Goal: Information Seeking & Learning: Learn about a topic

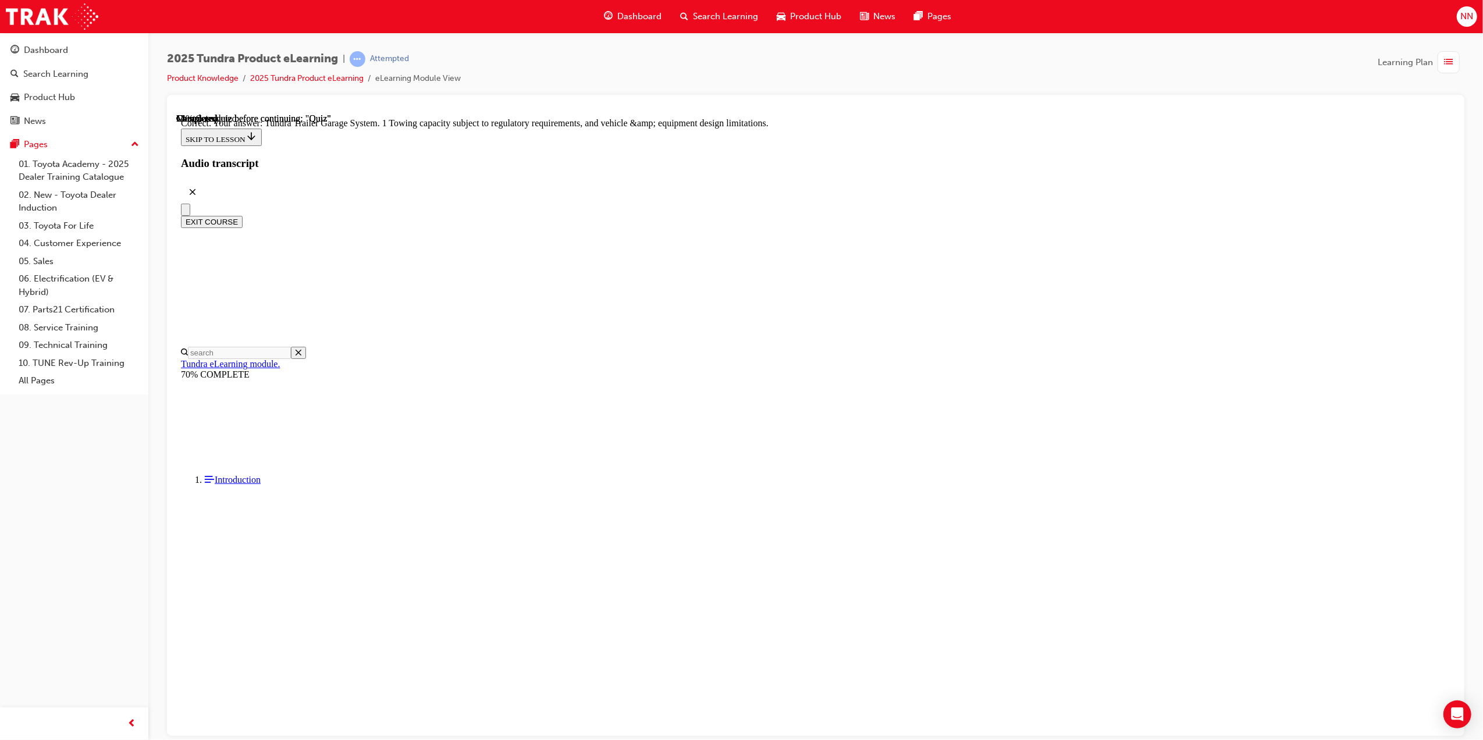
scroll to position [100, 0]
drag, startPoint x: 982, startPoint y: 240, endPoint x: 691, endPoint y: 219, distance: 291.1
copy p "When towing 1 large and heavy loads with Tundra, what is the recommended load l…"
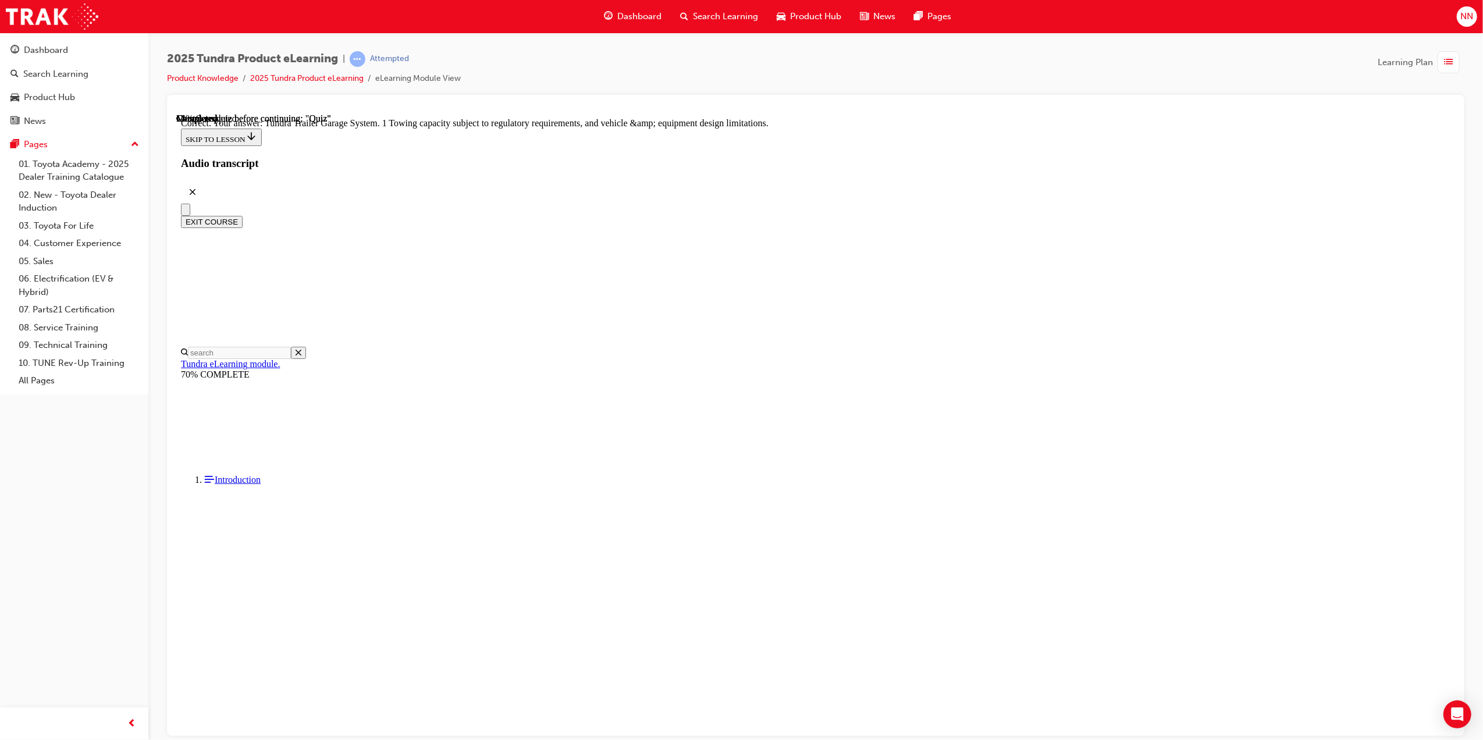
radio input "true"
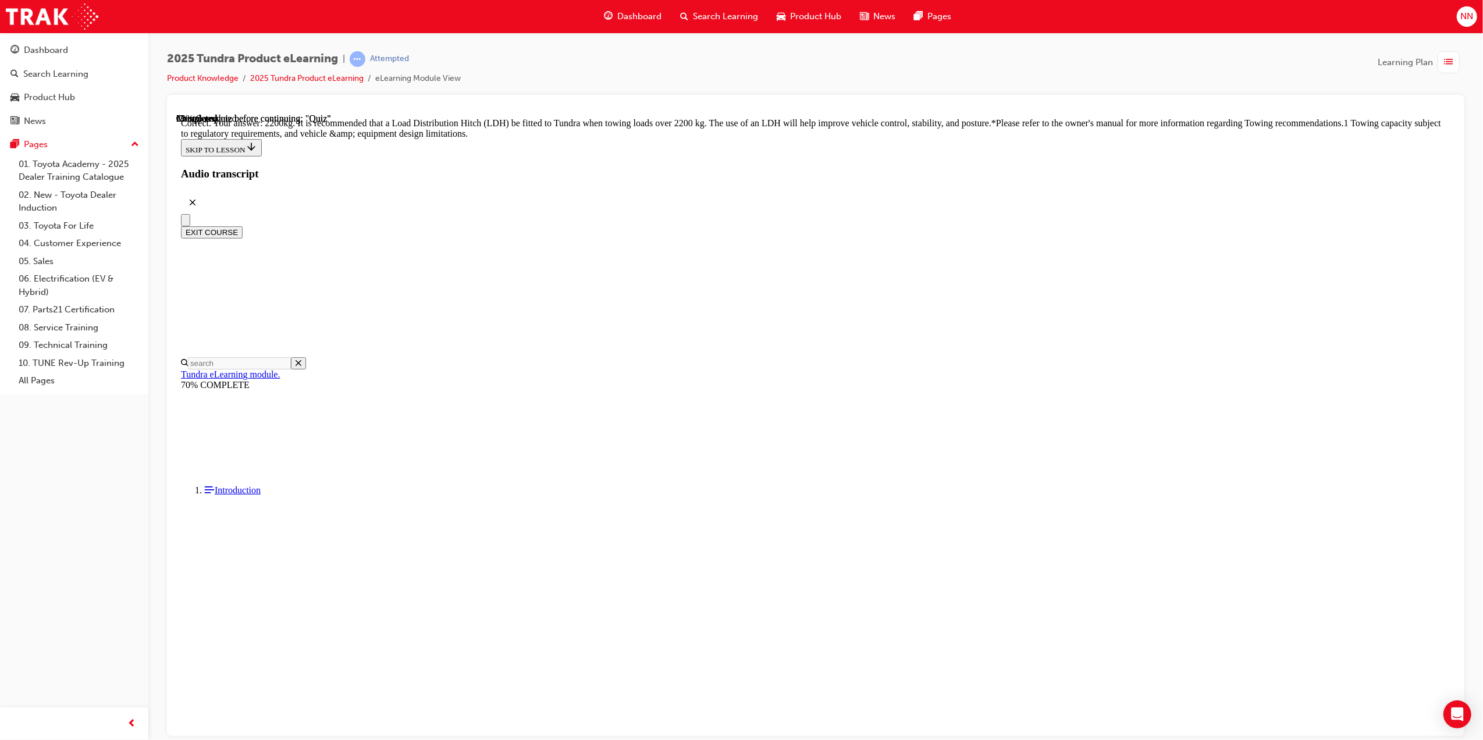
scroll to position [277, 0]
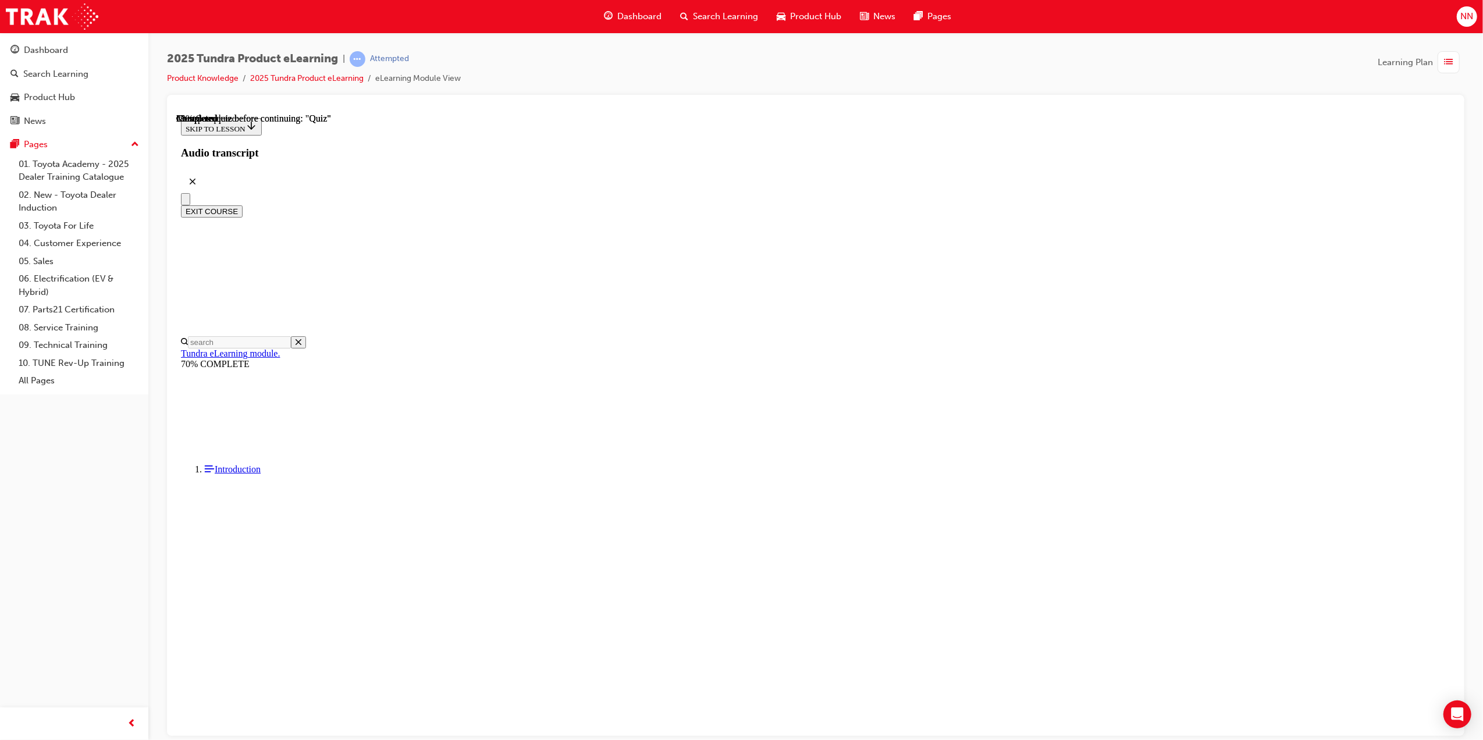
drag, startPoint x: 814, startPoint y: 324, endPoint x: 773, endPoint y: 286, distance: 56.4
copy div "Choose the most correct output figures. Tundra is powered by the impressive i-F…"
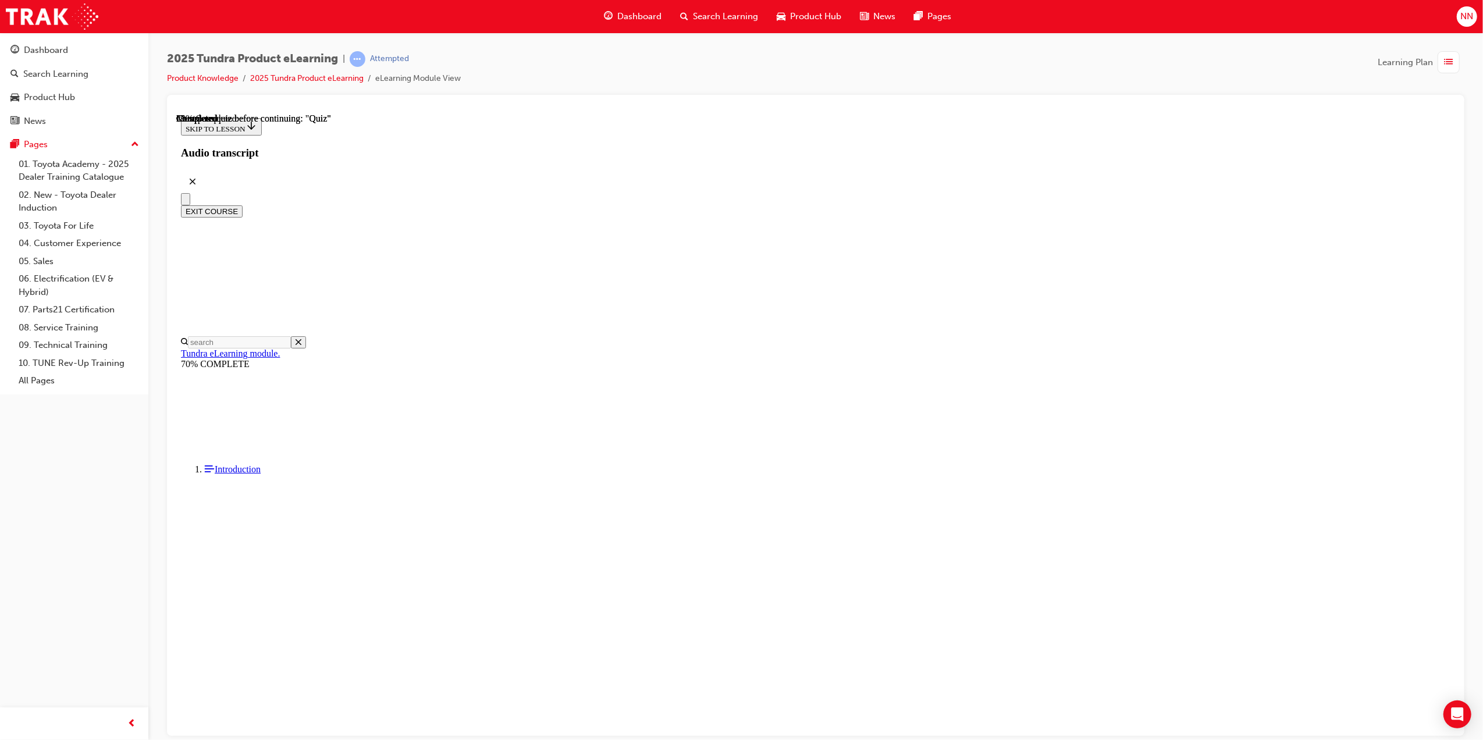
radio input "true"
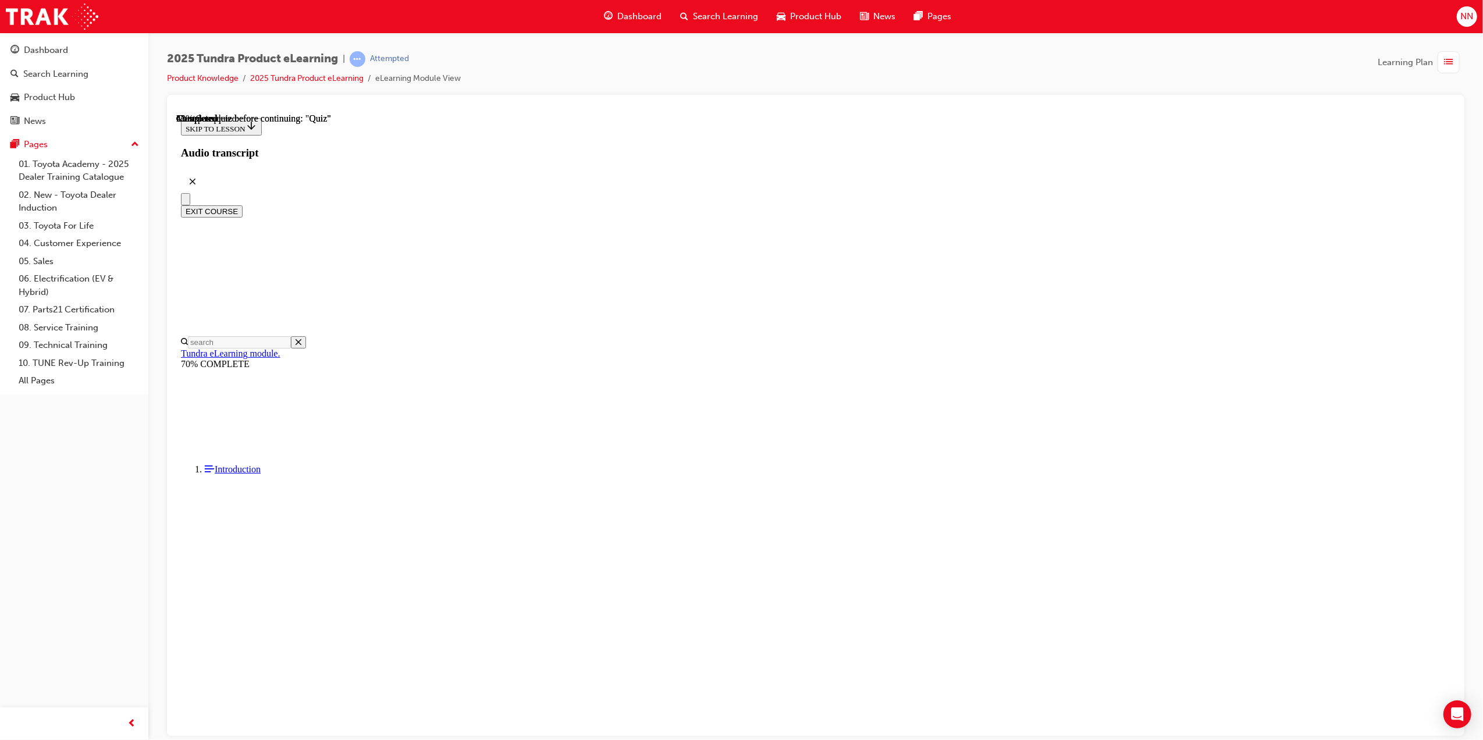
scroll to position [36, 0]
radio input "true"
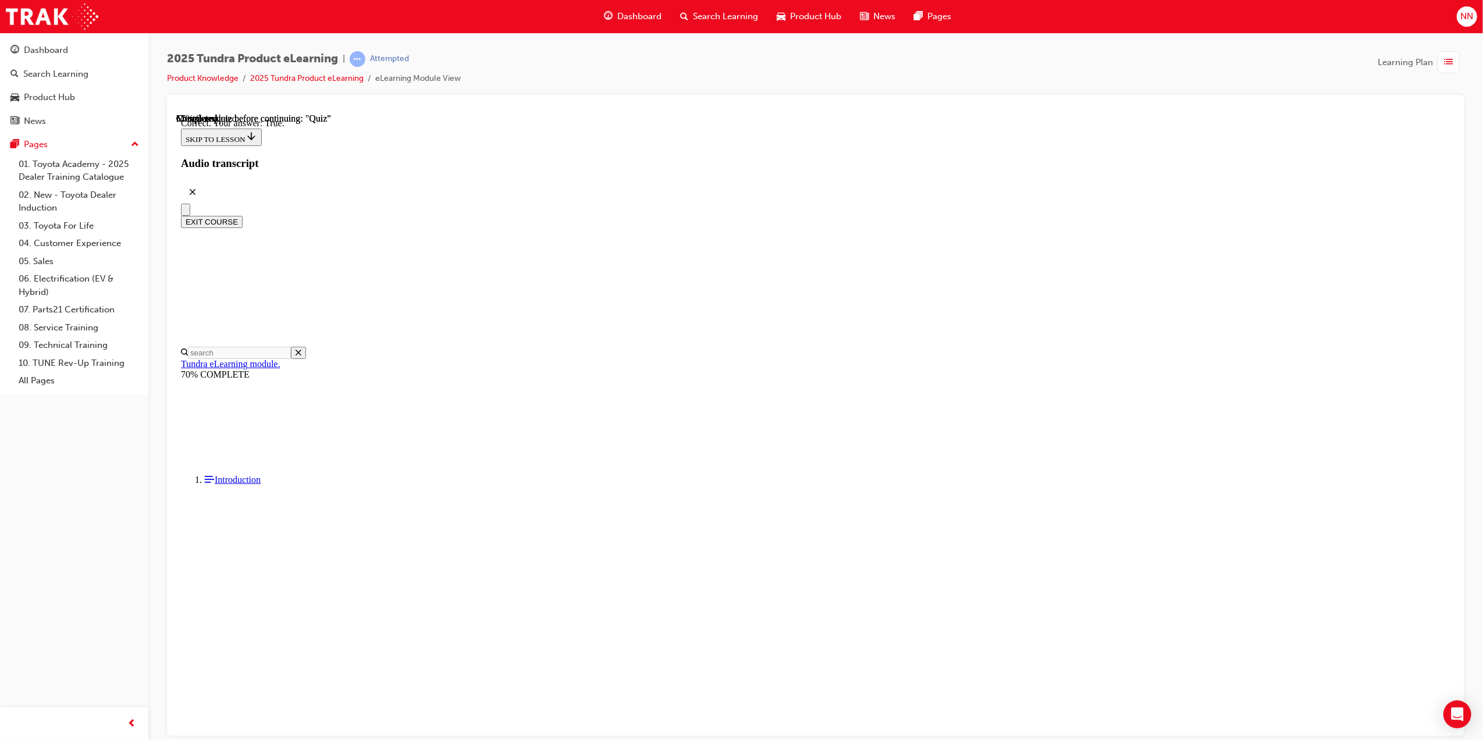
radio input "true"
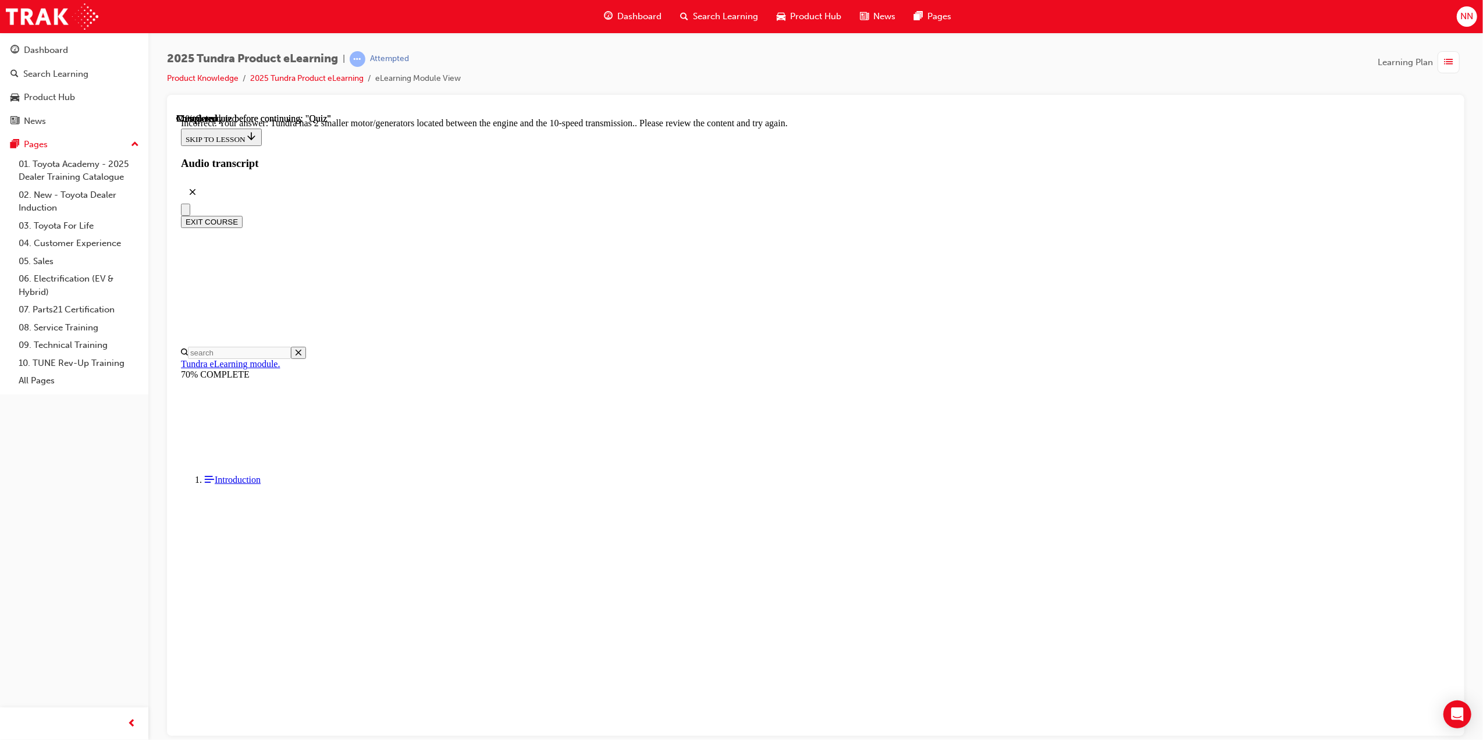
scroll to position [74, 0]
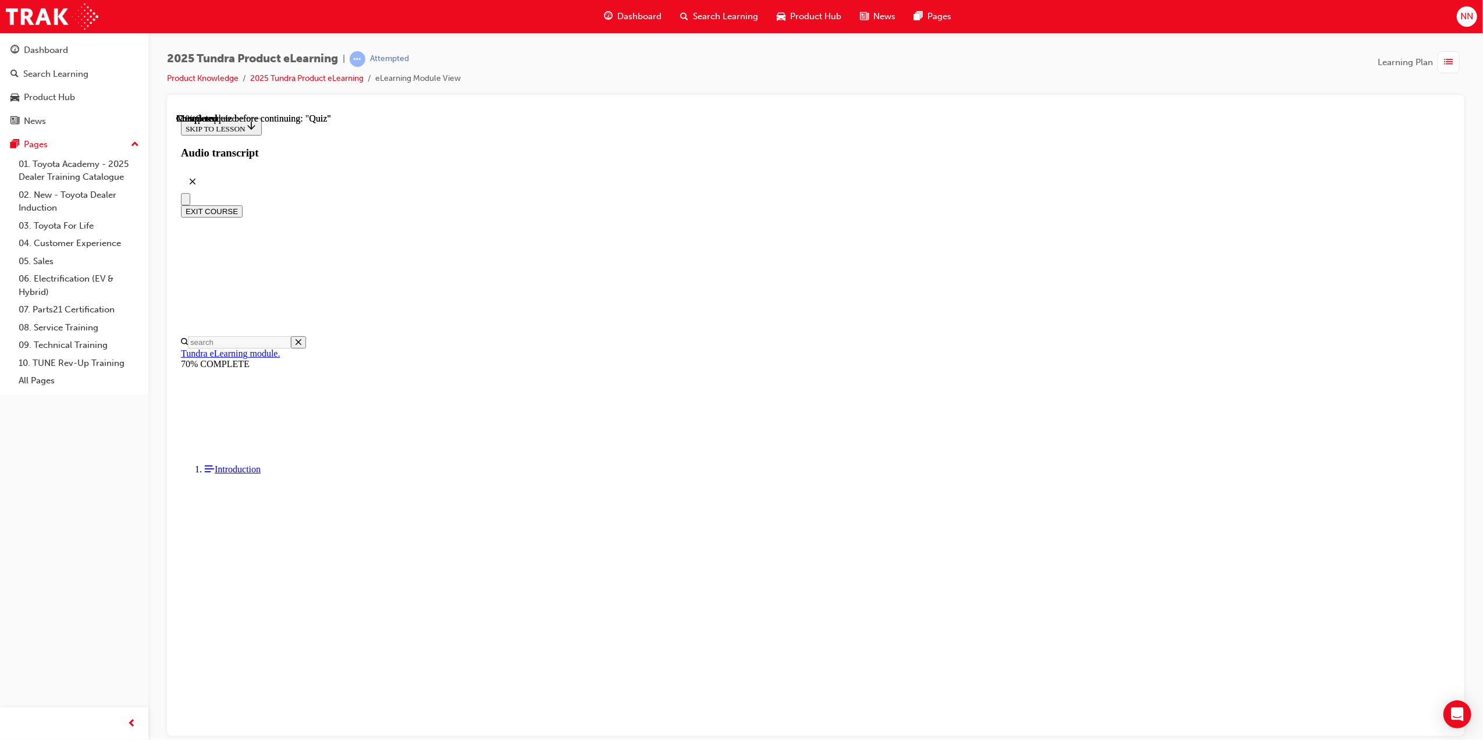
drag, startPoint x: 959, startPoint y: 322, endPoint x: 749, endPoint y: 314, distance: 210.2
drag, startPoint x: 749, startPoint y: 314, endPoint x: 693, endPoint y: 302, distance: 57.1
drag, startPoint x: 954, startPoint y: 324, endPoint x: 696, endPoint y: 307, distance: 258.9
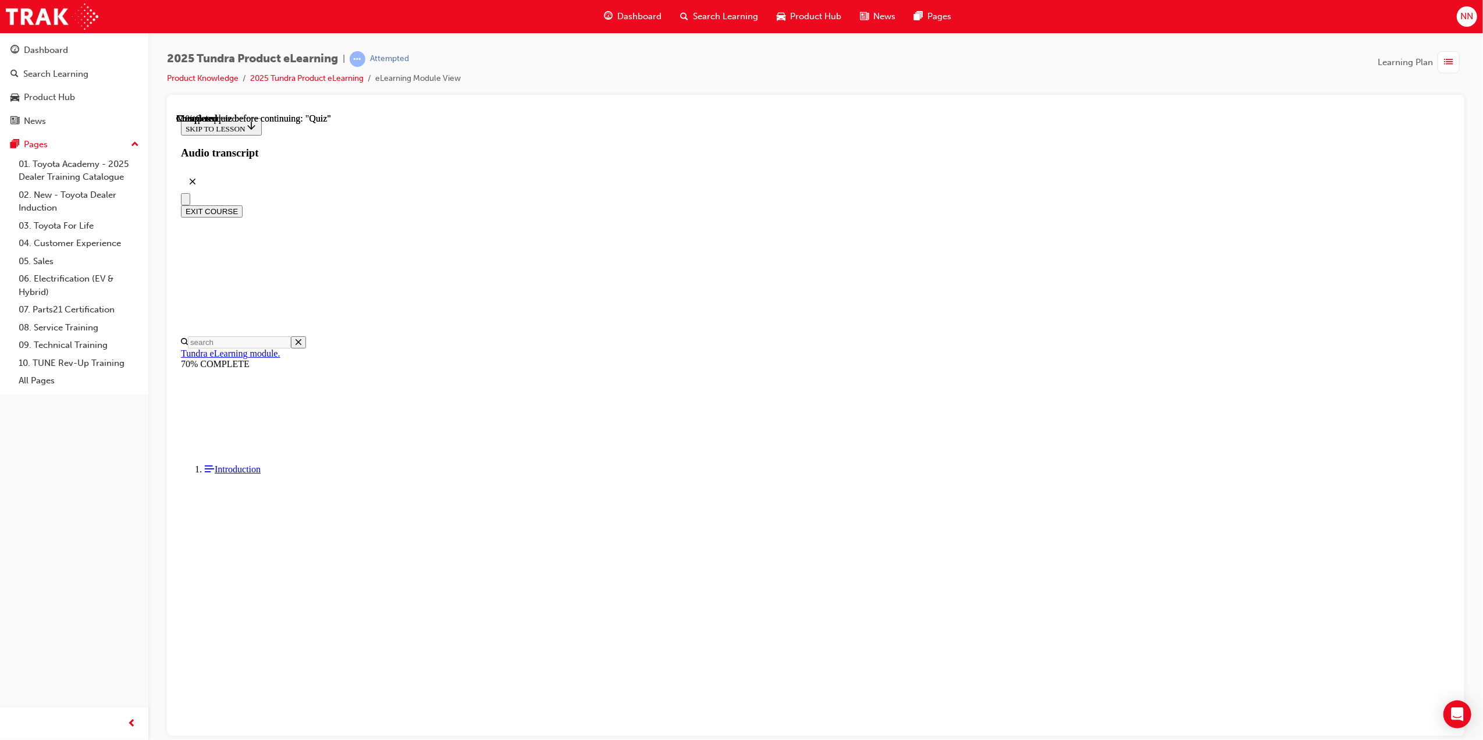
copy div "Tundra's powertrain, frame and suspension work together to give Tundra an avail…"
radio input "true"
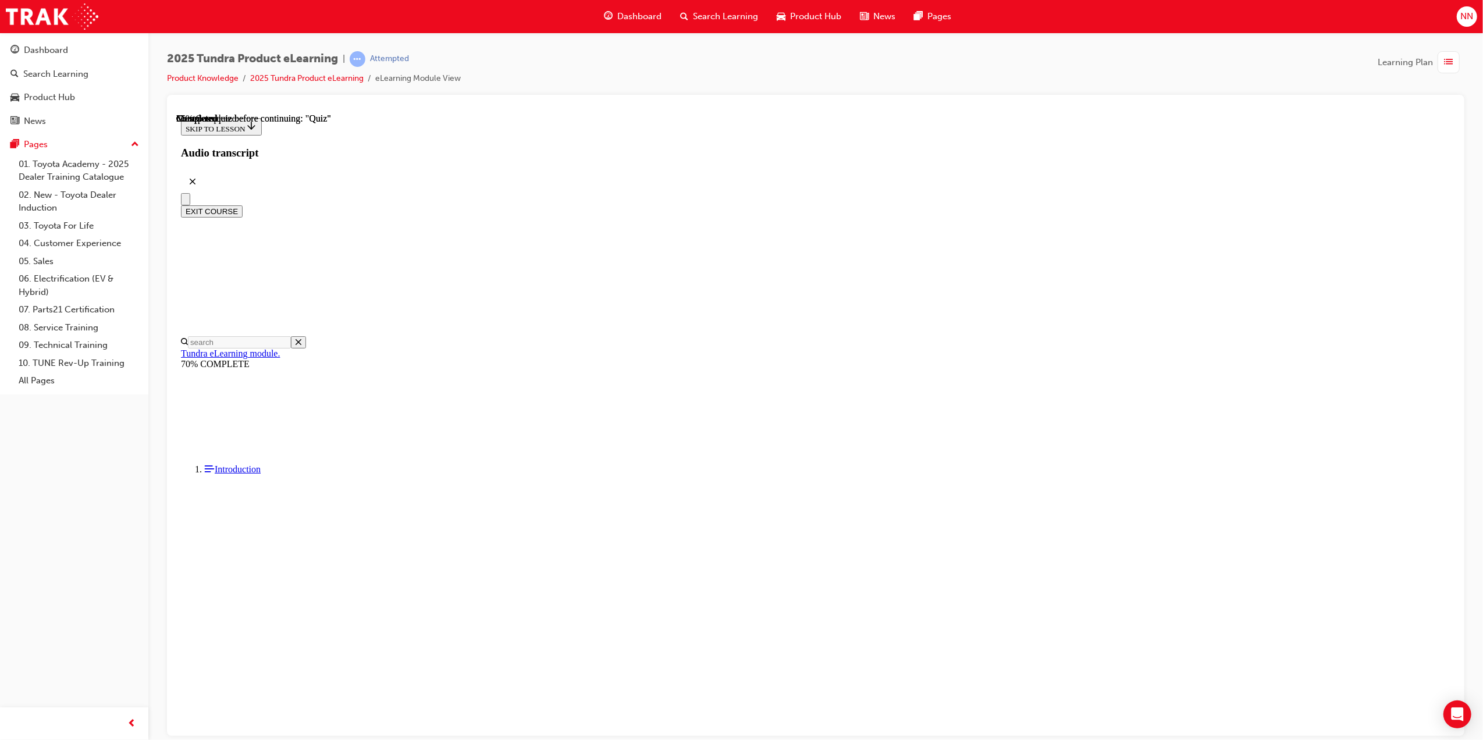
scroll to position [83, 0]
radio input "true"
drag, startPoint x: 914, startPoint y: 623, endPoint x: 912, endPoint y: 617, distance: 6.1
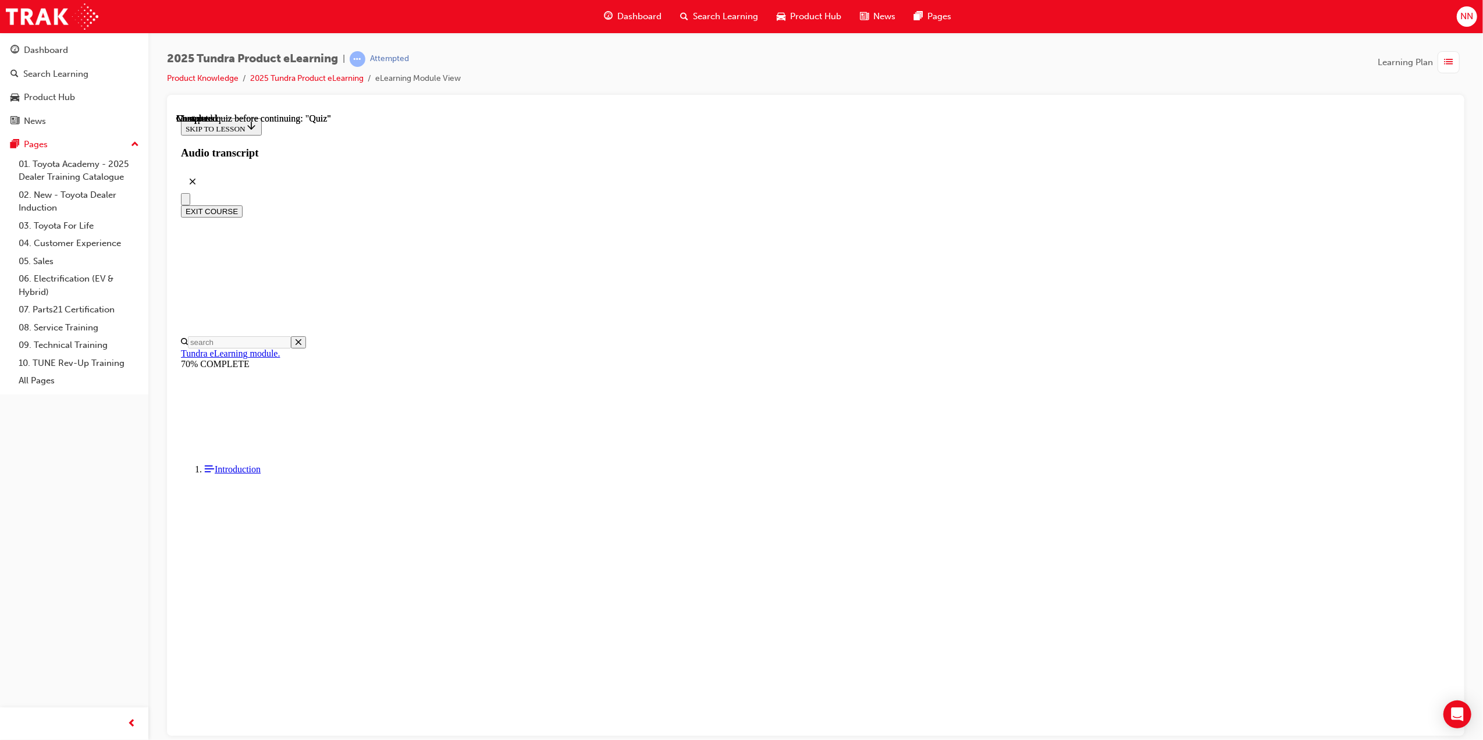
scroll to position [36, 0]
radio input "true"
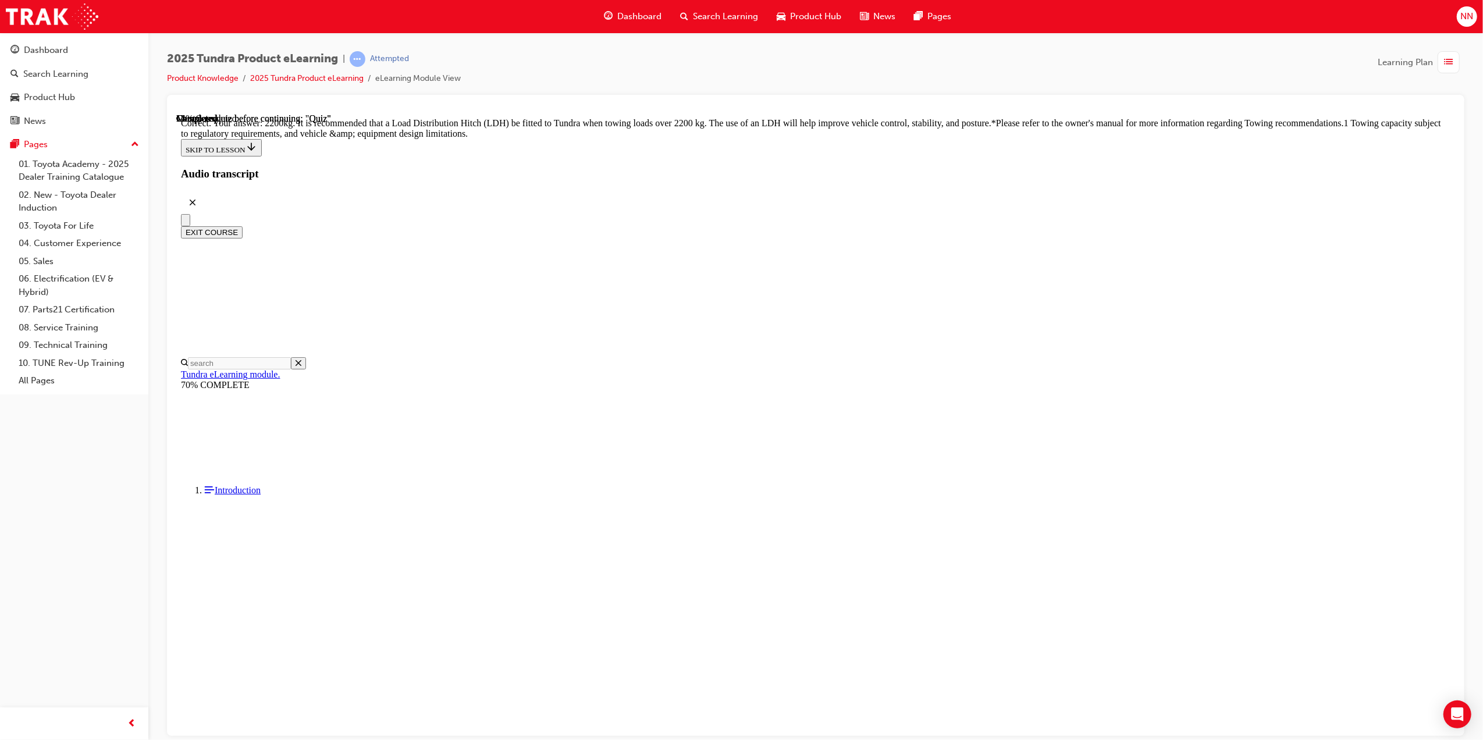
scroll to position [0, 0]
drag, startPoint x: 968, startPoint y: 323, endPoint x: 692, endPoint y: 307, distance: 276.3
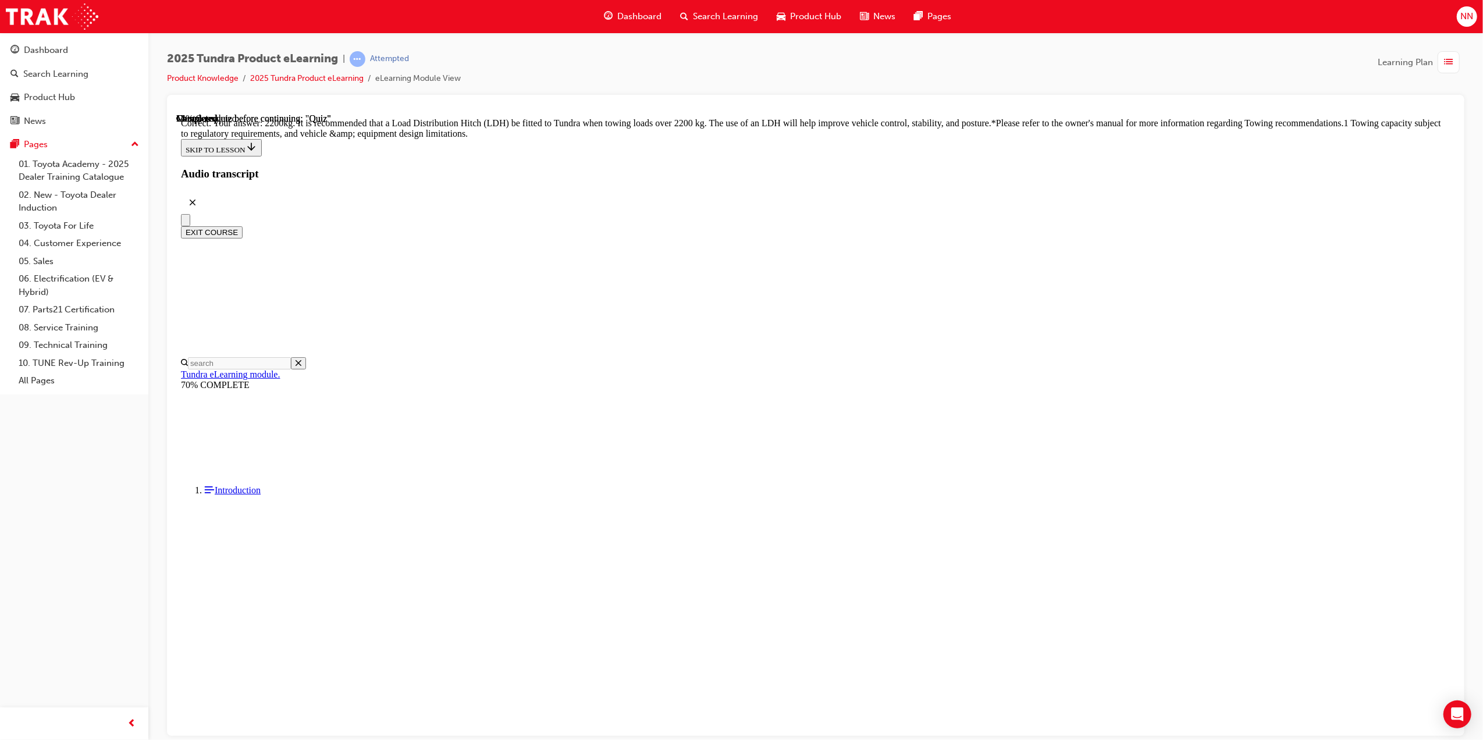
copy div "Tundra's powertrain, frame and suspension work together to give Tundra an avail…"
radio input "true"
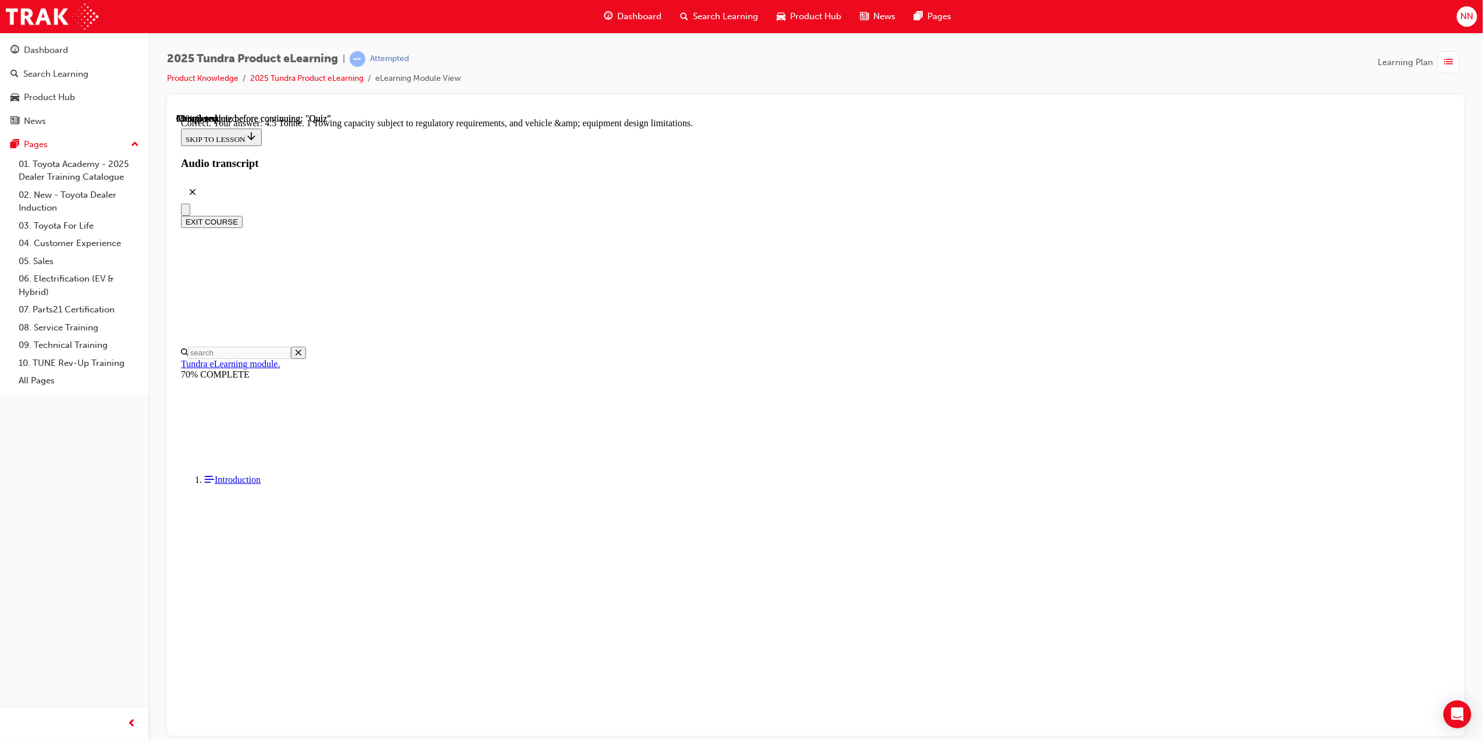
scroll to position [112, 0]
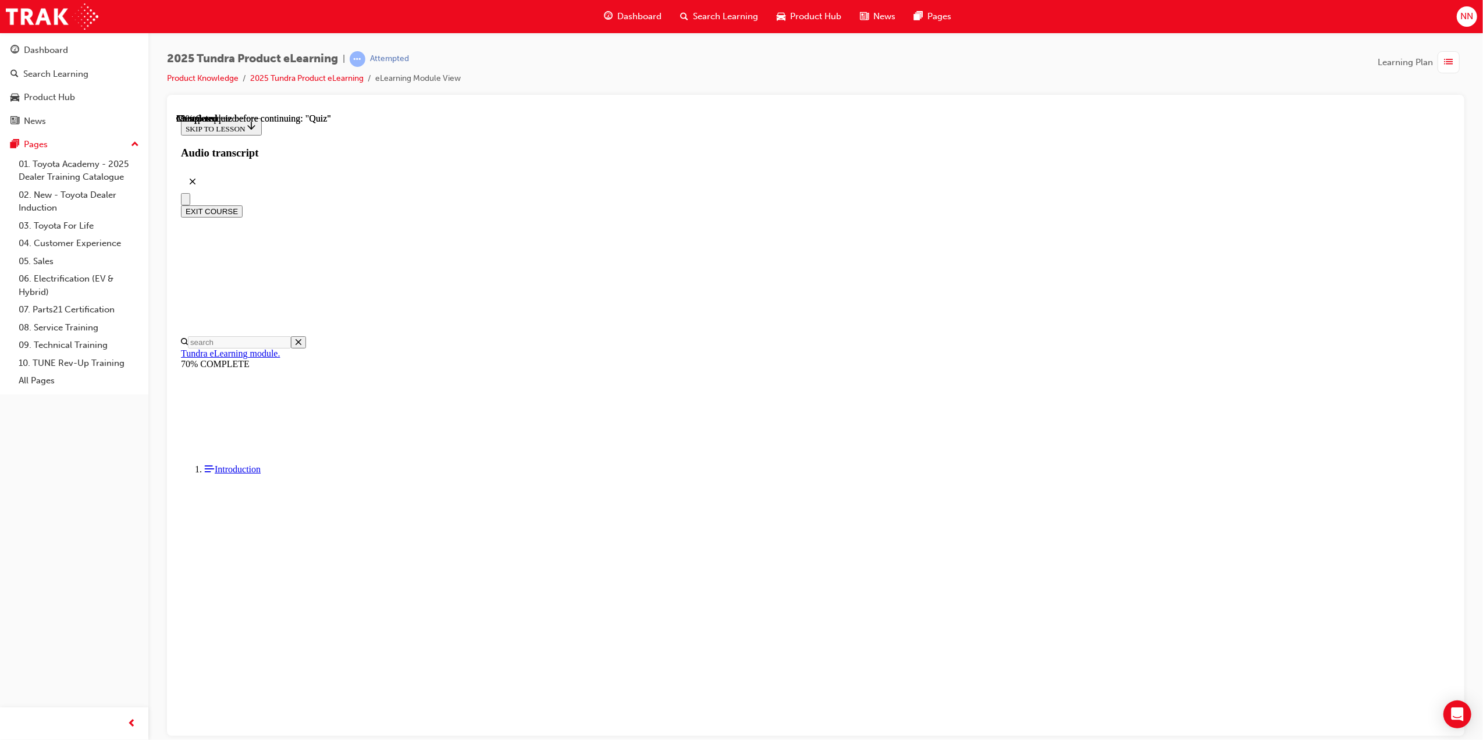
scroll to position [83, 0]
radio input "true"
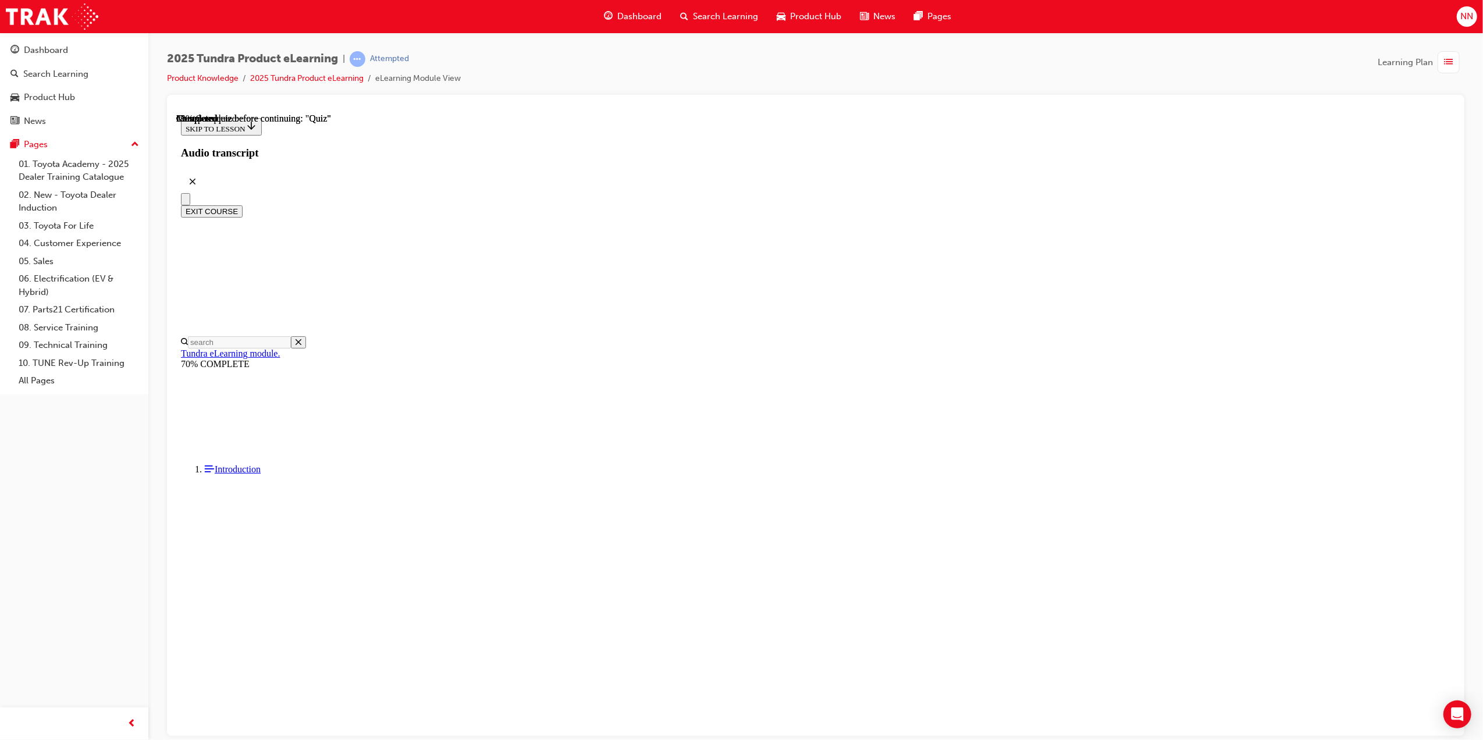
drag, startPoint x: 801, startPoint y: 546, endPoint x: 892, endPoint y: 624, distance: 120.1
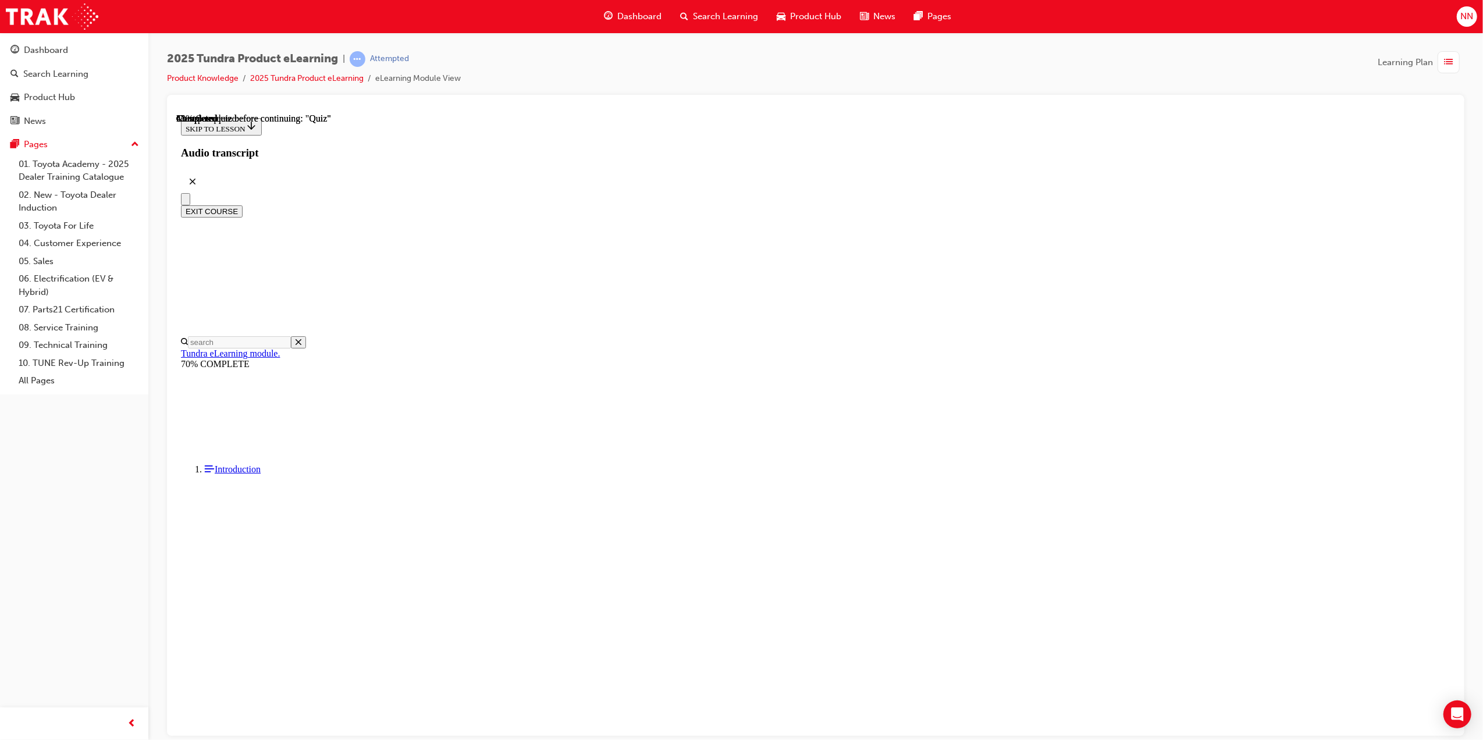
scroll to position [43, 0]
radio input "true"
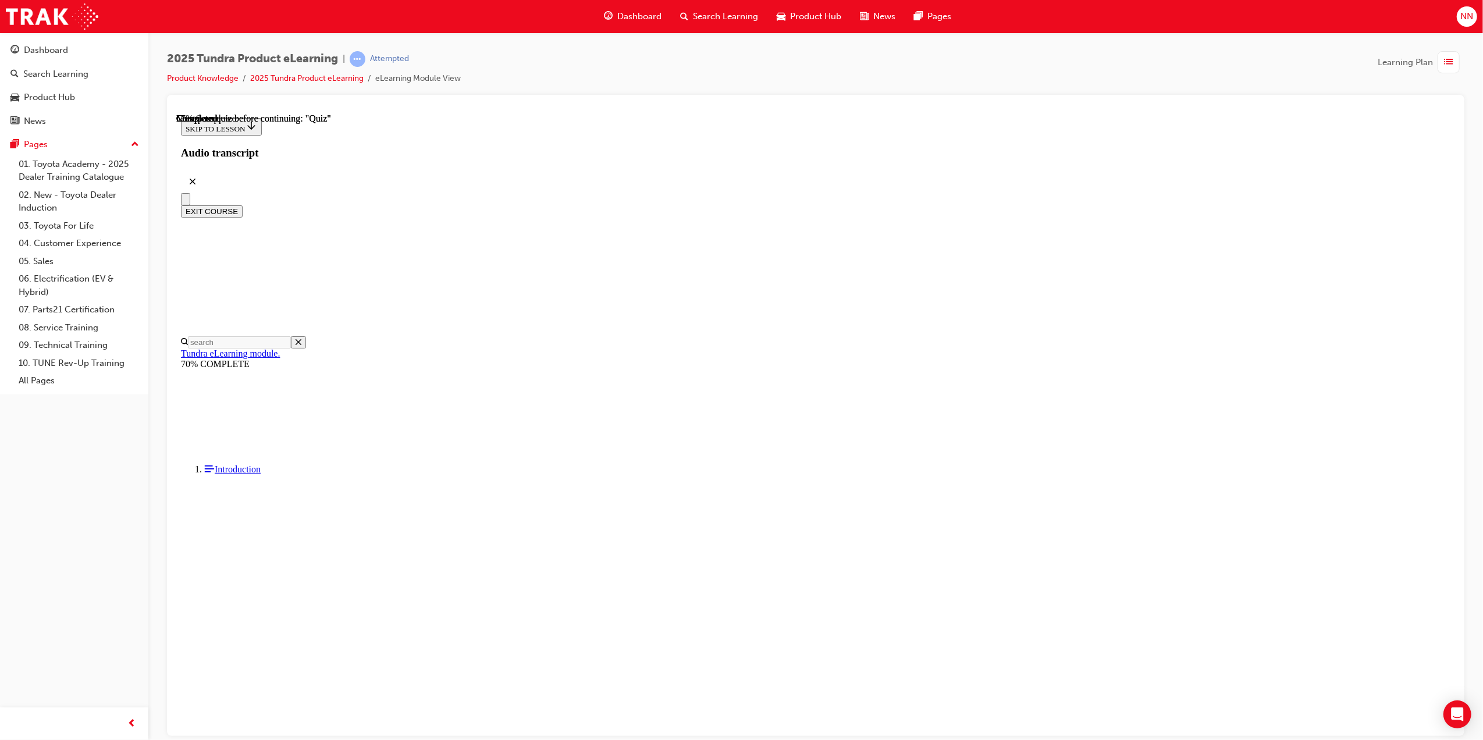
scroll to position [36, 0]
radio input "true"
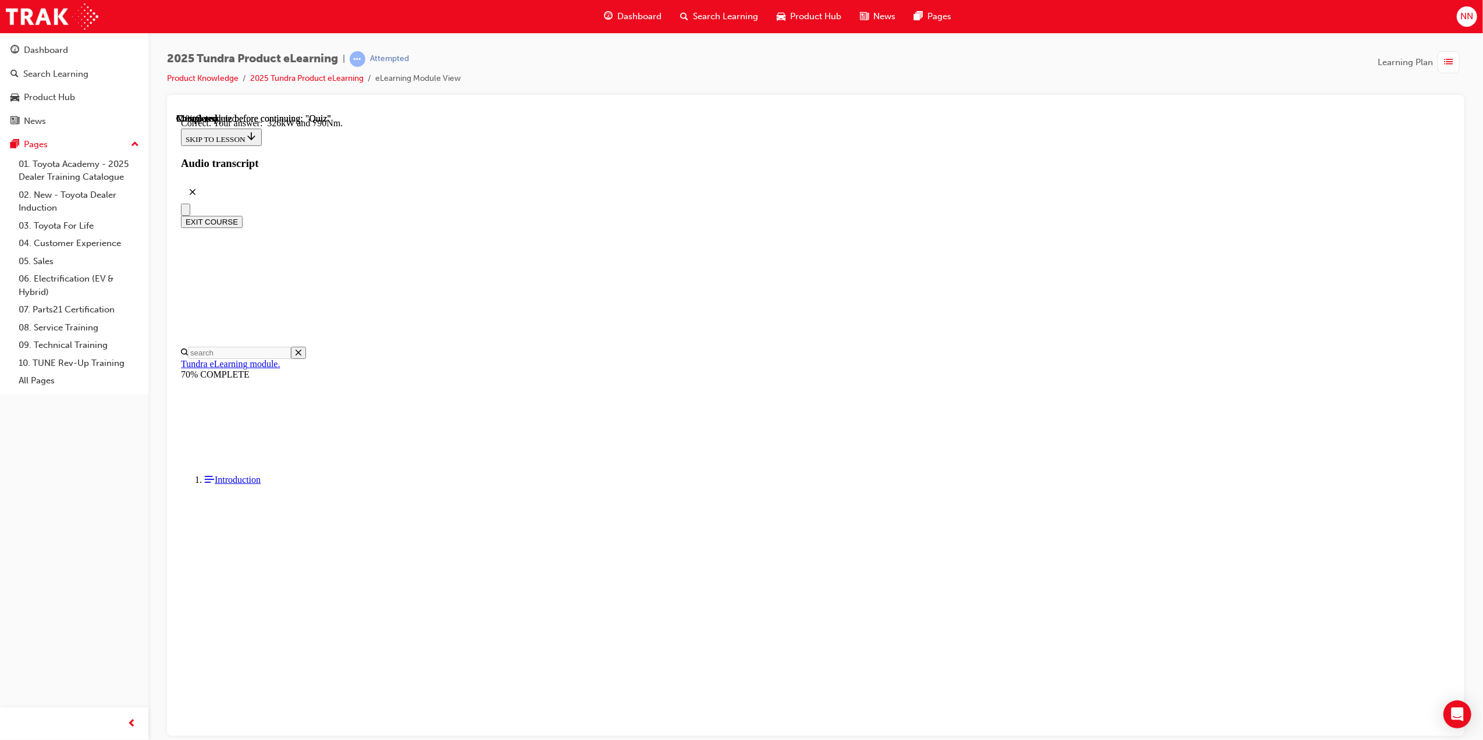
scroll to position [40, 0]
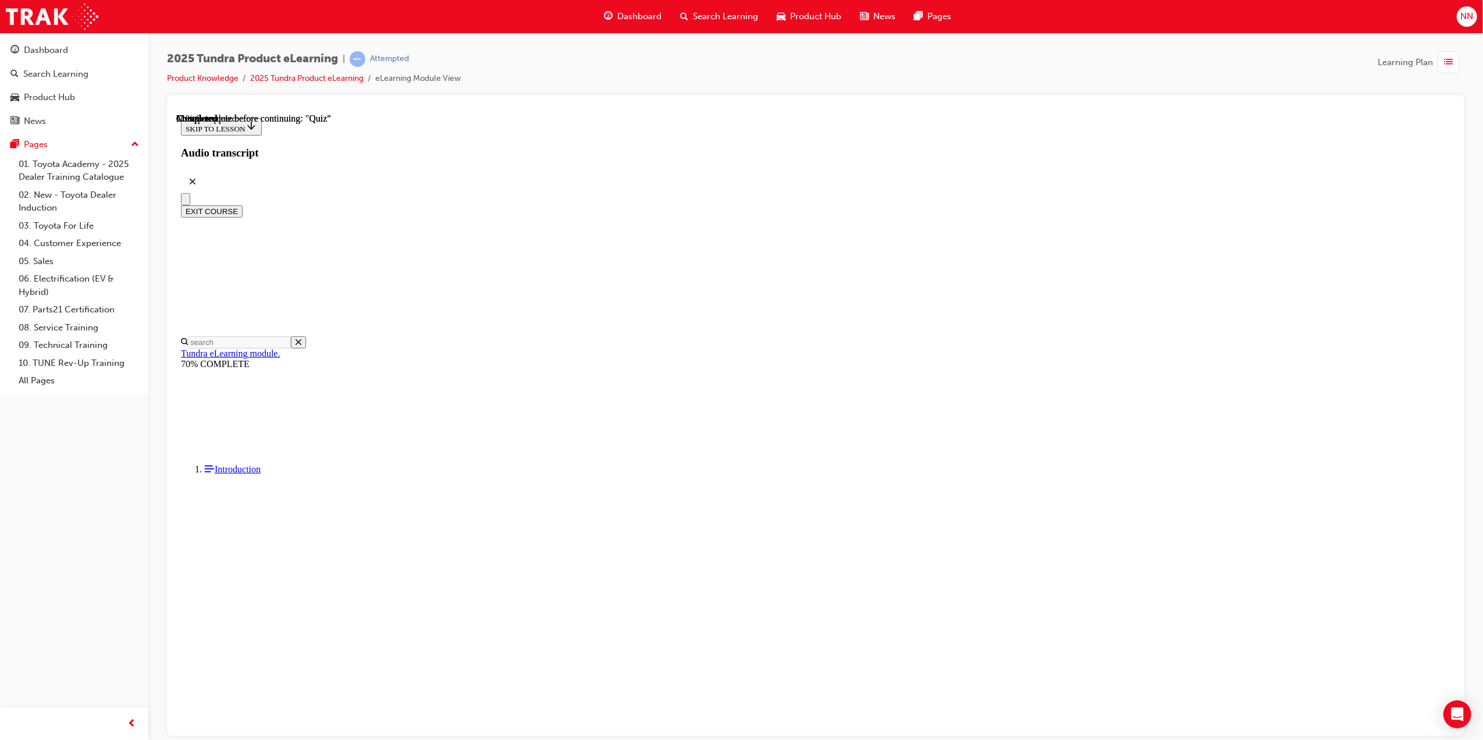
radio input "true"
click at [176, 113] on div "SUBMIT" at bounding box center [176, 113] width 0 height 0
drag, startPoint x: 842, startPoint y: 321, endPoint x: 697, endPoint y: 296, distance: 147.6
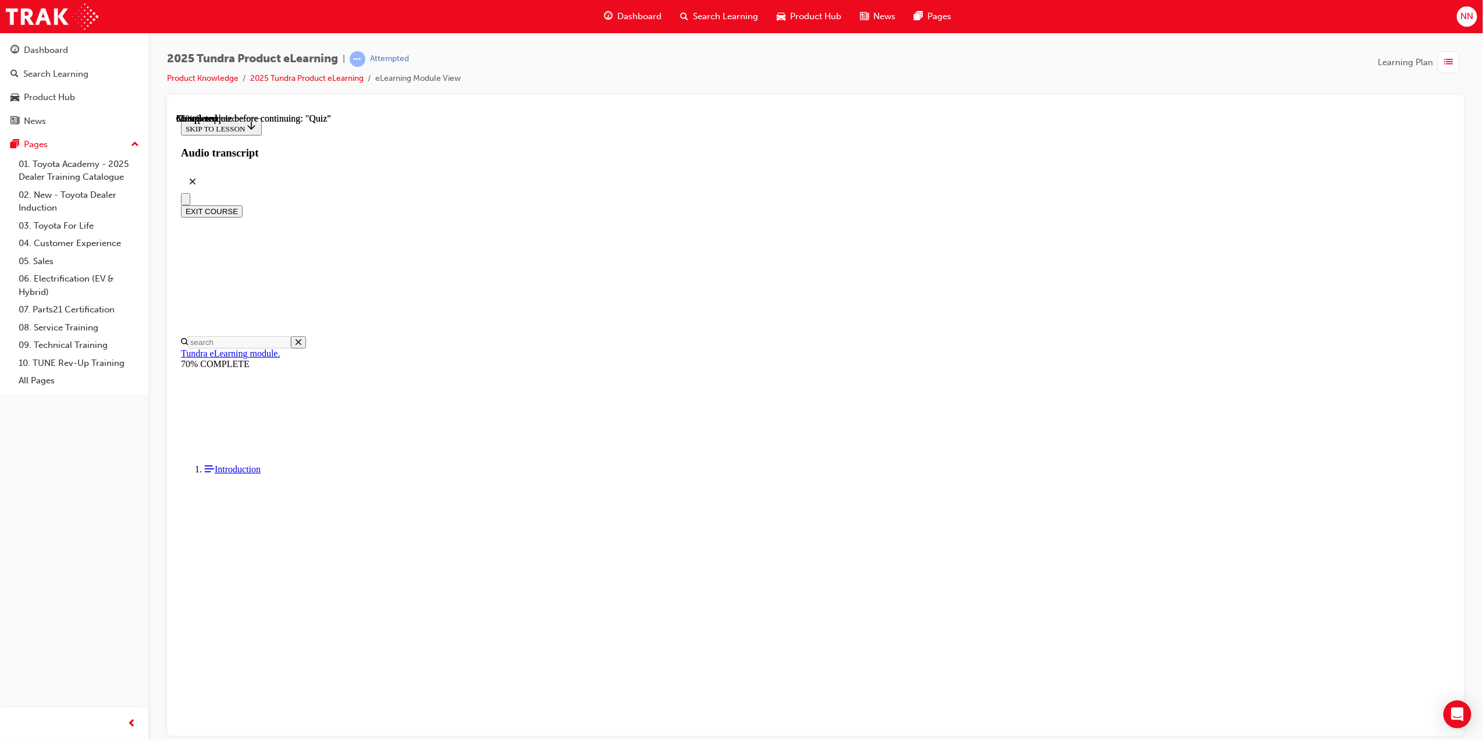
copy div "What is unique about Tundra's i-FORCE MAX powertrain system? Choose the most co…"
drag, startPoint x: 1021, startPoint y: 434, endPoint x: 743, endPoint y: 420, distance: 278.5
copy p "Tundra has 1 motor/generator and the motor/generator is located between the eng…"
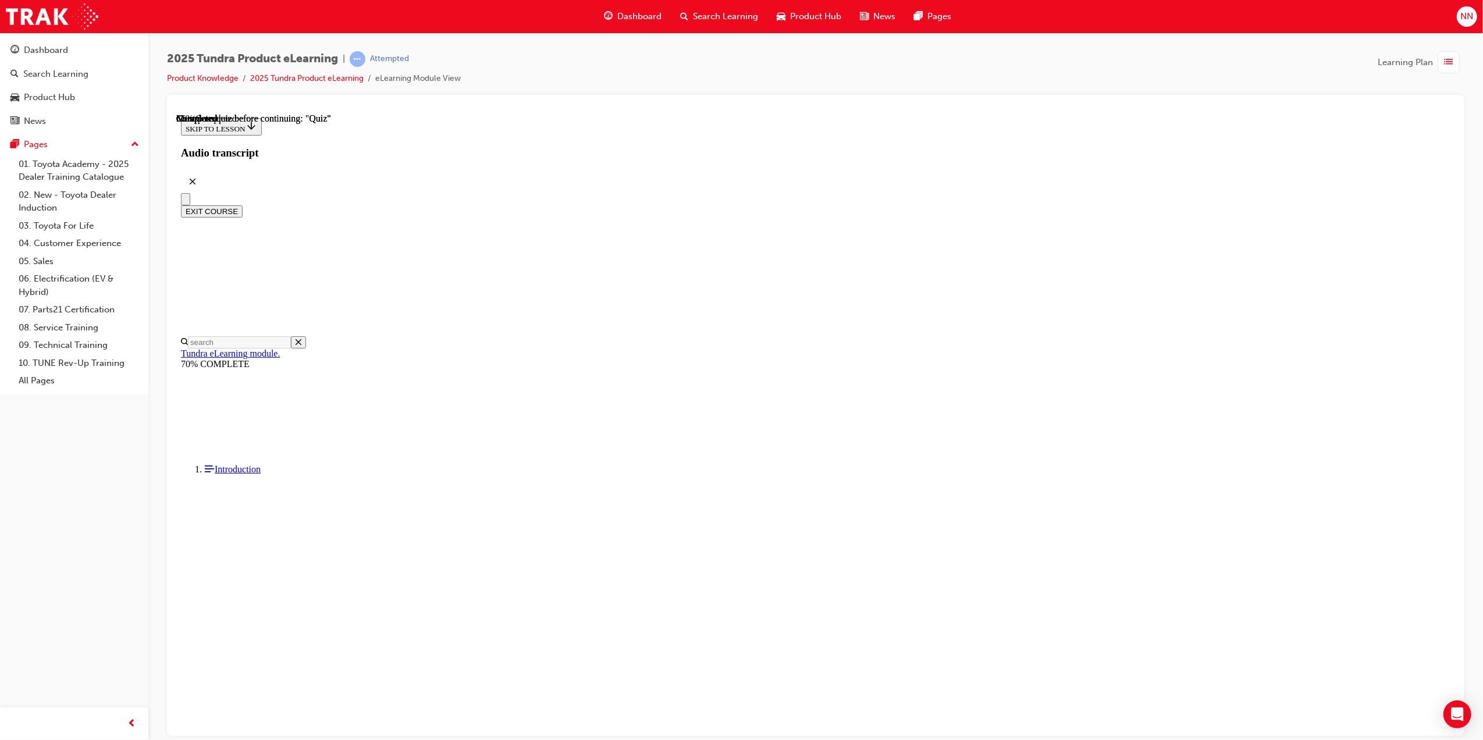
radio input "true"
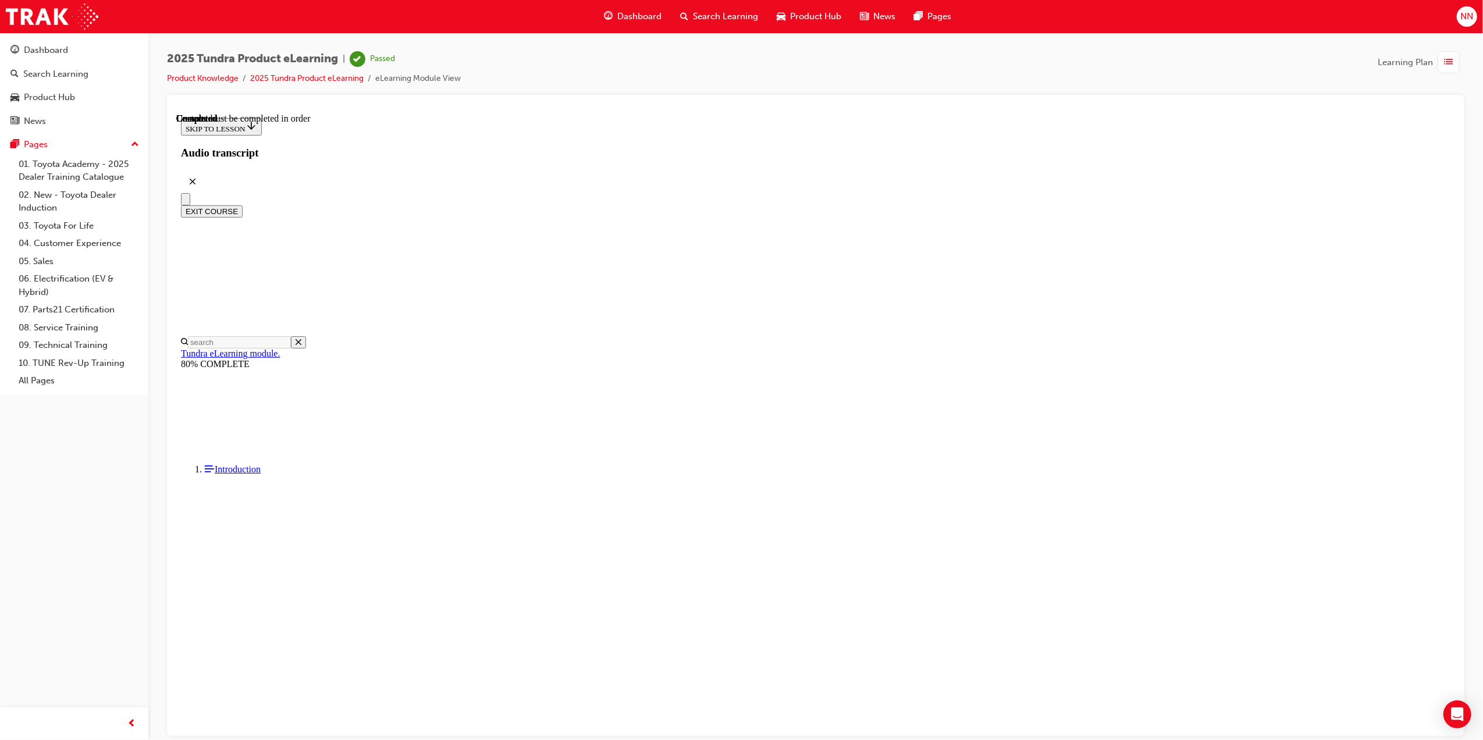
scroll to position [72, 0]
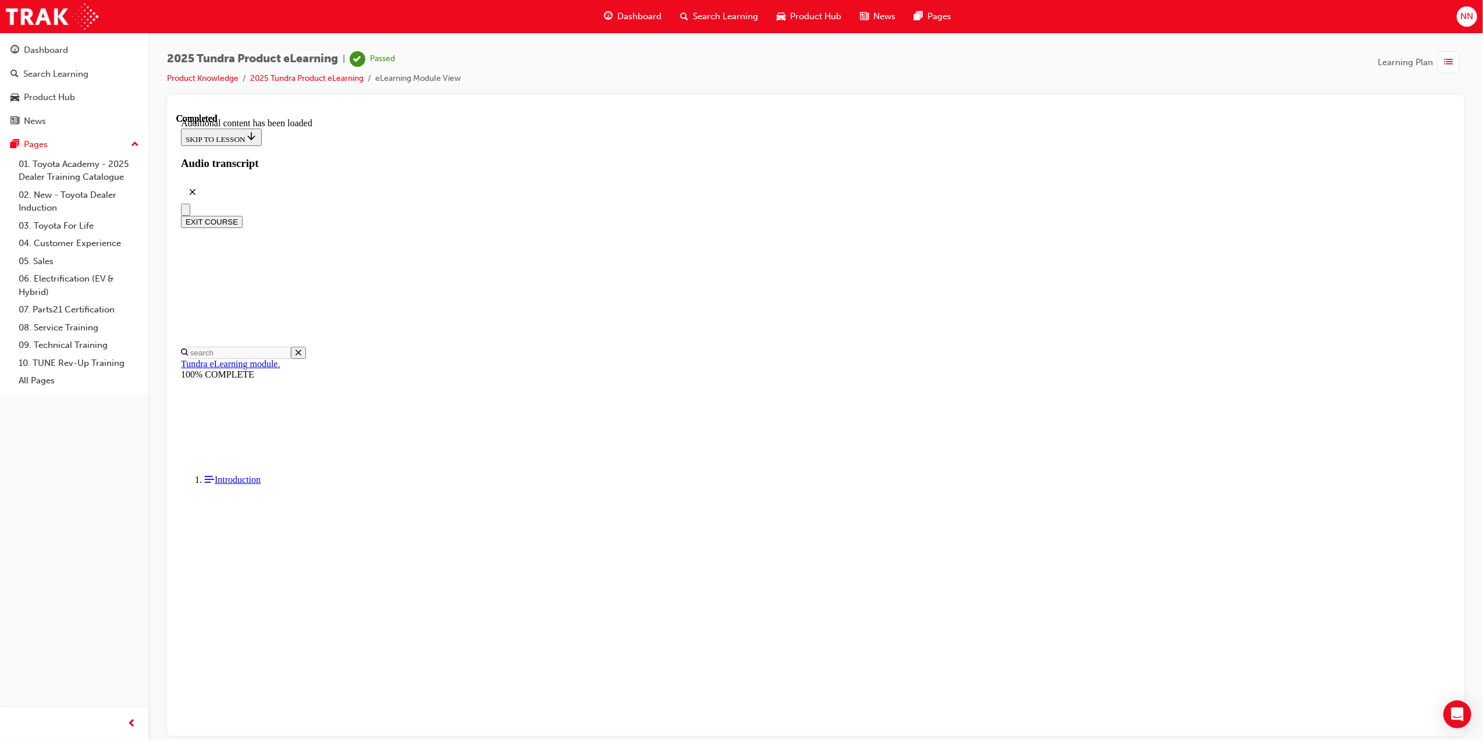
click at [242, 215] on button "EXIT COURSE" at bounding box center [211, 221] width 62 height 12
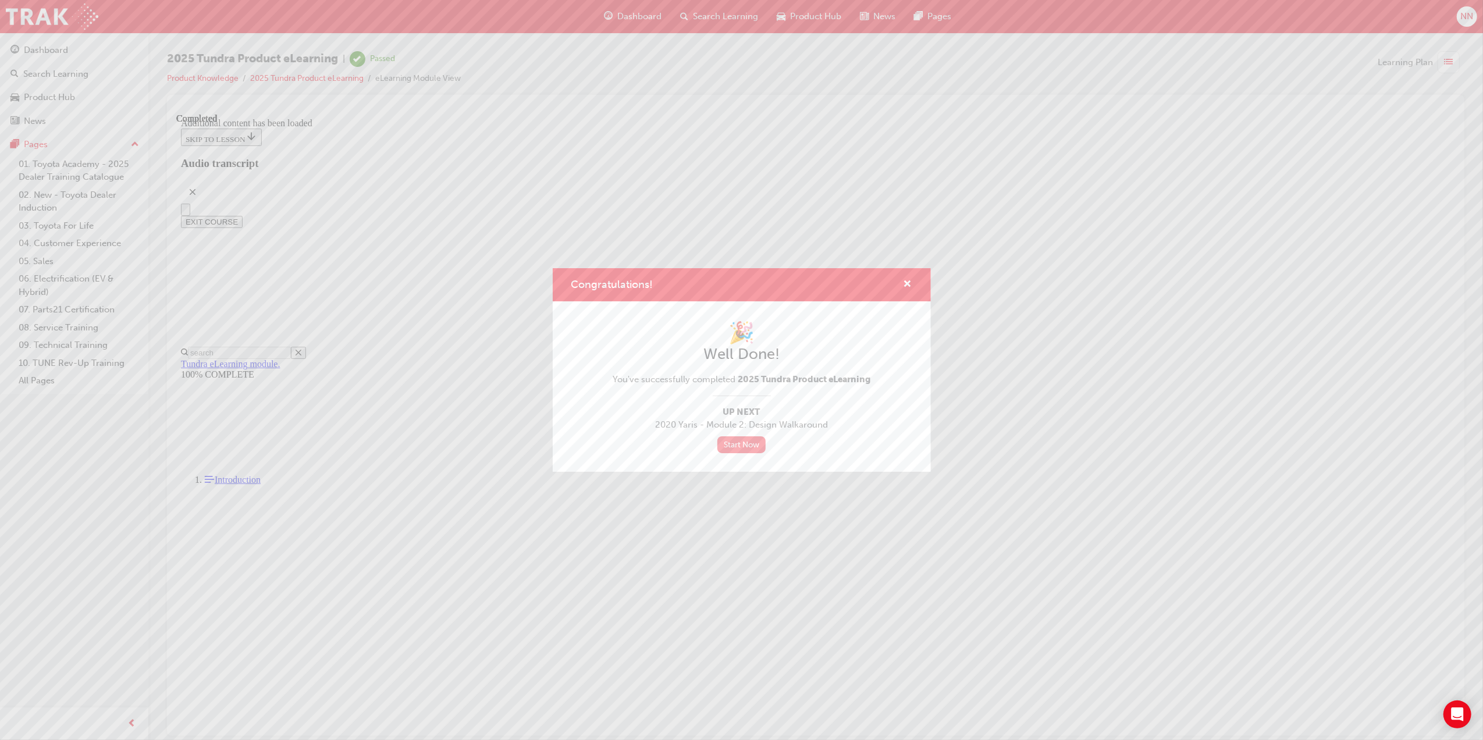
click at [751, 445] on link "Start Now" at bounding box center [741, 444] width 49 height 17
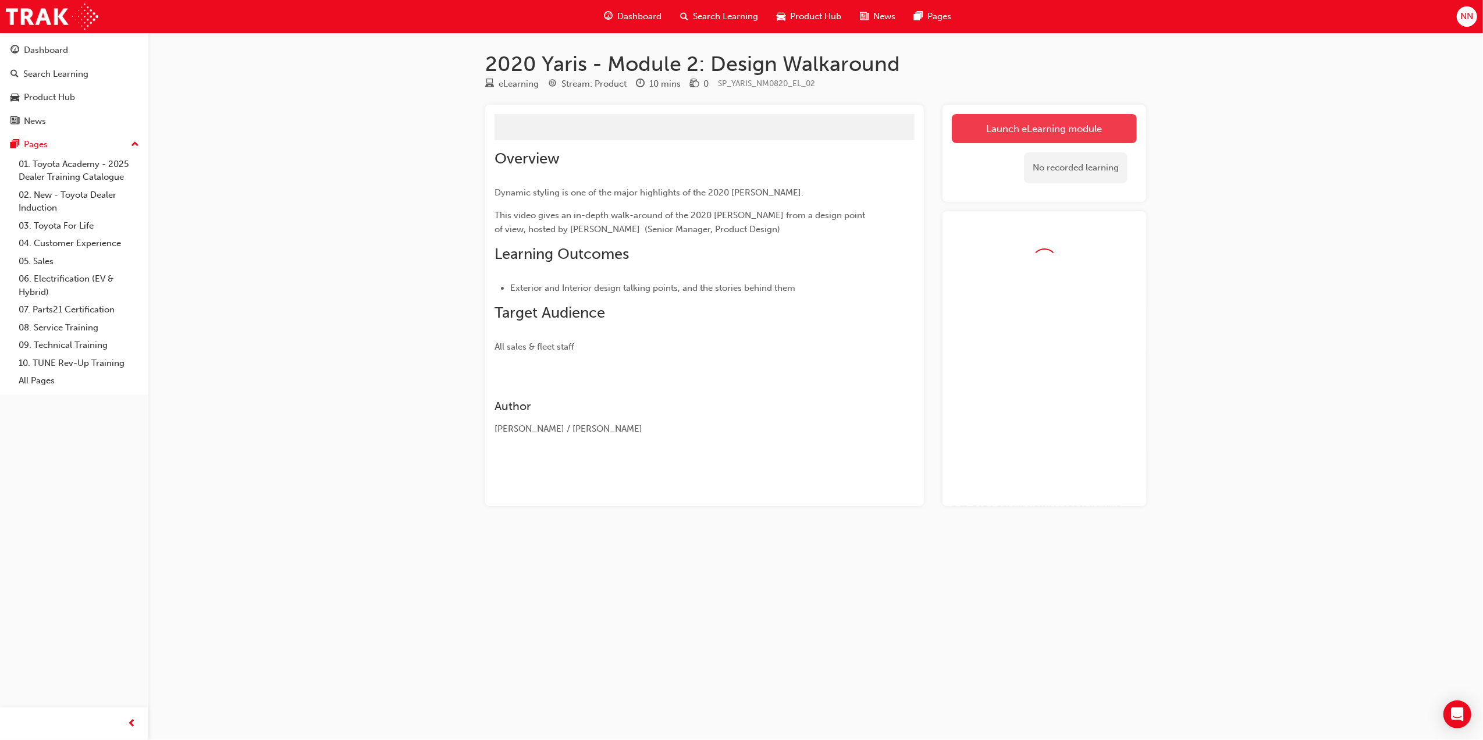
click at [1046, 128] on button "Launch eLearning module" at bounding box center [1044, 128] width 185 height 29
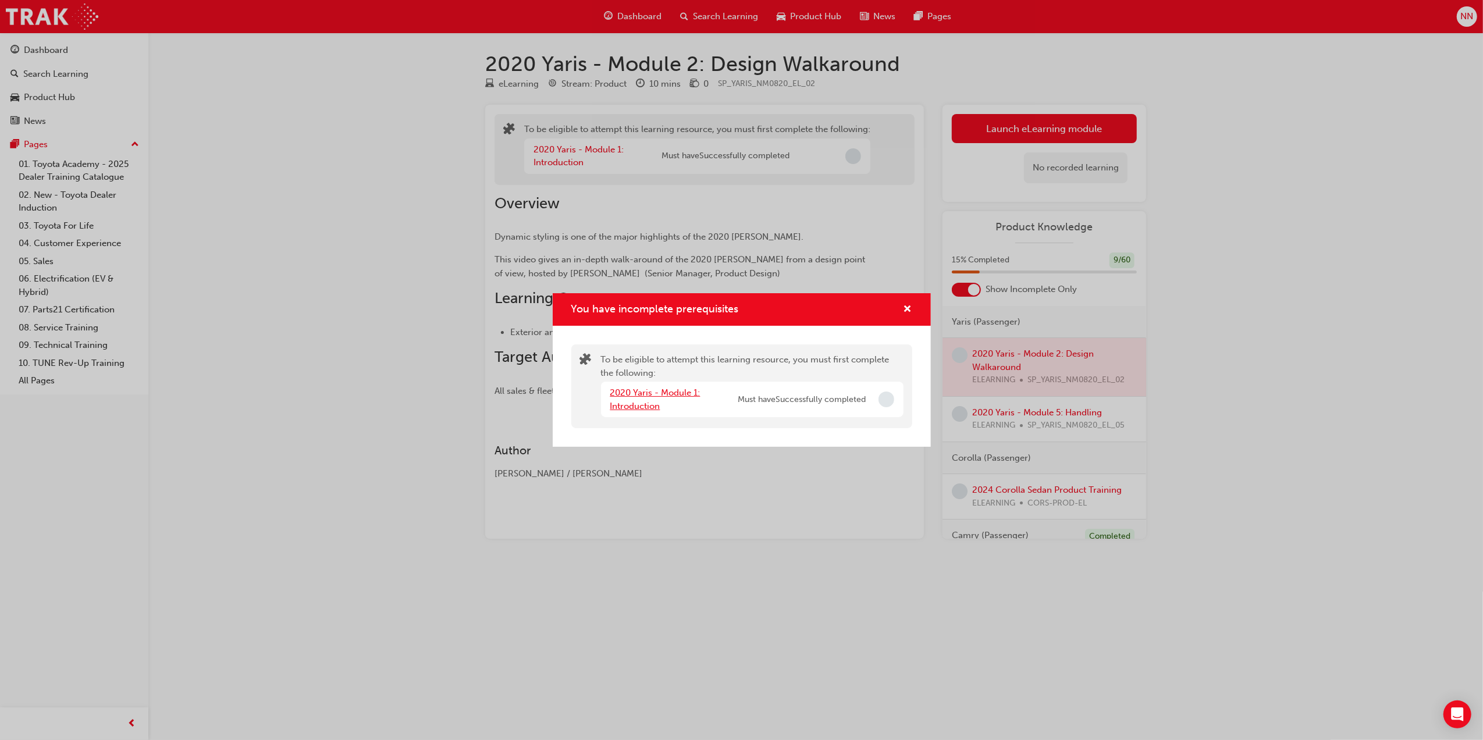
click at [645, 396] on link "2020 Yaris - Module 1: Introduction" at bounding box center [655, 400] width 90 height 24
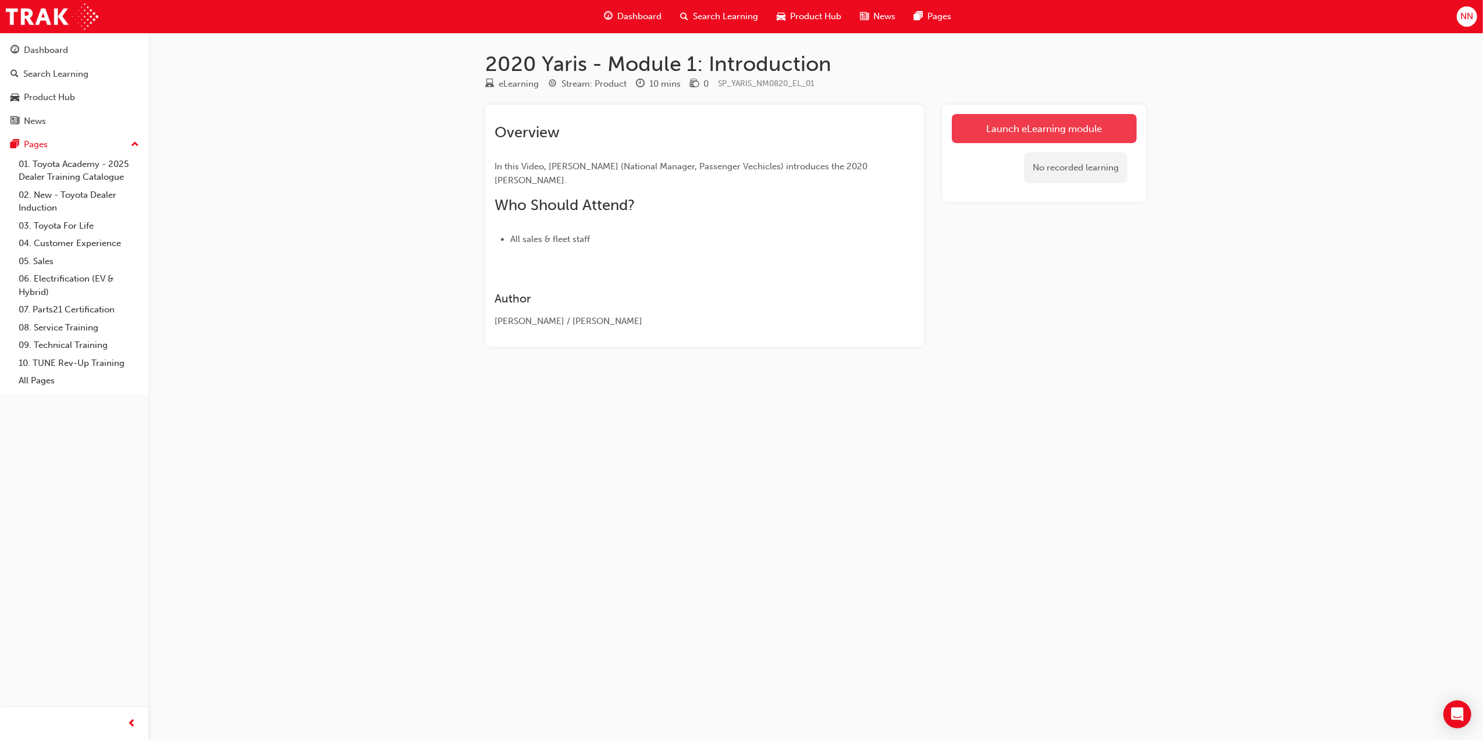
click at [1016, 133] on link "Launch eLearning module" at bounding box center [1044, 128] width 185 height 29
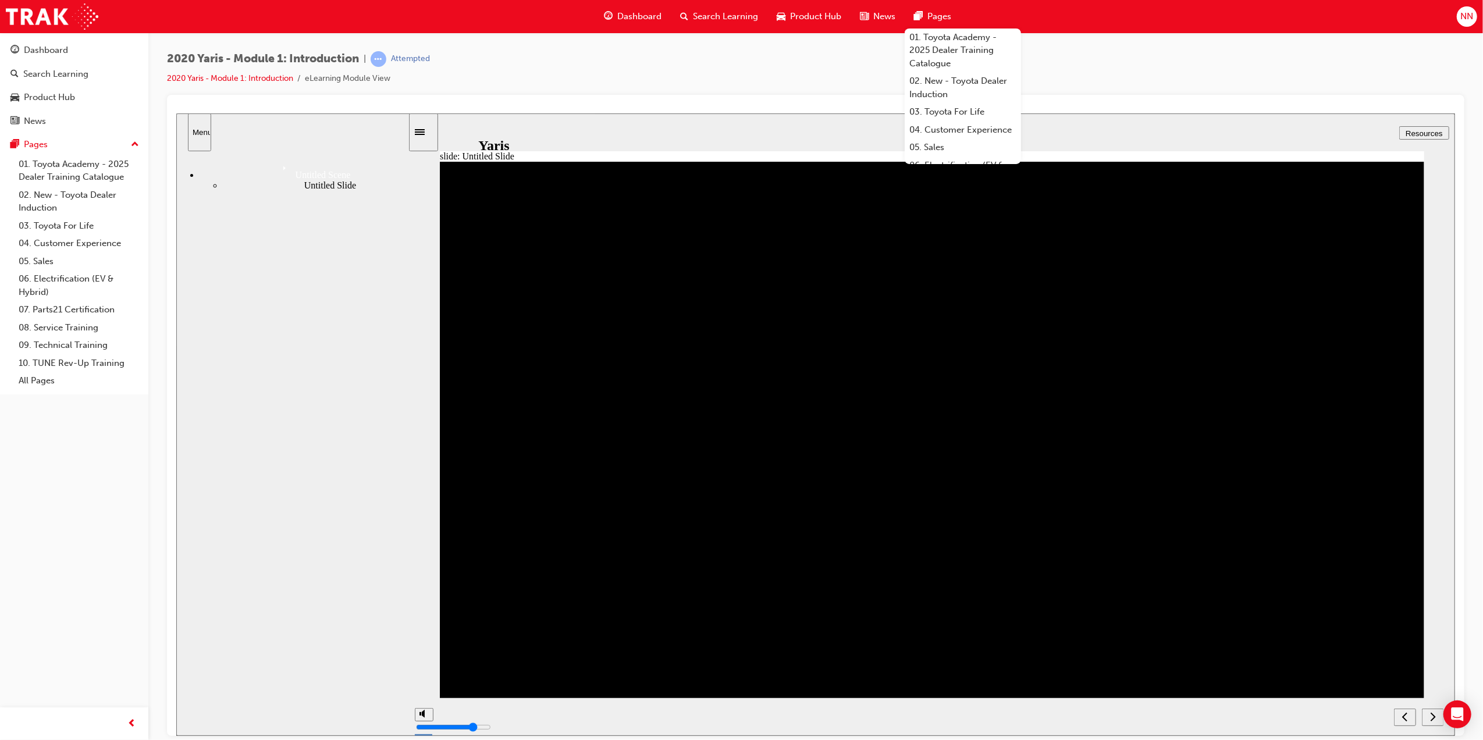
click at [1158, 61] on div "2020 Yaris - Module 1: Introduction | Attempted 2020 Yaris - Module 1: Introduc…" at bounding box center [816, 73] width 1298 height 44
click at [222, 190] on div "Untitled Slide" at bounding box center [315, 185] width 186 height 10
click at [221, 168] on div "Untitled Scene" at bounding box center [303, 170] width 209 height 20
click at [240, 187] on div "Untitled Slide" at bounding box center [315, 185] width 186 height 10
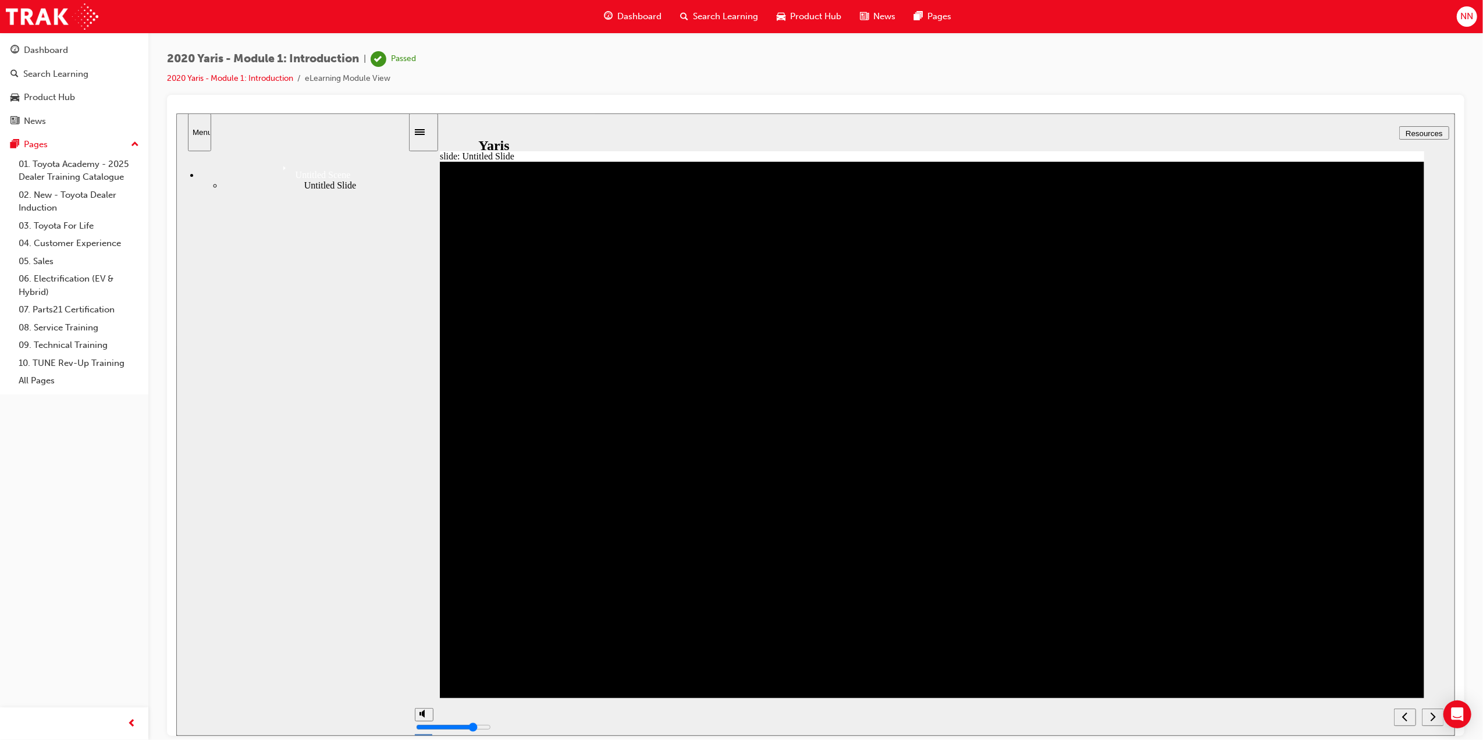
click at [1431, 717] on icon "next" at bounding box center [1433, 716] width 6 height 10
click at [1434, 719] on icon "next" at bounding box center [1433, 716] width 6 height 10
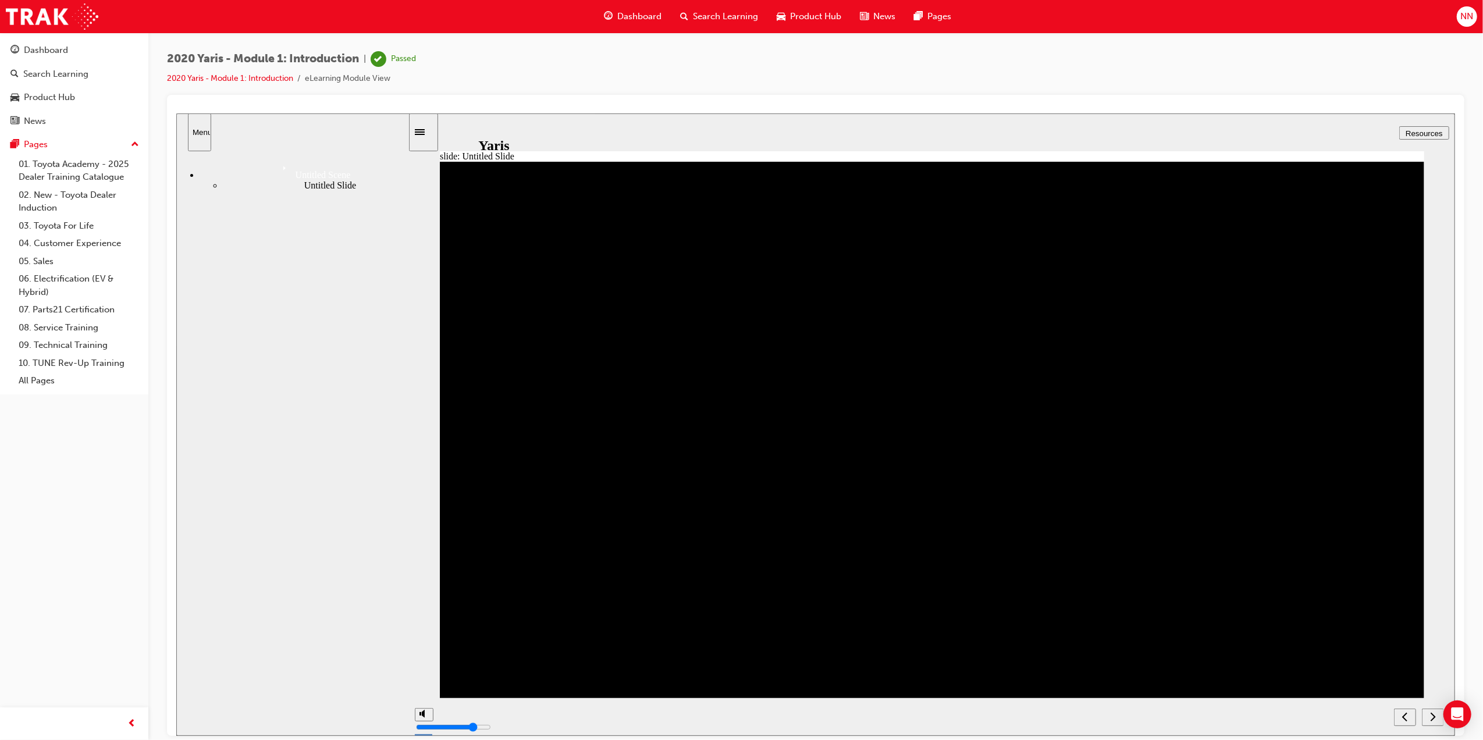
click at [1431, 717] on icon "next" at bounding box center [1433, 716] width 6 height 10
click at [1434, 715] on icon "next" at bounding box center [1432, 716] width 5 height 9
click at [1438, 717] on div "next" at bounding box center [1432, 717] width 13 height 12
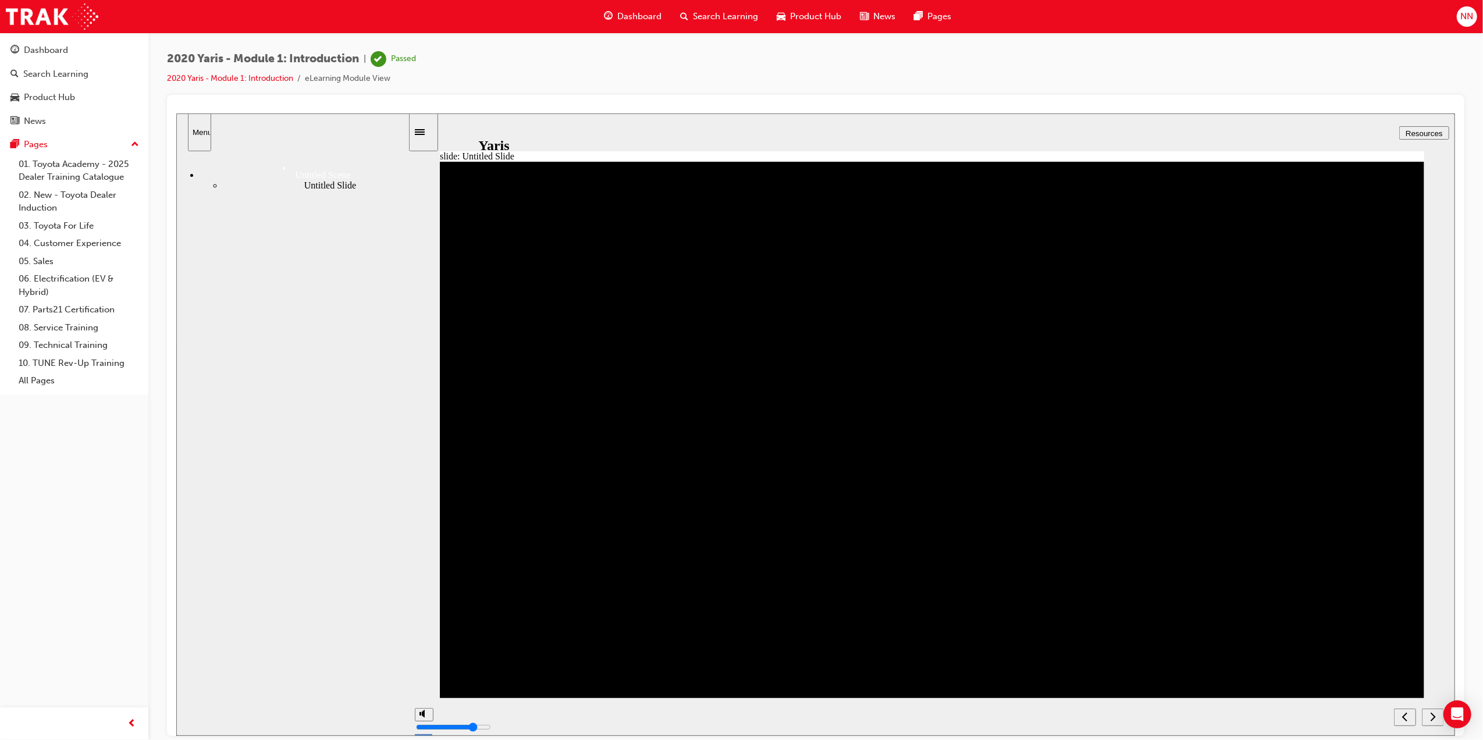
click at [272, 80] on link "2020 Yaris - Module 1: Introduction" at bounding box center [230, 78] width 126 height 10
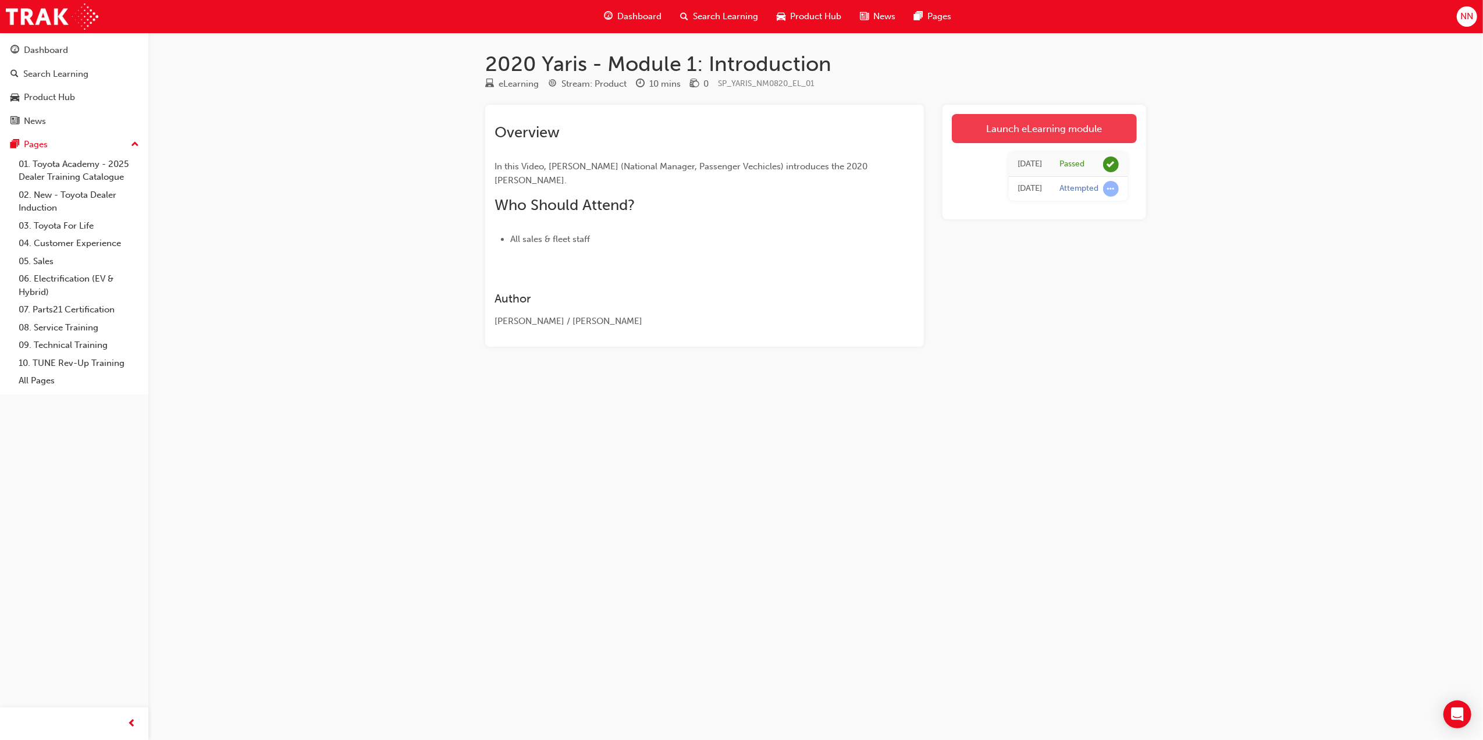
click at [992, 130] on link "Launch eLearning module" at bounding box center [1044, 128] width 185 height 29
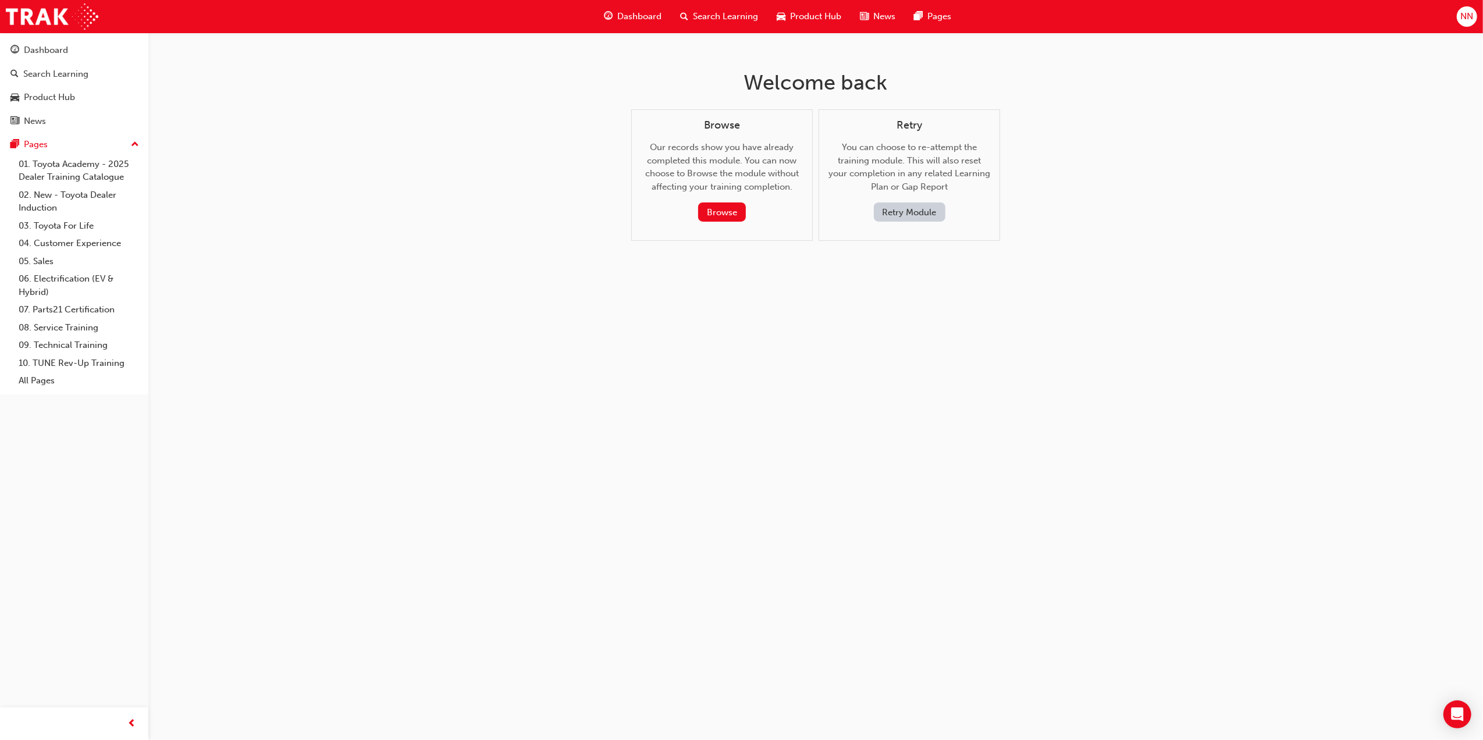
click at [712, 17] on span "Search Learning" at bounding box center [725, 16] width 65 height 13
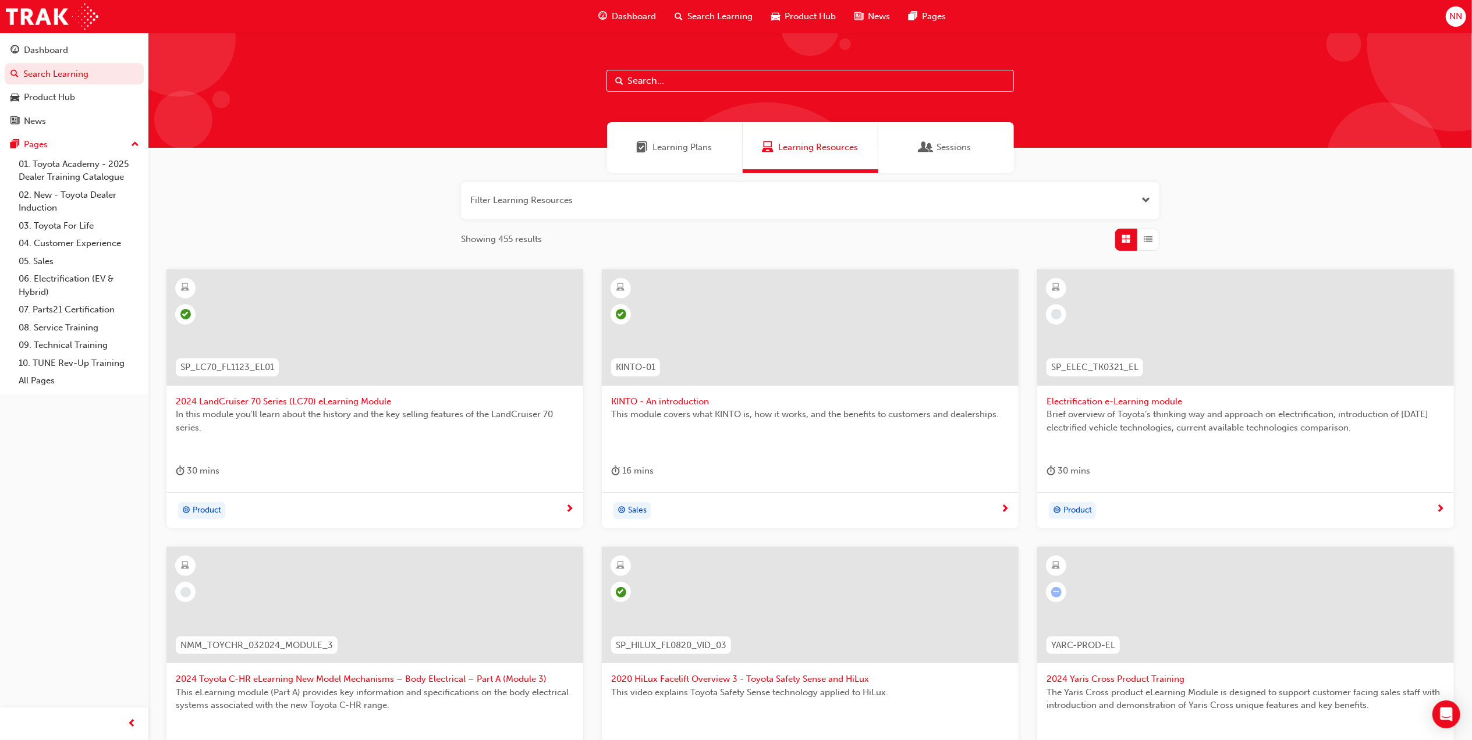
click at [667, 138] on div "Learning Plans" at bounding box center [675, 147] width 136 height 51
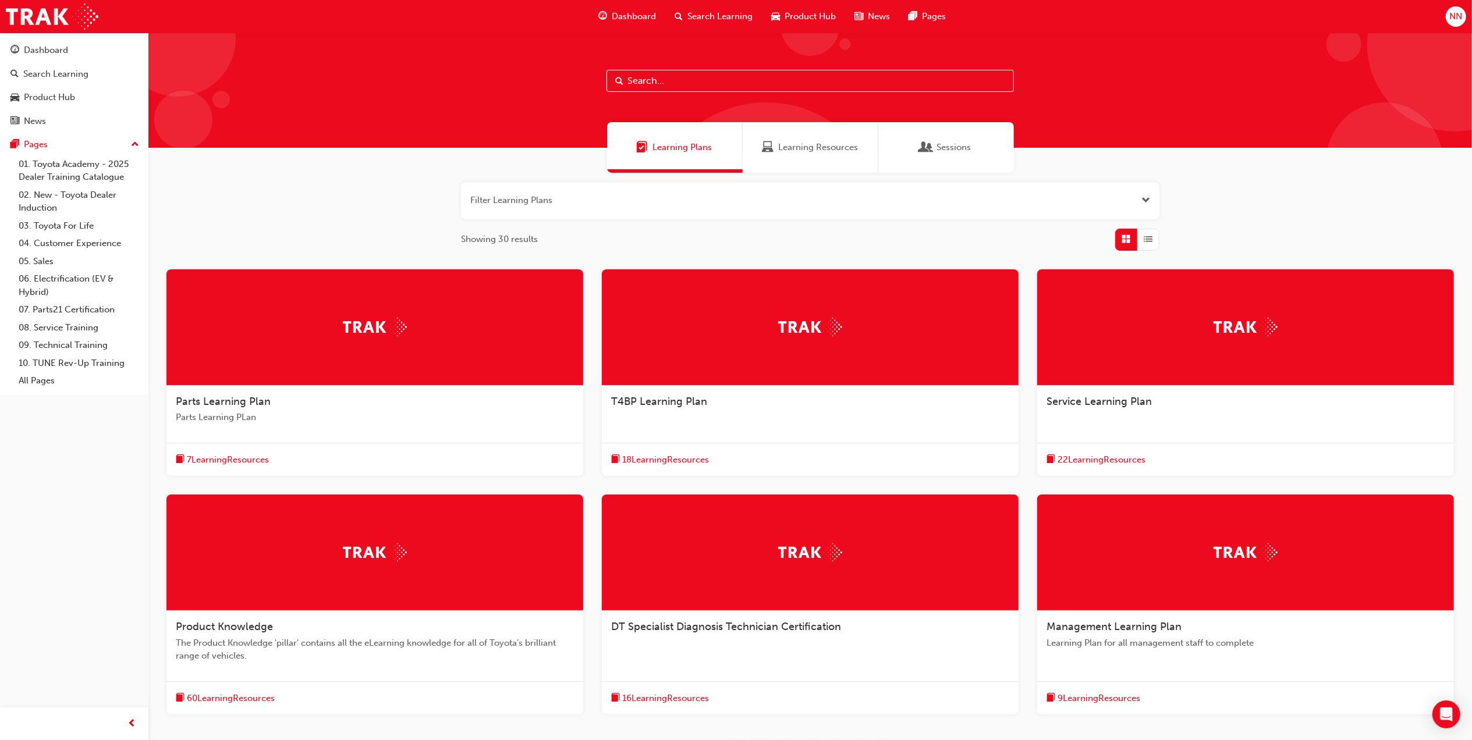
click at [1150, 234] on span "List" at bounding box center [1148, 239] width 9 height 13
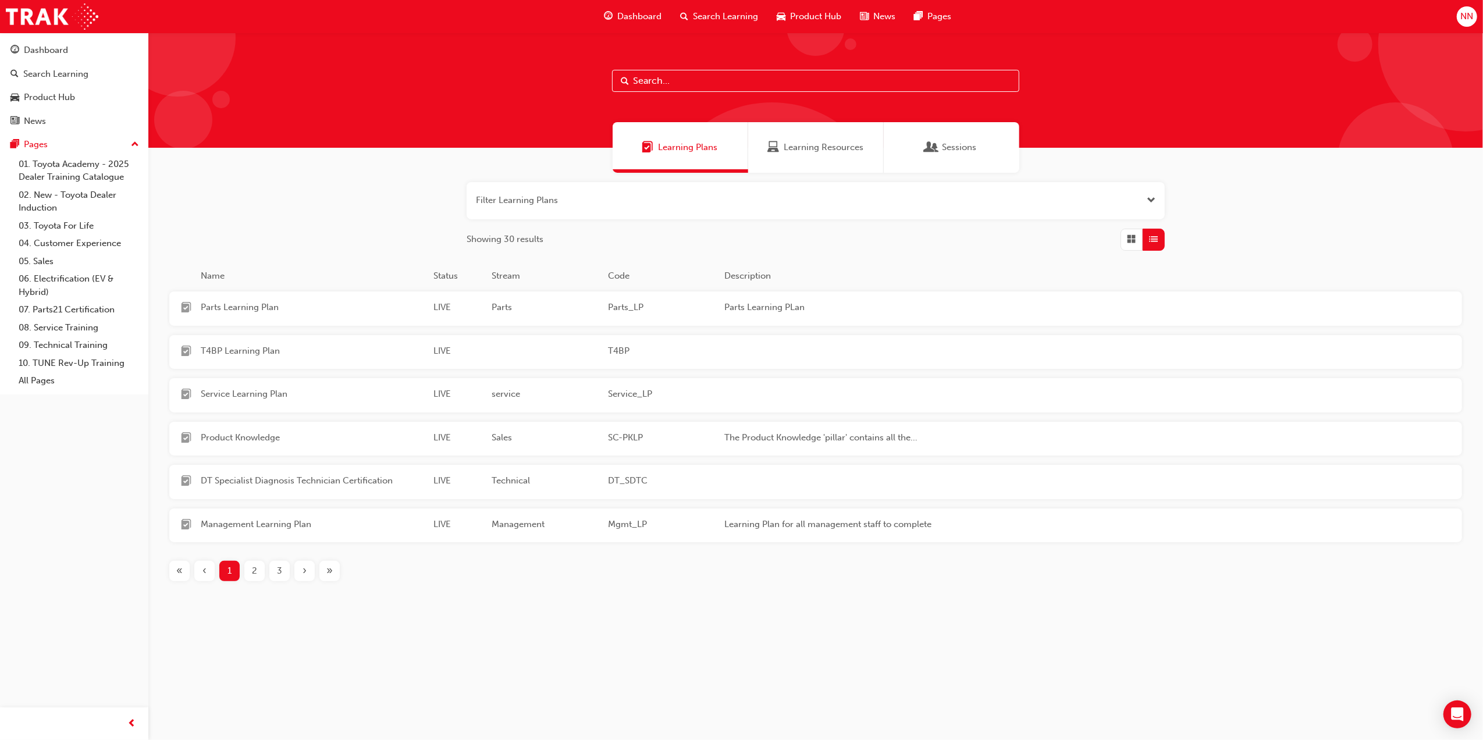
click at [1131, 241] on span "Grid" at bounding box center [1132, 239] width 9 height 13
click at [1131, 241] on div "button" at bounding box center [1132, 240] width 22 height 22
click at [1129, 239] on span "Grid" at bounding box center [1132, 239] width 9 height 13
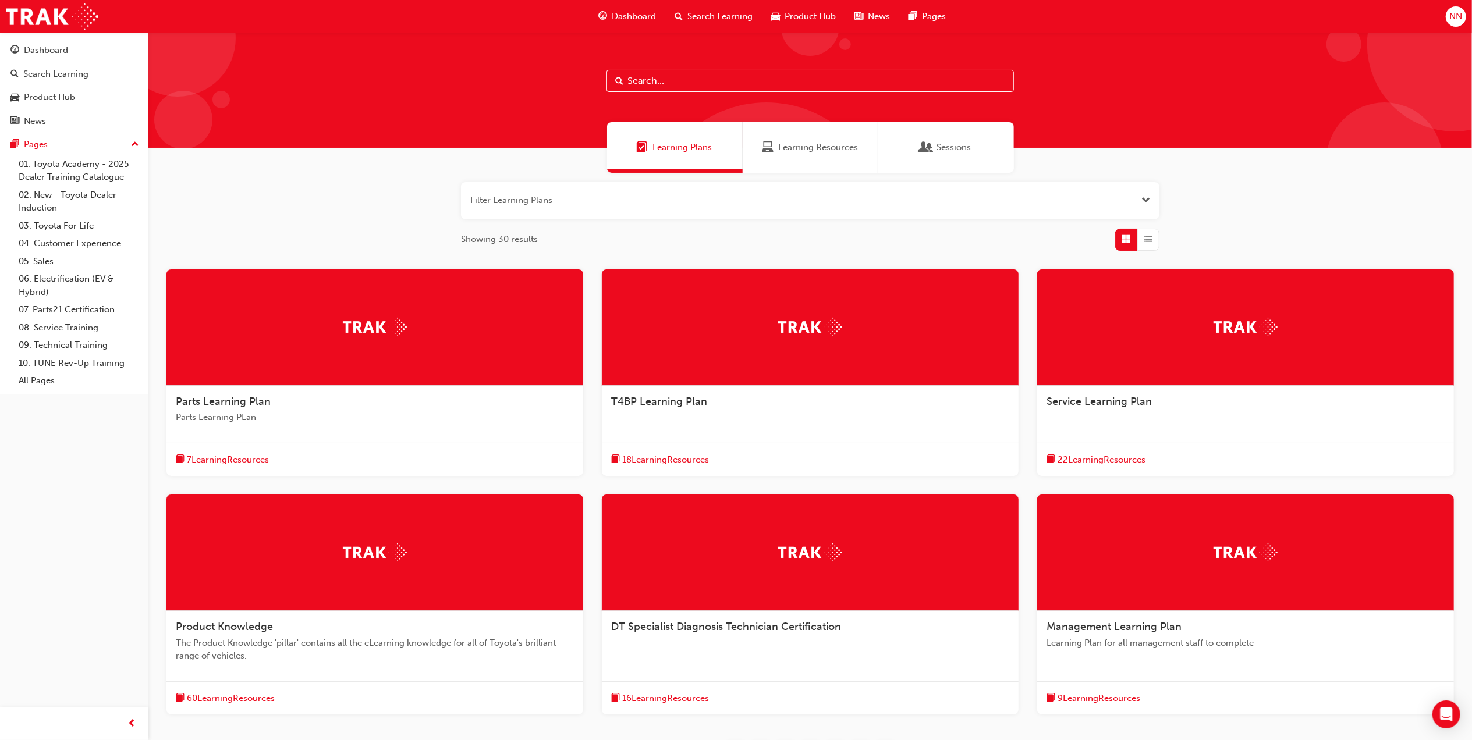
click at [844, 164] on div "Learning Resources" at bounding box center [810, 147] width 136 height 51
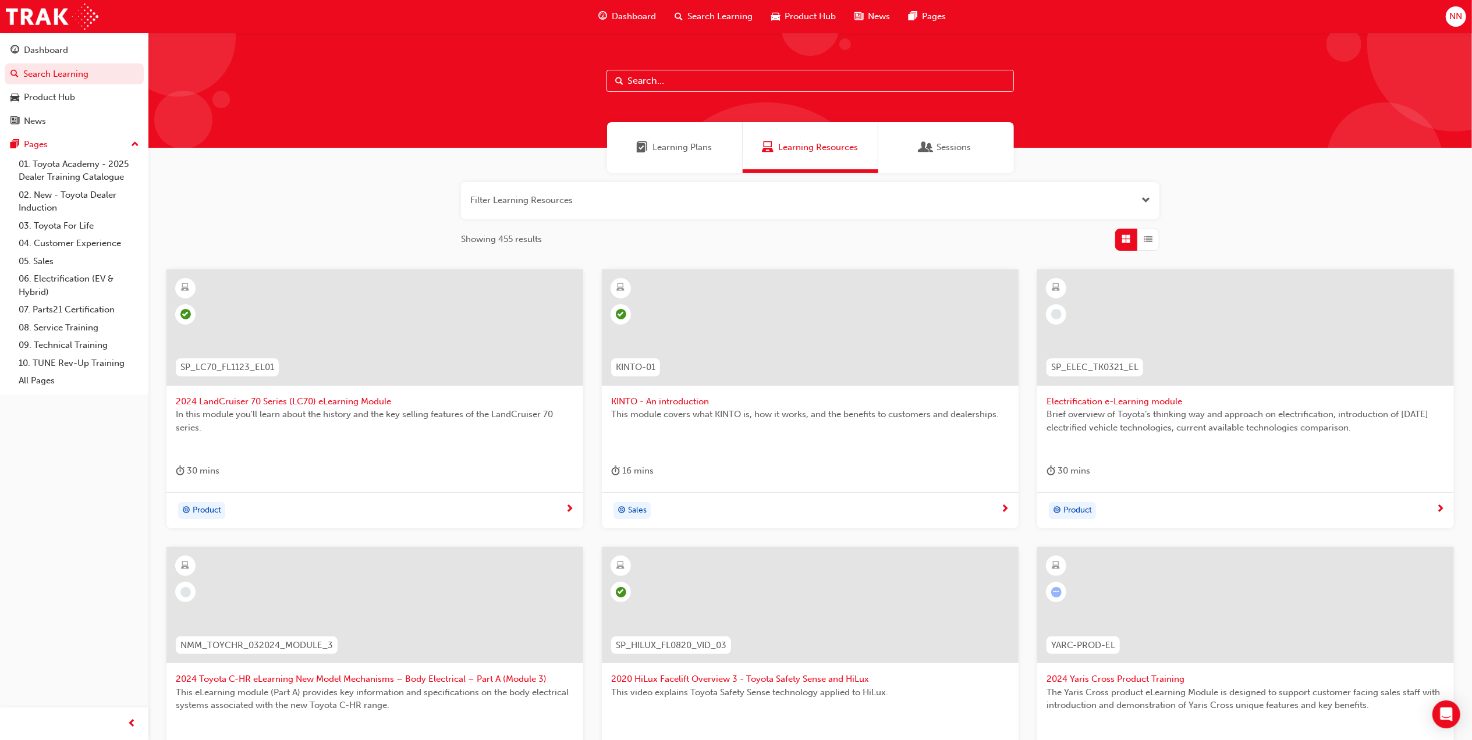
click at [1154, 247] on div "button" at bounding box center [1148, 240] width 22 height 22
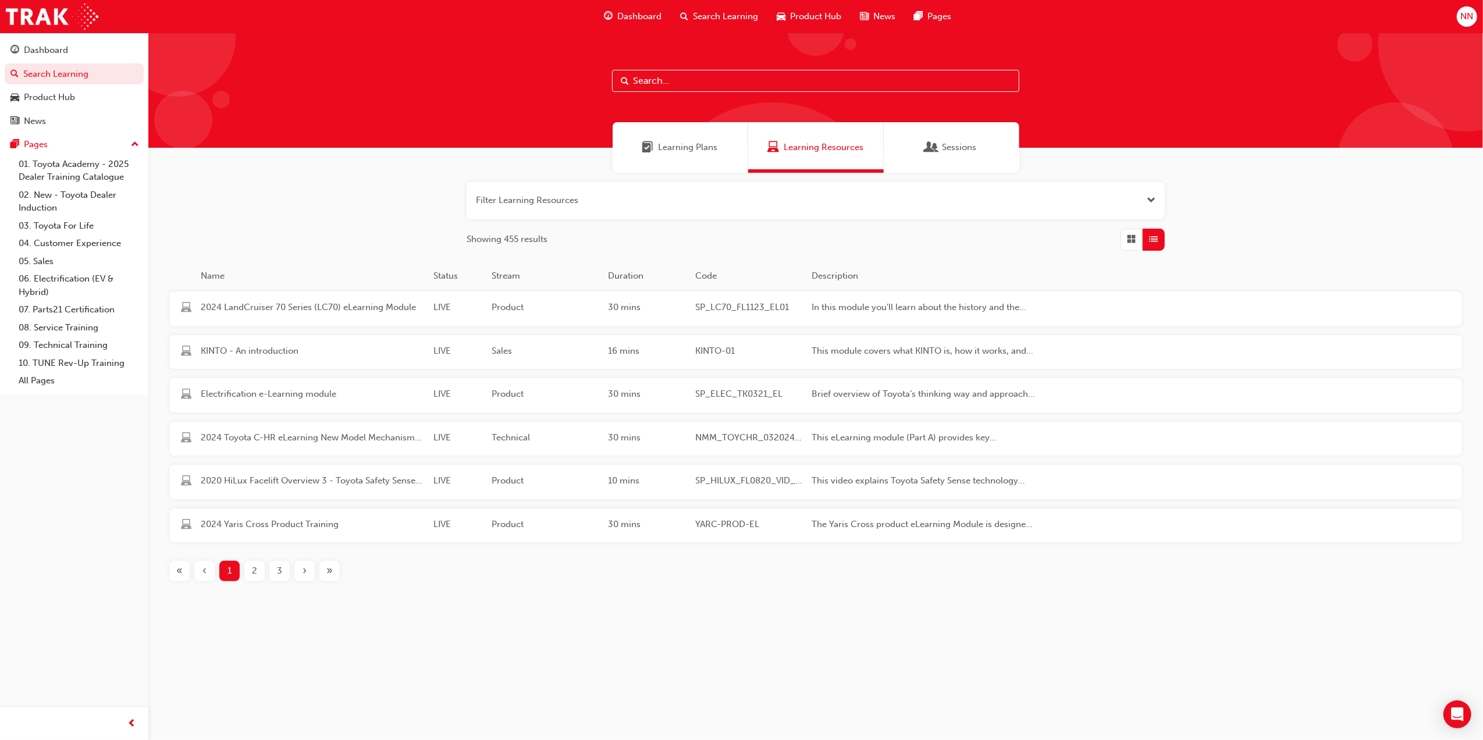
click at [1128, 237] on span "Grid" at bounding box center [1132, 239] width 9 height 13
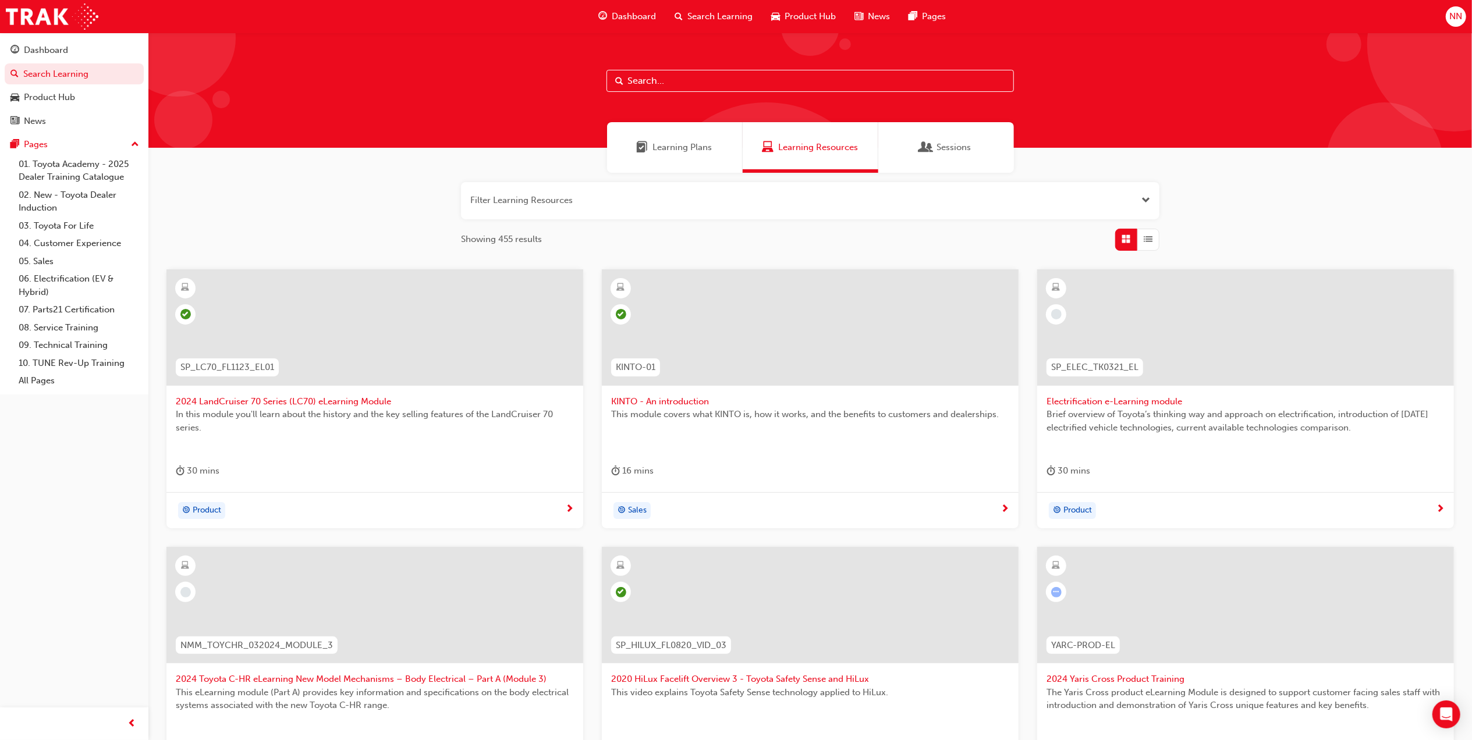
click at [674, 147] on span "Learning Plans" at bounding box center [682, 147] width 59 height 13
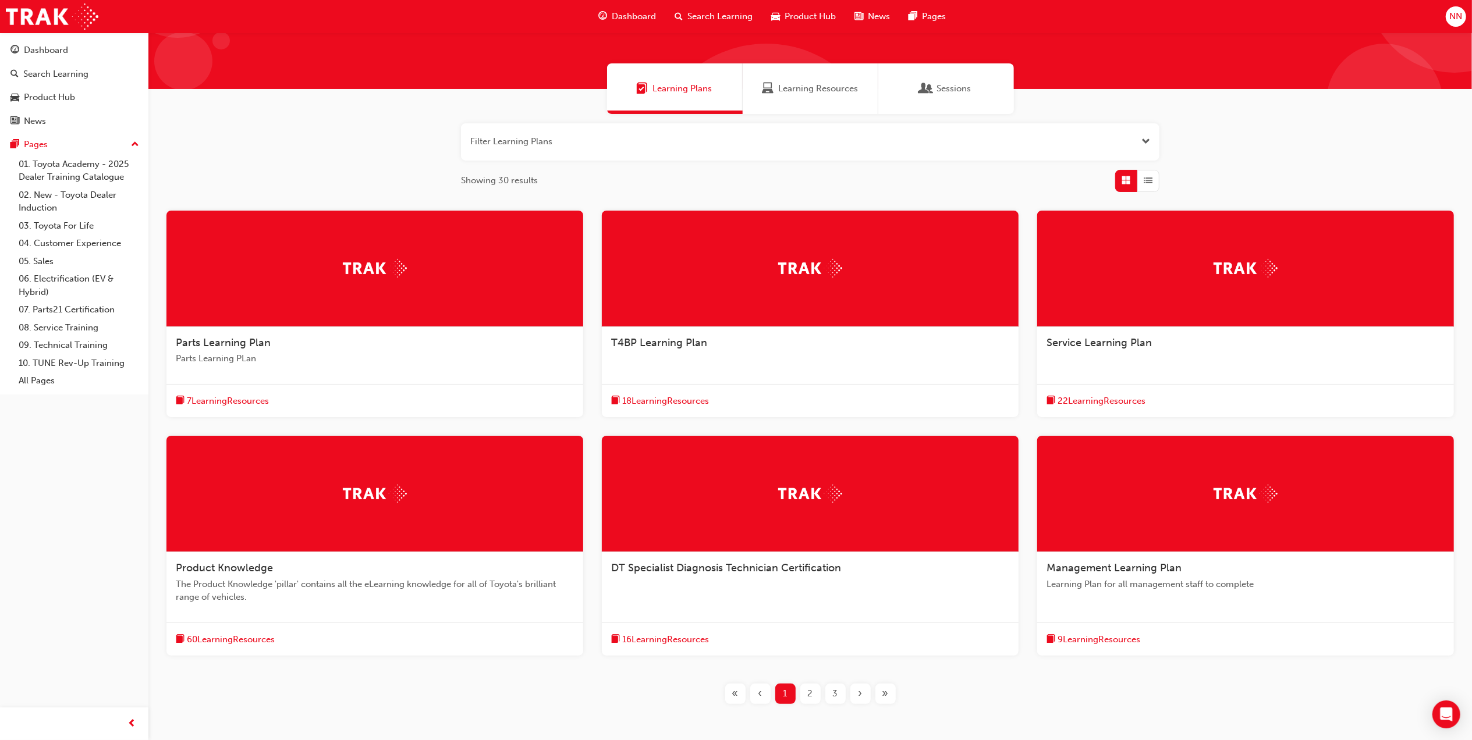
scroll to position [115, 0]
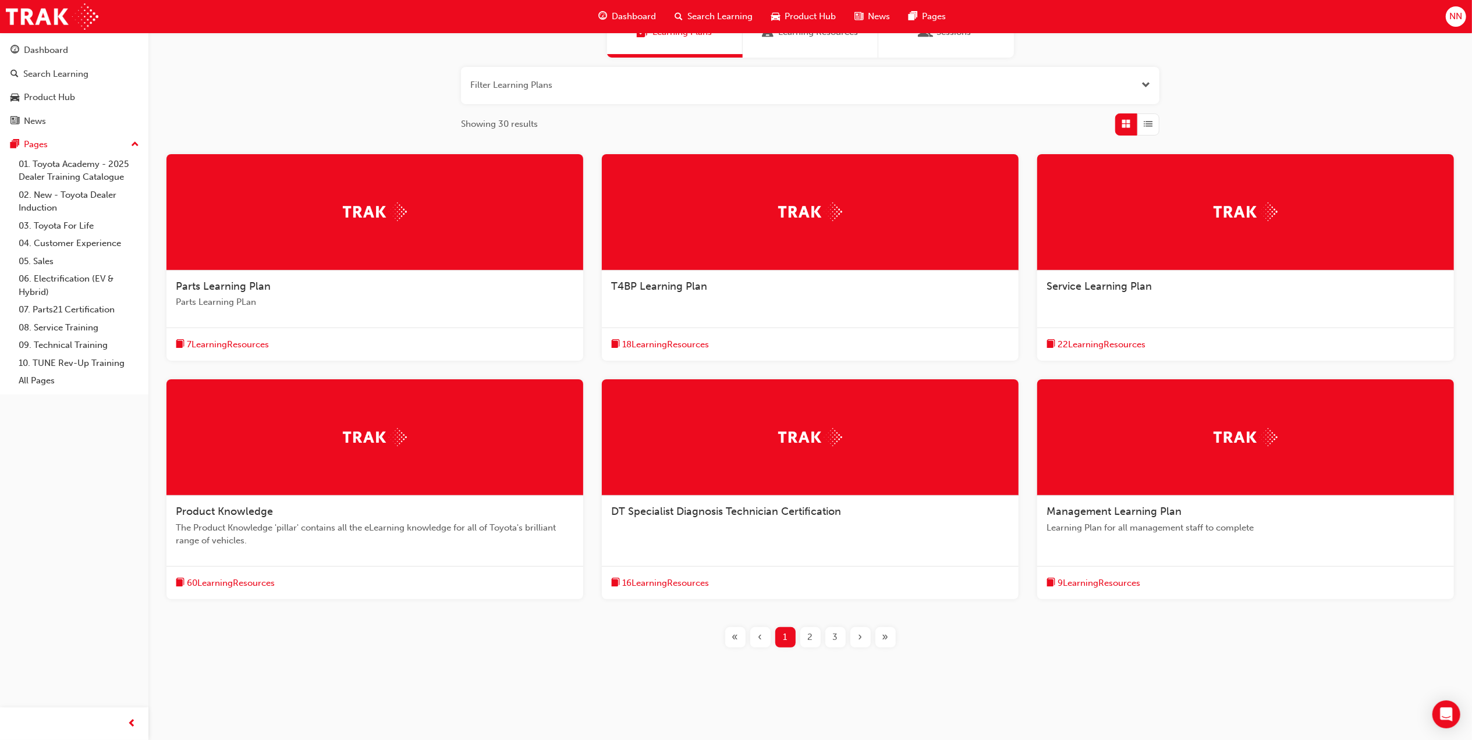
click at [1151, 118] on span "List" at bounding box center [1148, 124] width 9 height 13
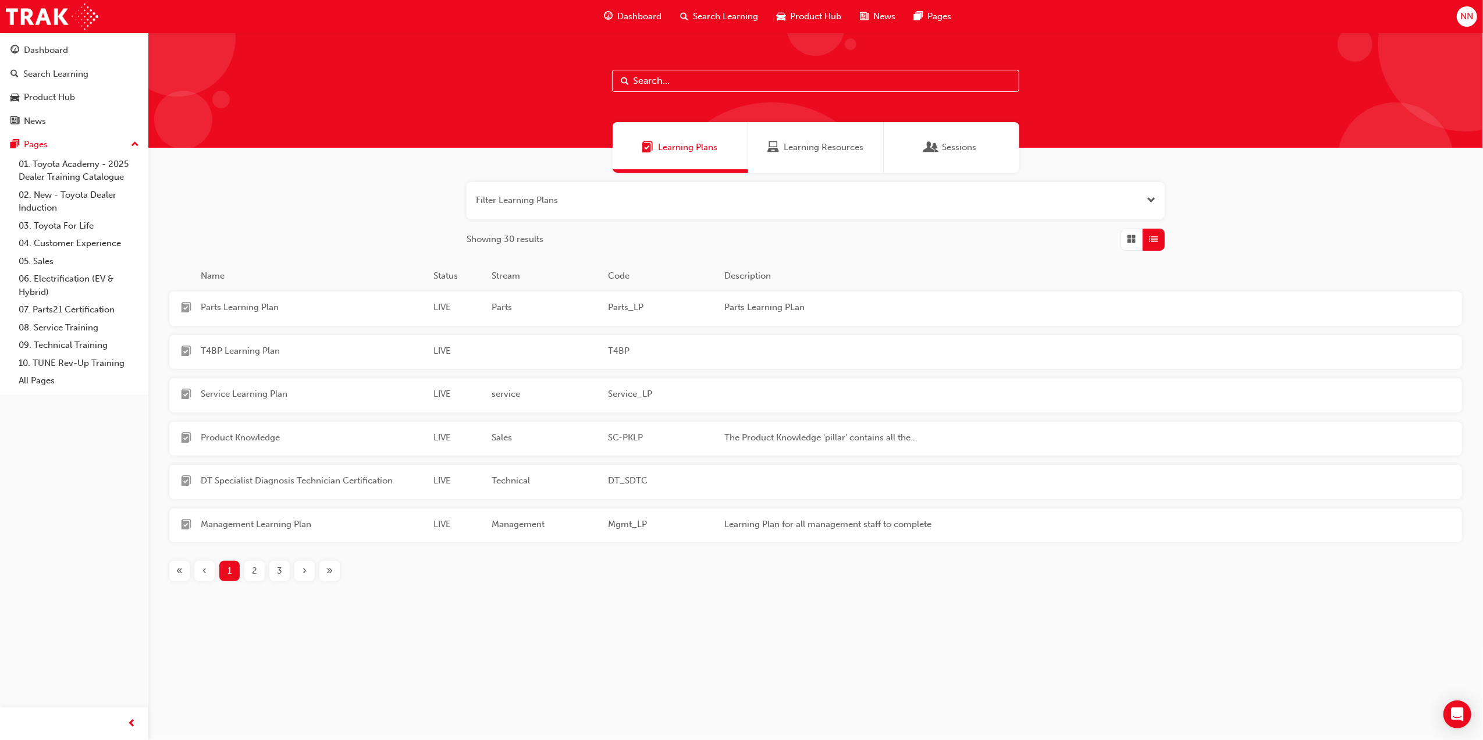
click at [1128, 242] on span "Grid" at bounding box center [1132, 239] width 9 height 13
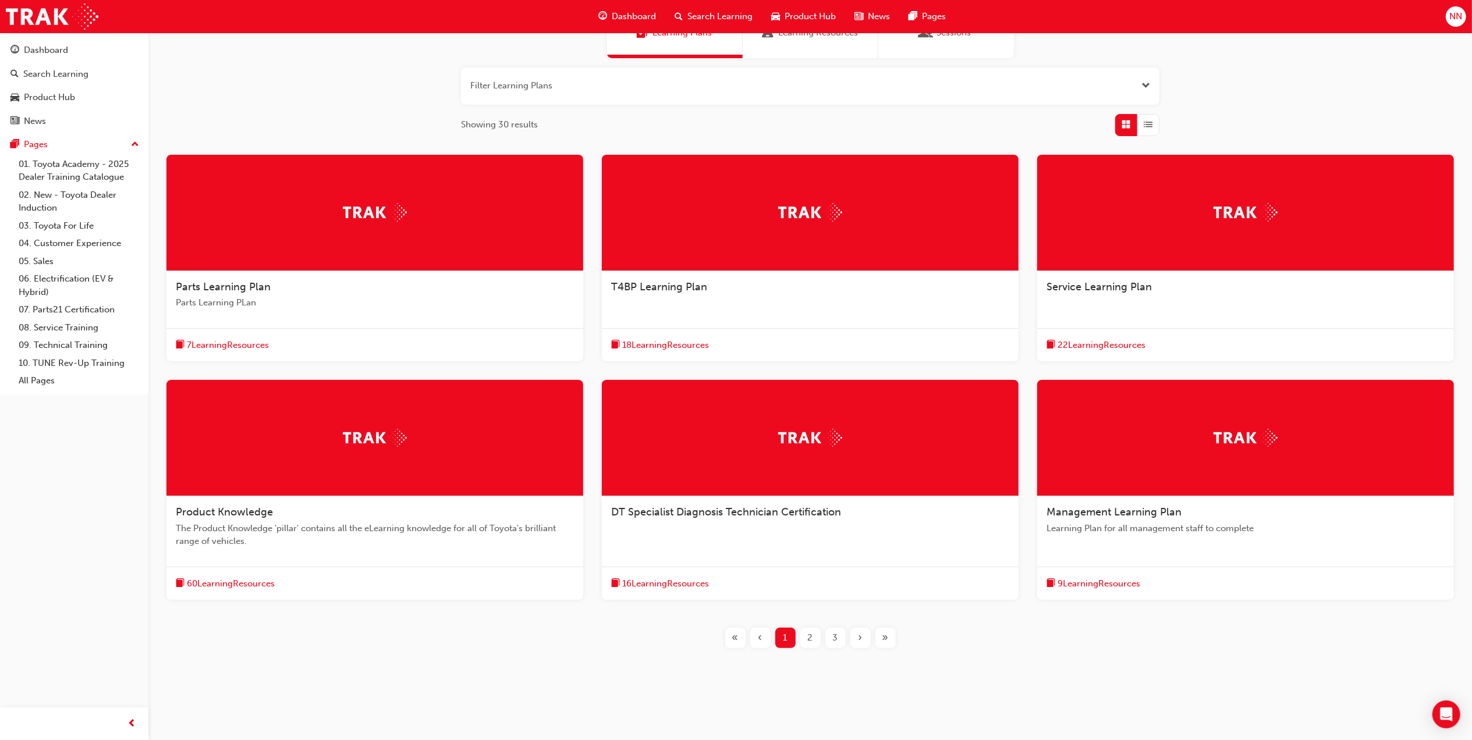
scroll to position [115, 0]
click at [256, 505] on span "Product Knowledge" at bounding box center [224, 511] width 97 height 13
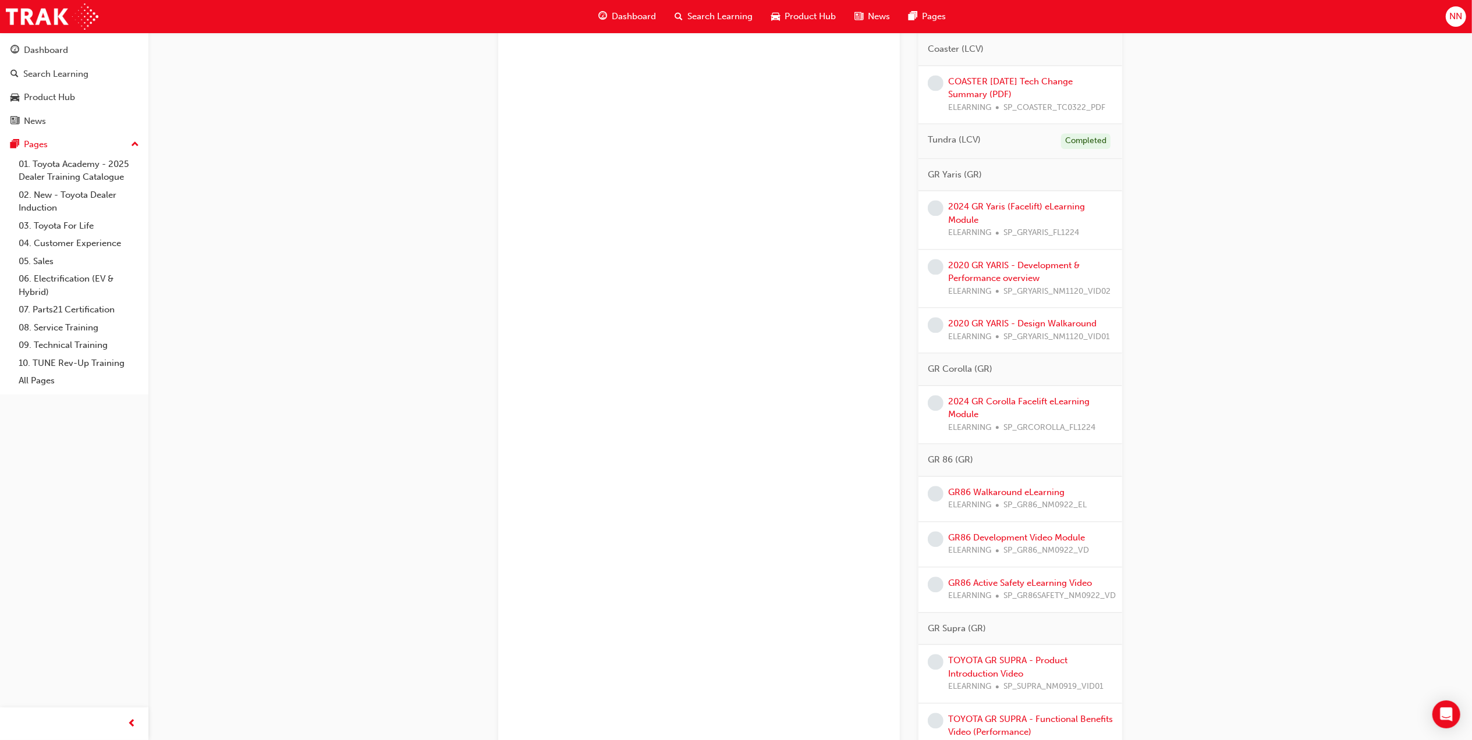
scroll to position [2596, 0]
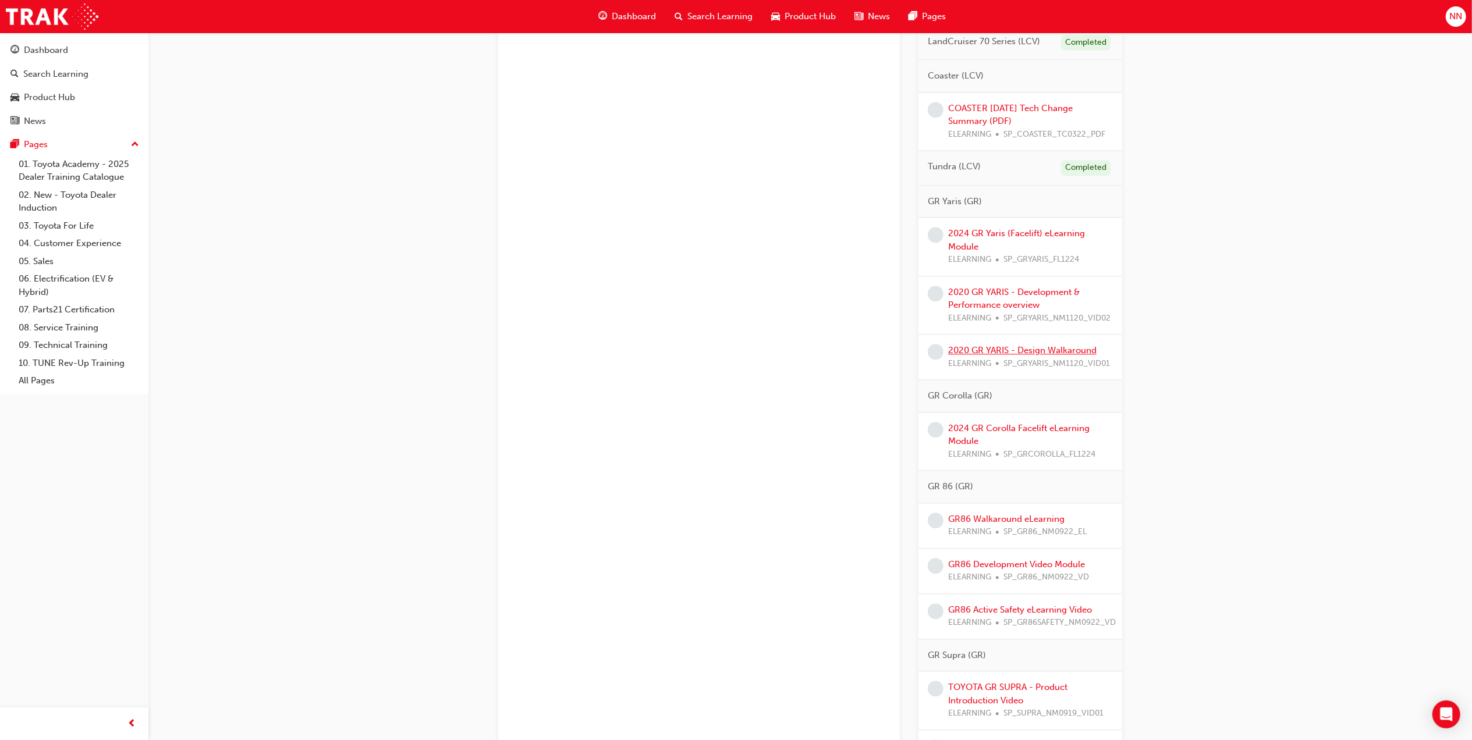
click at [1029, 356] on link "2020 GR YARIS - Design Walkaround" at bounding box center [1022, 350] width 148 height 10
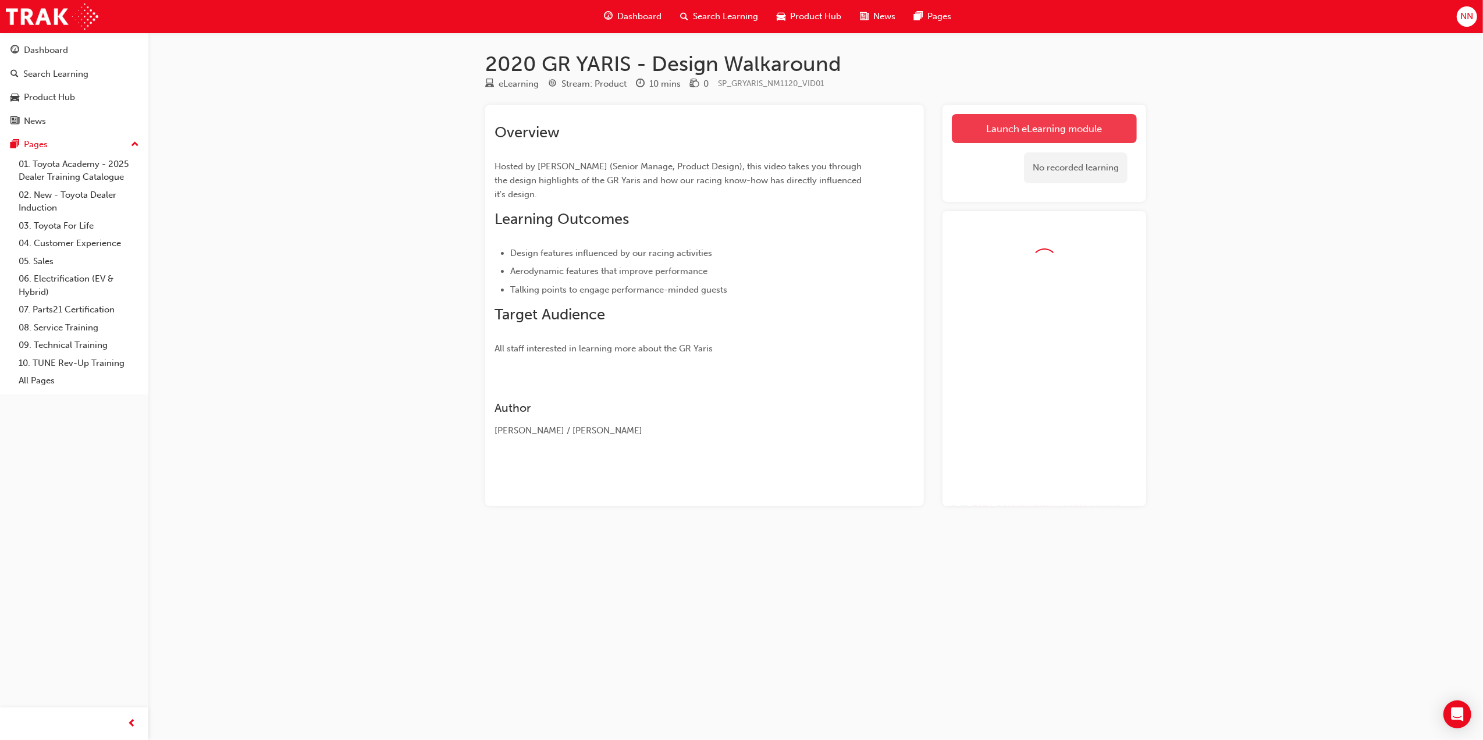
click at [1034, 126] on link "Launch eLearning module" at bounding box center [1044, 128] width 185 height 29
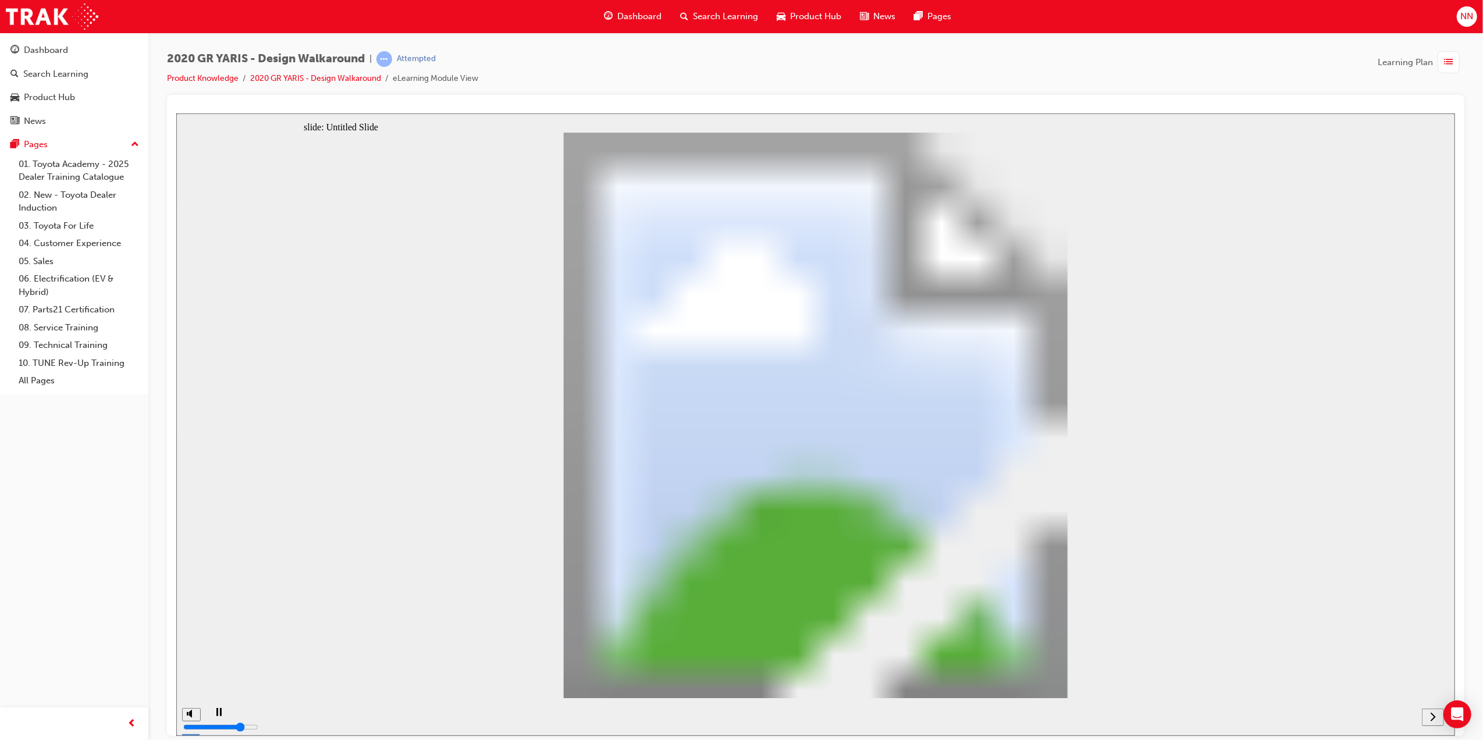
drag, startPoint x: 821, startPoint y: 325, endPoint x: 690, endPoint y: 347, distance: 133.4
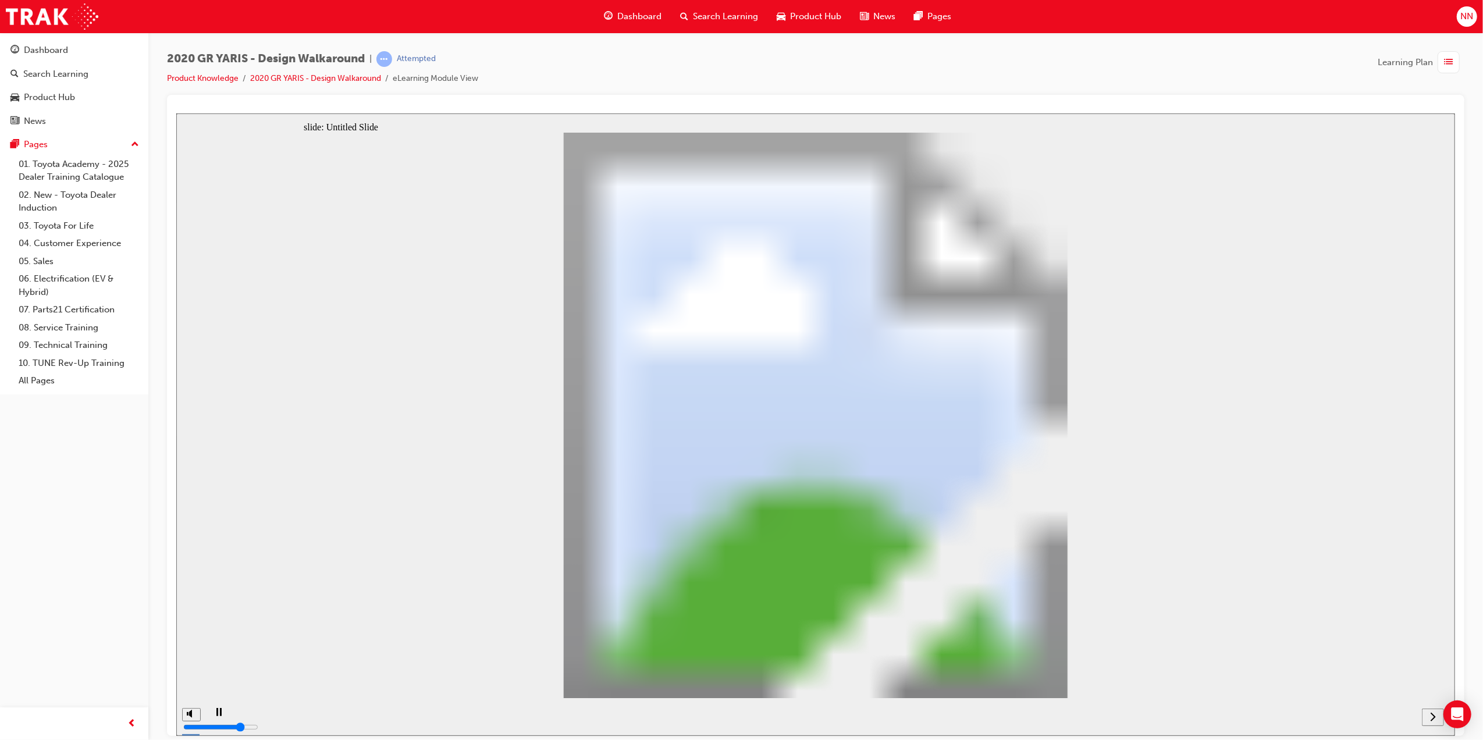
drag, startPoint x: 452, startPoint y: 379, endPoint x: 425, endPoint y: 504, distance: 127.8
click at [216, 716] on icon "play/pause" at bounding box center [218, 712] width 5 height 8
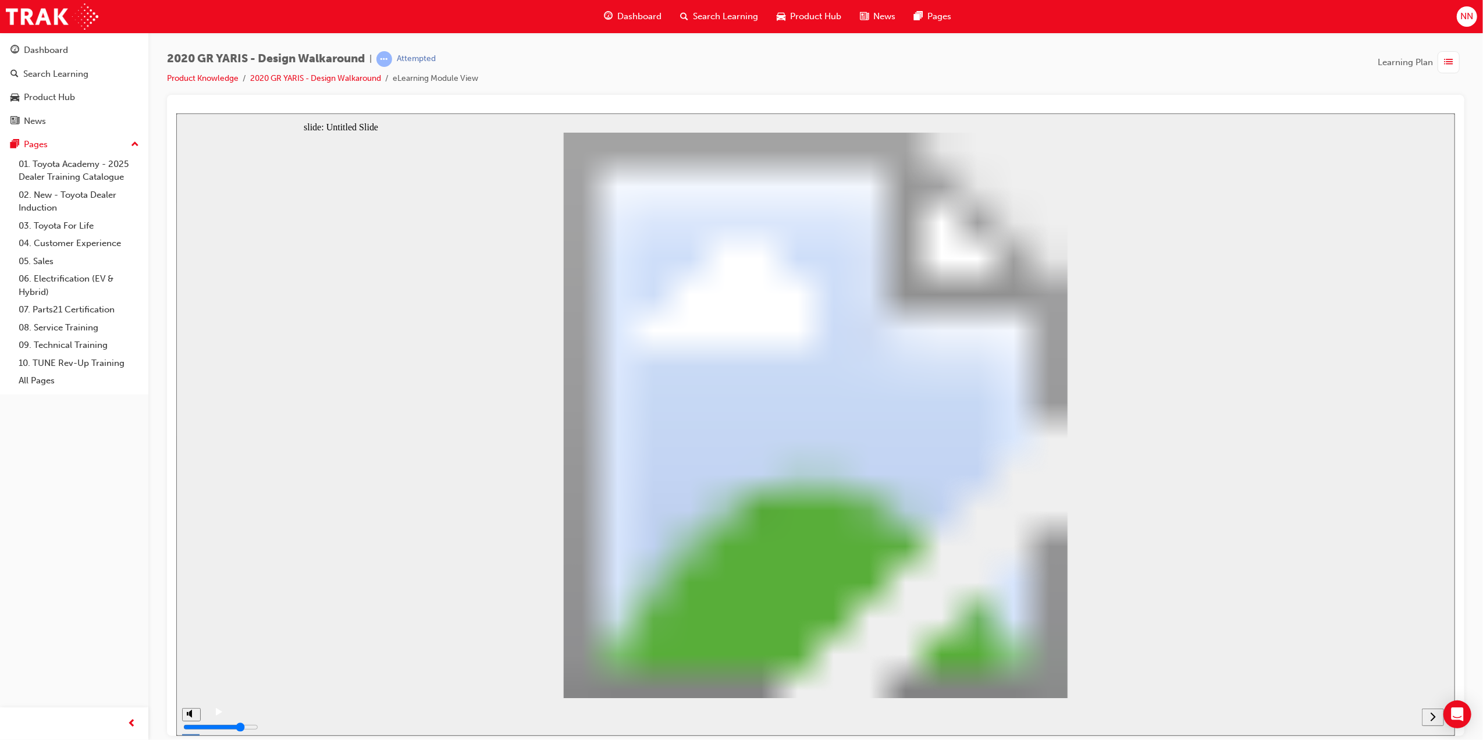
click at [215, 715] on icon "play/pause" at bounding box center [218, 712] width 6 height 8
click at [1438, 715] on div "next" at bounding box center [1432, 717] width 13 height 12
click at [1436, 719] on div "next" at bounding box center [1432, 717] width 13 height 12
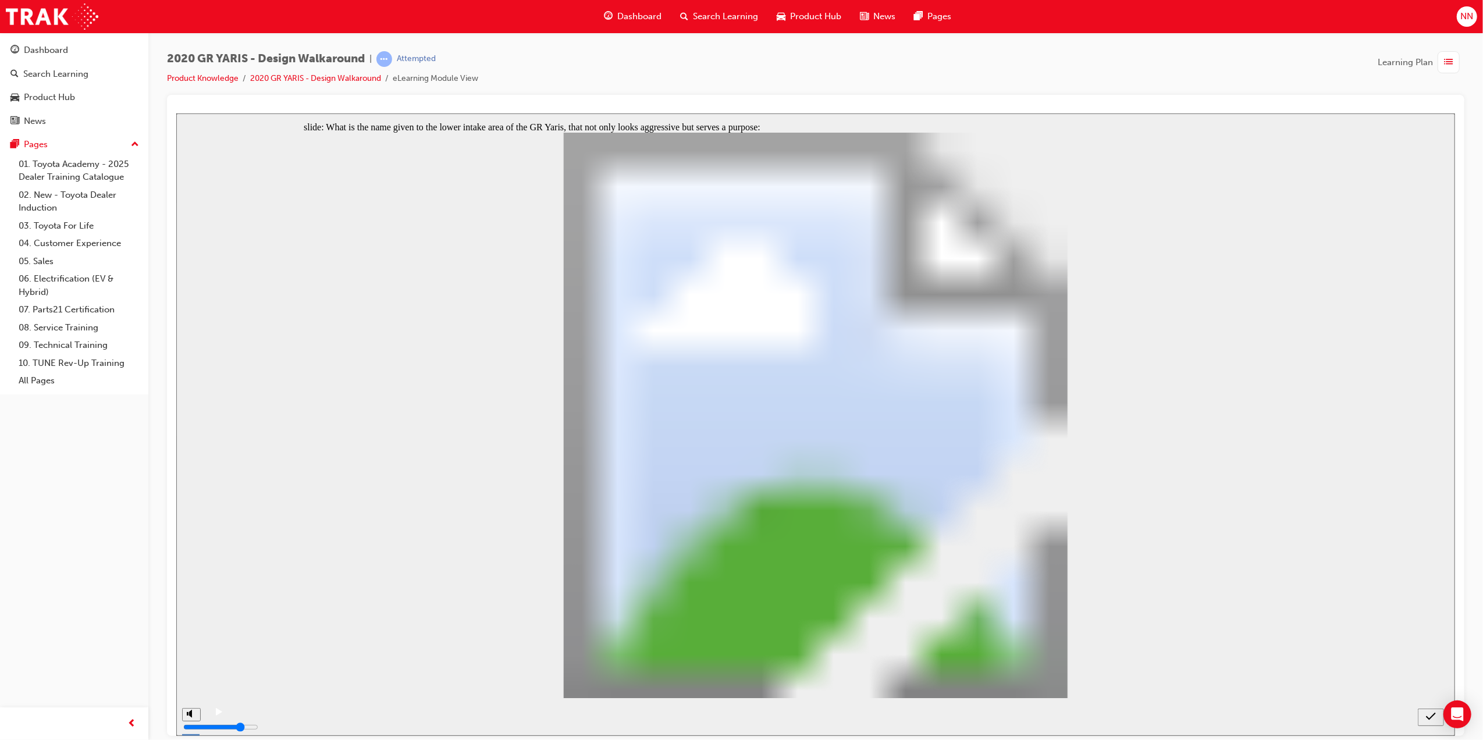
click at [1431, 714] on icon "submit" at bounding box center [1431, 716] width 10 height 10
radio input "false"
radio input "true"
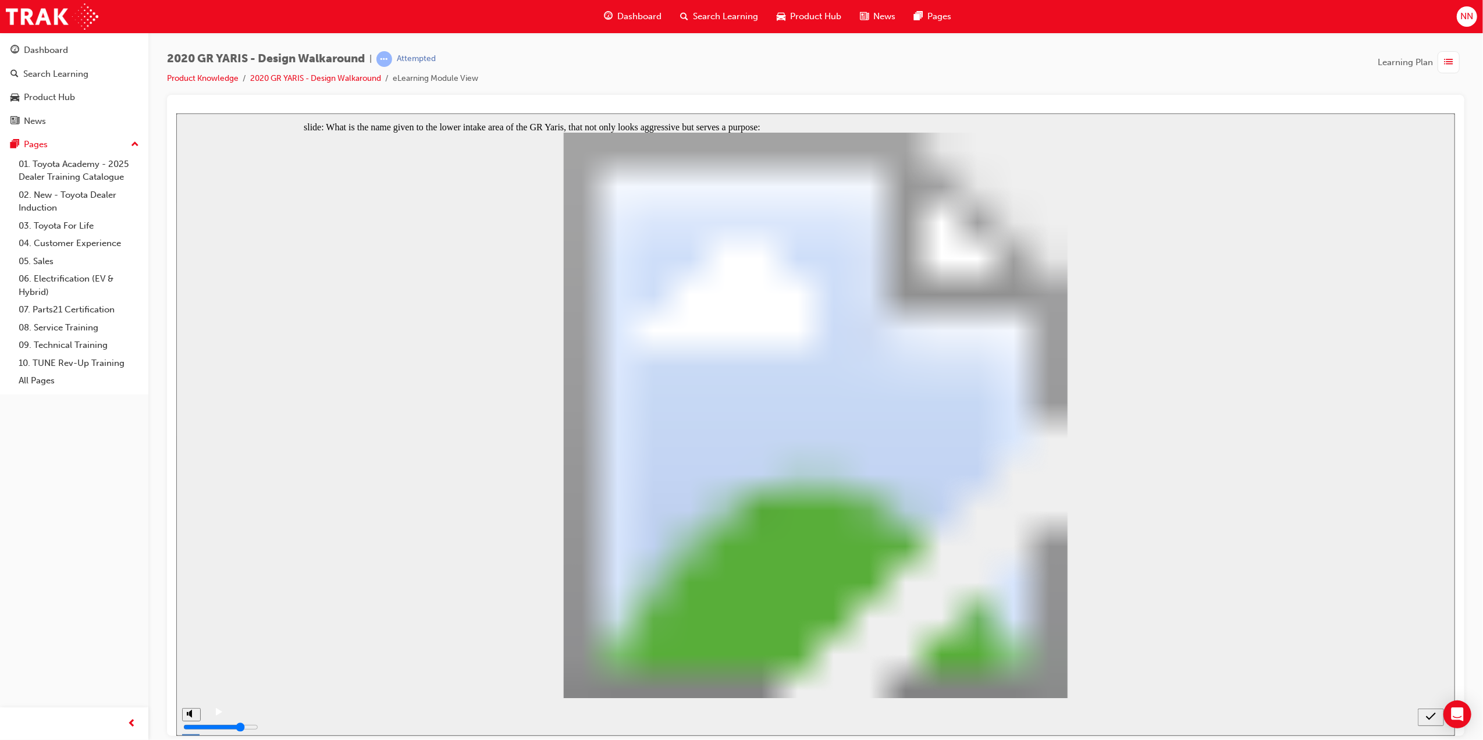
radio input "true"
click at [1436, 717] on div "submit" at bounding box center [1430, 717] width 17 height 12
click at [889, 592] on div "Rectangle 4 Incorrect That is incorrect. Please try again. Oval 1 x icon 1 Rect…" at bounding box center [815, 420] width 1024 height 576
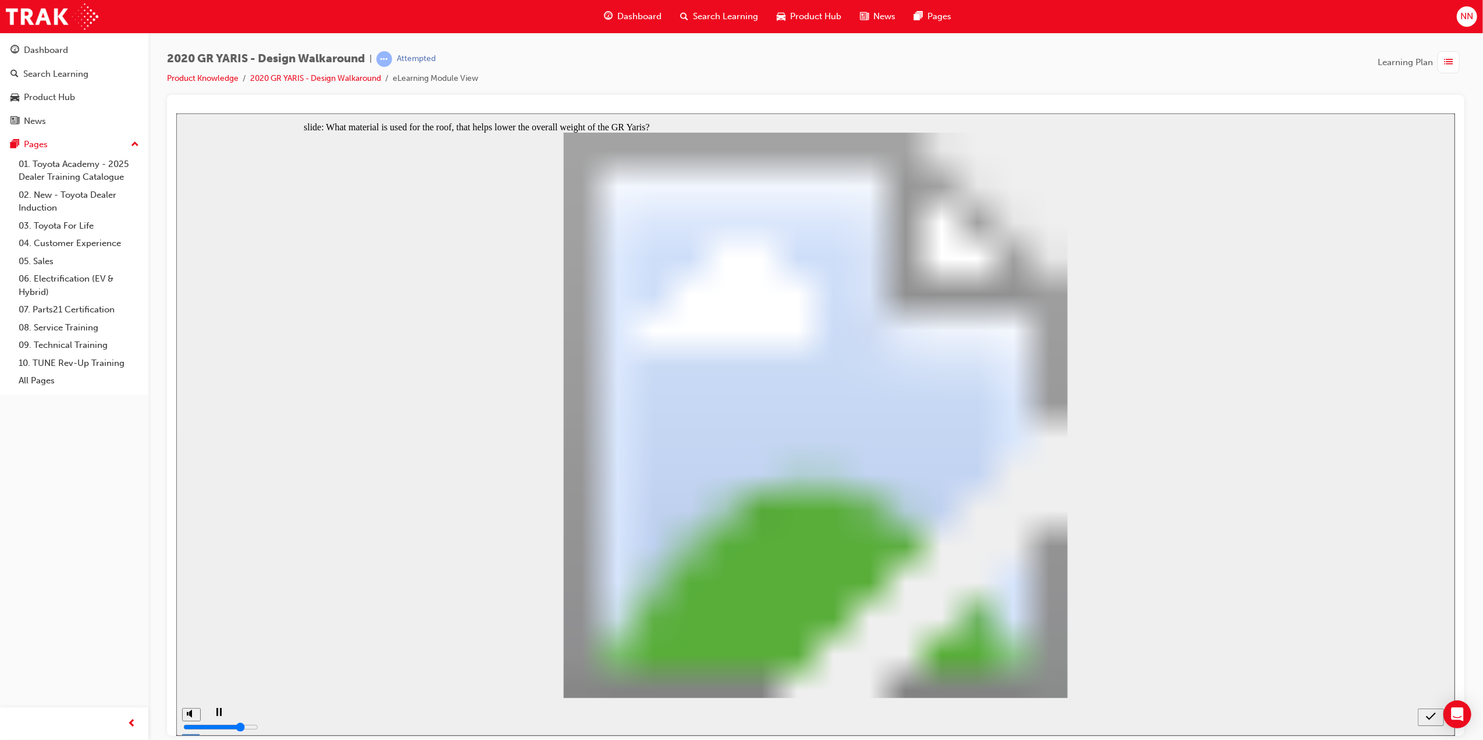
radio input "true"
click at [1429, 717] on icon "submit" at bounding box center [1431, 716] width 10 height 10
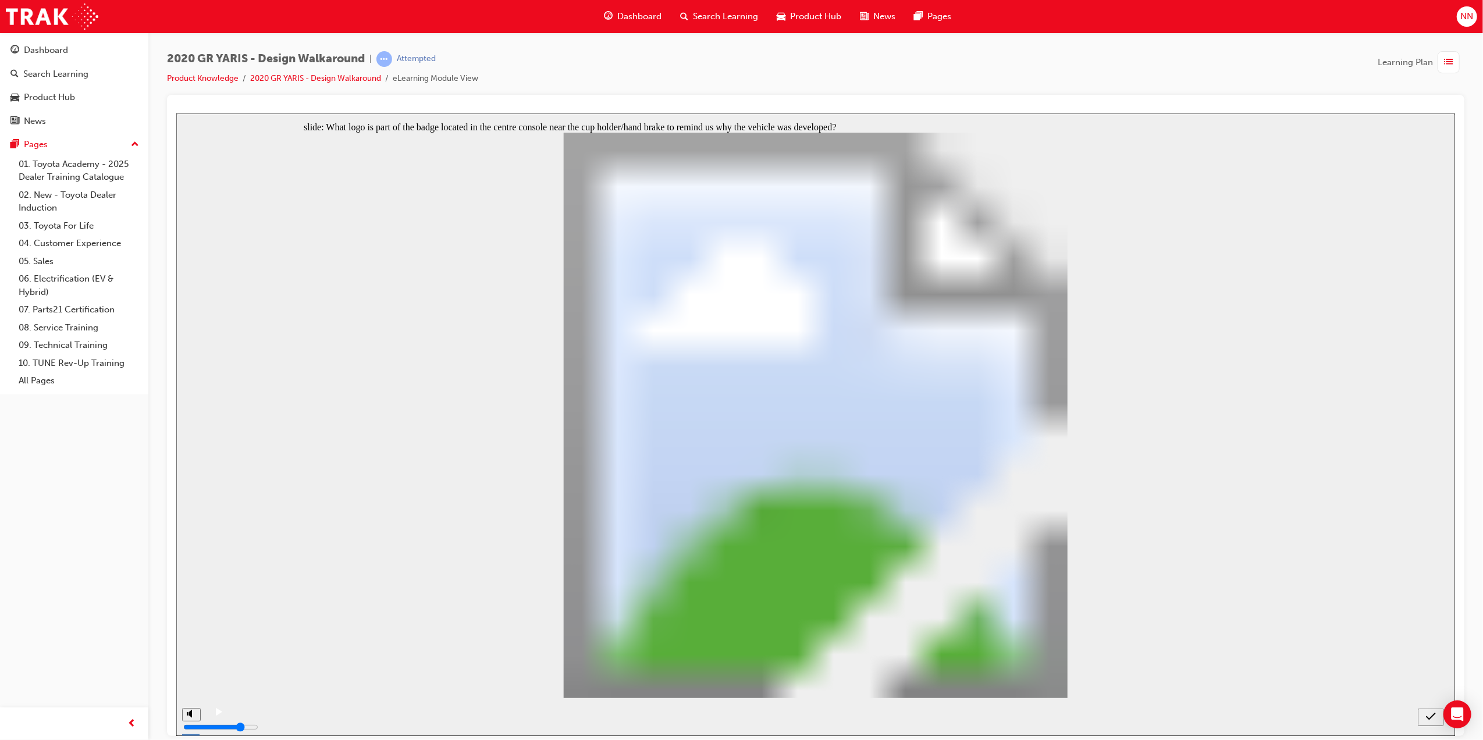
radio input "true"
click at [1431, 717] on icon "submit" at bounding box center [1431, 716] width 10 height 8
click at [1429, 712] on icon "submit" at bounding box center [1431, 716] width 10 height 10
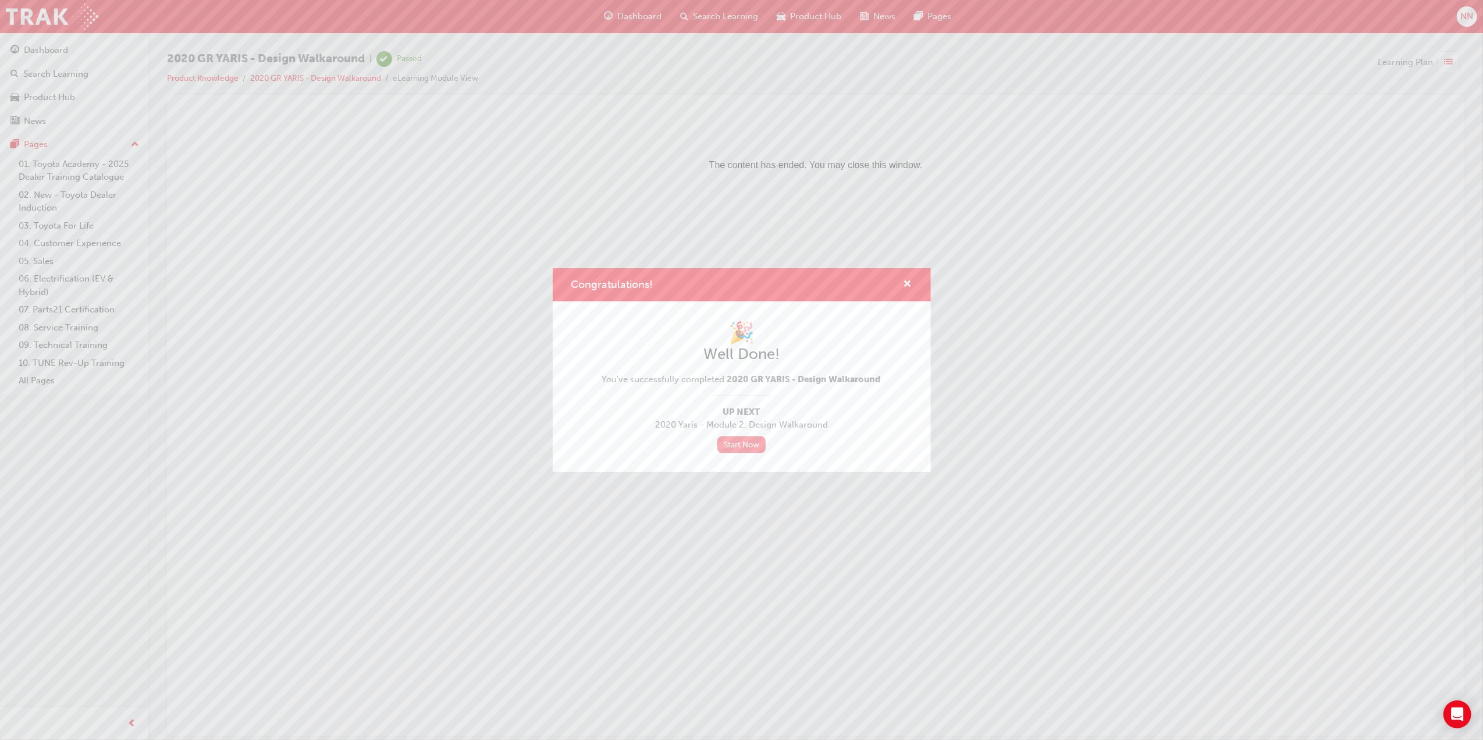
click at [749, 443] on link "Start Now" at bounding box center [741, 444] width 49 height 17
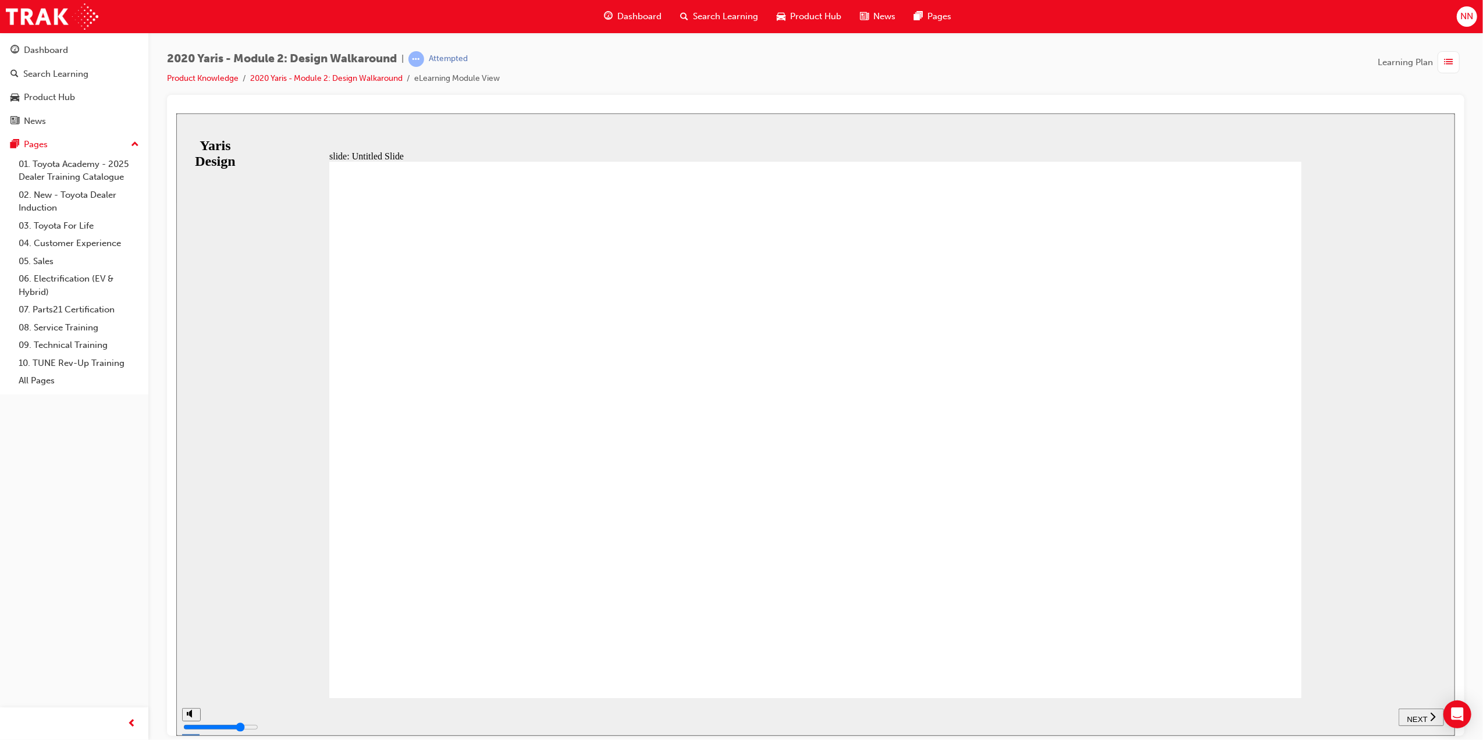
click at [1437, 716] on div "NEXT" at bounding box center [1421, 717] width 36 height 12
click at [1437, 716] on icon "next" at bounding box center [1439, 716] width 6 height 10
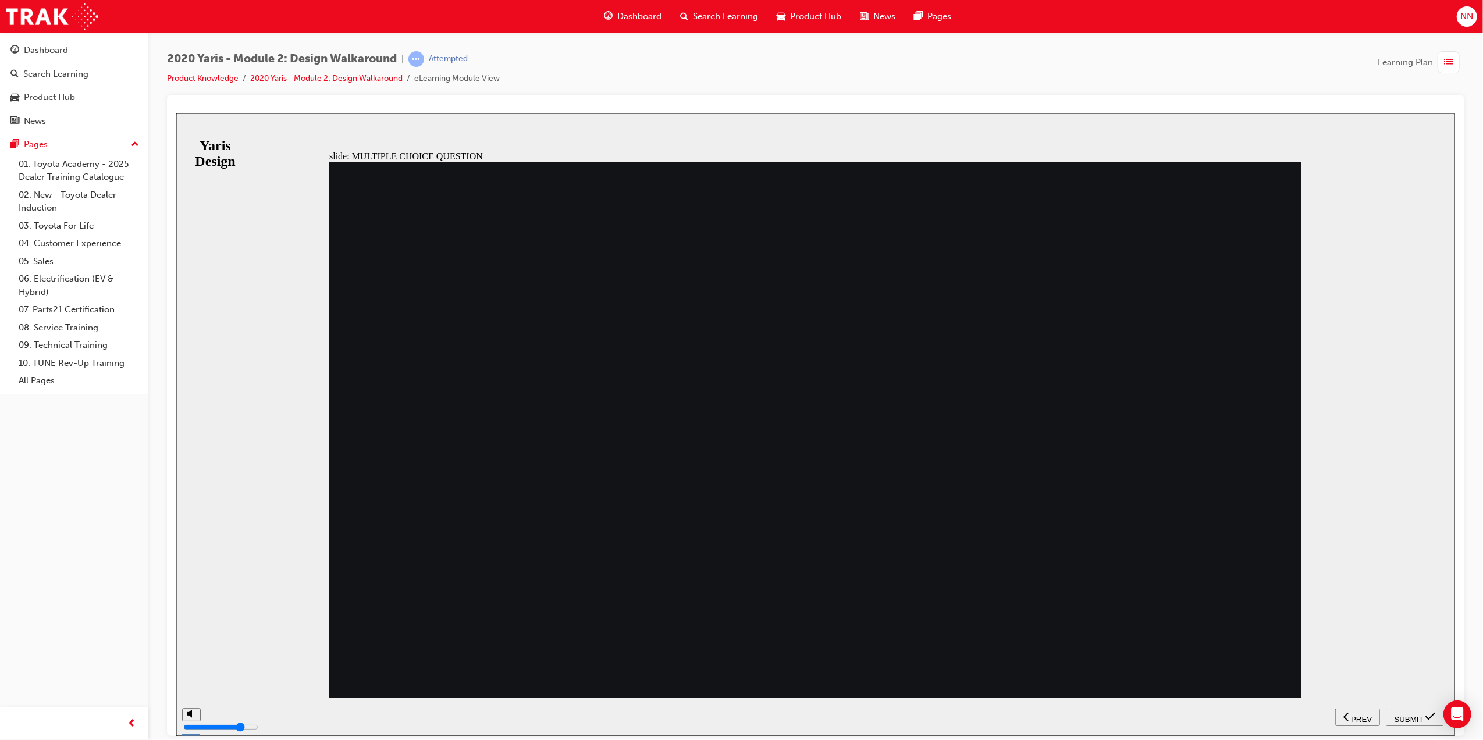
radio input "true"
click at [1412, 717] on span "SUBMIT" at bounding box center [1408, 719] width 29 height 9
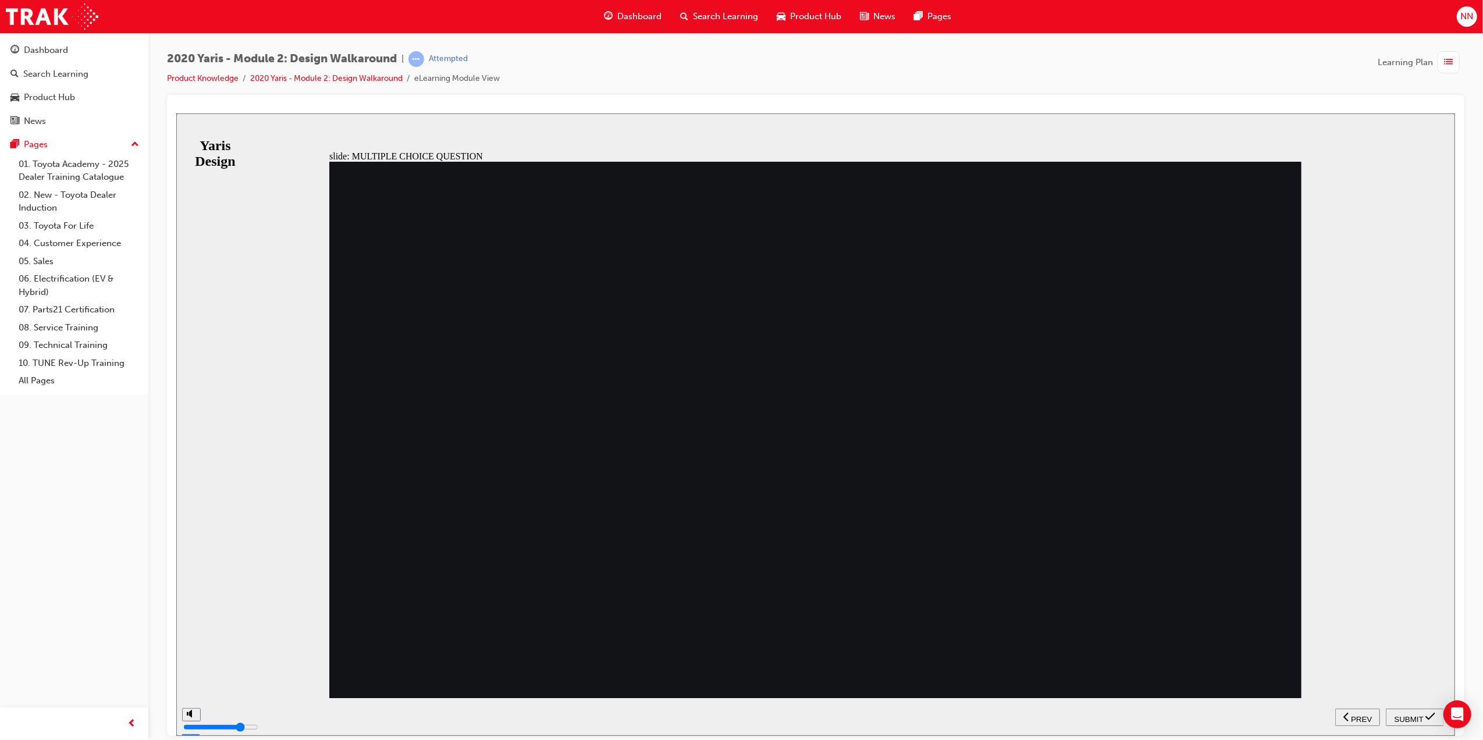
radio input "true"
click at [1423, 724] on button "SUBMIT" at bounding box center [1414, 716] width 58 height 17
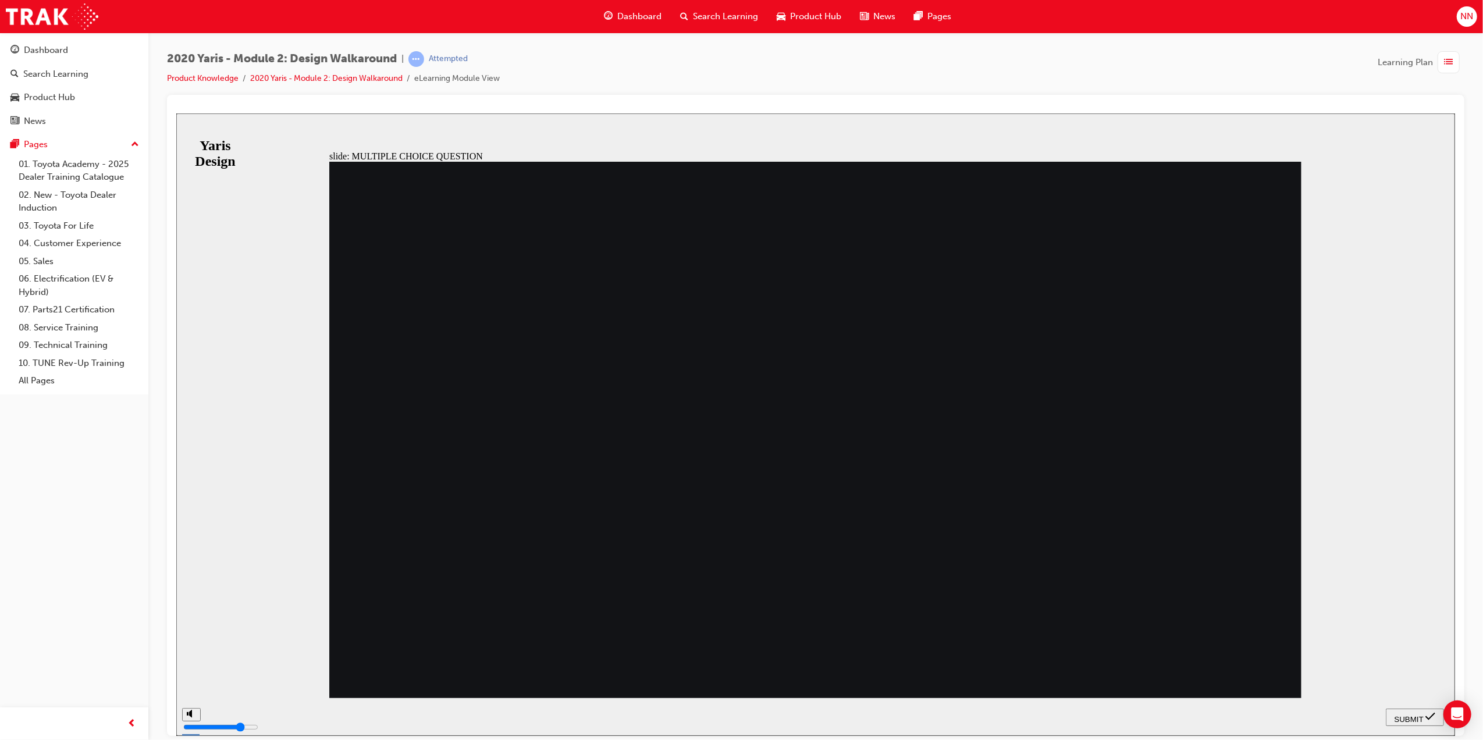
radio input "true"
click at [1410, 715] on span "SUBMIT" at bounding box center [1408, 719] width 29 height 9
drag, startPoint x: 509, startPoint y: 479, endPoint x: 499, endPoint y: 502, distance: 25.0
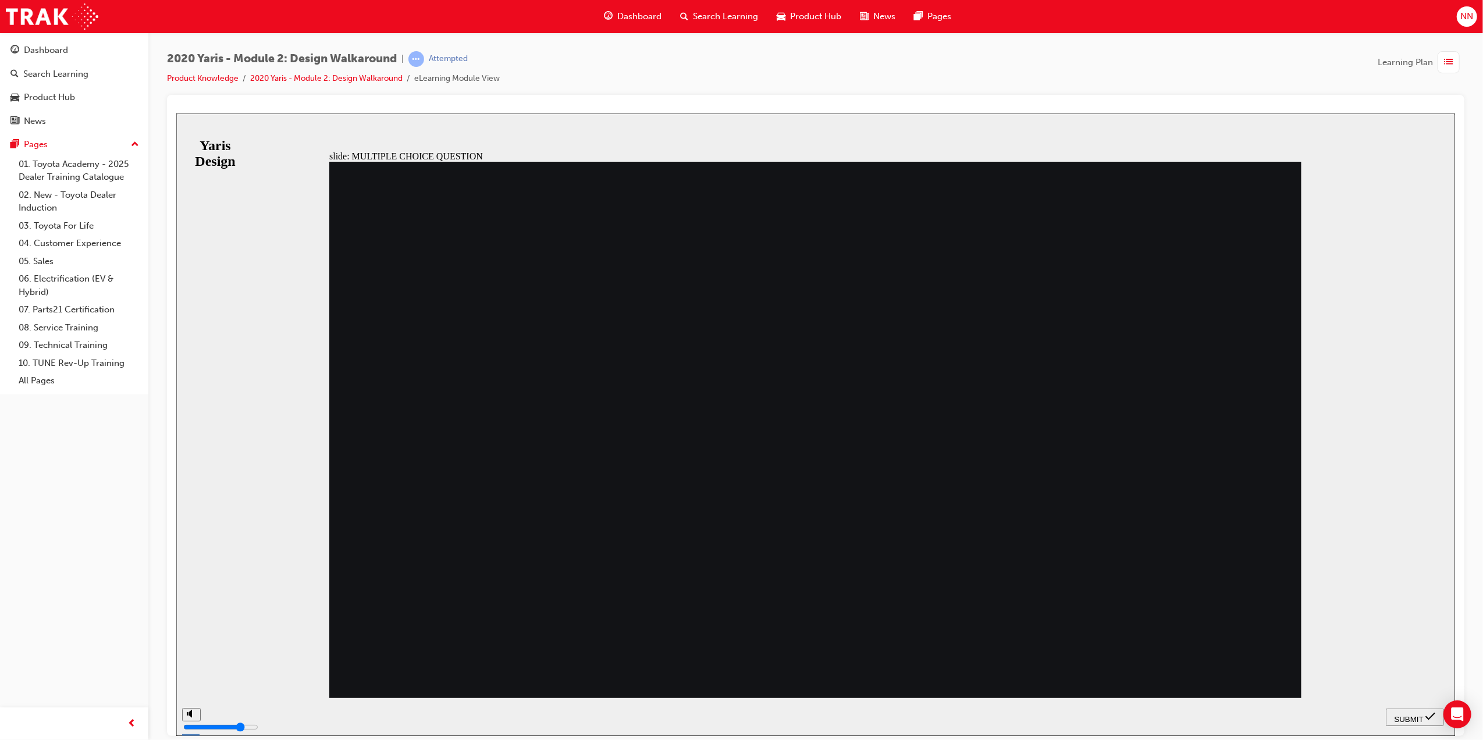
radio input "true"
click at [1429, 714] on icon "submit" at bounding box center [1430, 716] width 10 height 10
click at [1423, 717] on div "SUBMIT" at bounding box center [1414, 717] width 49 height 12
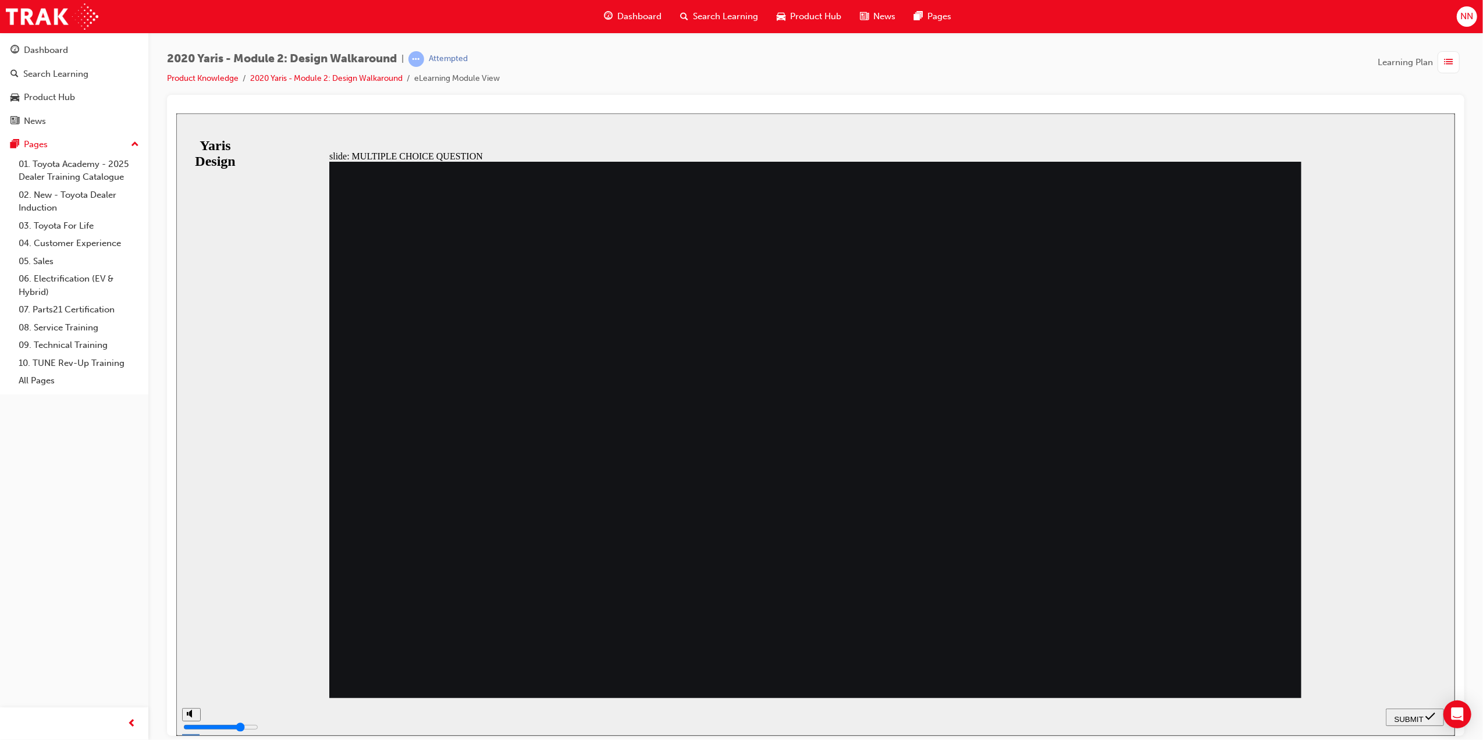
click at [1423, 717] on nav "SUBMIT NEXT PREV" at bounding box center [1414, 717] width 58 height 38
radio input "false"
radio input "true"
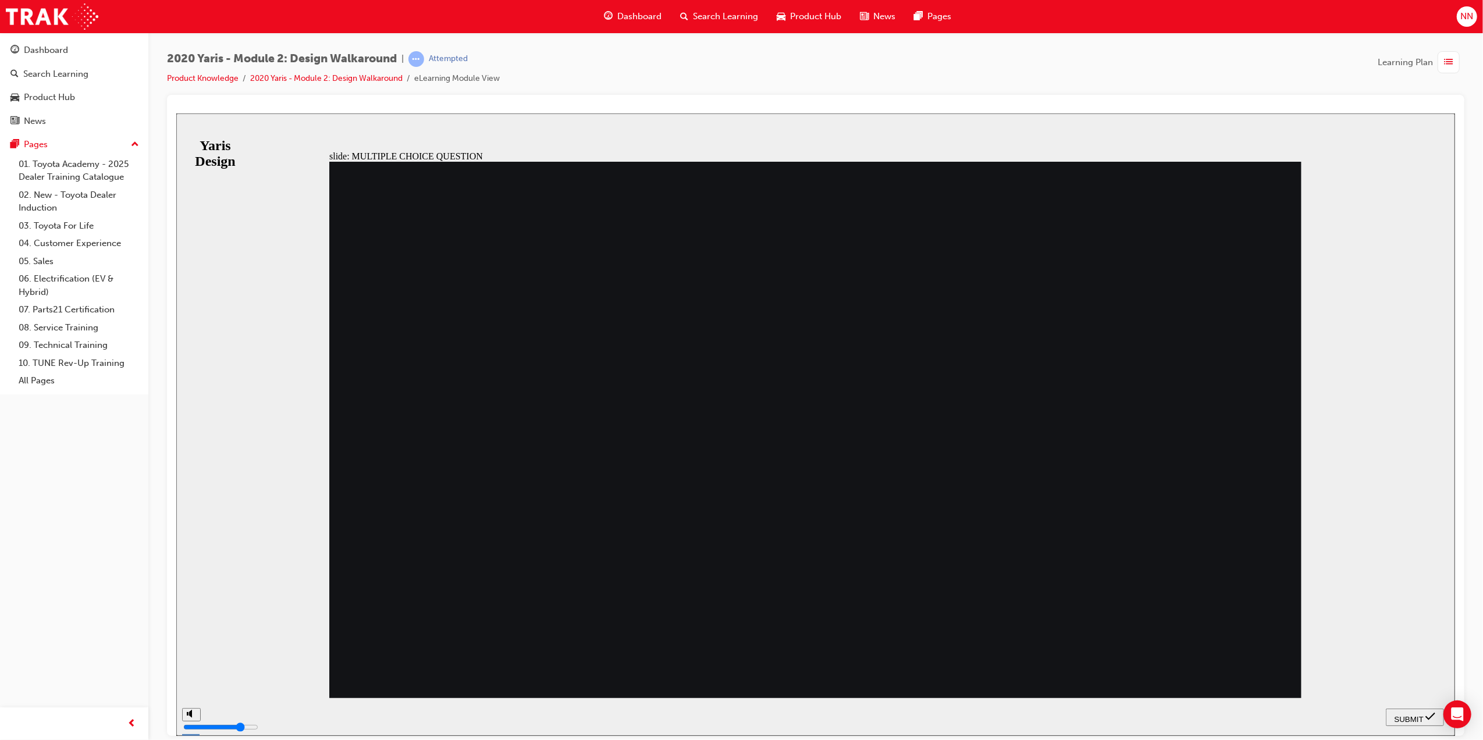
click at [1422, 714] on div "SUBMIT" at bounding box center [1414, 717] width 49 height 12
click at [1423, 714] on nav "SUBMIT NEXT PREV" at bounding box center [1414, 717] width 58 height 38
radio input "true"
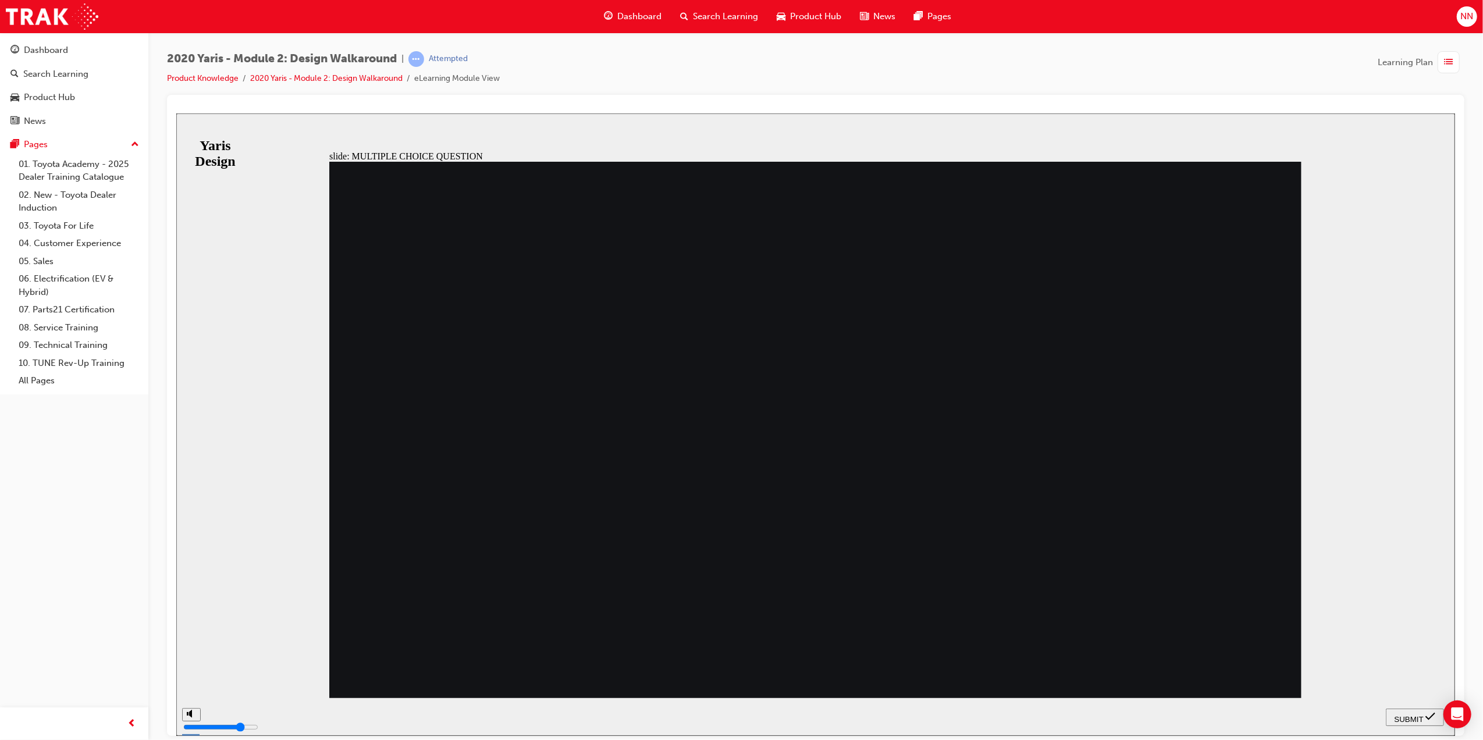
click at [1413, 715] on span "SUBMIT" at bounding box center [1408, 719] width 29 height 9
radio input "true"
click at [1413, 719] on span "SUBMIT" at bounding box center [1408, 719] width 29 height 9
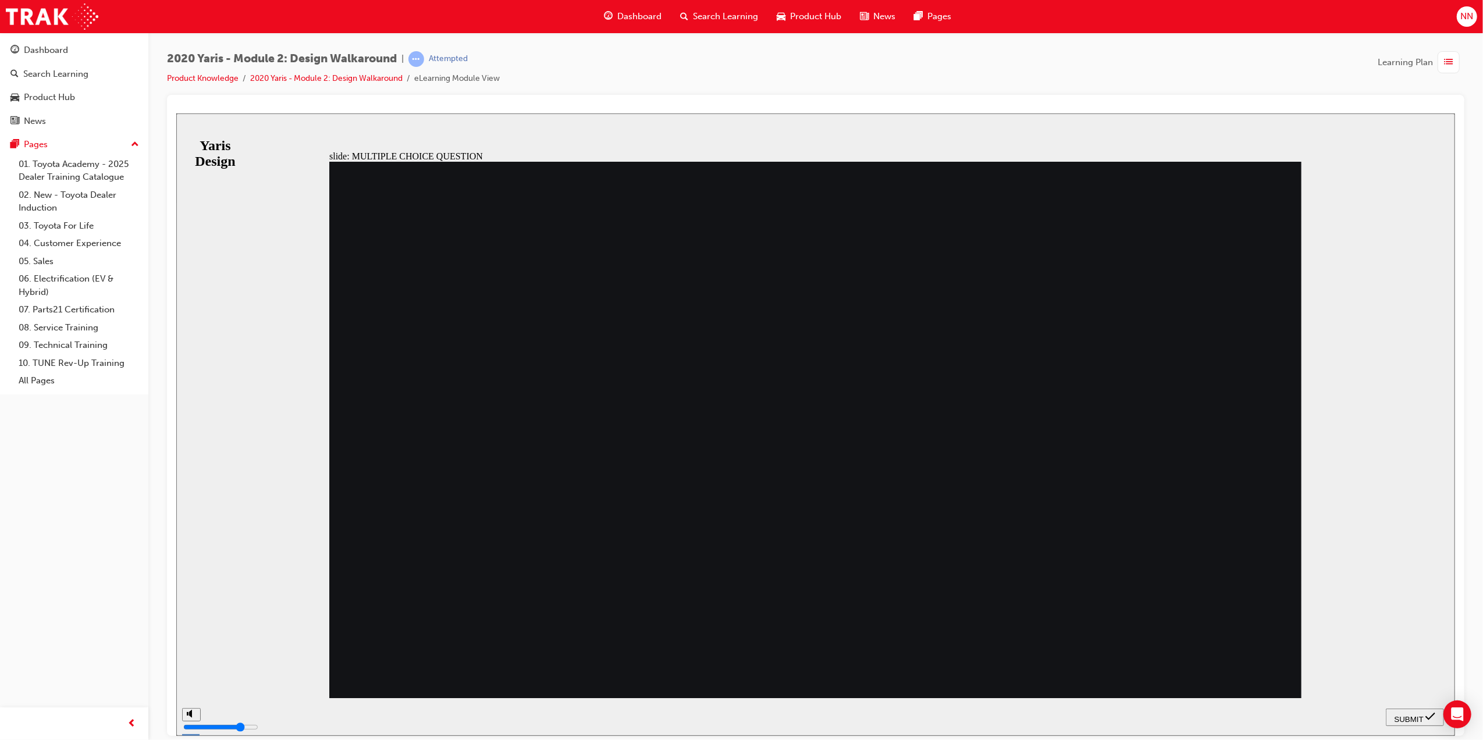
click at [1418, 715] on span "SUBMIT" at bounding box center [1408, 719] width 29 height 9
click at [1418, 712] on nav "SUBMIT NEXT PREV" at bounding box center [1414, 717] width 58 height 38
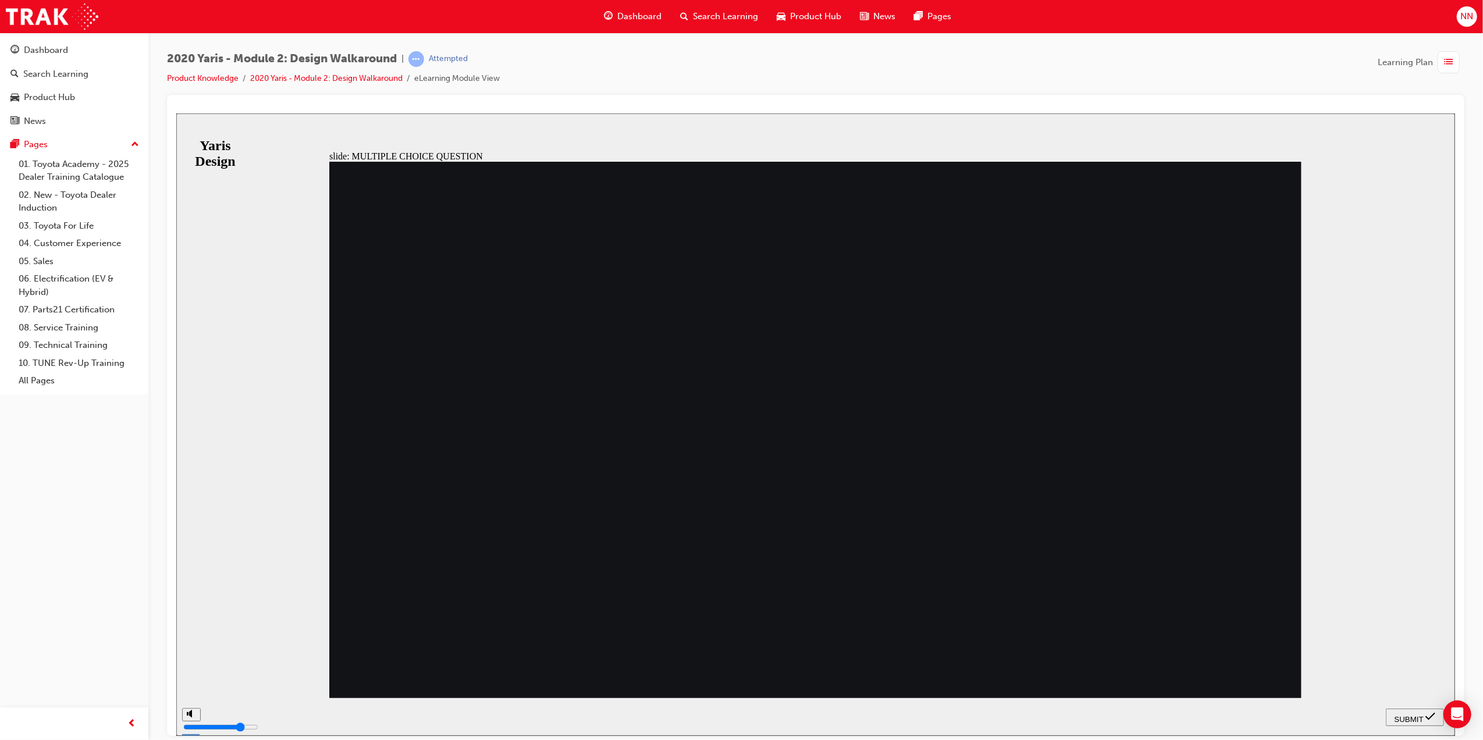
radio input "false"
radio input "true"
click at [1403, 717] on span "SUBMIT" at bounding box center [1408, 719] width 29 height 9
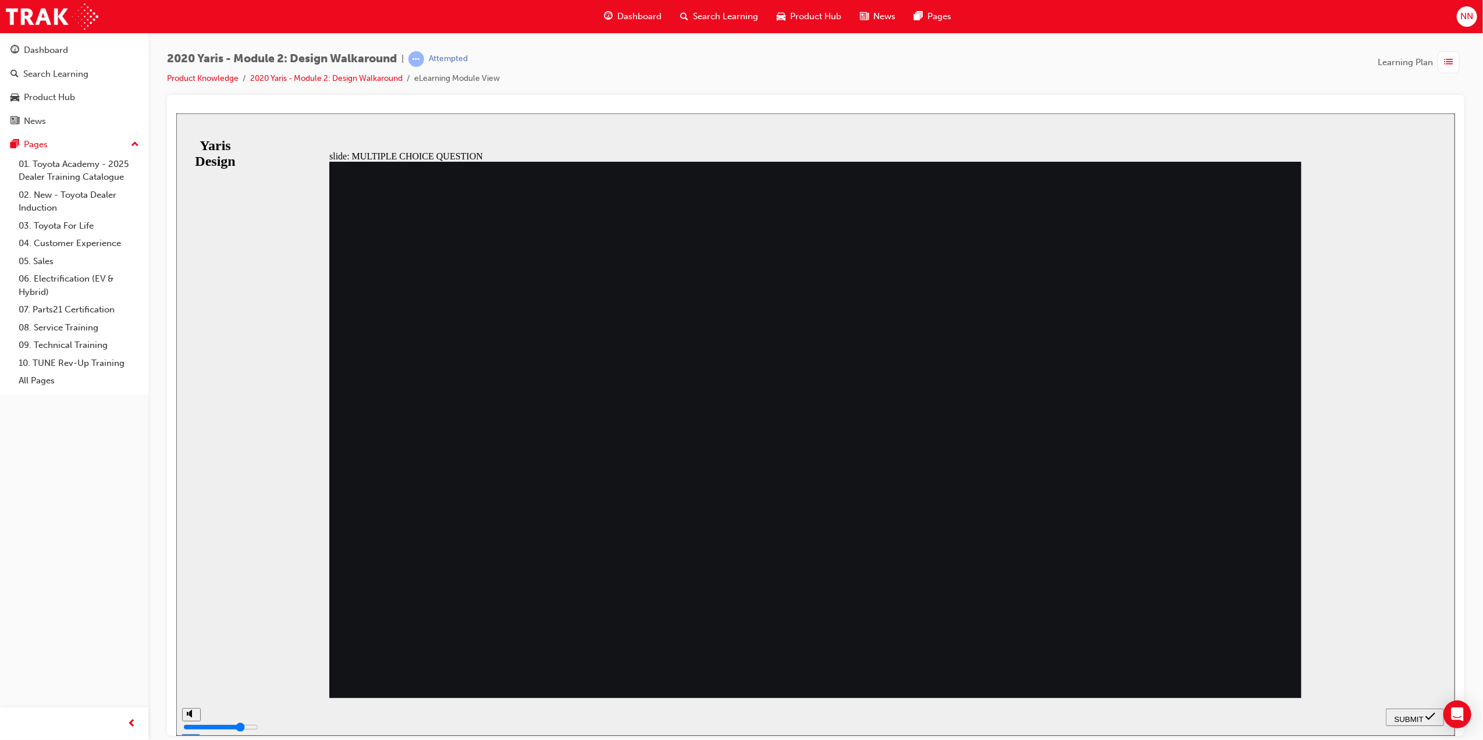
click at [1395, 715] on span "SUBMIT" at bounding box center [1408, 719] width 29 height 9
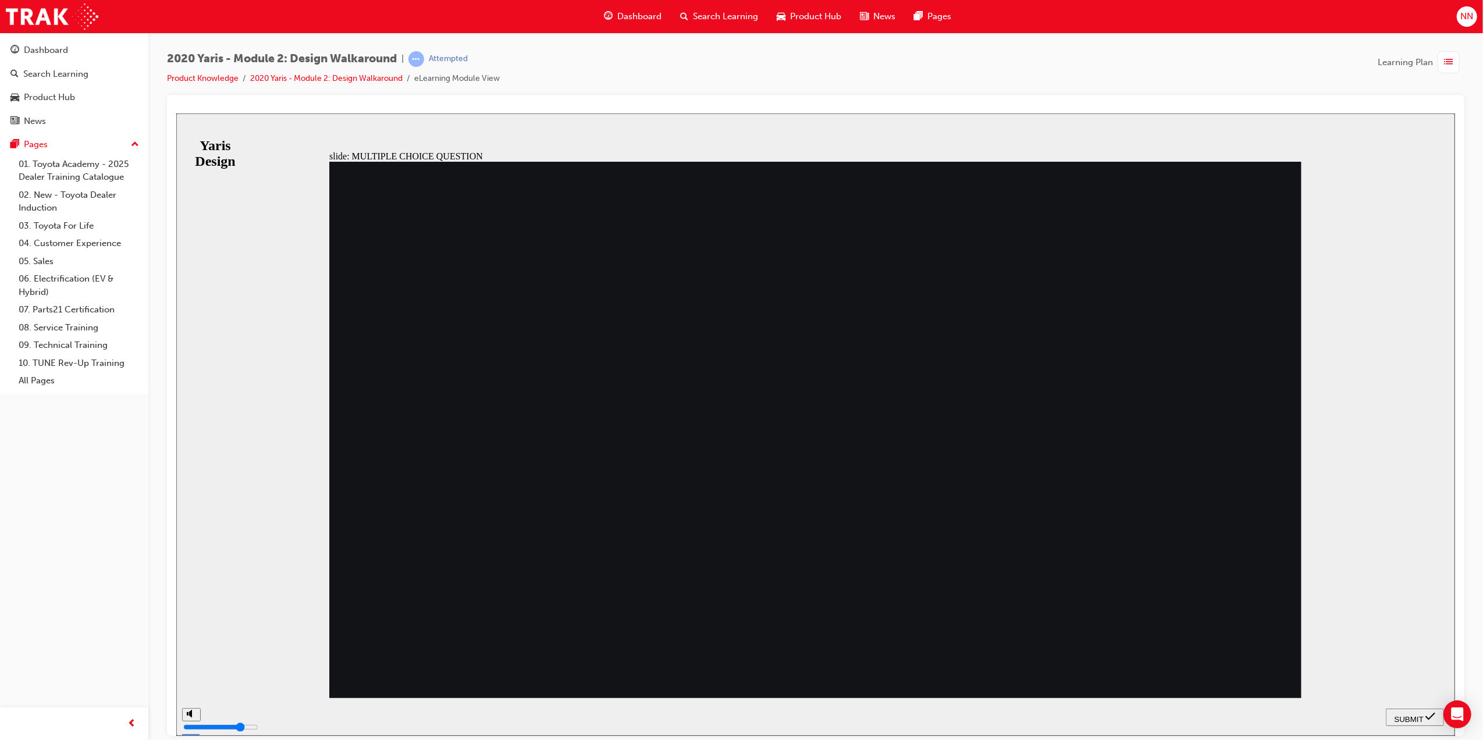
radio input "false"
radio input "true"
click at [1429, 711] on icon "submit" at bounding box center [1430, 716] width 10 height 10
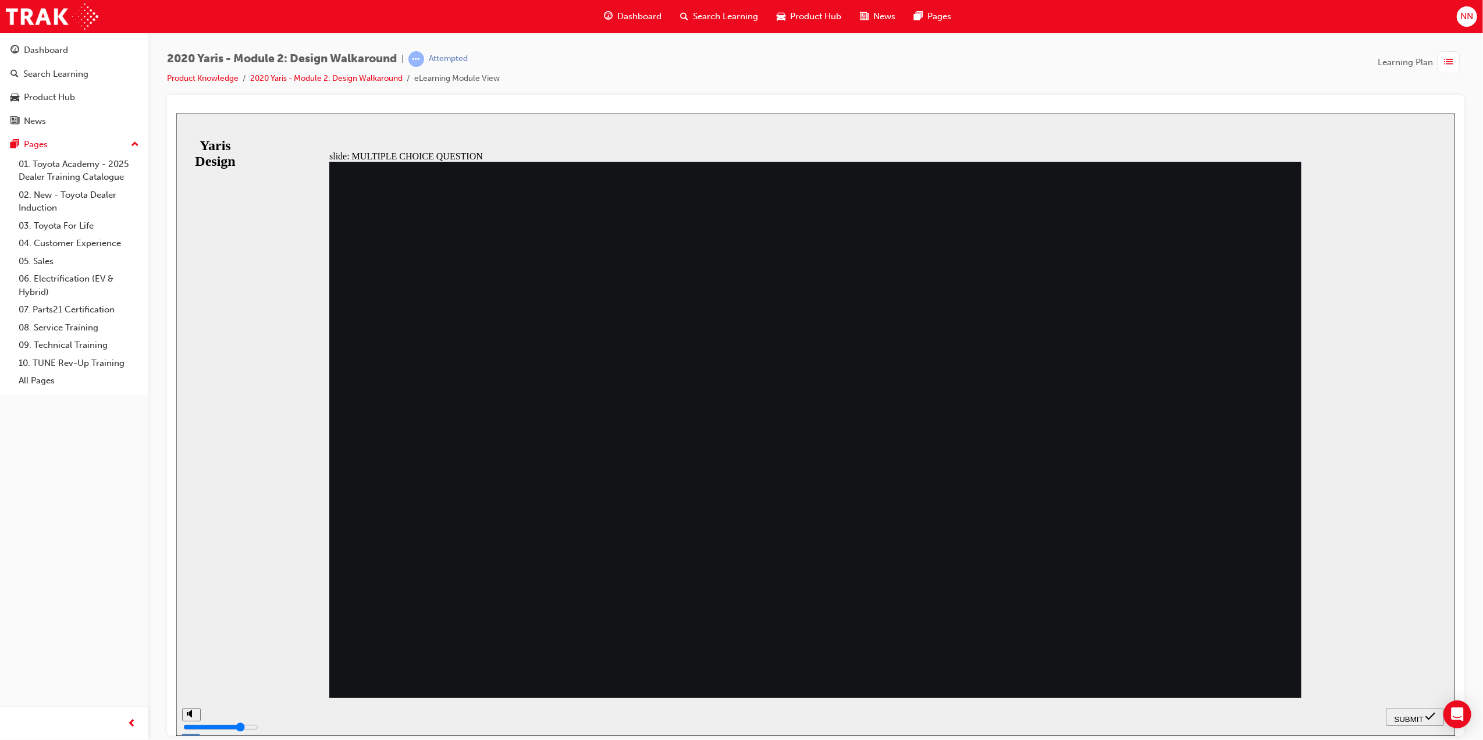
radio input "true"
click at [1425, 721] on icon "submit" at bounding box center [1430, 716] width 10 height 10
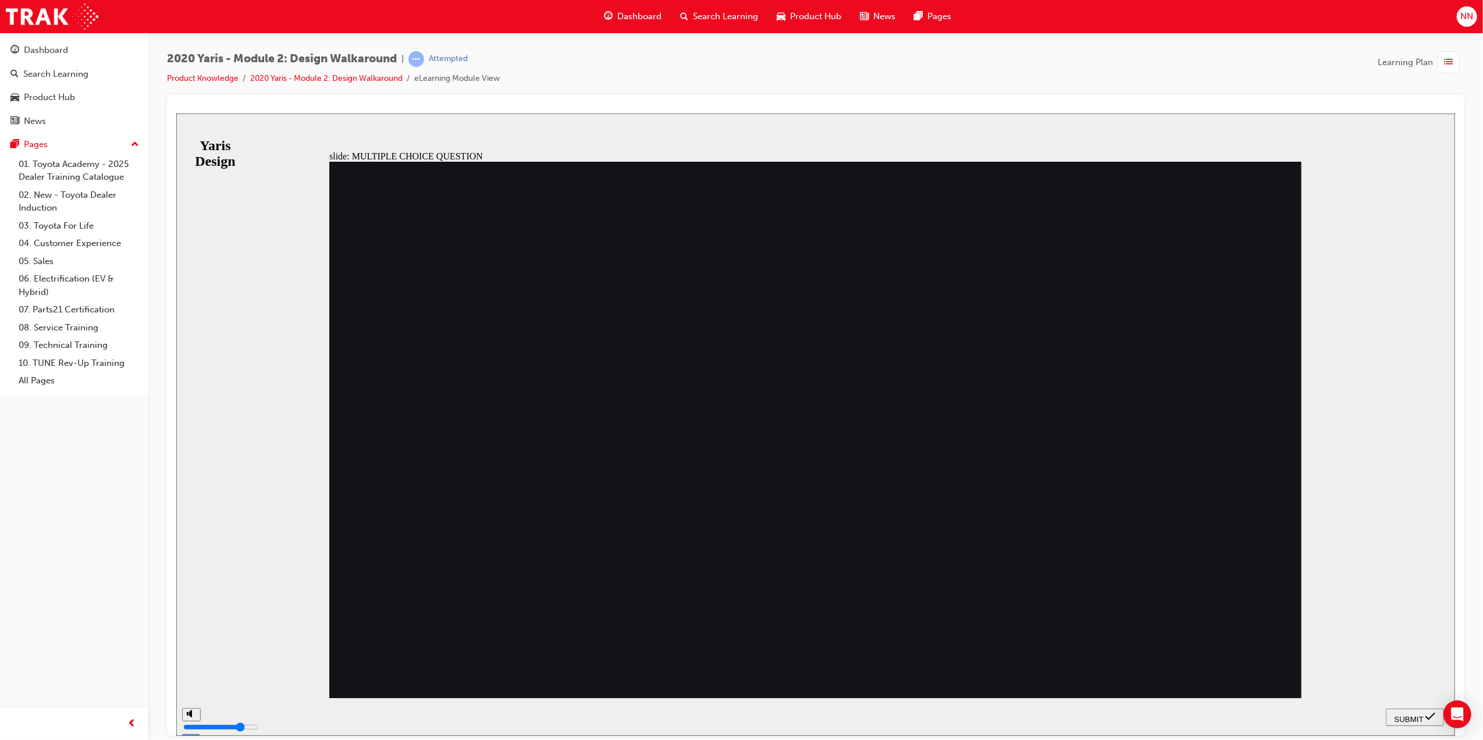
radio input "true"
click at [1412, 722] on div "SUBMIT" at bounding box center [1414, 717] width 49 height 12
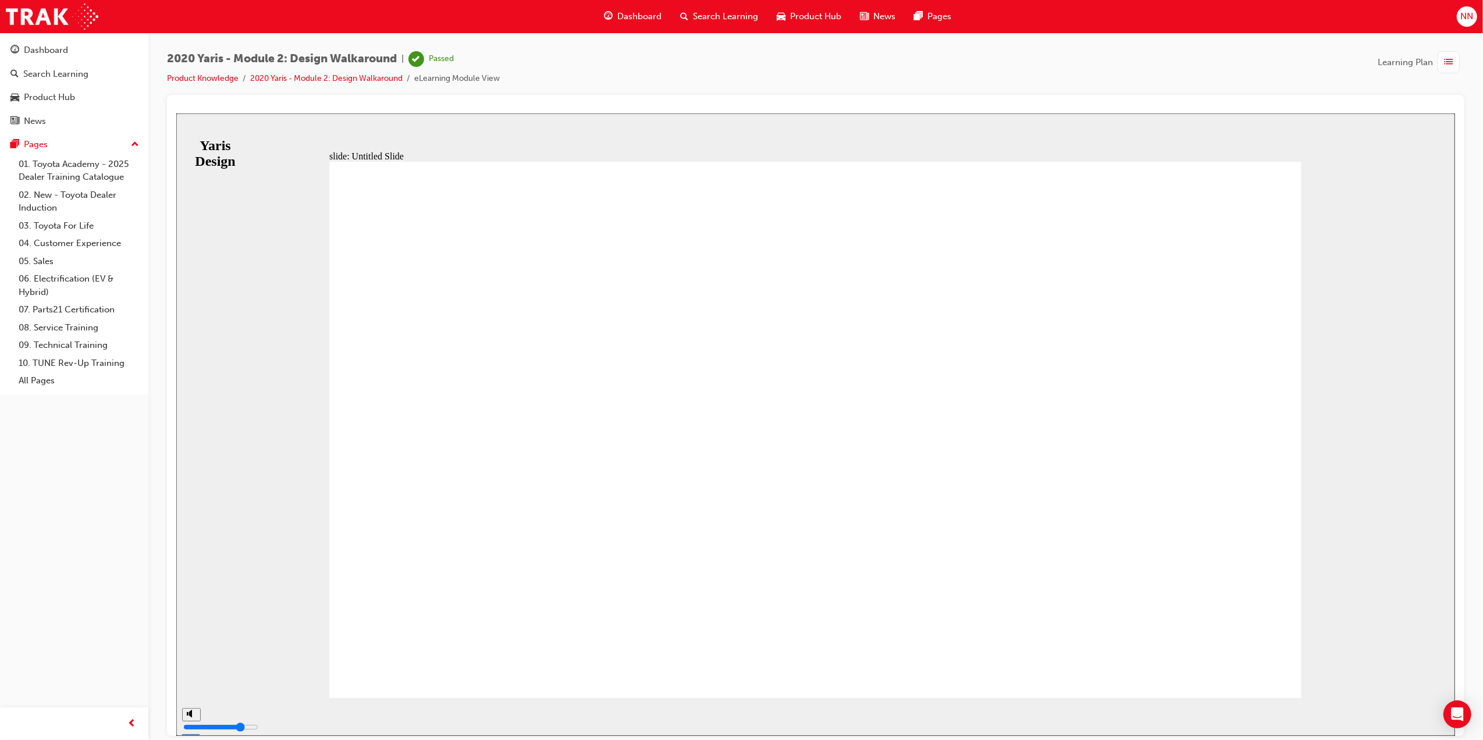
click at [1368, 482] on div "slide: Untitled Slide MODULE 2 Design You have completed this module. MODULE 2 …" at bounding box center [815, 424] width 1279 height 623
click at [658, 15] on span "Dashboard" at bounding box center [639, 16] width 44 height 13
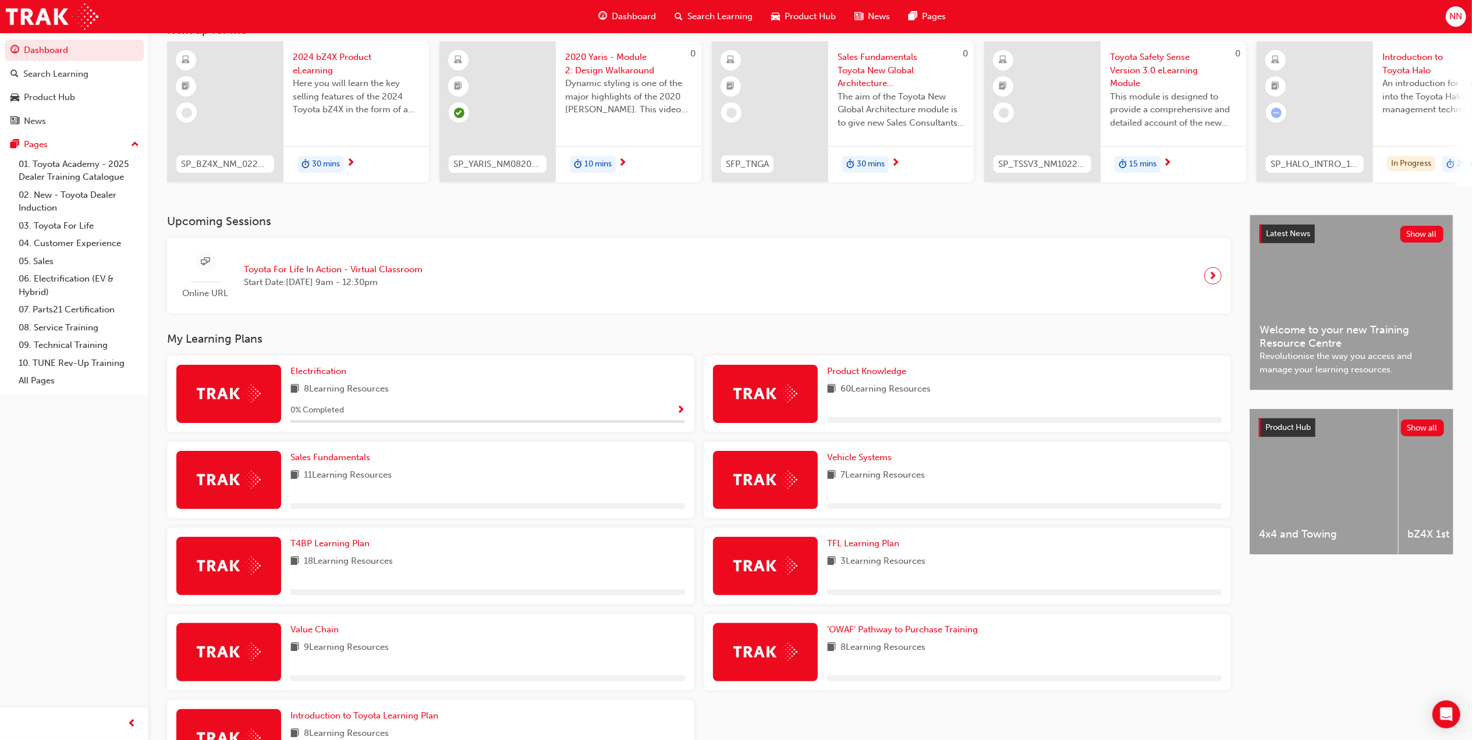
scroll to position [155, 0]
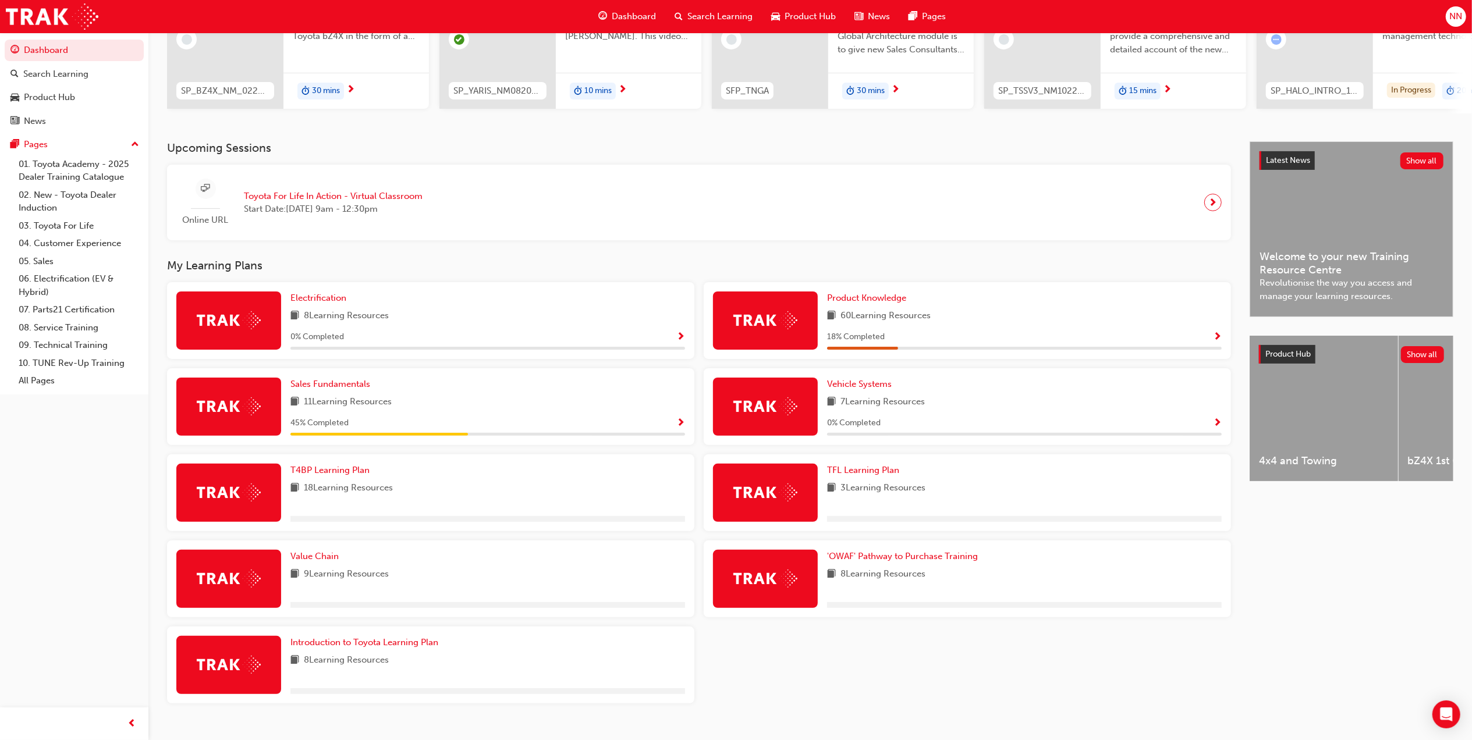
click at [878, 324] on span "60 Learning Resources" at bounding box center [885, 316] width 90 height 15
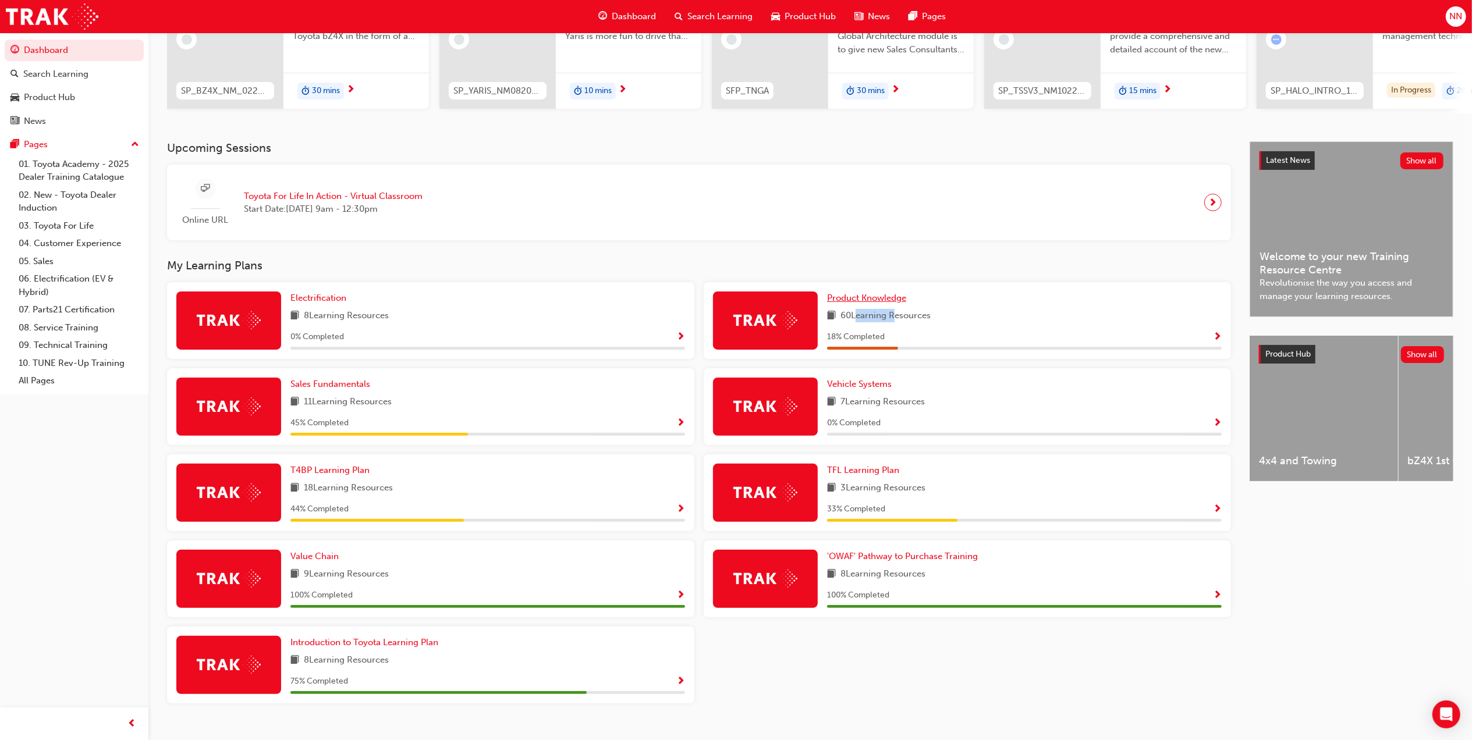
drag, startPoint x: 878, startPoint y: 324, endPoint x: 862, endPoint y: 299, distance: 30.3
click at [862, 299] on span "Product Knowledge" at bounding box center [866, 298] width 79 height 10
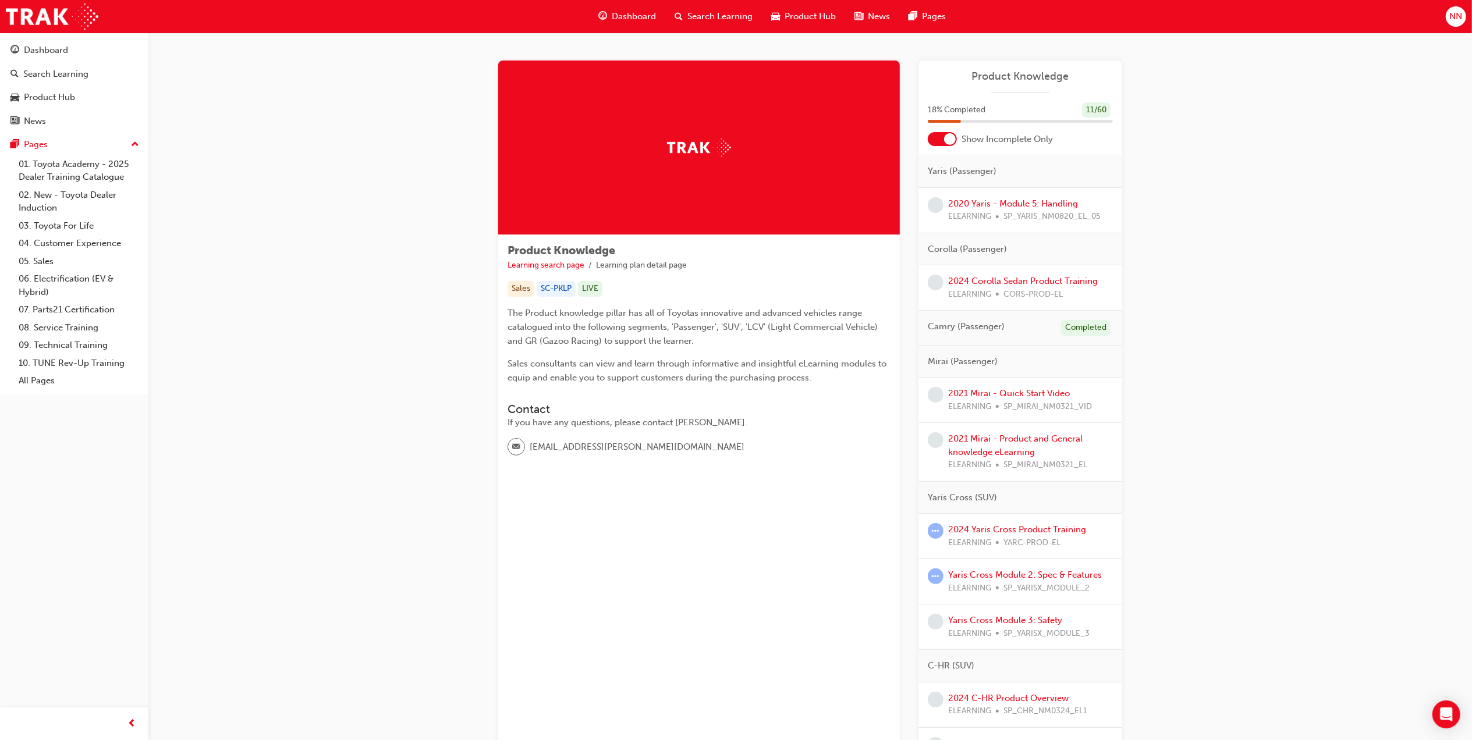
click at [943, 143] on div at bounding box center [942, 139] width 29 height 14
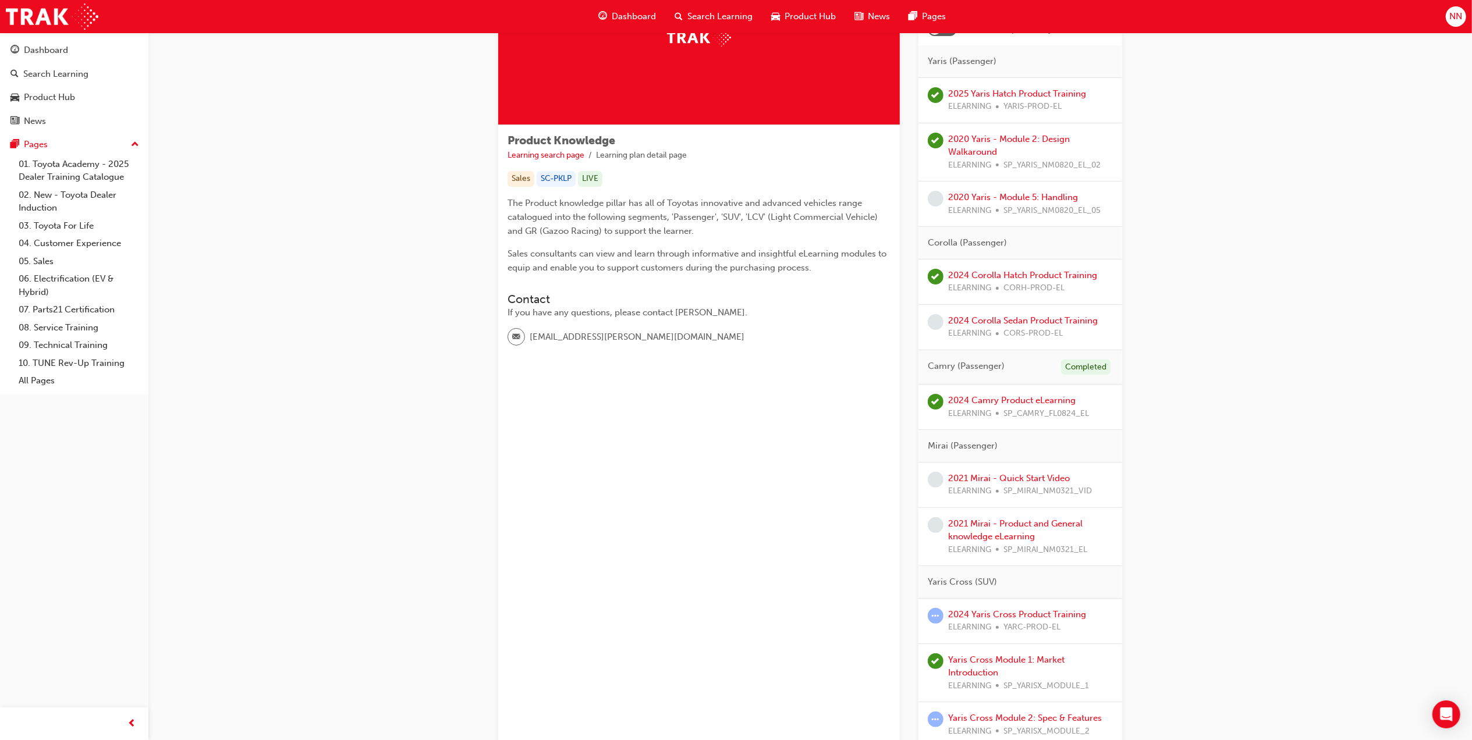
scroll to position [77, 0]
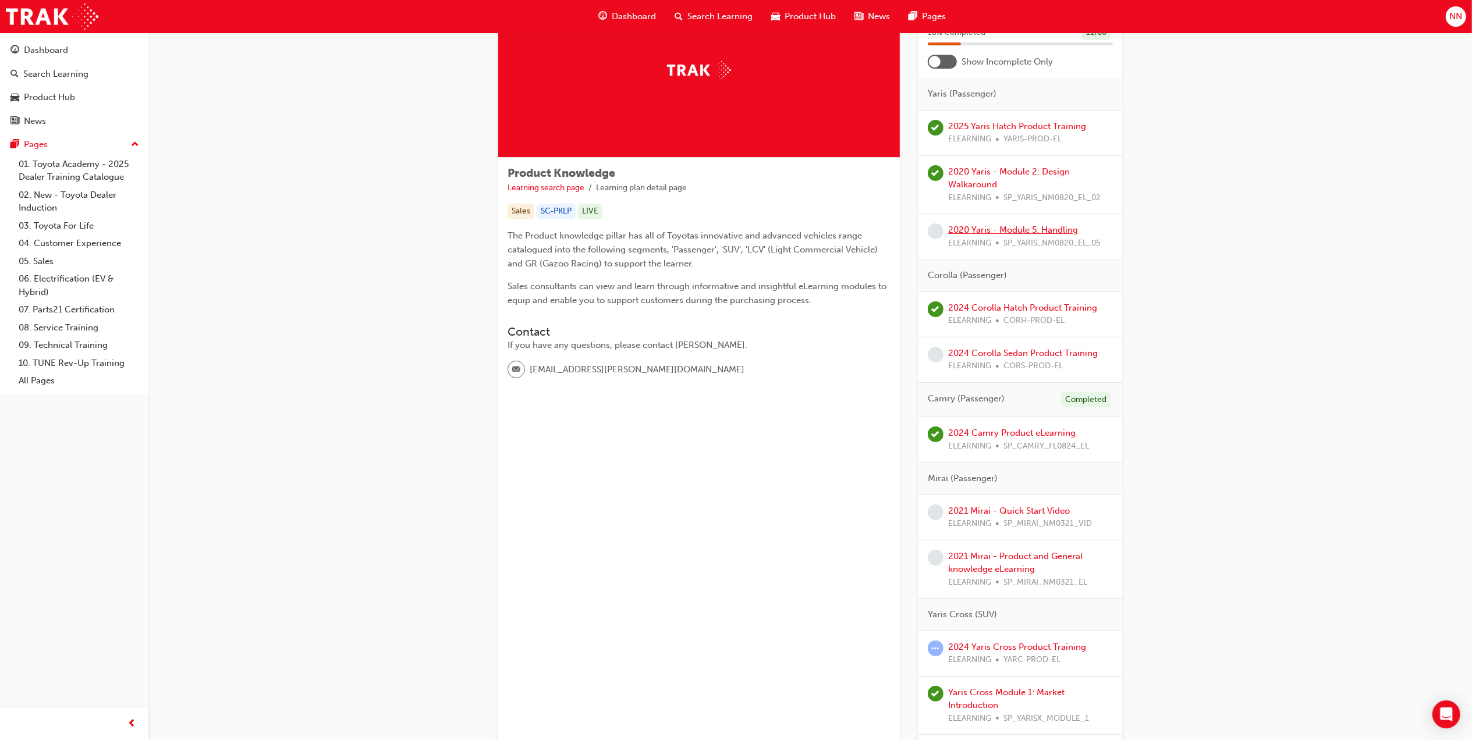
click at [1010, 233] on link "2020 Yaris - Module 5: Handling" at bounding box center [1013, 230] width 130 height 10
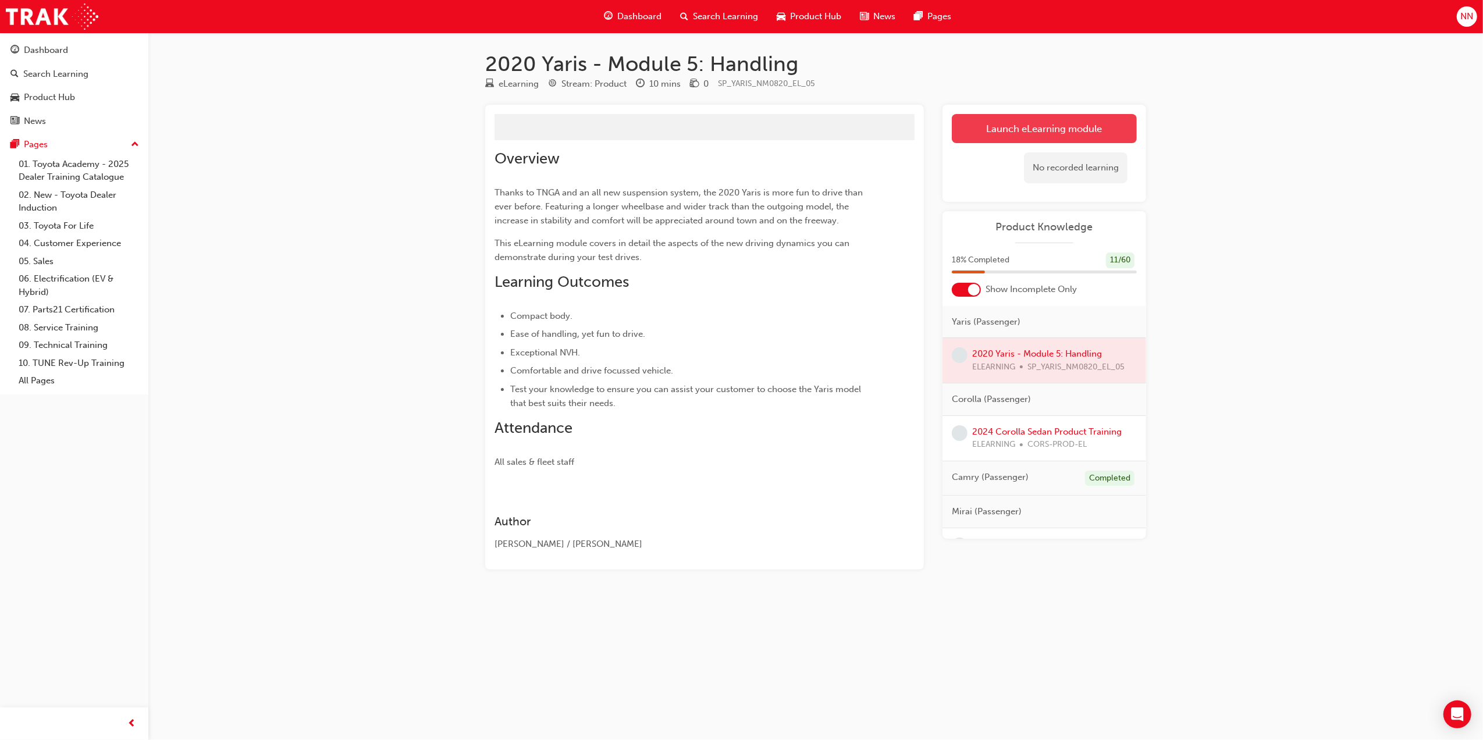
click at [983, 129] on button "Launch eLearning module" at bounding box center [1044, 128] width 185 height 29
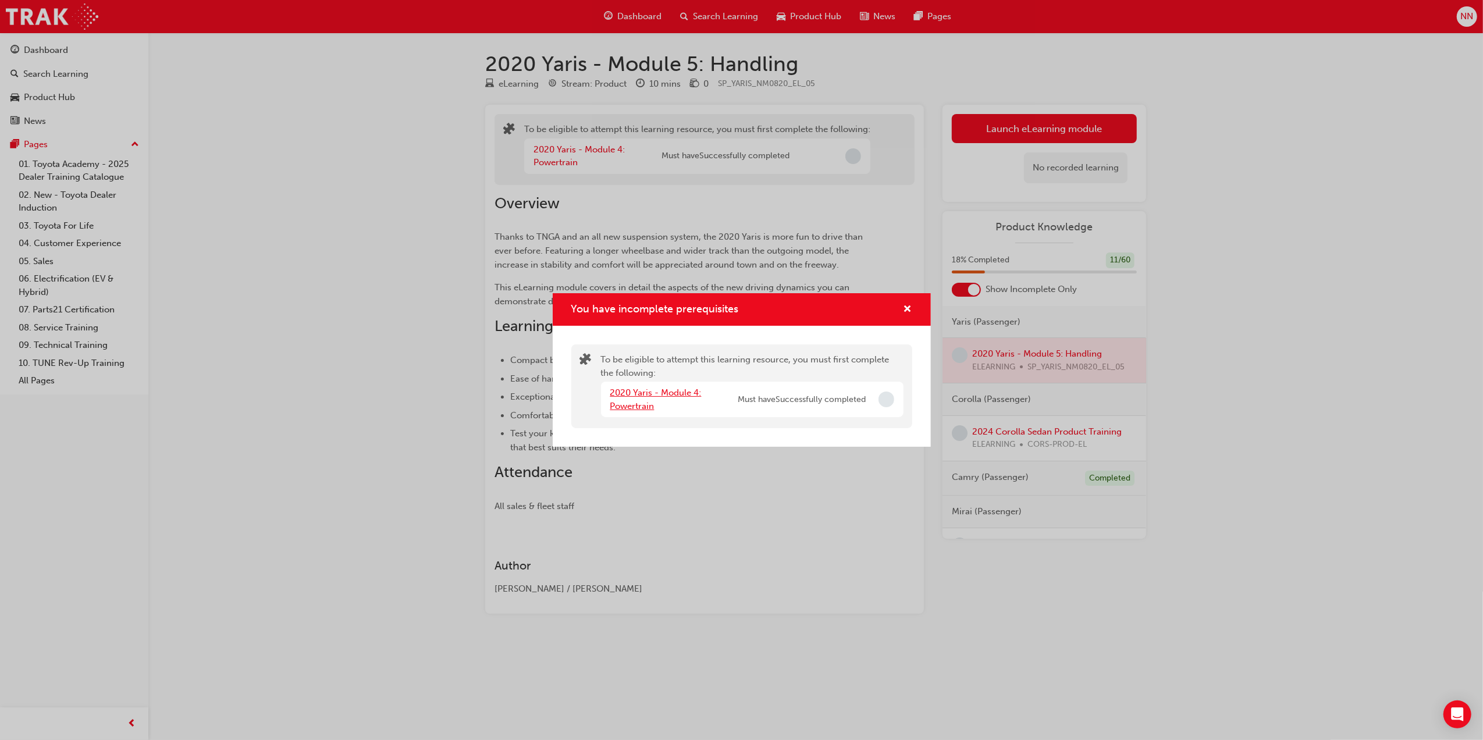
click at [644, 397] on link "2020 Yaris - Module 4: Powertrain" at bounding box center [655, 400] width 91 height 24
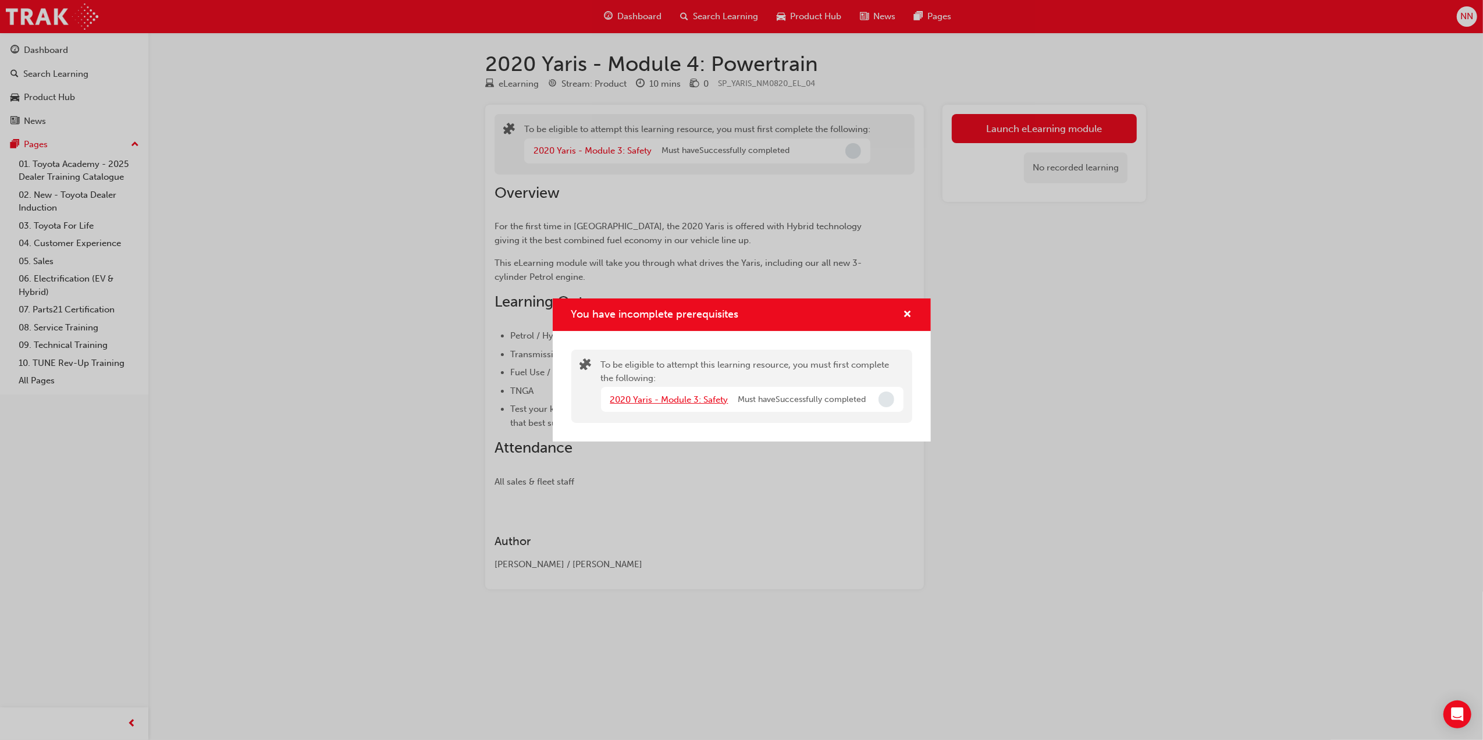
click at [701, 402] on link "2020 Yaris - Module 3: Safety" at bounding box center [669, 400] width 118 height 10
click at [701, 516] on div "Author Hamdi Hussien / Ken Valenton" at bounding box center [705, 543] width 420 height 55
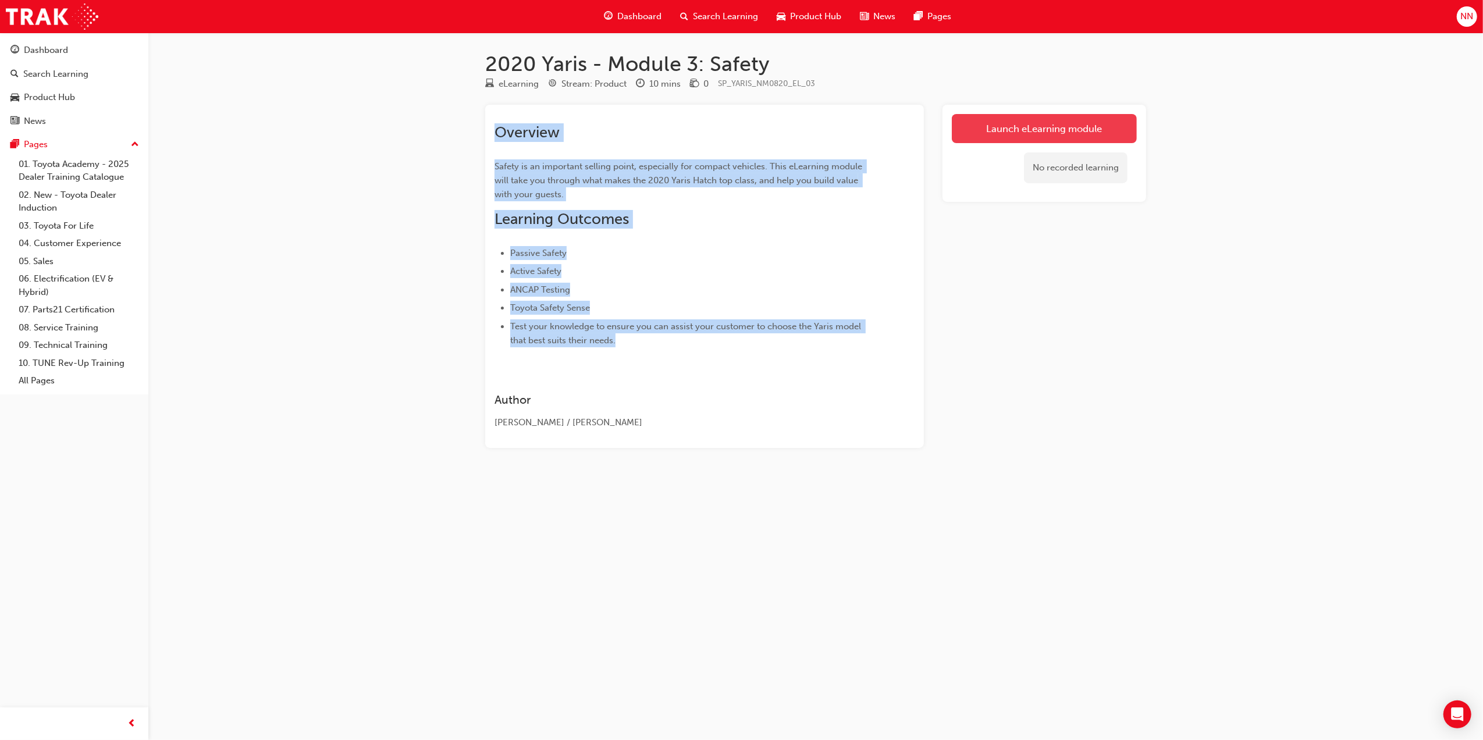
click at [1016, 127] on link "Launch eLearning module" at bounding box center [1044, 128] width 185 height 29
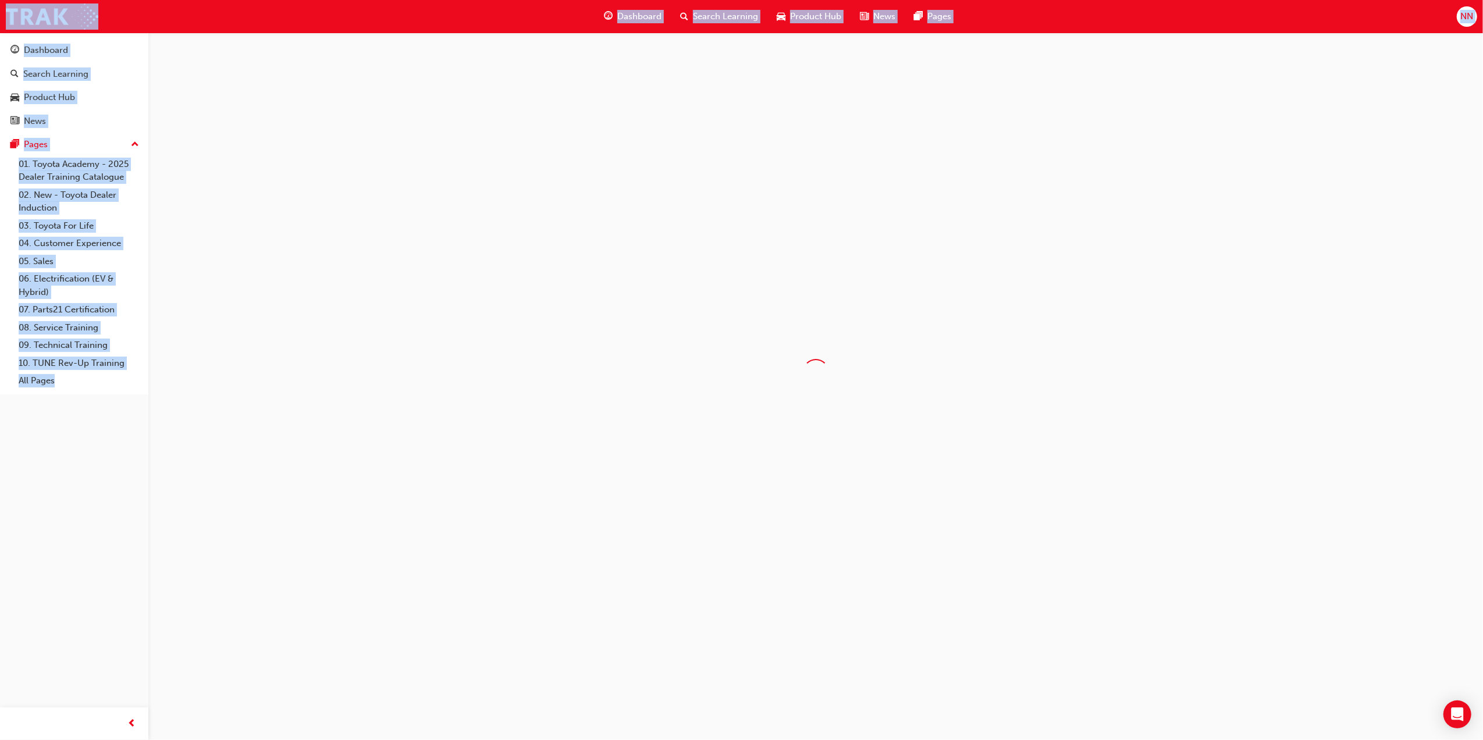
click at [1016, 127] on div at bounding box center [815, 372] width 1335 height 678
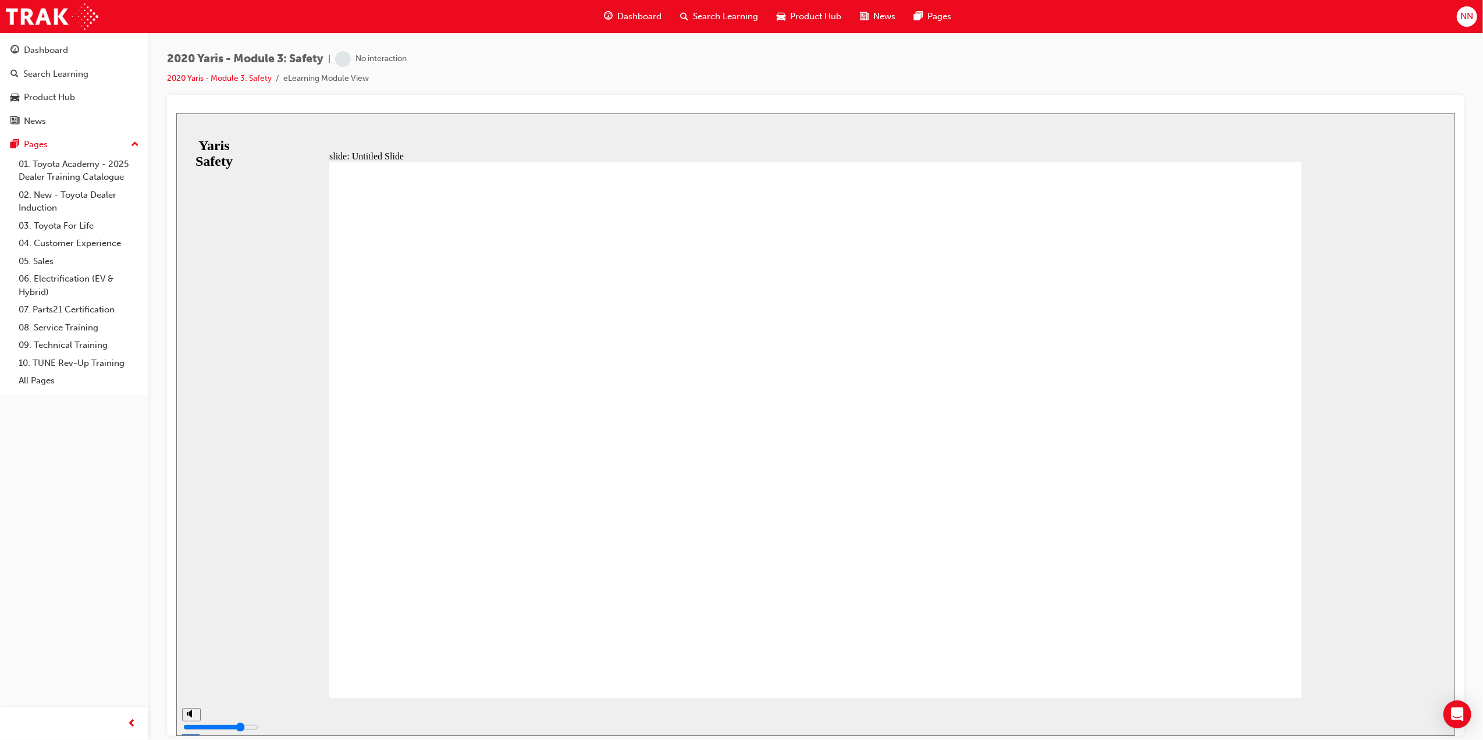
click at [316, 518] on div "slide: Untitled Slide Rectangular Hotspot 1 Back to top SUBMIT NEXT PREV Yaris …" at bounding box center [815, 424] width 1279 height 623
click at [1415, 706] on nav "SUBMIT NEXT PREV" at bounding box center [1420, 717] width 45 height 38
click at [1416, 715] on span "NEXT" at bounding box center [1416, 719] width 20 height 9
click at [1417, 715] on span "NEXT" at bounding box center [1416, 719] width 20 height 9
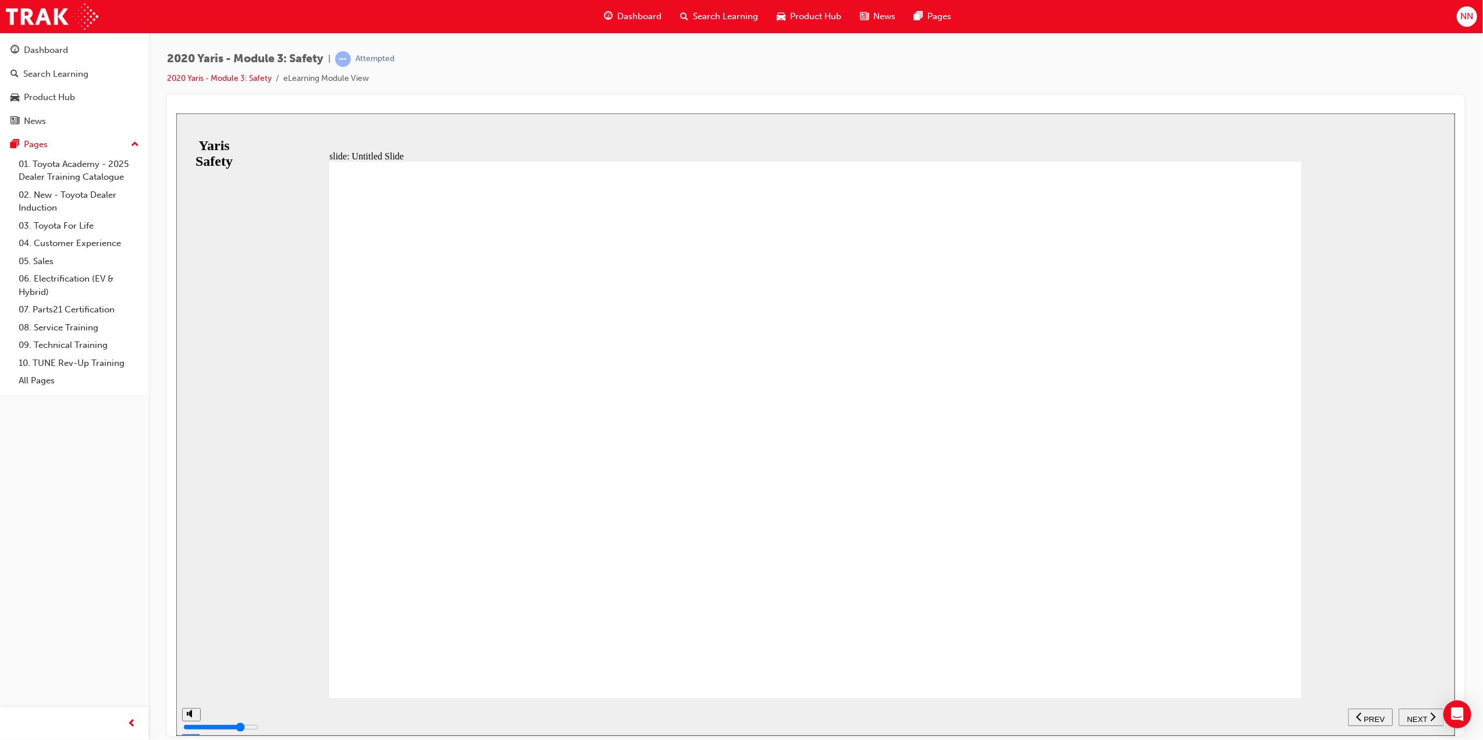
click at [1417, 715] on span "NEXT" at bounding box center [1416, 719] width 20 height 9
click at [1424, 719] on span "PREV" at bounding box center [1425, 719] width 21 height 9
click at [1424, 719] on span "NEXT" at bounding box center [1416, 719] width 20 height 9
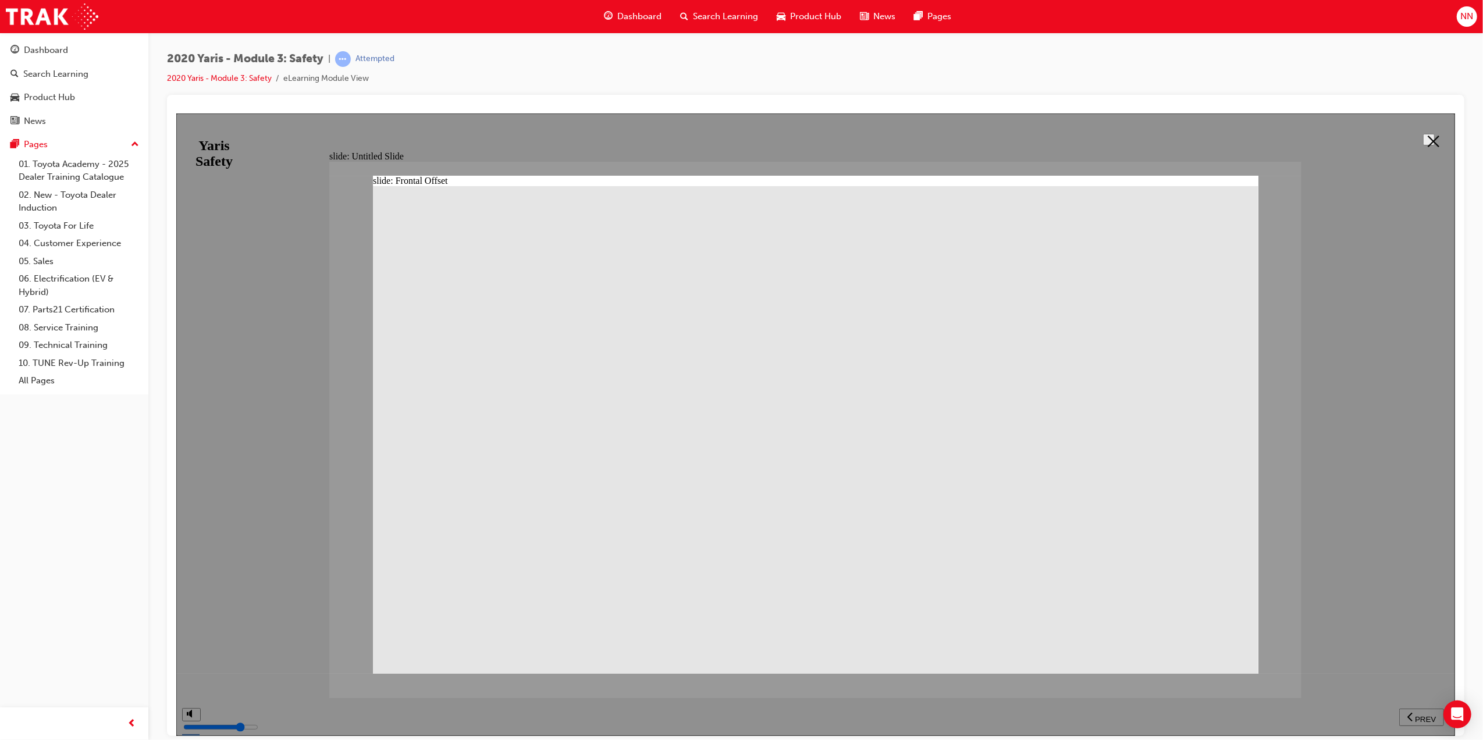
click at [1427, 137] on icon at bounding box center [1433, 141] width 12 height 12
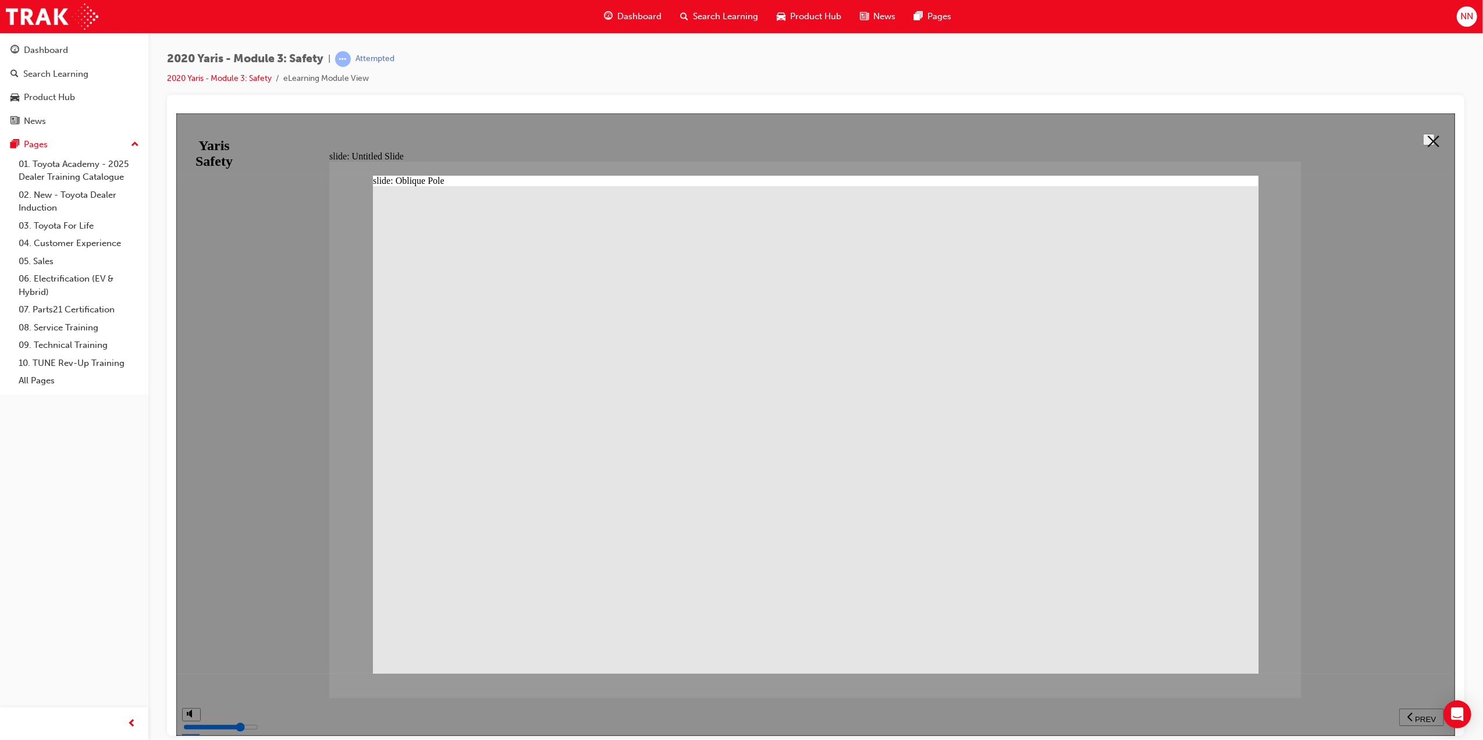
click at [1431, 140] on icon at bounding box center [1433, 141] width 12 height 12
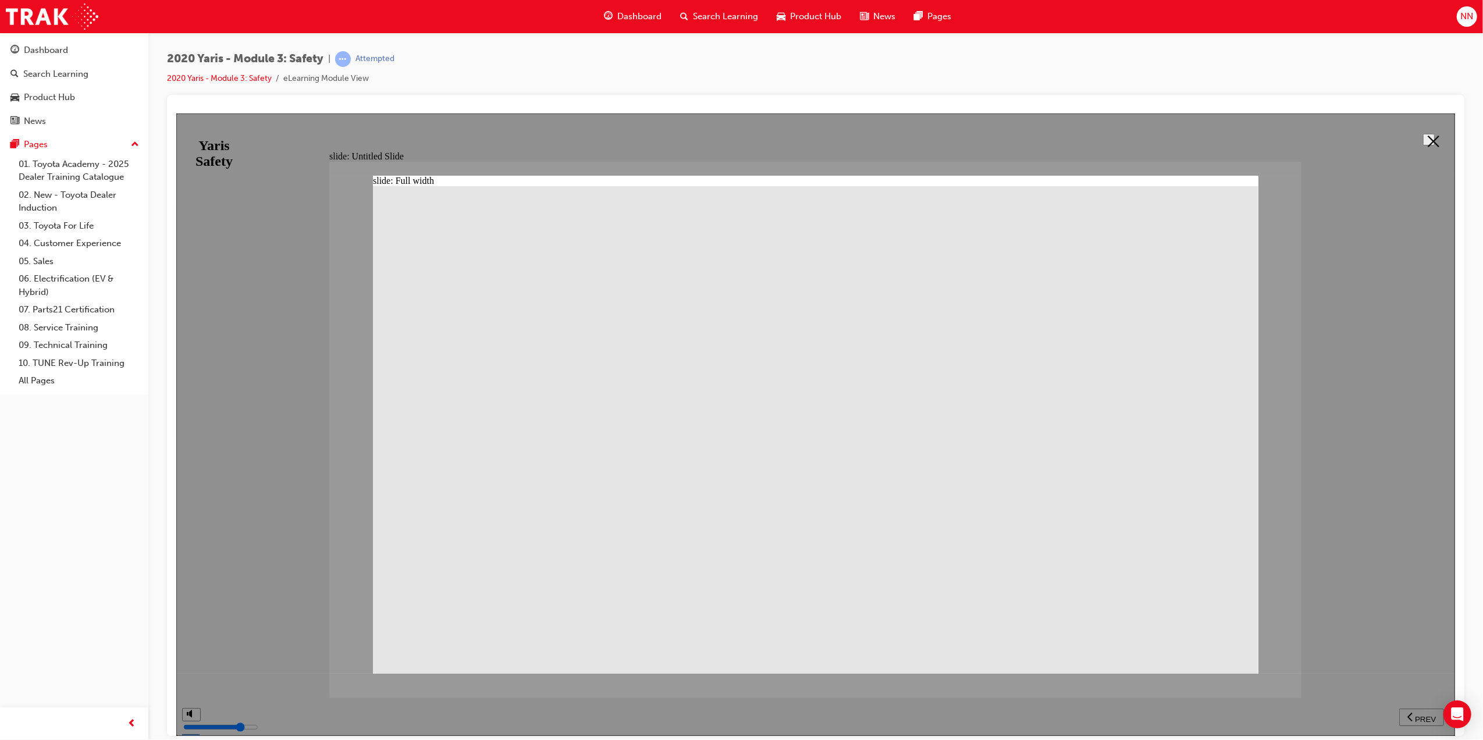
click at [1427, 135] on polygon at bounding box center [1433, 141] width 12 height 12
click at [1425, 135] on div "top bar" at bounding box center [855, 132] width 1211 height 13
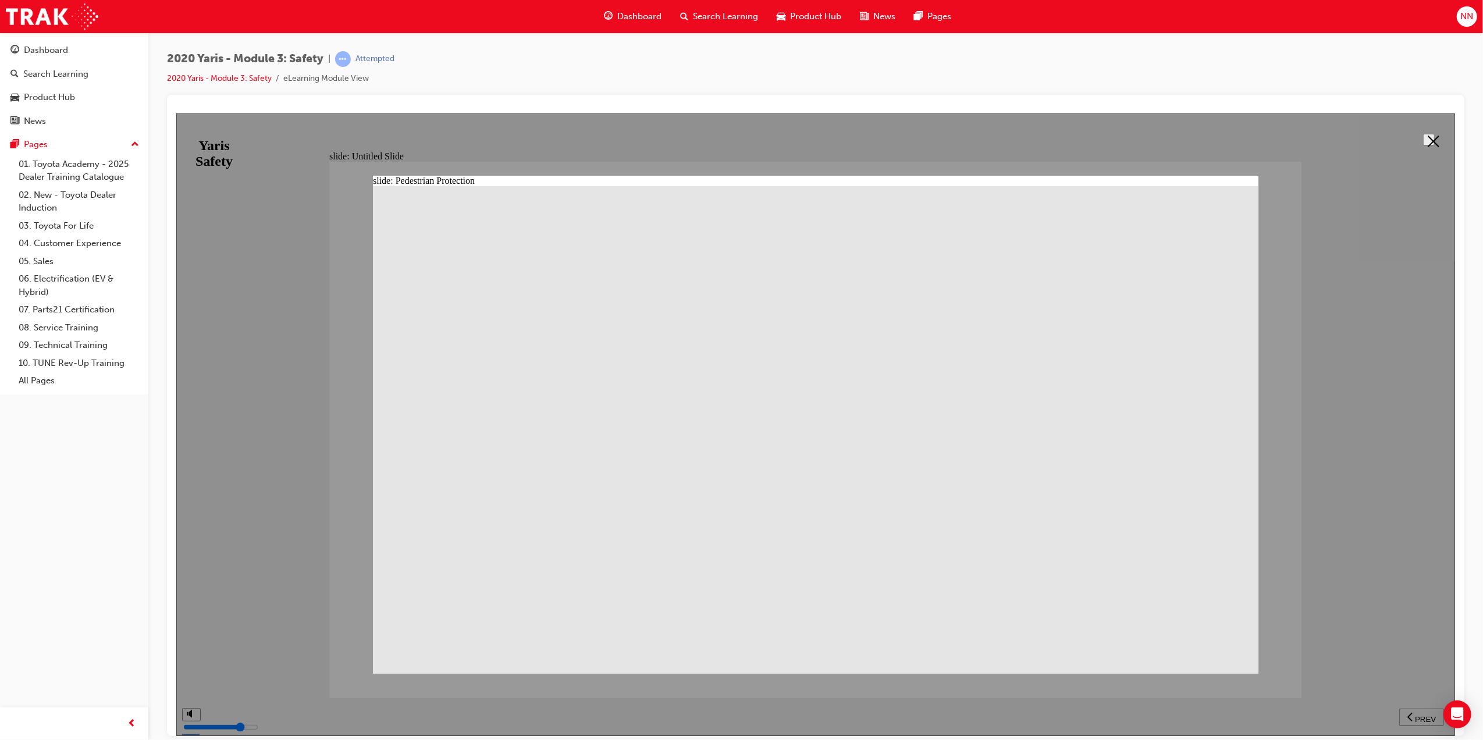
click at [1434, 139] on button at bounding box center [1429, 139] width 12 height 12
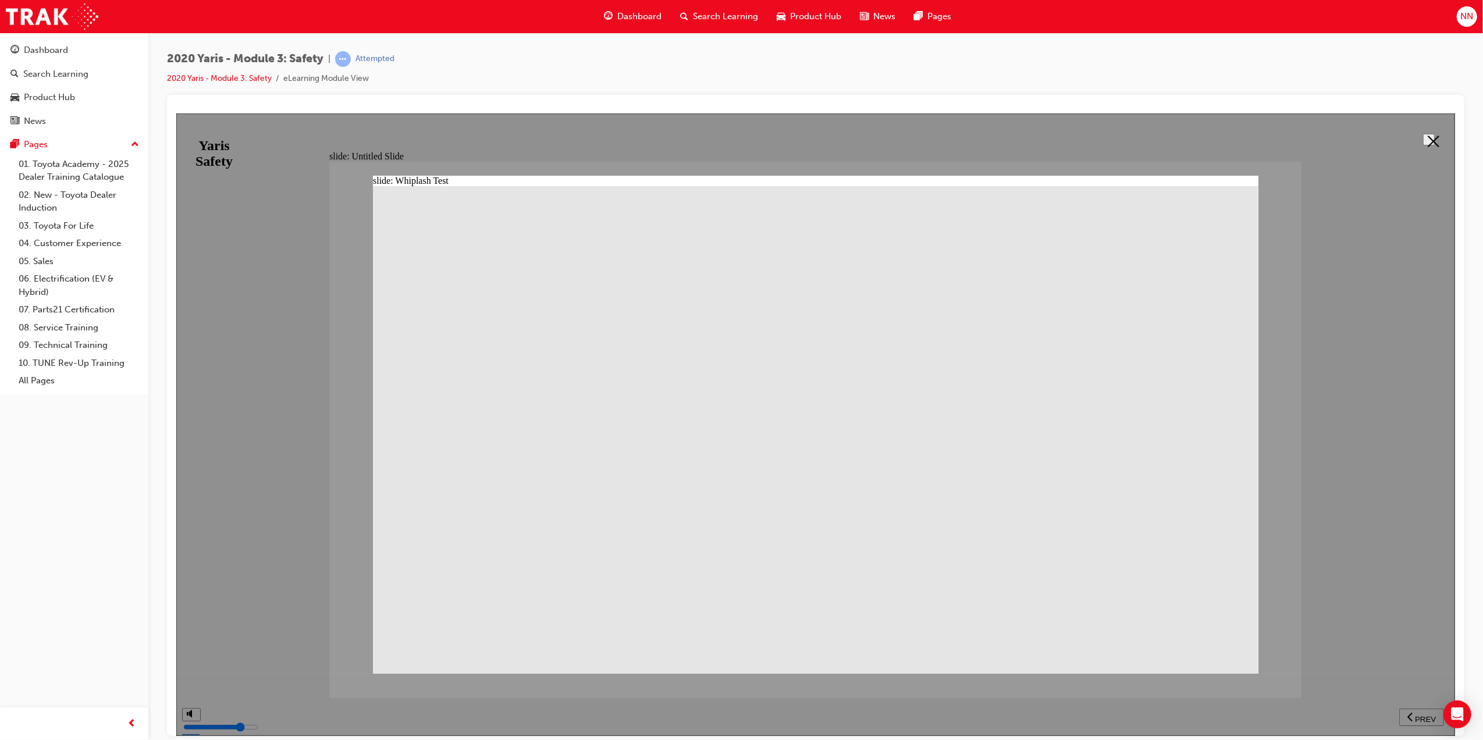
click at [1430, 136] on icon at bounding box center [1433, 141] width 12 height 12
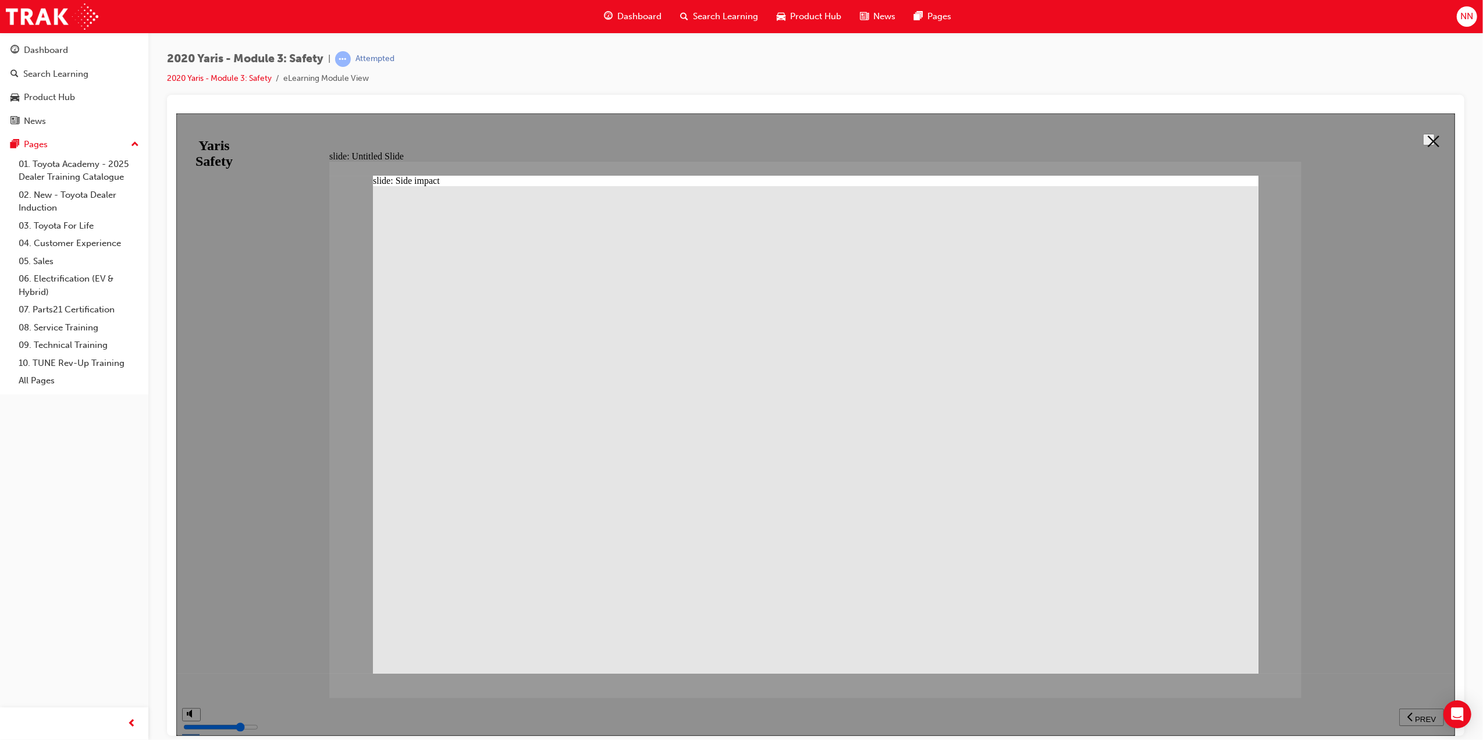
click at [1423, 140] on button at bounding box center [1429, 139] width 12 height 12
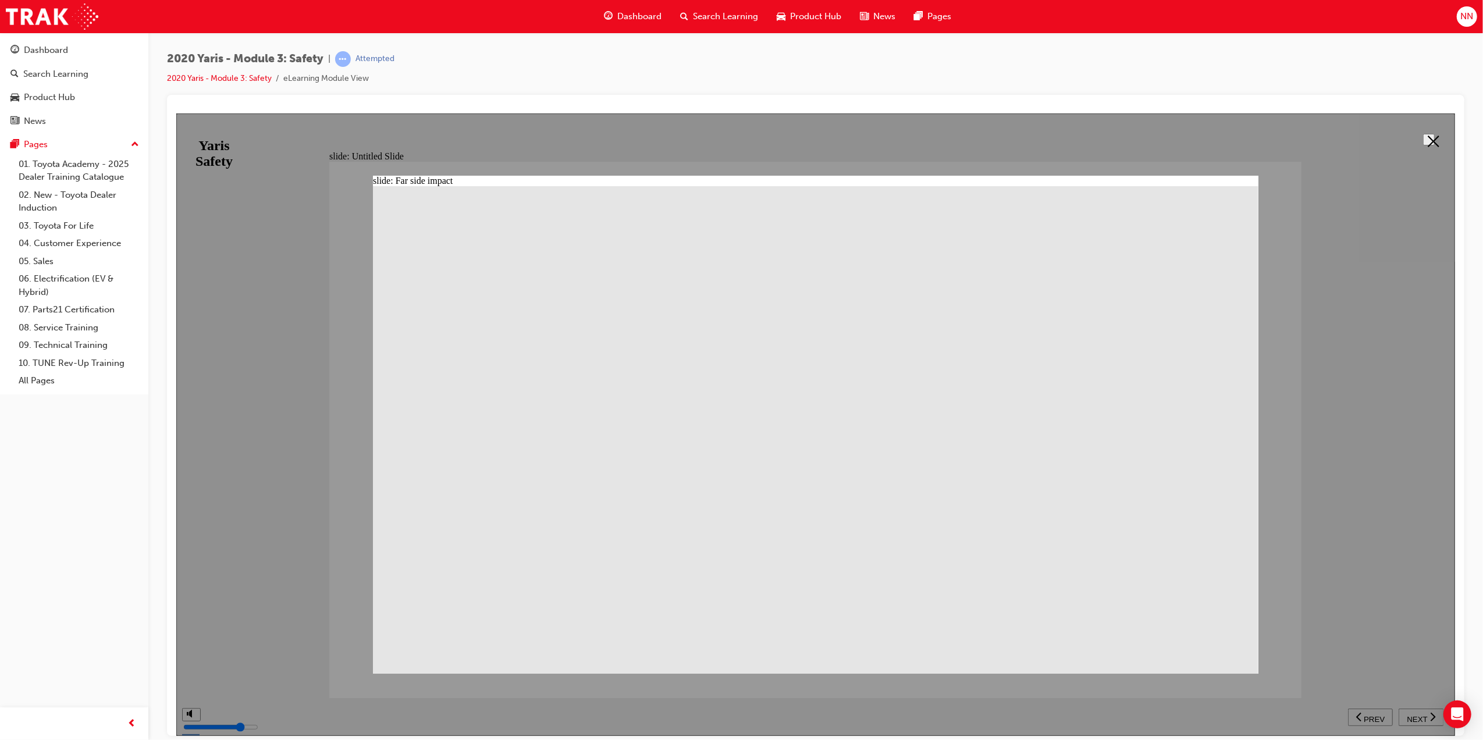
click at [1429, 136] on icon at bounding box center [1433, 141] width 12 height 12
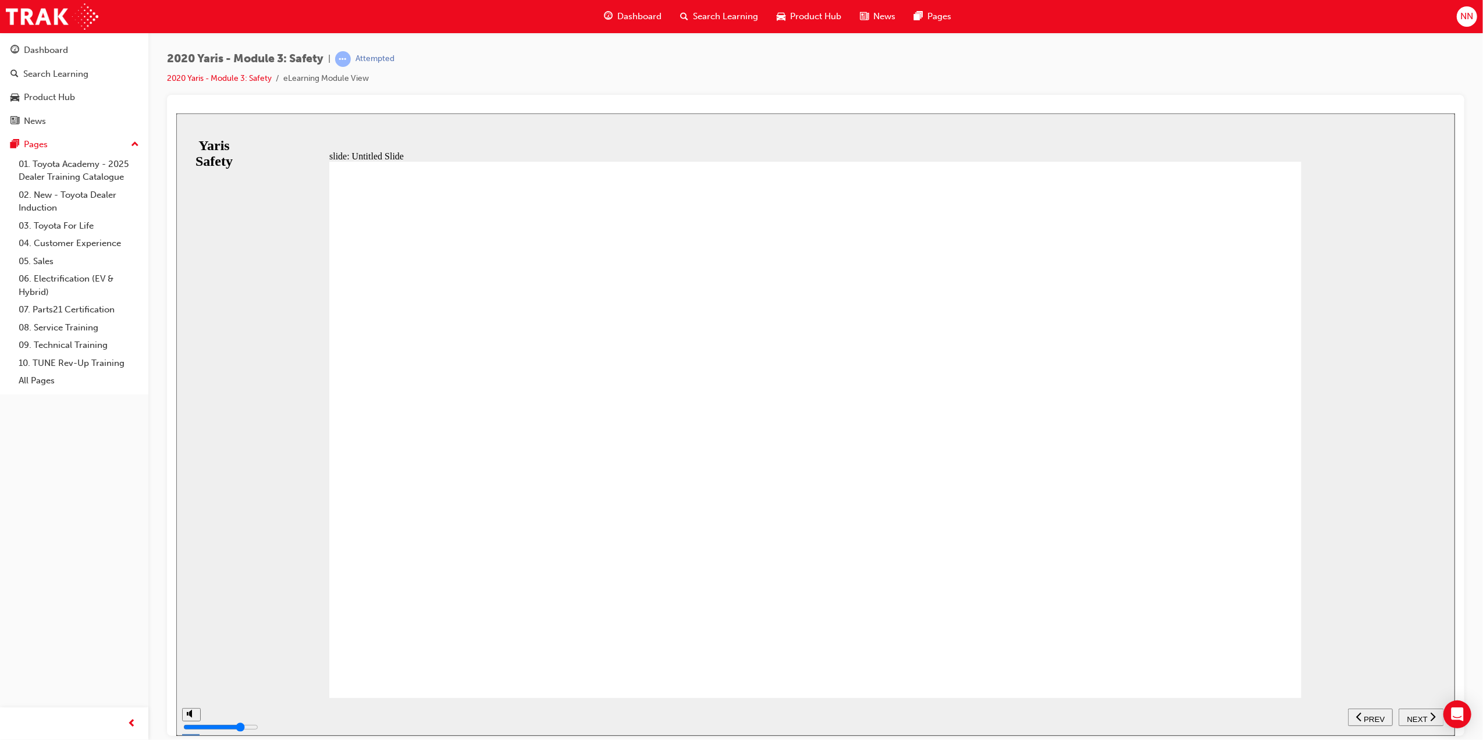
click at [1429, 714] on div "NEXT" at bounding box center [1421, 717] width 36 height 12
click at [1427, 715] on div "NEXT" at bounding box center [1421, 717] width 36 height 12
click at [1424, 716] on span "NEXT" at bounding box center [1416, 719] width 20 height 9
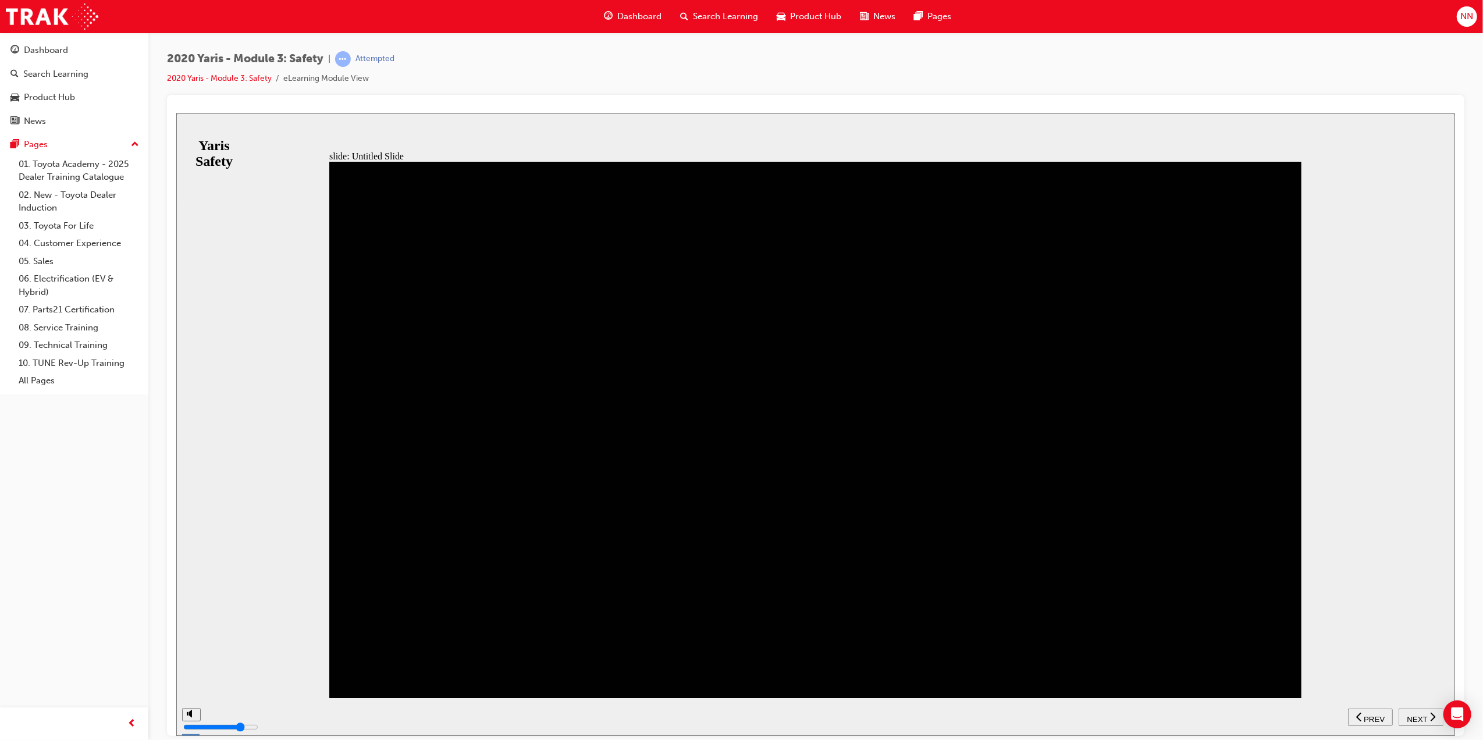
click at [1430, 715] on icon "next" at bounding box center [1433, 716] width 6 height 10
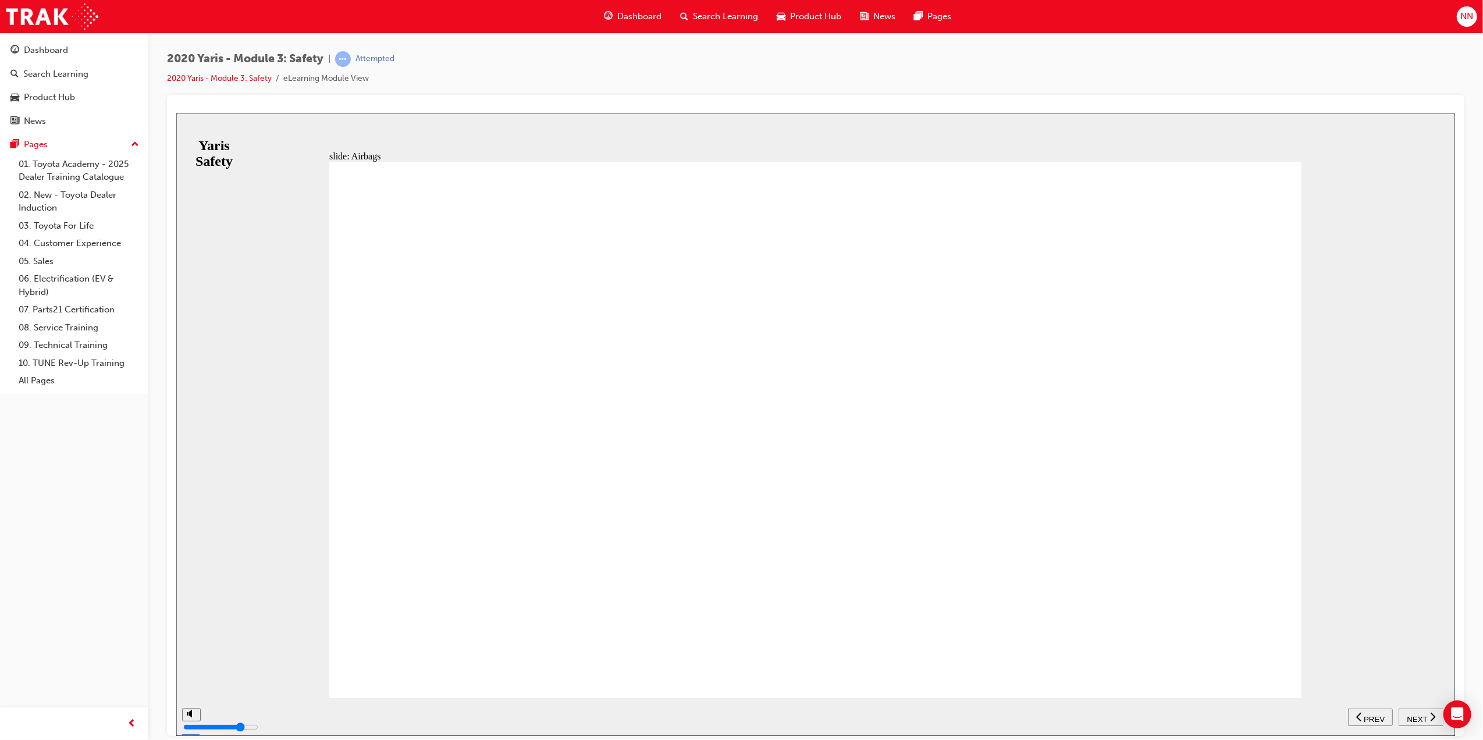
click at [1427, 716] on div "NEXT" at bounding box center [1421, 717] width 36 height 12
drag, startPoint x: 848, startPoint y: 285, endPoint x: 758, endPoint y: 366, distance: 121.1
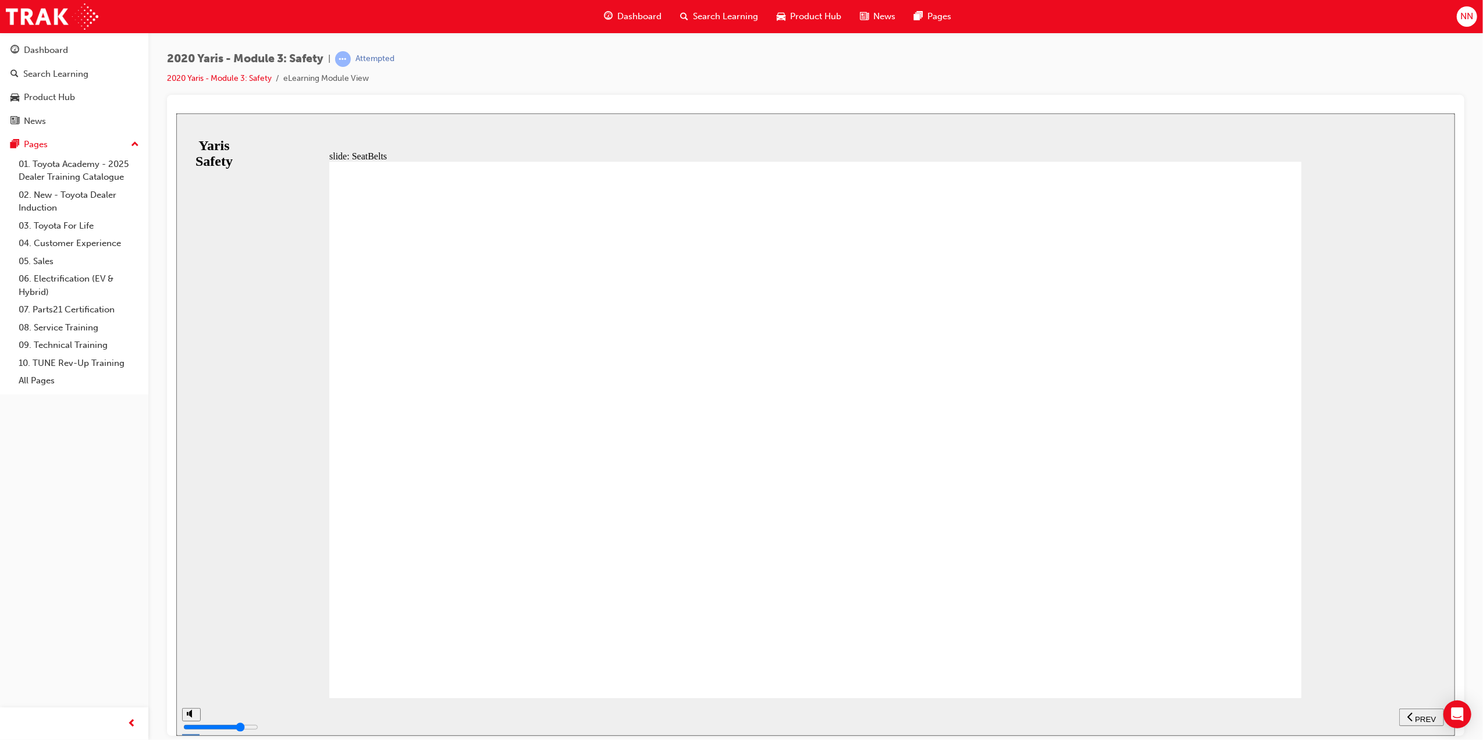
drag, startPoint x: 423, startPoint y: 650, endPoint x: 431, endPoint y: 652, distance: 8.3
click at [1429, 720] on div "NEXT" at bounding box center [1421, 717] width 36 height 12
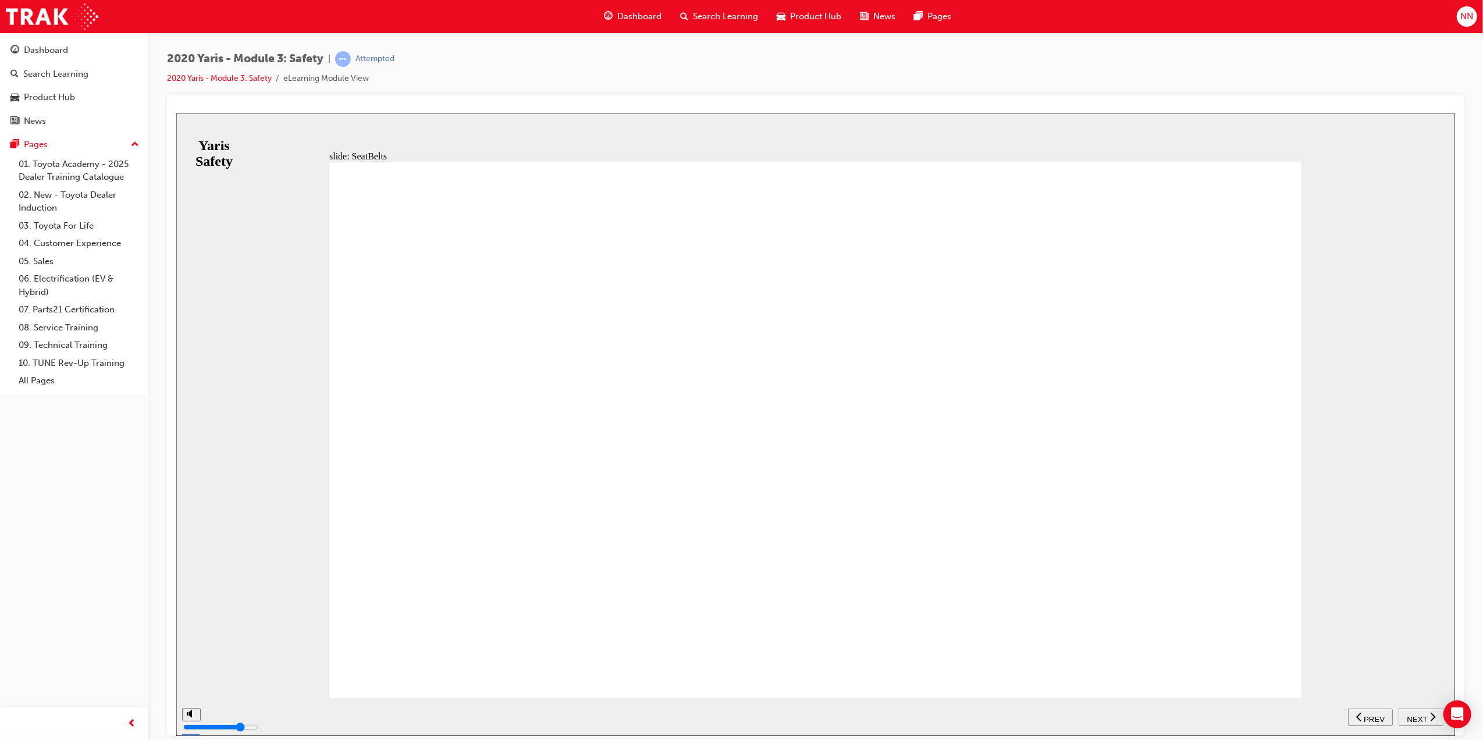
drag, startPoint x: 989, startPoint y: 412, endPoint x: 1019, endPoint y: 414, distance: 30.3
drag, startPoint x: 1108, startPoint y: 424, endPoint x: 968, endPoint y: 573, distance: 205.0
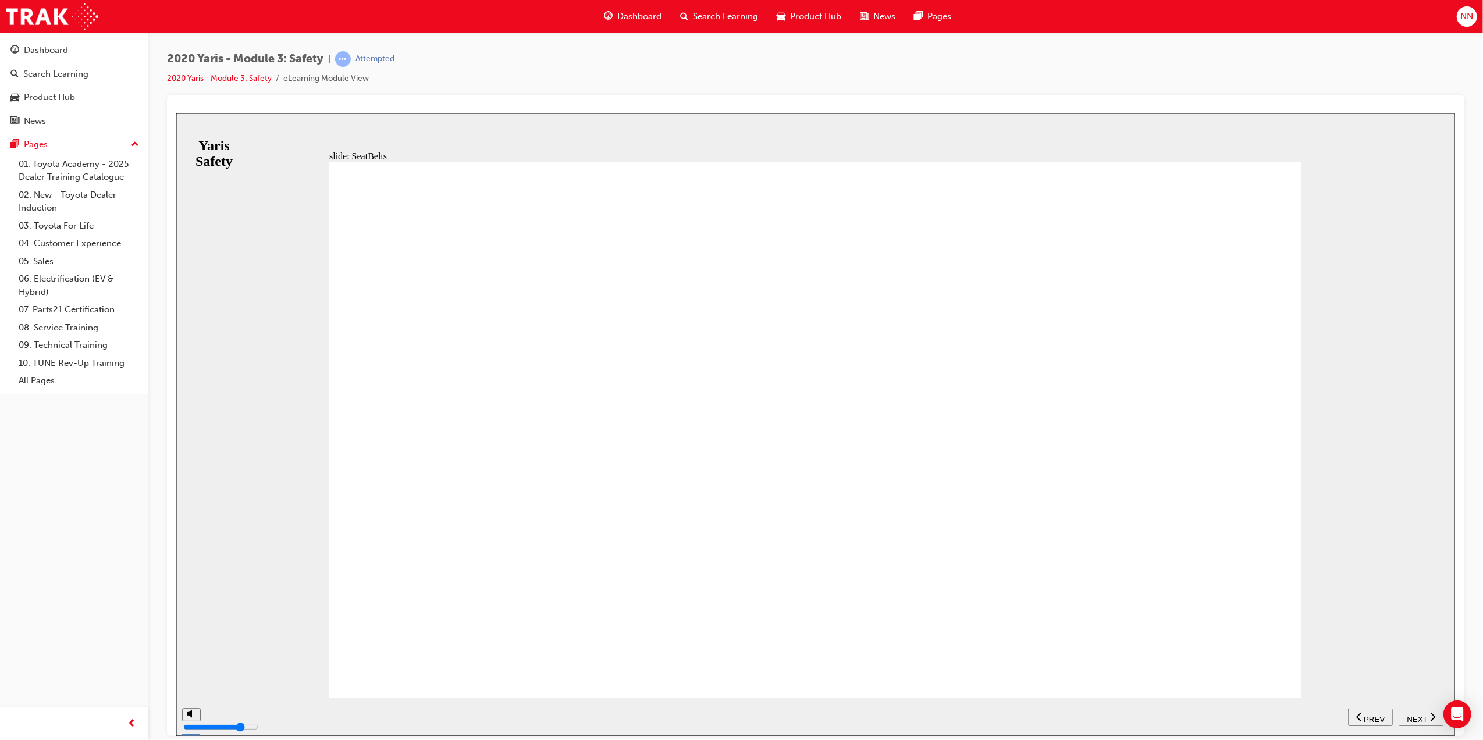
click at [1427, 717] on div "NEXT" at bounding box center [1421, 717] width 36 height 12
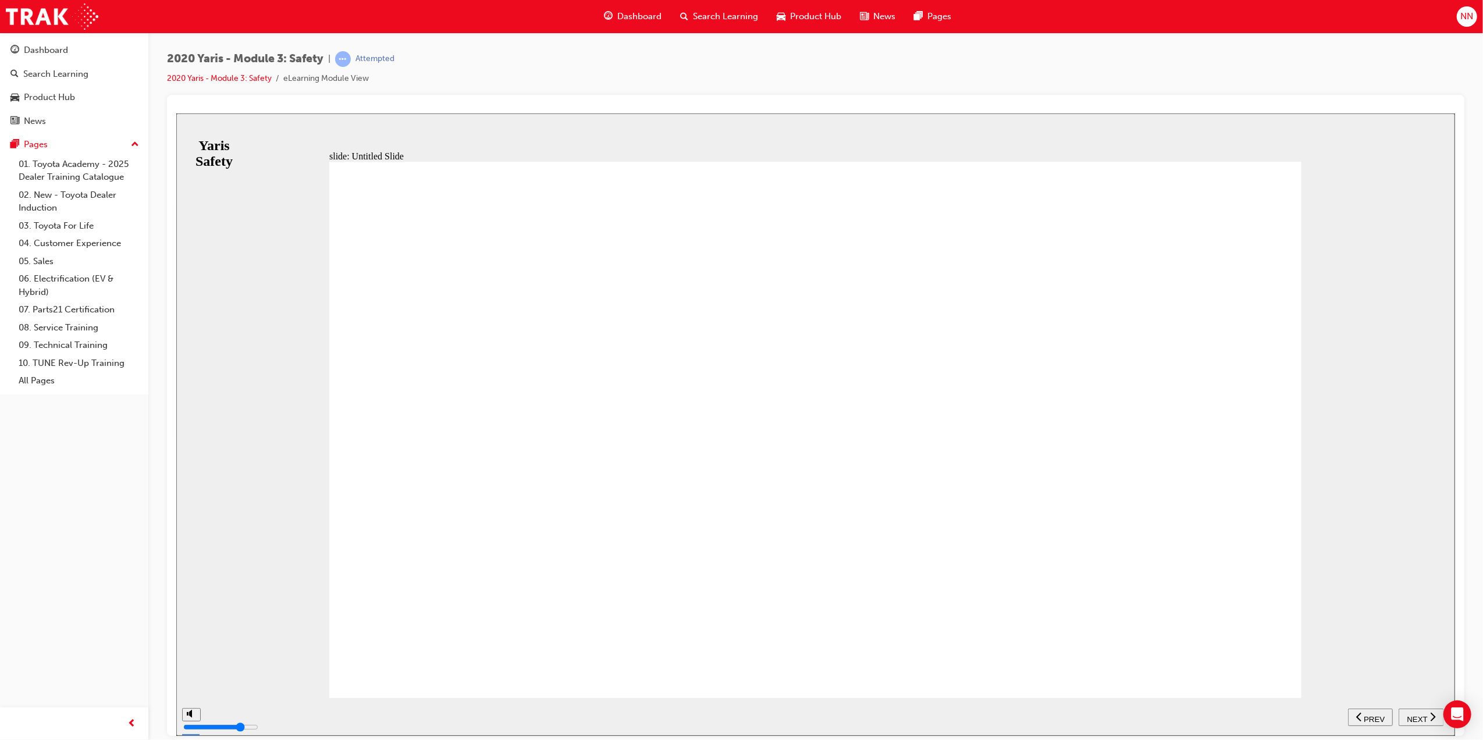
click at [1427, 717] on div "NEXT" at bounding box center [1421, 717] width 36 height 12
click at [1427, 712] on div "NEXT" at bounding box center [1421, 717] width 36 height 12
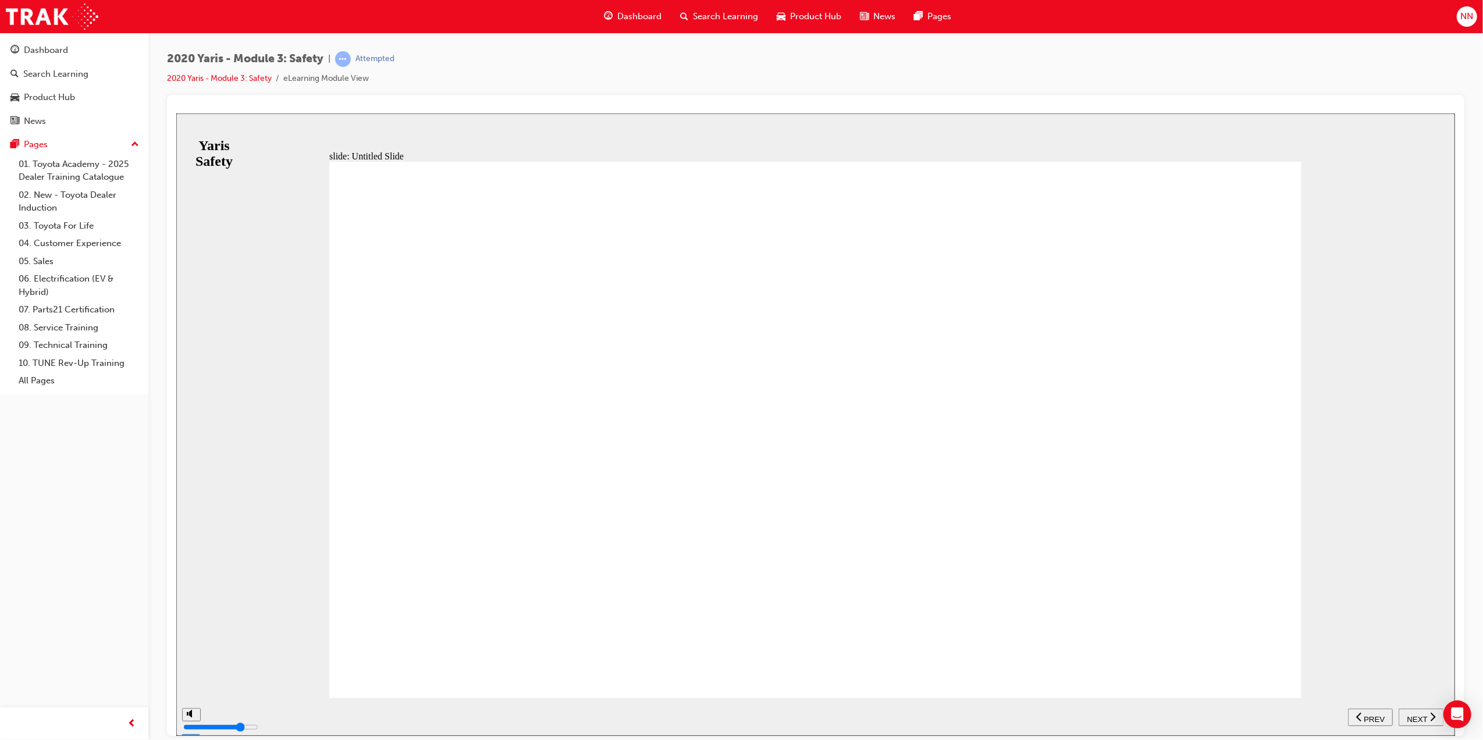
click at [1427, 712] on div "NEXT" at bounding box center [1421, 717] width 36 height 12
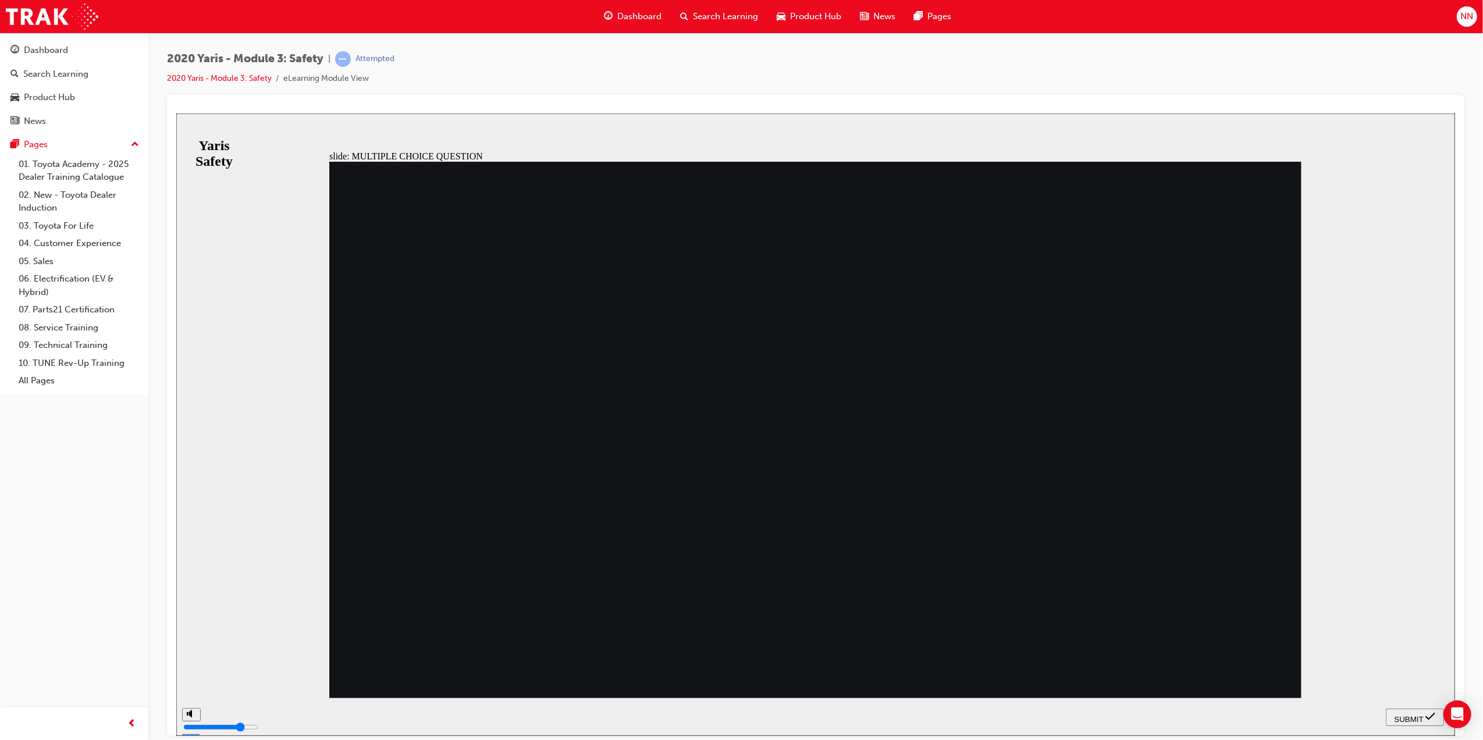
radio input "true"
click at [1404, 715] on span "SUBMIT" at bounding box center [1408, 719] width 29 height 9
click at [845, 591] on div "Quiz Rectangle 1 Group 1 Oval 22 2 Freeform 1 Correct That's right! You selecte…" at bounding box center [815, 434] width 972 height 547
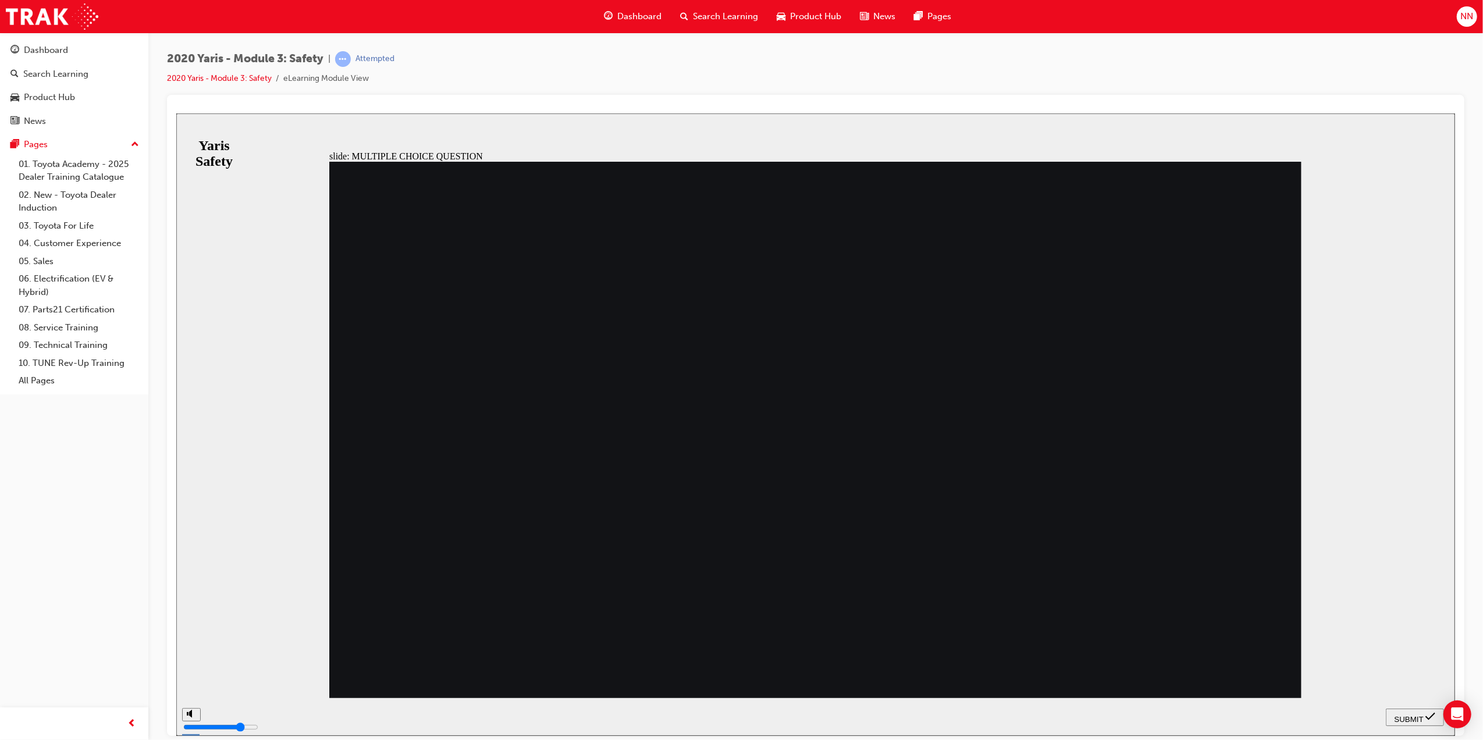
radio input "true"
click at [1409, 715] on span "SUBMIT" at bounding box center [1408, 719] width 29 height 9
drag, startPoint x: 1157, startPoint y: 298, endPoint x: 507, endPoint y: 294, distance: 649.4
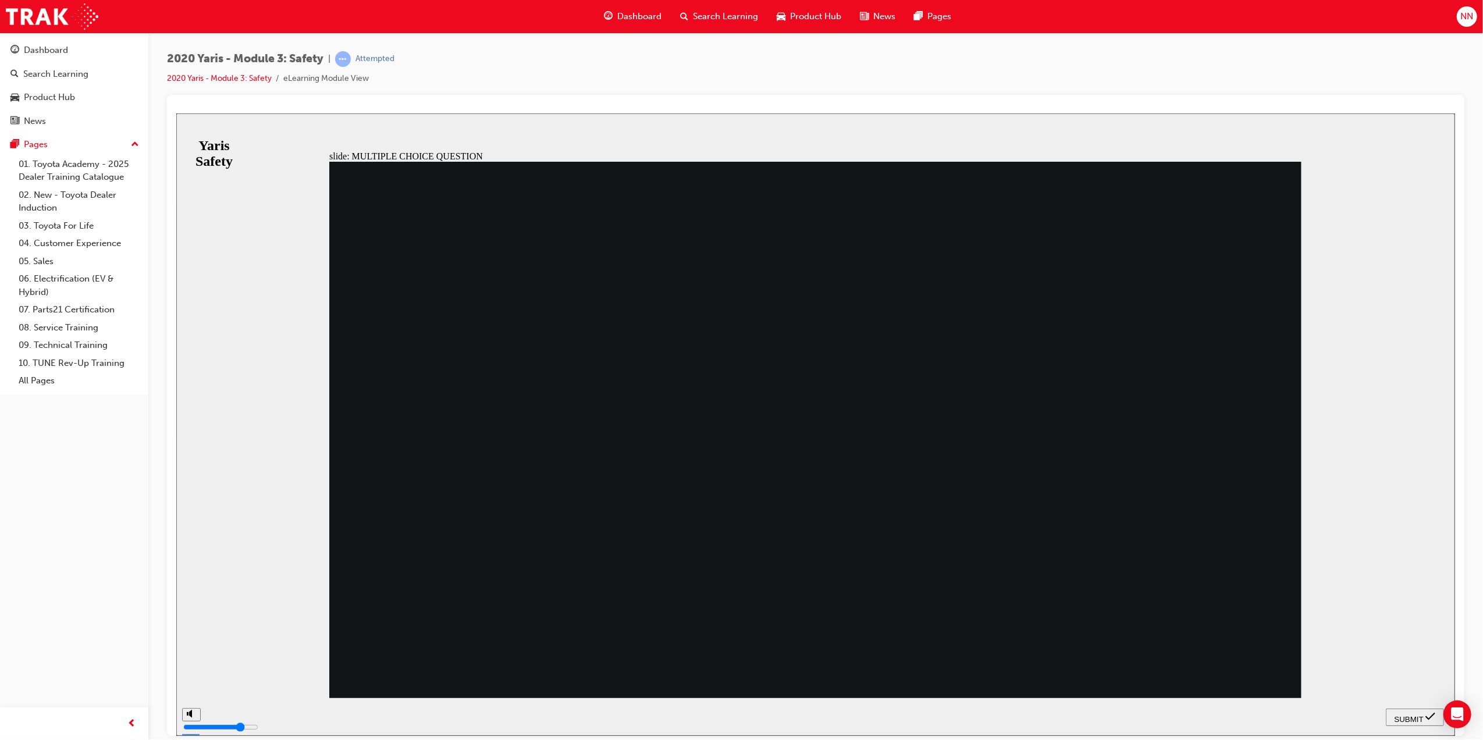
radio input "true"
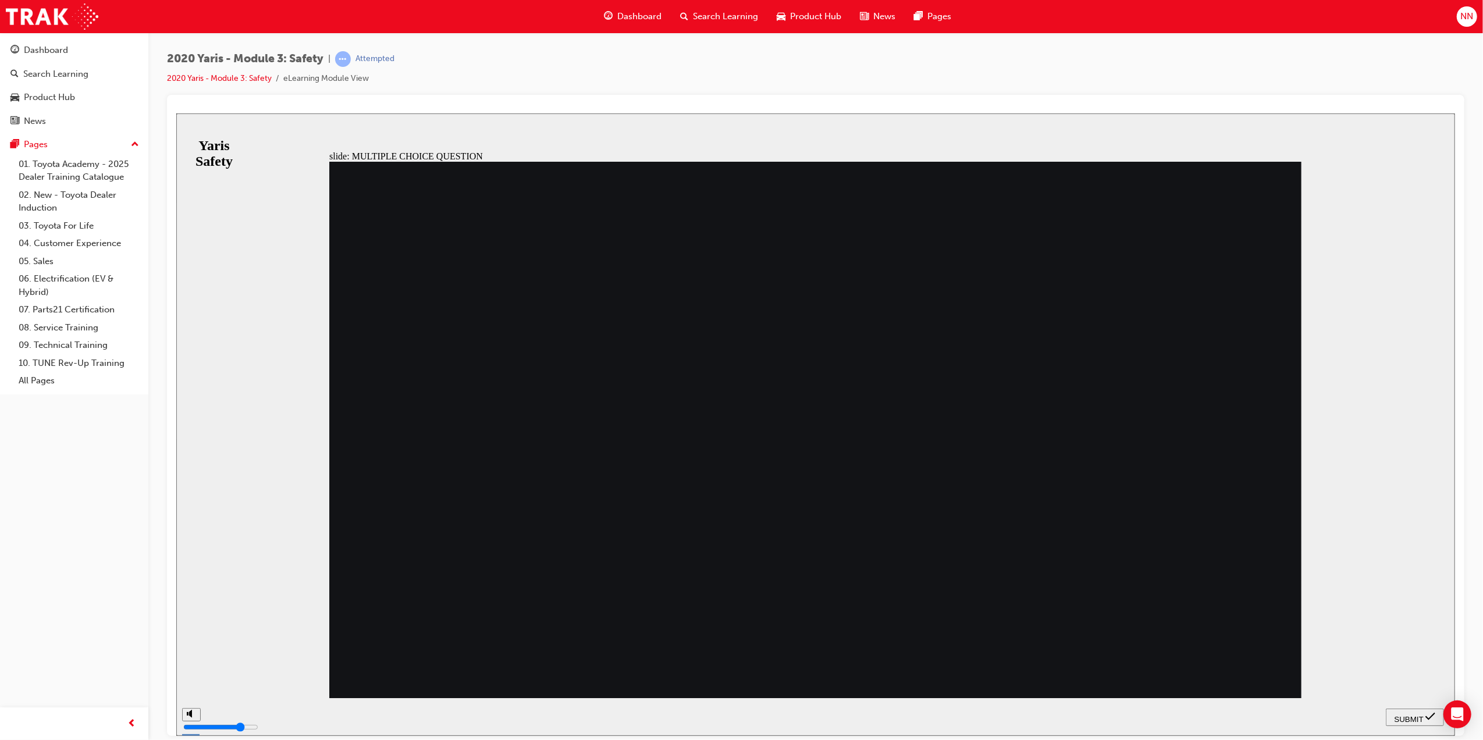
click at [1424, 715] on div "SUBMIT" at bounding box center [1414, 717] width 49 height 12
radio input "true"
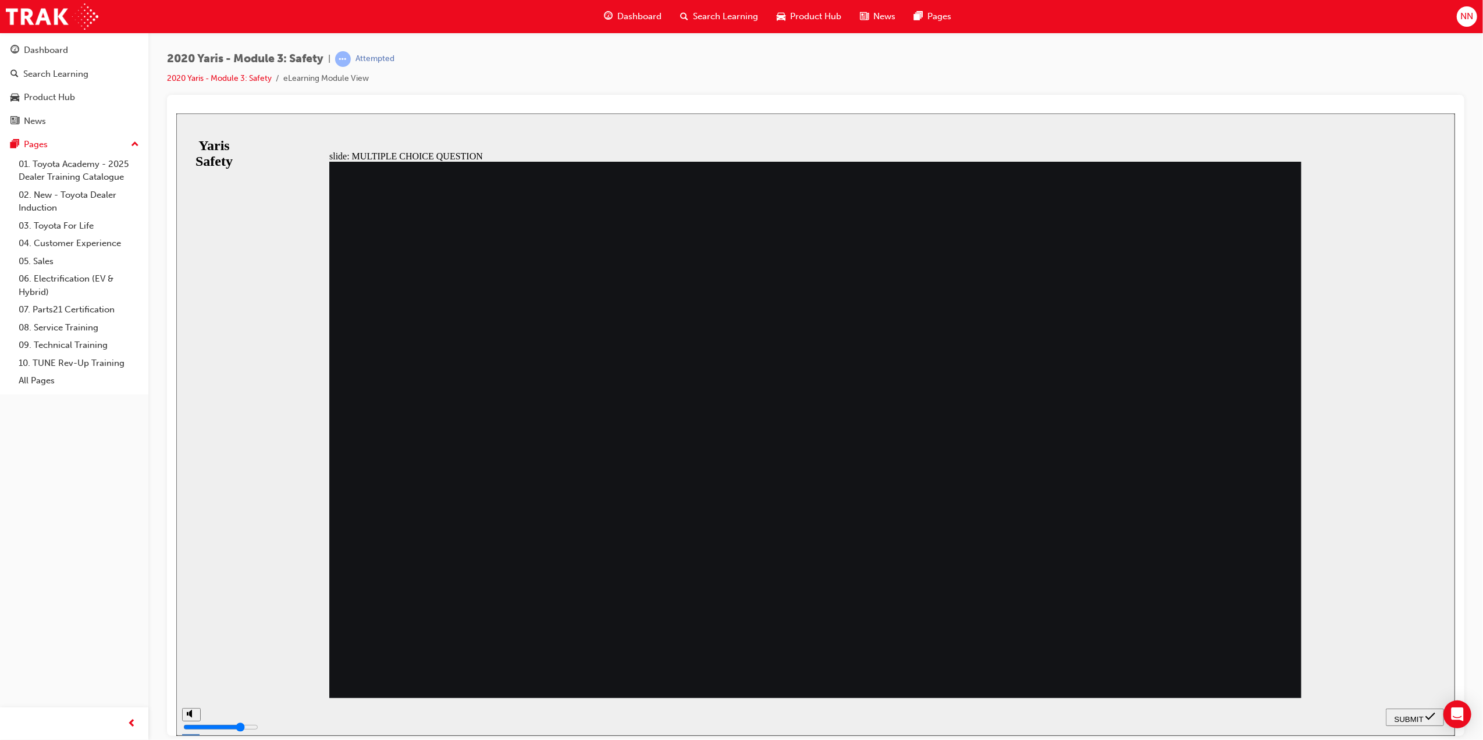
click at [1424, 719] on div "SUBMIT" at bounding box center [1414, 717] width 49 height 12
checkbox input "true"
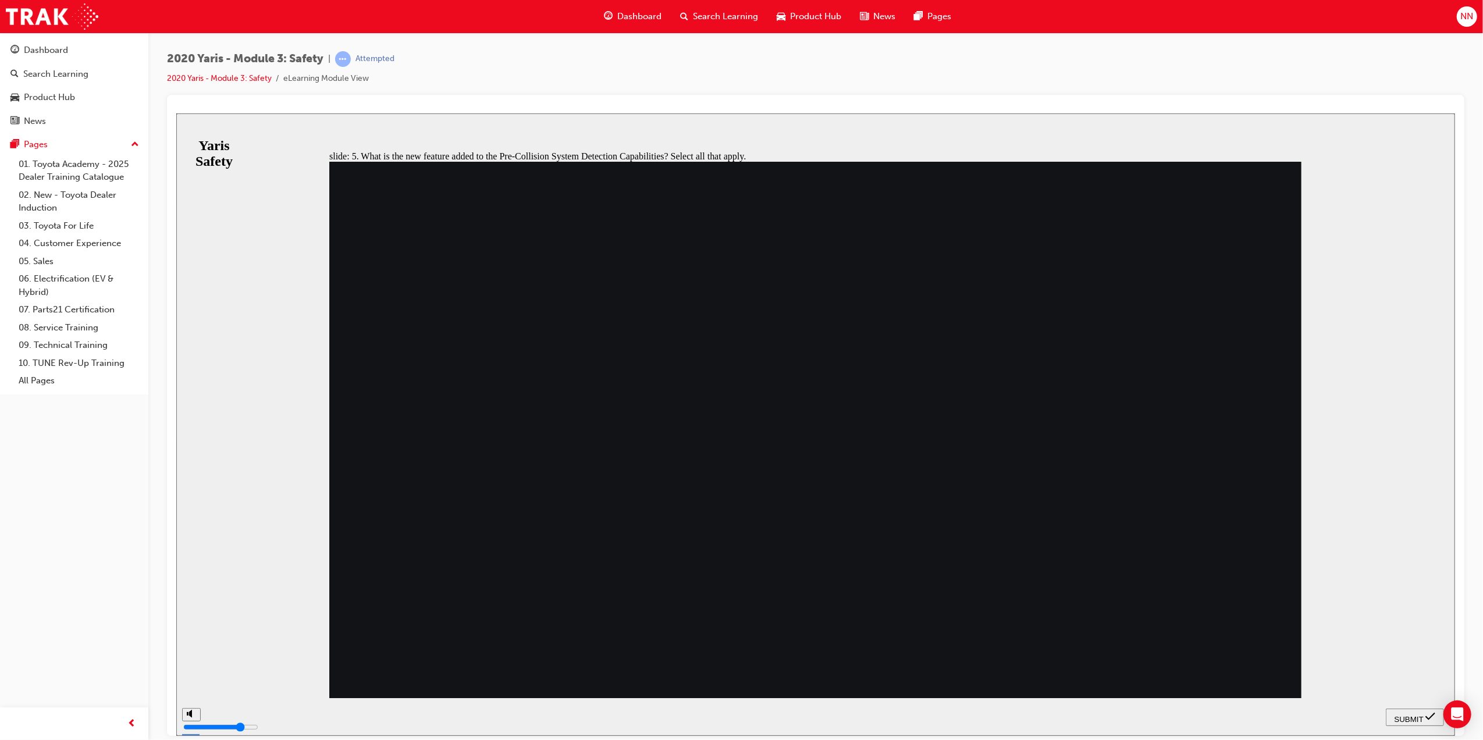
click at [1415, 715] on span "SUBMIT" at bounding box center [1408, 719] width 29 height 9
click at [1415, 715] on nav "SUBMIT NEXT PREV" at bounding box center [1414, 717] width 58 height 38
checkbox input "true"
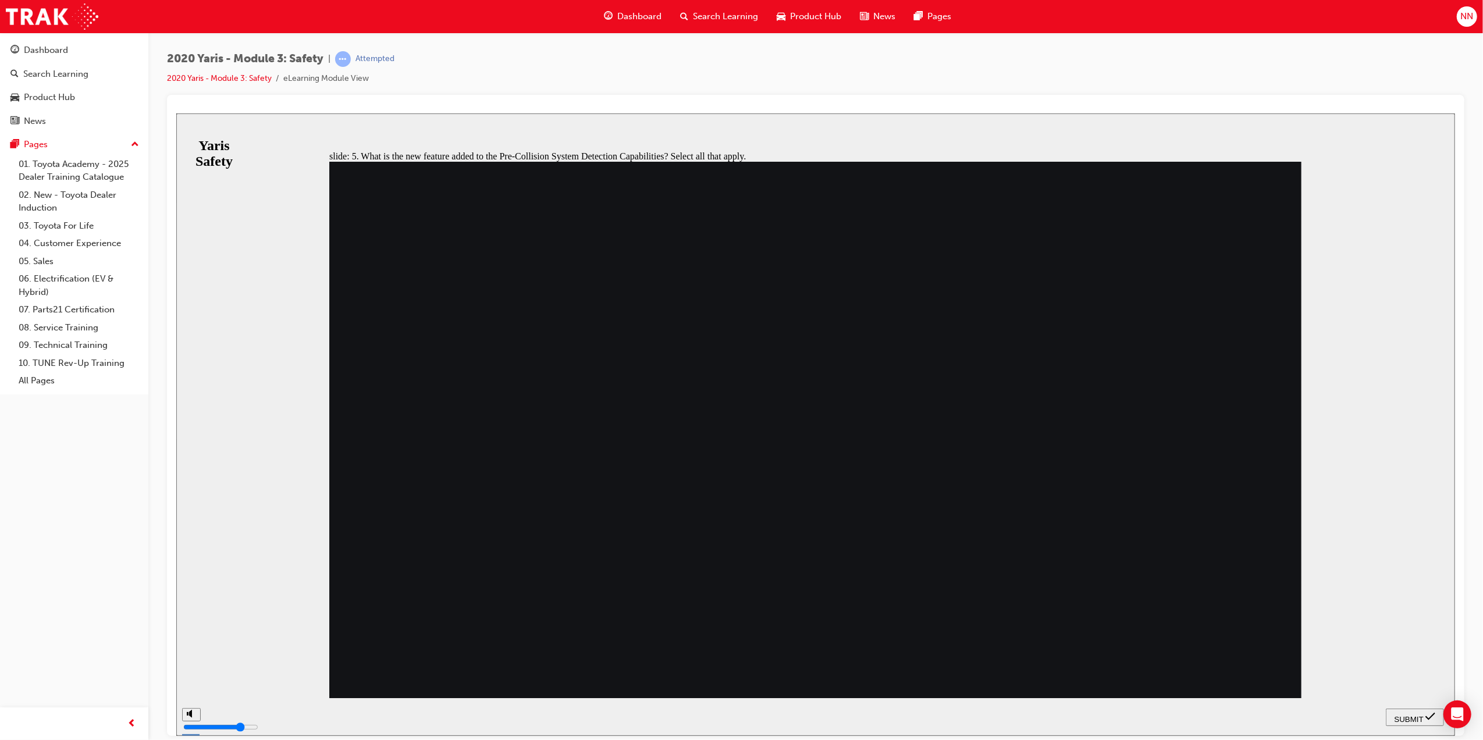
click at [1410, 726] on nav "SUBMIT NEXT PREV" at bounding box center [1414, 717] width 58 height 38
checkbox input "false"
checkbox input "true"
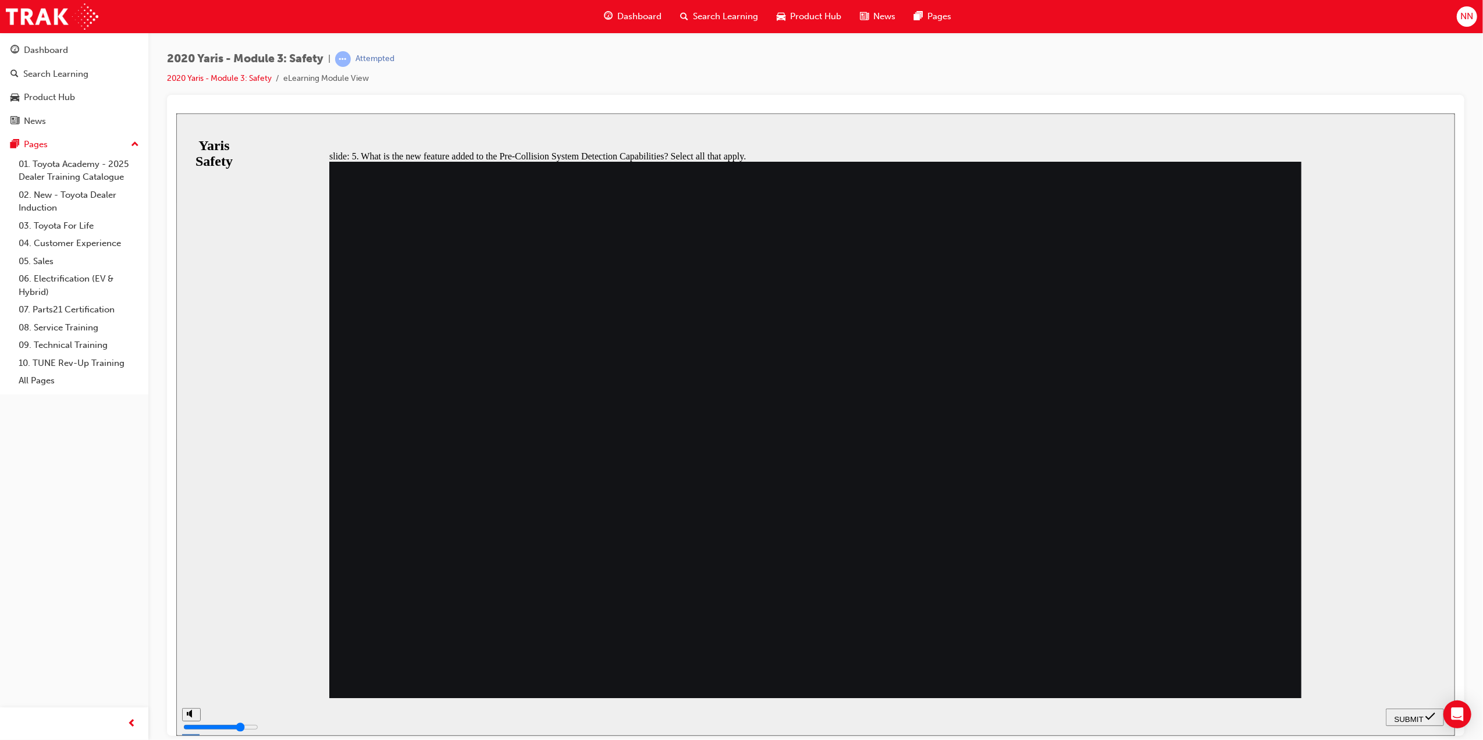
checkbox input "true"
click at [1406, 715] on span "SUBMIT" at bounding box center [1408, 719] width 29 height 9
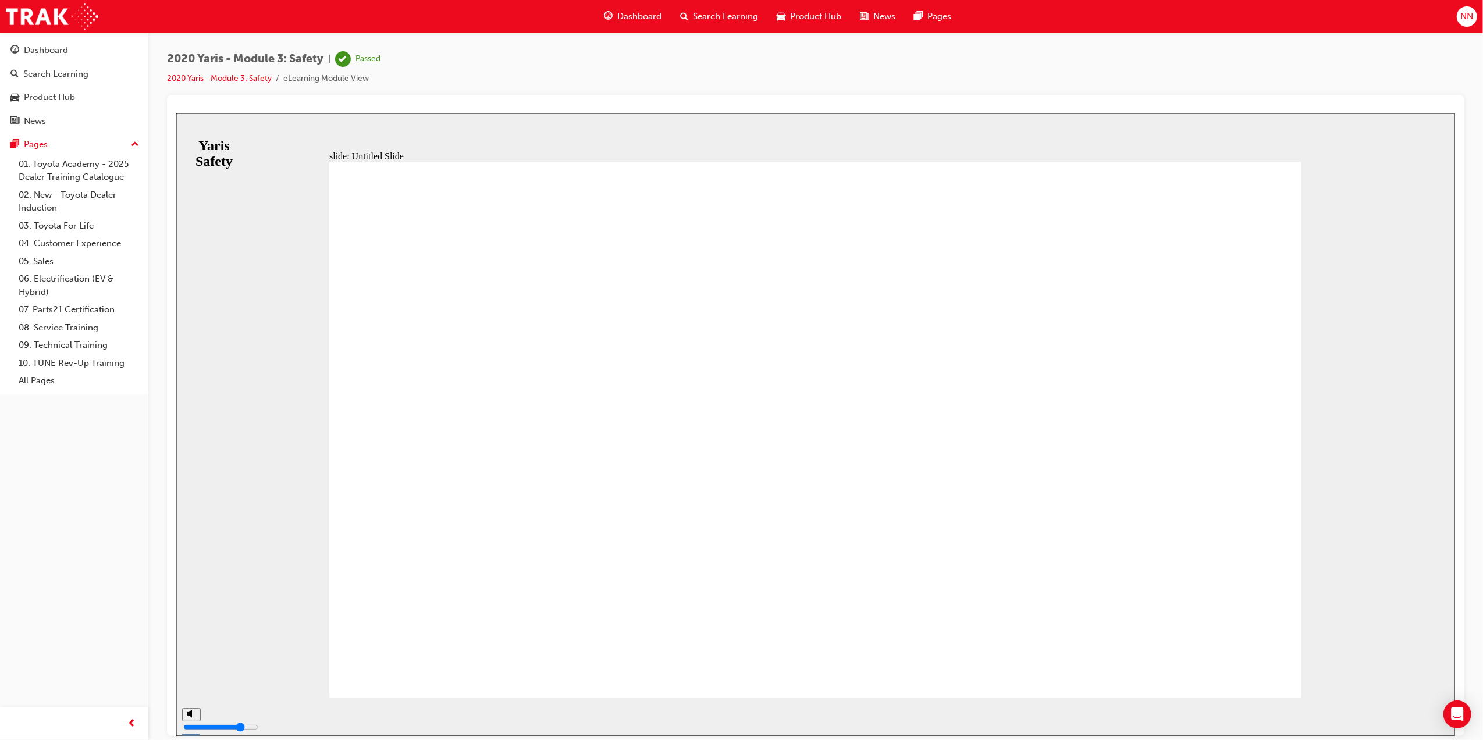
click at [654, 19] on span "Dashboard" at bounding box center [639, 16] width 44 height 13
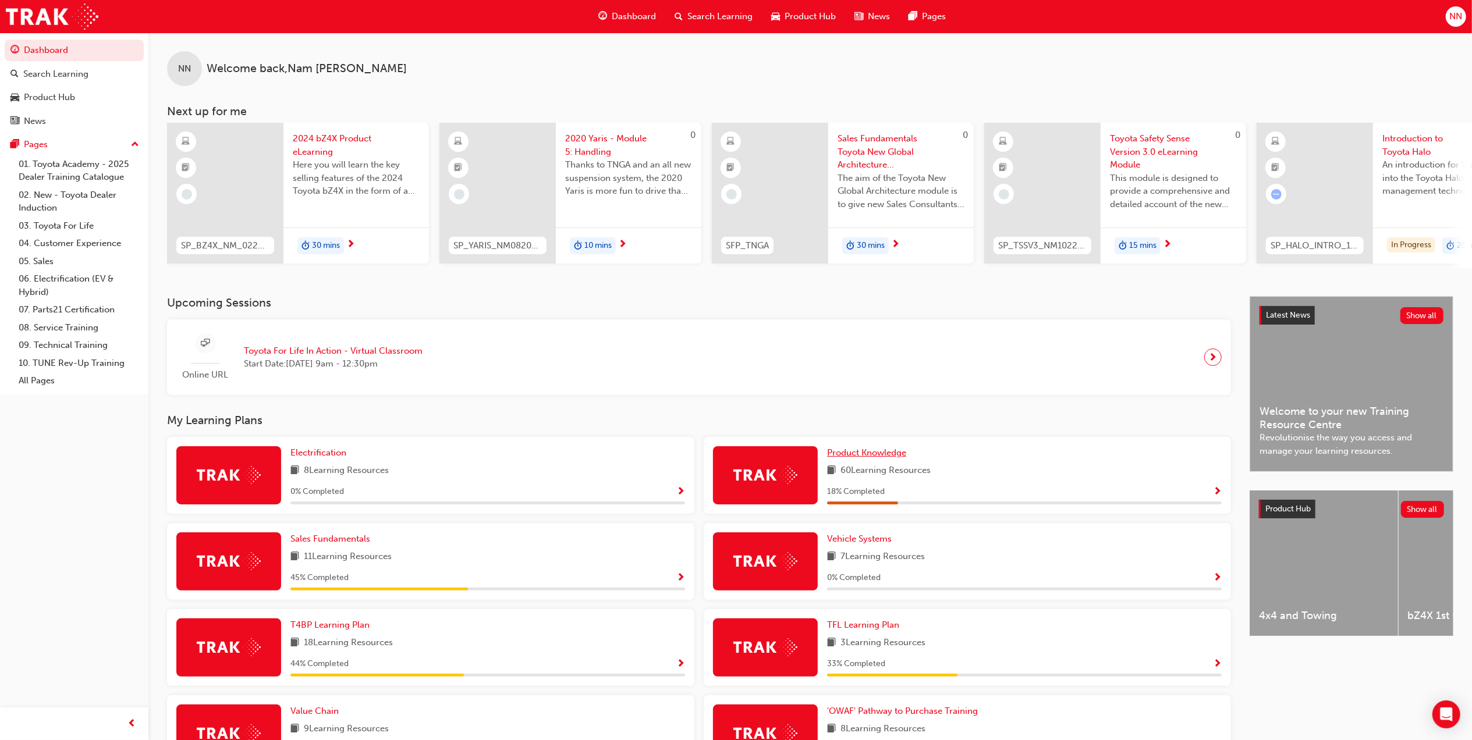
click at [891, 458] on span "Product Knowledge" at bounding box center [866, 452] width 79 height 10
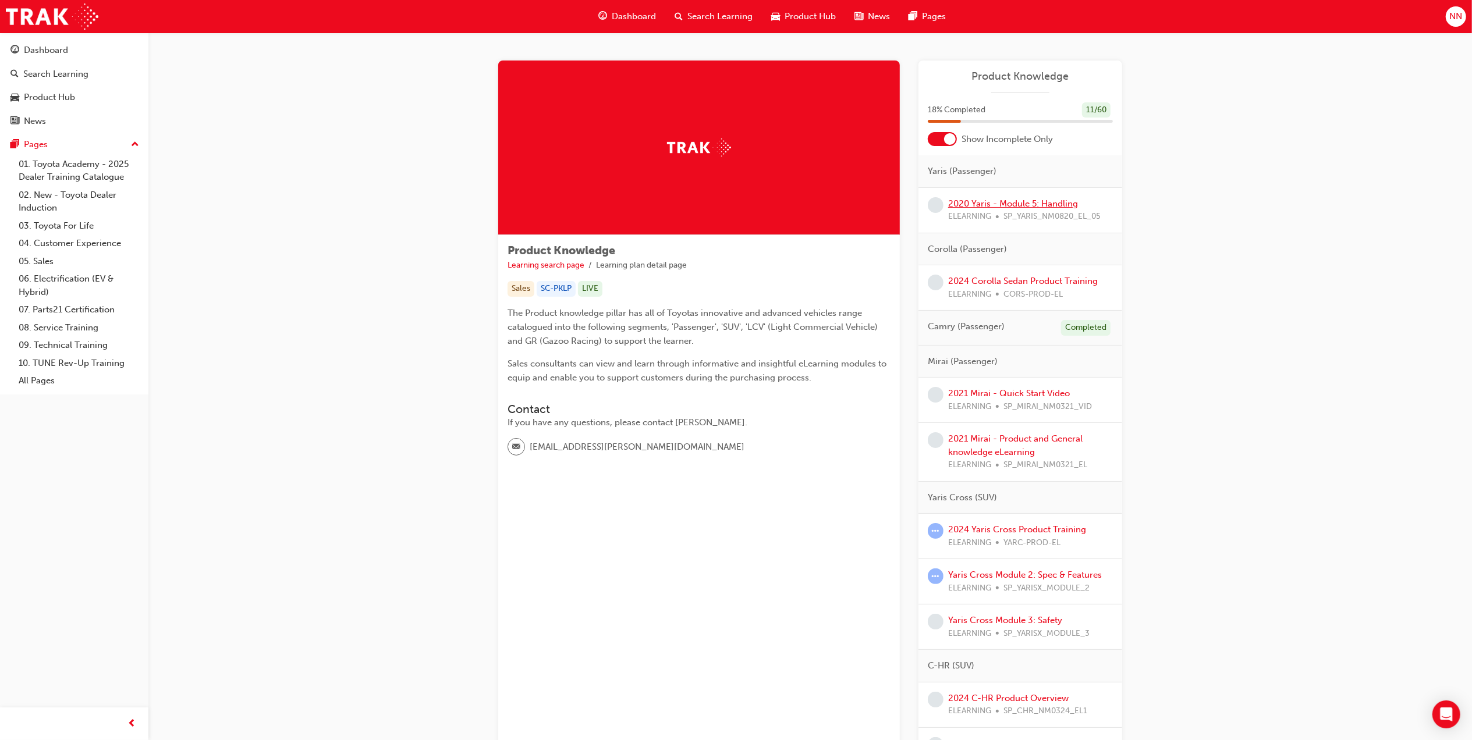
click at [1039, 201] on link "2020 Yaris - Module 5: Handling" at bounding box center [1013, 203] width 130 height 10
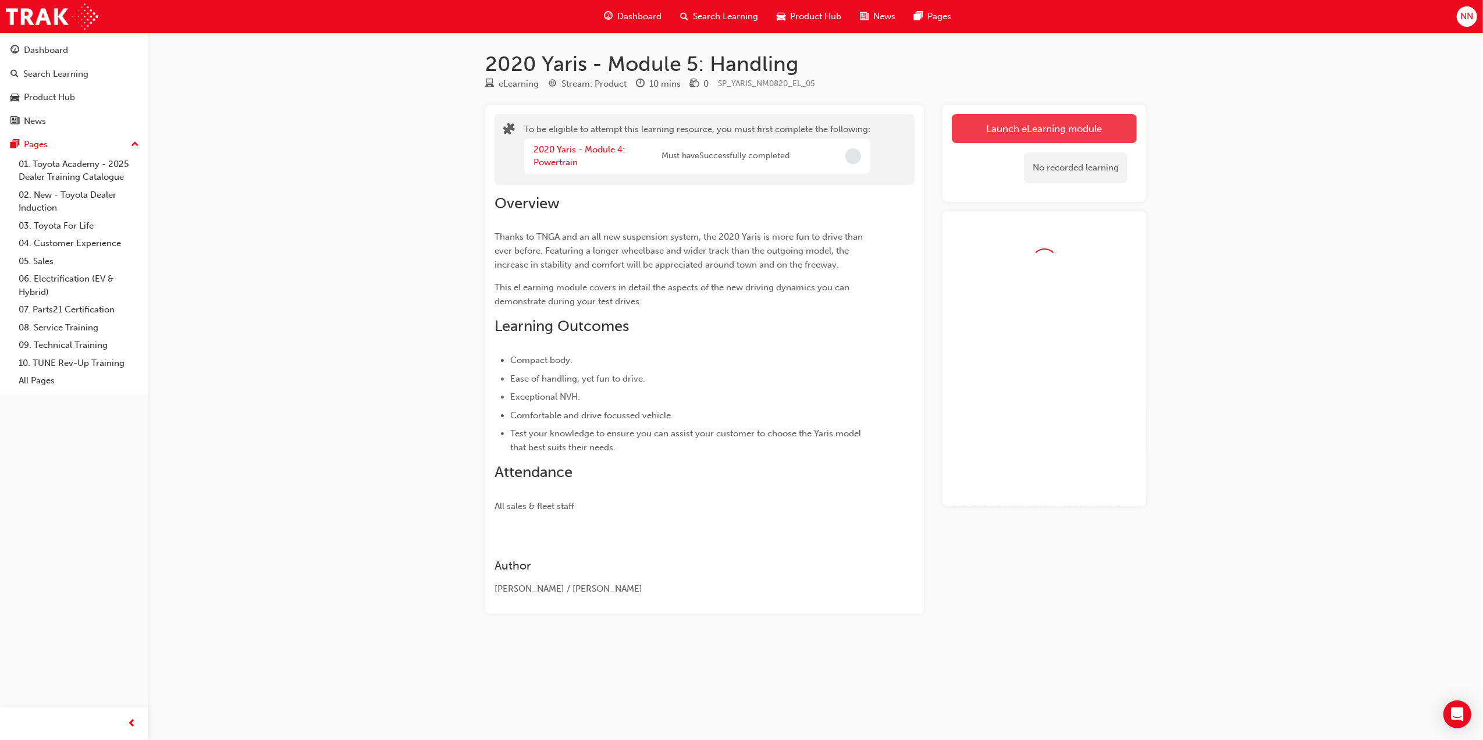
click at [1011, 129] on button "Launch eLearning module" at bounding box center [1044, 128] width 185 height 29
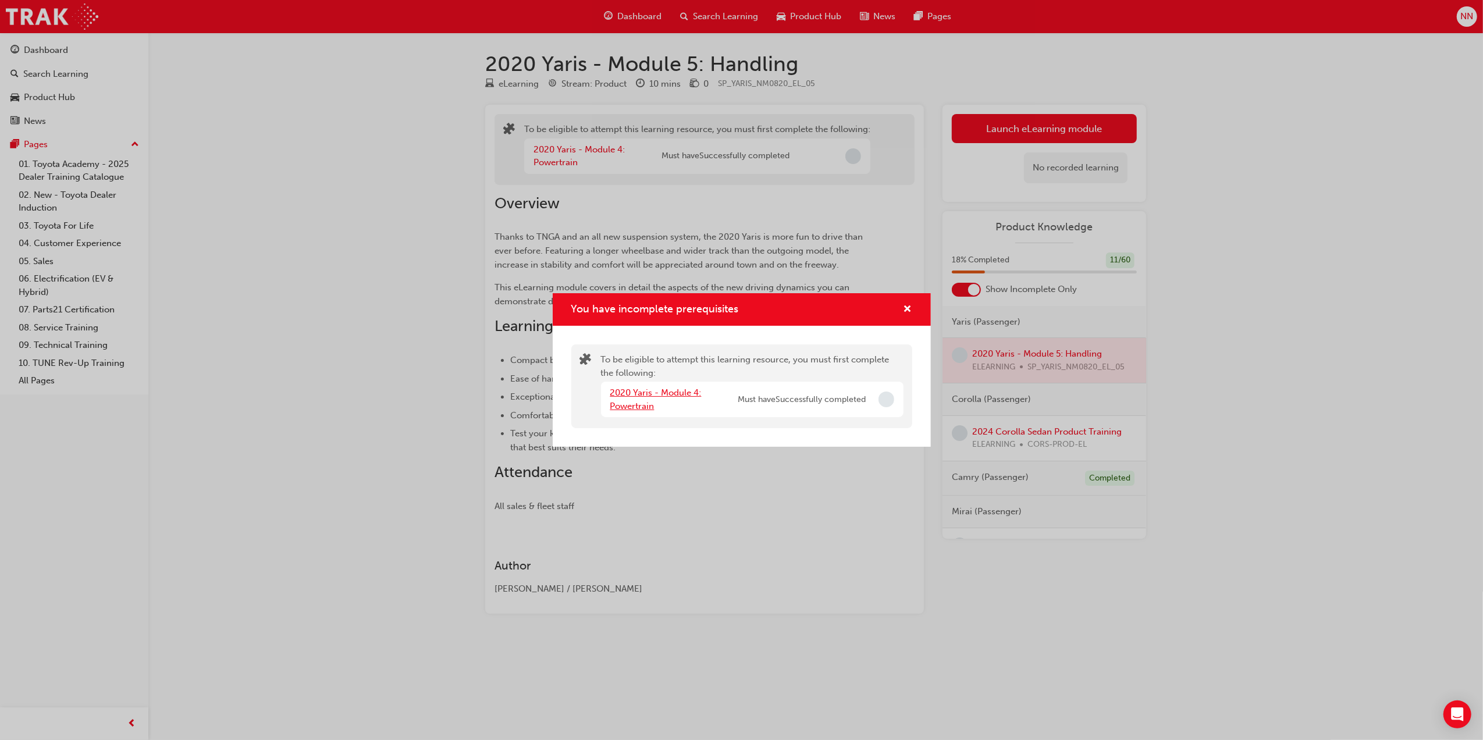
click at [658, 396] on link "2020 Yaris - Module 4: Powertrain" at bounding box center [655, 400] width 91 height 24
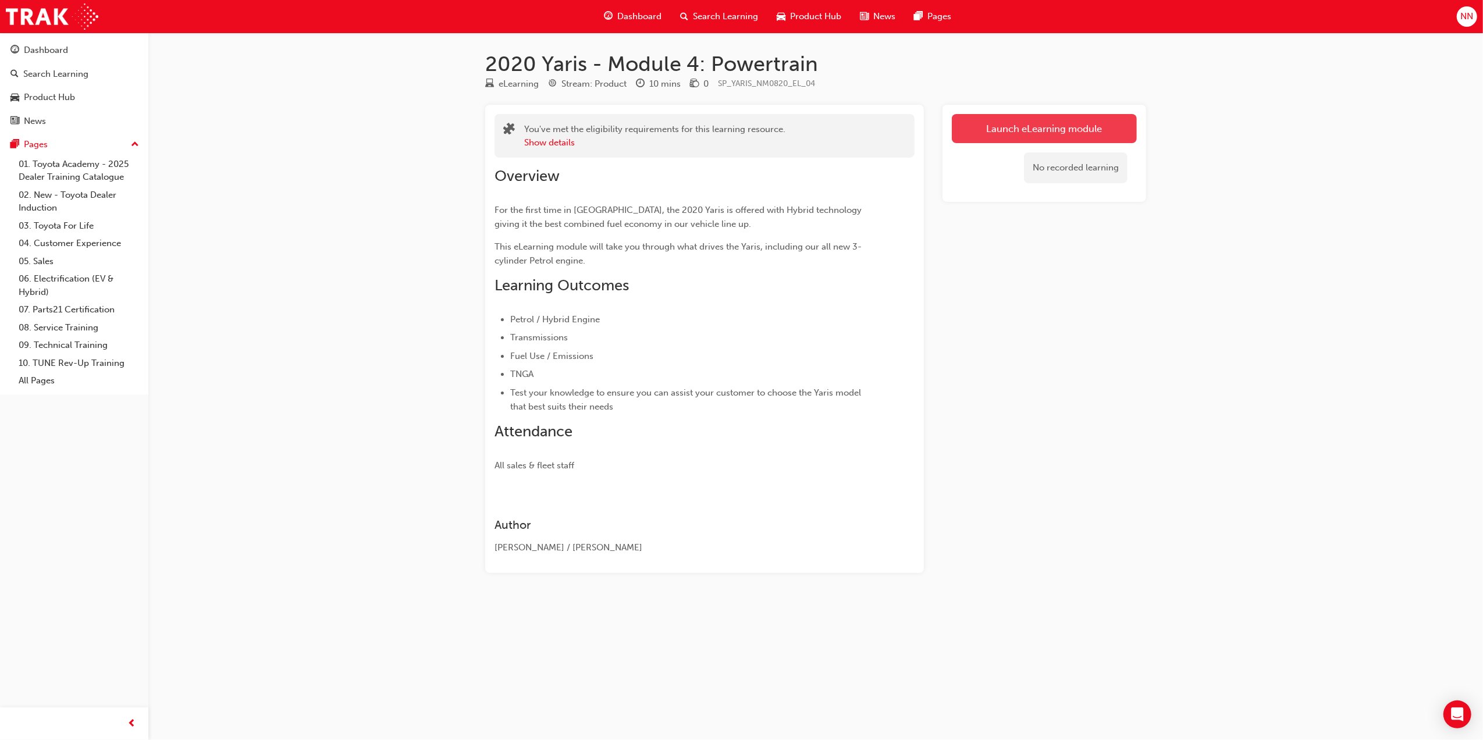
click at [983, 120] on link "Launch eLearning module" at bounding box center [1044, 128] width 185 height 29
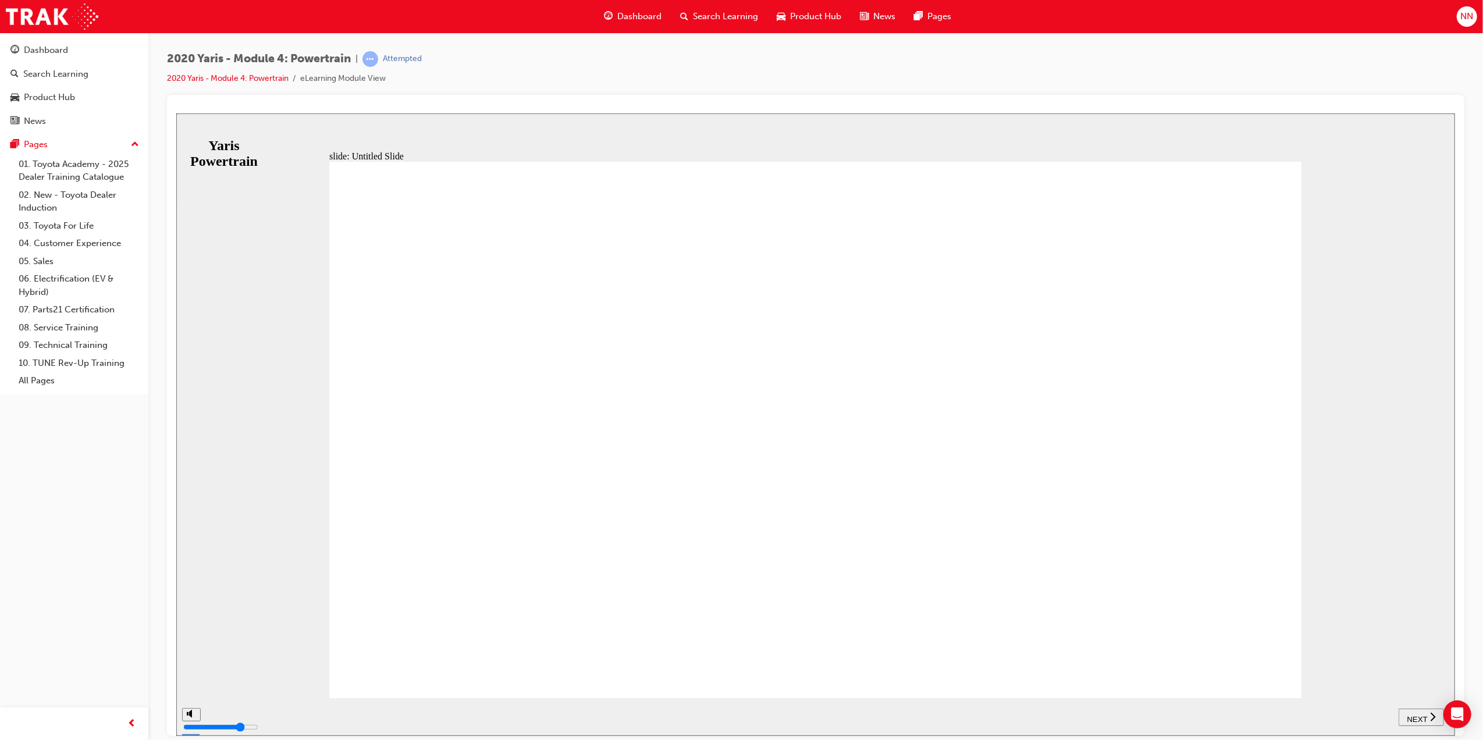
click at [1422, 716] on span "NEXT" at bounding box center [1416, 719] width 20 height 9
click at [1406, 711] on div "NEXT" at bounding box center [1421, 717] width 36 height 12
click at [1417, 711] on div "NEXT" at bounding box center [1427, 717] width 36 height 12
click at [1410, 715] on span "NEXT" at bounding box center [1416, 719] width 20 height 9
click at [1422, 715] on span "NEXT" at bounding box center [1416, 719] width 20 height 9
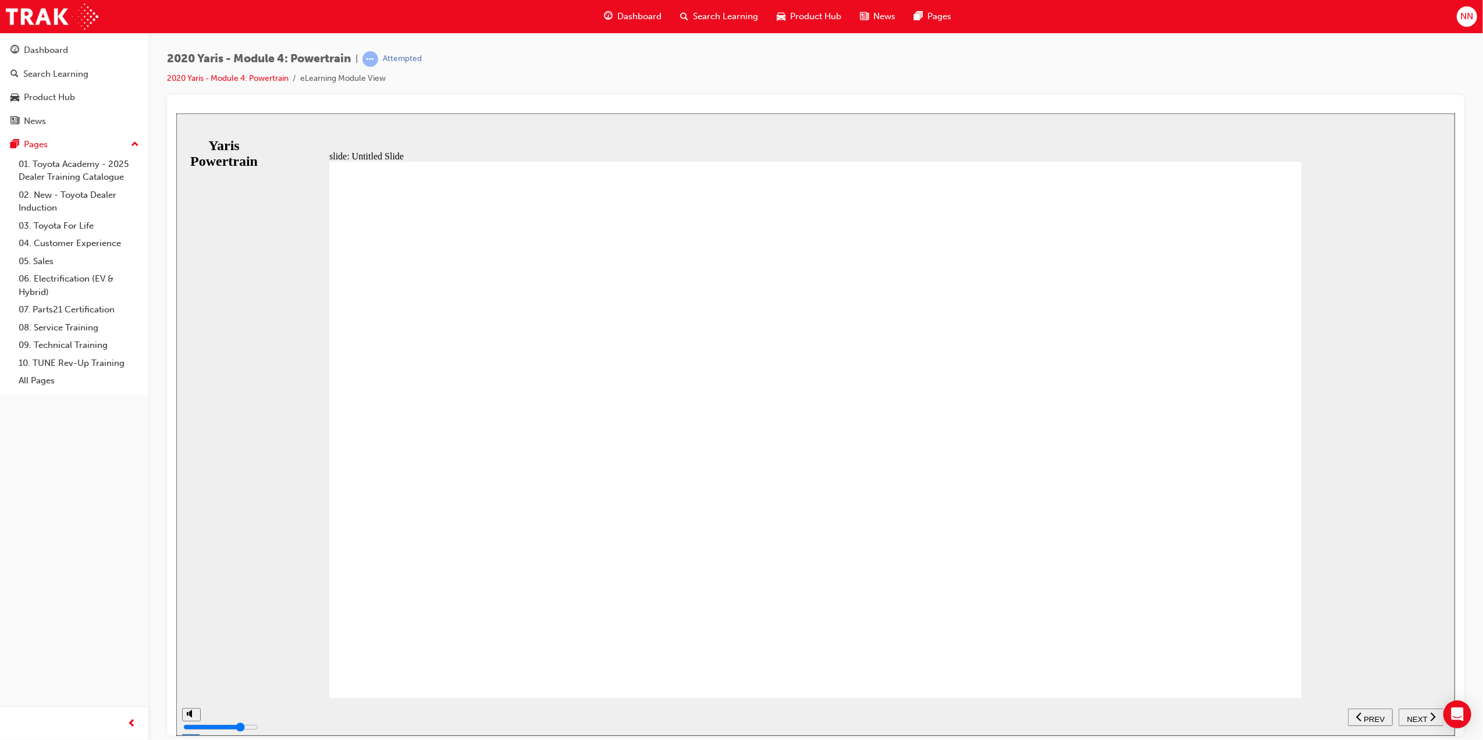
click at [1422, 715] on span "NEXT" at bounding box center [1416, 719] width 20 height 9
click at [1422, 715] on span "NEXT" at bounding box center [1422, 719] width 20 height 9
click at [1422, 715] on span "NEXT" at bounding box center [1416, 719] width 20 height 9
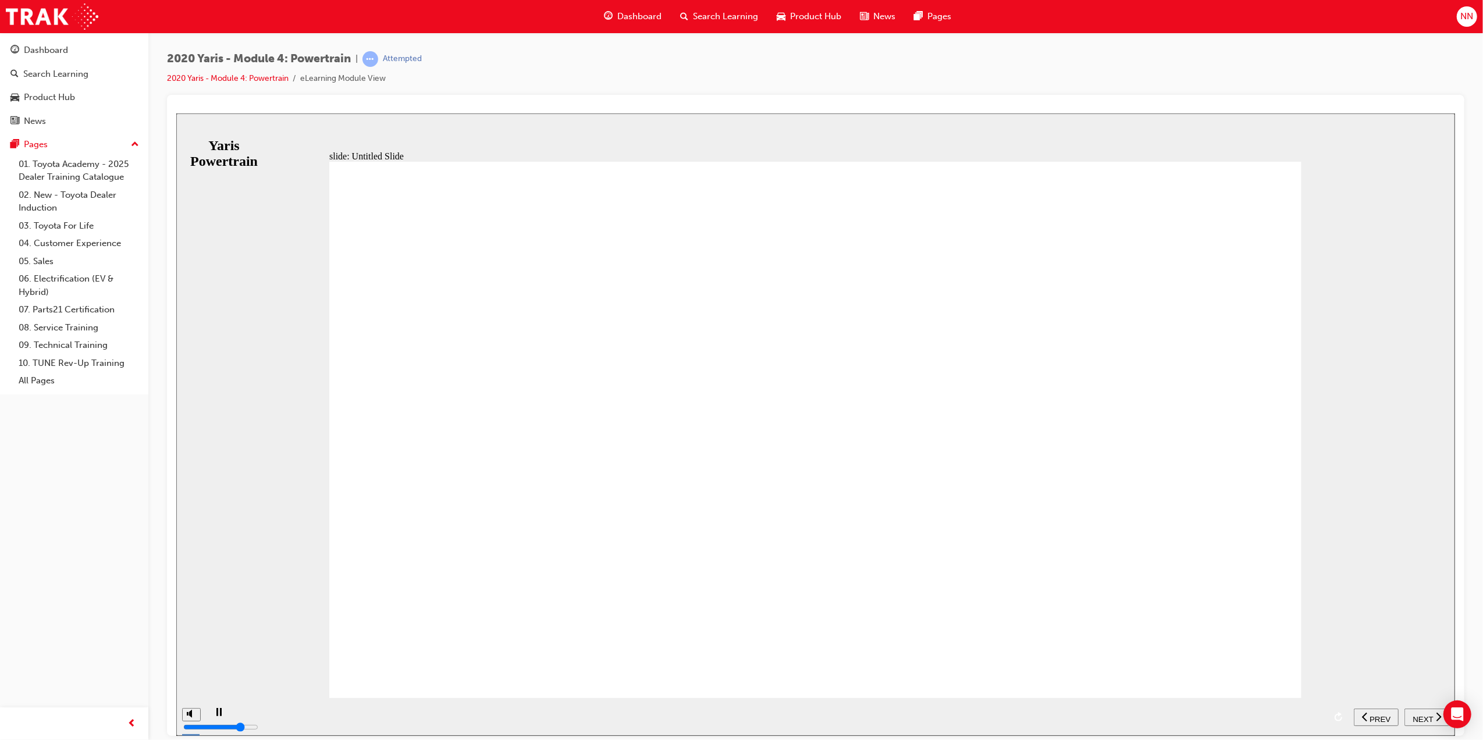
click at [1422, 715] on span "NEXT" at bounding box center [1422, 719] width 20 height 9
click at [1422, 720] on span "NEXT" at bounding box center [1416, 719] width 20 height 9
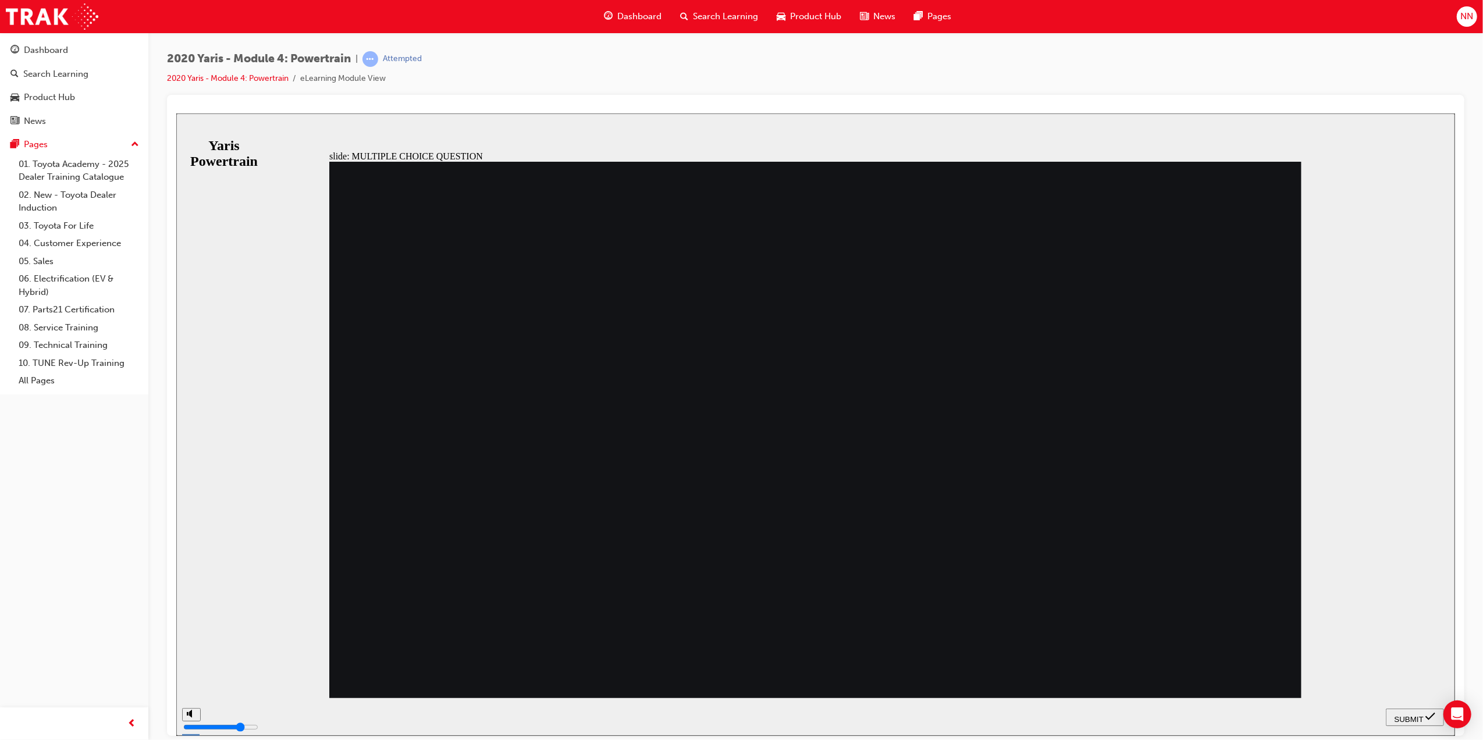
click at [1425, 715] on icon "submit" at bounding box center [1430, 716] width 10 height 10
radio input "false"
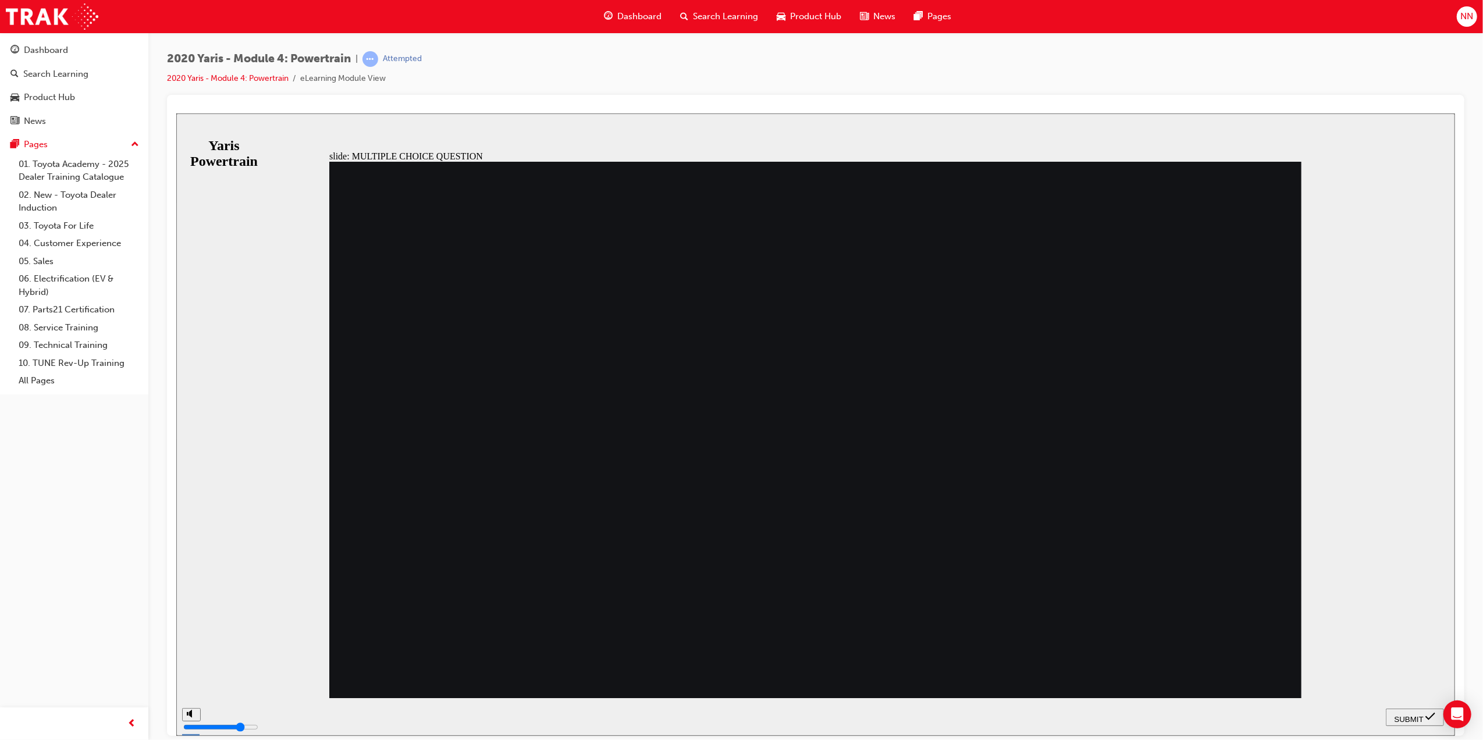
radio input "true"
click at [1419, 709] on button "SUBMIT" at bounding box center [1414, 716] width 58 height 17
radio input "true"
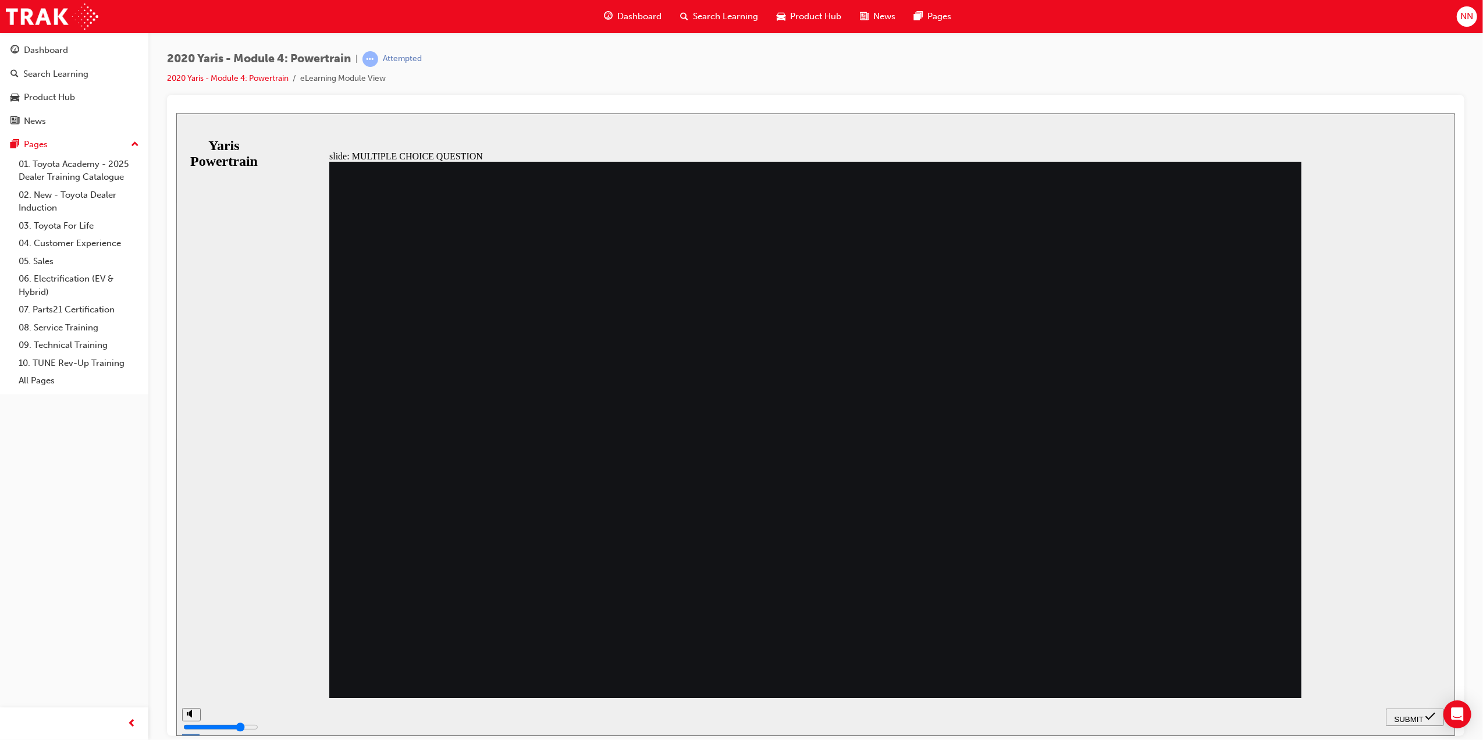
click at [1424, 719] on div "SUBMIT" at bounding box center [1414, 717] width 49 height 12
click at [1425, 715] on icon "submit" at bounding box center [1430, 716] width 10 height 10
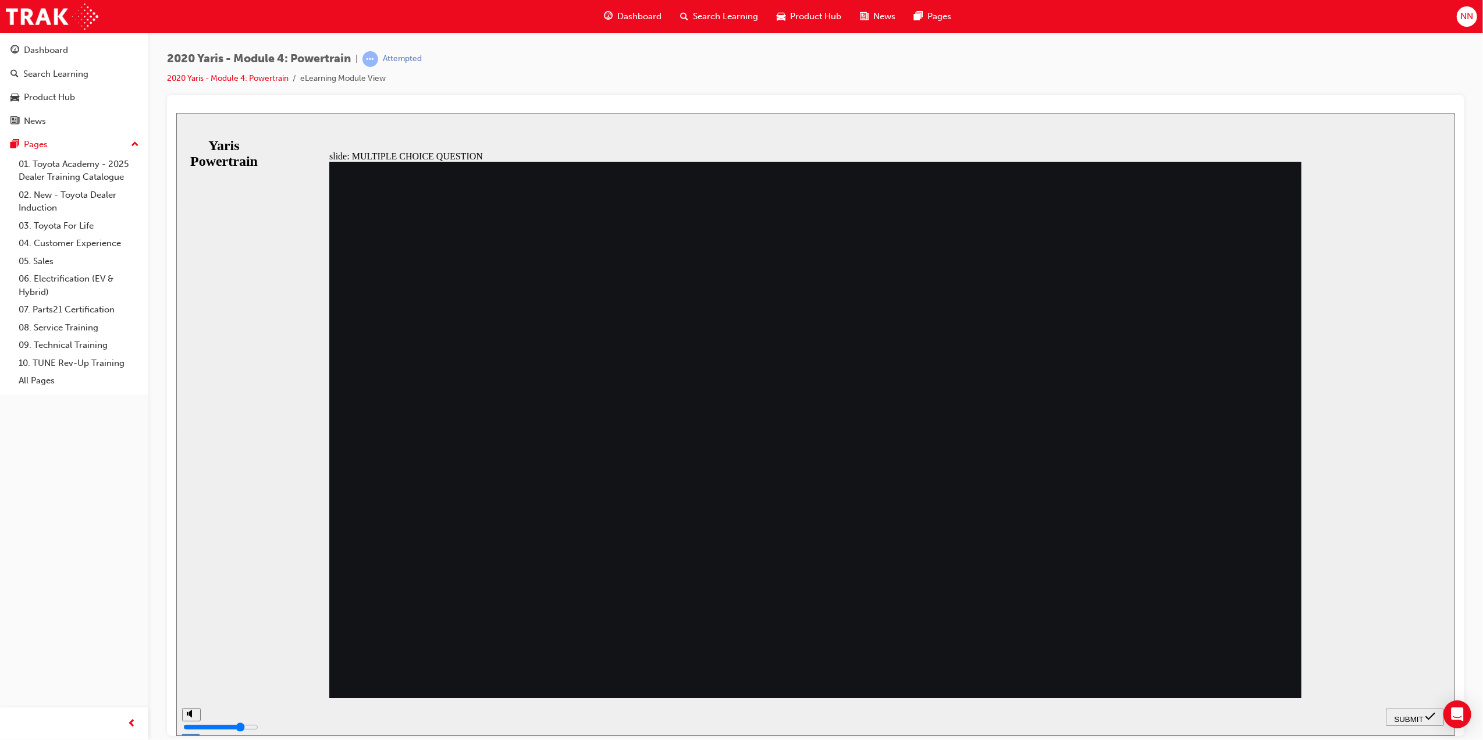
radio input "false"
radio input "true"
click at [1422, 717] on div "SUBMIT" at bounding box center [1414, 717] width 49 height 12
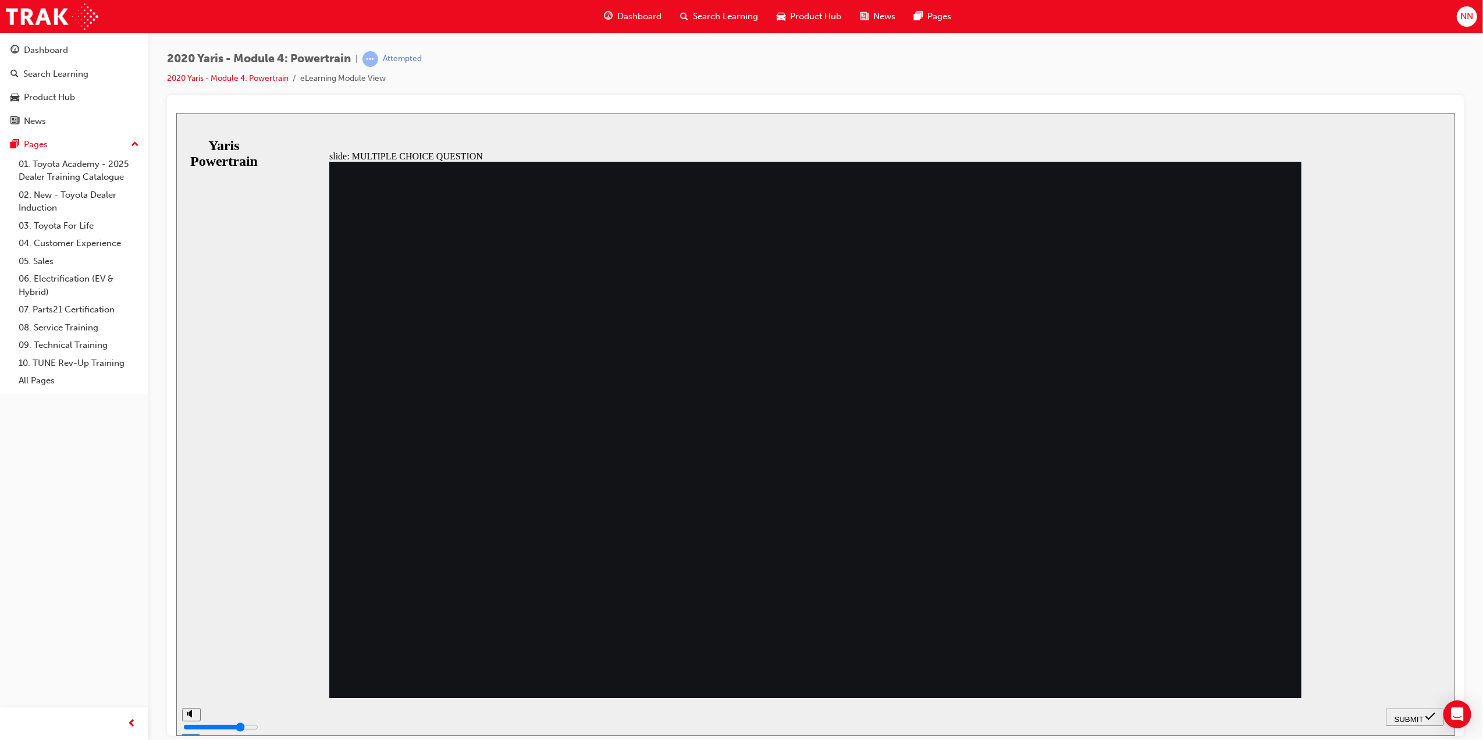
radio input "true"
click at [1411, 717] on span "SUBMIT" at bounding box center [1408, 719] width 29 height 9
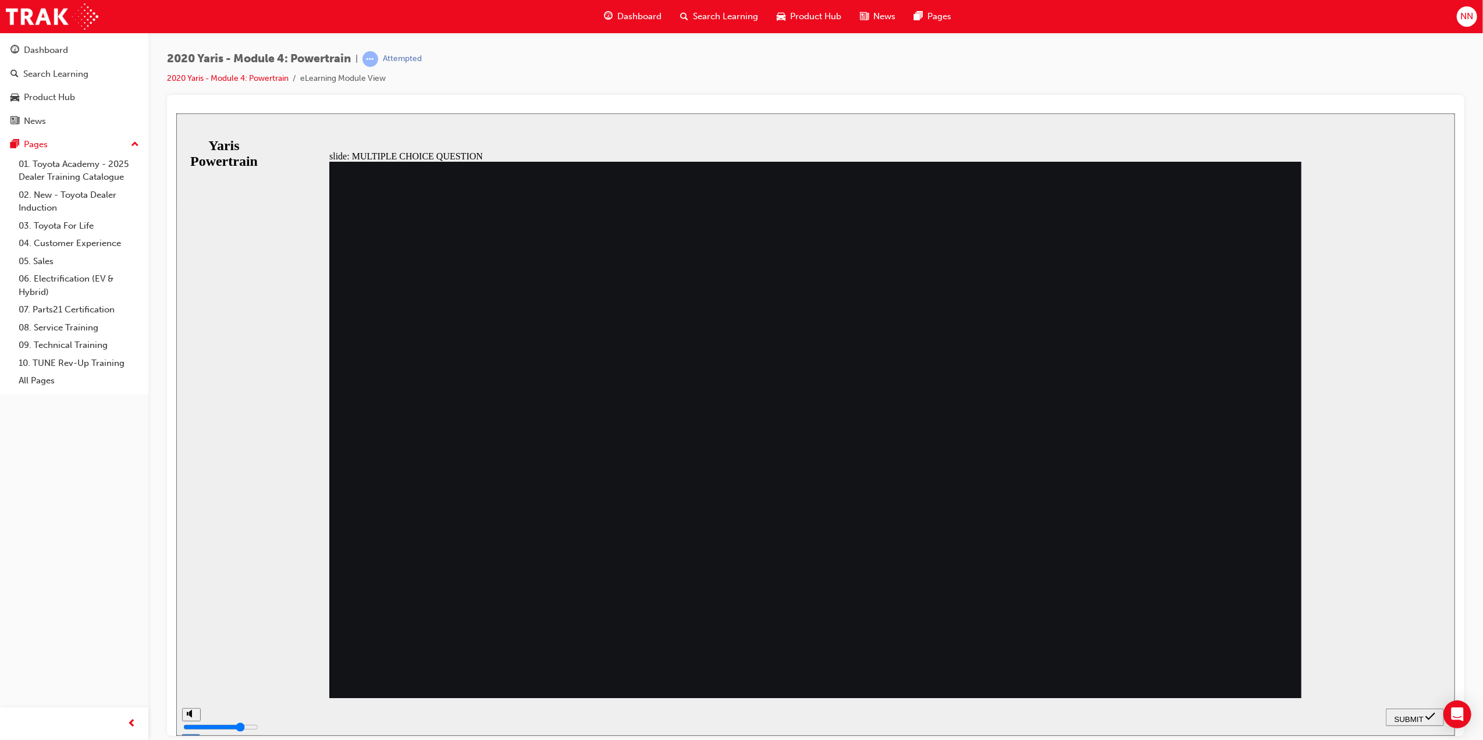
click at [1411, 717] on nav "SUBMIT NEXT PREV" at bounding box center [1414, 717] width 58 height 38
radio input "true"
click at [1417, 717] on span "SUBMIT" at bounding box center [1408, 719] width 29 height 9
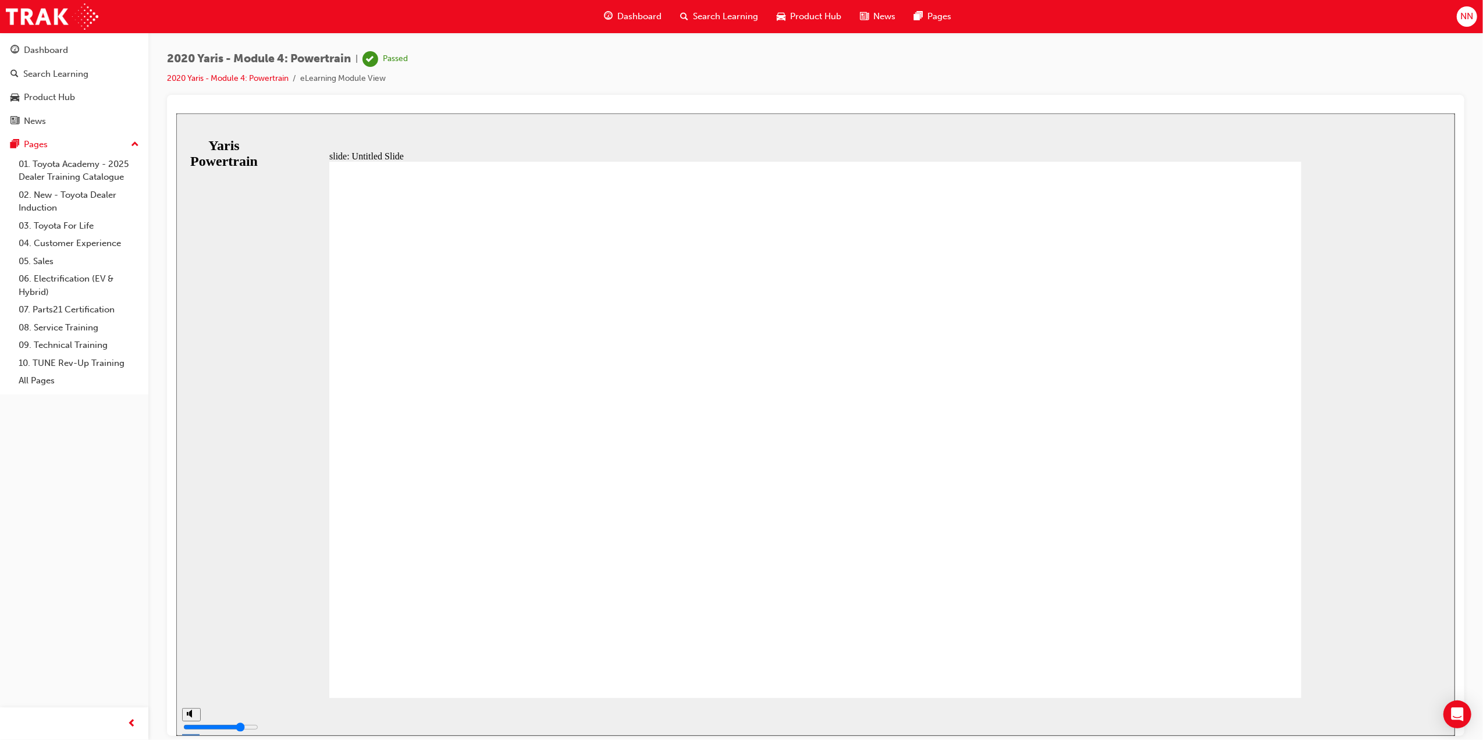
click at [637, 15] on span "Dashboard" at bounding box center [639, 16] width 44 height 13
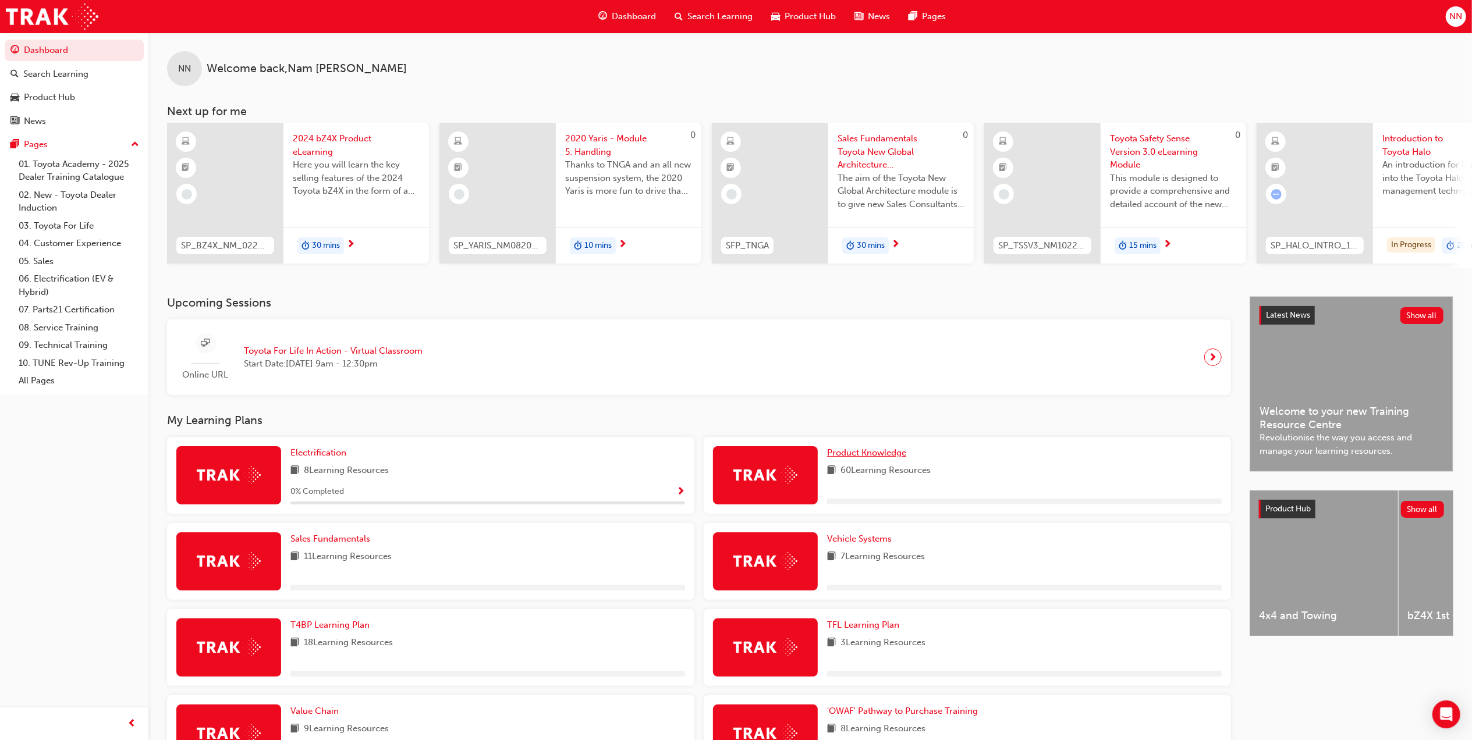
click at [878, 454] on span "Product Knowledge" at bounding box center [866, 452] width 79 height 10
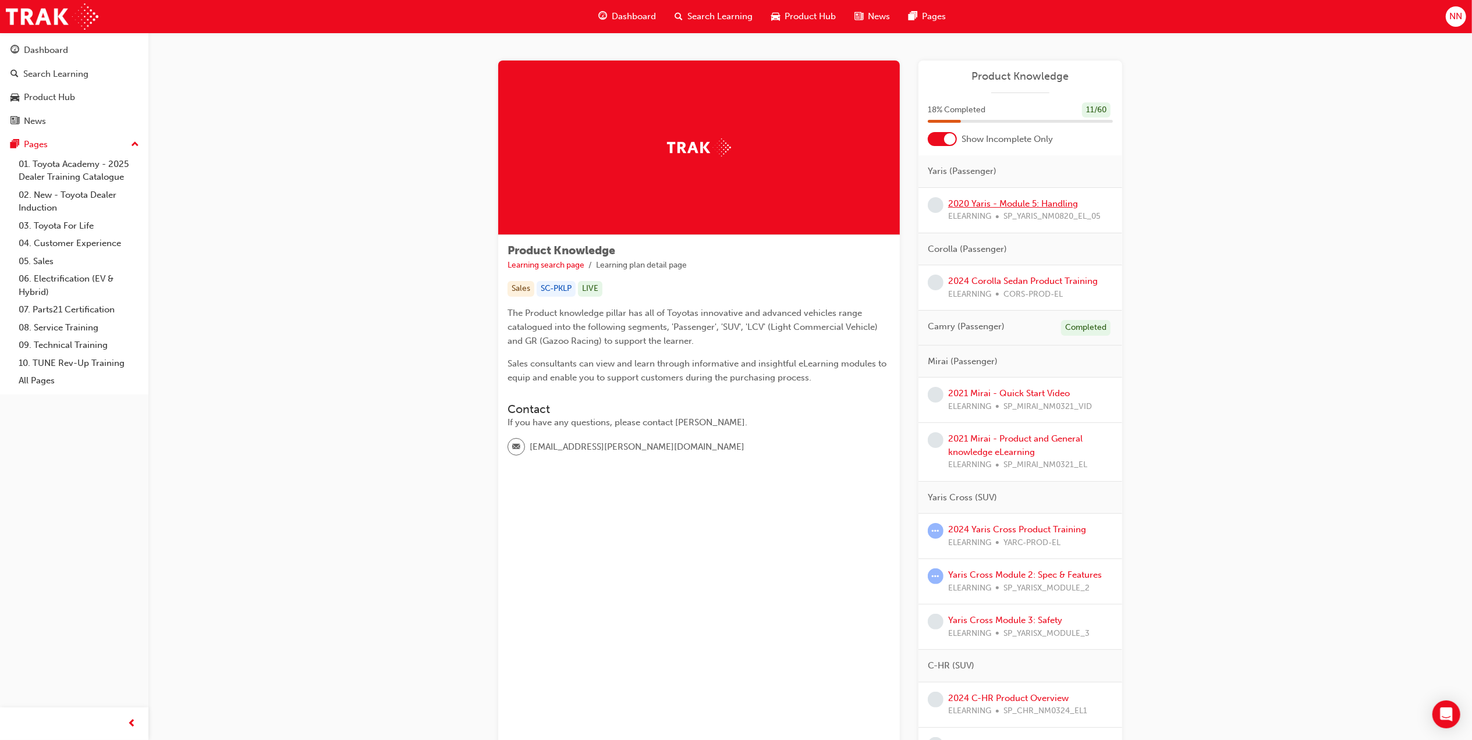
click at [1067, 201] on link "2020 Yaris - Module 5: Handling" at bounding box center [1013, 203] width 130 height 10
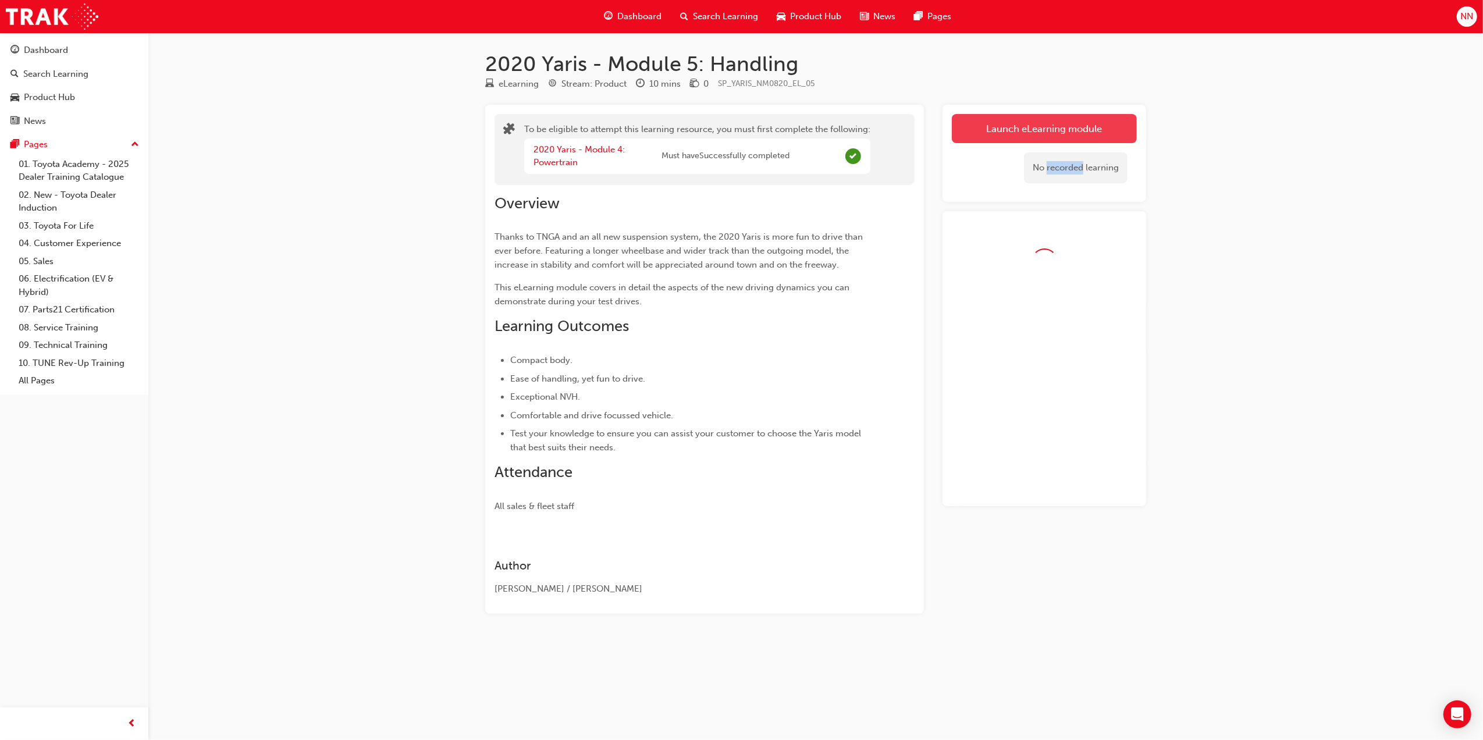
click at [995, 133] on button "Launch eLearning module" at bounding box center [1044, 128] width 185 height 29
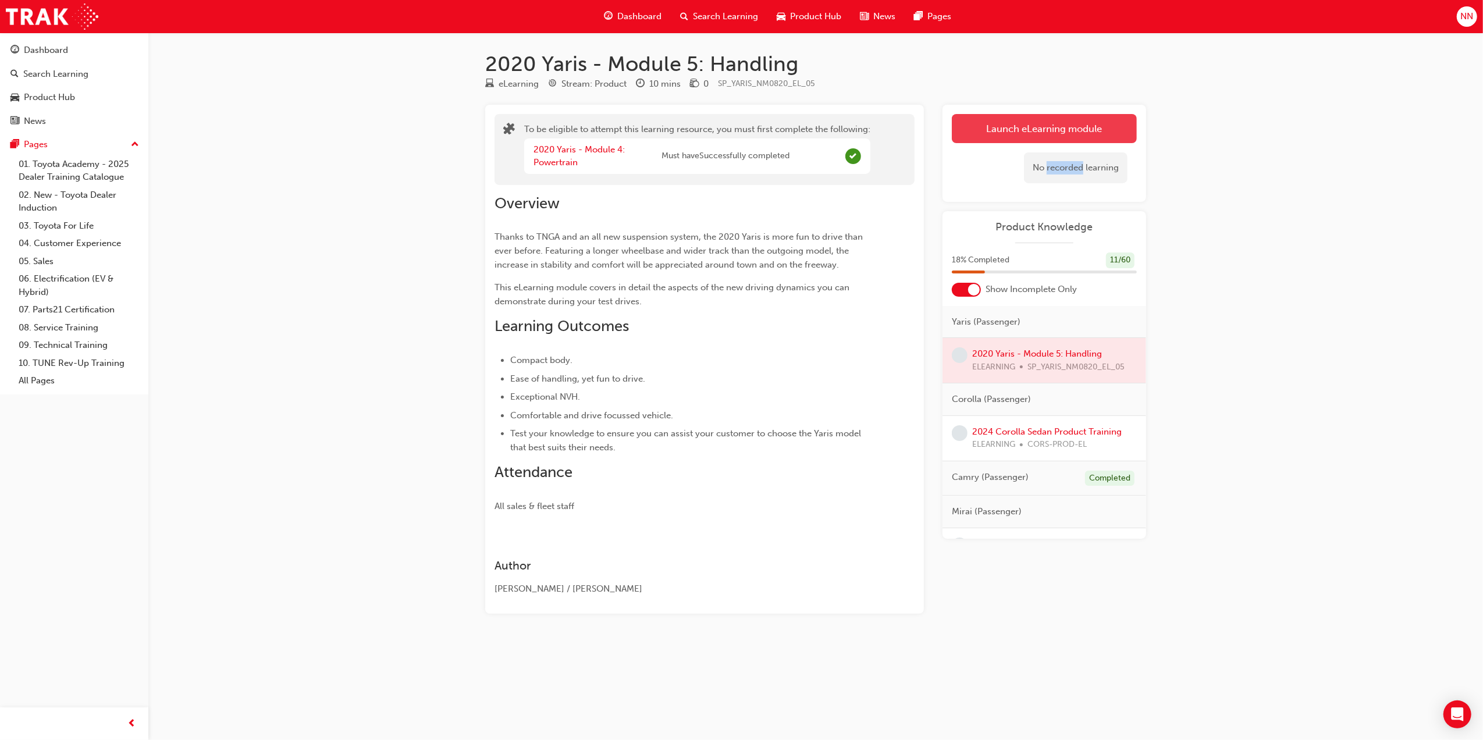
click at [994, 135] on button "Launch eLearning module" at bounding box center [1044, 128] width 185 height 29
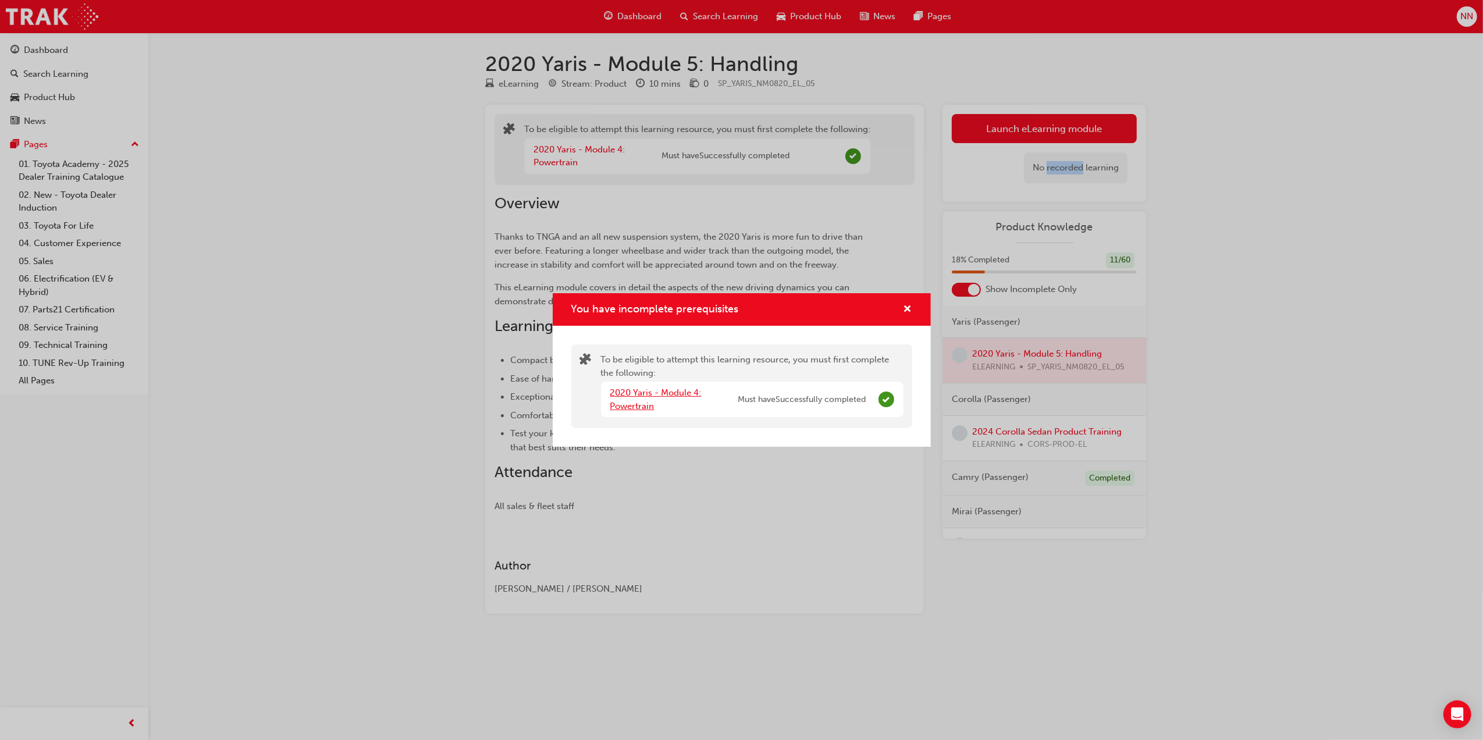
click at [666, 389] on link "2020 Yaris - Module 4: Powertrain" at bounding box center [655, 400] width 91 height 24
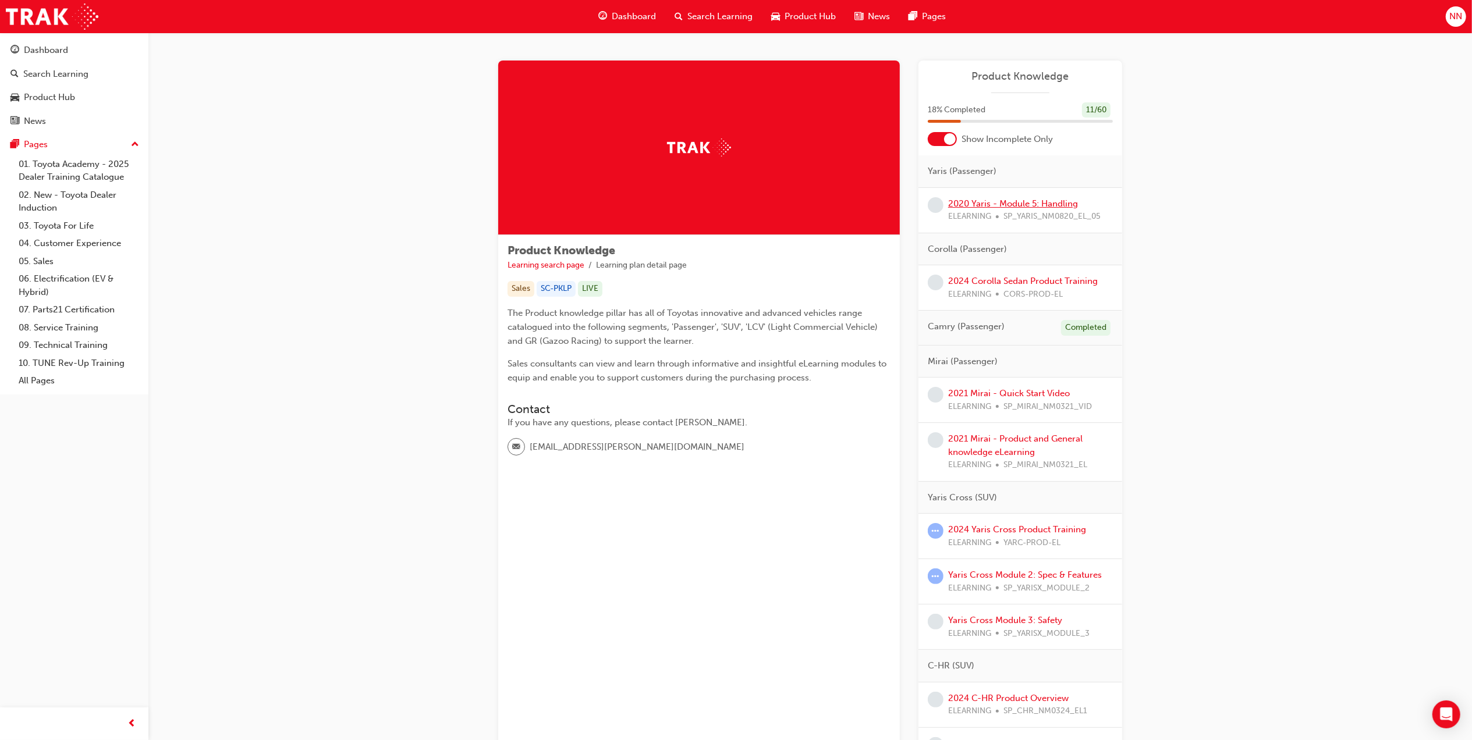
click at [980, 204] on link "2020 Yaris - Module 5: Handling" at bounding box center [1013, 203] width 130 height 10
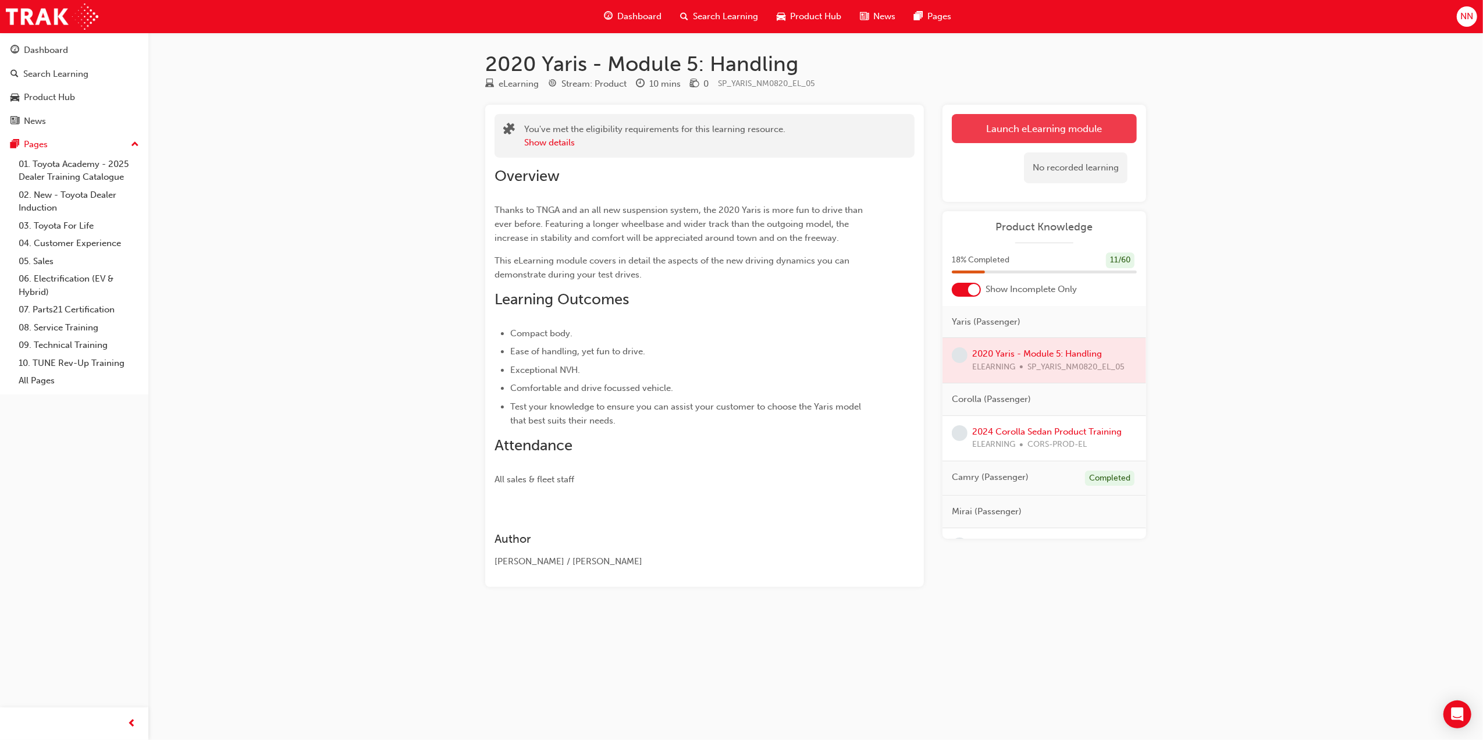
click at [1011, 127] on link "Launch eLearning module" at bounding box center [1044, 128] width 185 height 29
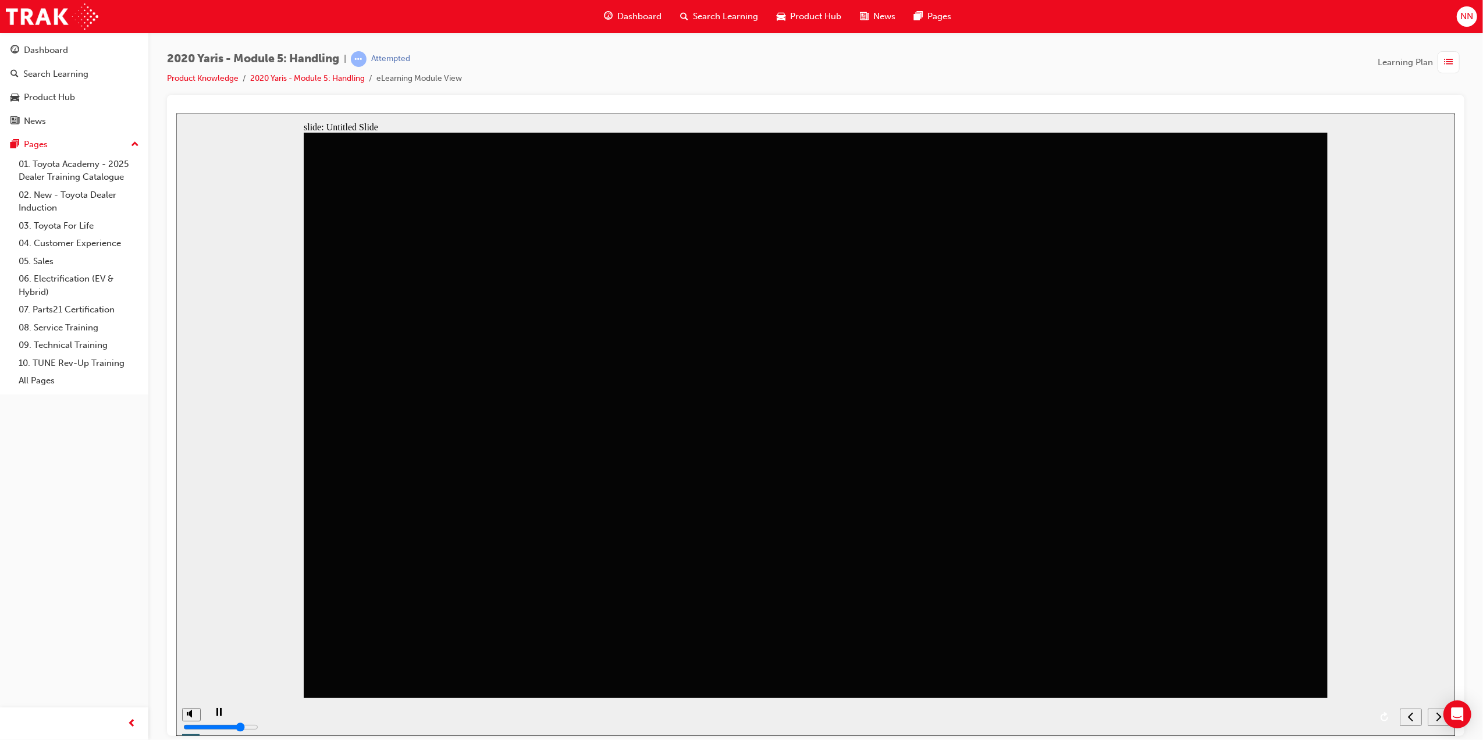
click at [1437, 719] on icon "next" at bounding box center [1439, 716] width 6 height 10
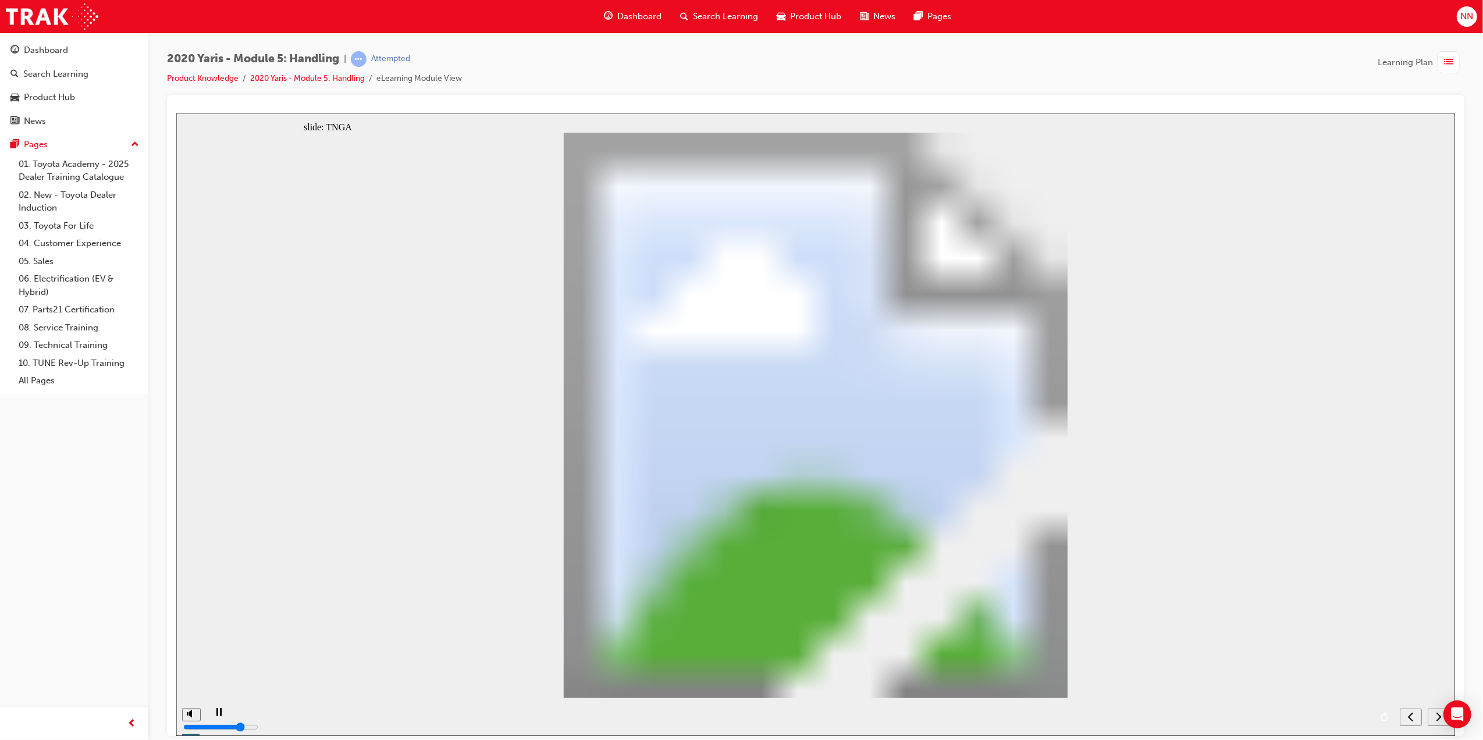
click at [1432, 715] on div "next" at bounding box center [1438, 717] width 13 height 12
click at [1434, 717] on div "next" at bounding box center [1438, 717] width 13 height 12
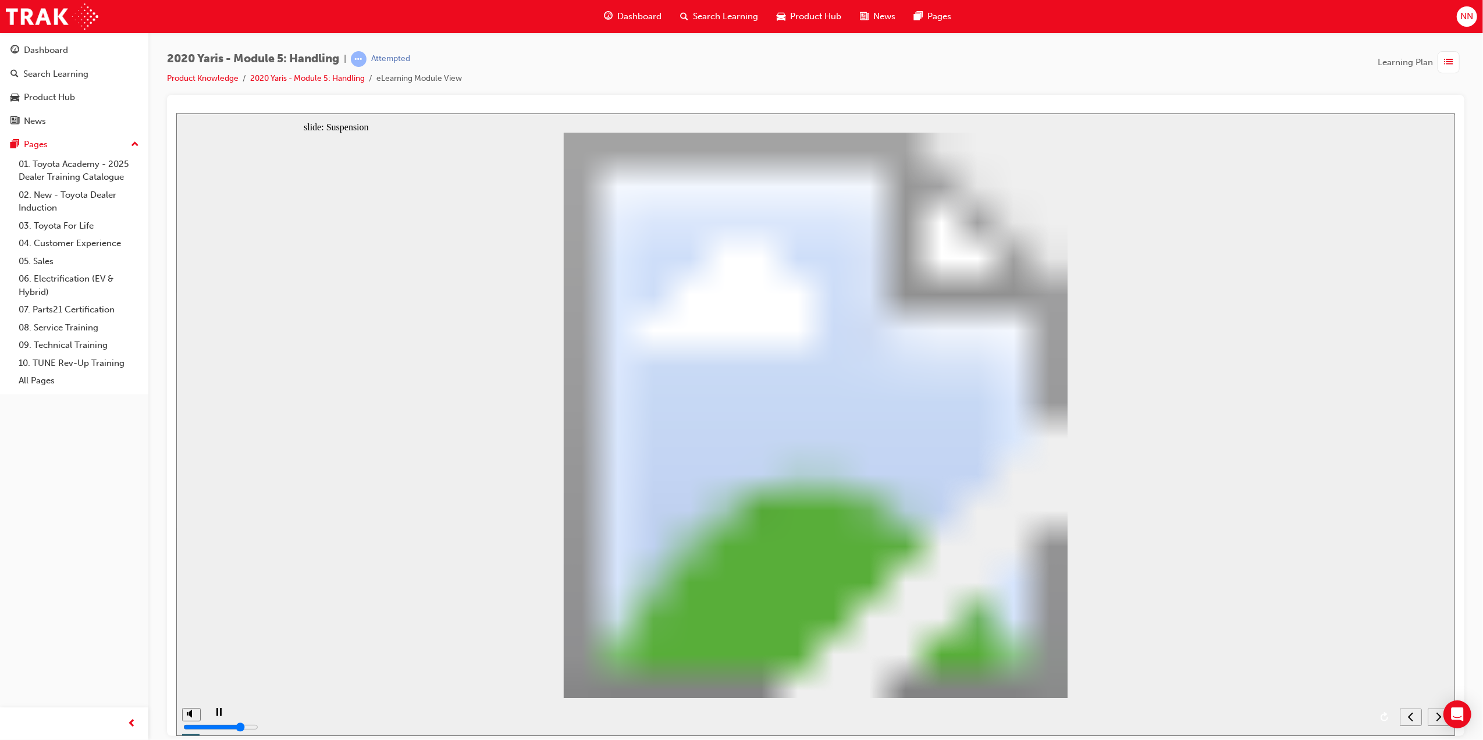
click at [1434, 717] on div "next" at bounding box center [1438, 717] width 13 height 12
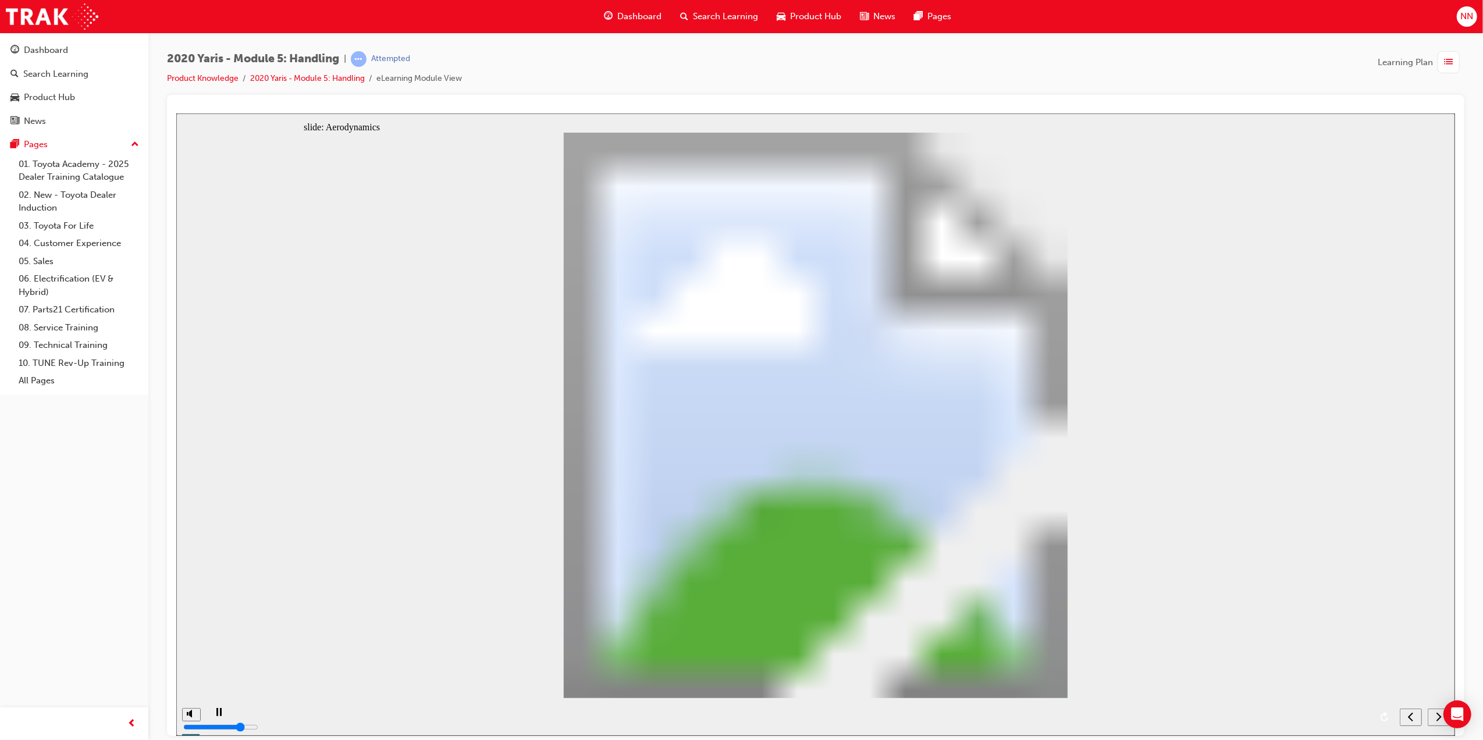
click at [1434, 717] on div "next" at bounding box center [1438, 717] width 13 height 12
click at [1434, 717] on nav "slide navigation" at bounding box center [1423, 717] width 49 height 38
radio input "true"
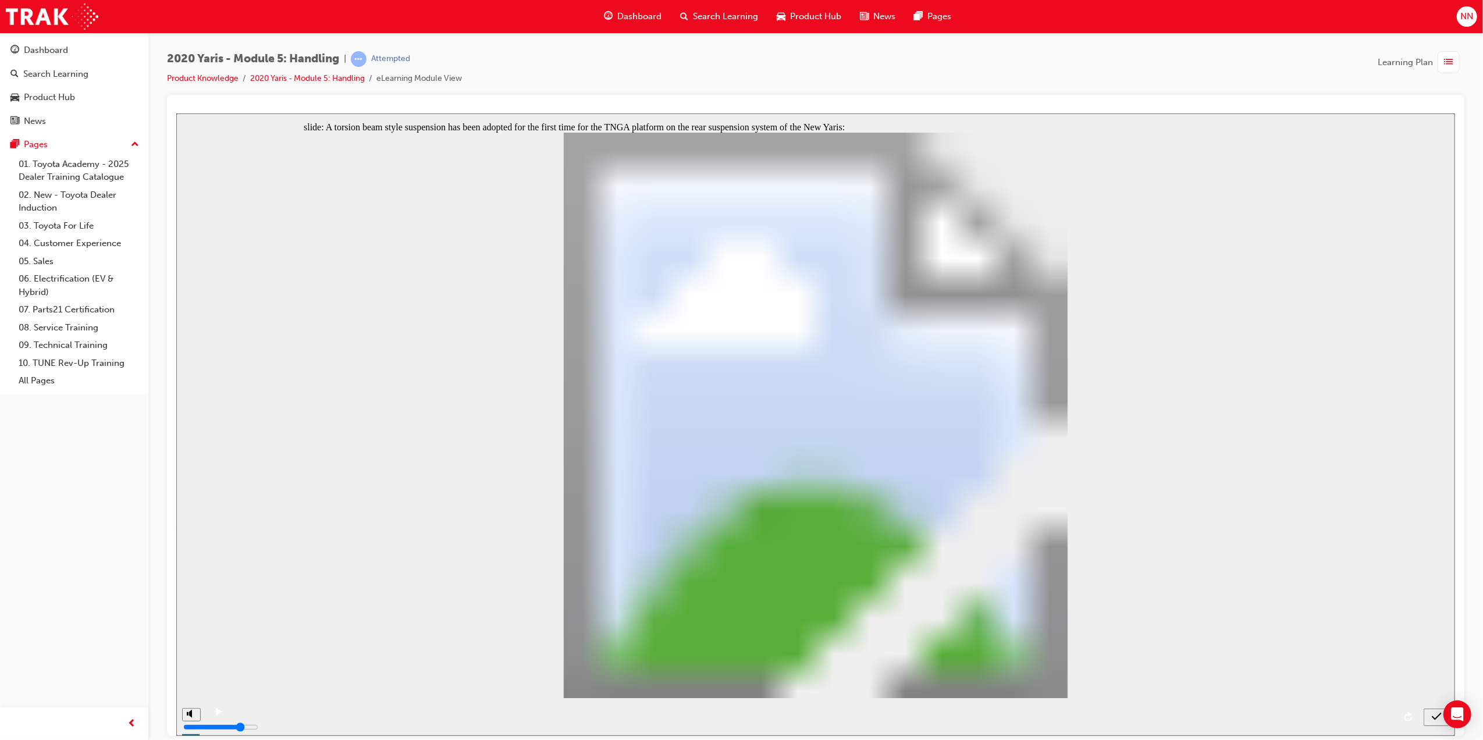
radio input "true"
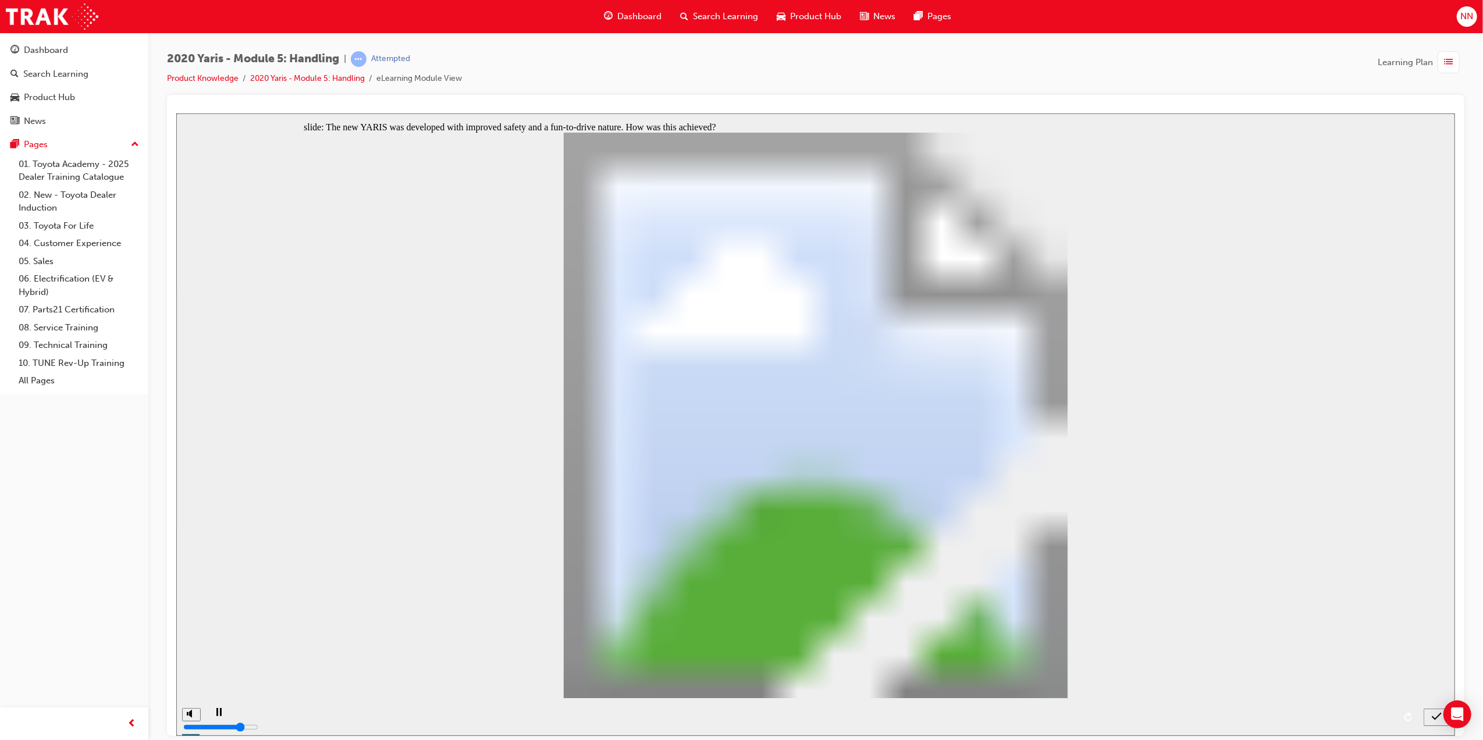
radio input "true"
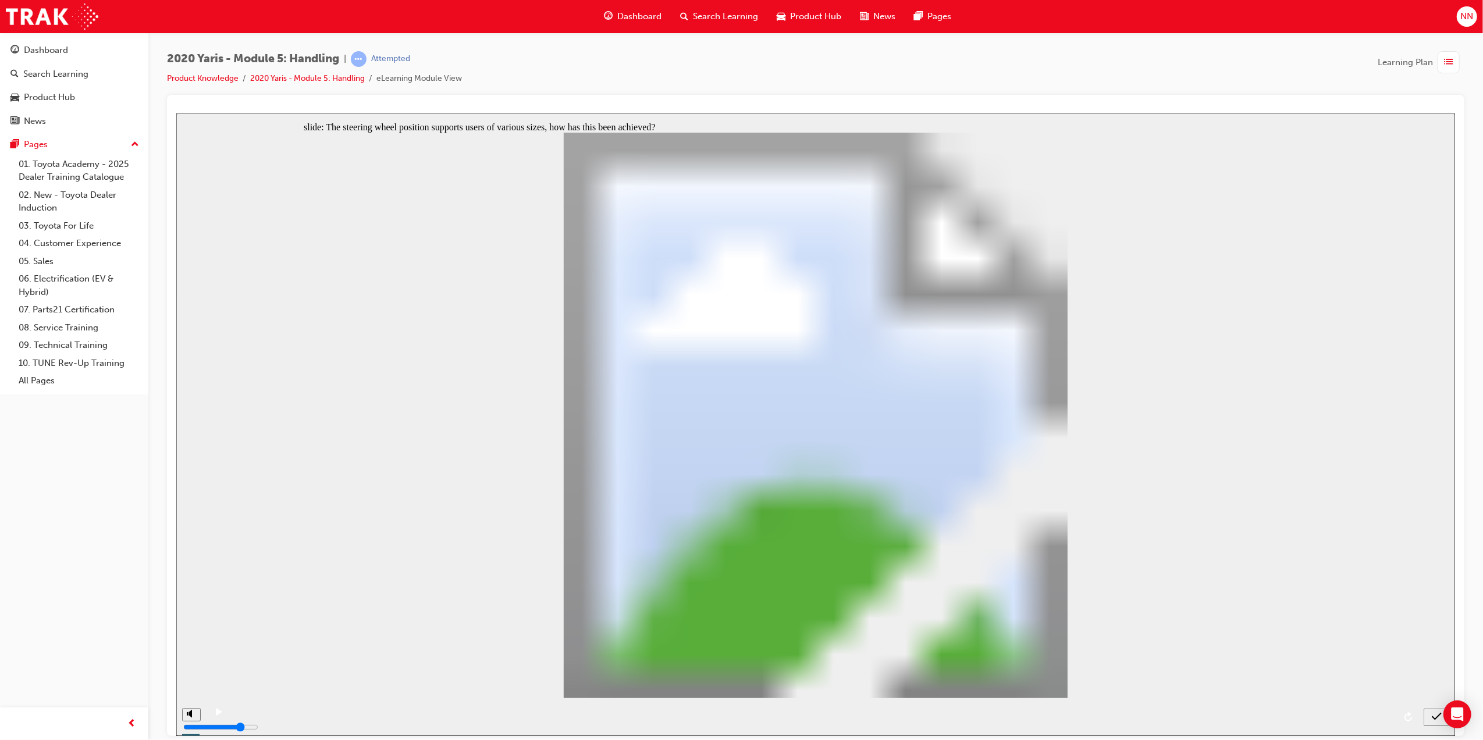
radio input "true"
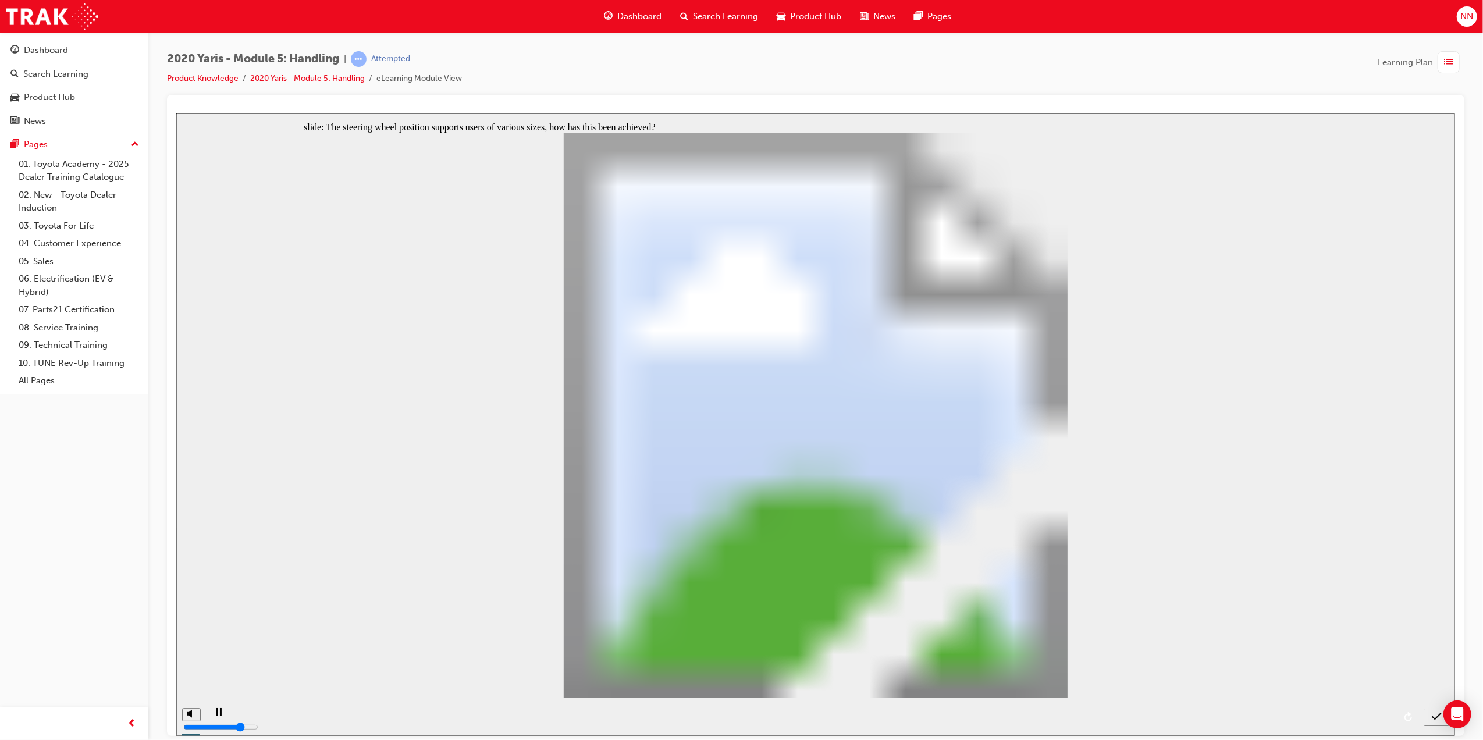
drag, startPoint x: 859, startPoint y: 647, endPoint x: 864, endPoint y: 639, distance: 8.9
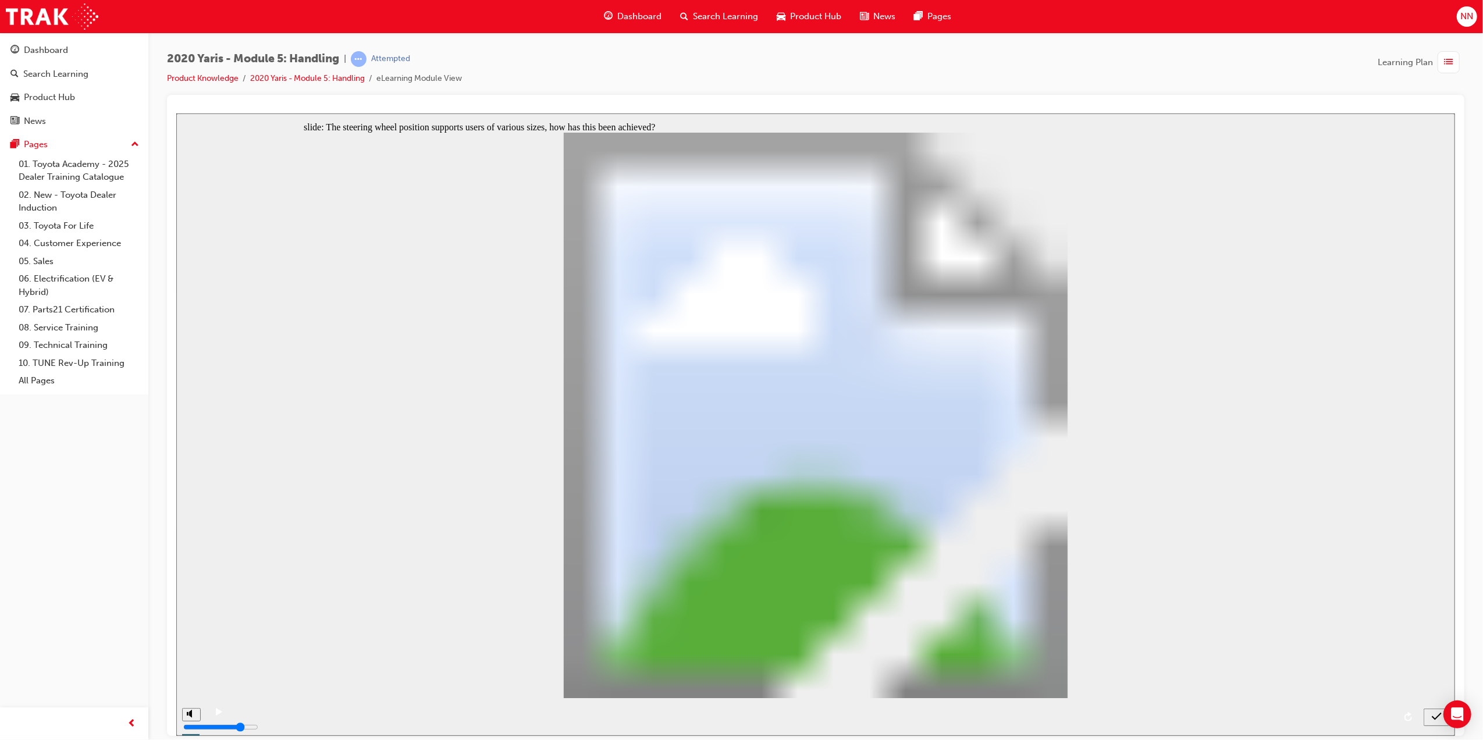
radio input "true"
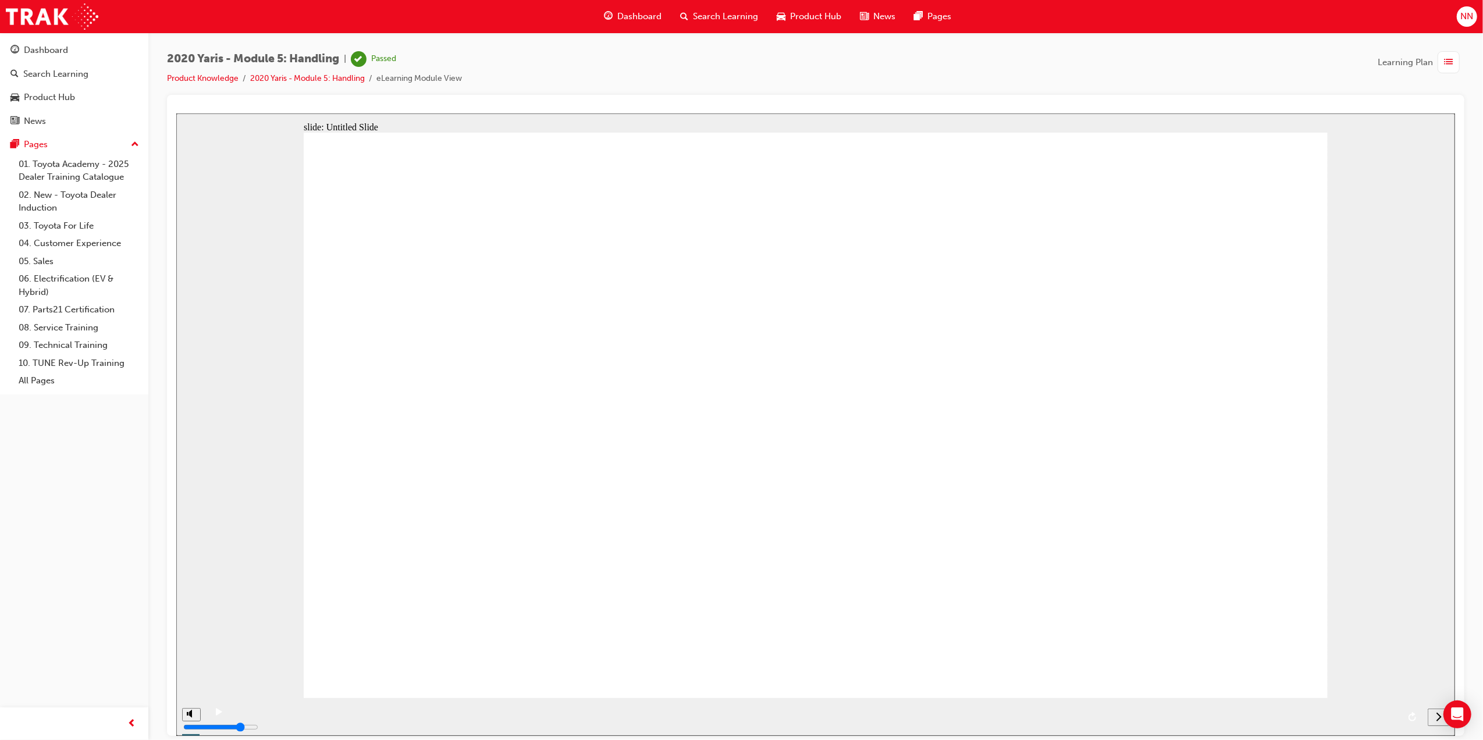
click at [1443, 56] on div "button" at bounding box center [1449, 62] width 22 height 22
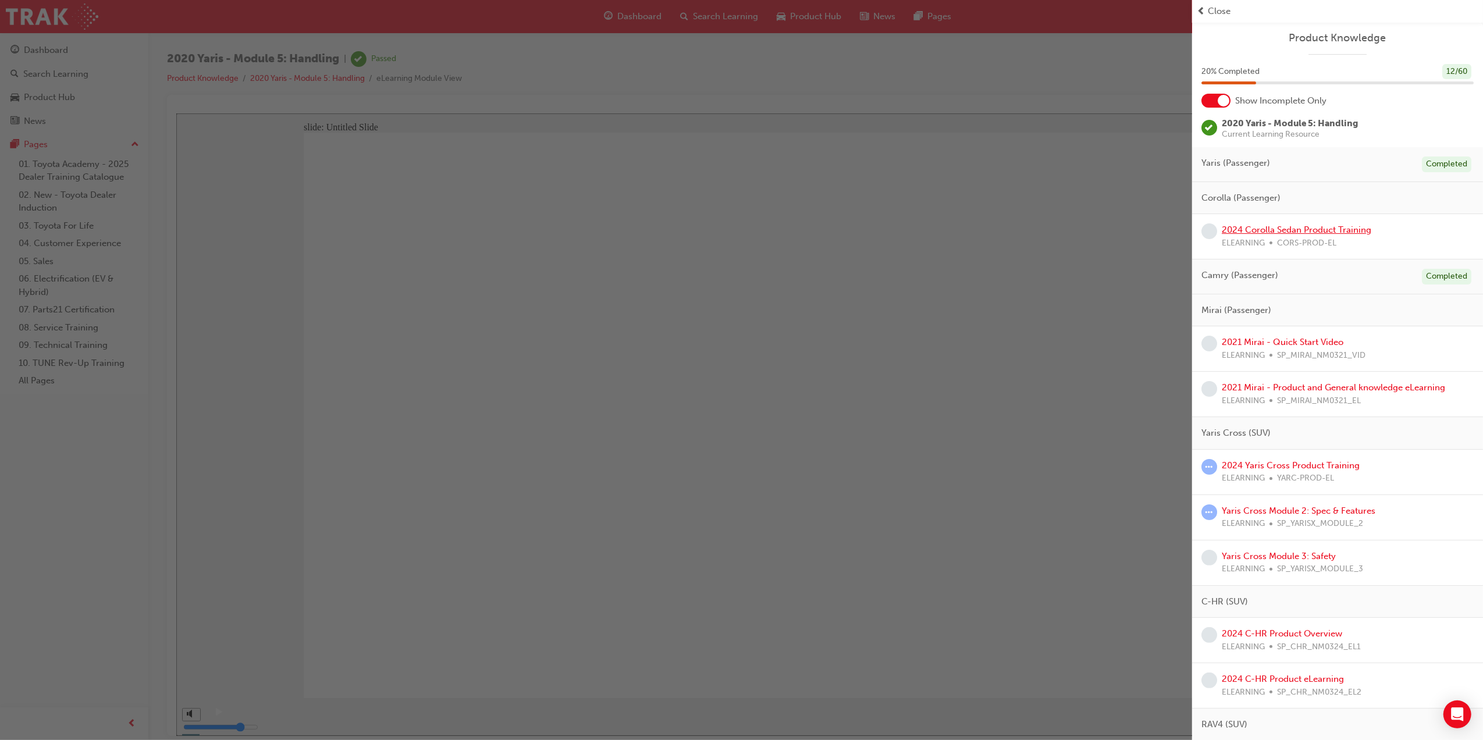
click at [1300, 232] on link "2024 Corolla Sedan Product Training" at bounding box center [1297, 230] width 150 height 10
click at [1300, 232] on div "2020 Yaris - Module 5: Handling | Passed Product Knowledge 2020 Yaris - Module …" at bounding box center [741, 370] width 1483 height 740
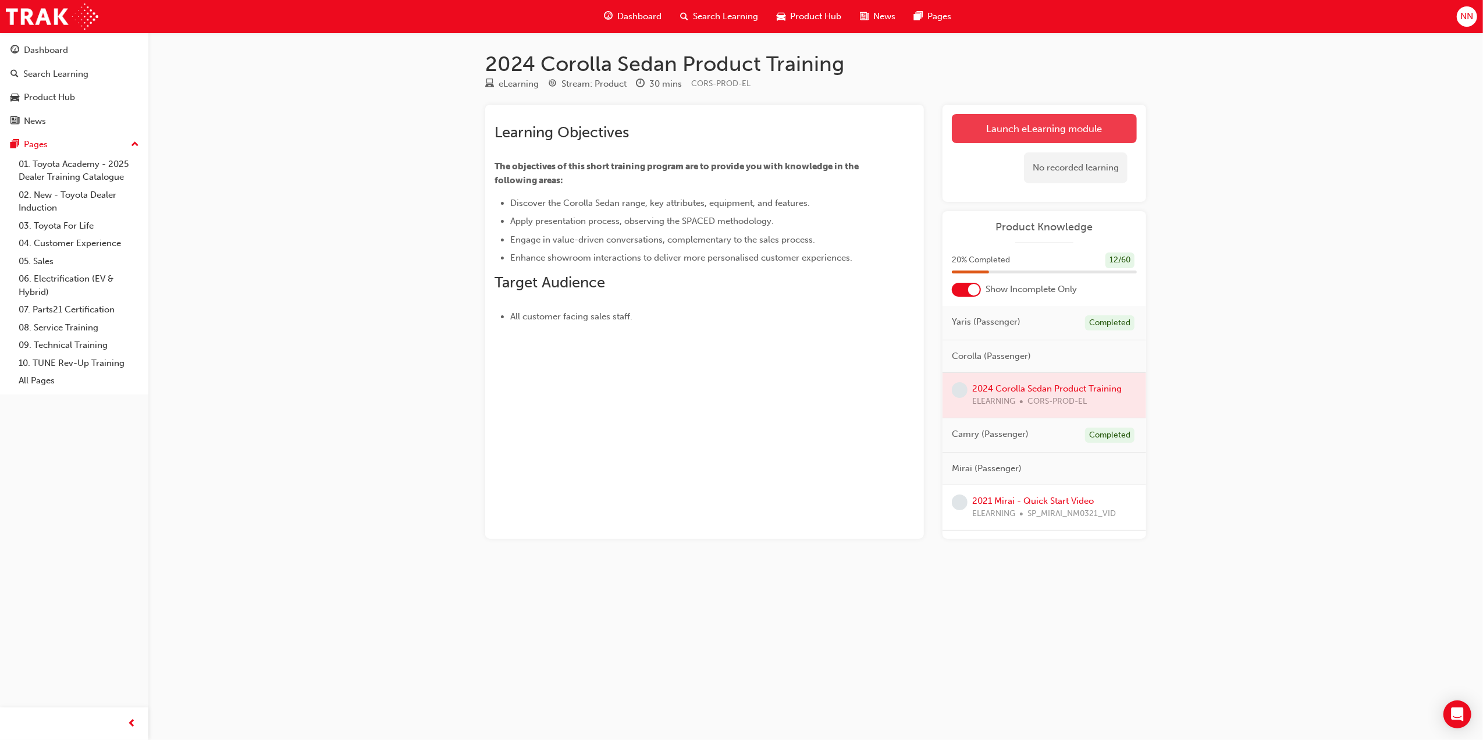
click at [1026, 130] on link "Launch eLearning module" at bounding box center [1044, 128] width 185 height 29
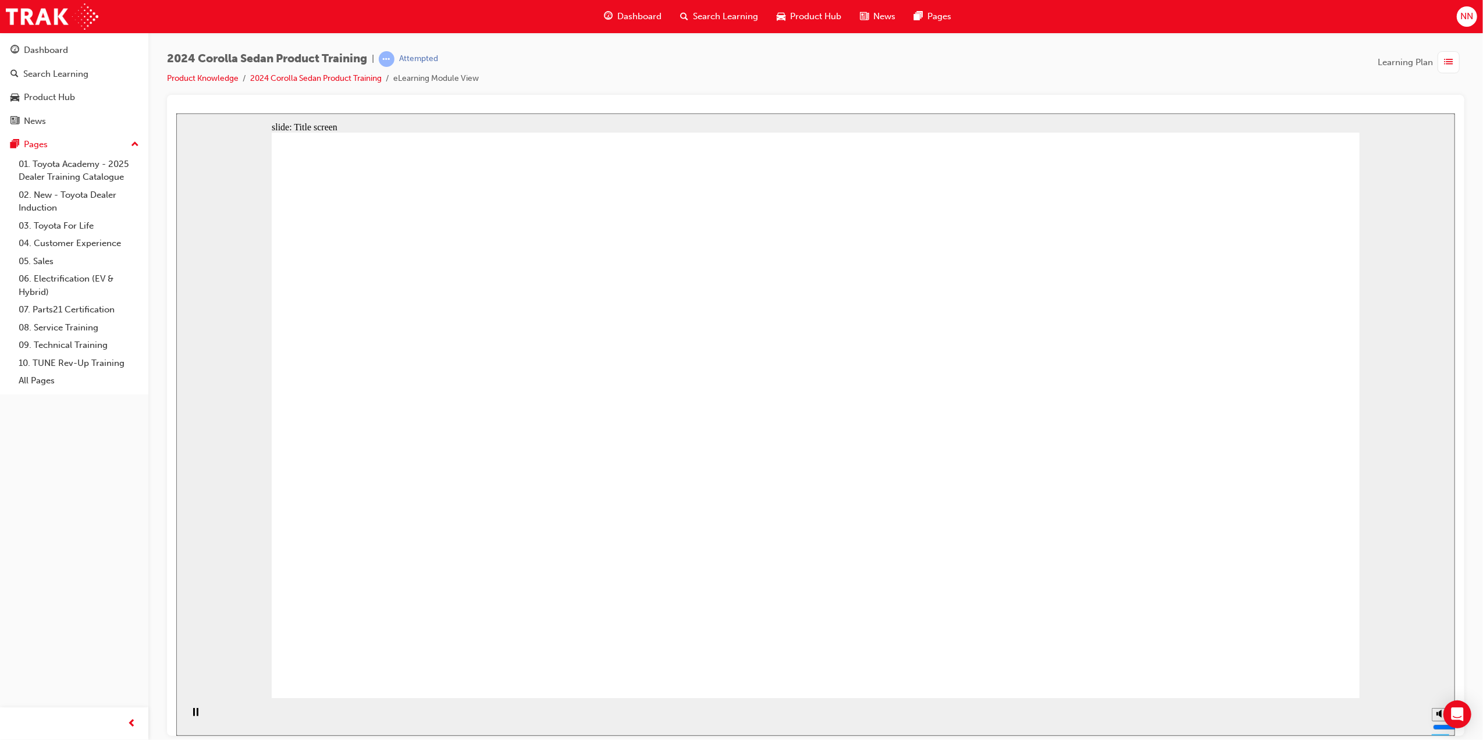
click at [1284, 663] on div "Rectangle 2 Group 2 Rectangle 4 This eLearning module contains audio, please en…" at bounding box center [815, 420] width 1088 height 576
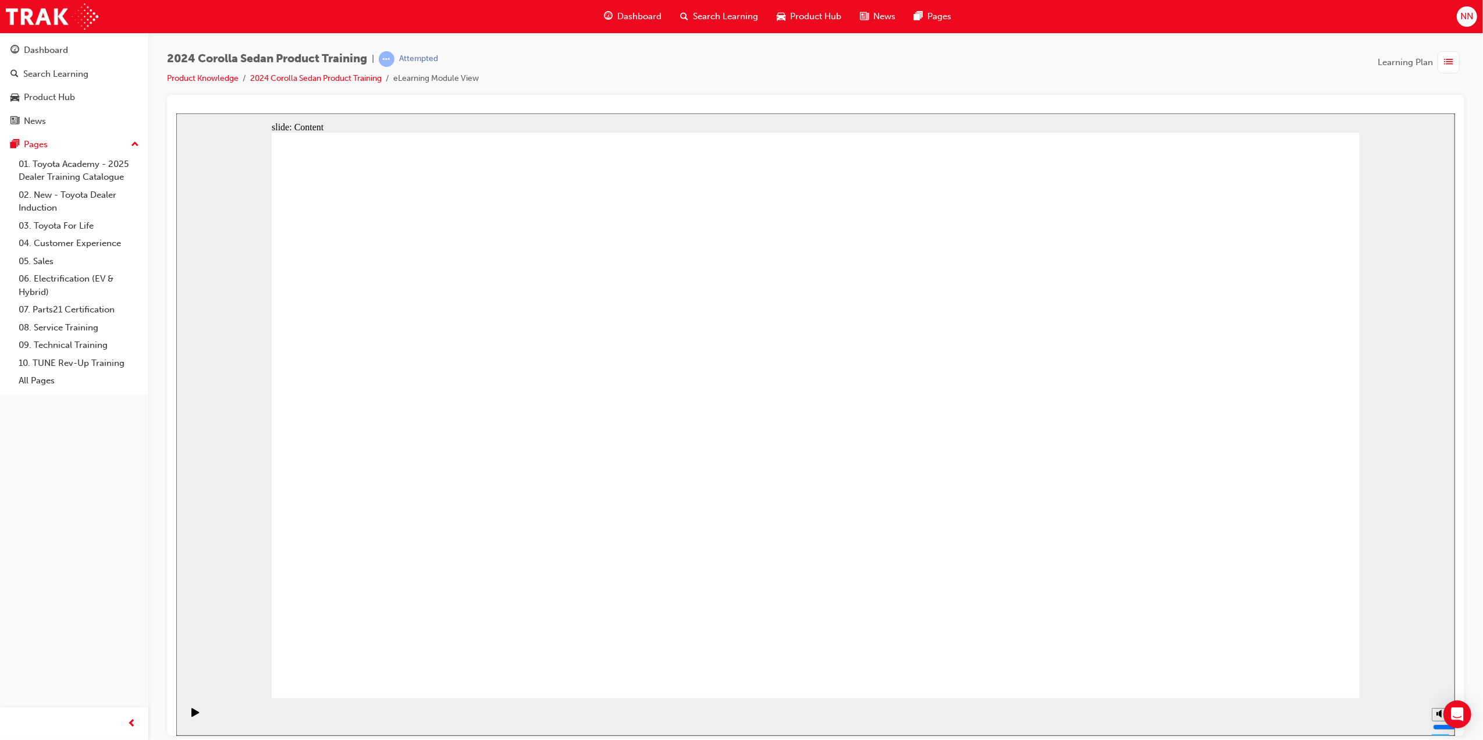
drag, startPoint x: 1239, startPoint y: 643, endPoint x: 1255, endPoint y: 653, distance: 19.4
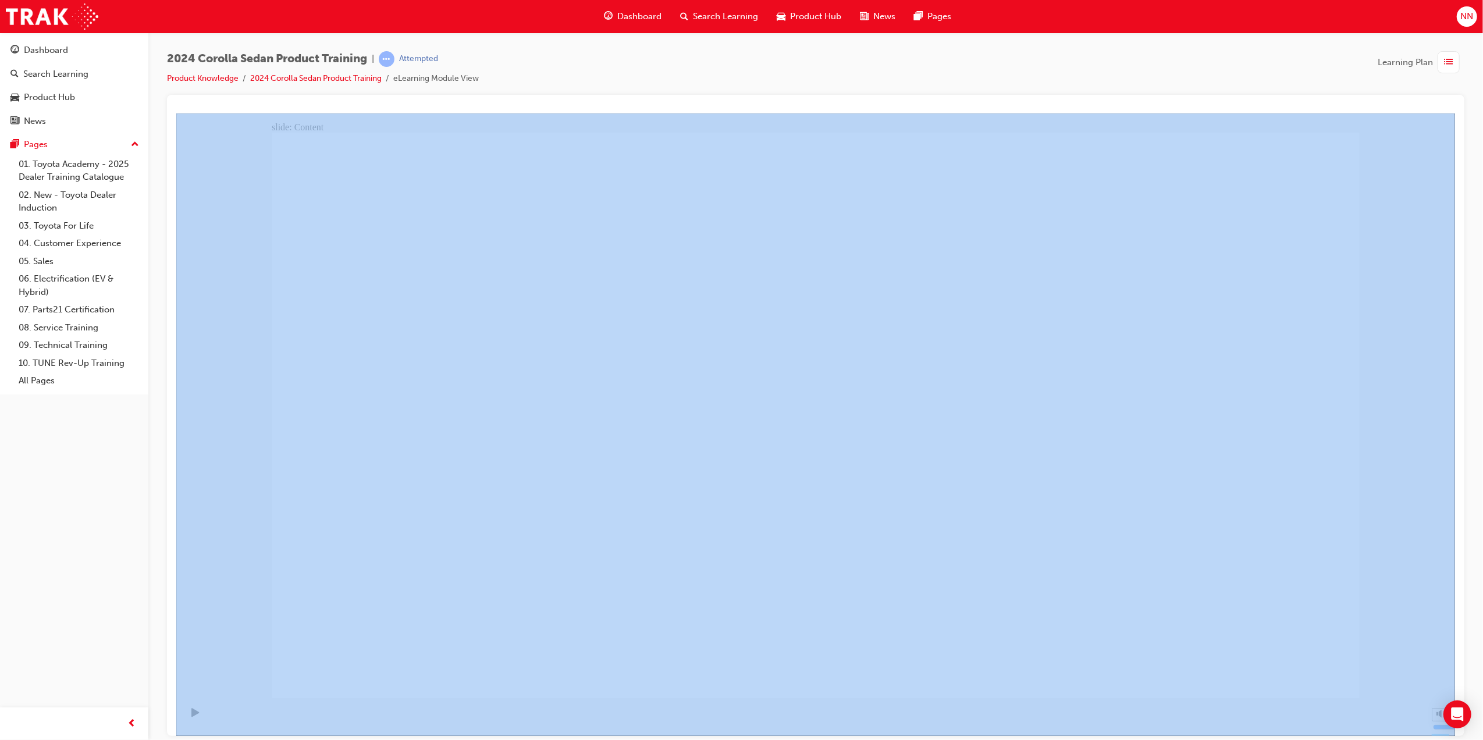
drag, startPoint x: 1479, startPoint y: 673, endPoint x: 1327, endPoint y: 776, distance: 184.0
click at [1327, 740] on html "Your version of Internet Explorer is outdated and not supported. Please upgrade…" at bounding box center [741, 370] width 1483 height 740
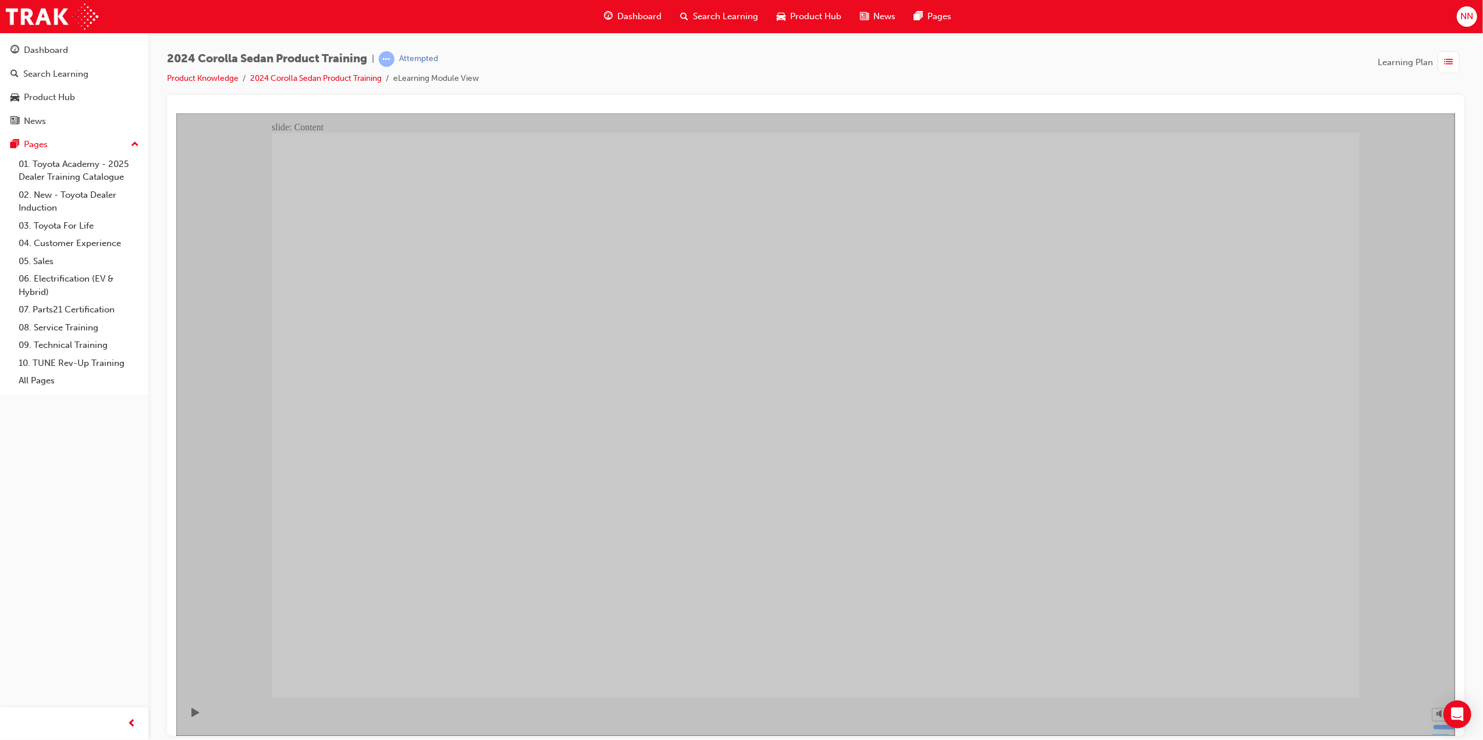
drag, startPoint x: 1502, startPoint y: 889, endPoint x: 1226, endPoint y: 668, distance: 354.0
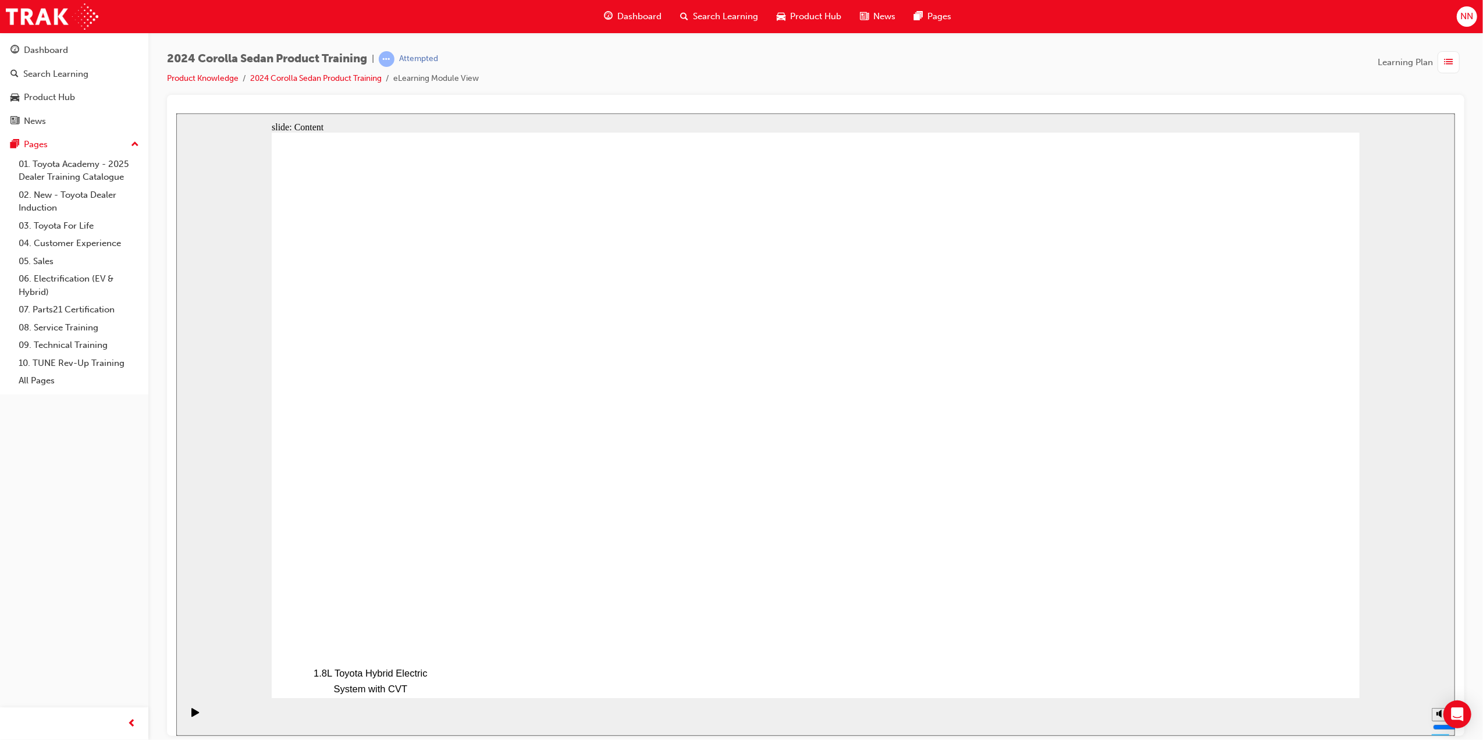
drag, startPoint x: 1280, startPoint y: 662, endPoint x: 1249, endPoint y: 676, distance: 33.9
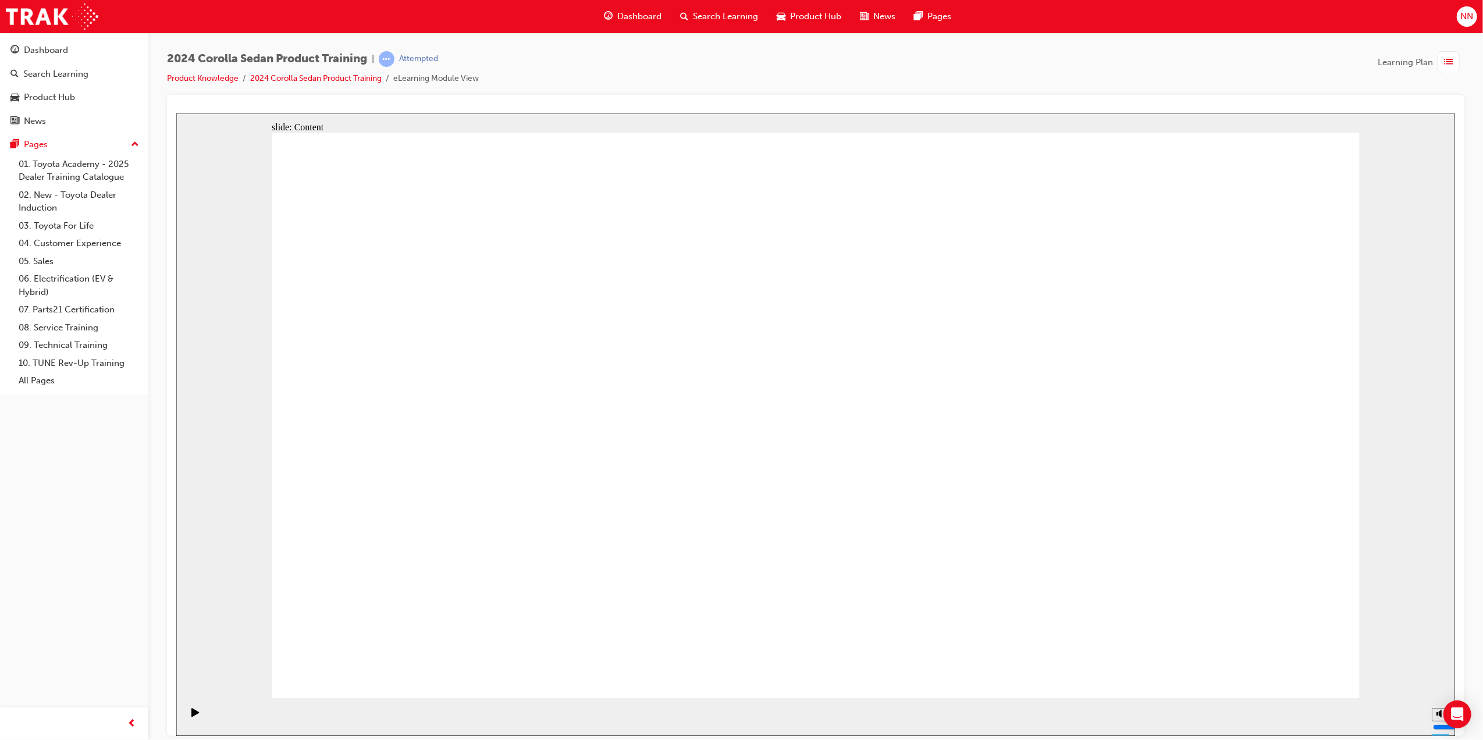
drag, startPoint x: 1219, startPoint y: 645, endPoint x: 1235, endPoint y: 661, distance: 22.6
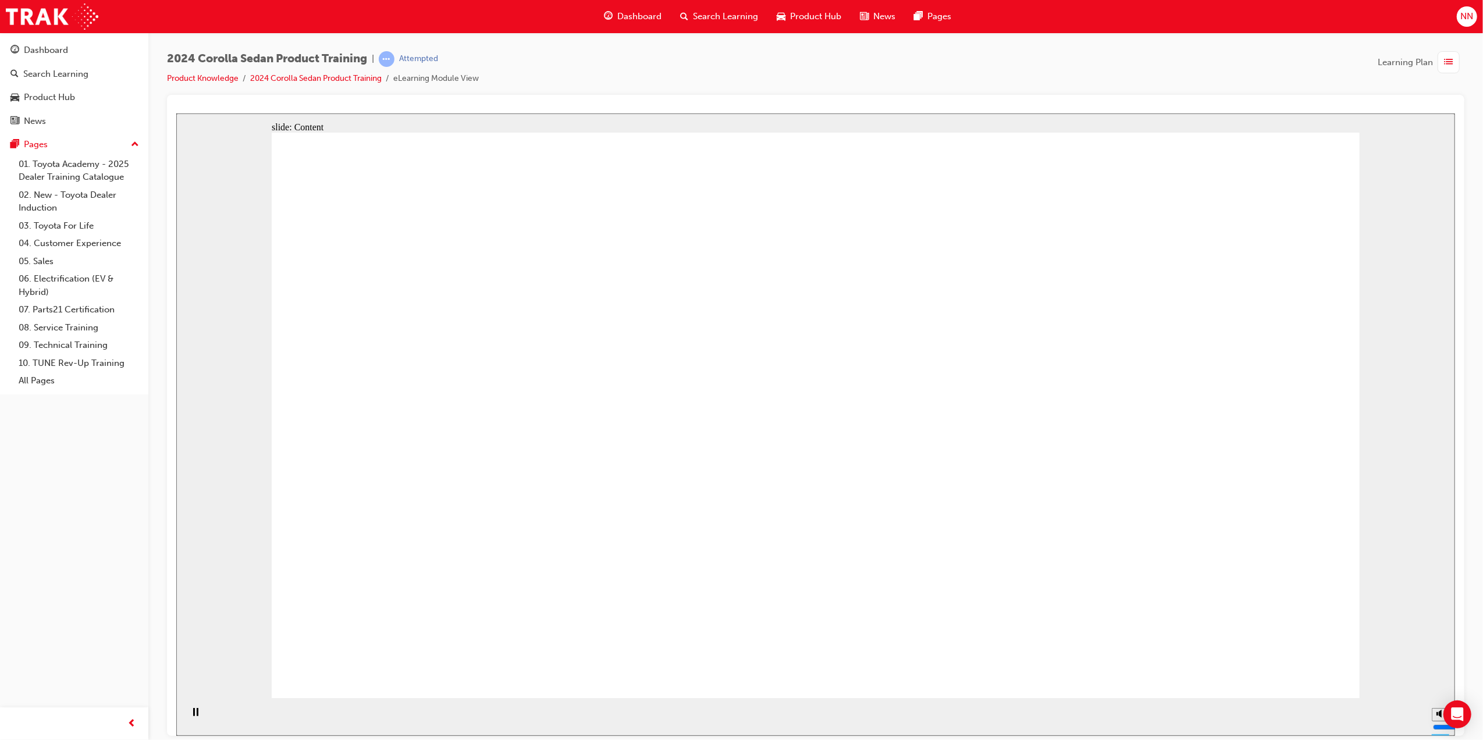
drag, startPoint x: 449, startPoint y: 482, endPoint x: 531, endPoint y: 461, distance: 84.8
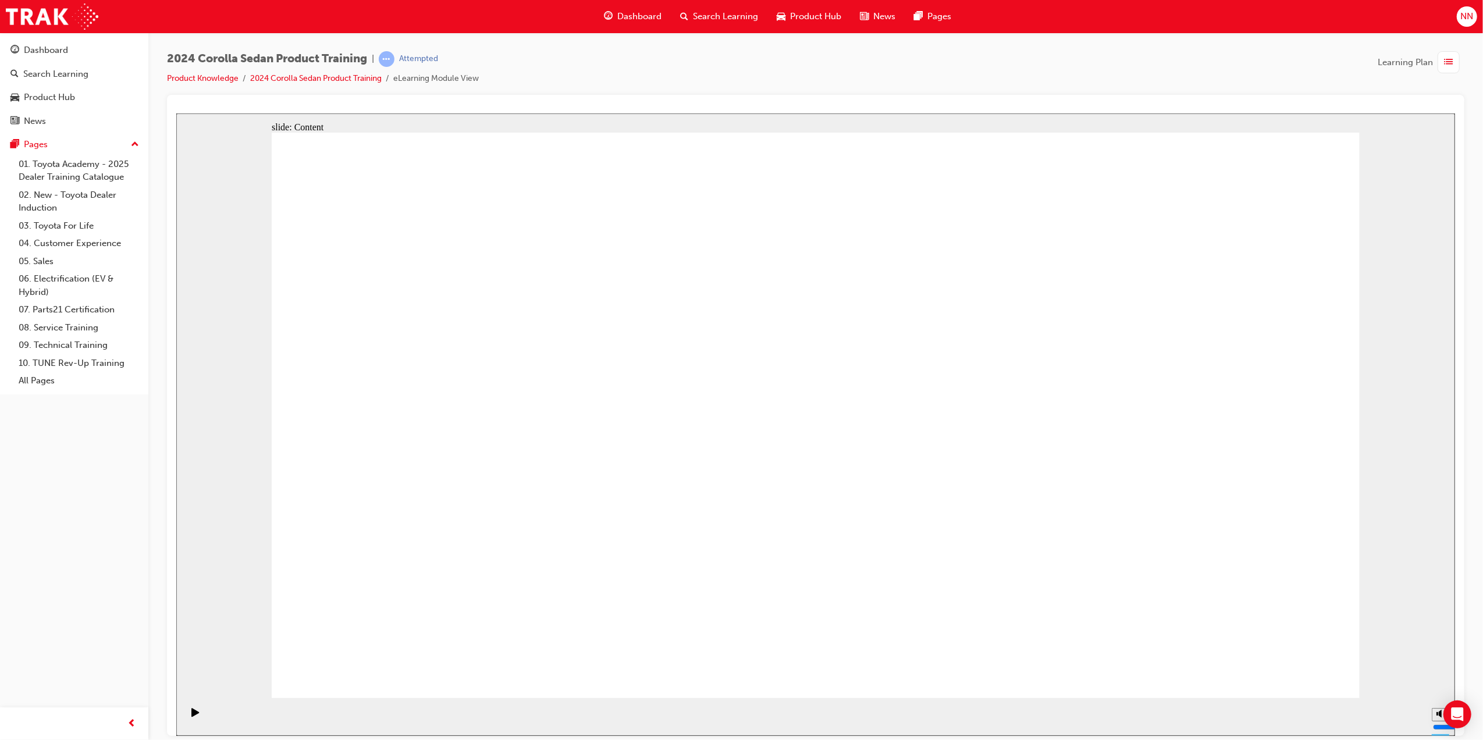
drag, startPoint x: 1308, startPoint y: 667, endPoint x: 1280, endPoint y: 654, distance: 31.5
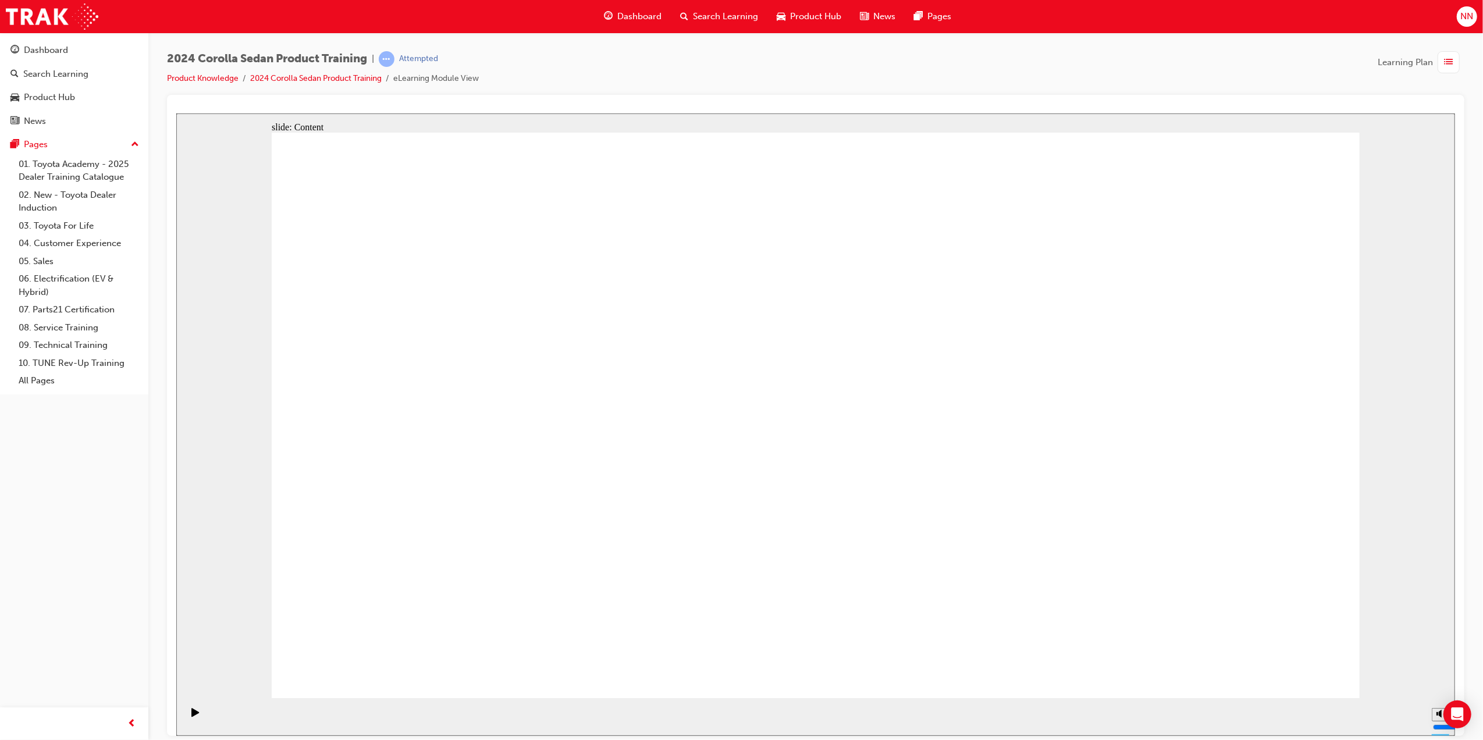
click at [1289, 655] on div "clipboard icon 1 Freeform 2 Freeform 1 Freeform 9 Freeform 4 Freeform 10 Freefo…" at bounding box center [815, 420] width 1088 height 576
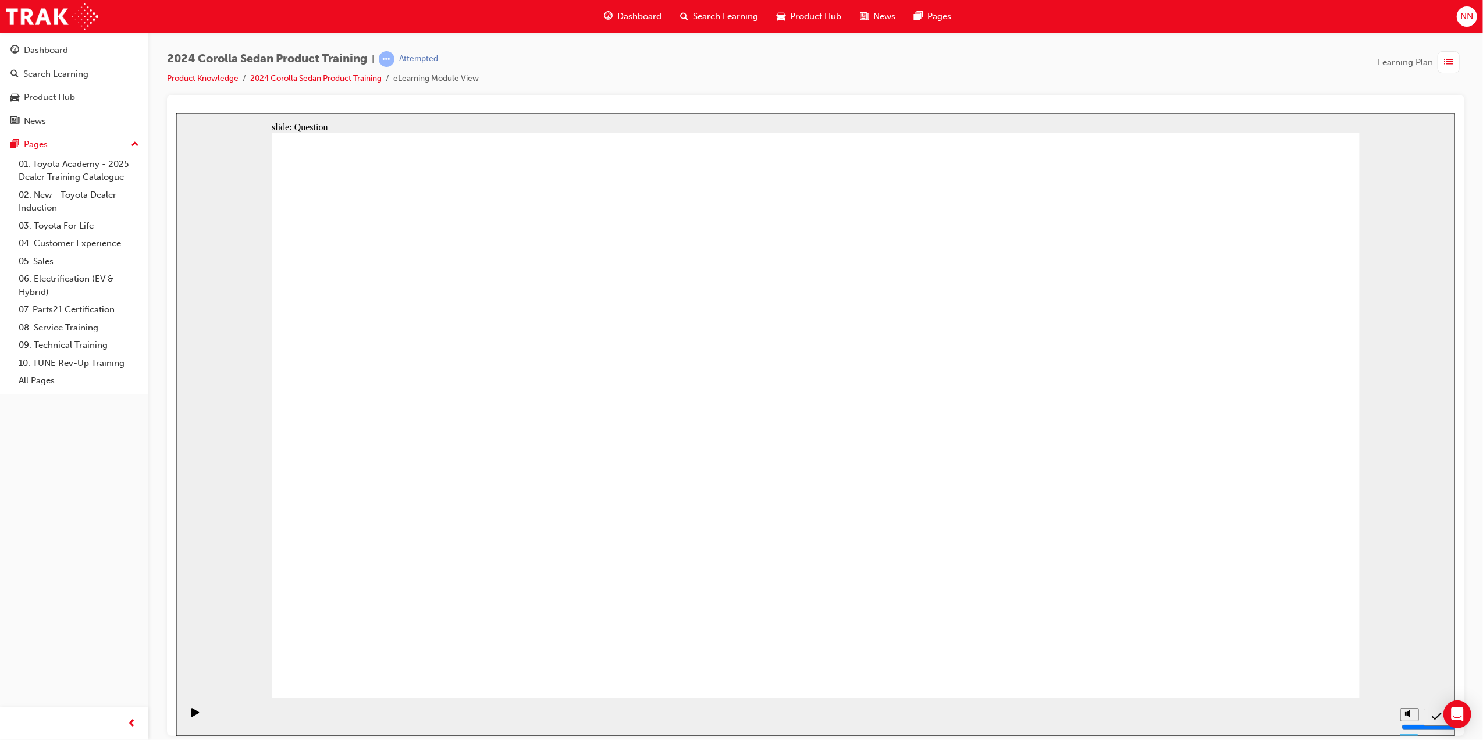
radio input "true"
drag, startPoint x: 616, startPoint y: 349, endPoint x: 437, endPoint y: 328, distance: 180.5
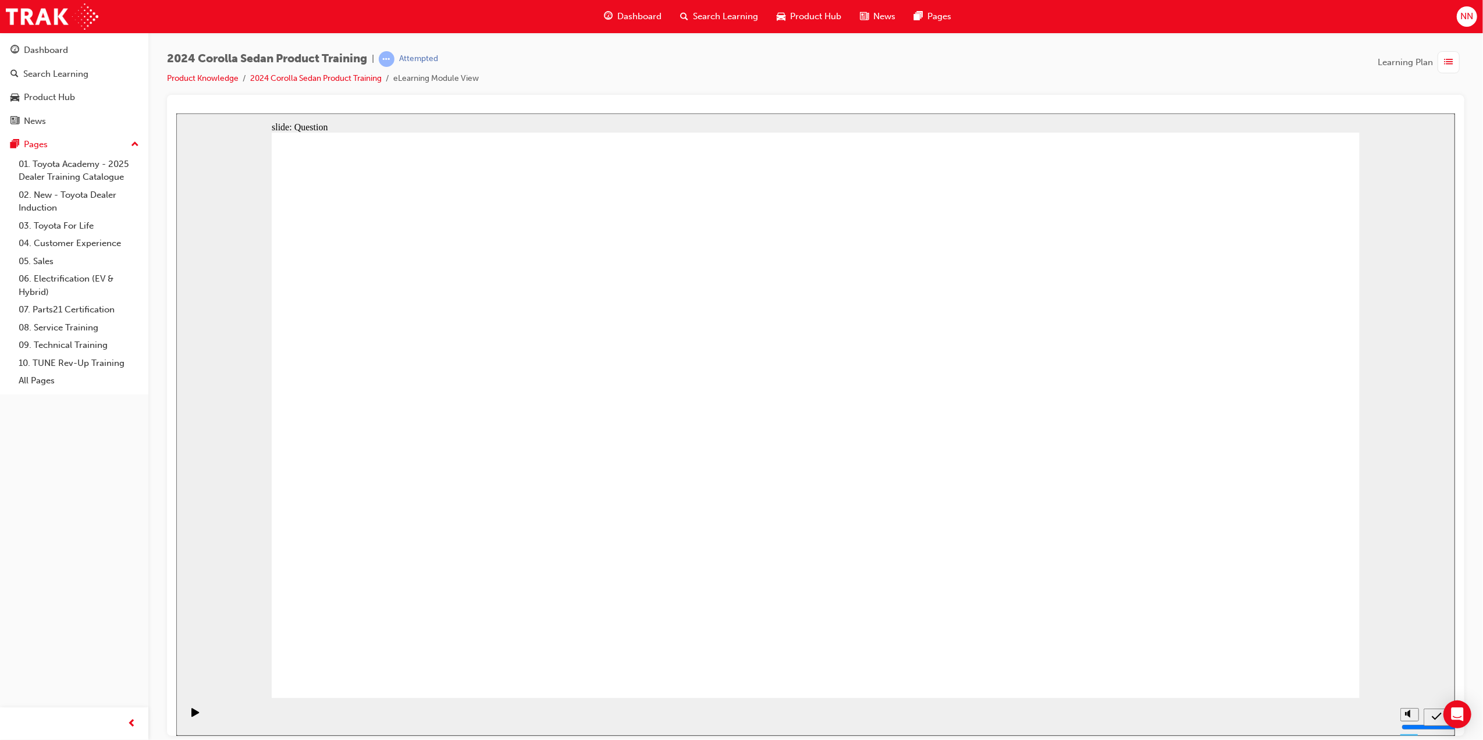
radio input "true"
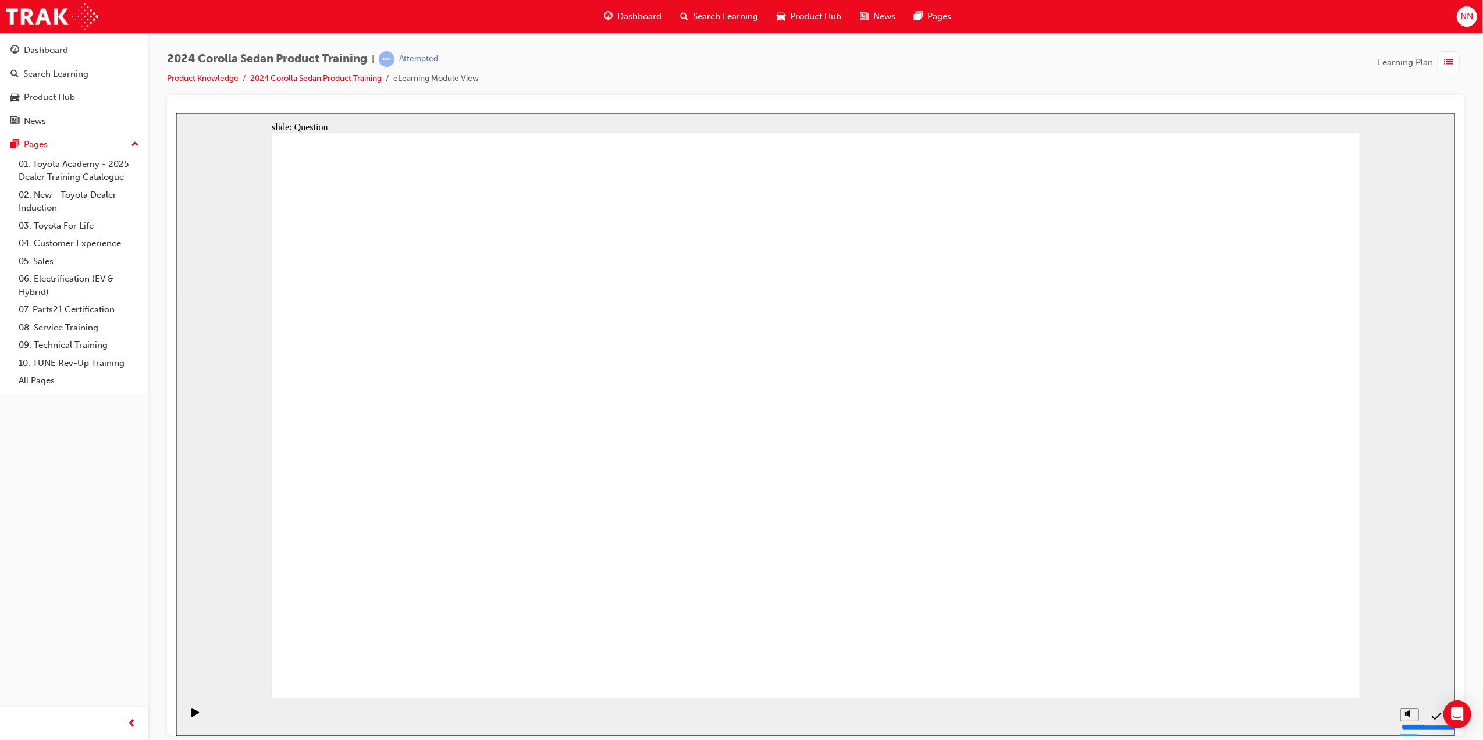
radio input "true"
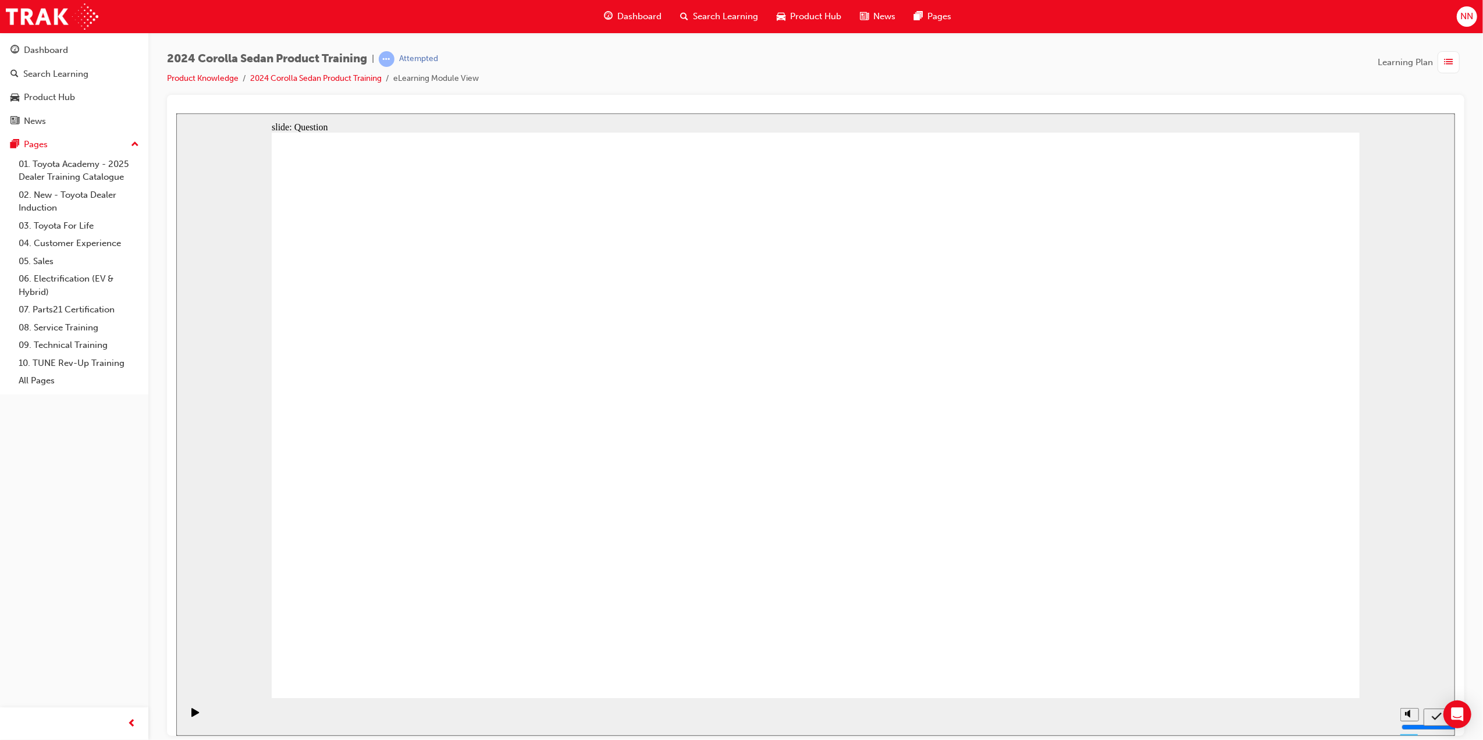
drag, startPoint x: 879, startPoint y: 379, endPoint x: 559, endPoint y: 553, distance: 364.8
drag, startPoint x: 729, startPoint y: 379, endPoint x: 933, endPoint y: 575, distance: 282.7
drag, startPoint x: 577, startPoint y: 396, endPoint x: 1141, endPoint y: 561, distance: 587.4
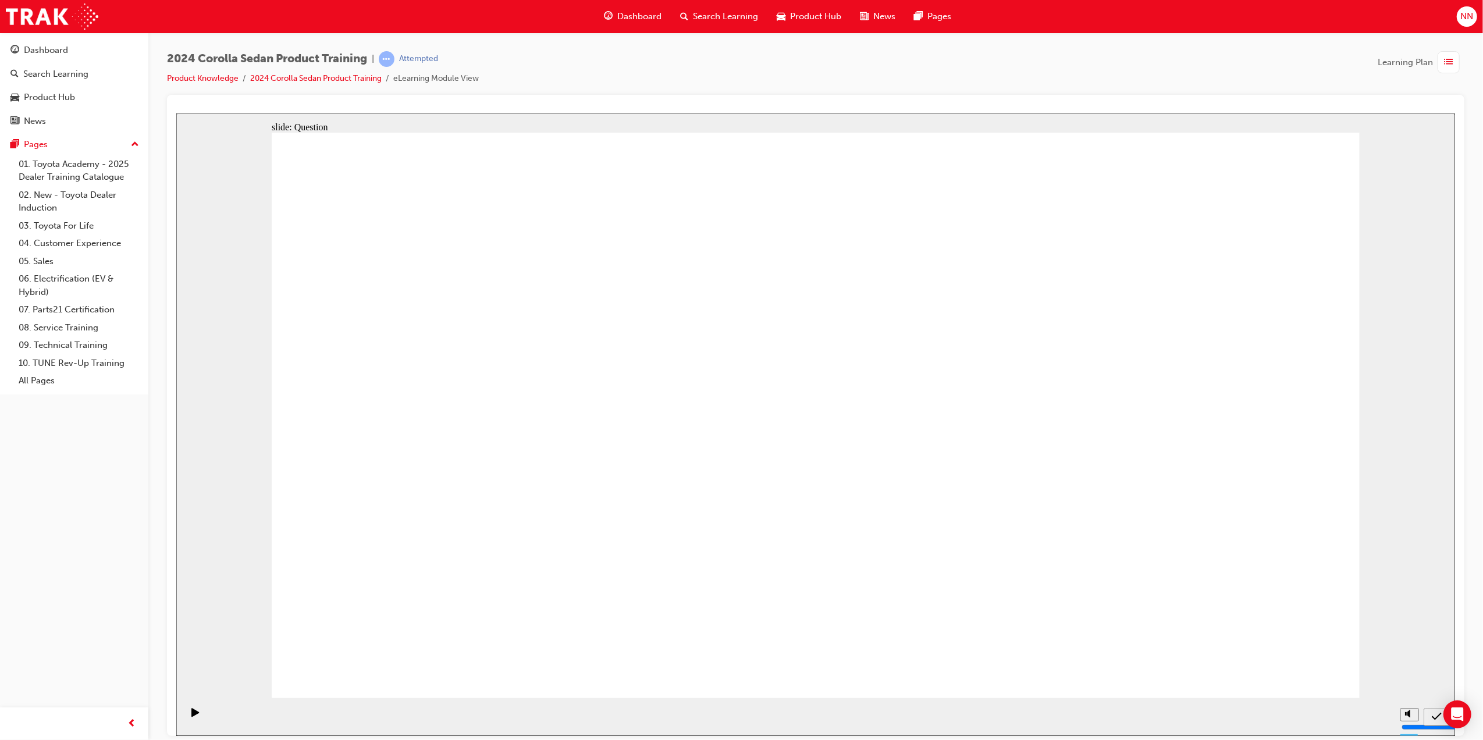
drag, startPoint x: 1135, startPoint y: 438, endPoint x: 780, endPoint y: 607, distance: 393.0
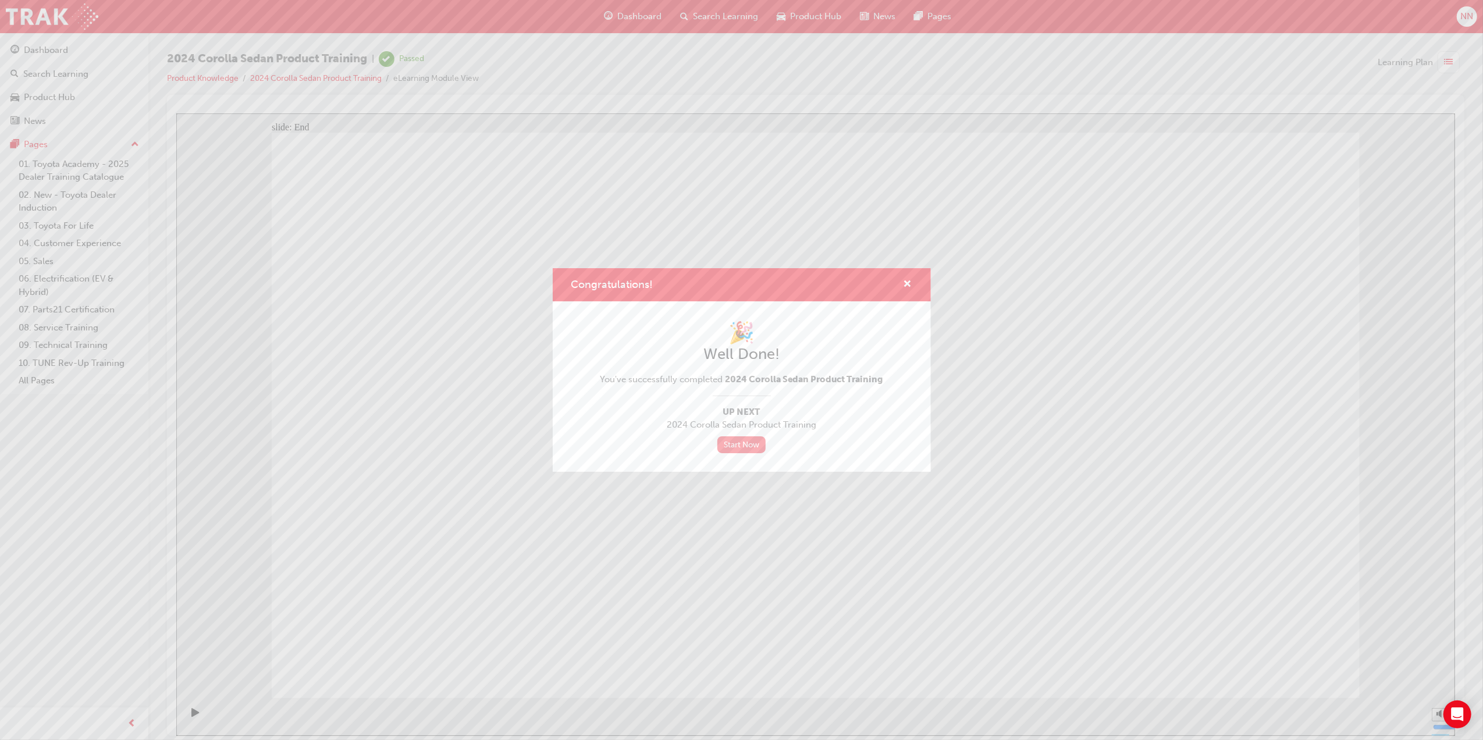
click at [748, 443] on link "Start Now" at bounding box center [741, 444] width 49 height 17
click at [748, 448] on link "Start Now" at bounding box center [741, 444] width 49 height 17
click at [744, 440] on link "Start Now" at bounding box center [741, 444] width 49 height 17
click at [746, 440] on link "Start Now" at bounding box center [741, 444] width 49 height 17
click at [747, 440] on link "Start Now" at bounding box center [741, 444] width 49 height 17
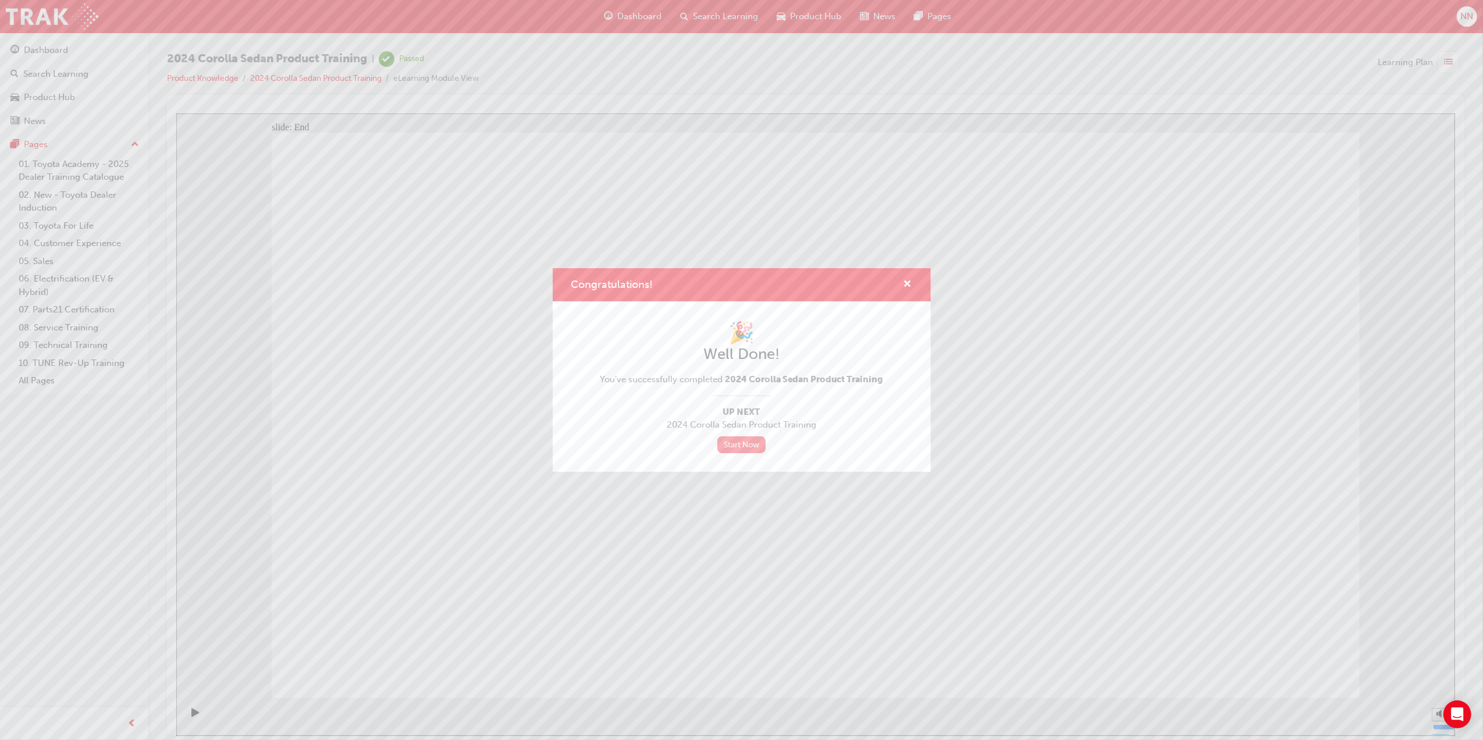
click at [747, 440] on link "Start Now" at bounding box center [741, 444] width 49 height 17
click at [744, 440] on link "Start Now" at bounding box center [741, 444] width 49 height 17
click at [743, 440] on link "Start Now" at bounding box center [741, 444] width 49 height 17
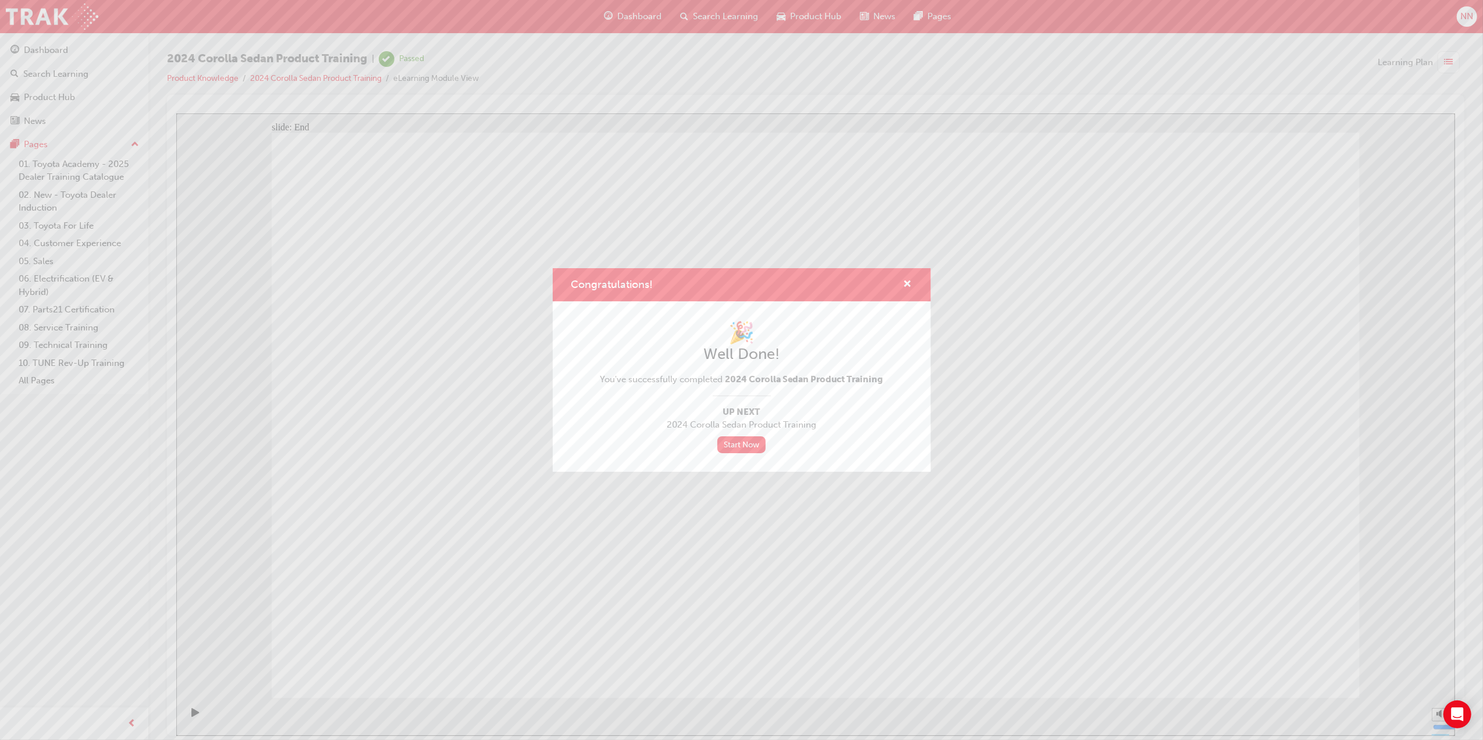
click at [918, 283] on div "Congratulations!" at bounding box center [742, 284] width 378 height 33
click at [912, 282] on div "Congratulations!" at bounding box center [742, 284] width 378 height 33
click at [911, 280] on span "cross-icon" at bounding box center [908, 285] width 9 height 10
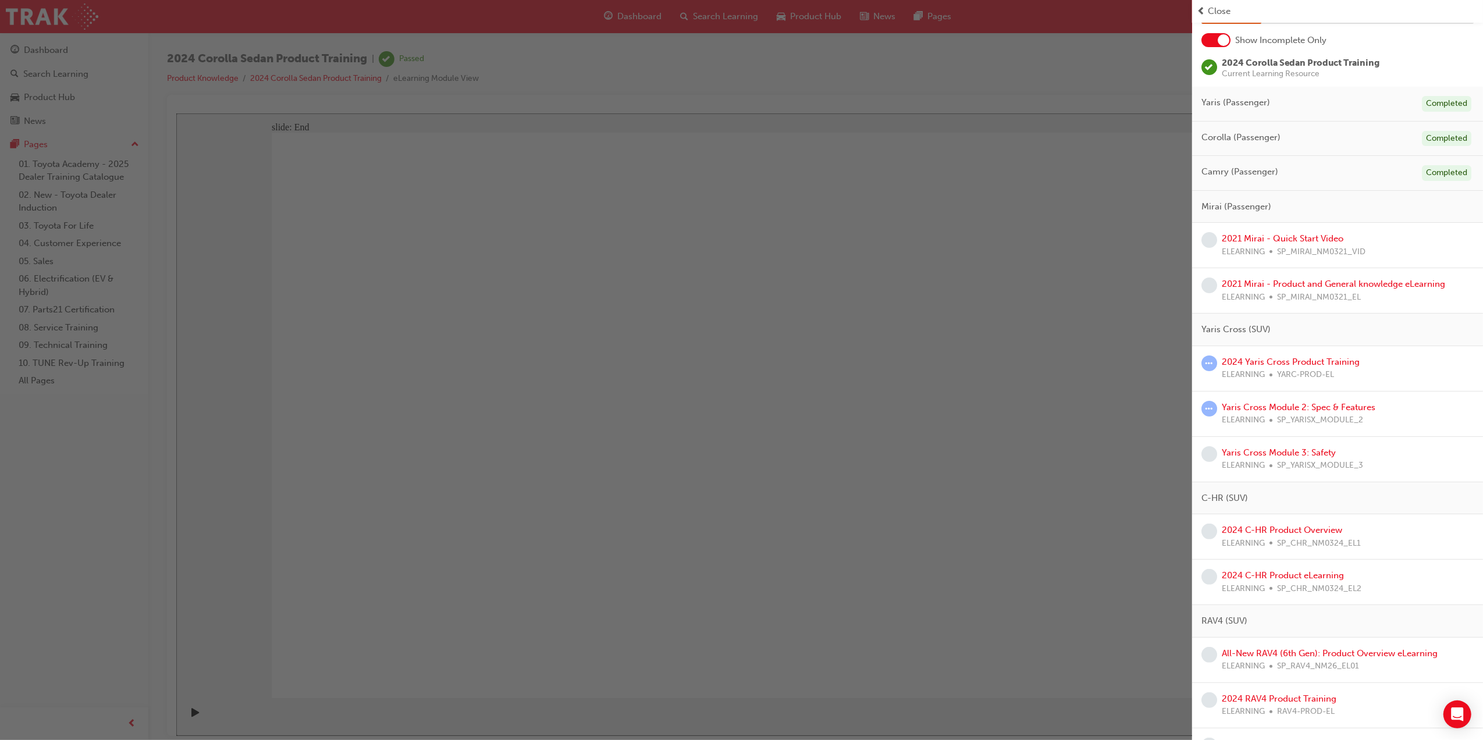
scroll to position [155, 0]
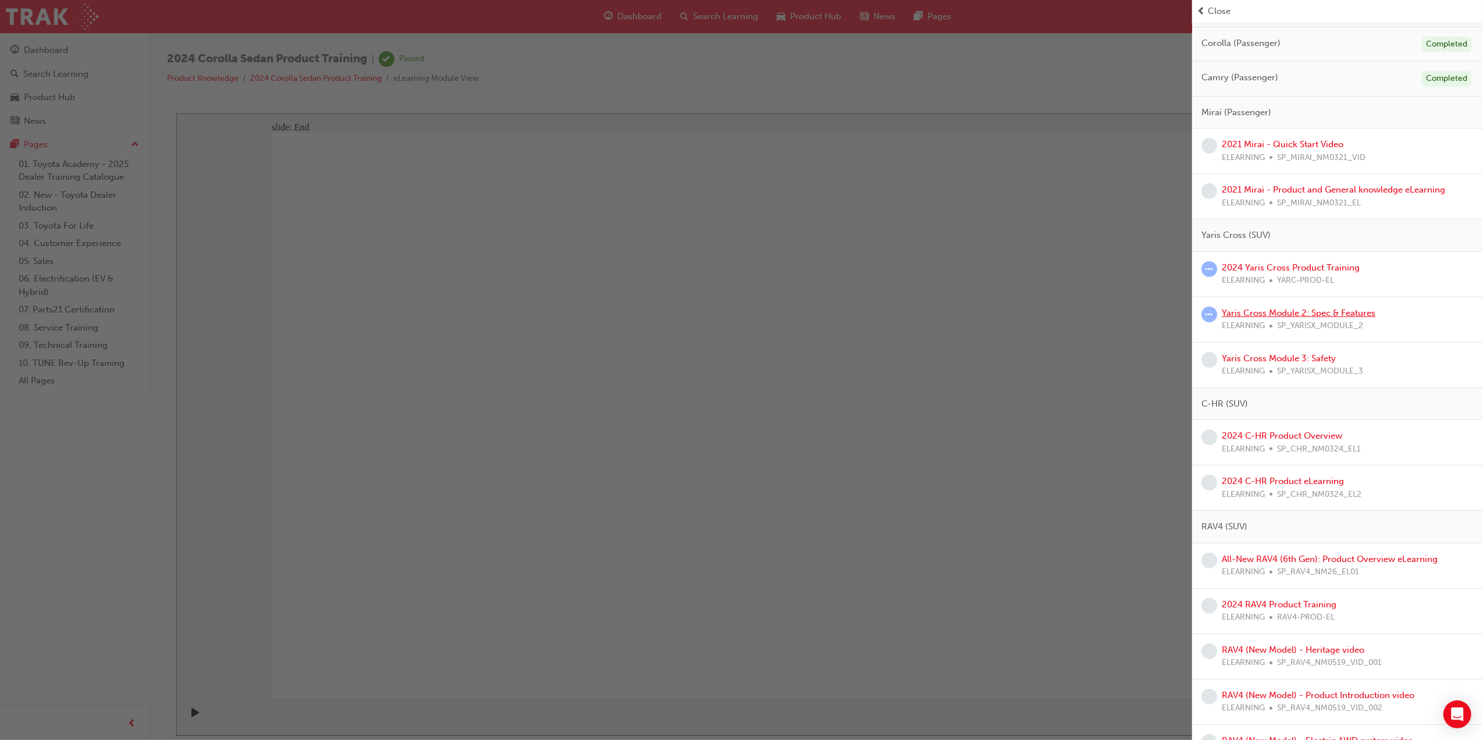
click at [1341, 315] on link "Yaris Cross Module 2: Spec & Features" at bounding box center [1299, 313] width 154 height 10
click at [1341, 315] on div "2024 Corolla Sedan Product Training | Passed Product Knowledge 2024 Corolla Sed…" at bounding box center [741, 370] width 1483 height 740
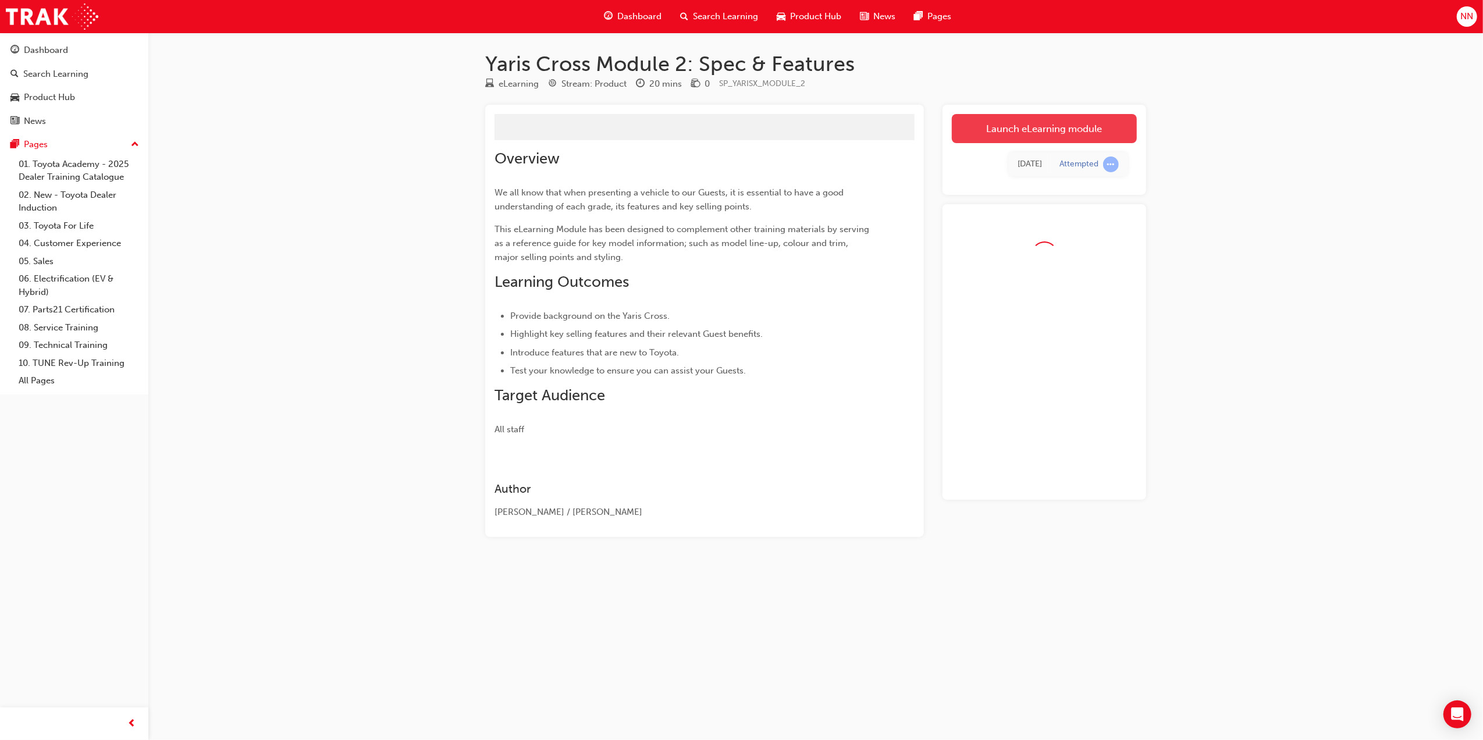
click at [1015, 131] on link "Launch eLearning module" at bounding box center [1044, 128] width 185 height 29
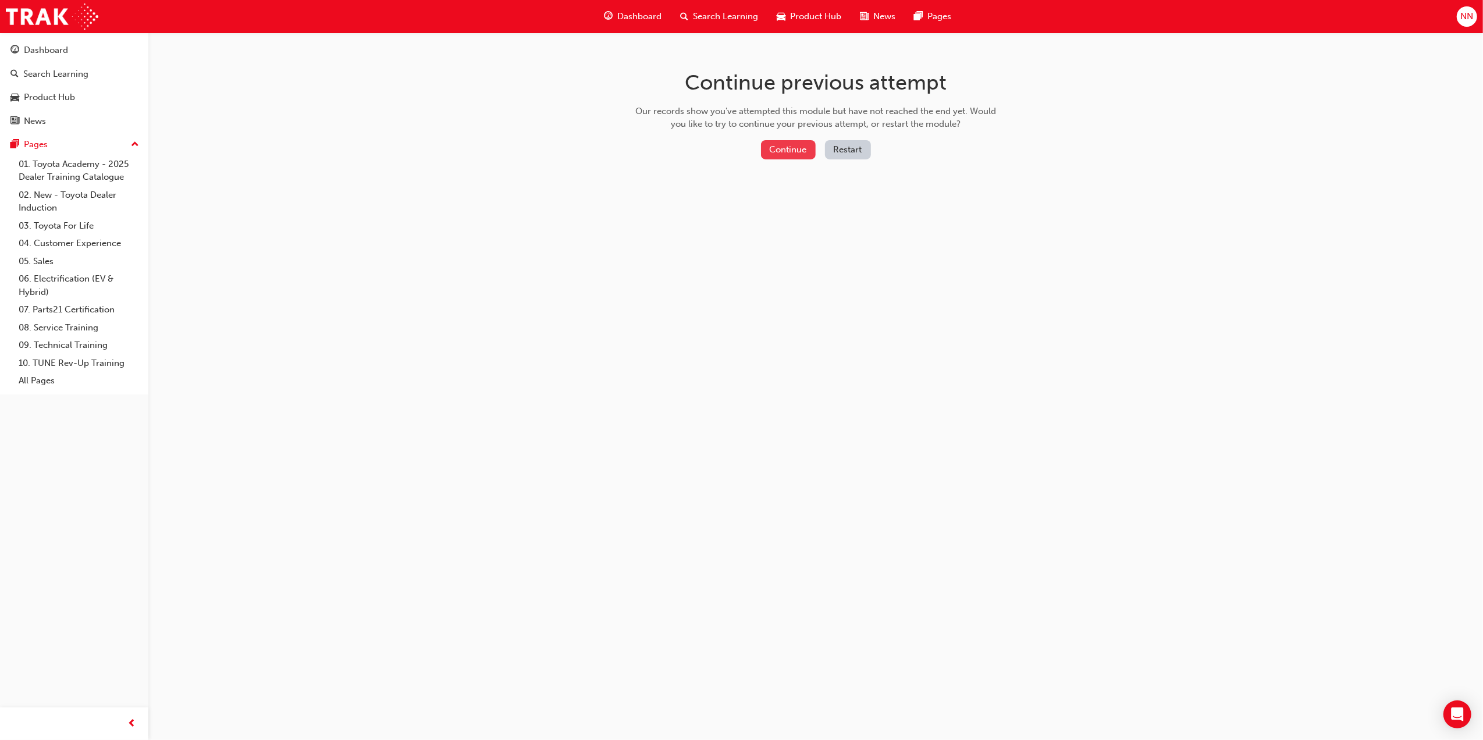
click at [797, 147] on button "Continue" at bounding box center [788, 149] width 55 height 19
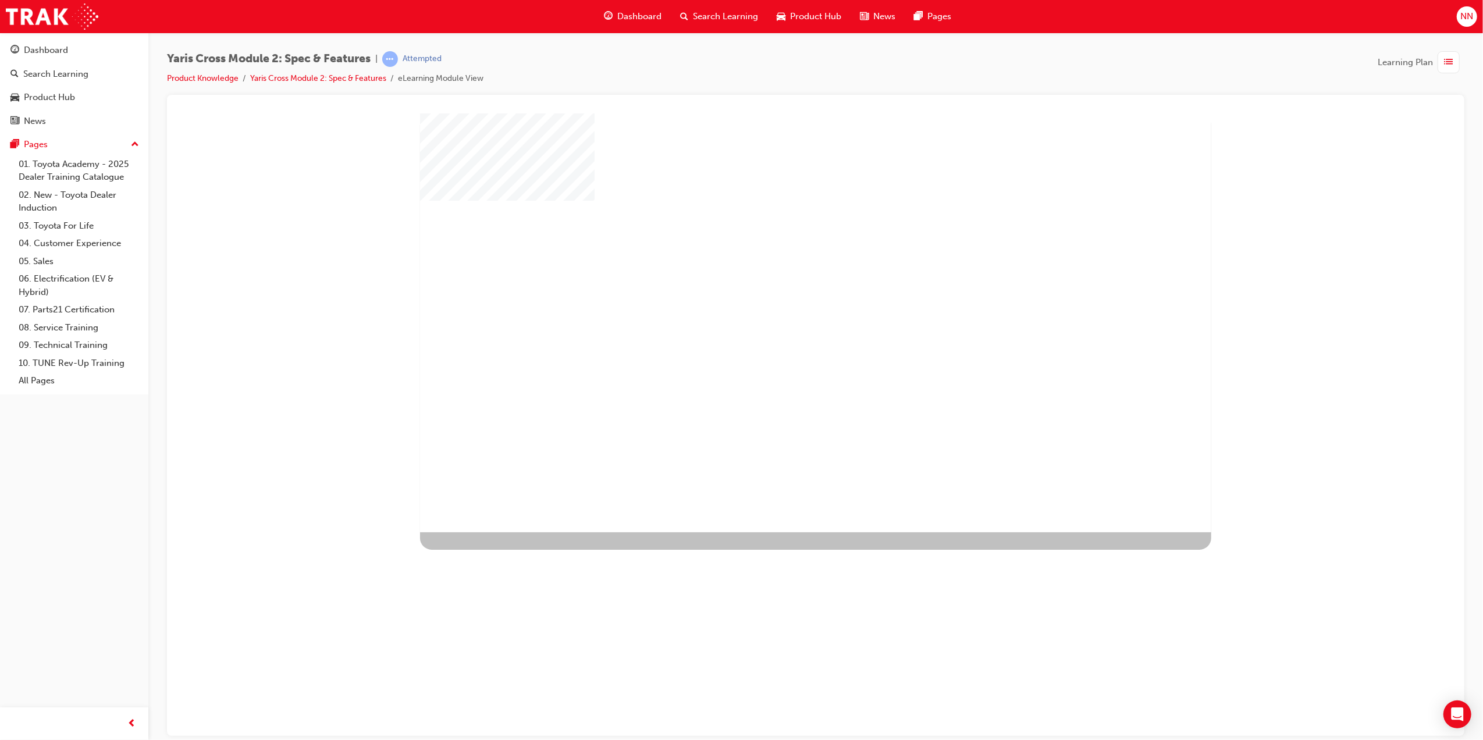
click at [781, 289] on div "play" at bounding box center [781, 289] width 0 height 0
click at [826, 345] on div at bounding box center [815, 322] width 791 height 419
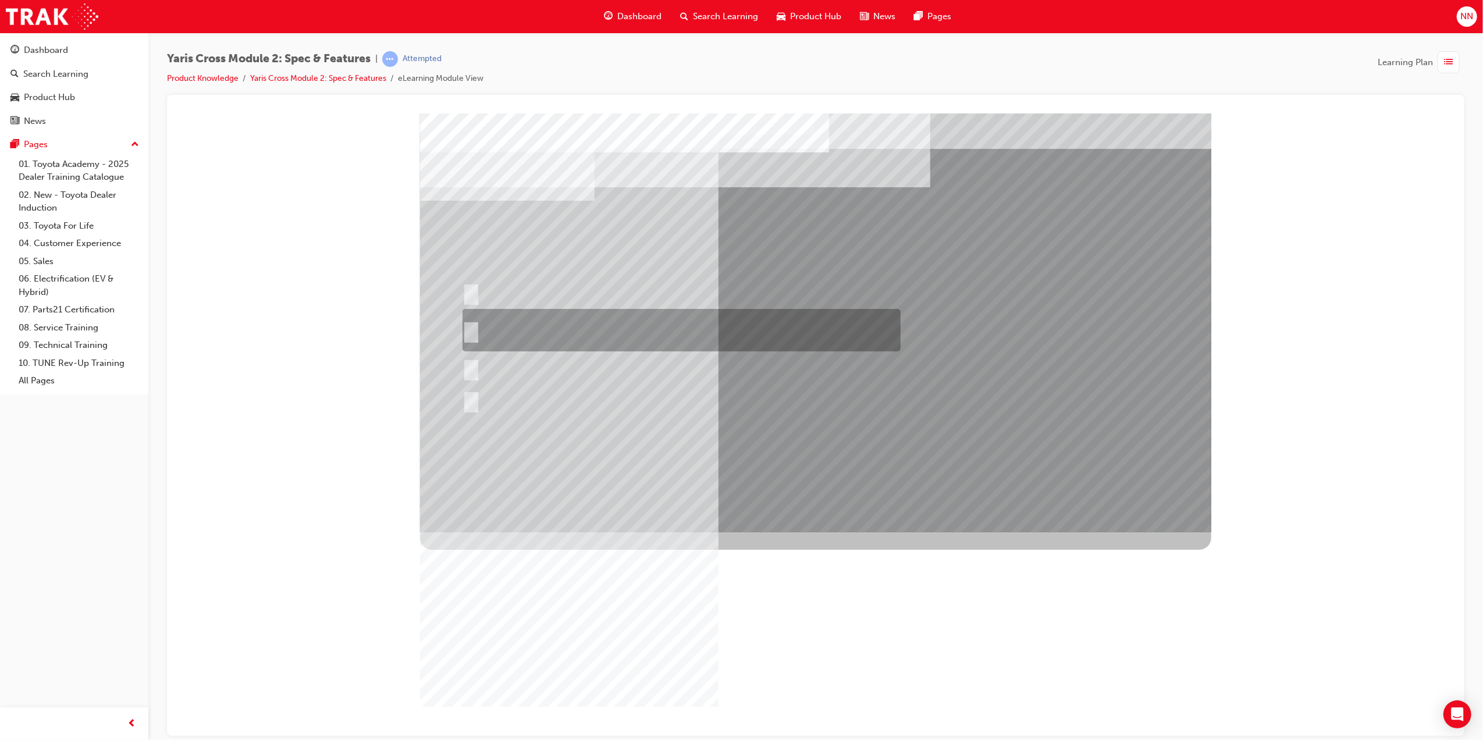
click at [657, 328] on div at bounding box center [678, 330] width 438 height 42
radio input "true"
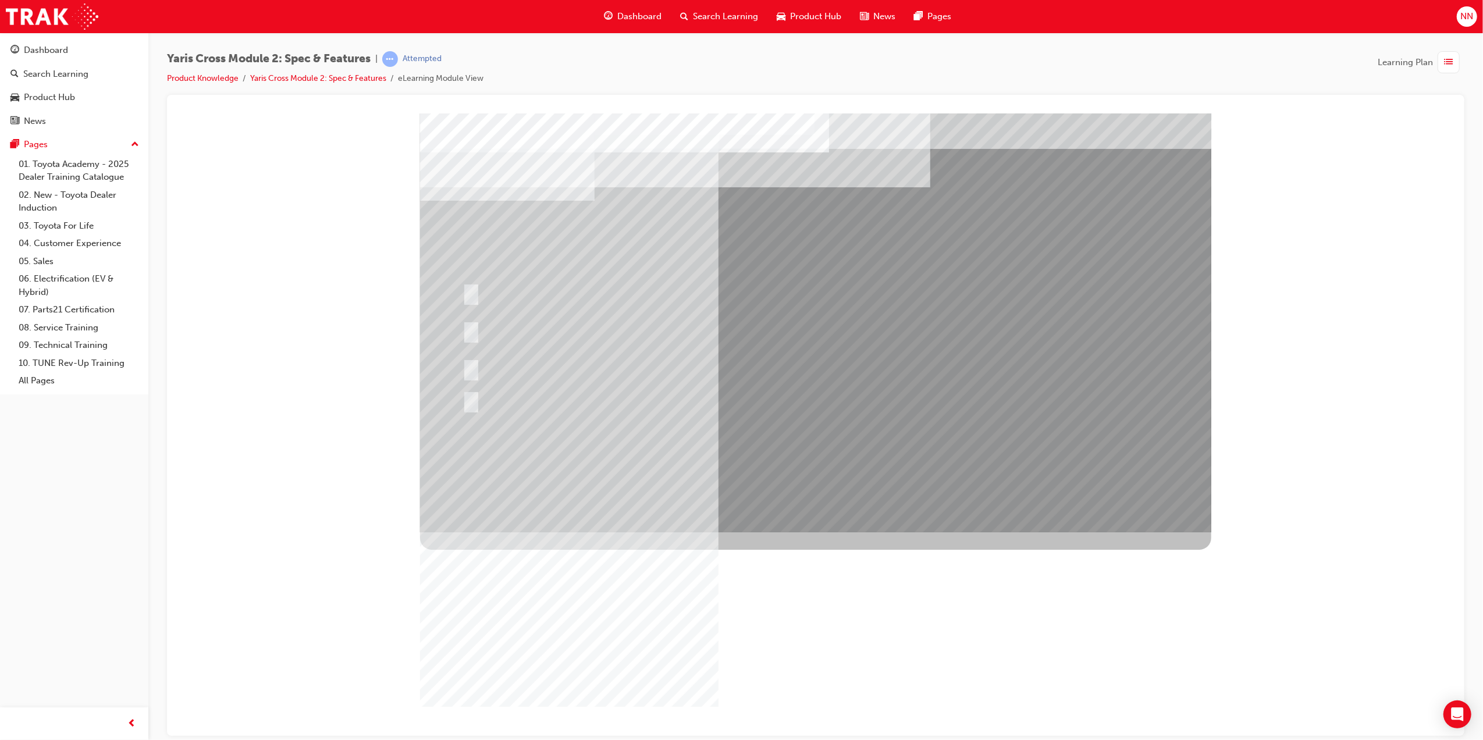
click at [810, 532] on div "Image" at bounding box center [815, 741] width 791 height 419
click at [818, 532] on div "Image" at bounding box center [815, 741] width 791 height 419
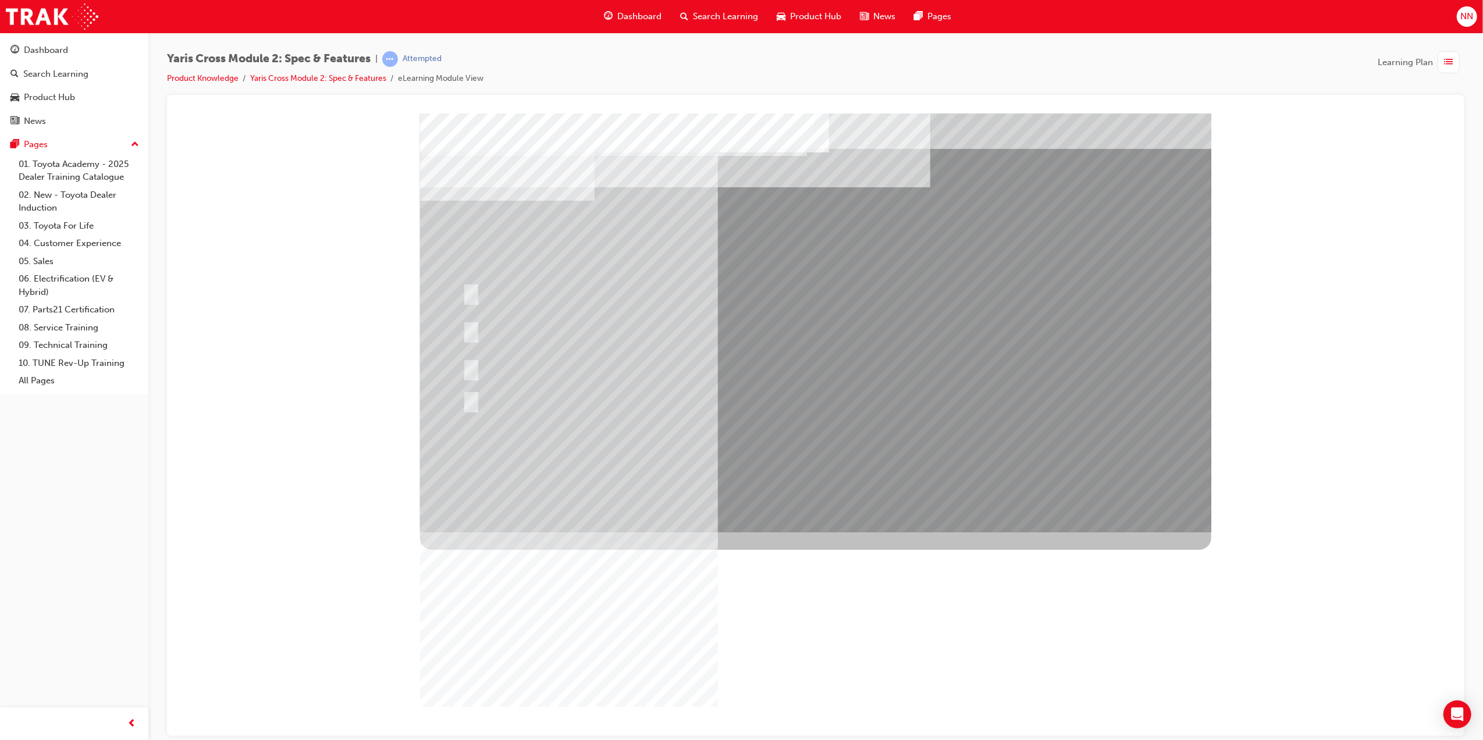
drag, startPoint x: 820, startPoint y: 495, endPoint x: 821, endPoint y: 485, distance: 10.5
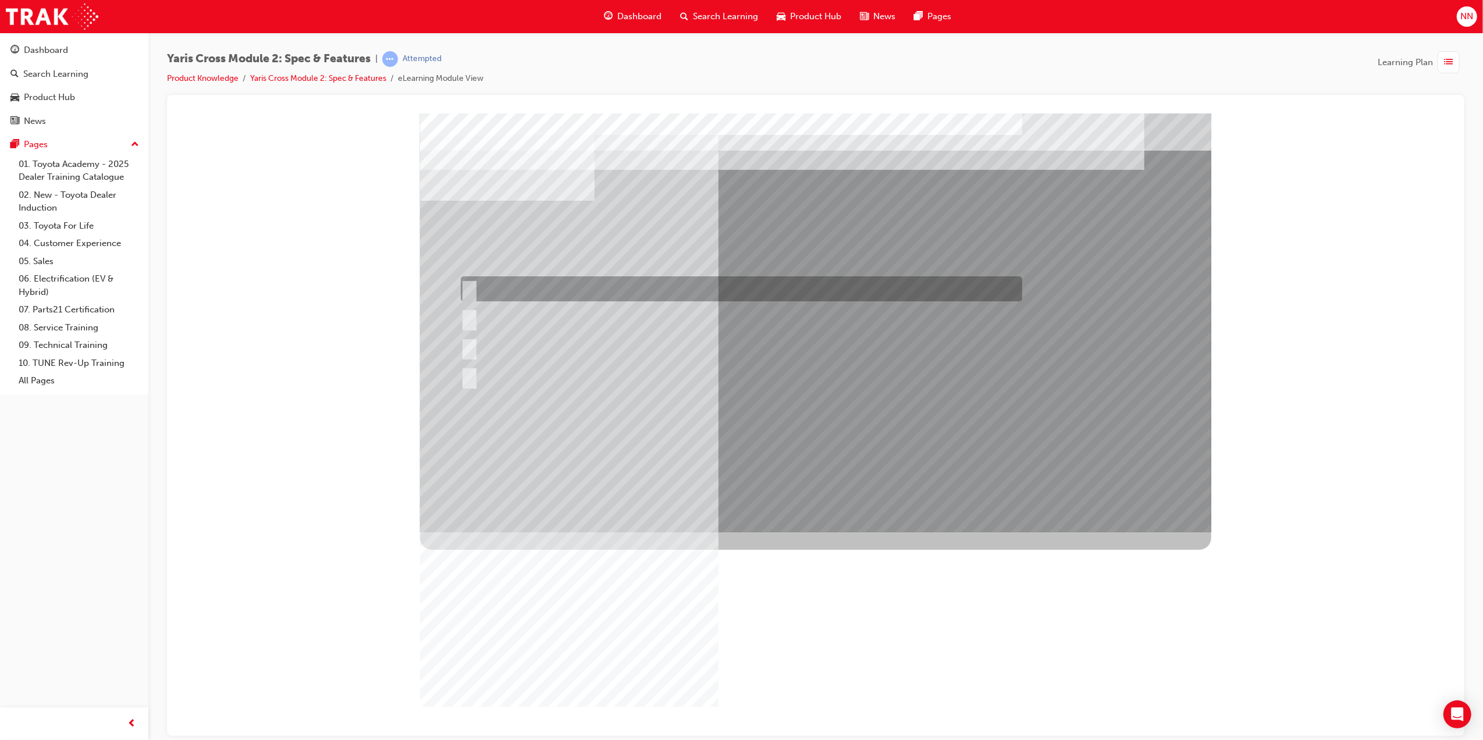
click at [559, 293] on div at bounding box center [738, 288] width 562 height 25
radio input "true"
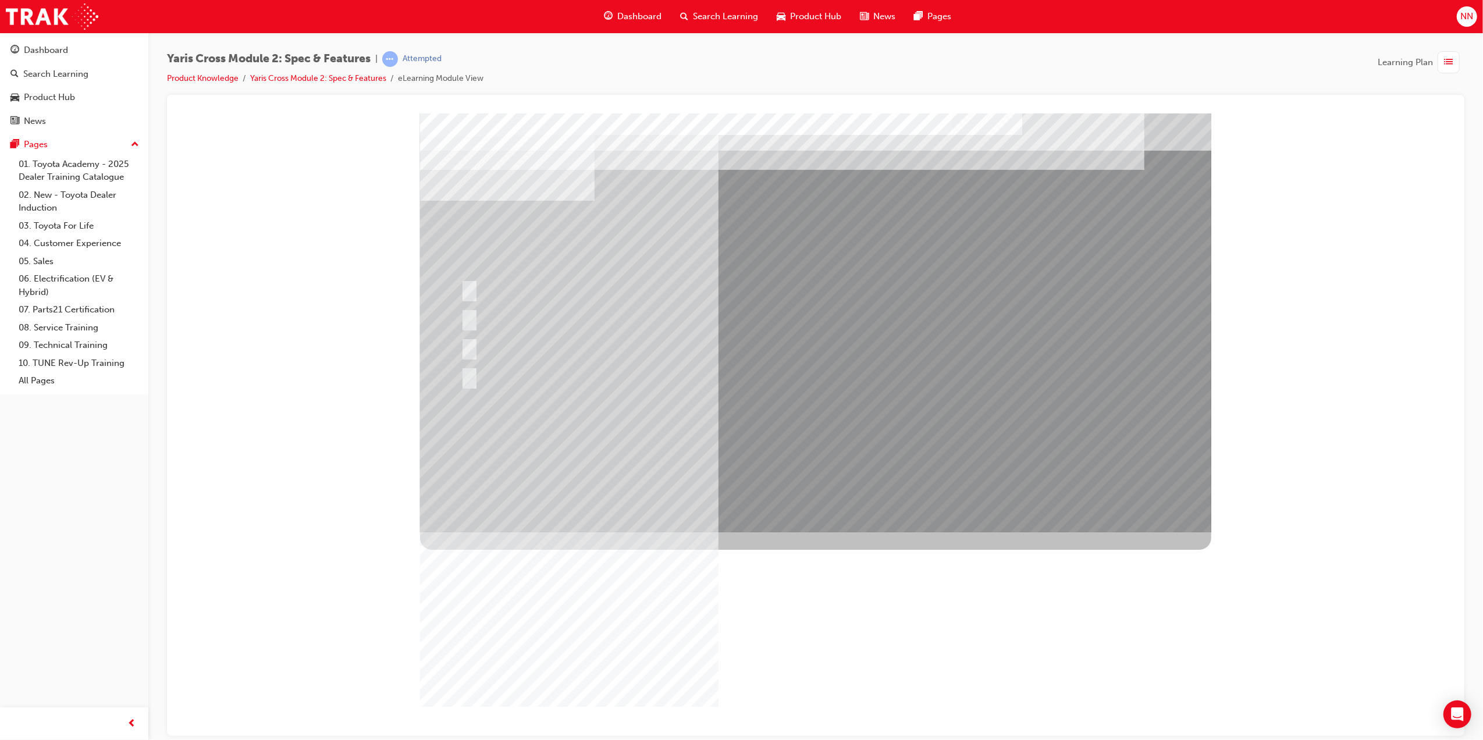
click at [524, 343] on div at bounding box center [815, 322] width 791 height 419
click at [773, 532] on div "Image" at bounding box center [815, 741] width 791 height 419
drag, startPoint x: 773, startPoint y: 410, endPoint x: 784, endPoint y: 415, distance: 12.2
click at [782, 415] on div at bounding box center [815, 322] width 791 height 419
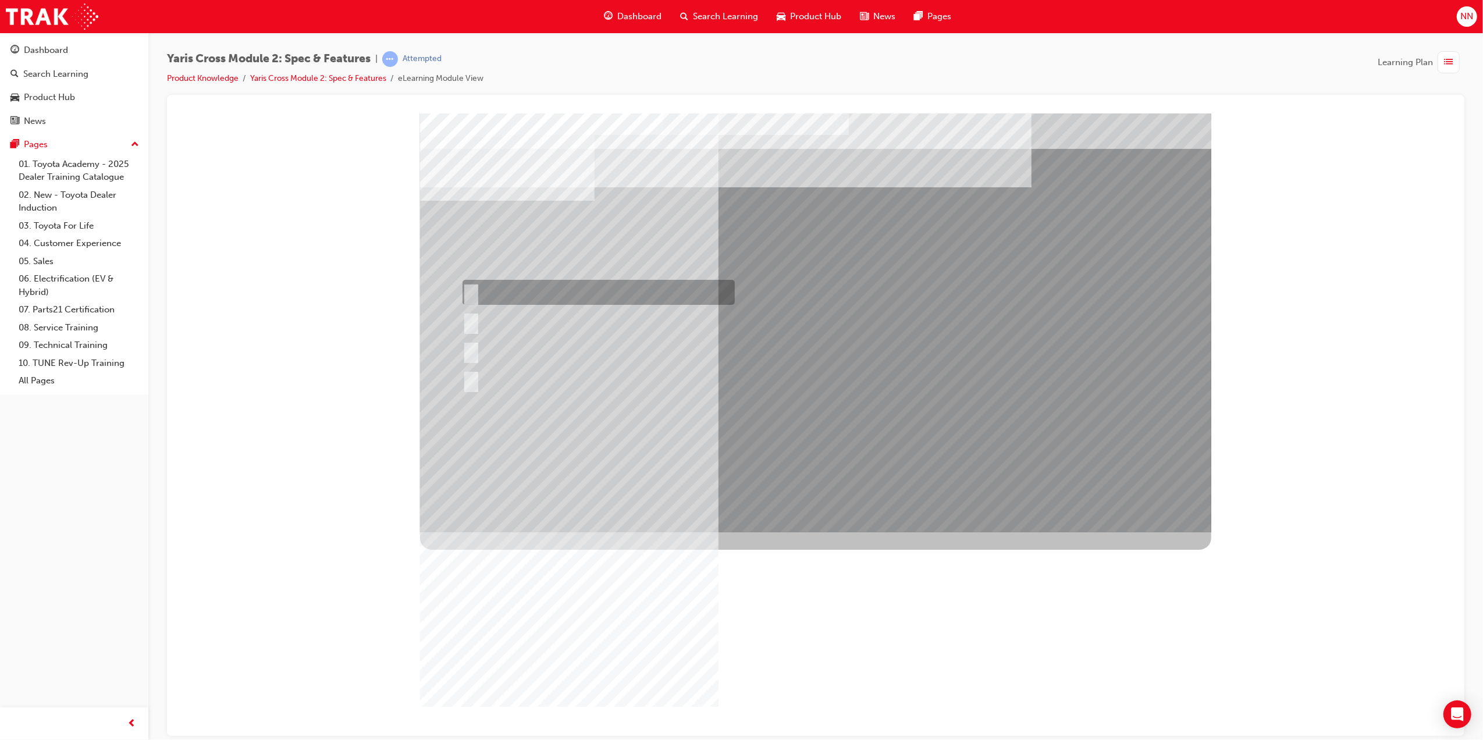
click at [521, 299] on div at bounding box center [595, 292] width 272 height 25
radio input "true"
click at [517, 315] on div at bounding box center [548, 321] width 178 height 25
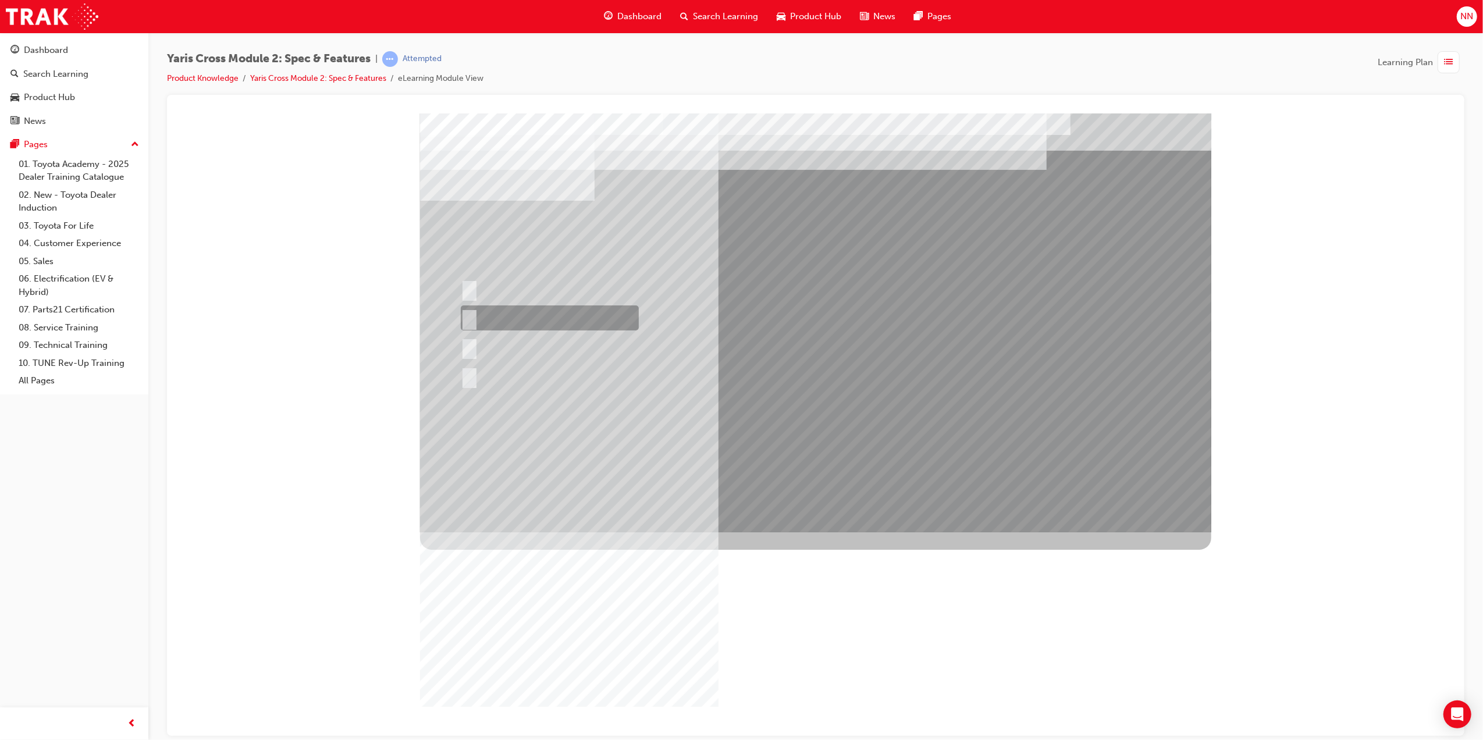
drag, startPoint x: 547, startPoint y: 318, endPoint x: 564, endPoint y: 324, distance: 17.7
click at [545, 318] on div at bounding box center [546, 317] width 178 height 25
radio input "true"
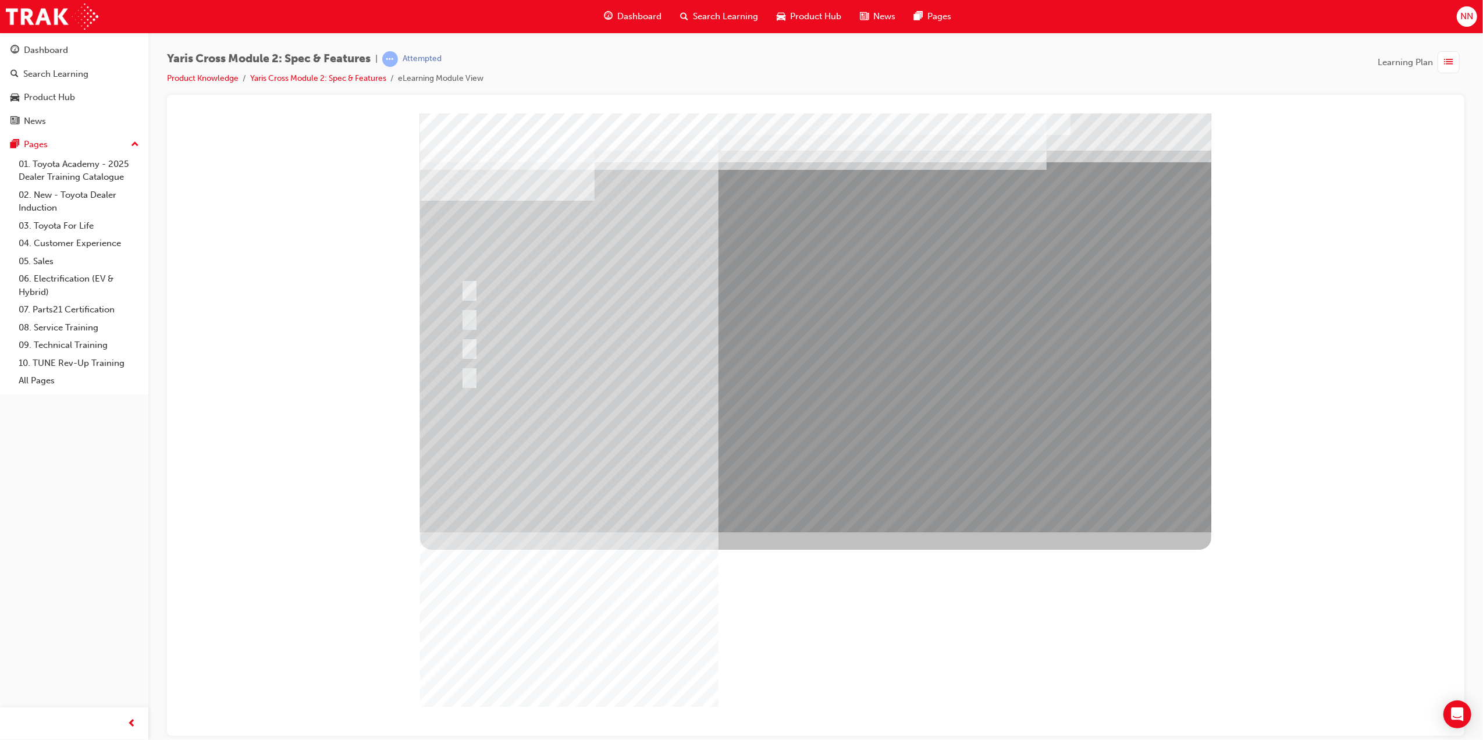
click at [827, 438] on div at bounding box center [815, 322] width 791 height 419
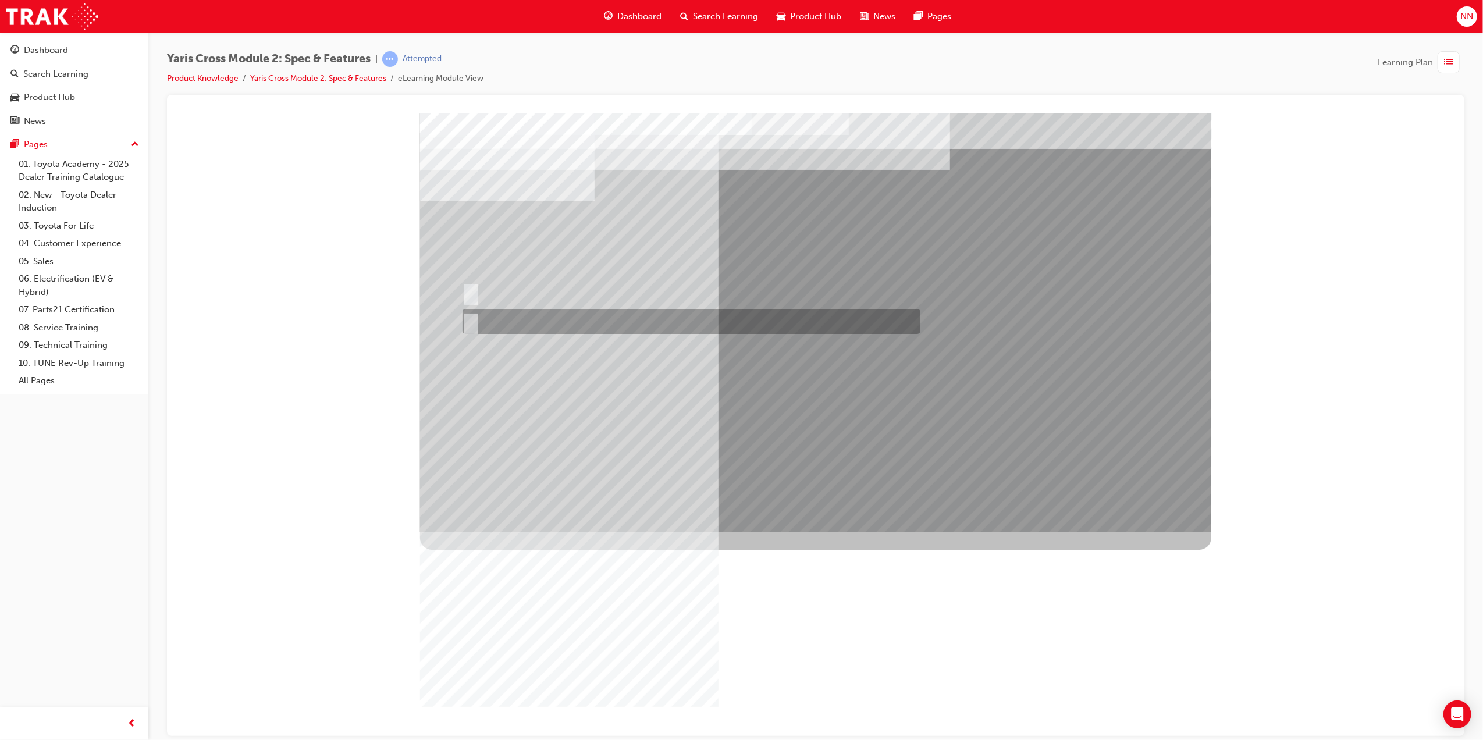
click at [507, 286] on div at bounding box center [639, 292] width 361 height 25
radio input "true"
drag, startPoint x: 818, startPoint y: 385, endPoint x: 825, endPoint y: 421, distance: 36.7
click at [817, 532] on div "Image" at bounding box center [815, 741] width 791 height 419
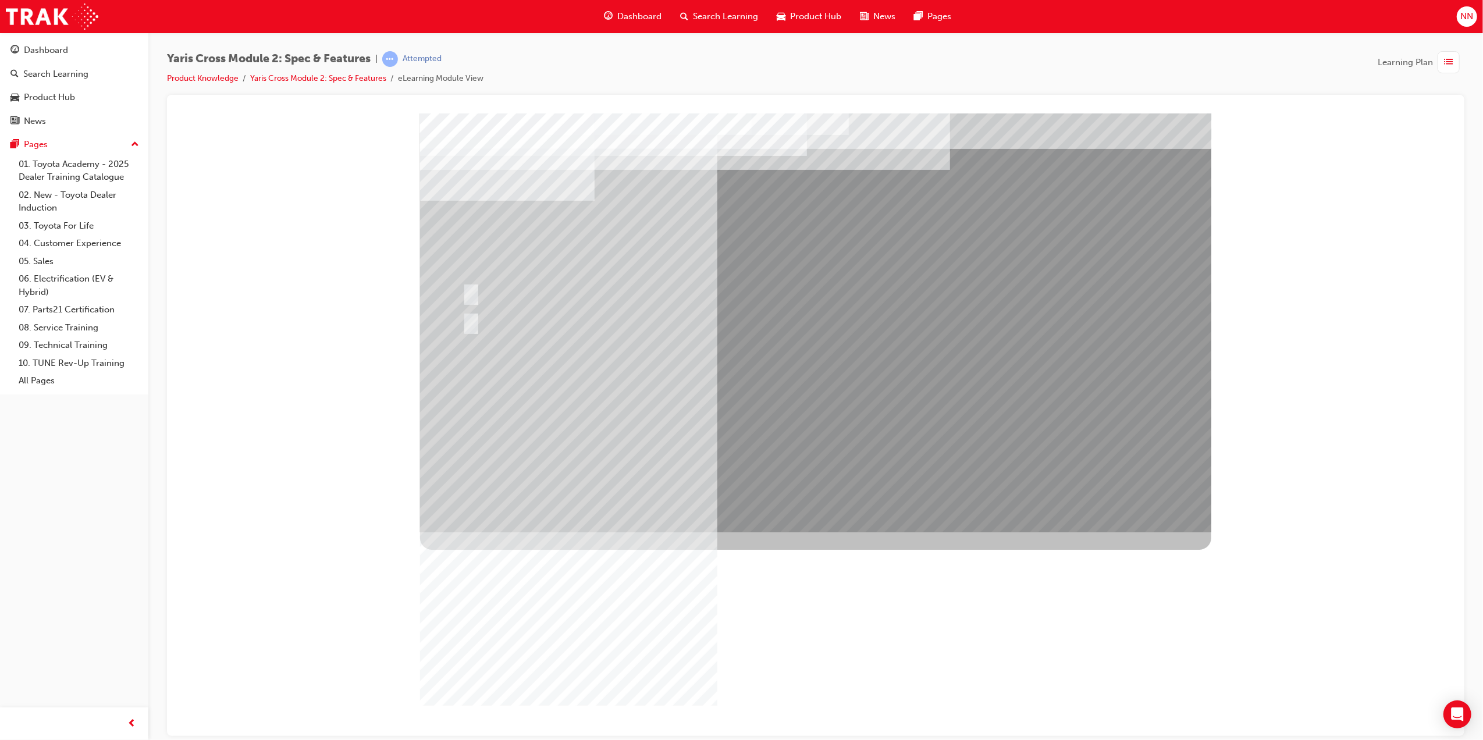
click at [827, 532] on div "Image" at bounding box center [815, 741] width 791 height 419
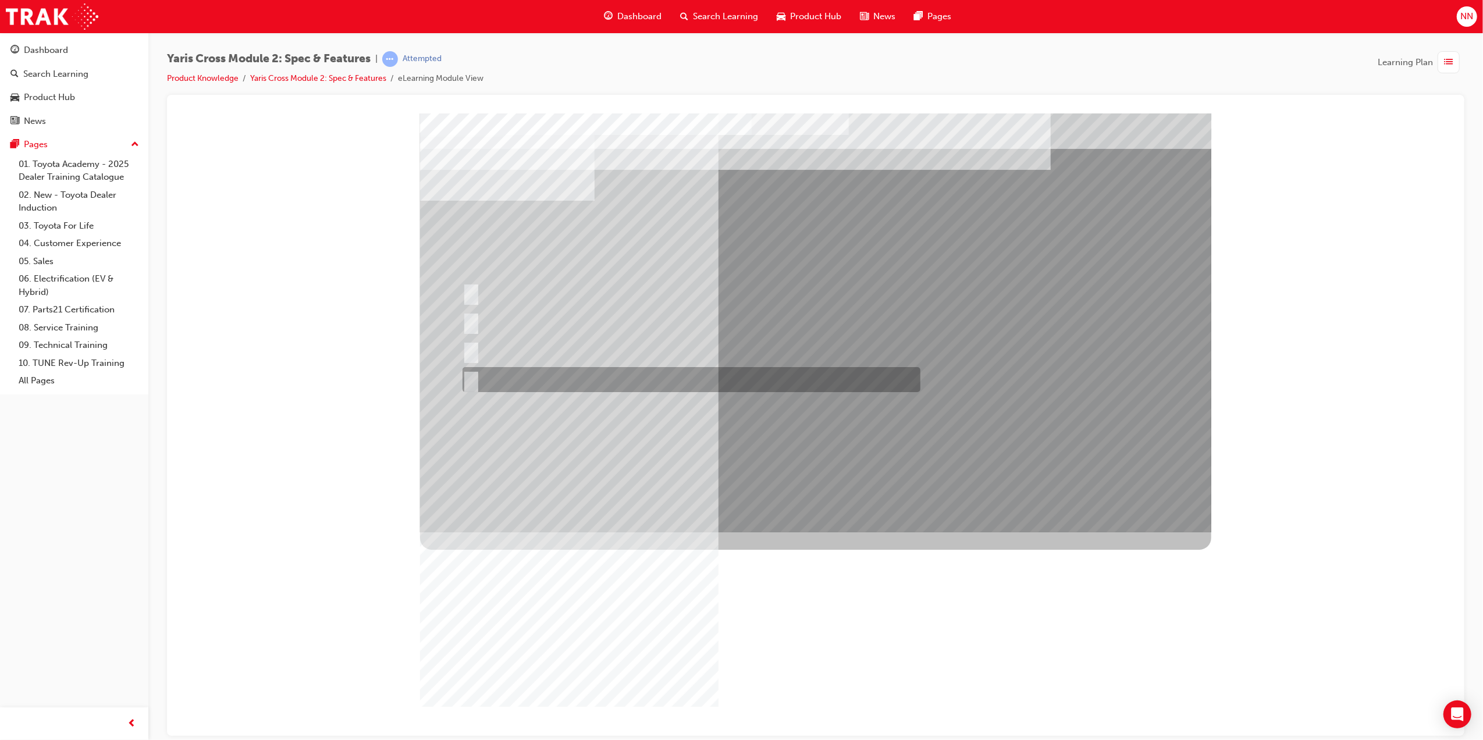
click at [556, 377] on div at bounding box center [688, 379] width 458 height 25
radio input "true"
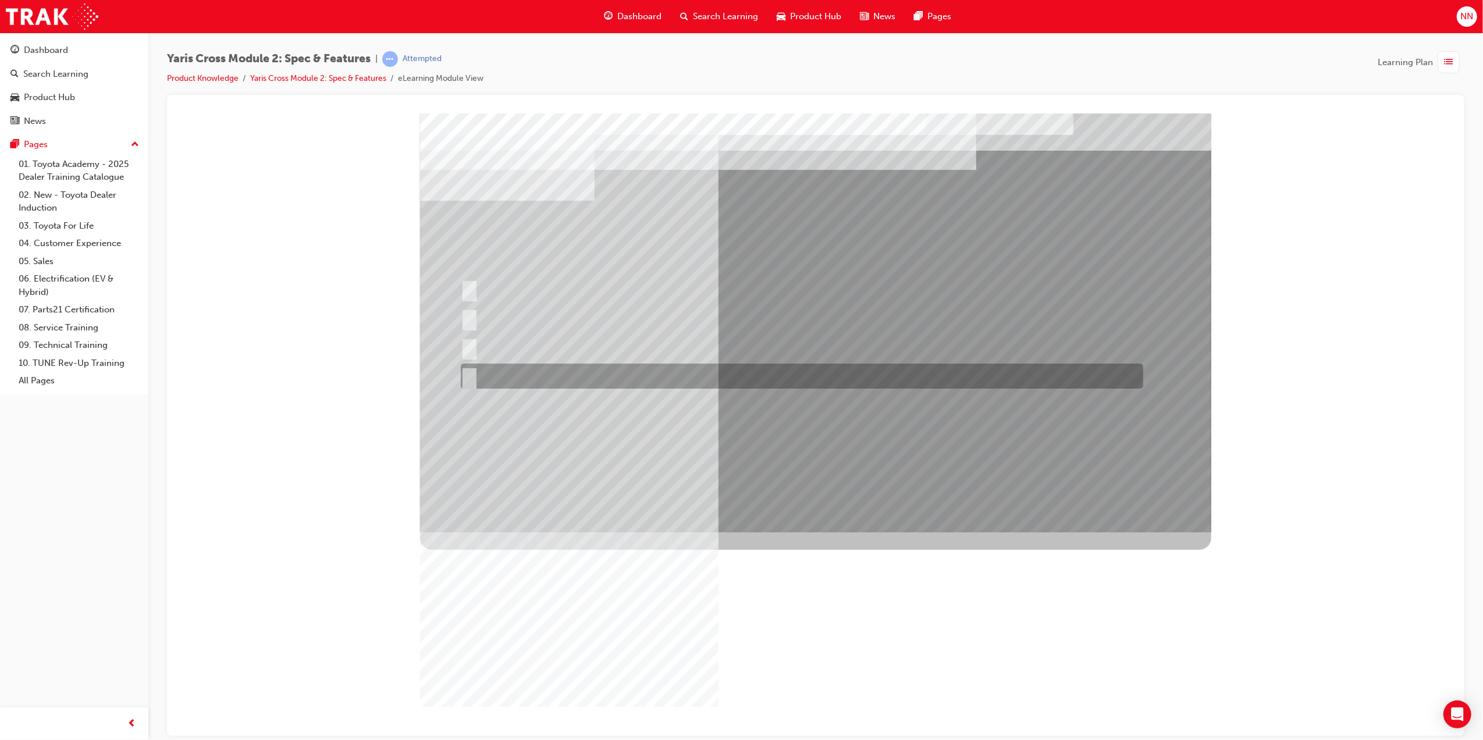
click at [502, 373] on div at bounding box center [798, 376] width 683 height 25
radio input "true"
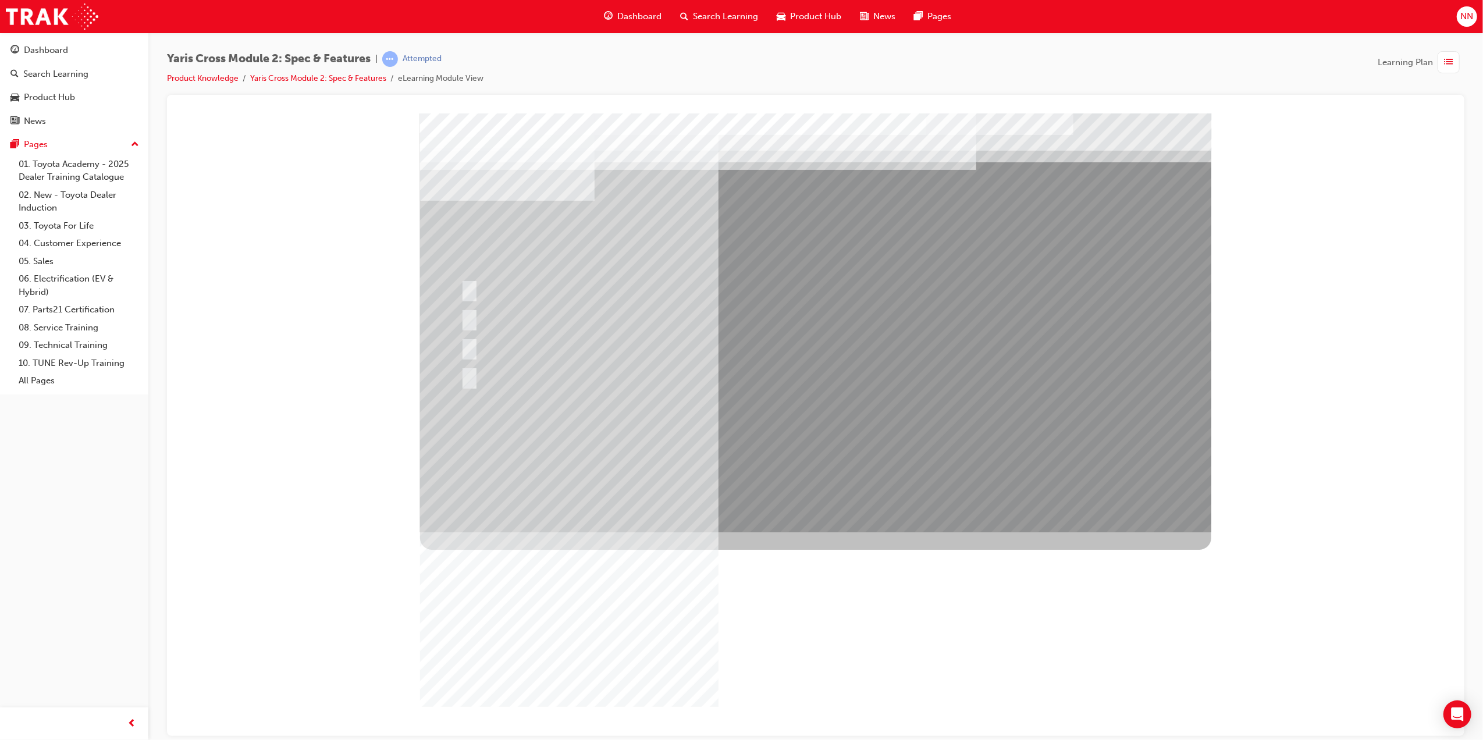
click at [851, 440] on div at bounding box center [815, 322] width 791 height 419
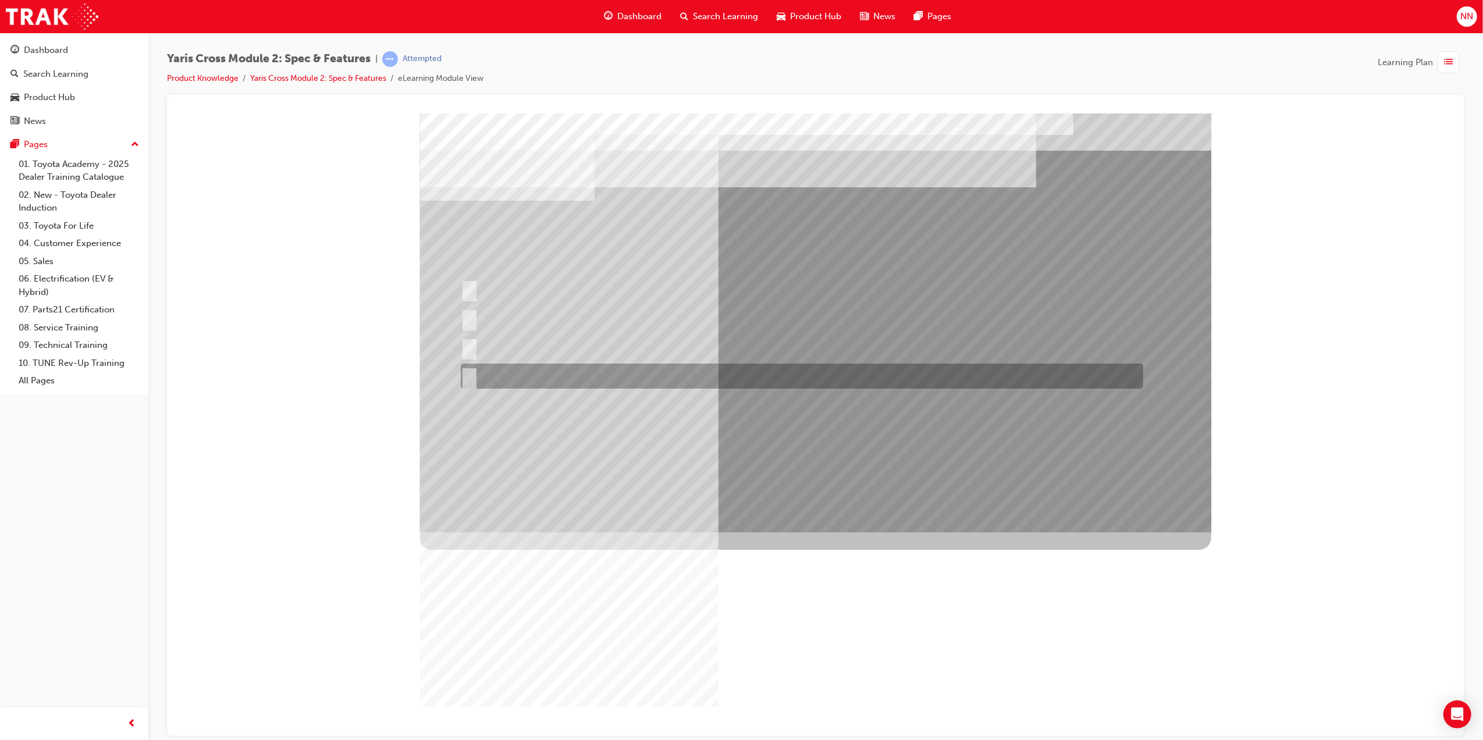
click at [617, 372] on div at bounding box center [798, 376] width 683 height 25
radio input "true"
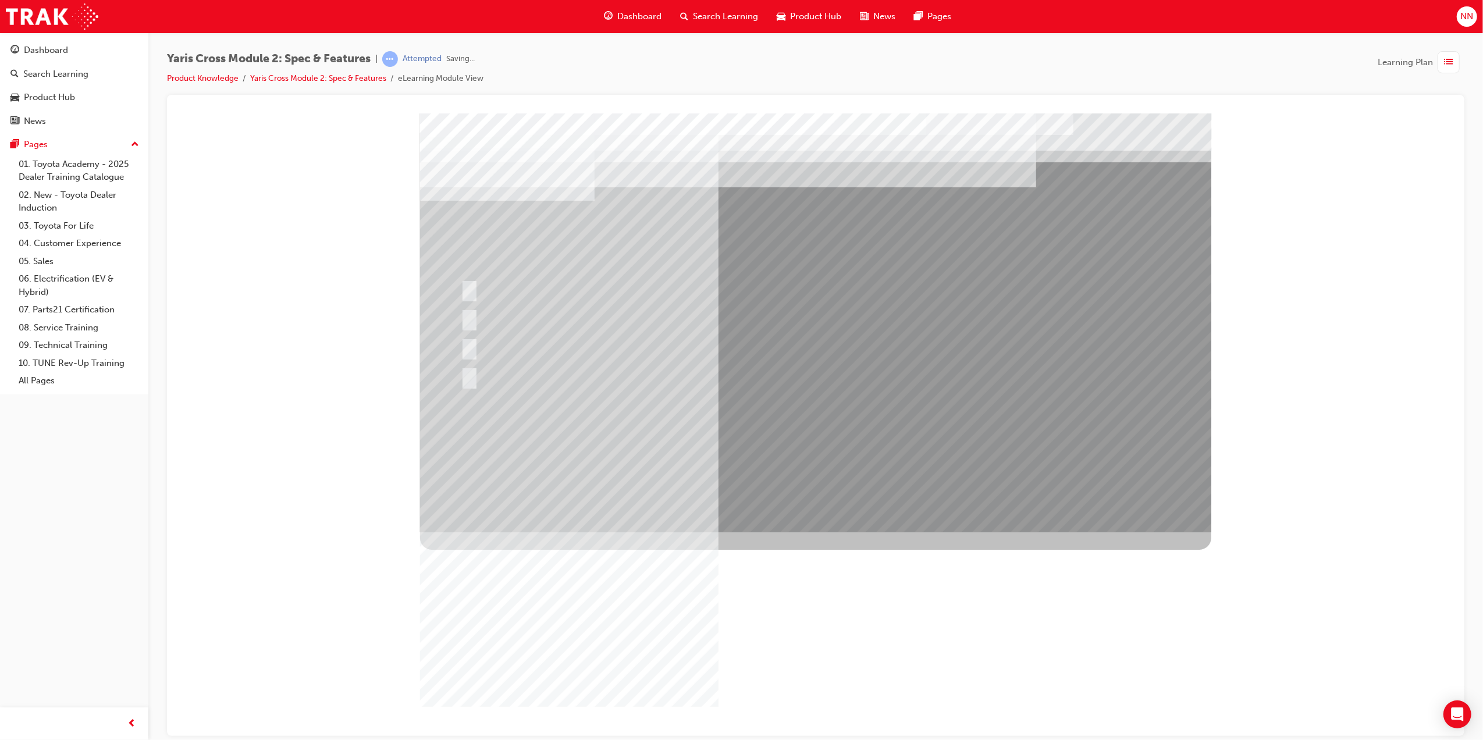
click at [843, 432] on div at bounding box center [815, 322] width 791 height 419
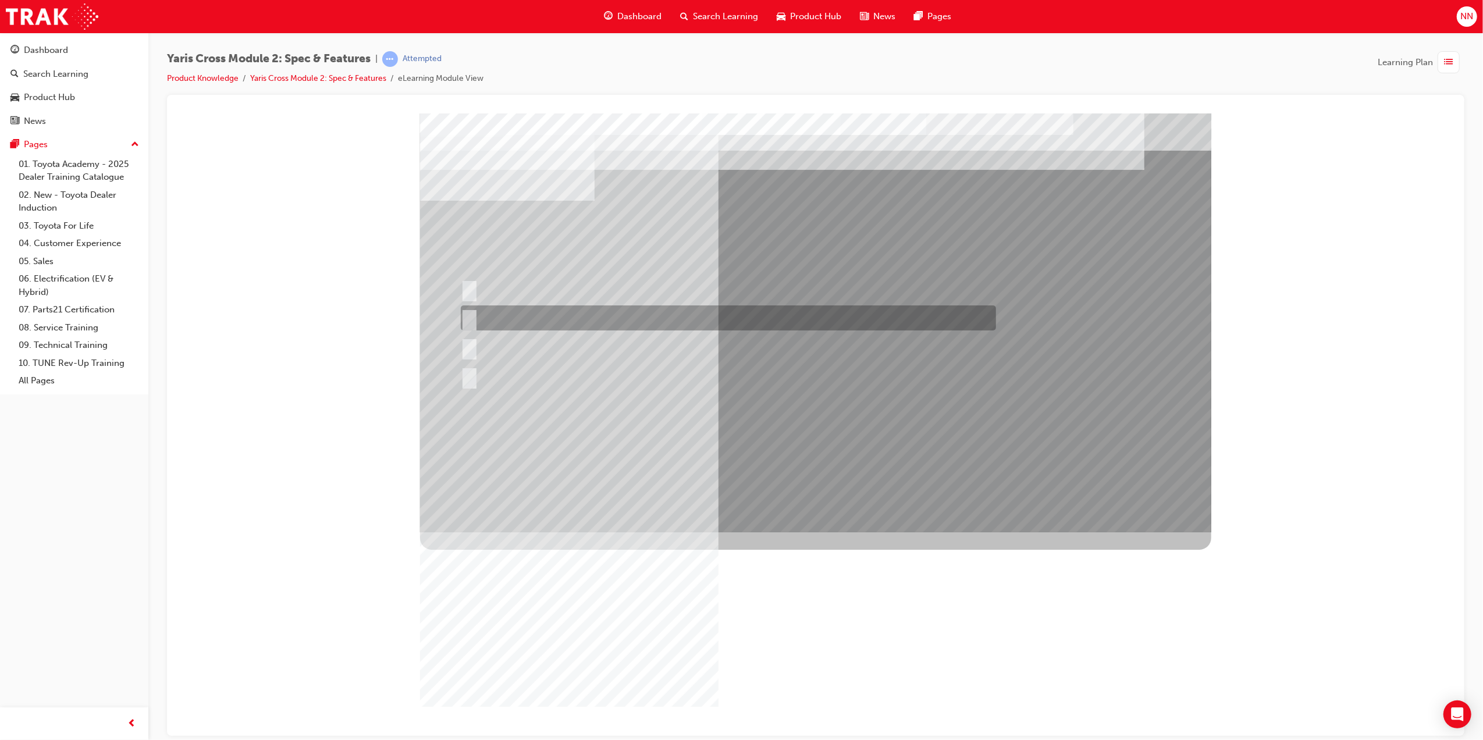
click at [587, 318] on div at bounding box center [724, 317] width 535 height 25
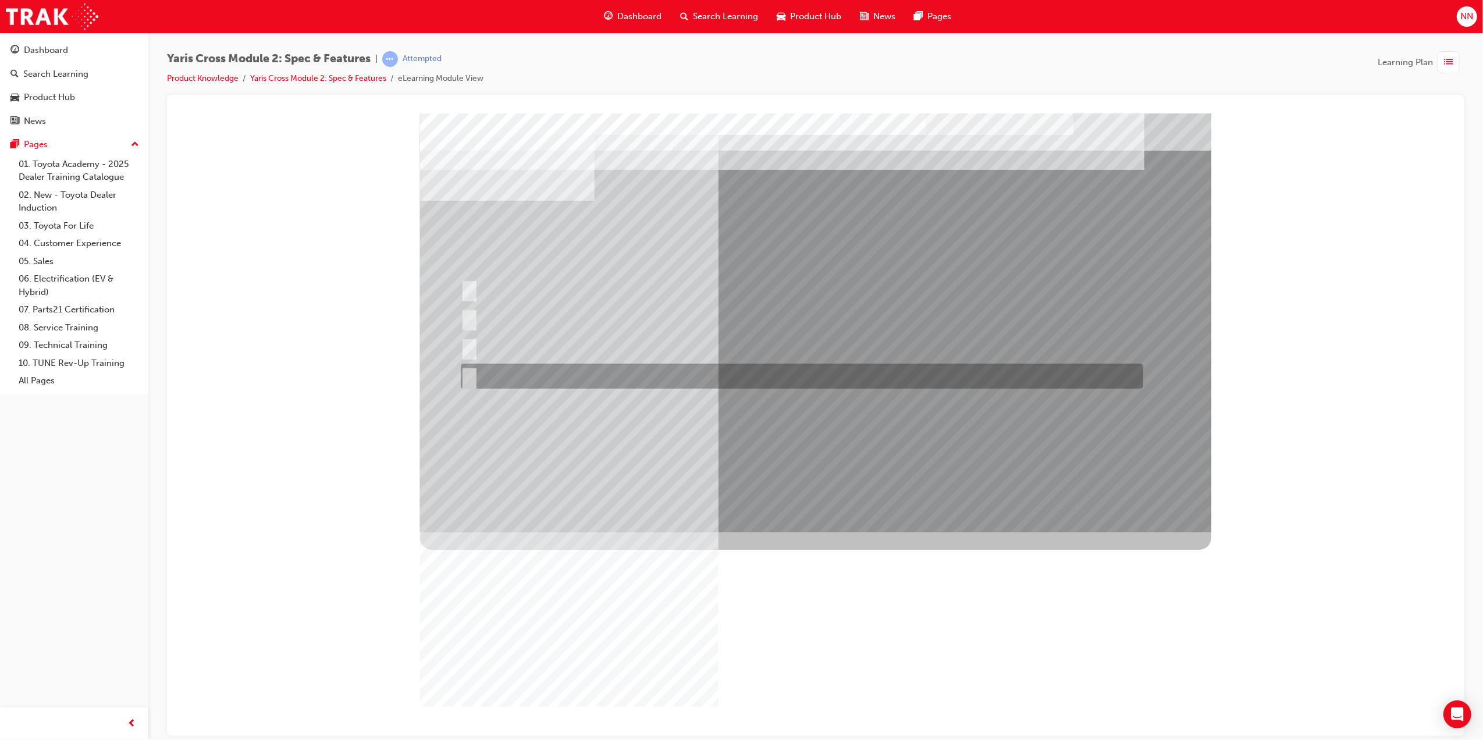
click at [528, 379] on div at bounding box center [798, 376] width 683 height 25
radio input "false"
radio input "true"
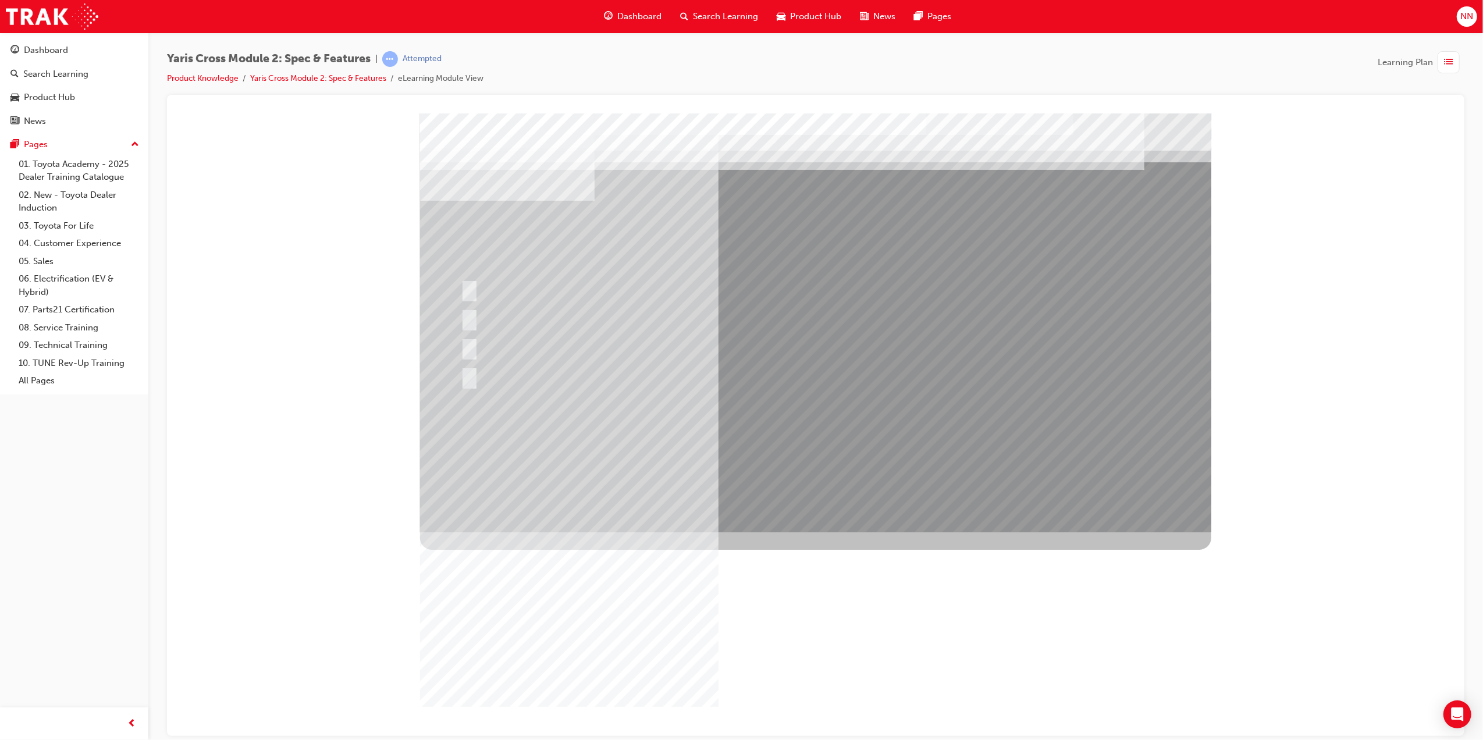
click at [822, 447] on div at bounding box center [815, 322] width 791 height 419
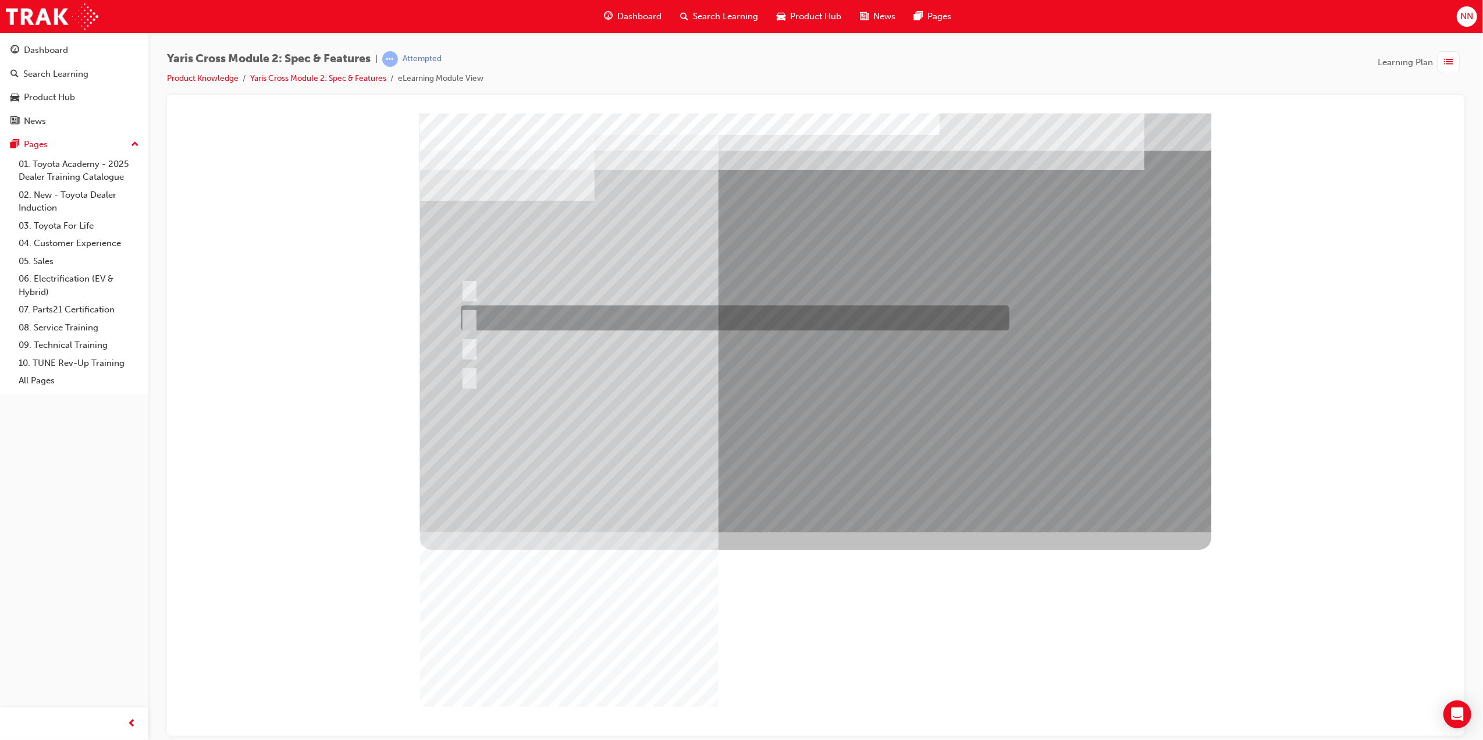
click at [620, 319] on div at bounding box center [731, 317] width 549 height 25
radio input "true"
click at [620, 319] on div at bounding box center [731, 317] width 549 height 25
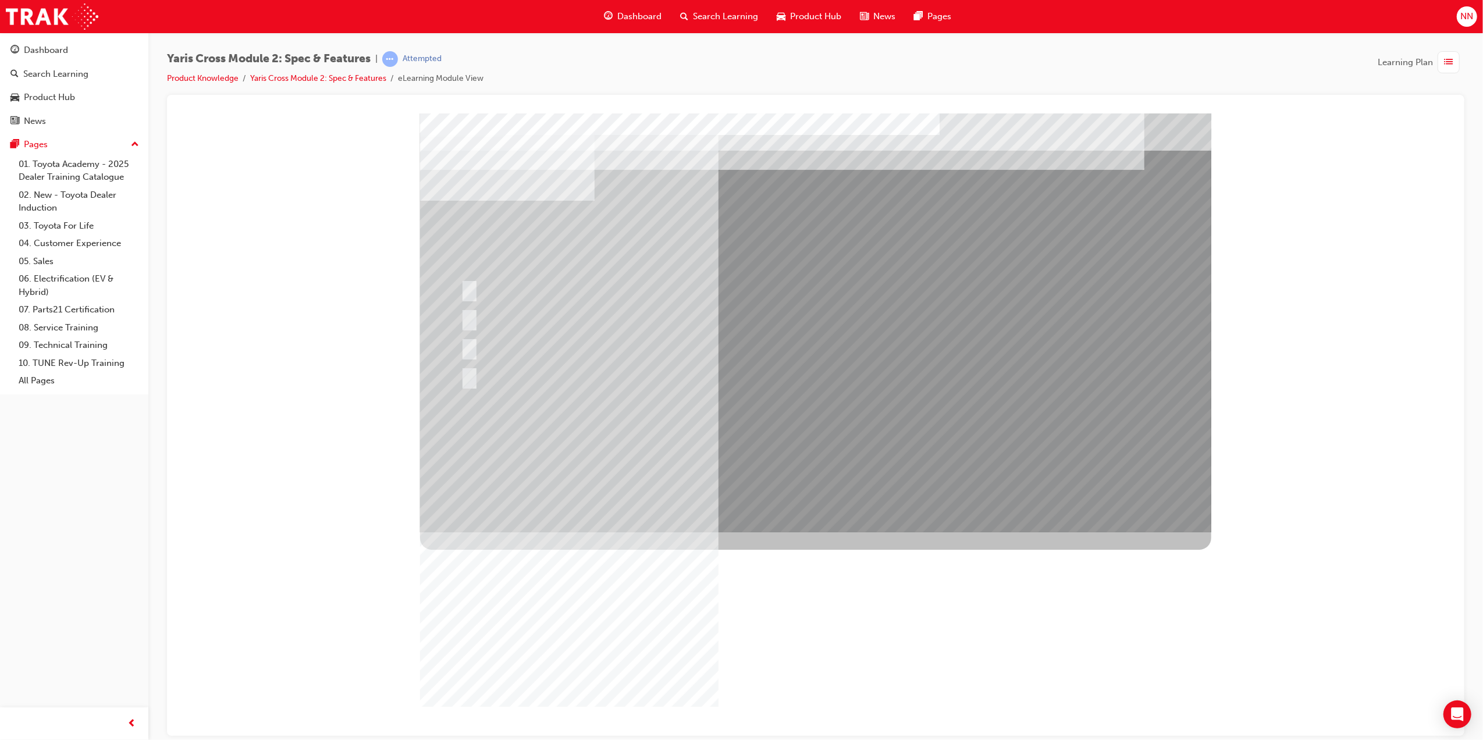
click at [552, 371] on div at bounding box center [815, 322] width 791 height 419
click at [506, 532] on div "Image" at bounding box center [815, 741] width 791 height 419
drag, startPoint x: 519, startPoint y: 370, endPoint x: 734, endPoint y: 425, distance: 221.7
click at [527, 370] on div at bounding box center [731, 376] width 549 height 25
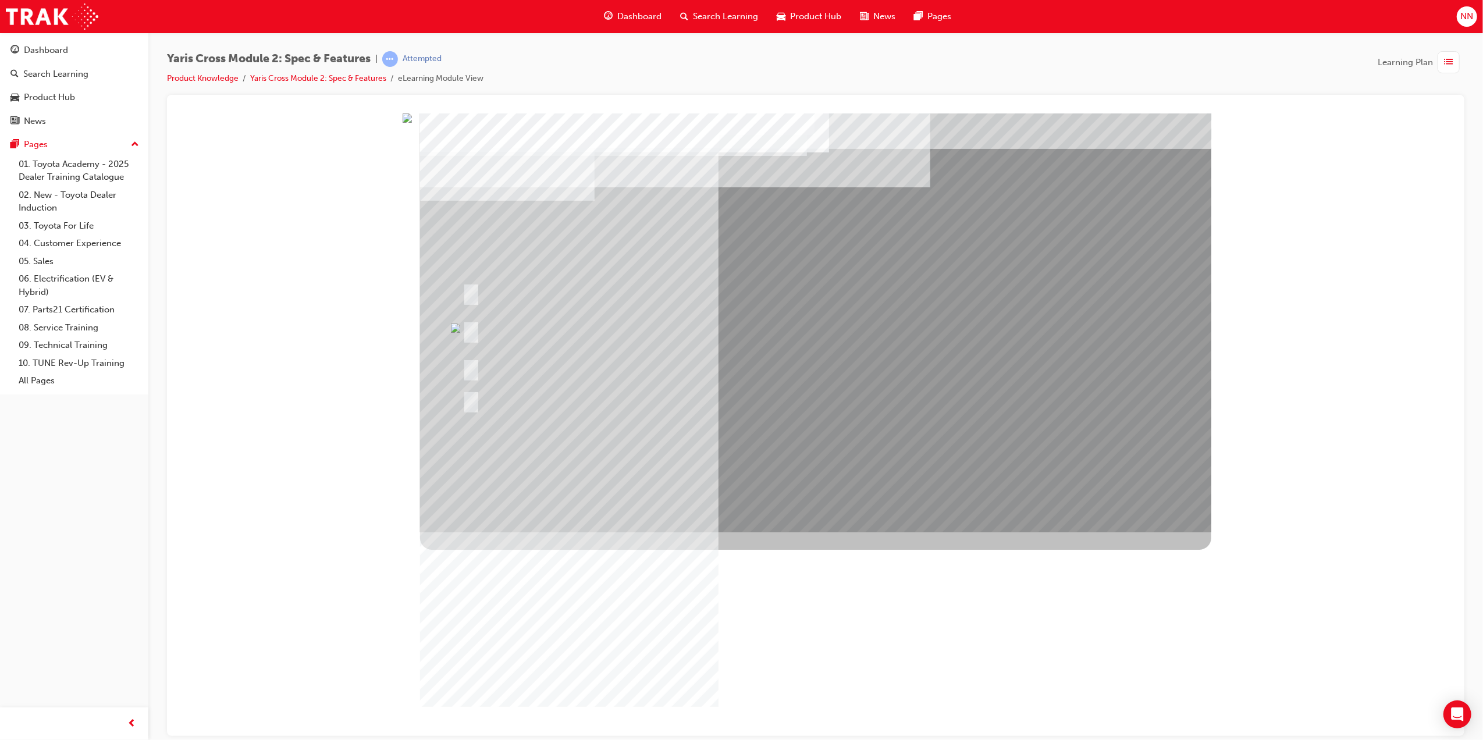
click at [502, 326] on div at bounding box center [678, 330] width 438 height 42
click at [485, 326] on div at bounding box center [678, 330] width 438 height 42
click at [812, 336] on div at bounding box center [678, 330] width 438 height 42
drag, startPoint x: 812, startPoint y: 336, endPoint x: 1056, endPoint y: 322, distance: 244.8
click at [812, 336] on div at bounding box center [678, 330] width 438 height 42
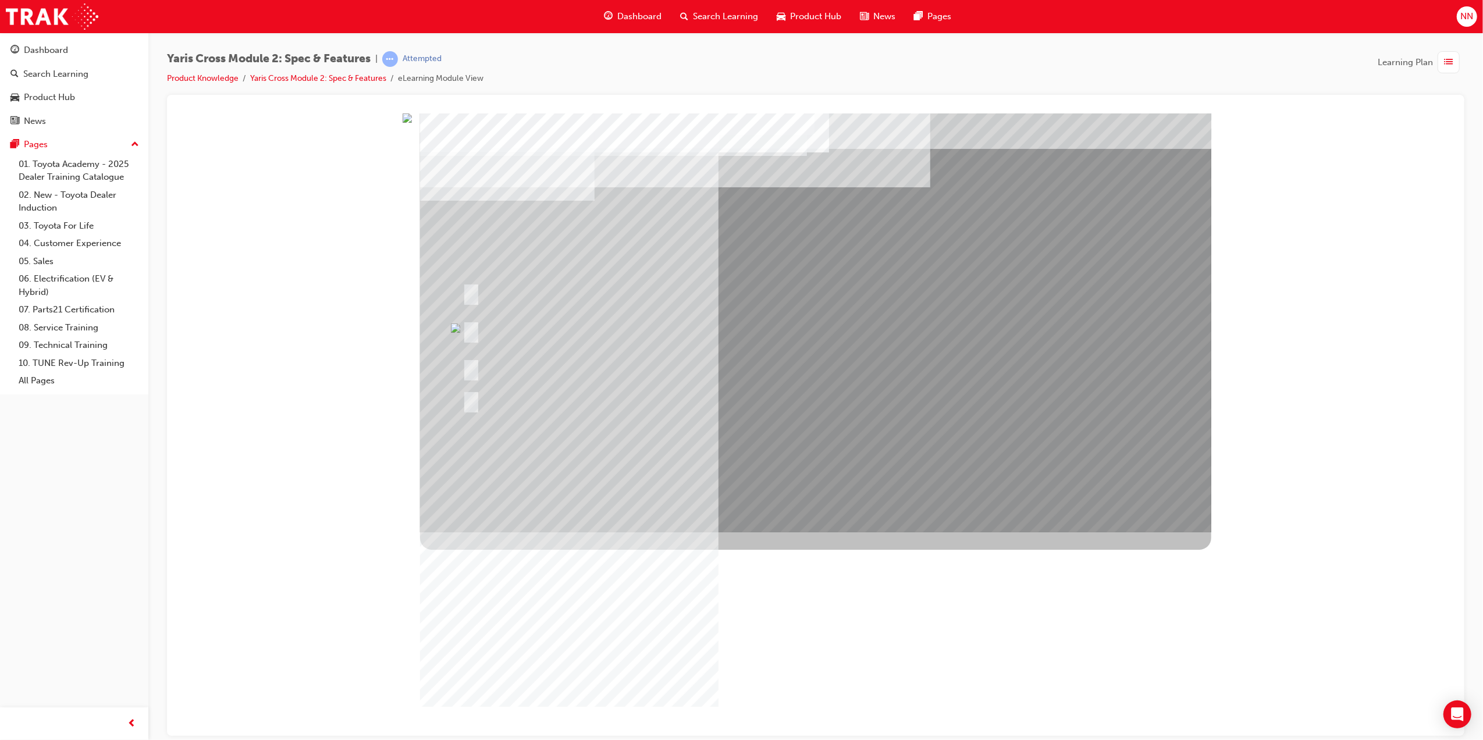
drag, startPoint x: 1190, startPoint y: 344, endPoint x: 1033, endPoint y: 499, distance: 219.7
drag, startPoint x: 1029, startPoint y: 503, endPoint x: 915, endPoint y: 488, distance: 115.0
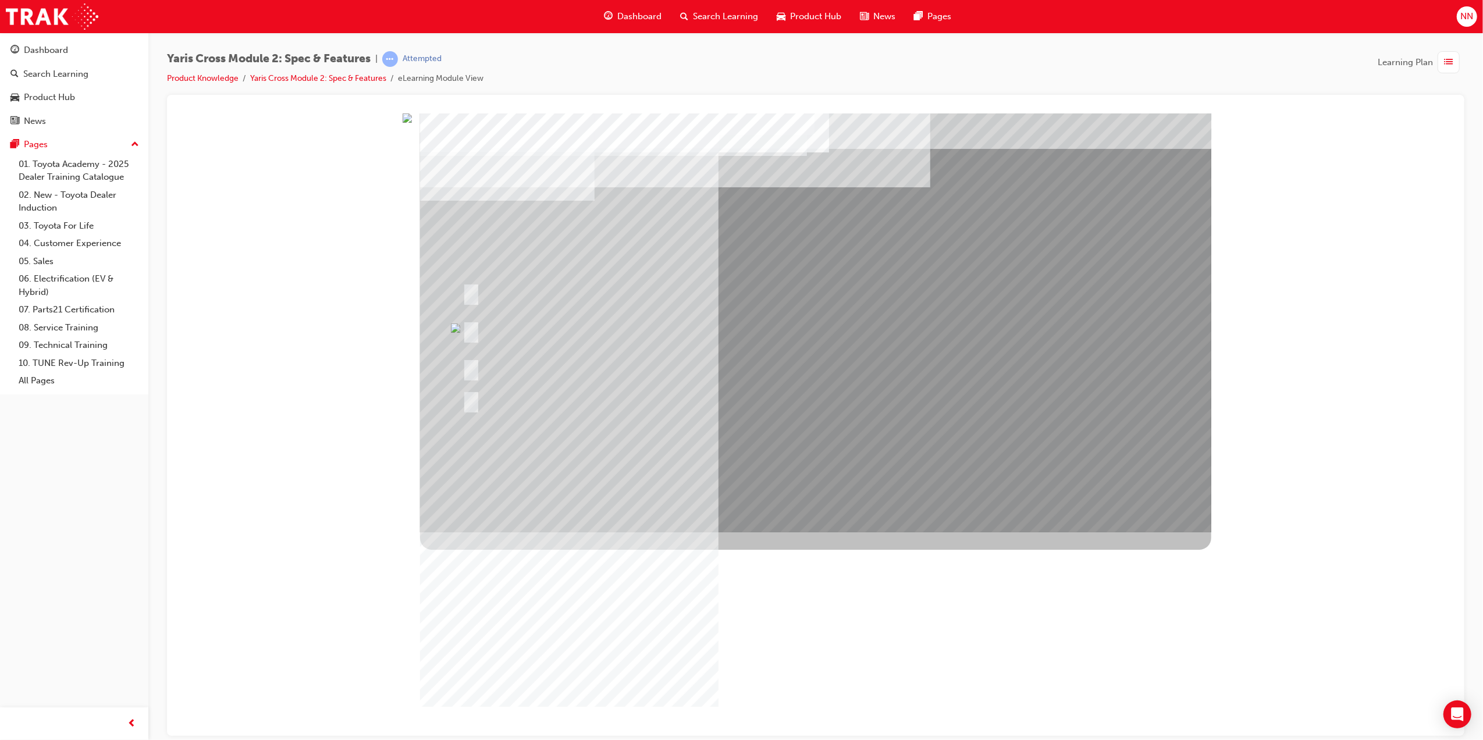
click at [555, 532] on div "Image" at bounding box center [815, 741] width 791 height 419
click at [554, 532] on div "Image" at bounding box center [815, 741] width 791 height 419
click at [545, 286] on div at bounding box center [671, 292] width 424 height 25
click at [509, 312] on div at bounding box center [678, 330] width 438 height 42
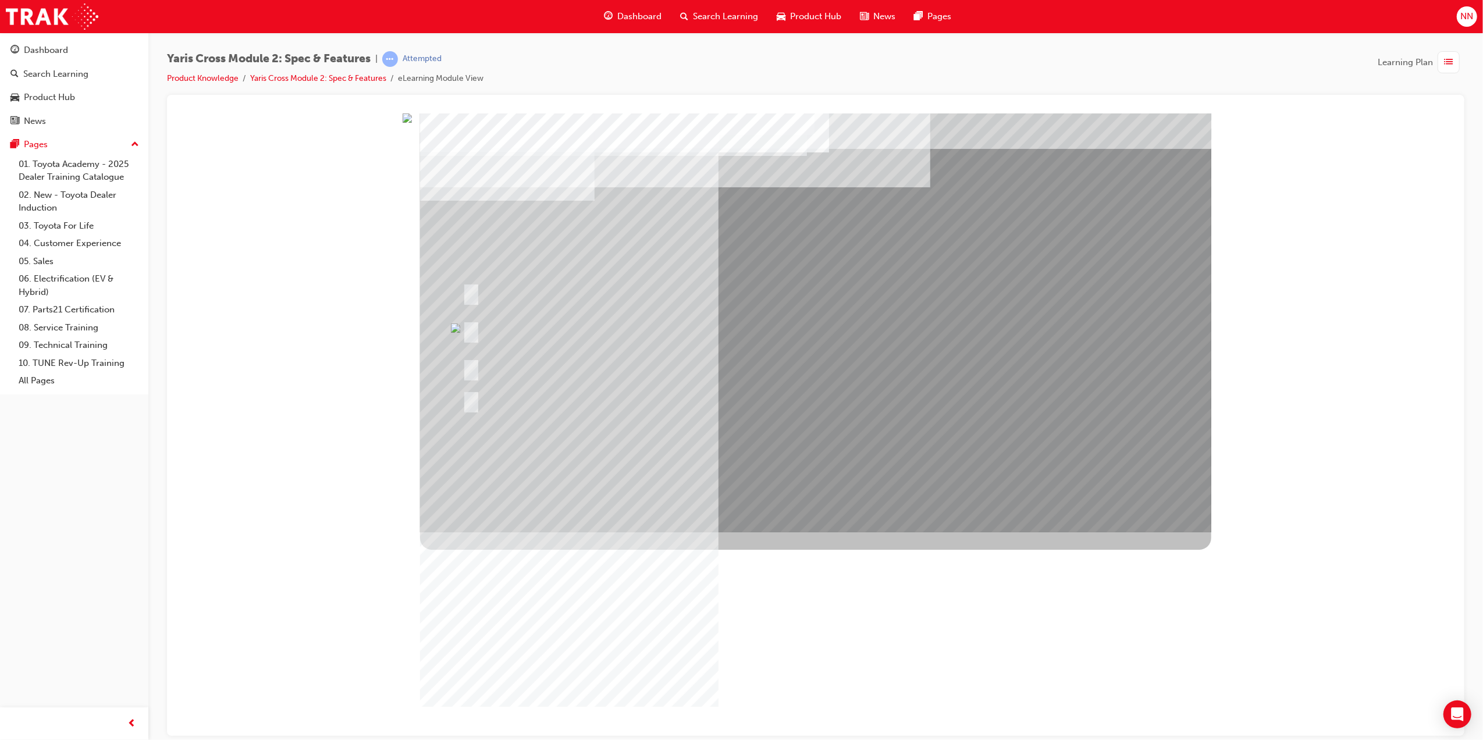
click at [503, 315] on div at bounding box center [678, 330] width 438 height 42
click at [449, 532] on div "Image" at bounding box center [815, 741] width 791 height 419
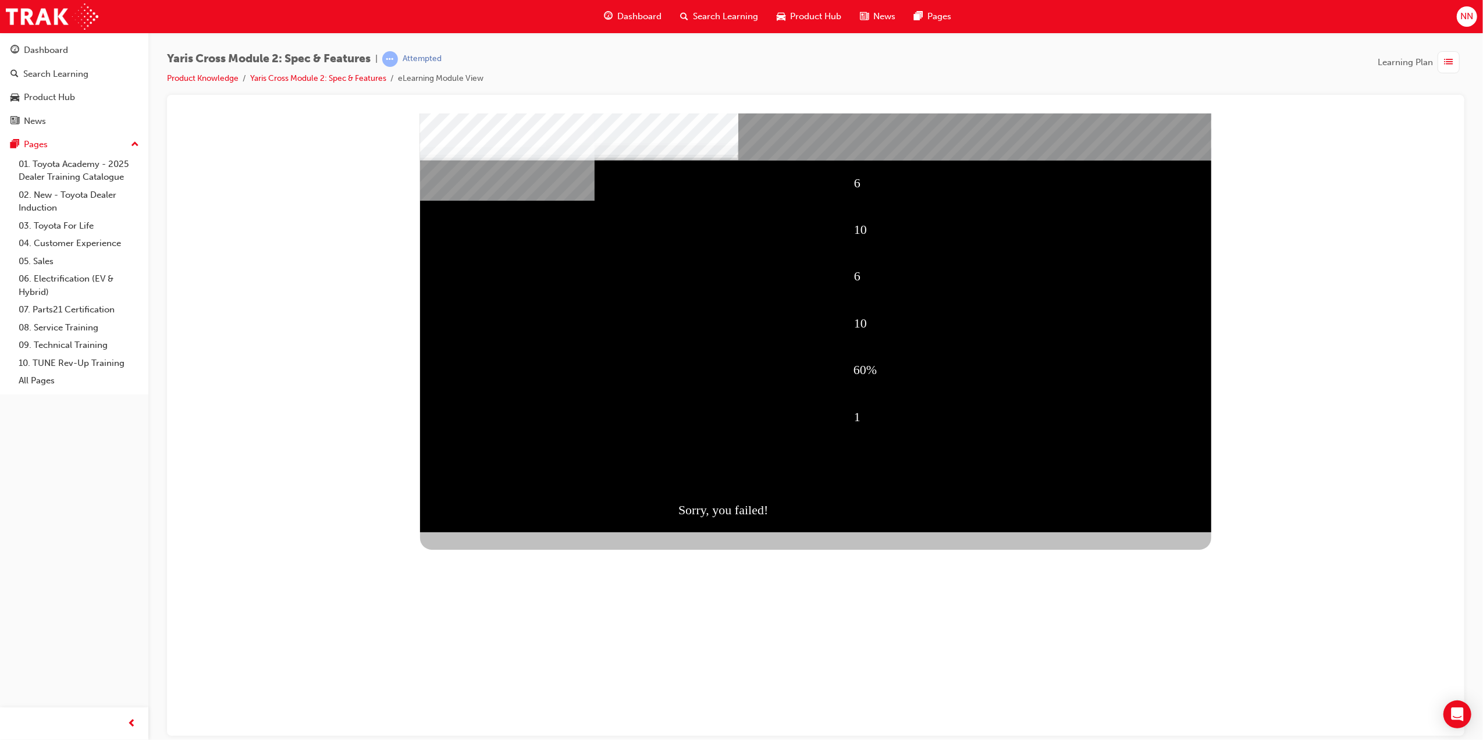
click at [712, 508] on div "Sorry, you failed!" at bounding box center [925, 509] width 494 height 47
click at [656, 456] on div "6 10 6 10 60% 1 Sorry, you failed!" at bounding box center [815, 322] width 791 height 419
drag, startPoint x: 1064, startPoint y: 433, endPoint x: 1012, endPoint y: 409, distance: 57.5
click at [1062, 435] on div "1" at bounding box center [1013, 417] width 318 height 44
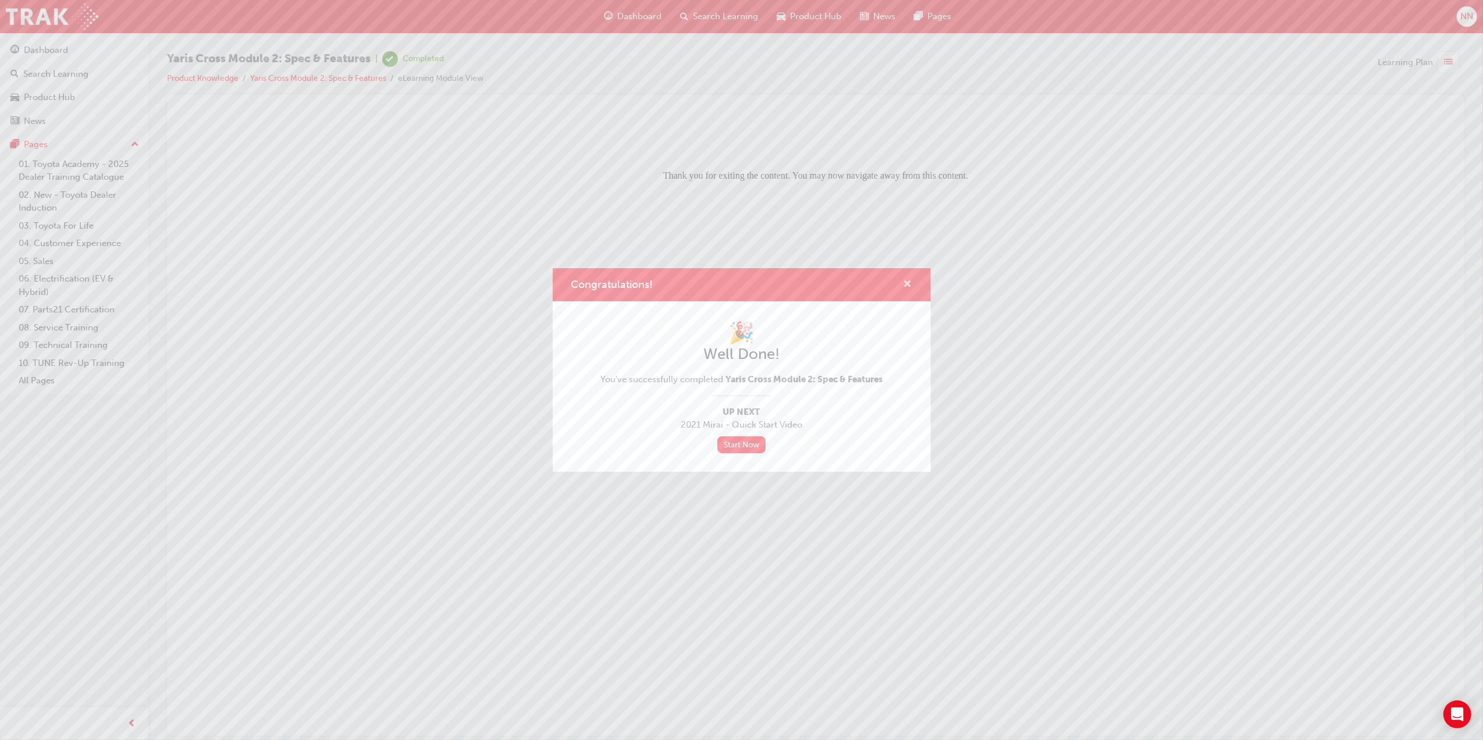
click at [911, 285] on span "cross-icon" at bounding box center [908, 285] width 9 height 10
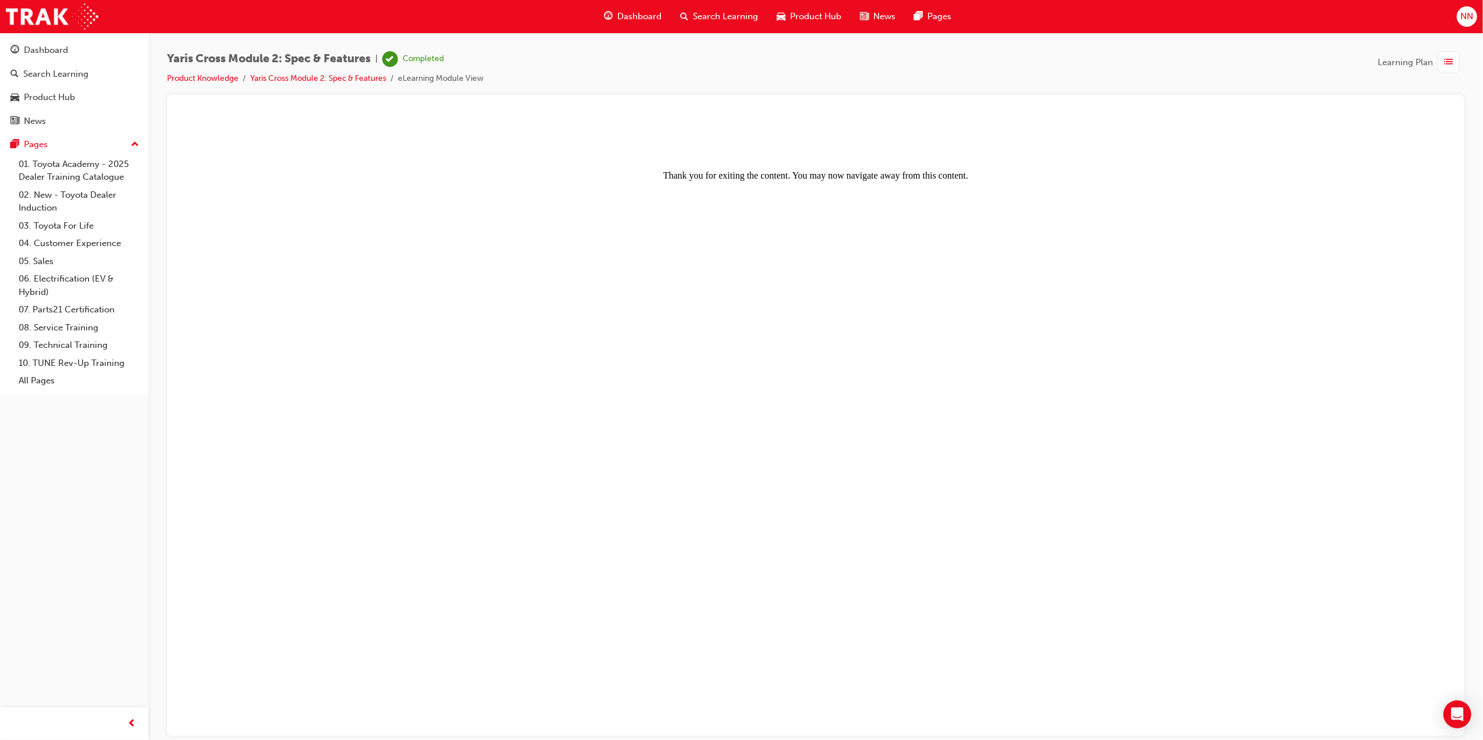
click at [1444, 61] on div "button" at bounding box center [1449, 62] width 22 height 22
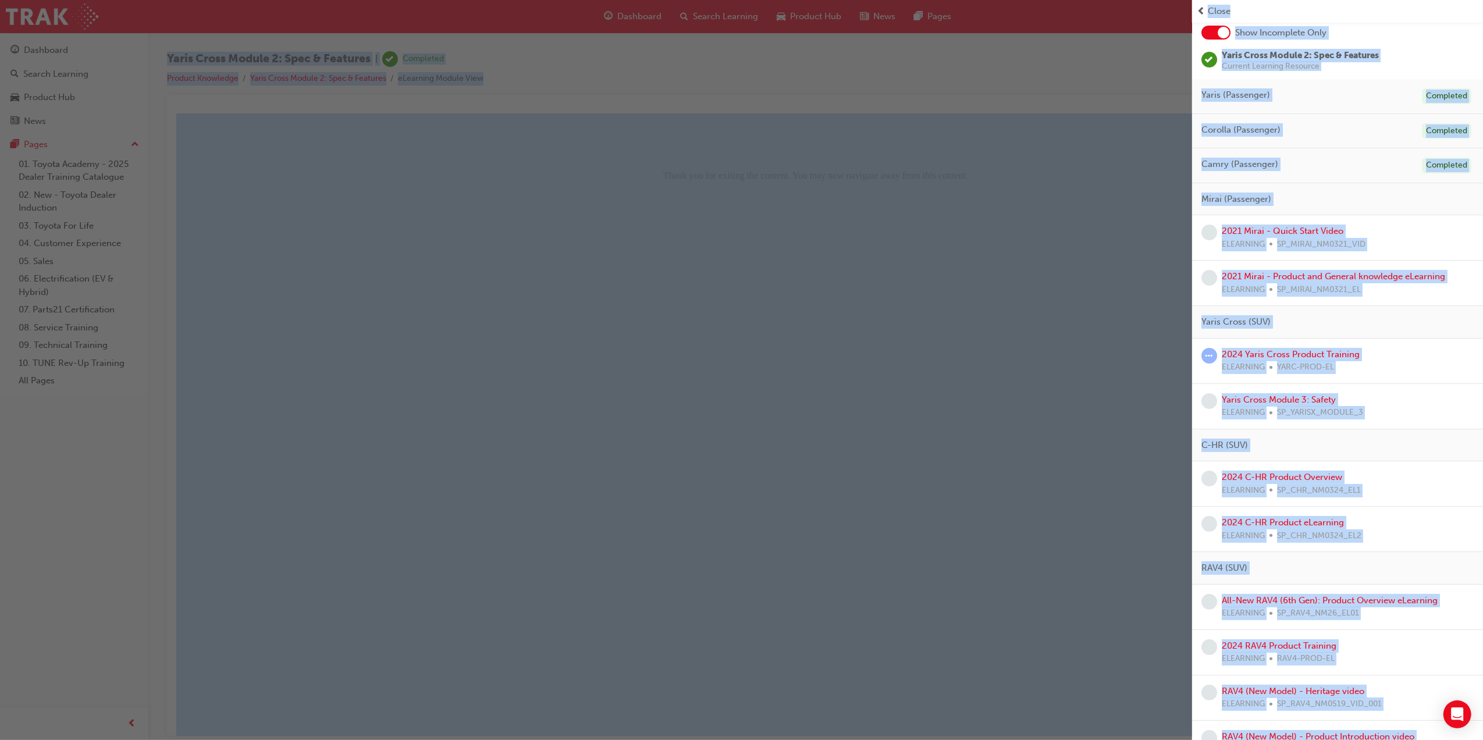
scroll to position [155, 0]
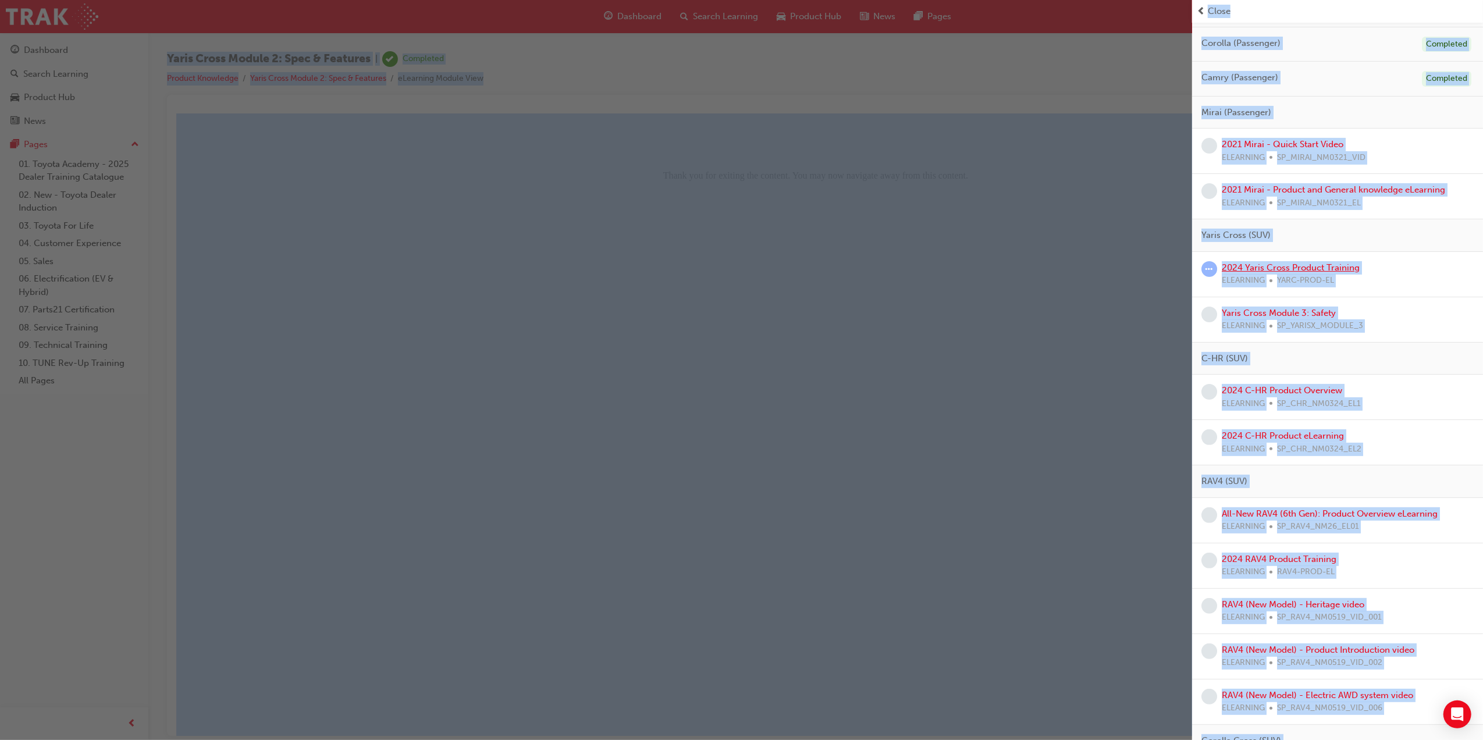
click at [1331, 268] on link "2024 Yaris Cross Product Training" at bounding box center [1291, 267] width 138 height 10
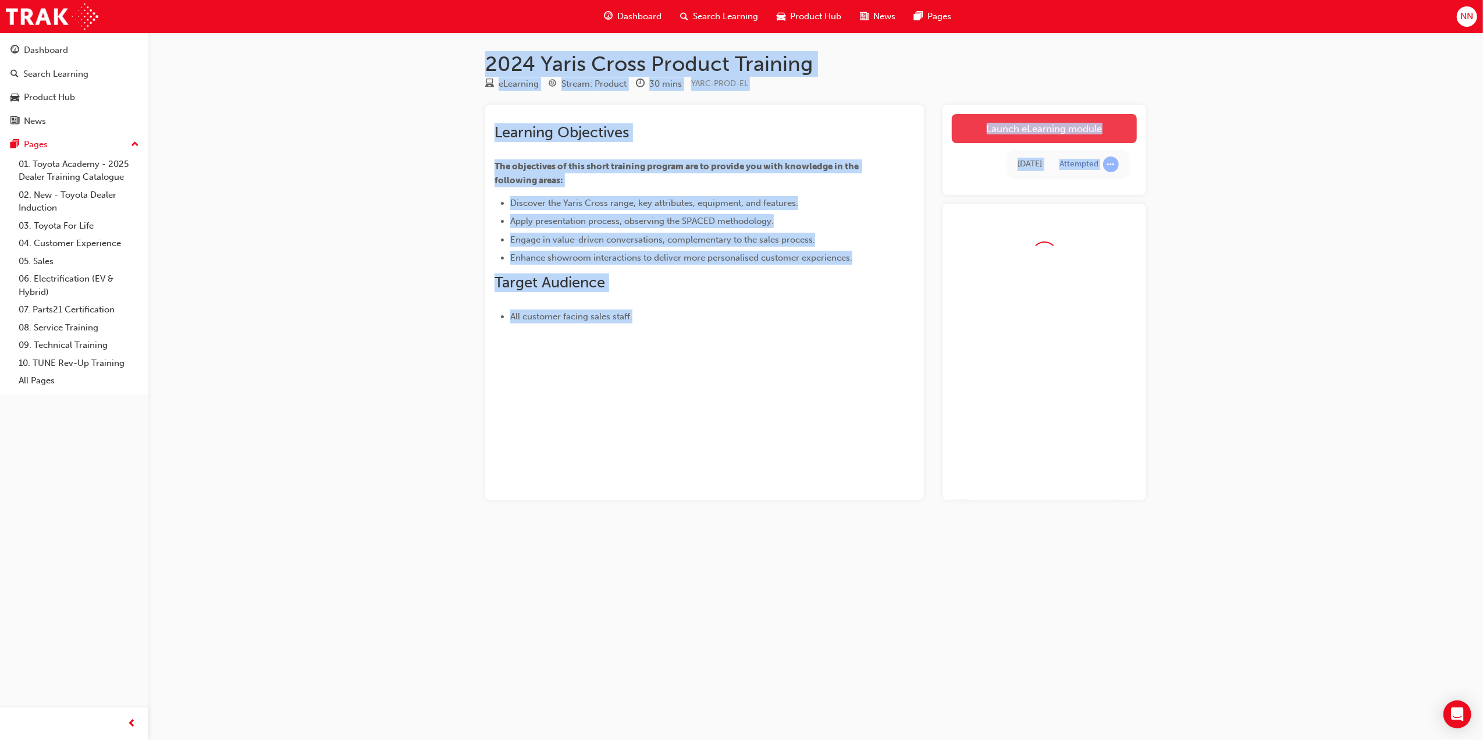
click at [1095, 130] on link "Launch eLearning module" at bounding box center [1044, 128] width 185 height 29
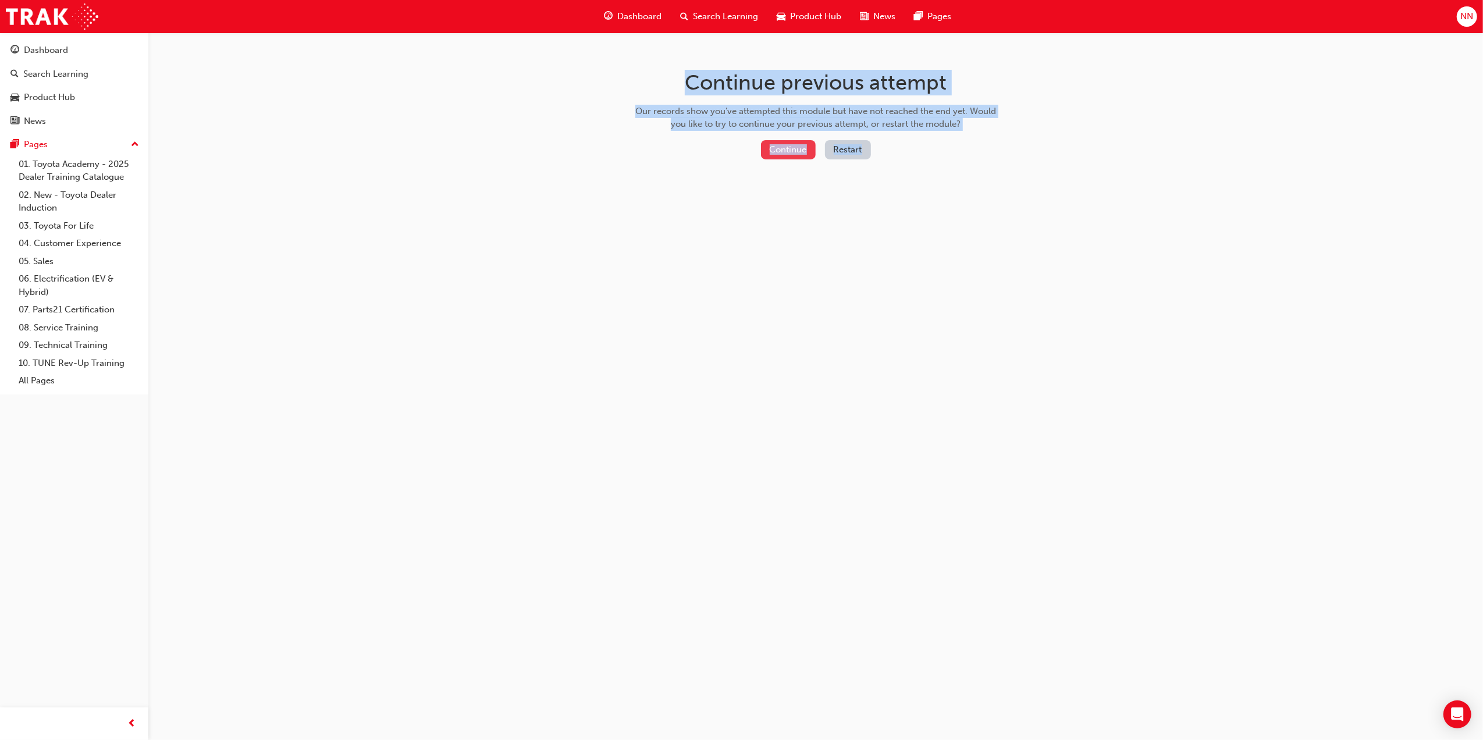
click at [791, 157] on button "Continue" at bounding box center [788, 149] width 55 height 19
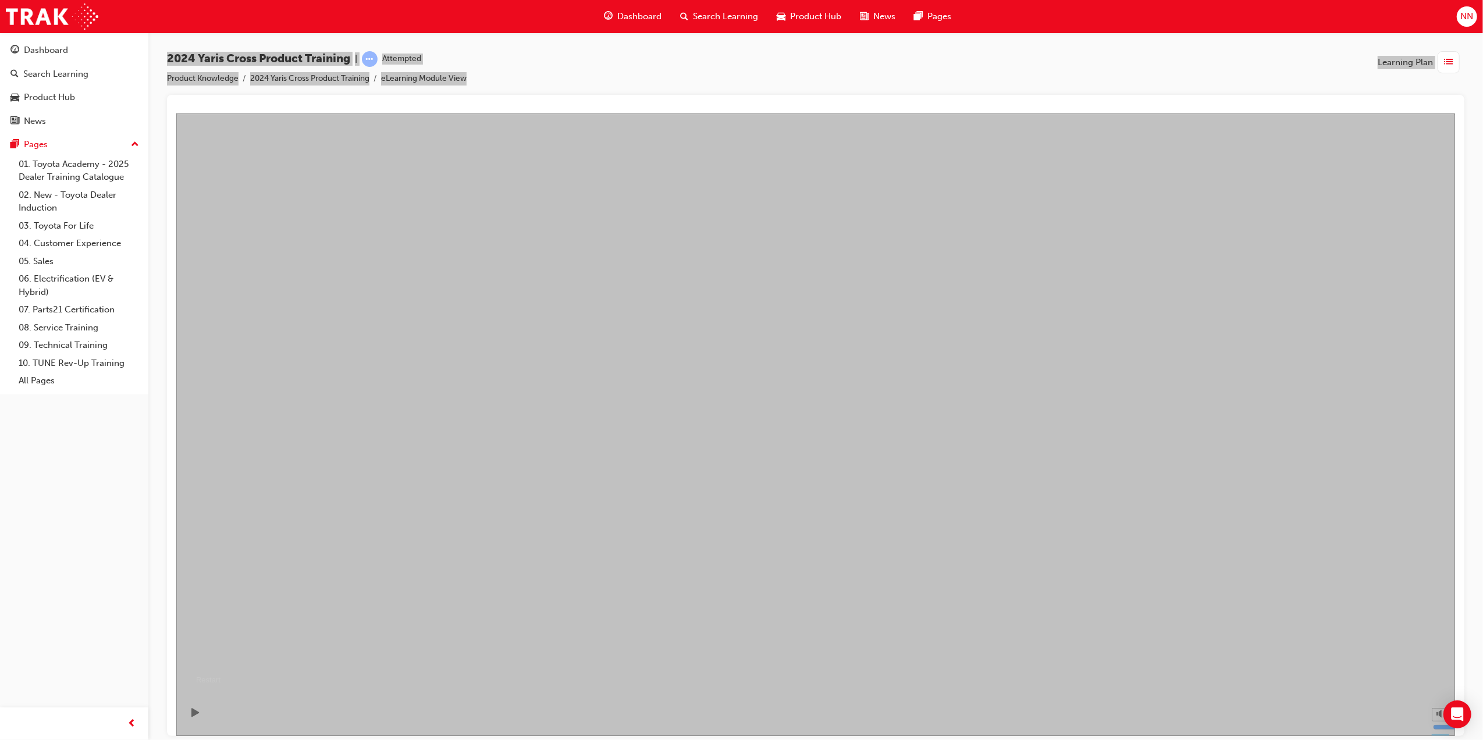
click at [220, 659] on button "Resume" at bounding box center [198, 666] width 44 height 14
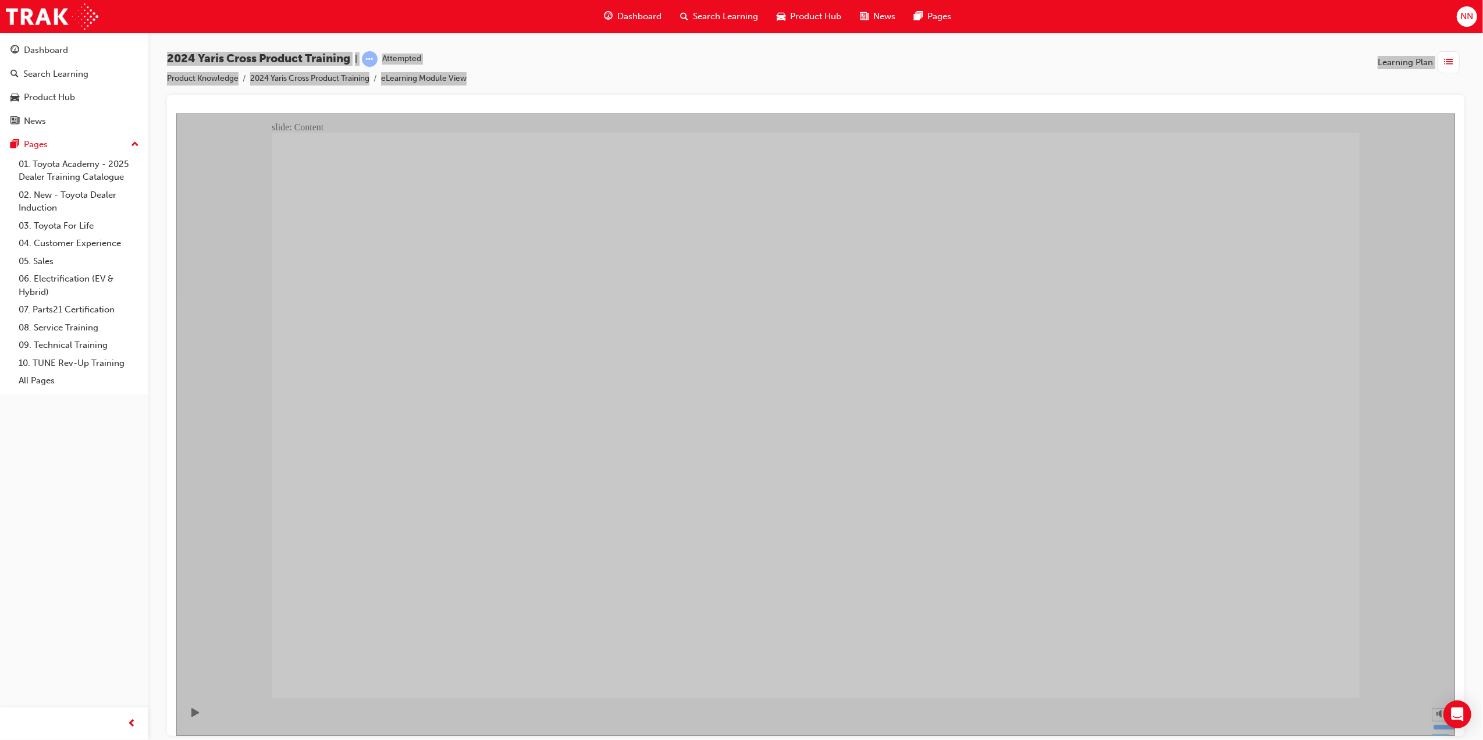
drag, startPoint x: 1254, startPoint y: 642, endPoint x: 1259, endPoint y: 661, distance: 19.8
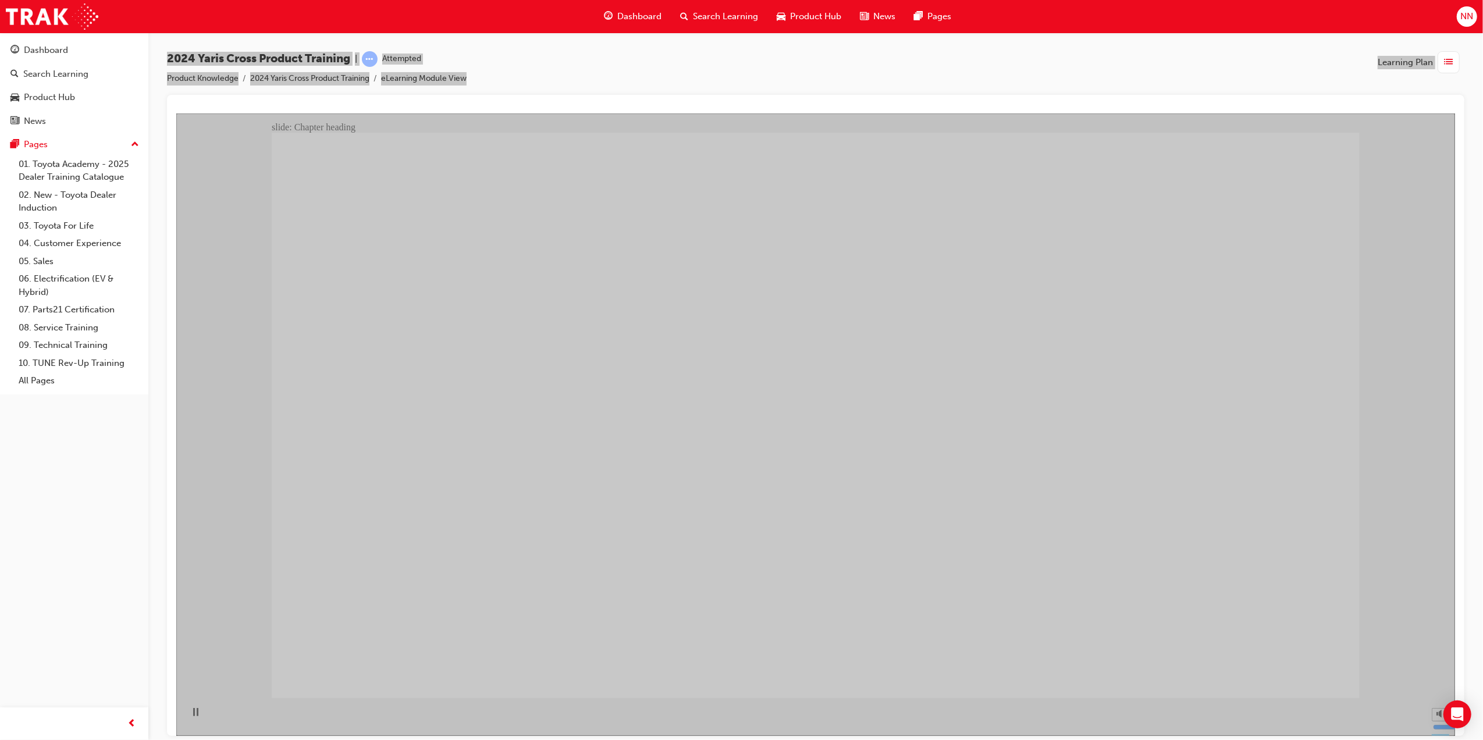
click at [1249, 659] on div "Rectangle 1 Drivetrain and Performance arrow_red.png BACK NEXT BACK NEXT Drivet…" at bounding box center [815, 420] width 1088 height 576
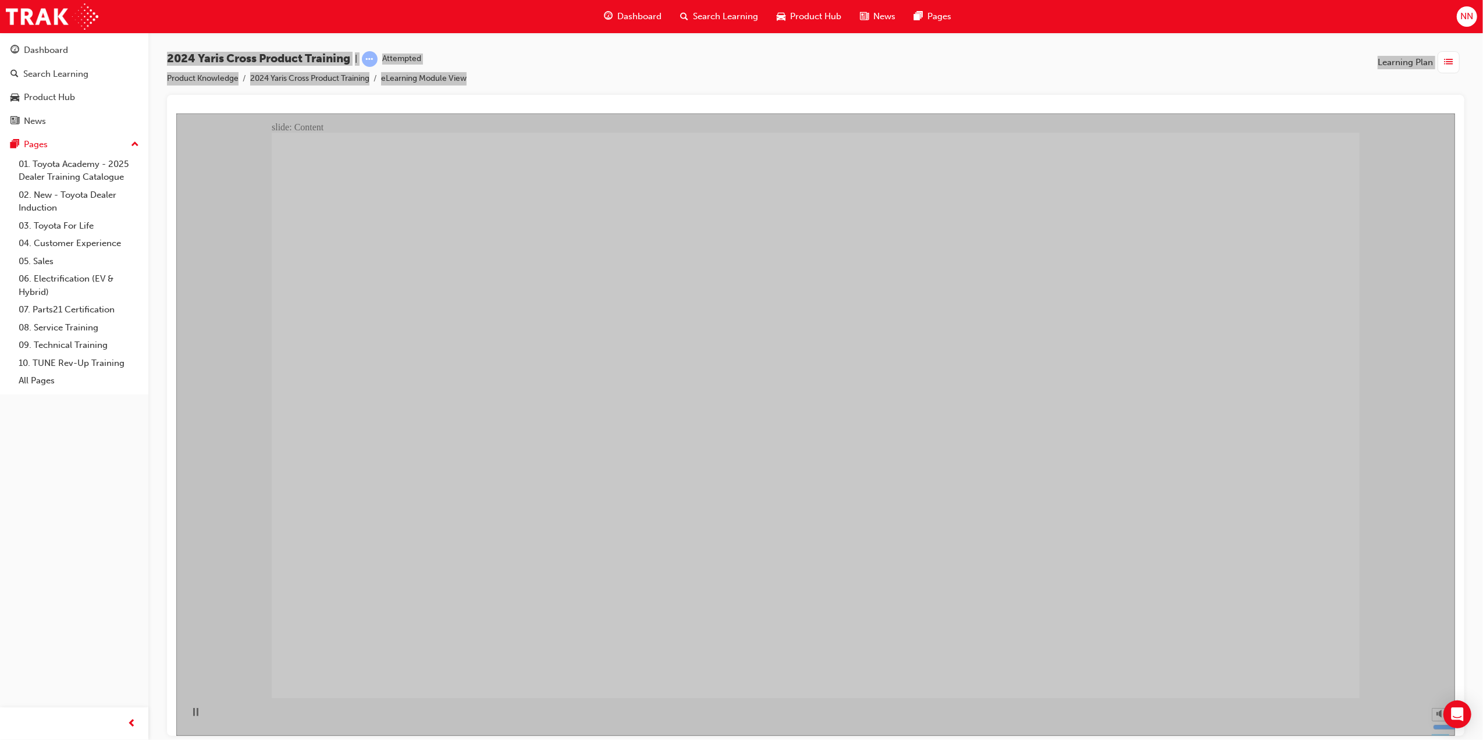
drag, startPoint x: 705, startPoint y: 539, endPoint x: 690, endPoint y: 535, distance: 15.7
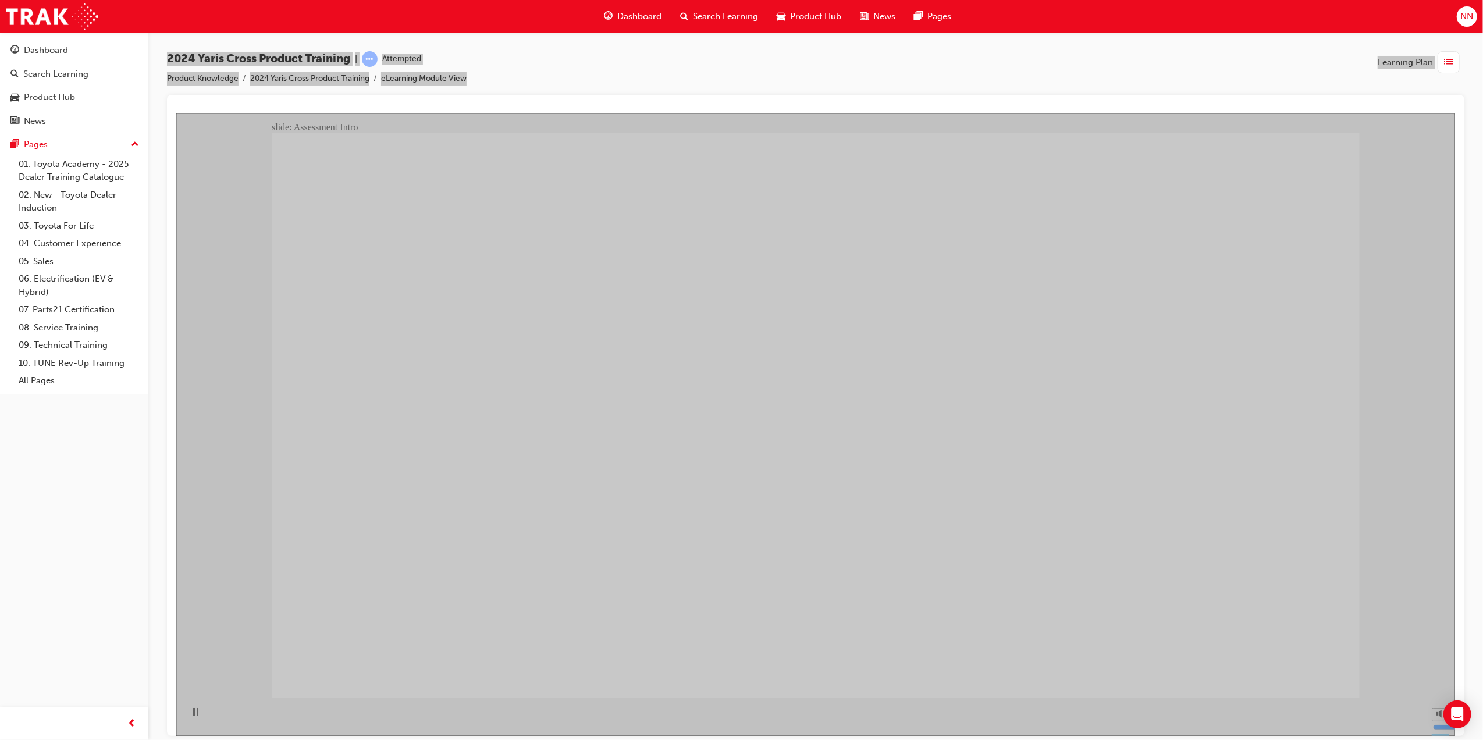
drag, startPoint x: 963, startPoint y: 308, endPoint x: 967, endPoint y: 297, distance: 11.0
radio input "true"
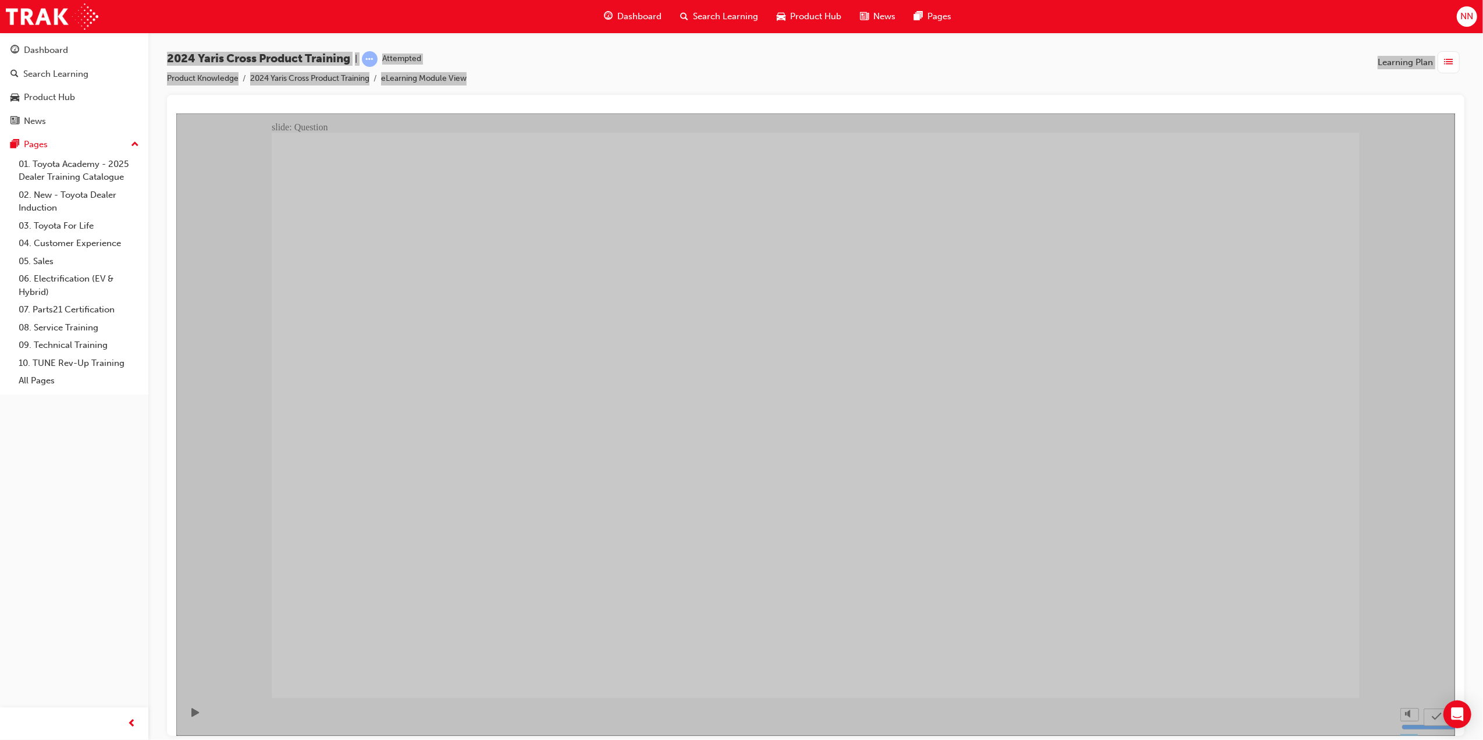
radio input "true"
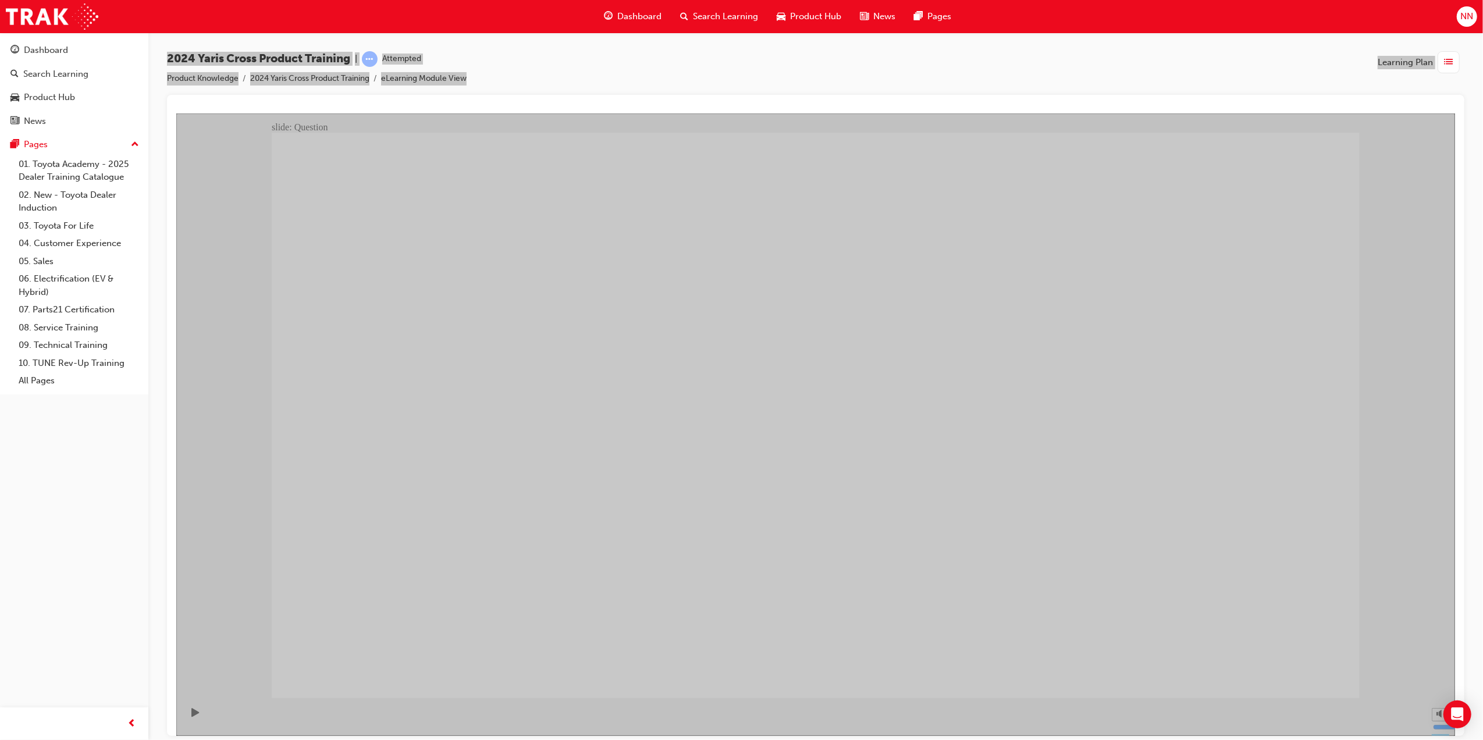
checkbox input "false"
checkbox input "true"
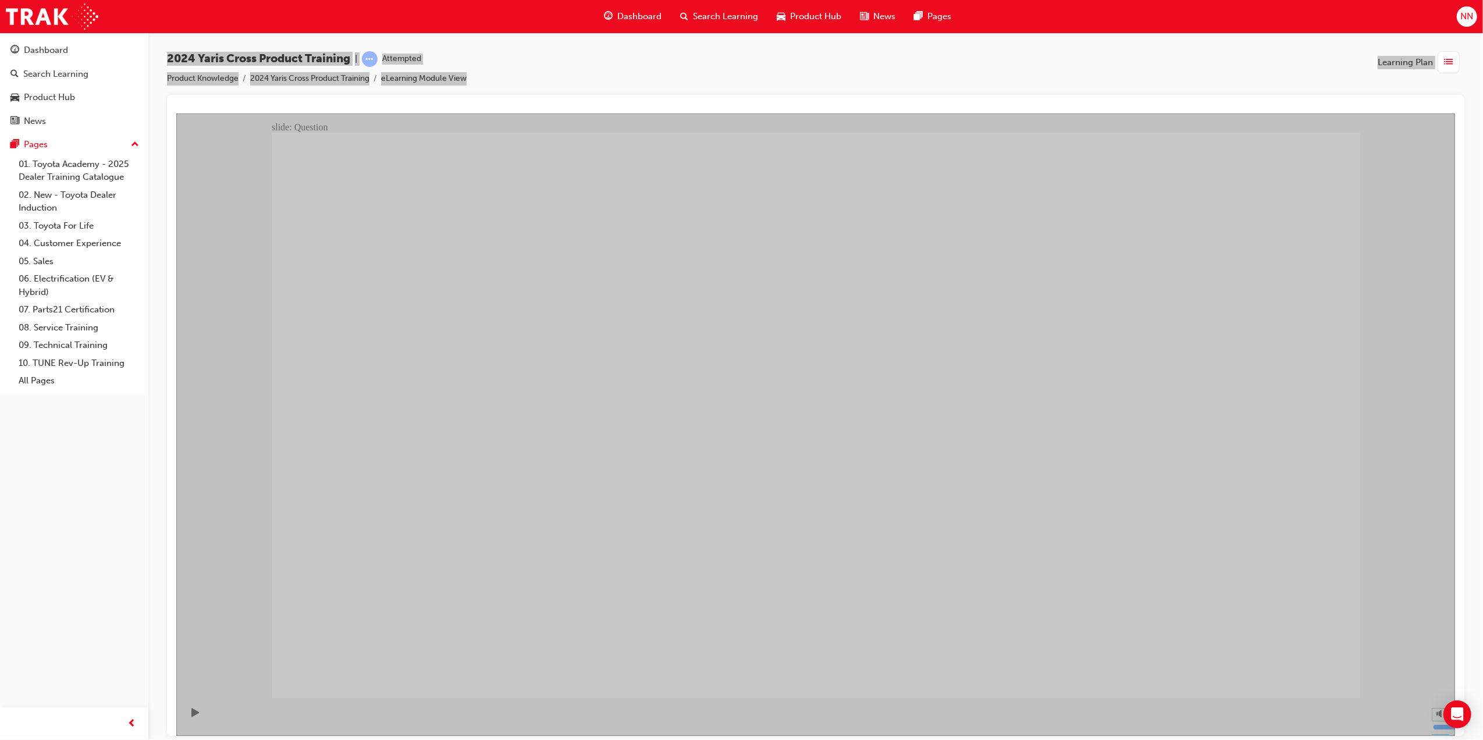
checkbox input "true"
radio input "true"
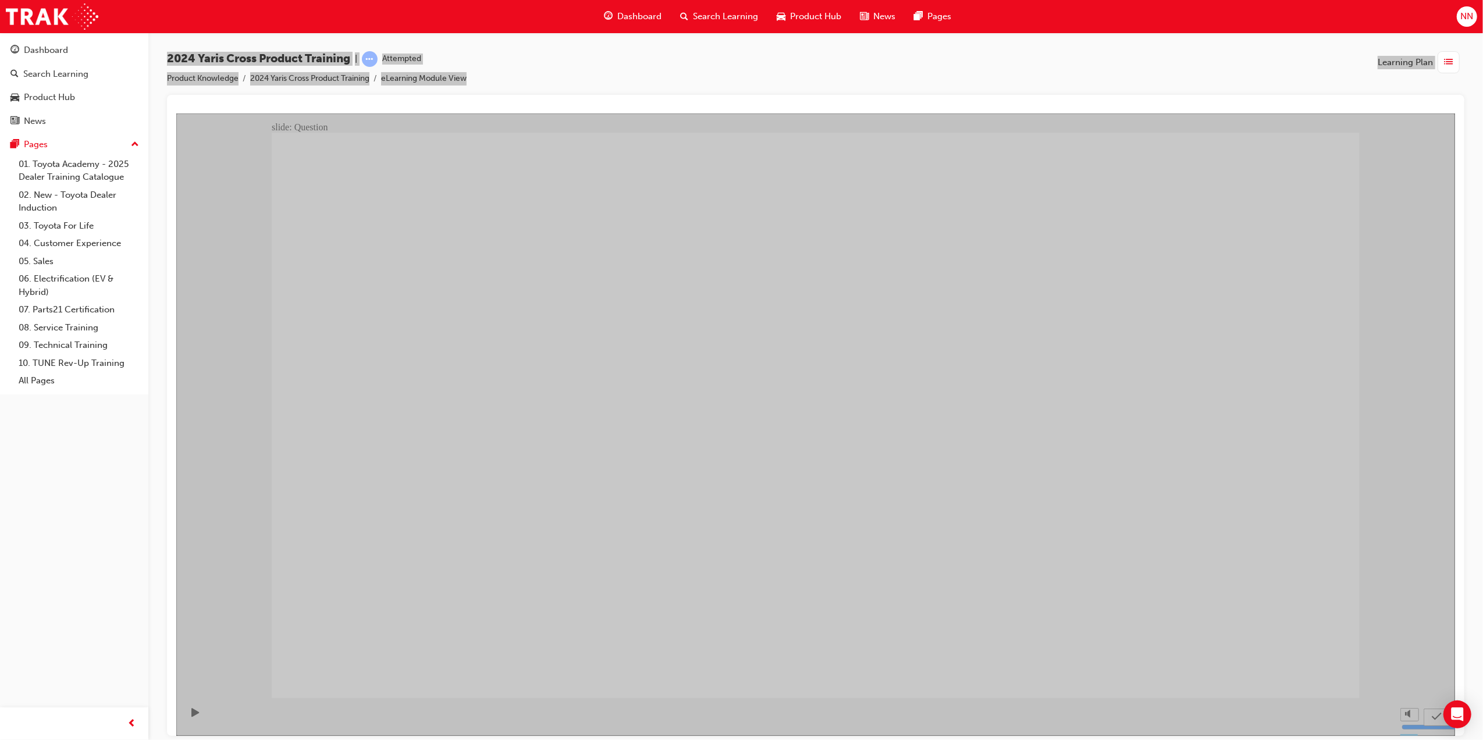
drag, startPoint x: 1093, startPoint y: 423, endPoint x: 685, endPoint y: 528, distance: 421.7
drag, startPoint x: 721, startPoint y: 381, endPoint x: 1095, endPoint y: 574, distance: 420.6
drag, startPoint x: 596, startPoint y: 558, endPoint x: 520, endPoint y: 513, distance: 88.7
drag, startPoint x: 532, startPoint y: 431, endPoint x: 949, endPoint y: 623, distance: 459.0
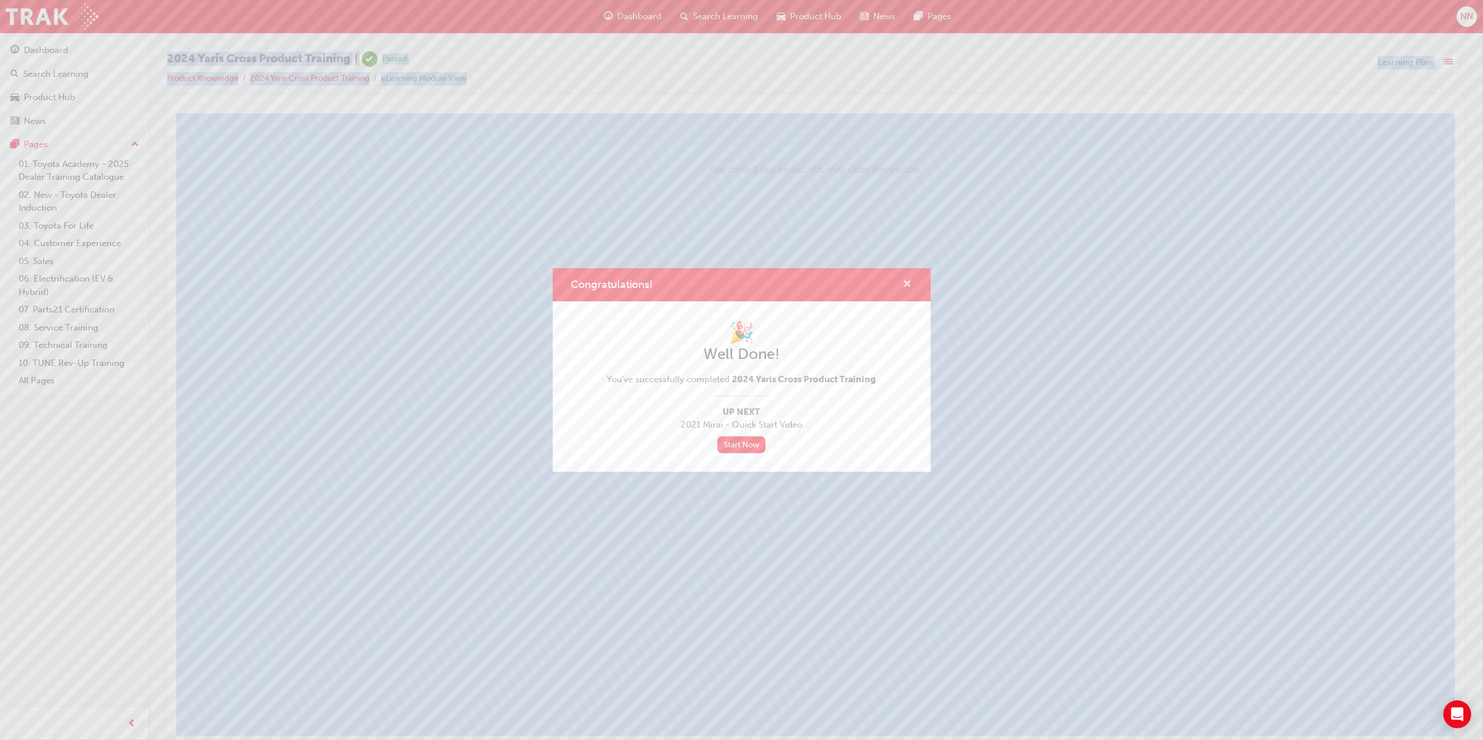
click at [909, 280] on span "cross-icon" at bounding box center [908, 285] width 9 height 10
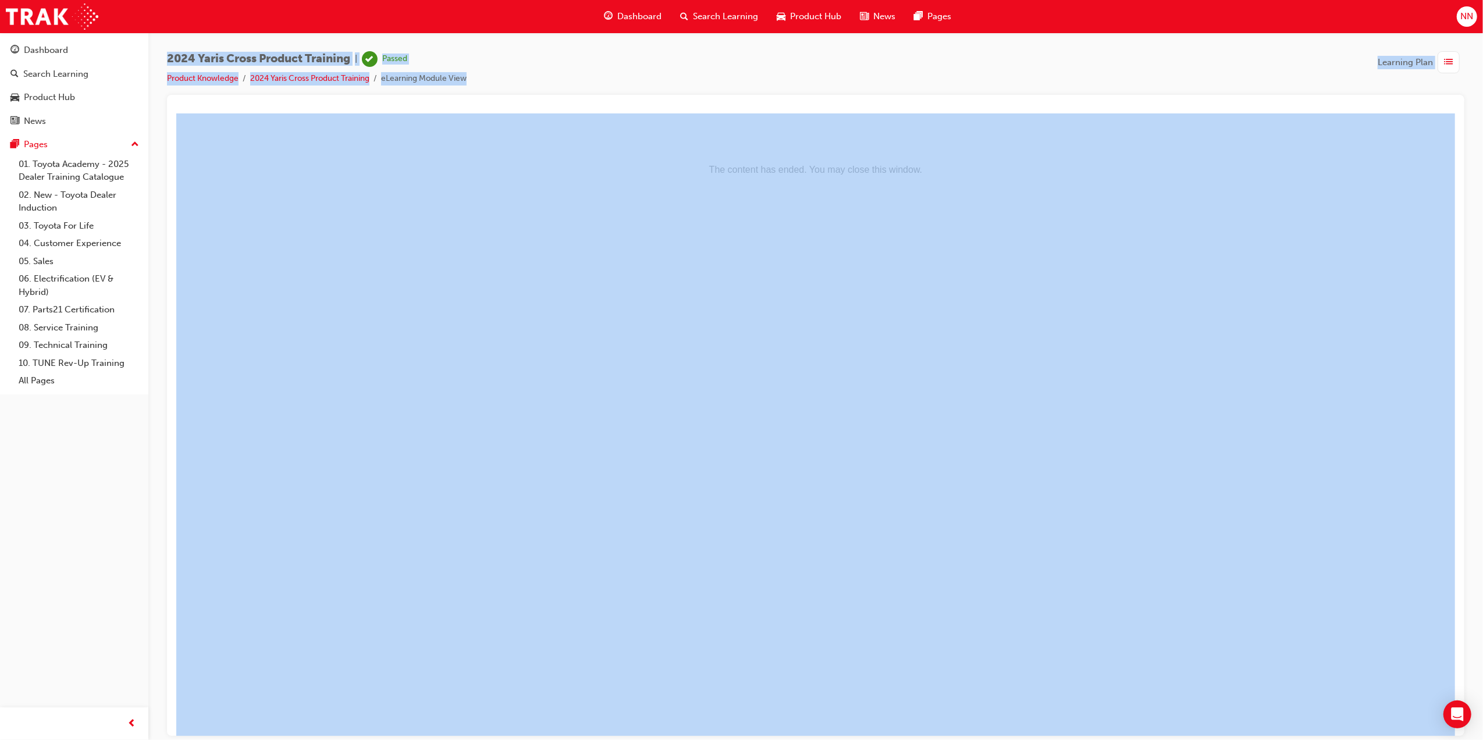
click at [1442, 55] on div "button" at bounding box center [1449, 62] width 22 height 22
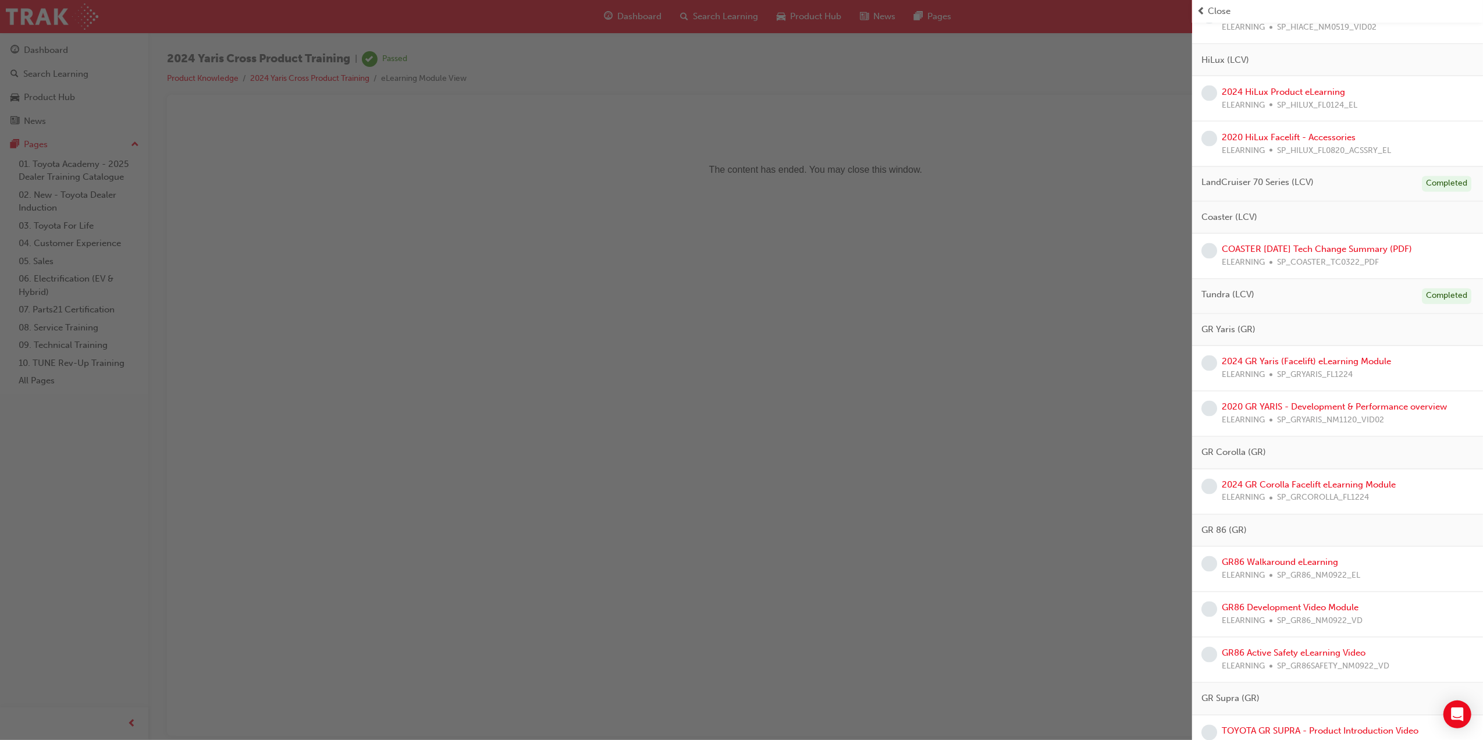
scroll to position [1897, 0]
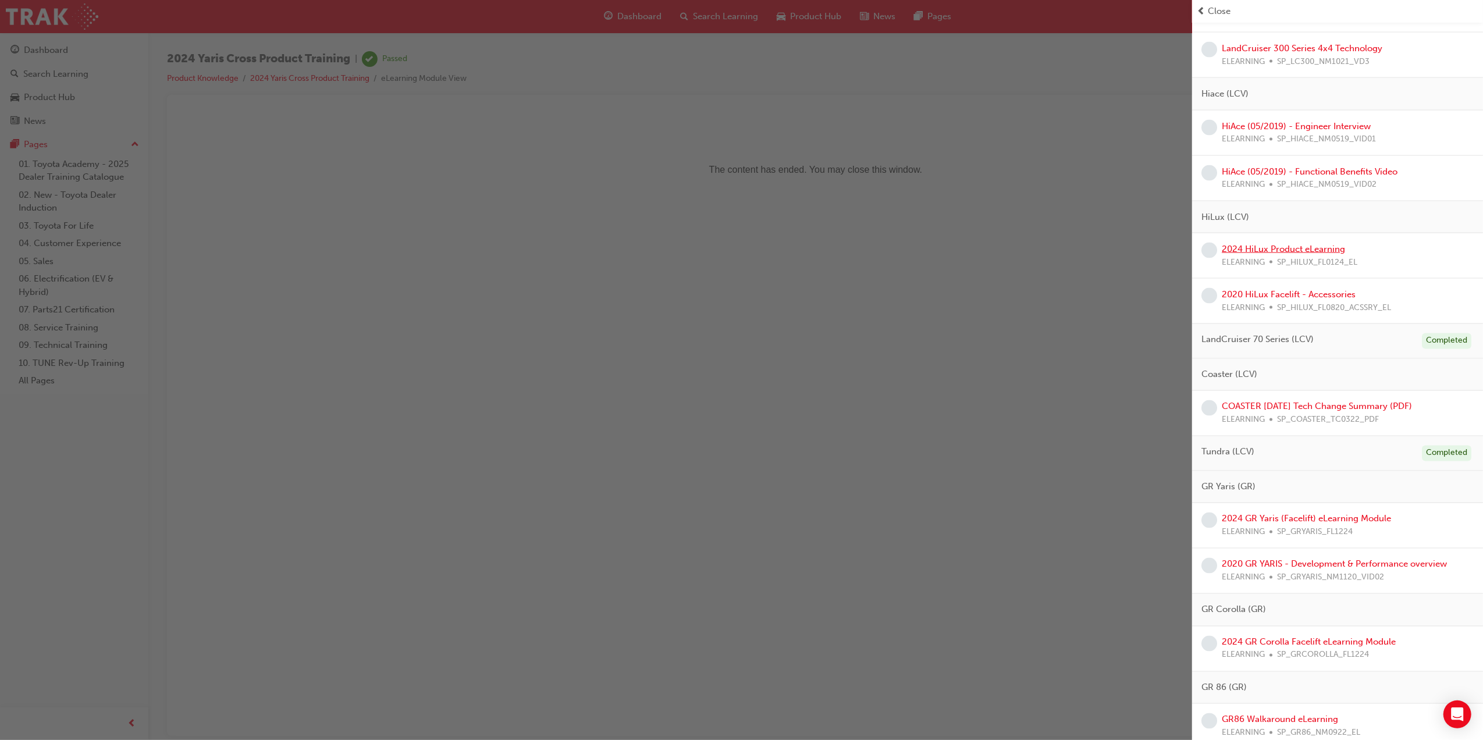
click at [1319, 254] on link "2024 HiLux Product eLearning" at bounding box center [1283, 249] width 123 height 10
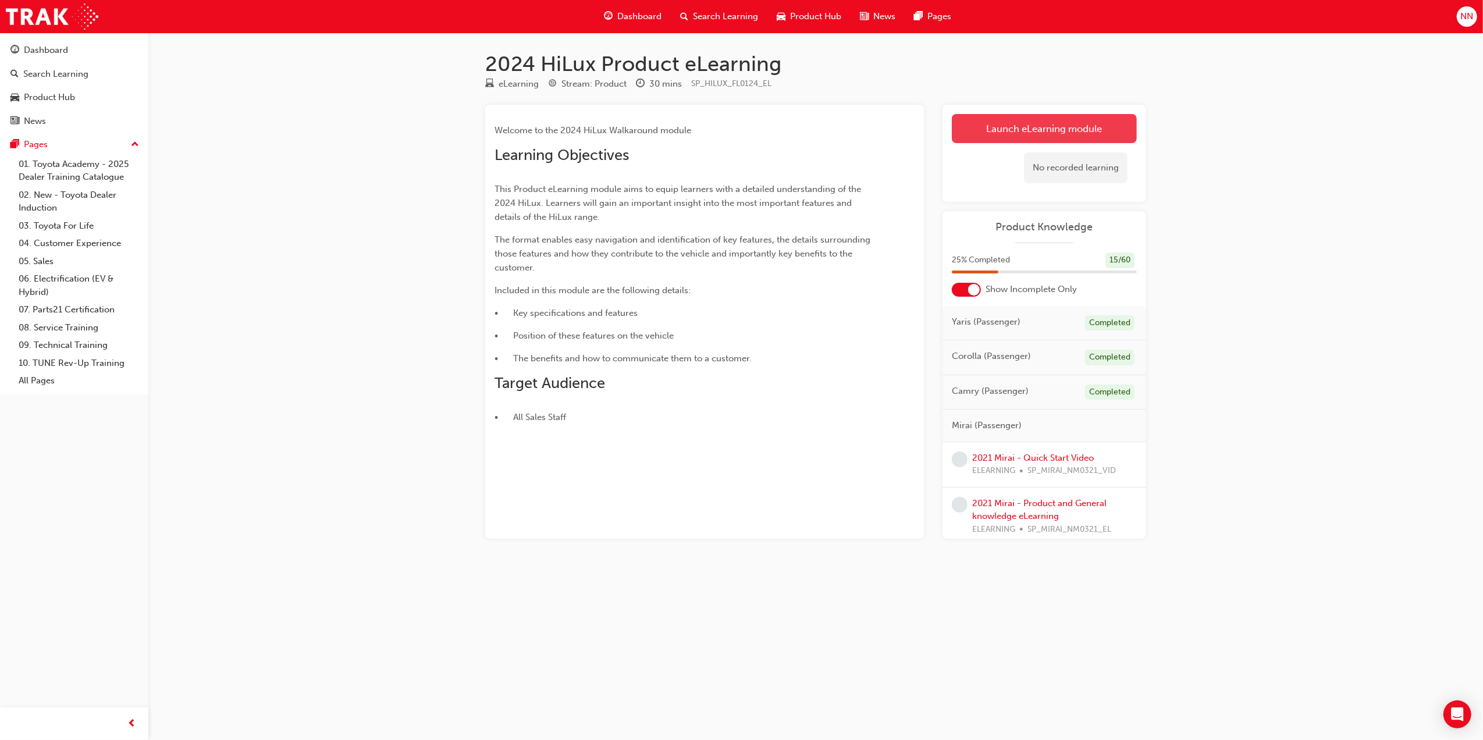
click at [997, 118] on link "Launch eLearning module" at bounding box center [1044, 128] width 185 height 29
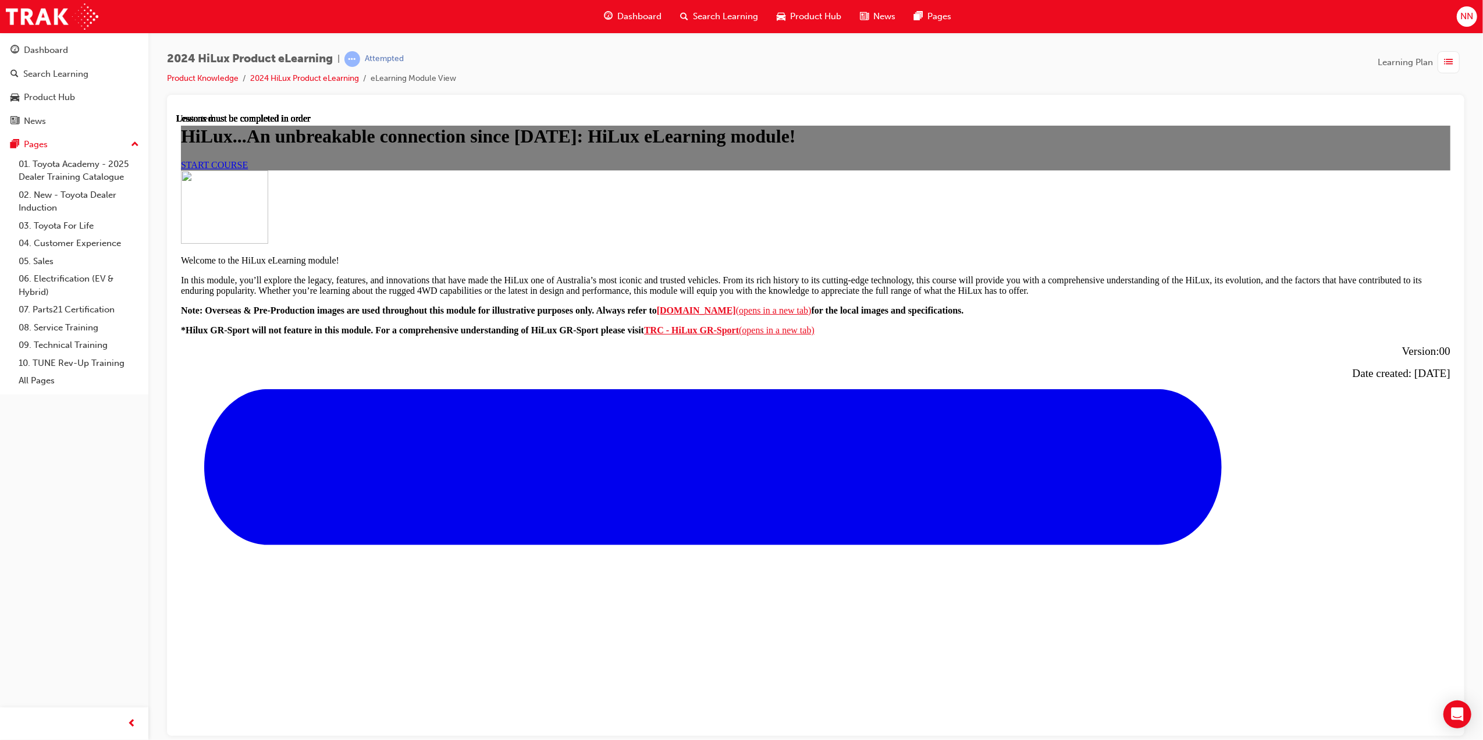
click at [247, 169] on span "START COURSE" at bounding box center [213, 164] width 67 height 10
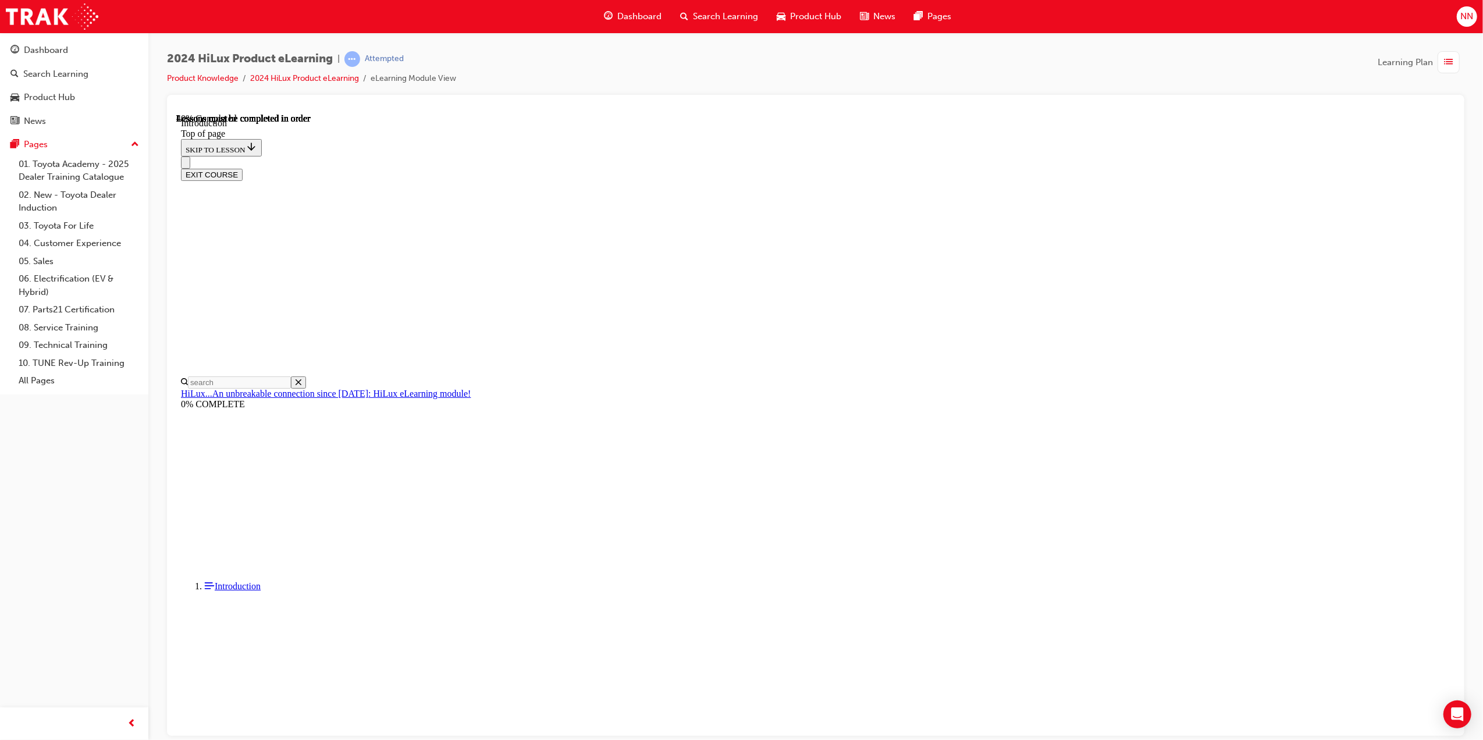
scroll to position [414, 0]
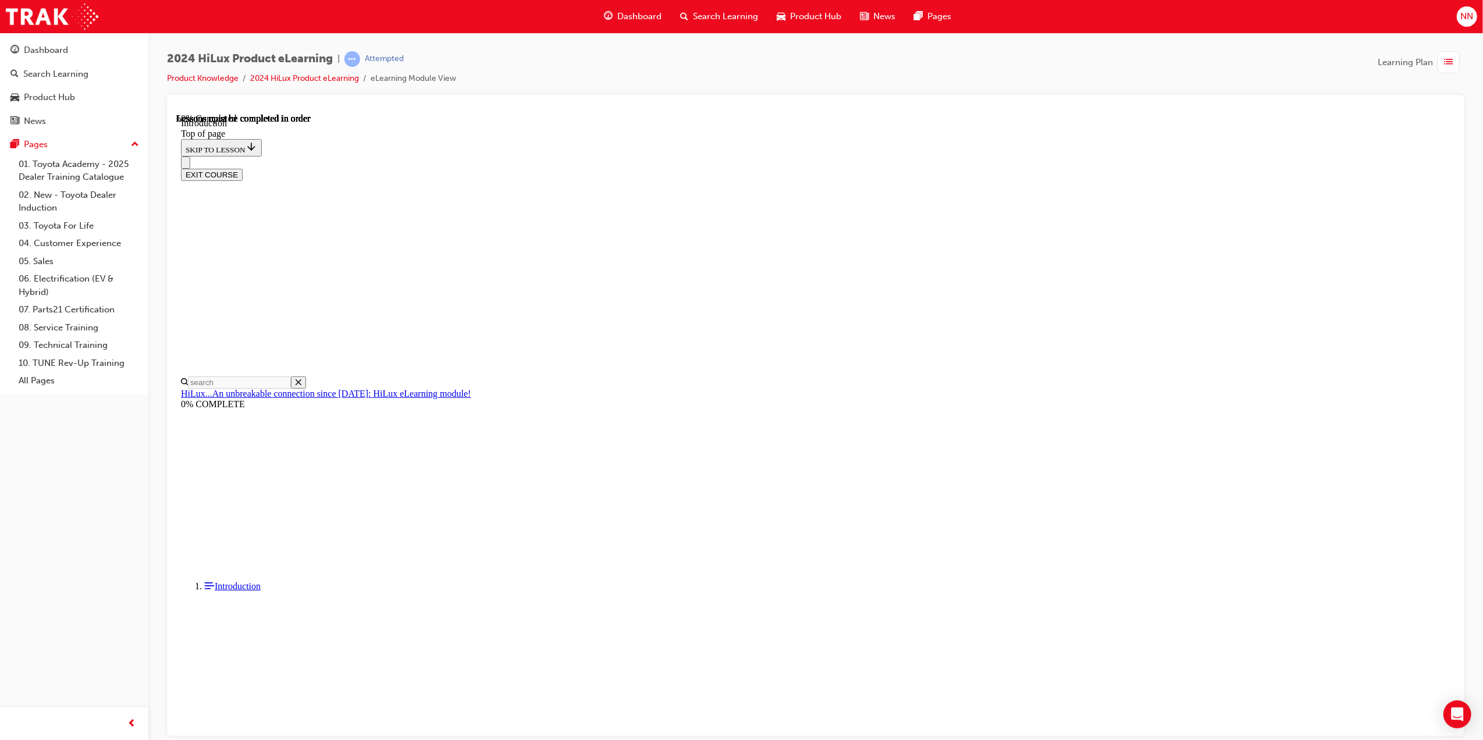
scroll to position [834, 0]
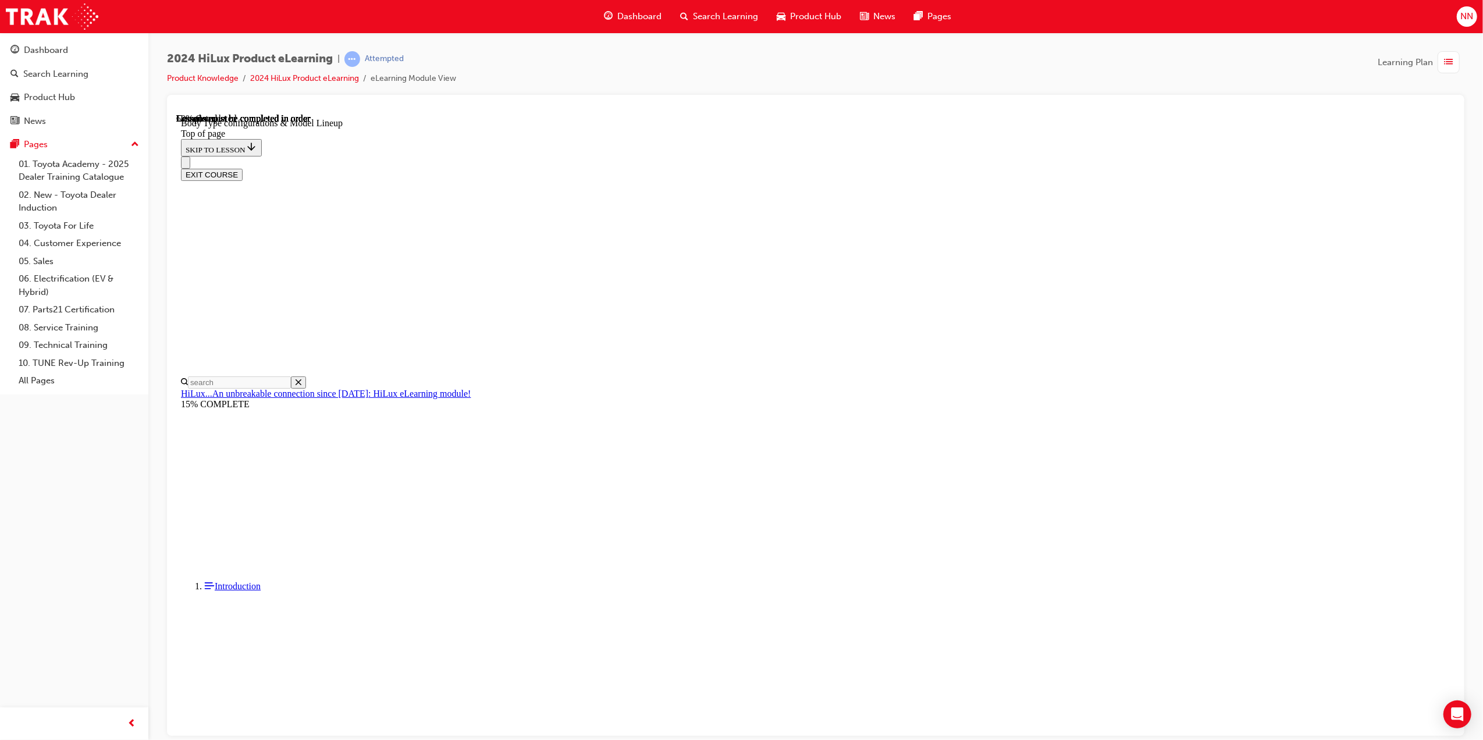
scroll to position [0, 270]
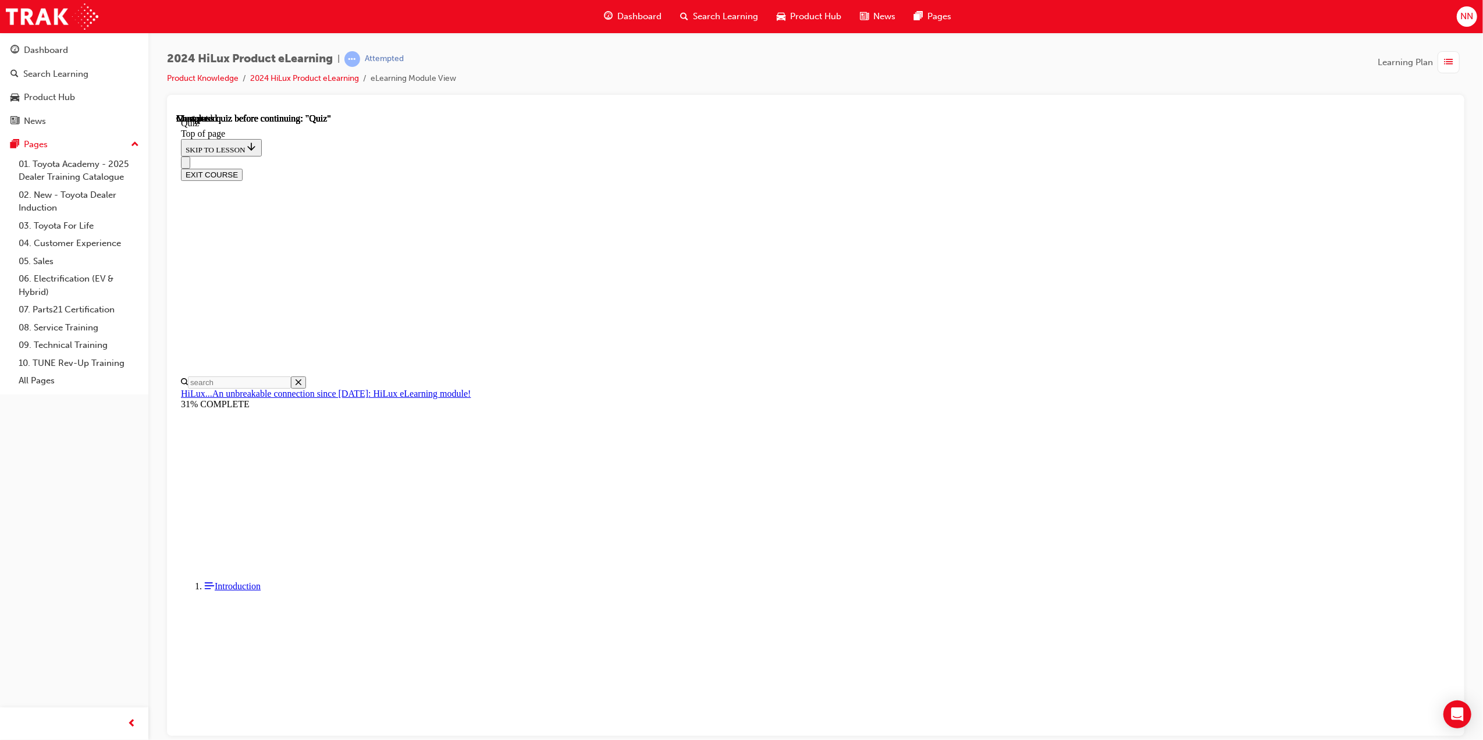
click at [176, 113] on div at bounding box center [176, 113] width 0 height 0
drag, startPoint x: 751, startPoint y: 390, endPoint x: 954, endPoint y: 316, distance: 215.8
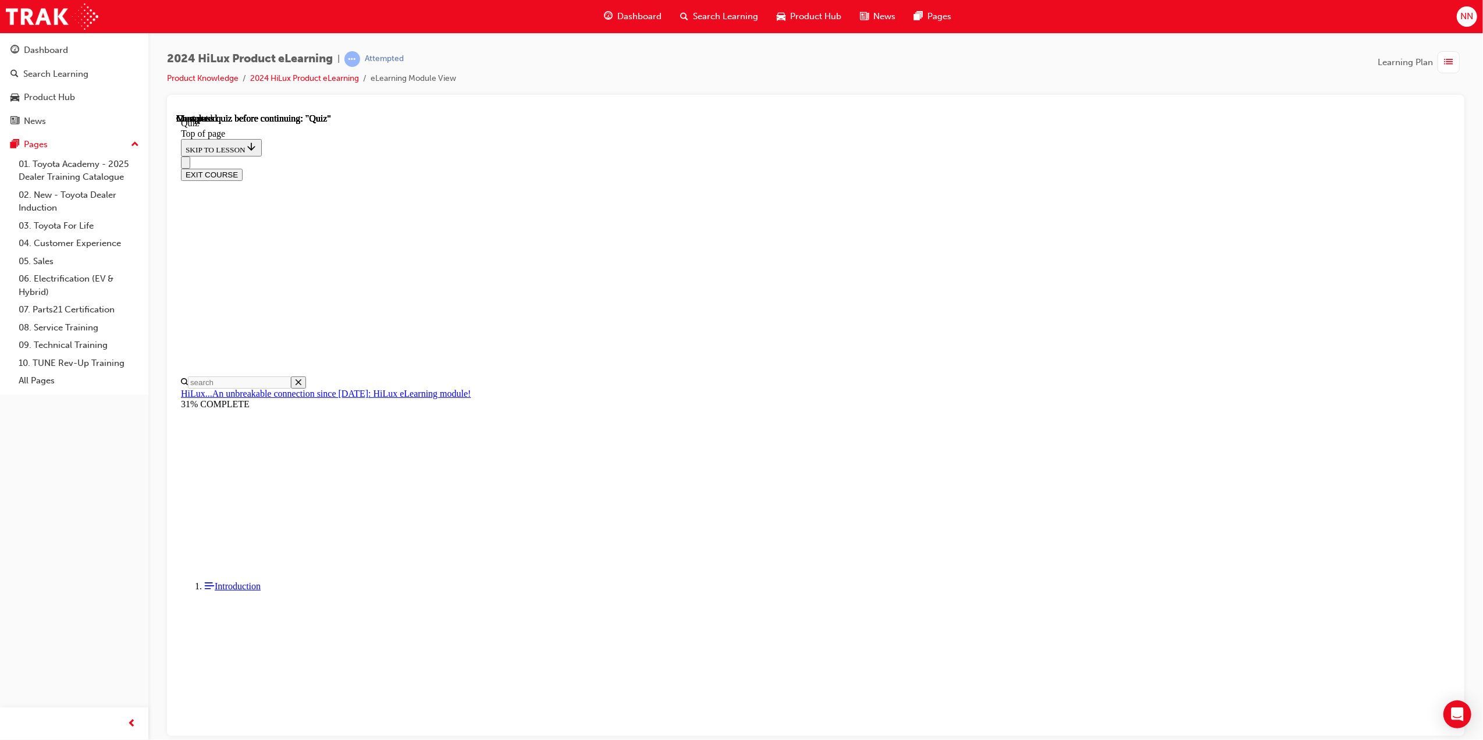
drag, startPoint x: 694, startPoint y: 286, endPoint x: 728, endPoint y: 310, distance: 41.8
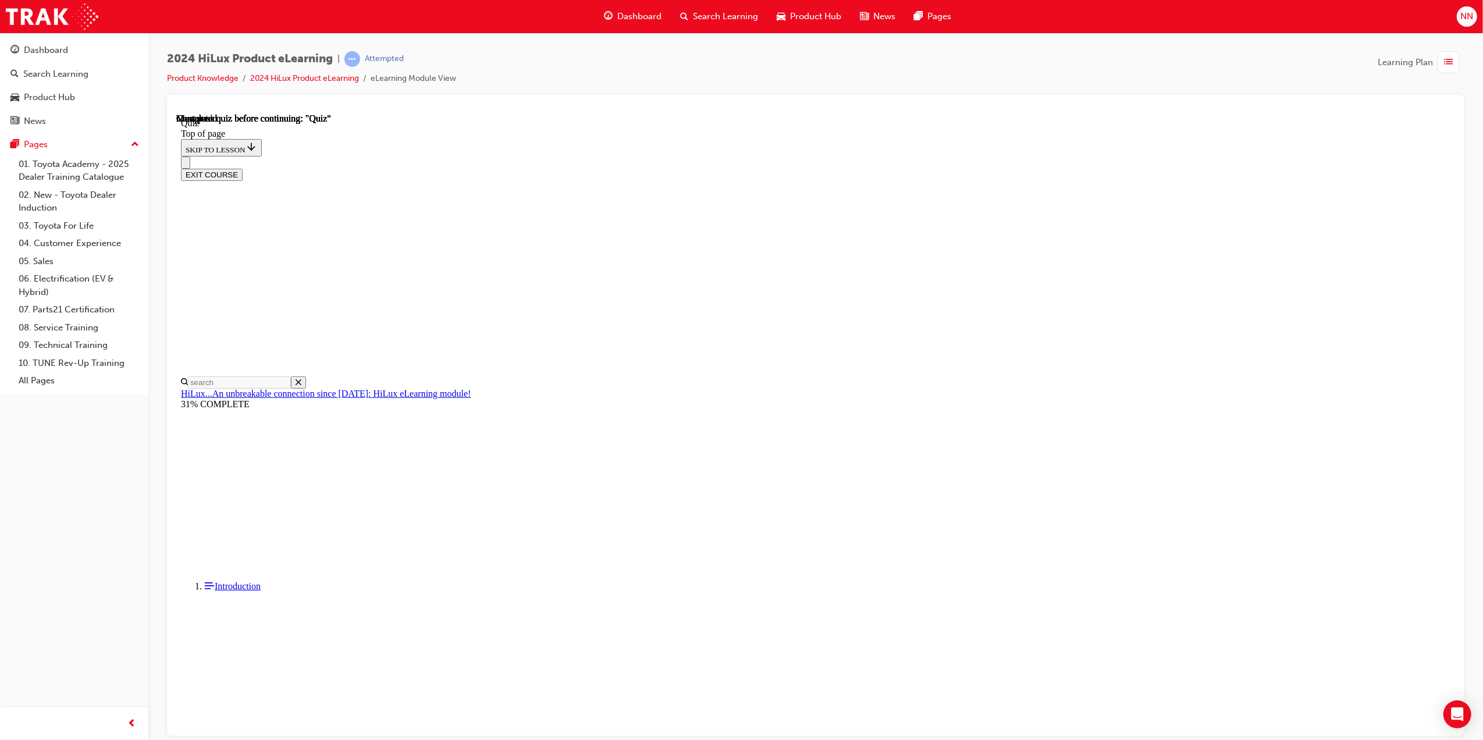
drag, startPoint x: 712, startPoint y: 296, endPoint x: 716, endPoint y: 314, distance: 19.1
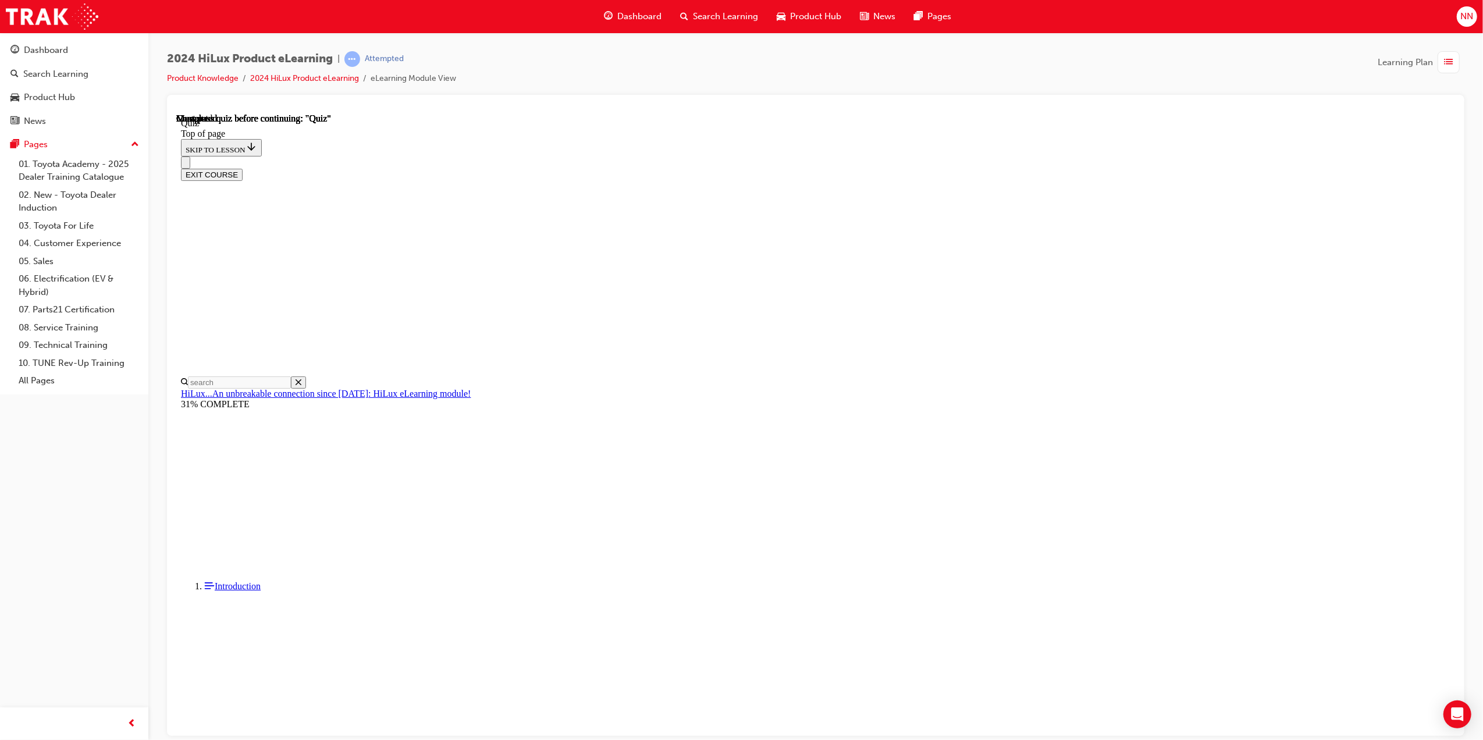
drag, startPoint x: 1012, startPoint y: 304, endPoint x: 694, endPoint y: 284, distance: 319.5
copy p "HiLux is renowned for its versatility as both a work vehicle and a recreational…"
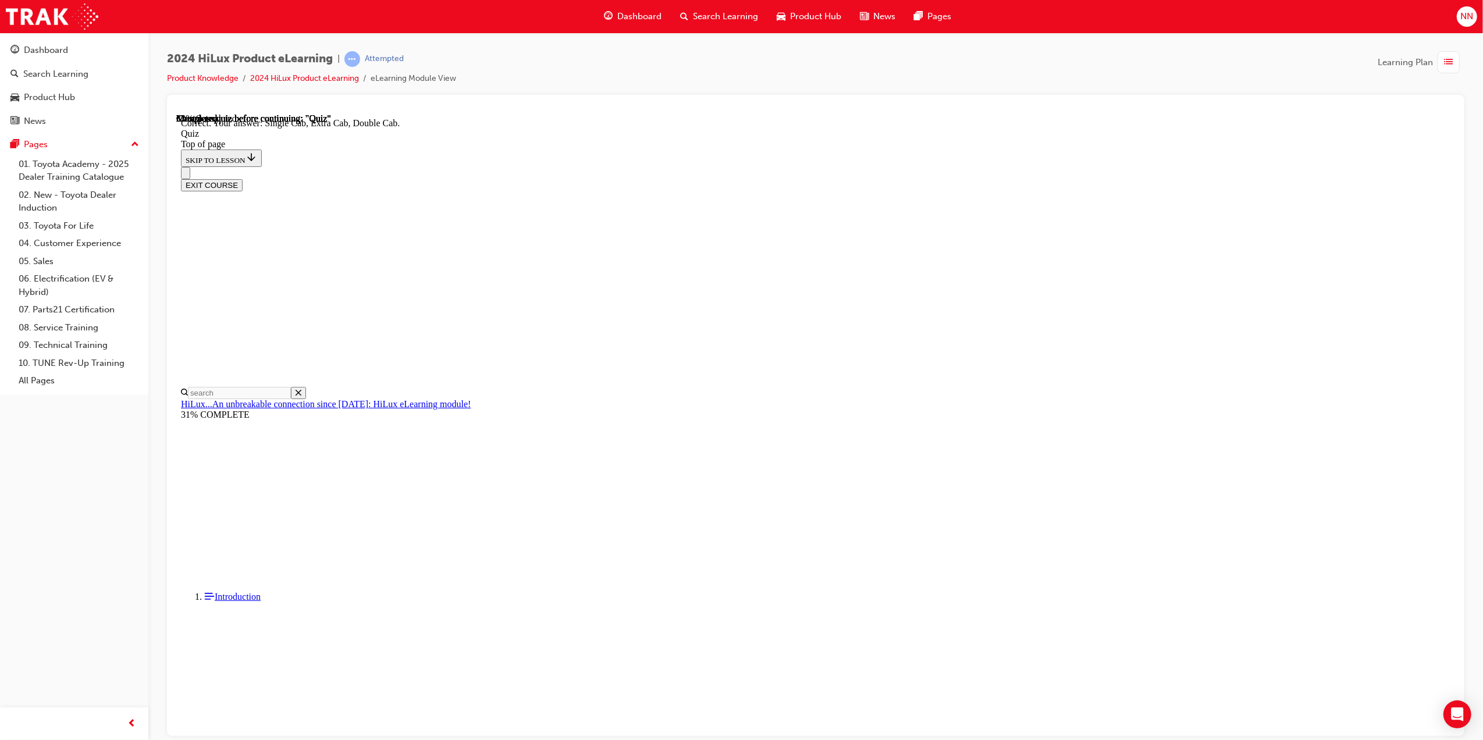
scroll to position [91, 0]
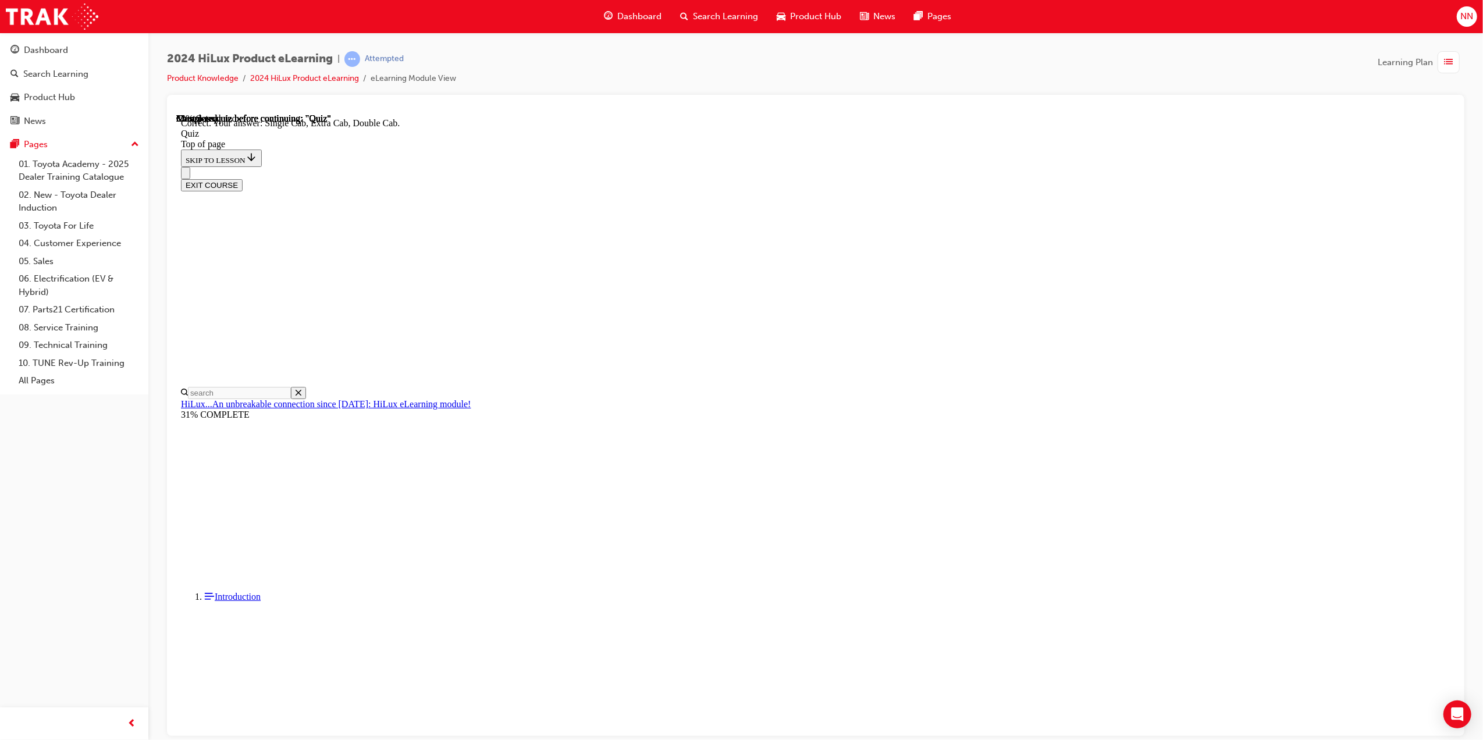
drag, startPoint x: 715, startPoint y: 415, endPoint x: 926, endPoint y: 493, distance: 224.8
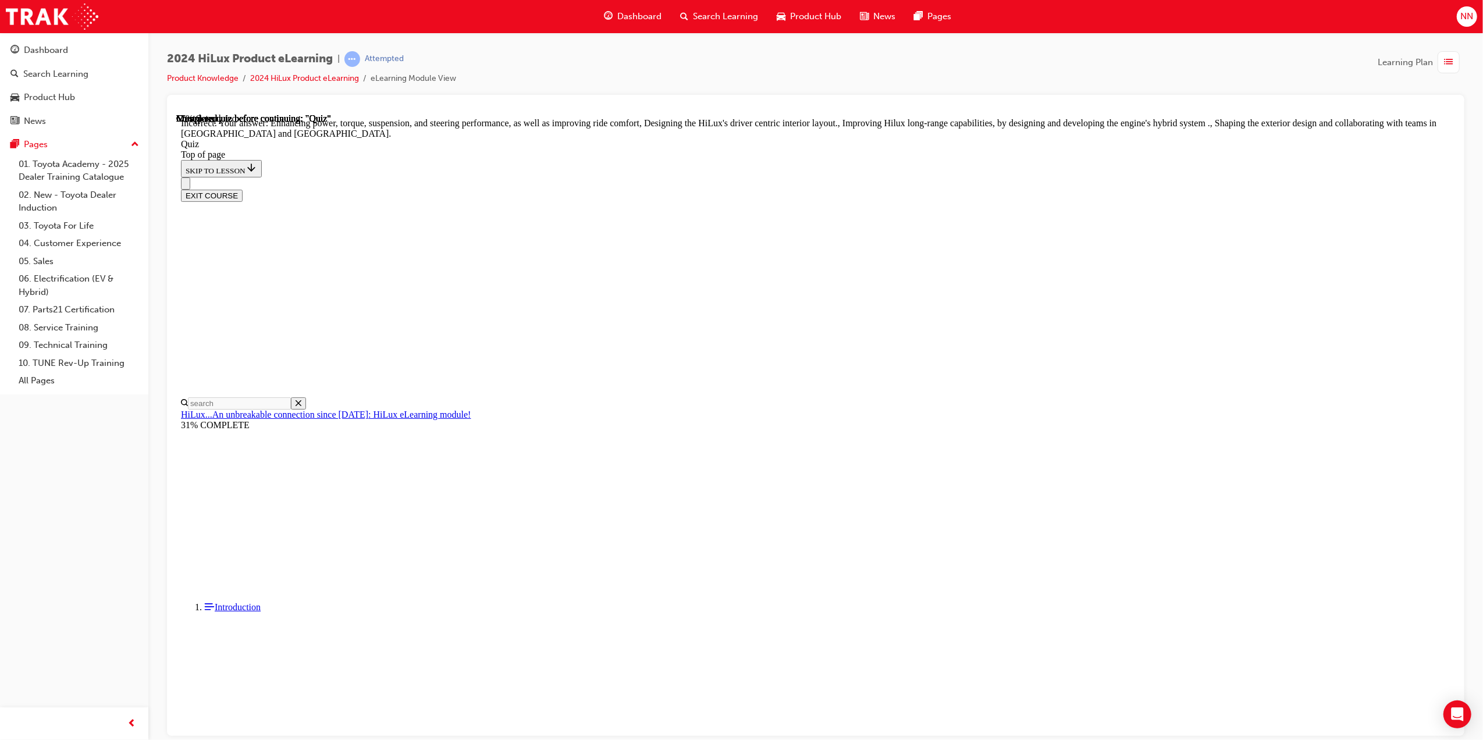
scroll to position [59, 0]
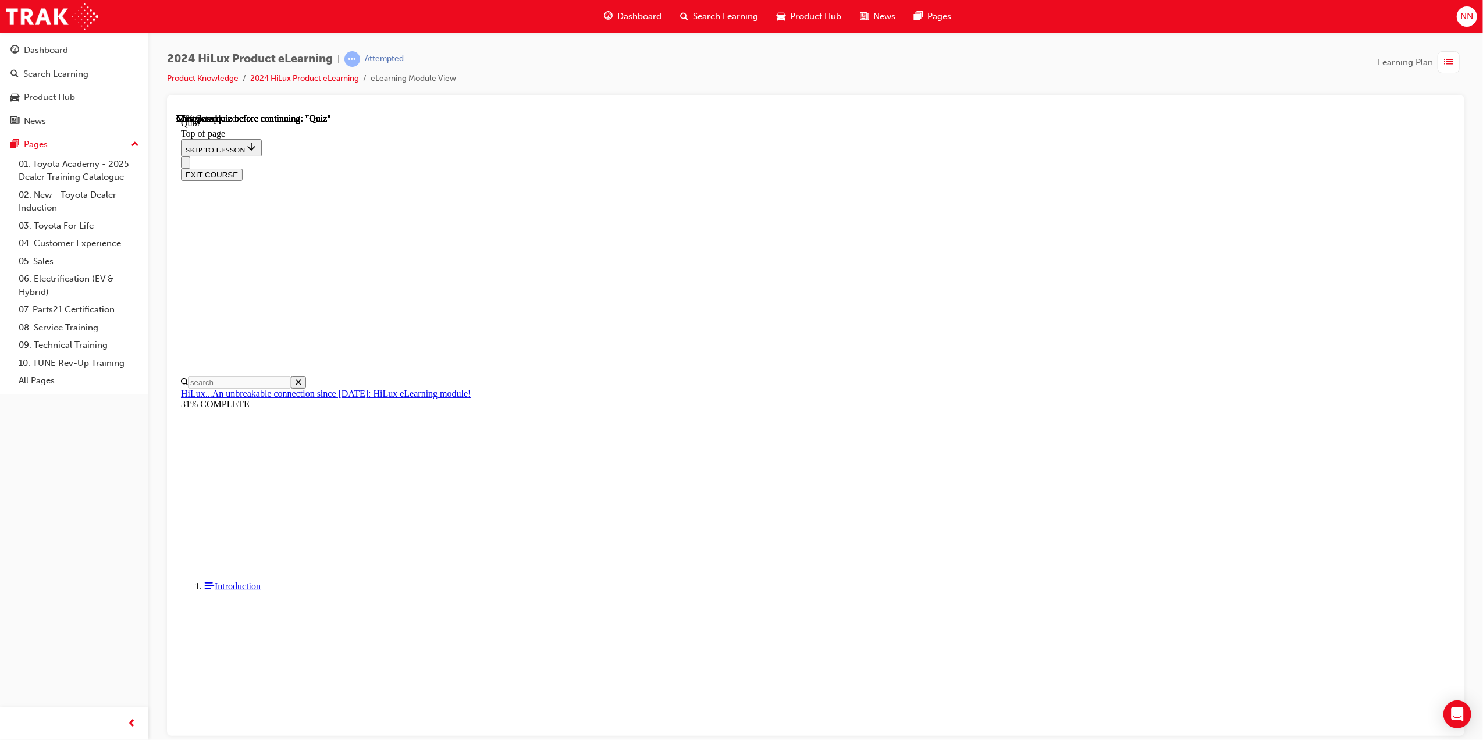
drag, startPoint x: 694, startPoint y: 287, endPoint x: 996, endPoint y: 279, distance: 301.5
copy p "What Deck variants is the HiLux available in? Choose all that apply"
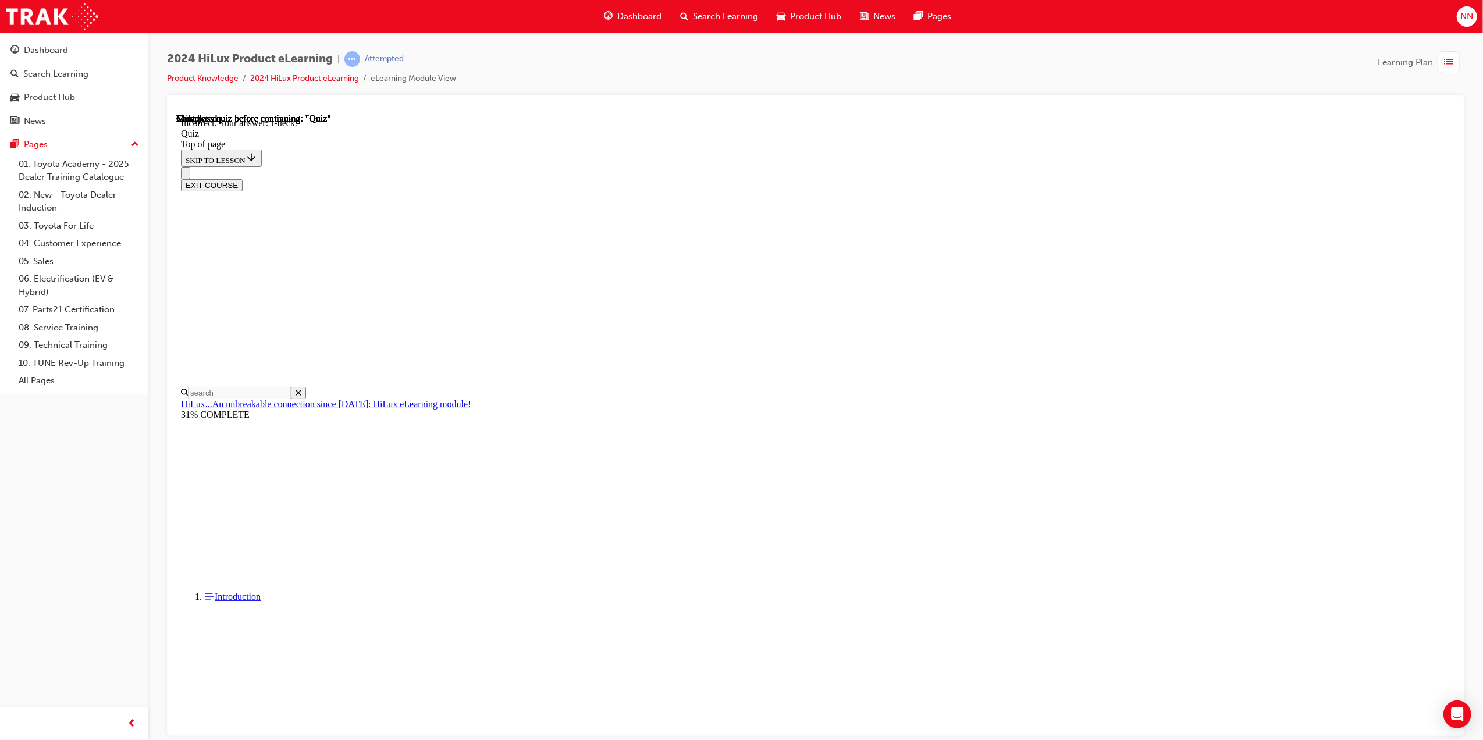
drag, startPoint x: 891, startPoint y: 283, endPoint x: 690, endPoint y: 282, distance: 201.9
copy p "What Deck variants is the HiLux available in?"
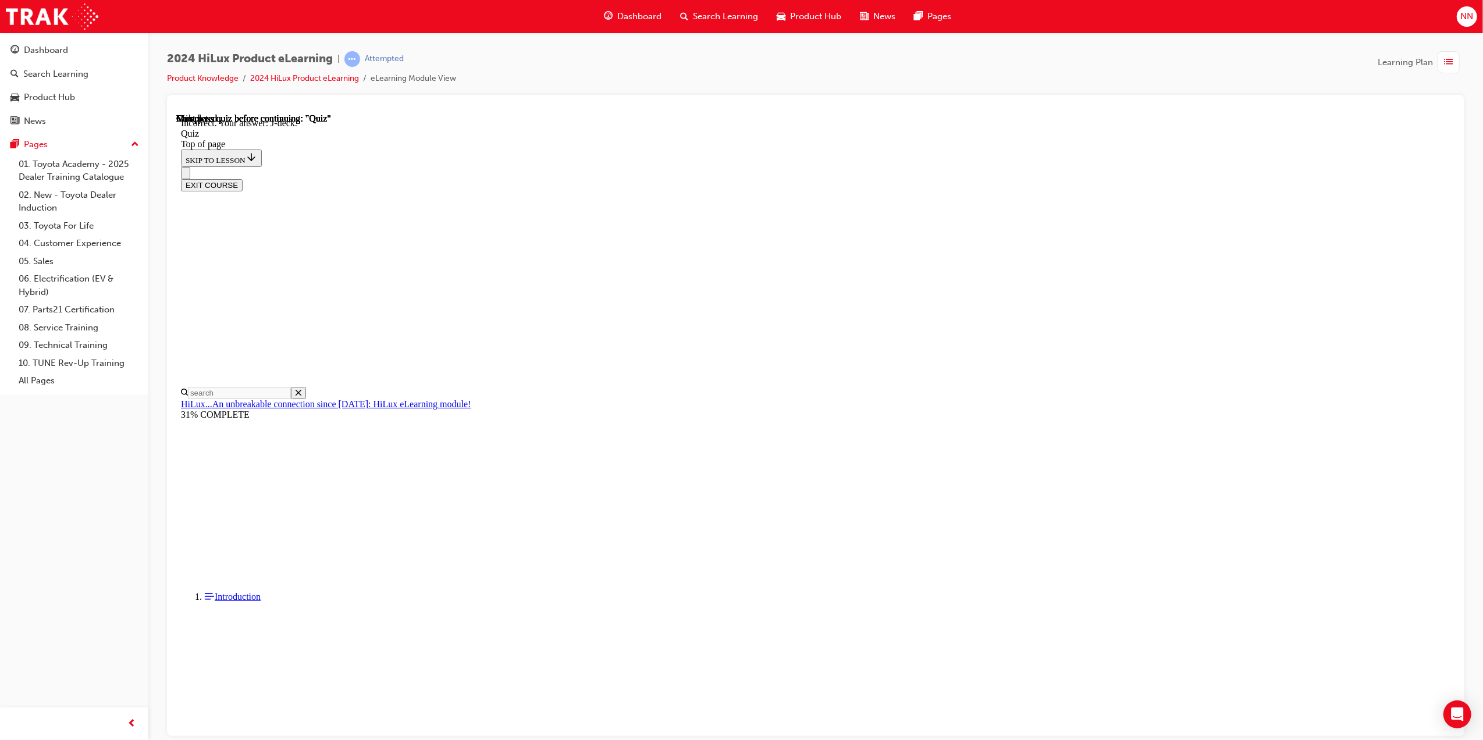
drag, startPoint x: 813, startPoint y: 510, endPoint x: 822, endPoint y: 514, distance: 9.6
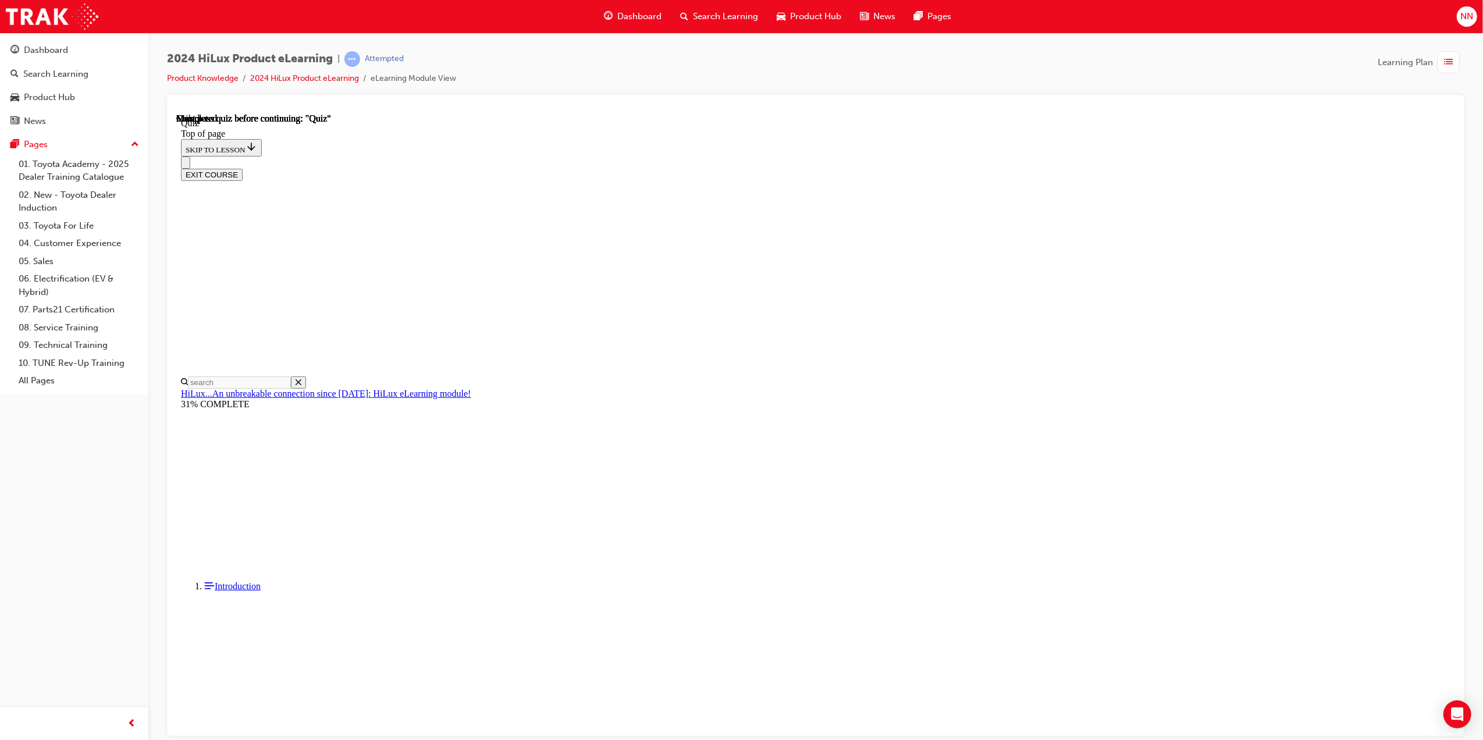
scroll to position [72, 0]
click at [176, 113] on div at bounding box center [176, 113] width 0 height 0
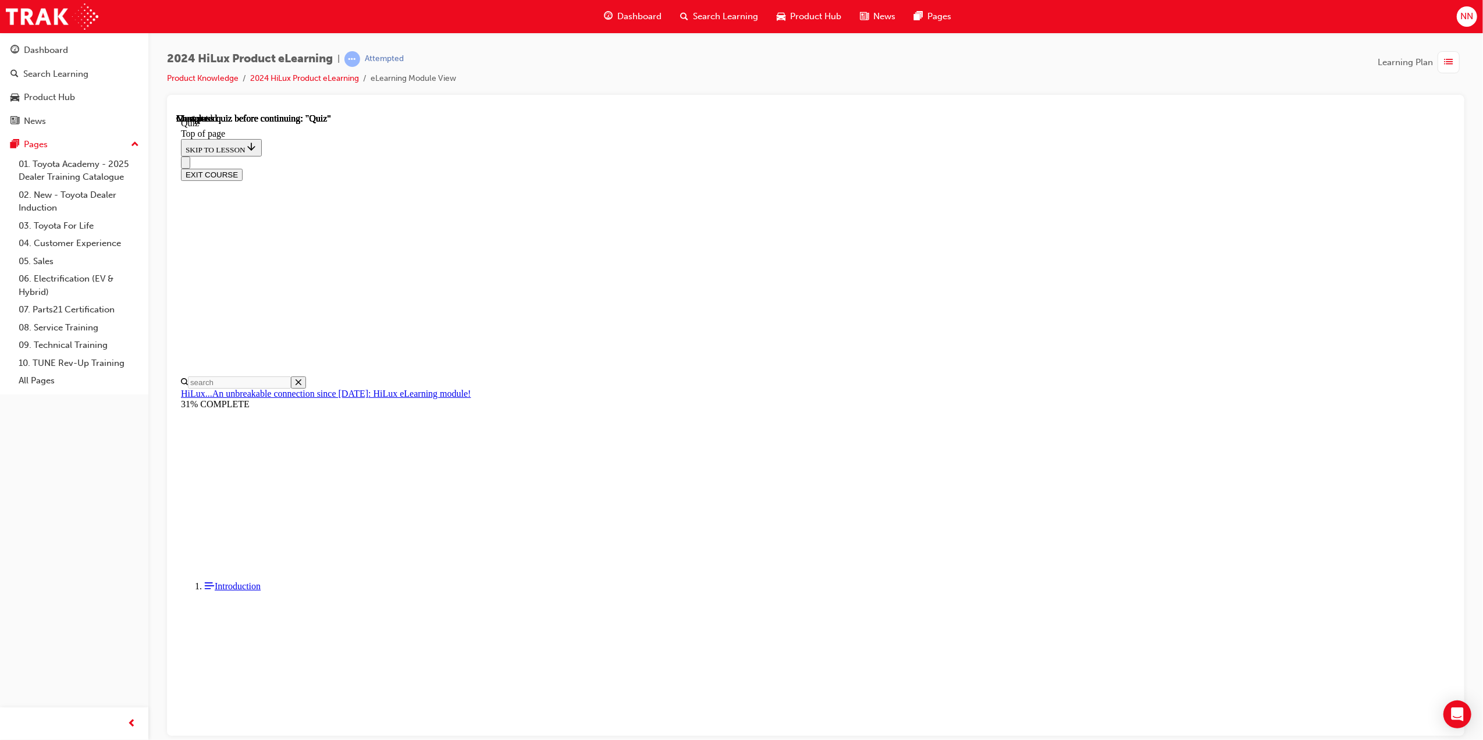
drag, startPoint x: 719, startPoint y: 472, endPoint x: 726, endPoint y: 466, distance: 9.5
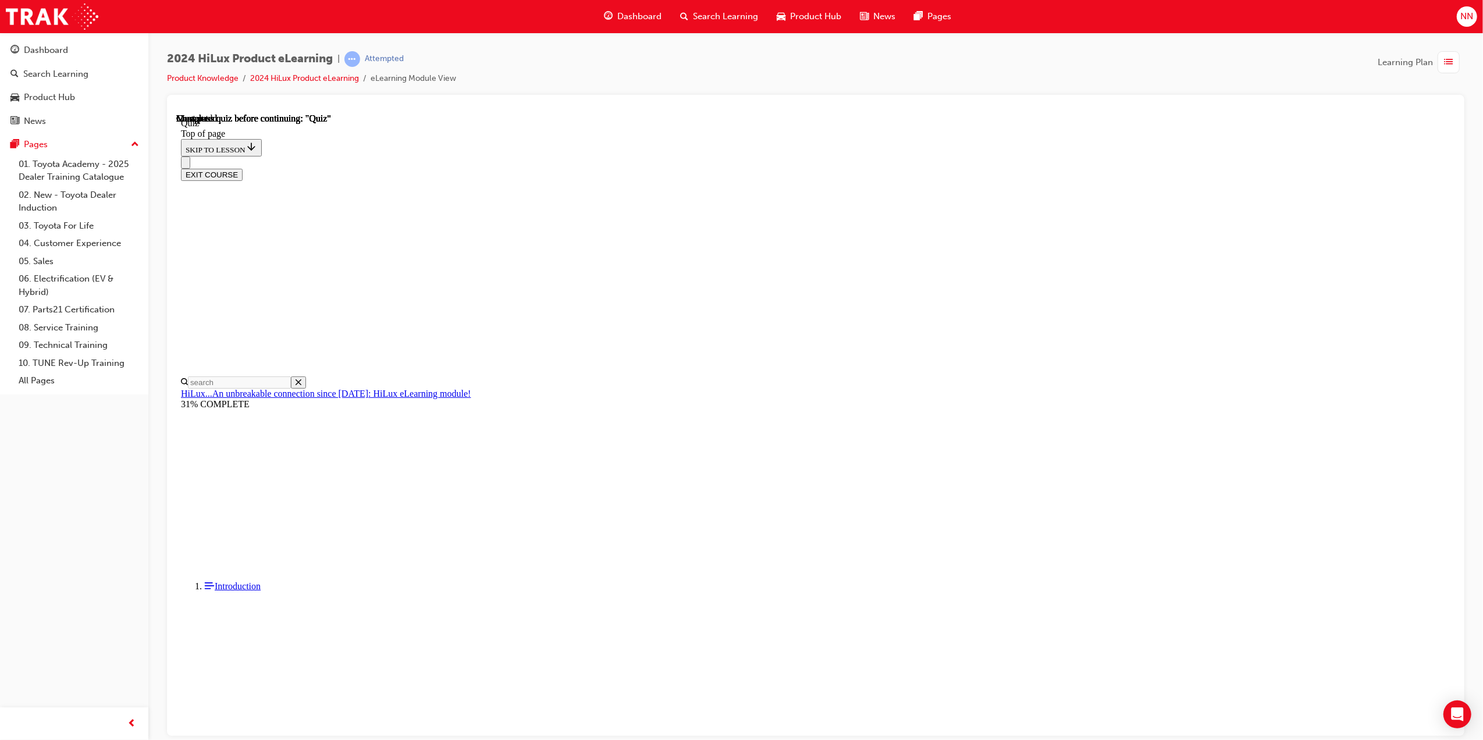
drag, startPoint x: 715, startPoint y: 570, endPoint x: 708, endPoint y: 562, distance: 11.2
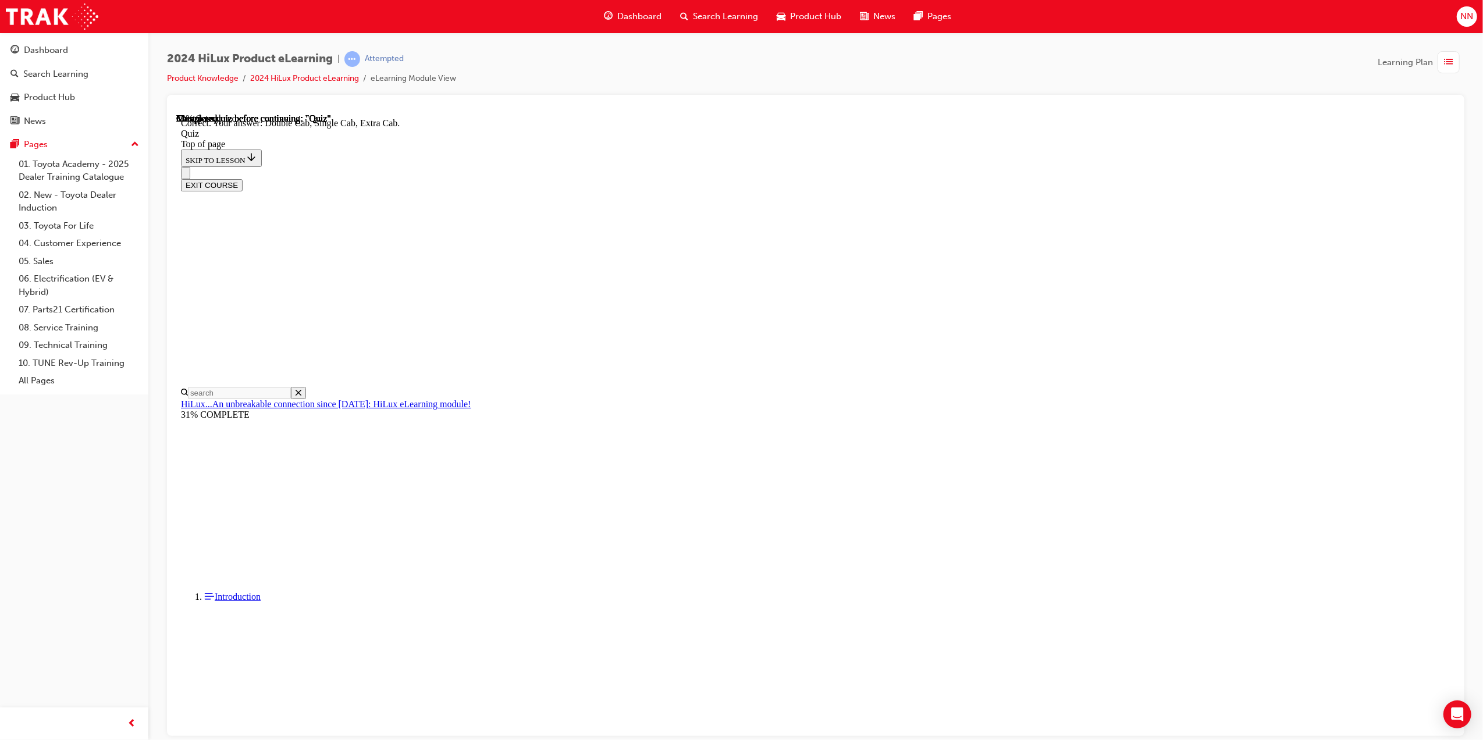
scroll to position [91, 0]
drag, startPoint x: 893, startPoint y: 668, endPoint x: 896, endPoint y: 679, distance: 11.4
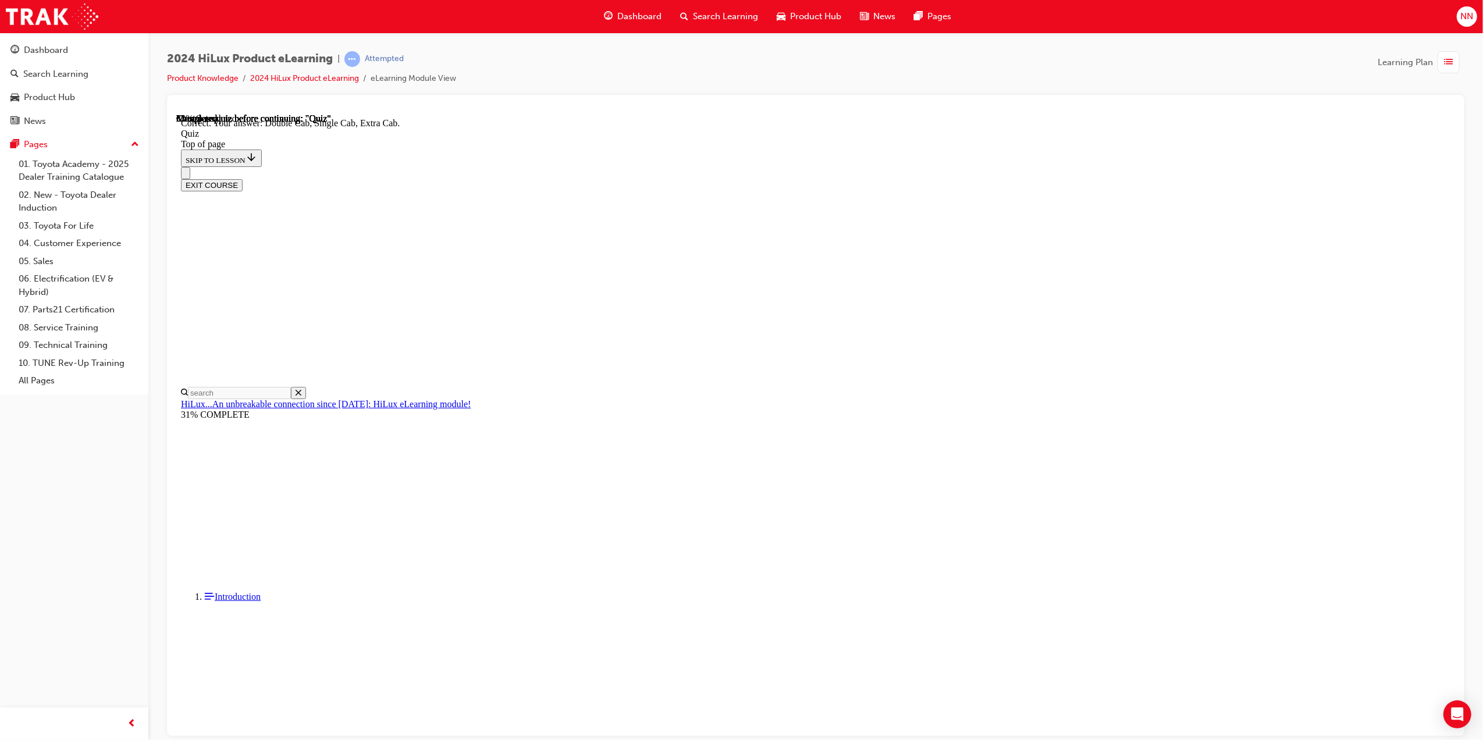
scroll to position [36, 0]
drag, startPoint x: 715, startPoint y: 477, endPoint x: 755, endPoint y: 501, distance: 46.2
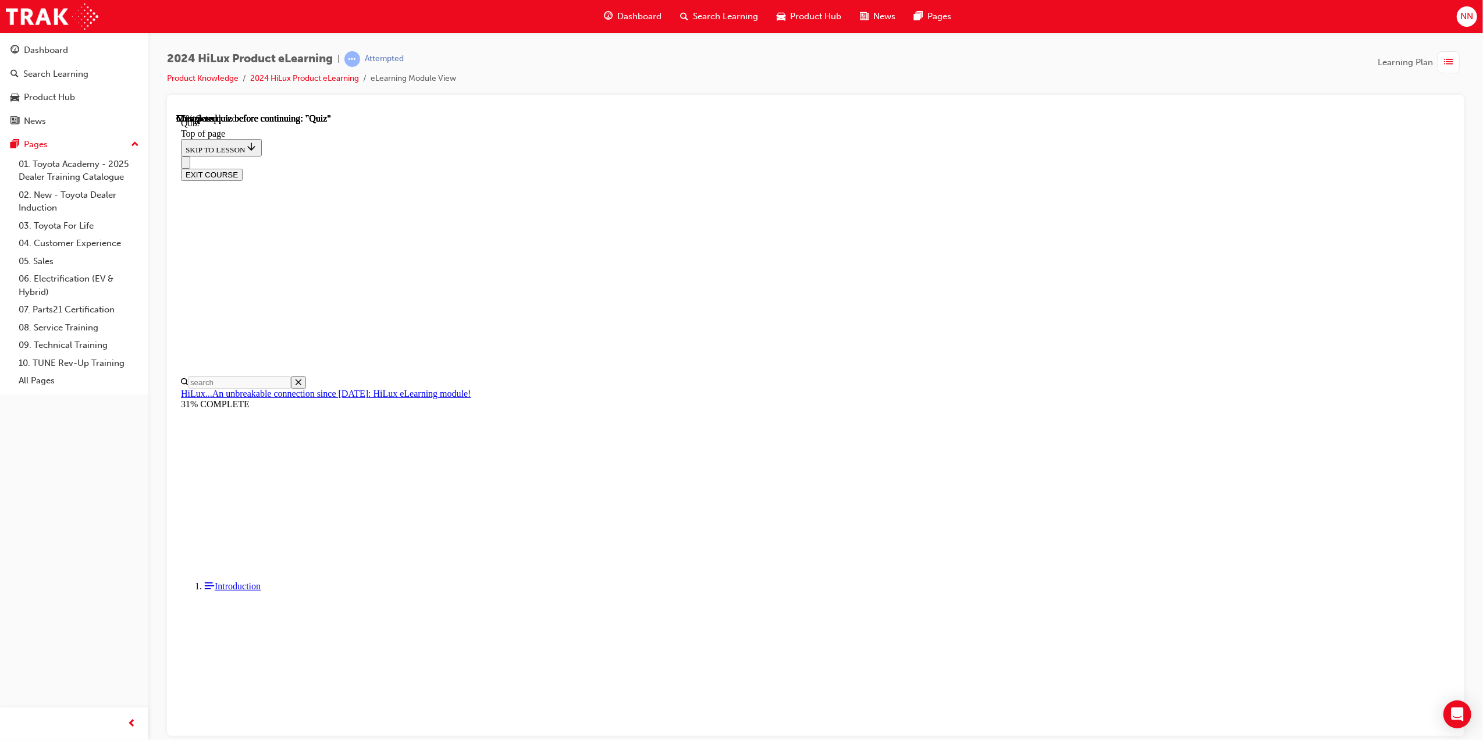
drag, startPoint x: 722, startPoint y: 296, endPoint x: 695, endPoint y: 287, distance: 27.8
drag, startPoint x: 695, startPoint y: 286, endPoint x: 788, endPoint y: 310, distance: 96.3
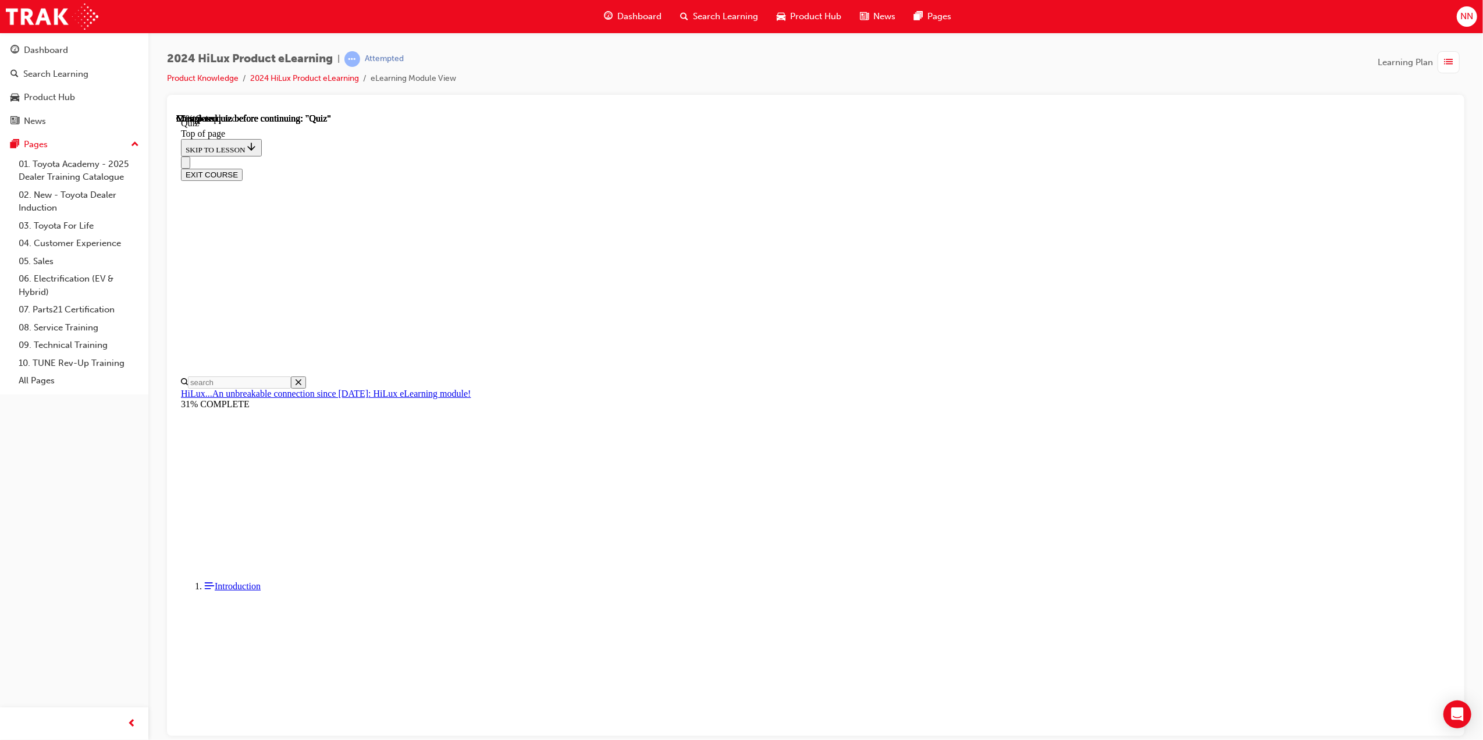
copy p "What contributions did Toyota Australia's local Engineering and Design teams ma…"
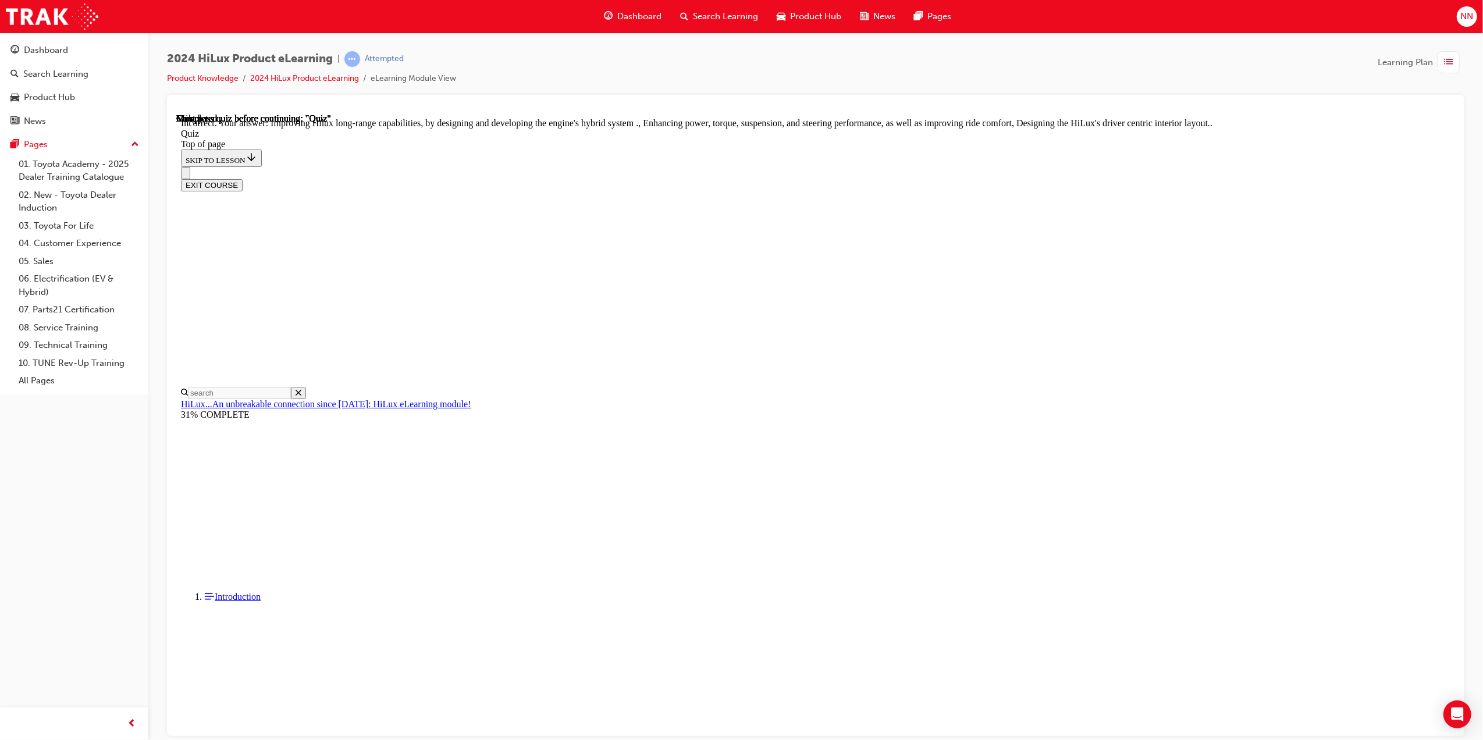
scroll to position [59, 0]
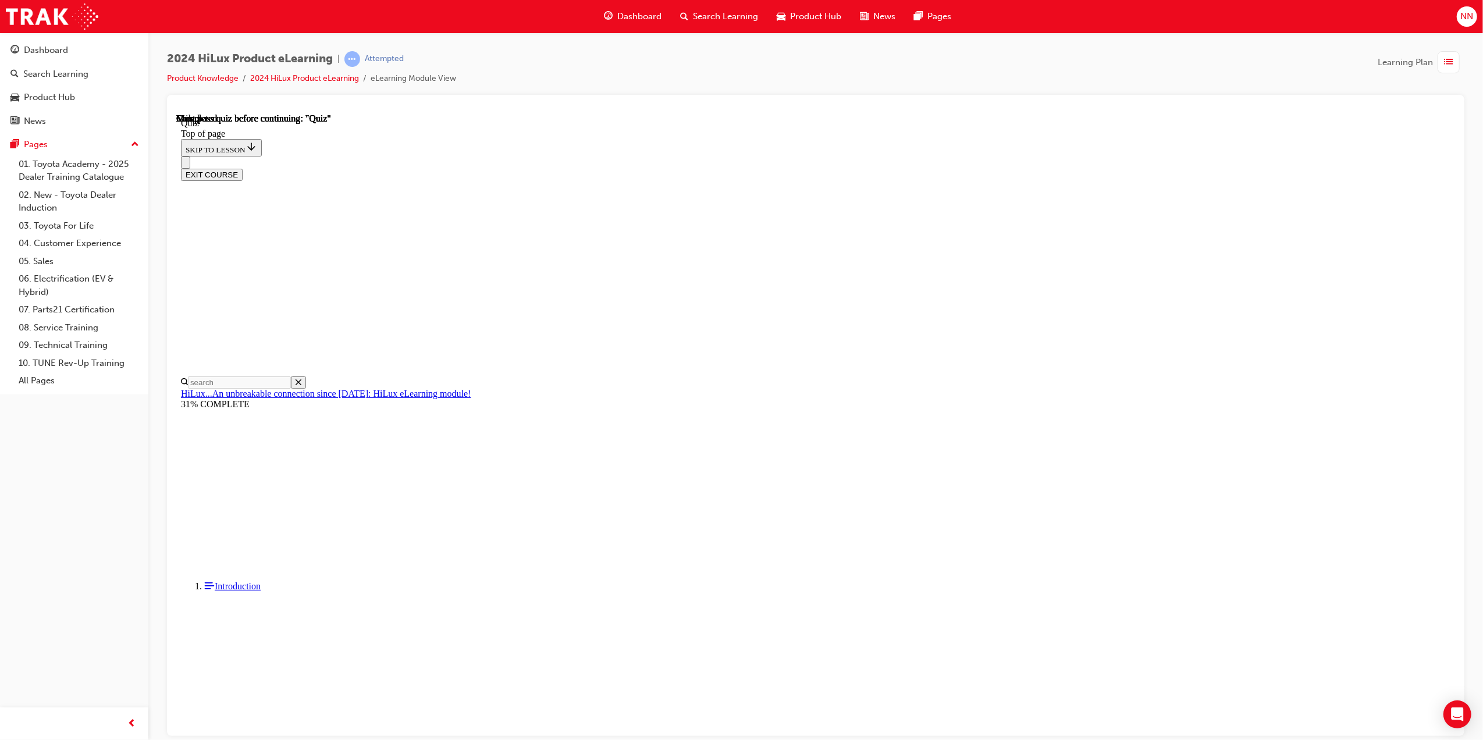
scroll to position [72, 0]
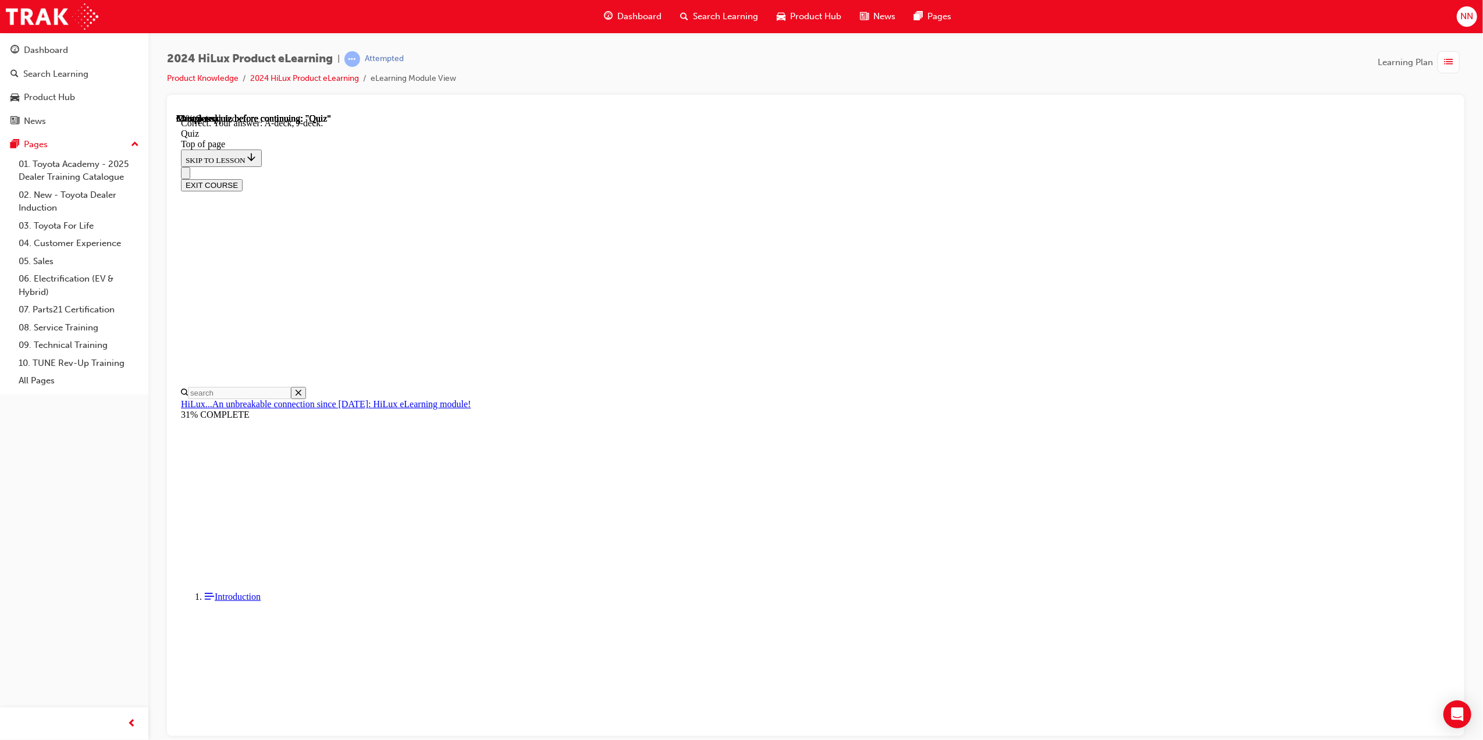
drag, startPoint x: 876, startPoint y: 635, endPoint x: 882, endPoint y: 634, distance: 6.6
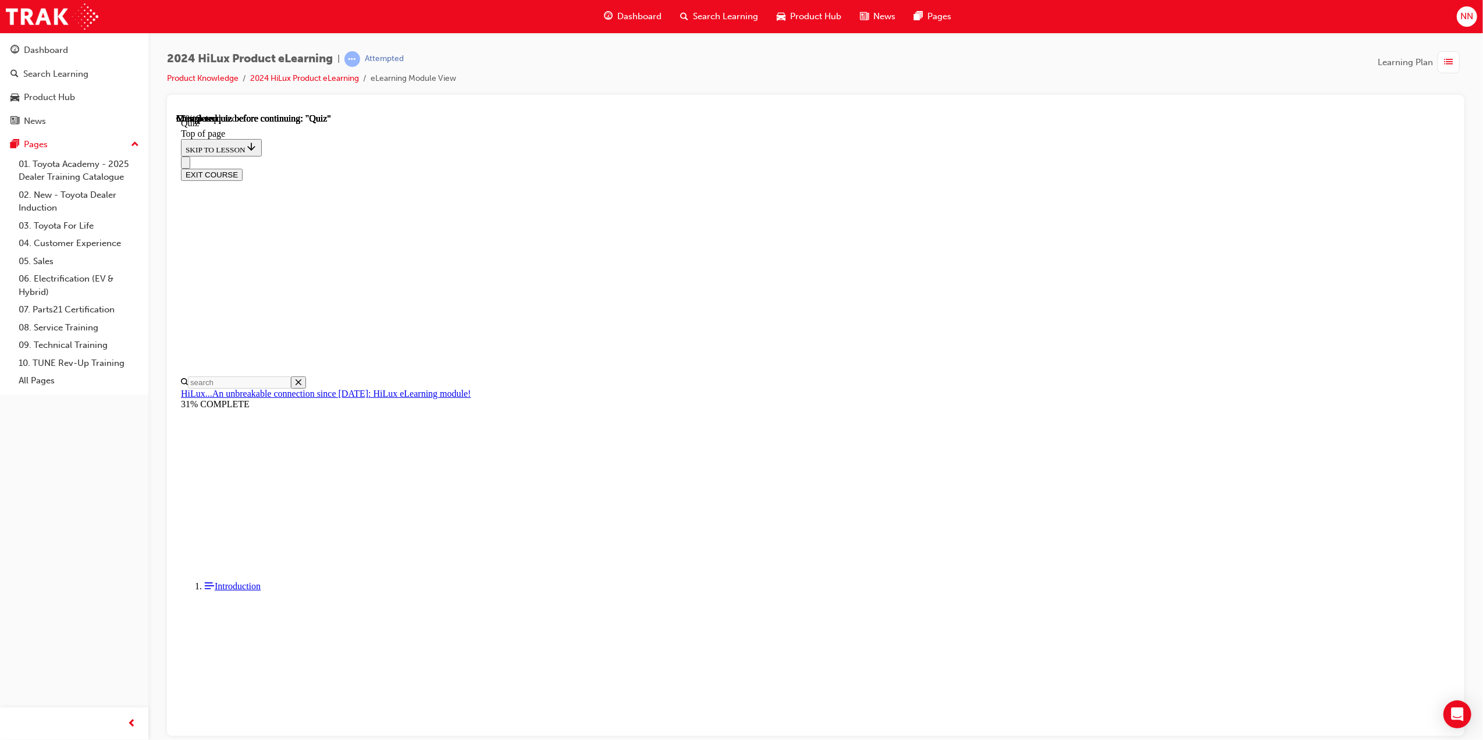
scroll to position [36, 0]
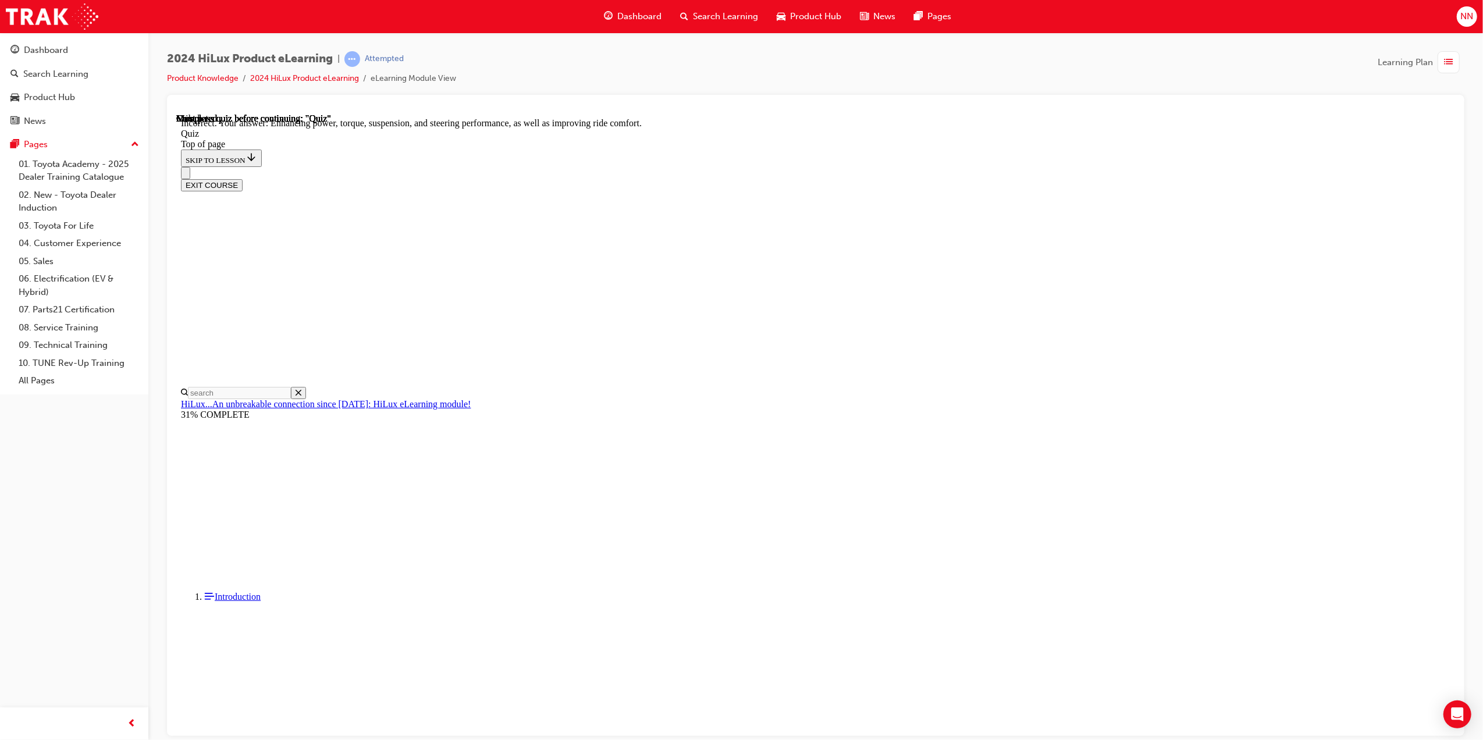
scroll to position [59, 0]
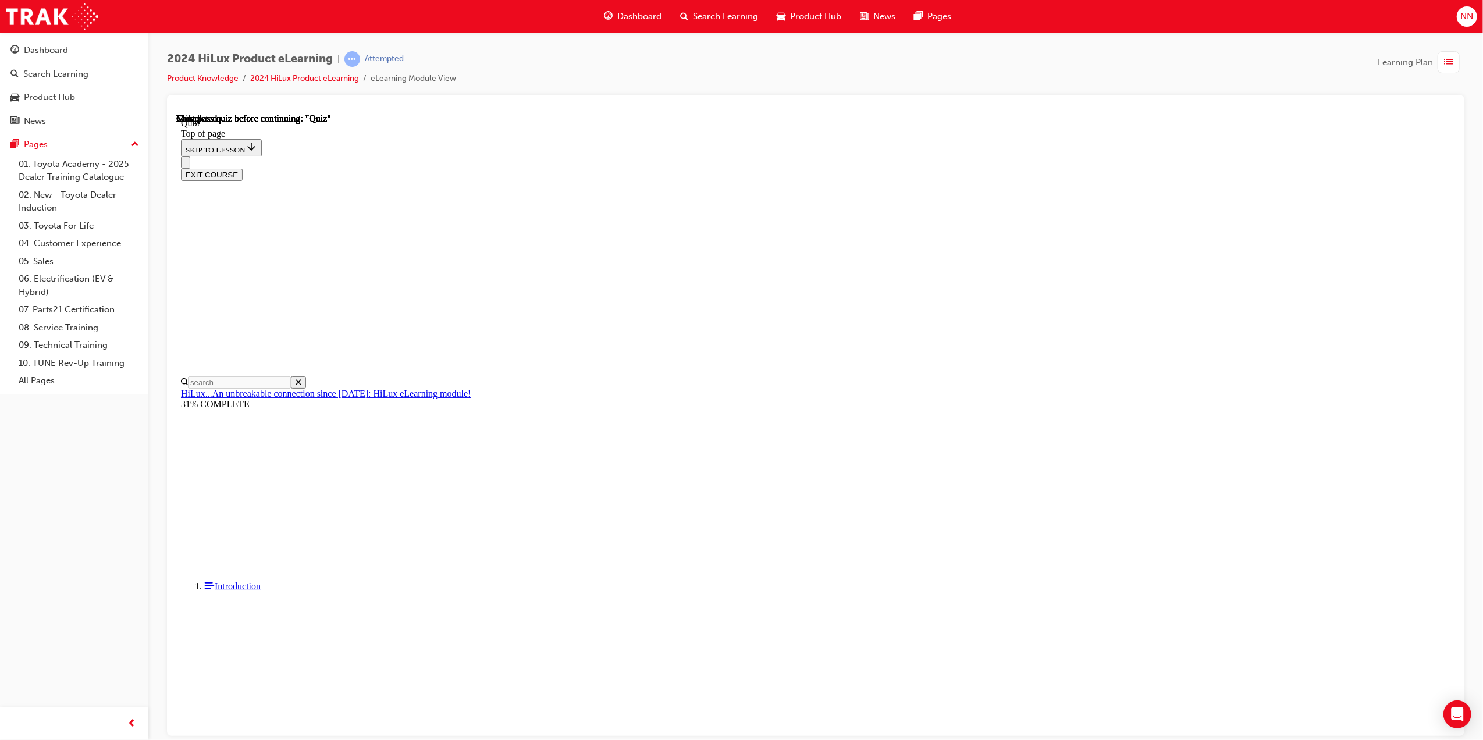
scroll to position [72, 0]
click at [176, 113] on div at bounding box center [176, 113] width 0 height 0
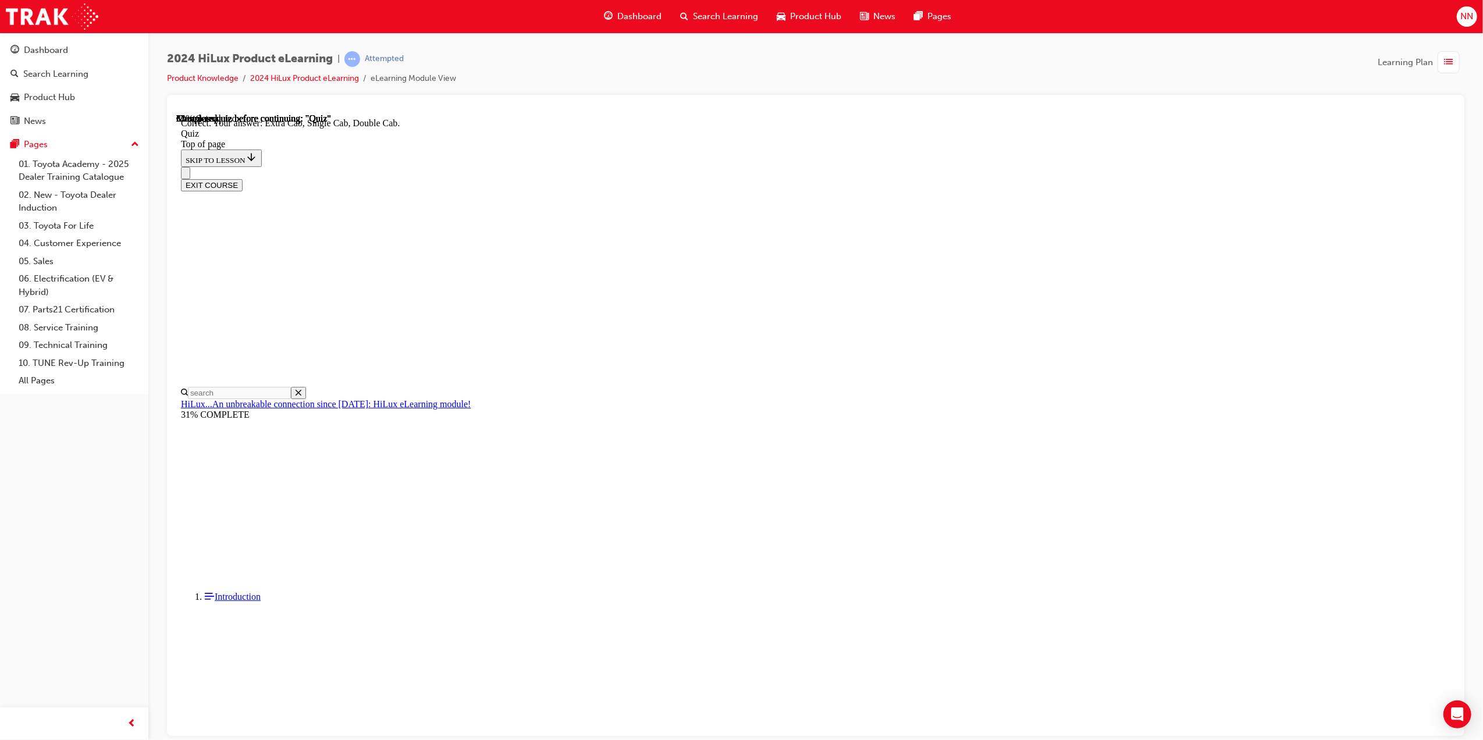
scroll to position [91, 0]
click at [176, 113] on div "NEXT" at bounding box center [176, 113] width 0 height 0
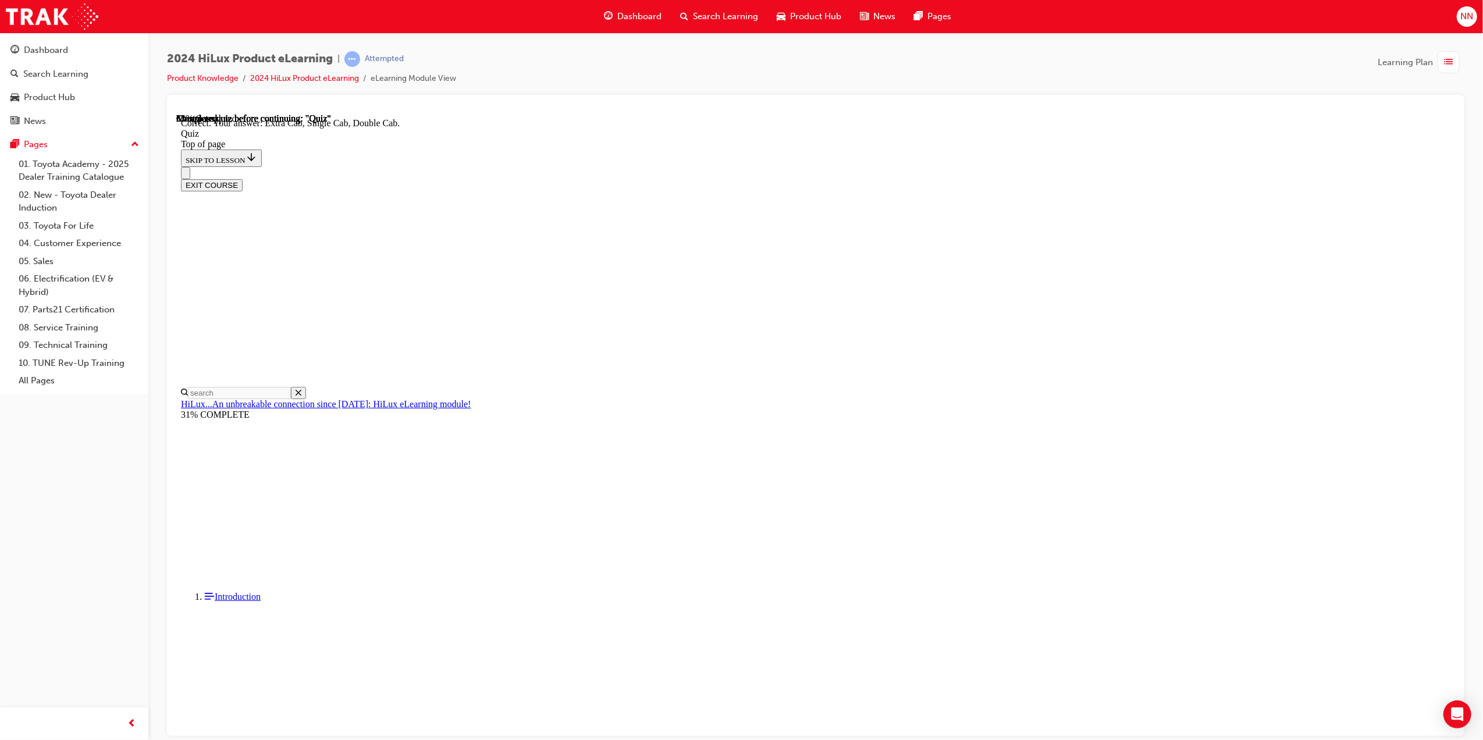
drag, startPoint x: 889, startPoint y: 524, endPoint x: 705, endPoint y: 514, distance: 184.1
drag, startPoint x: 705, startPoint y: 514, endPoint x: 710, endPoint y: 523, distance: 9.9
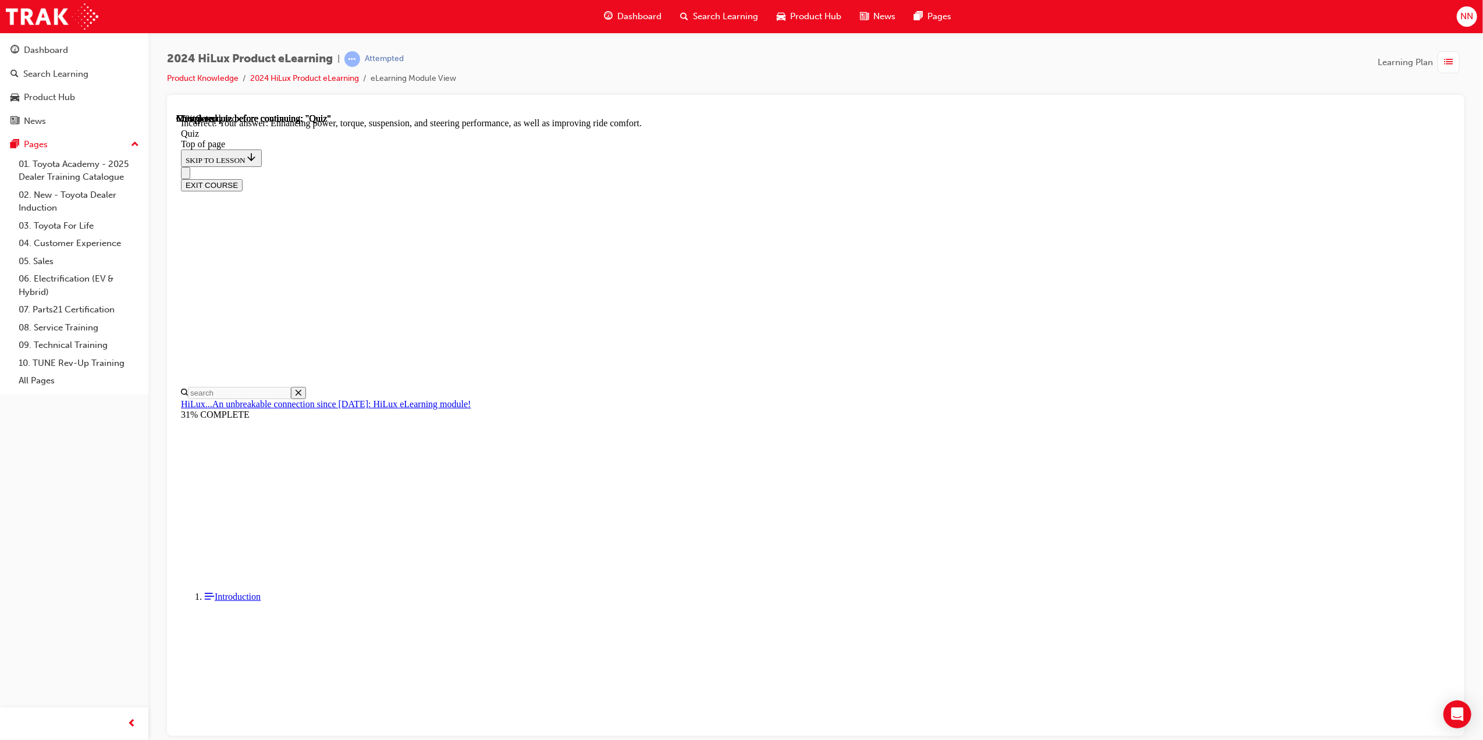
scroll to position [36, 0]
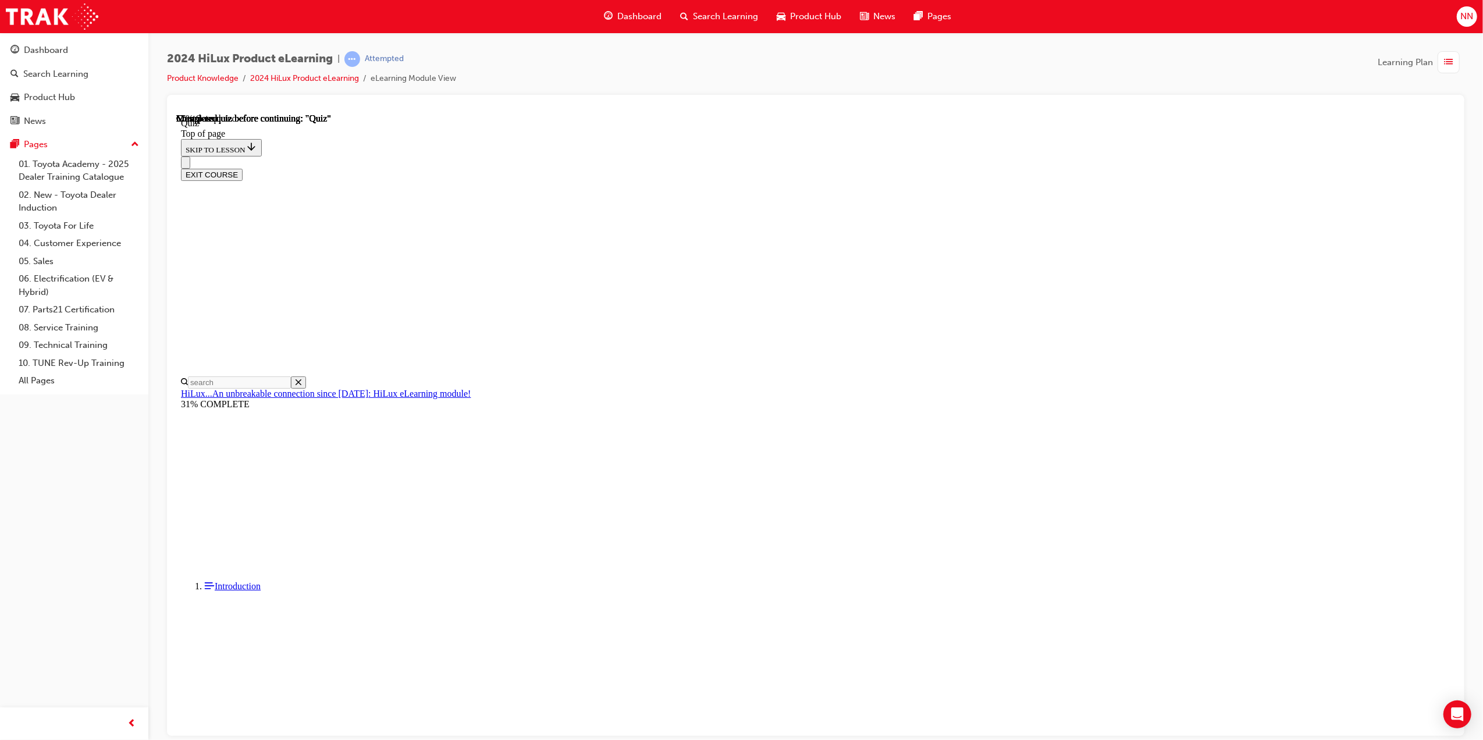
drag, startPoint x: 706, startPoint y: 384, endPoint x: 707, endPoint y: 336, distance: 48.3
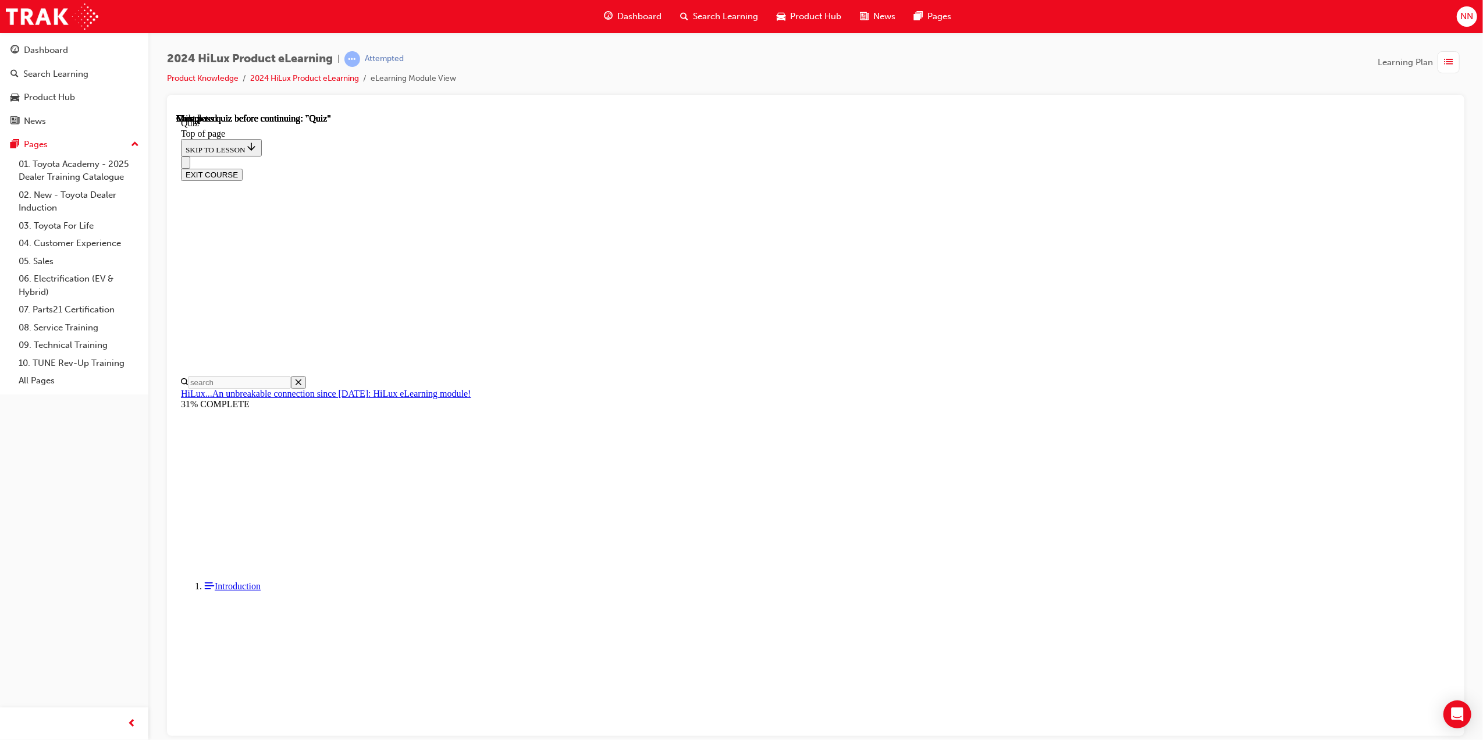
scroll to position [72, 0]
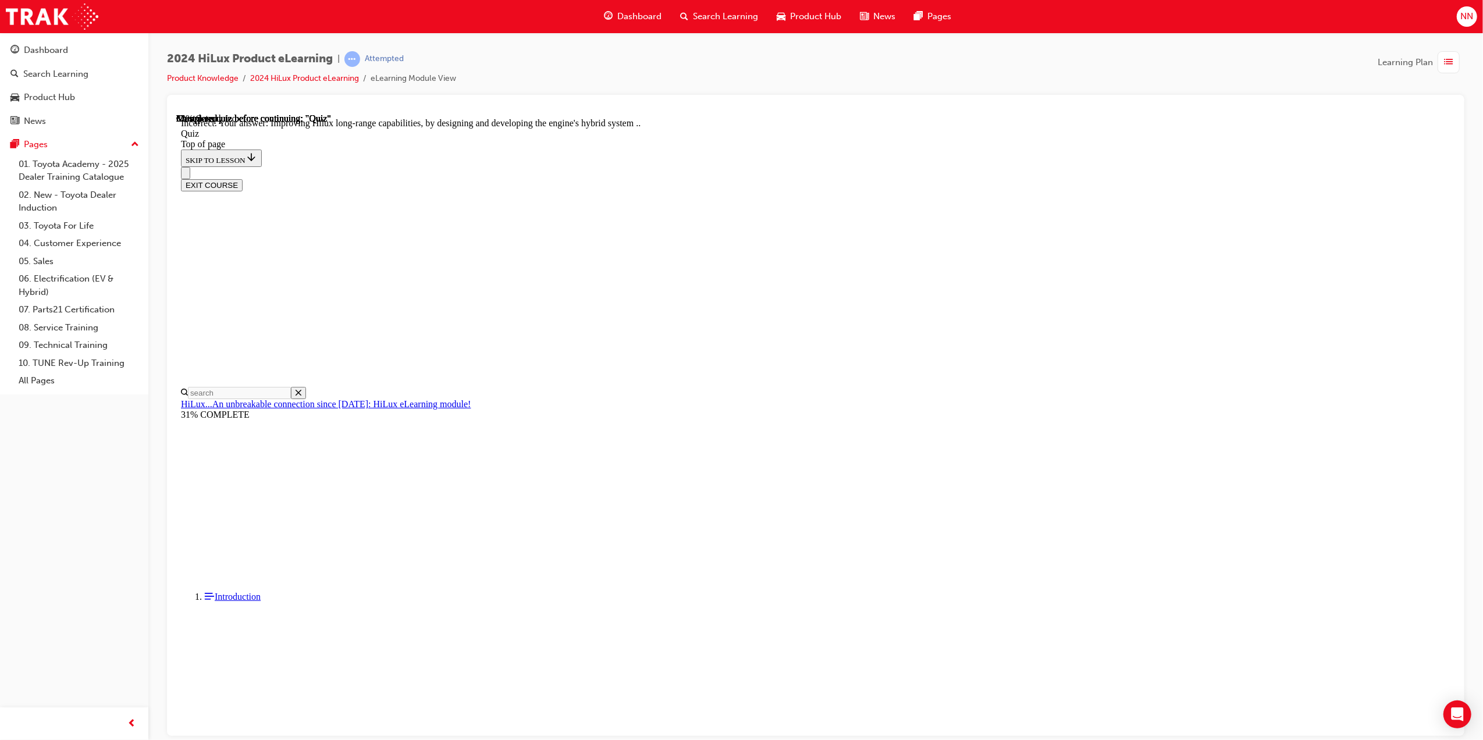
scroll to position [59, 0]
drag, startPoint x: 884, startPoint y: 680, endPoint x: 887, endPoint y: 672, distance: 8.1
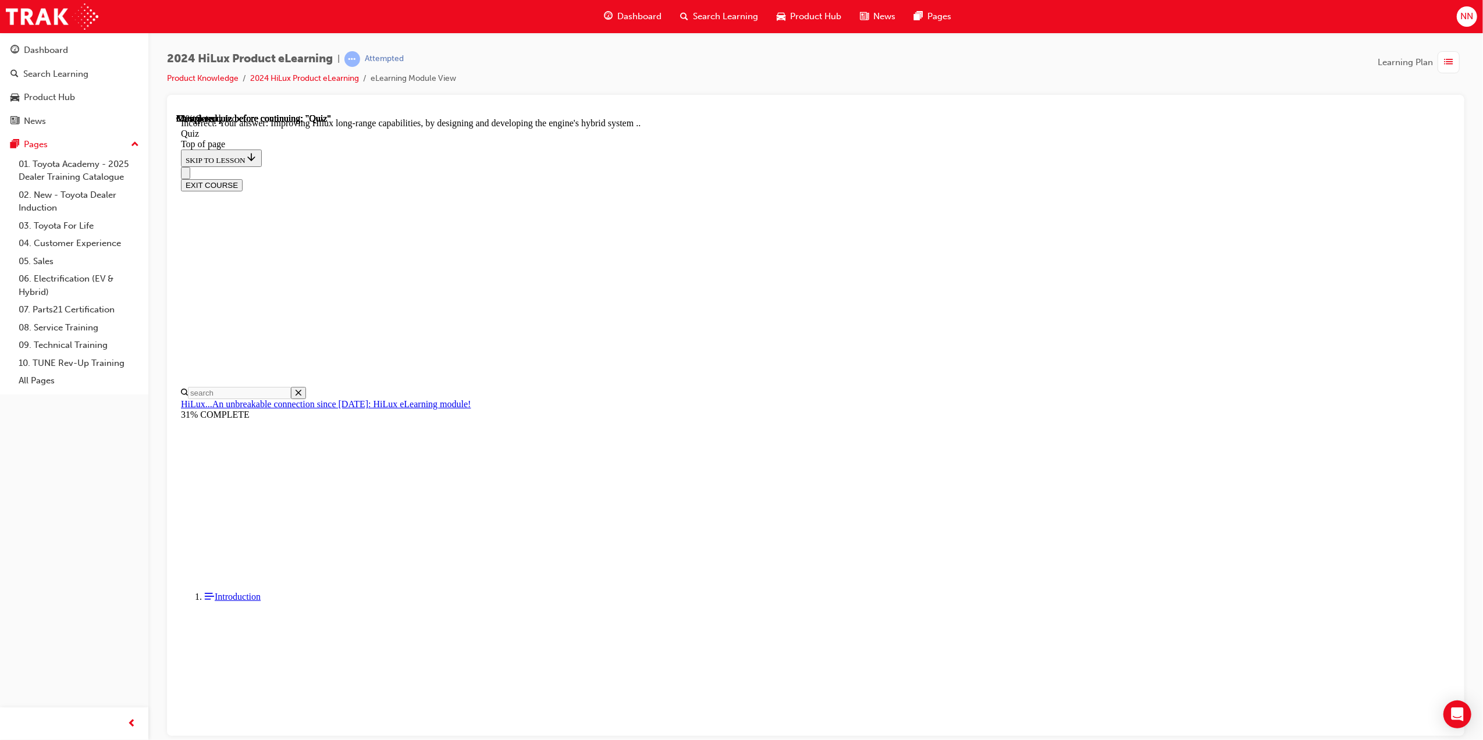
drag, startPoint x: 708, startPoint y: 337, endPoint x: 708, endPoint y: 428, distance: 90.8
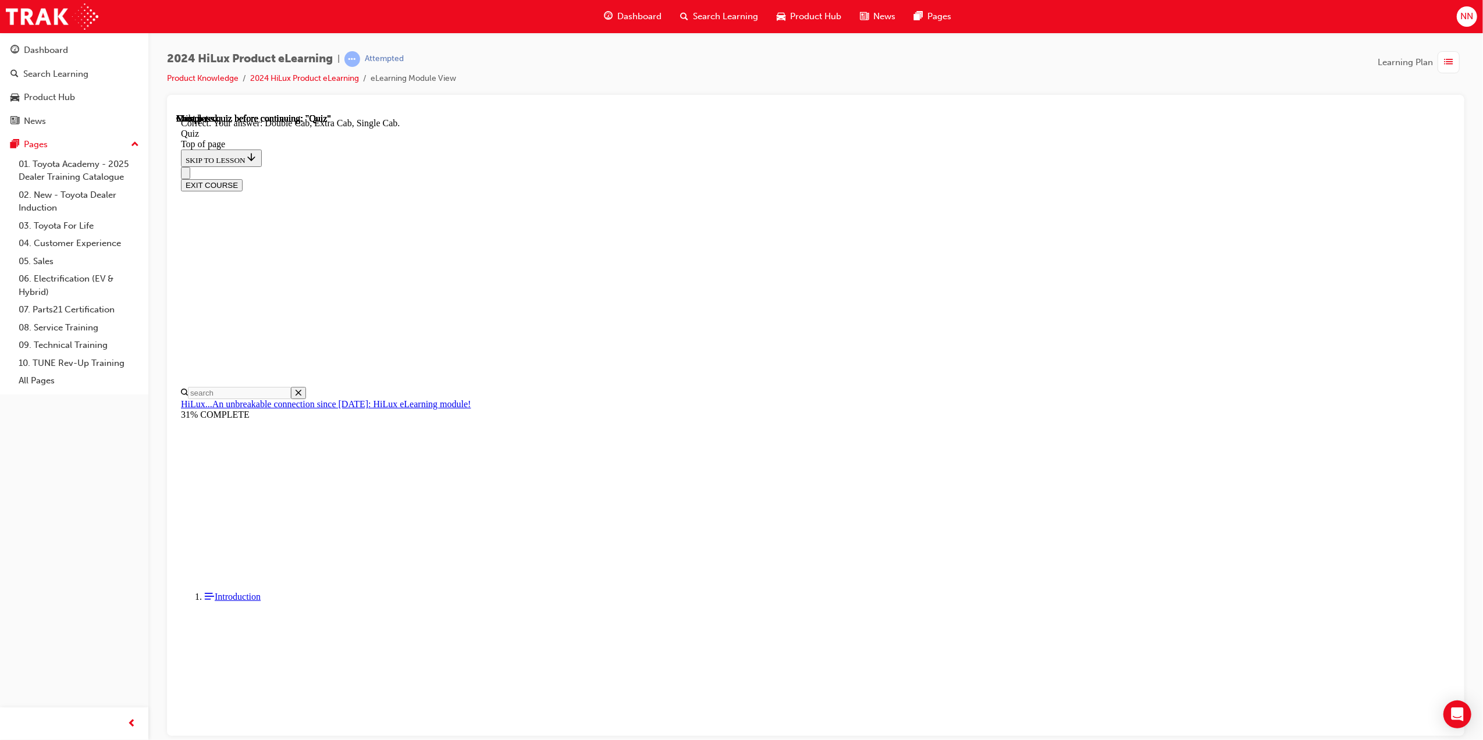
scroll to position [91, 0]
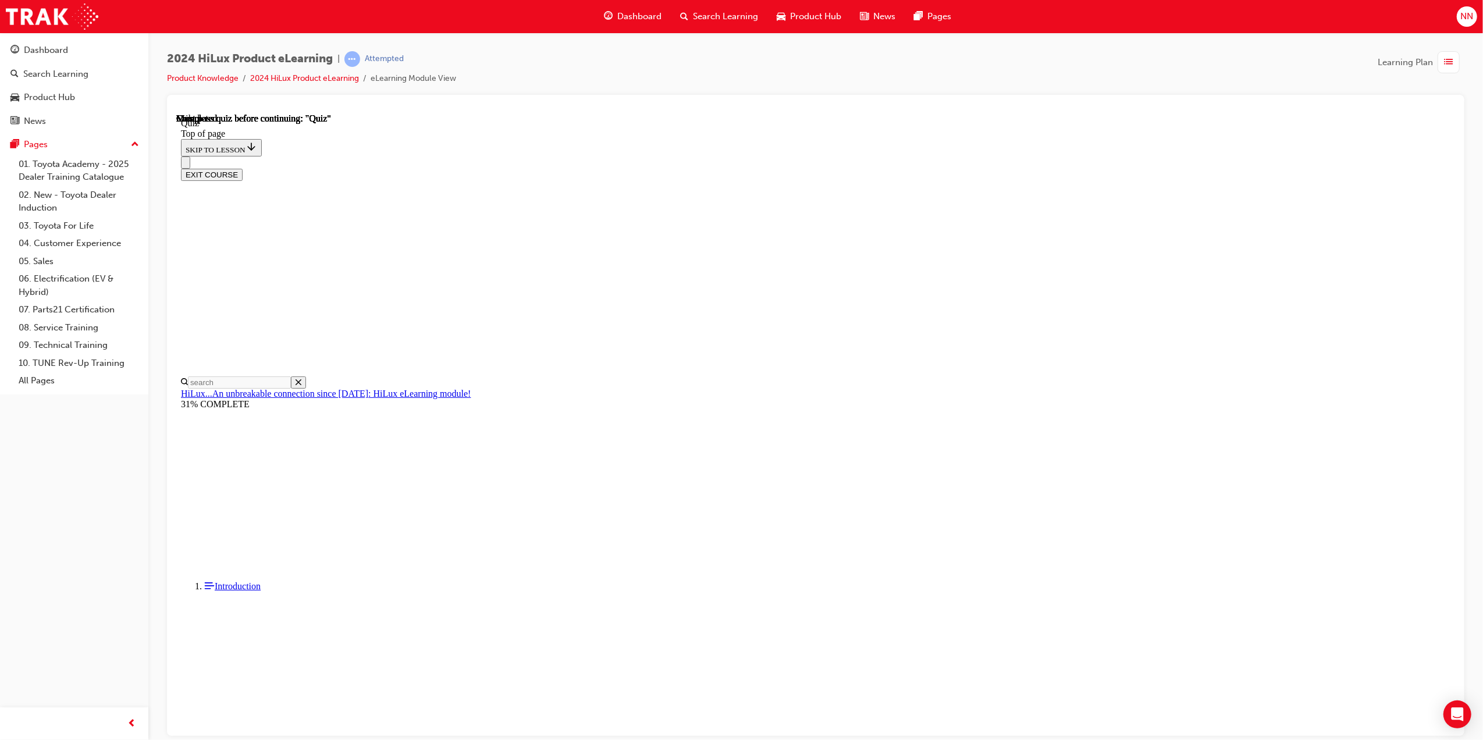
scroll to position [72, 0]
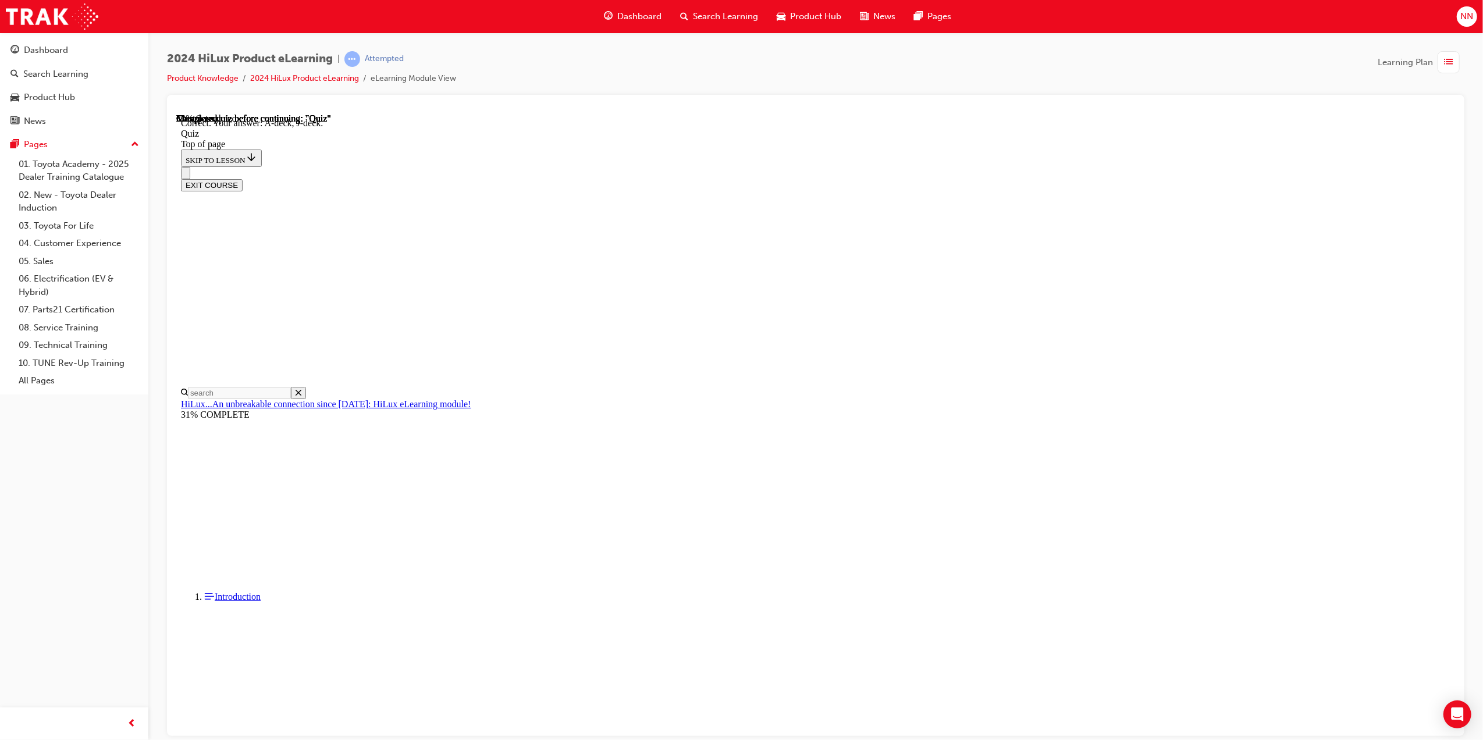
click at [176, 113] on div "SUBMIT" at bounding box center [176, 113] width 0 height 0
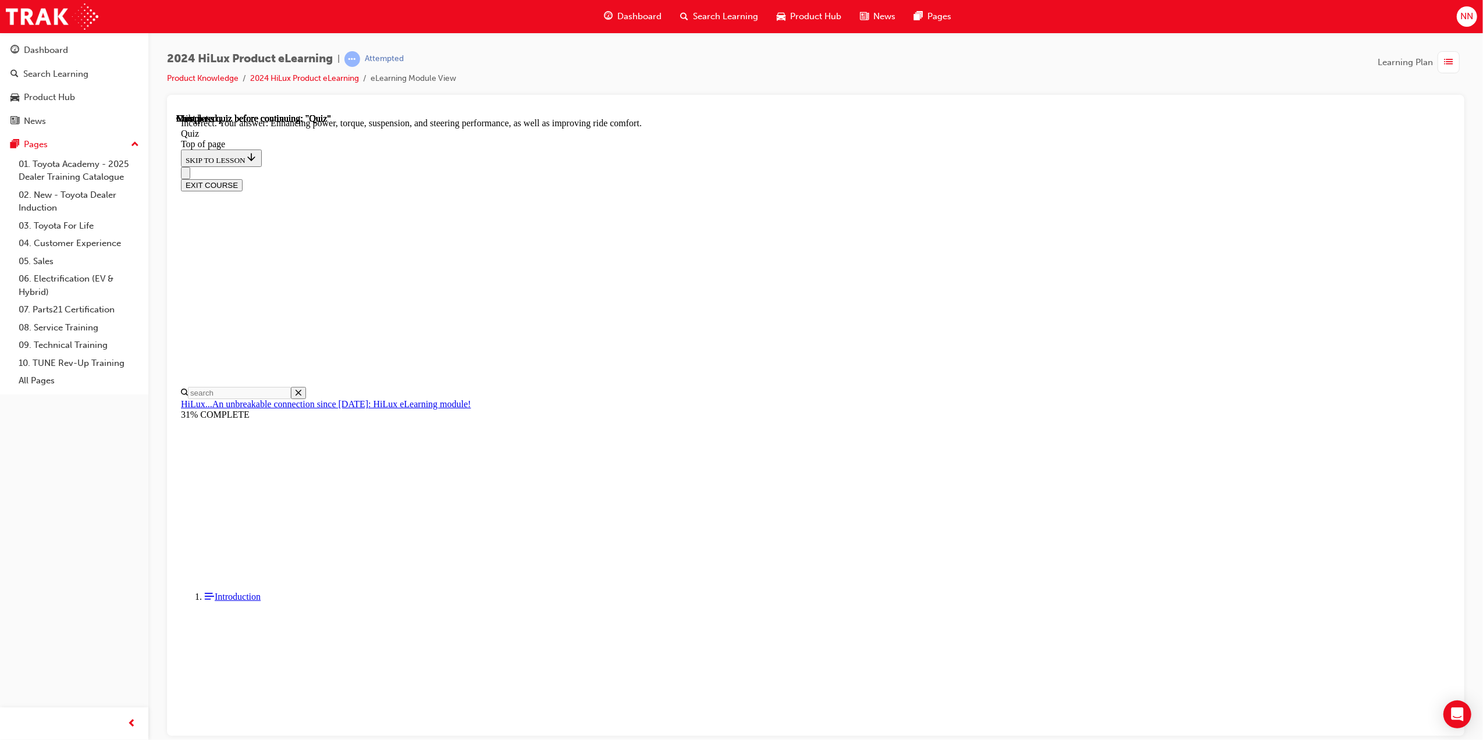
scroll to position [59, 0]
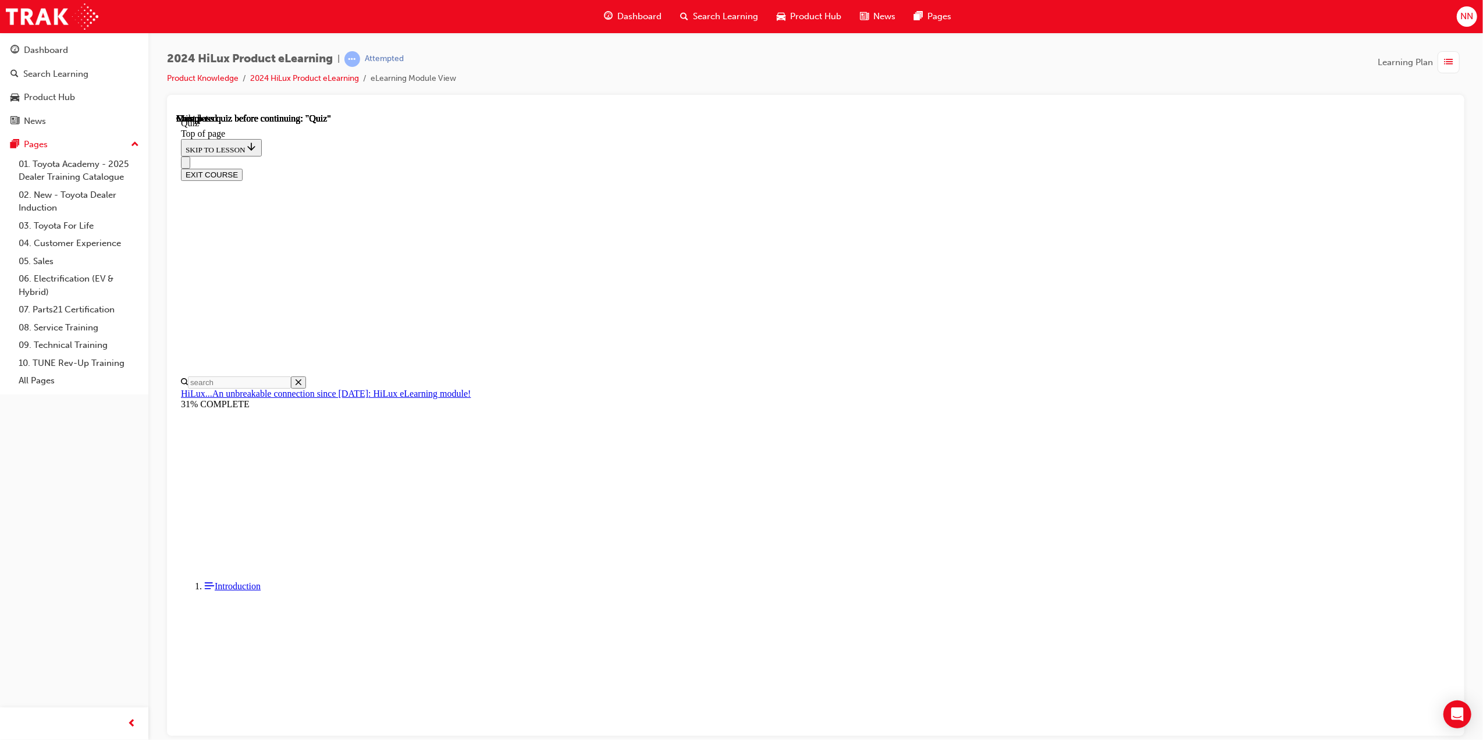
scroll to position [72, 0]
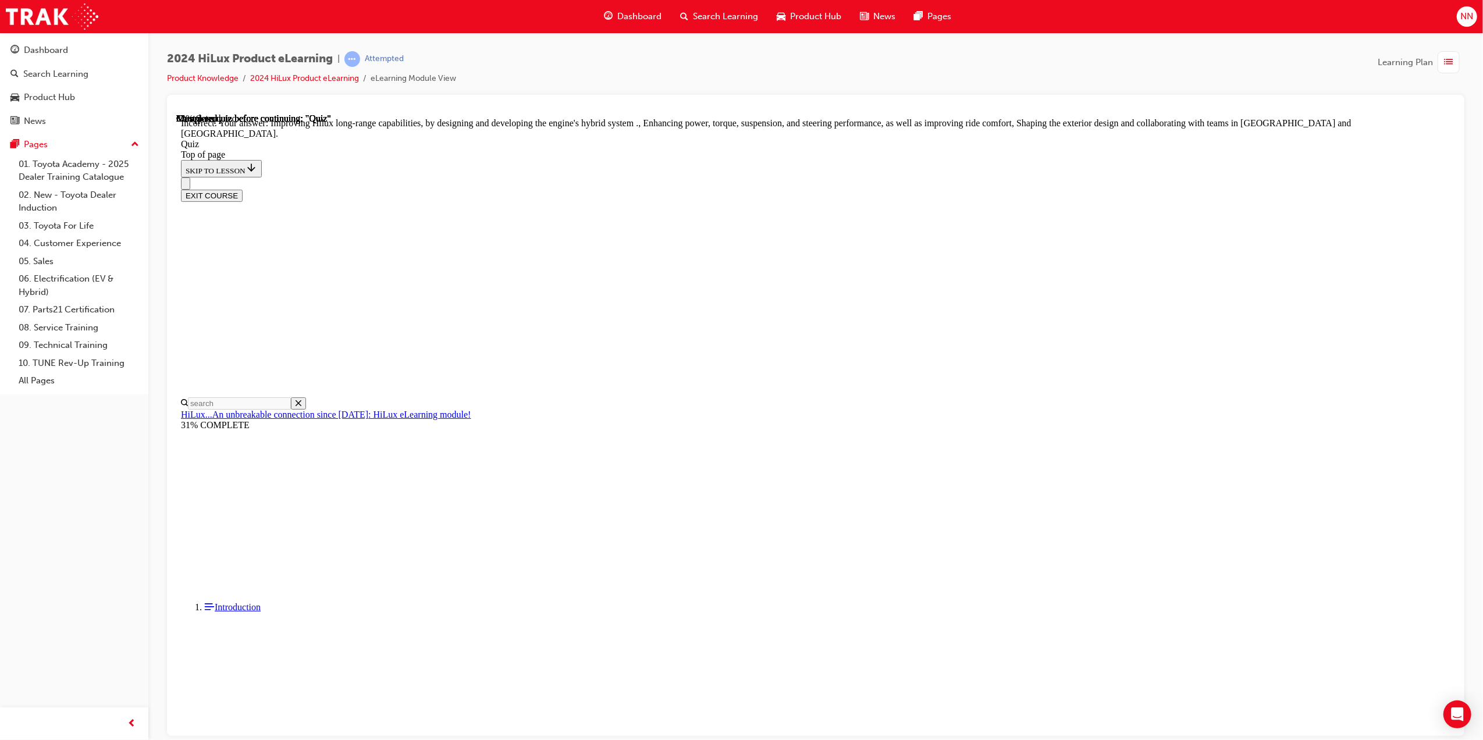
scroll to position [59, 0]
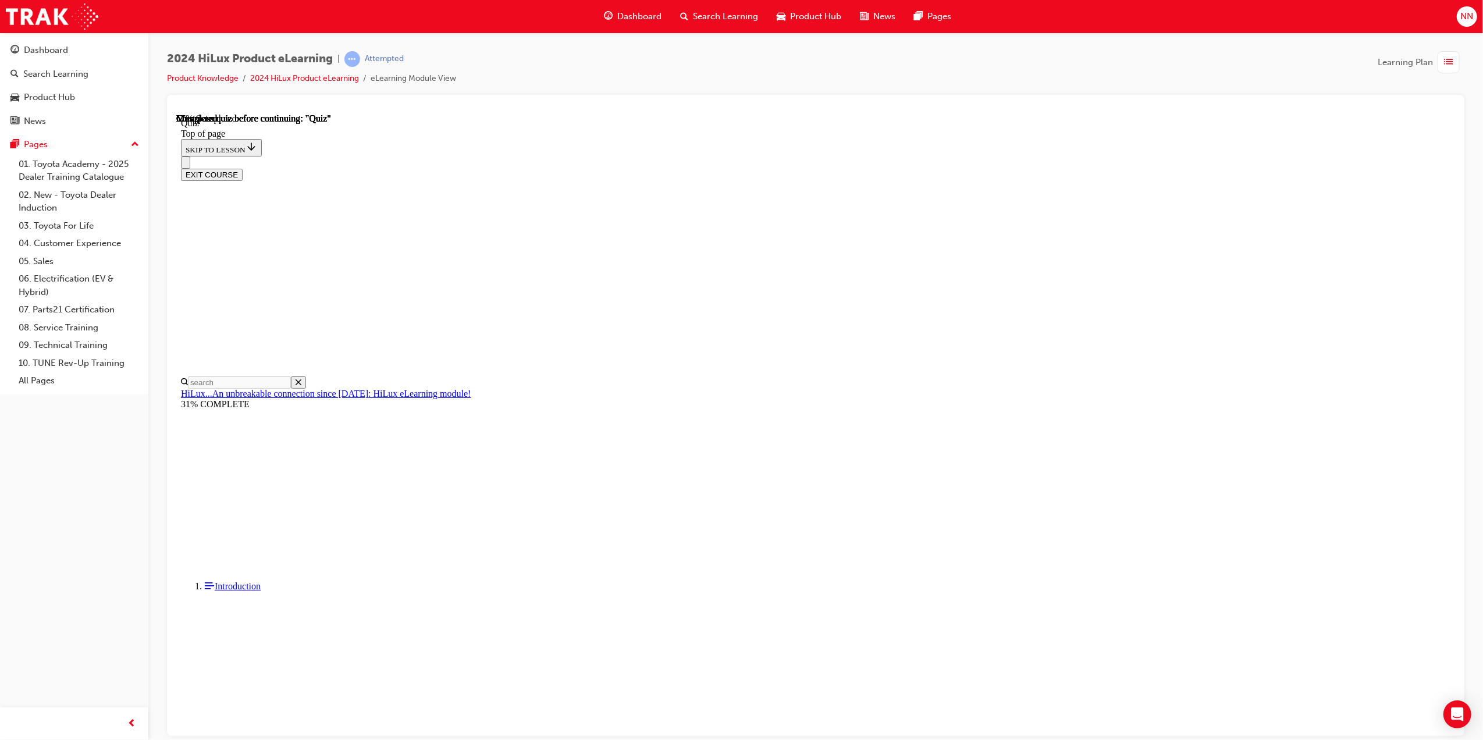
drag, startPoint x: 710, startPoint y: 367, endPoint x: 713, endPoint y: 382, distance: 15.3
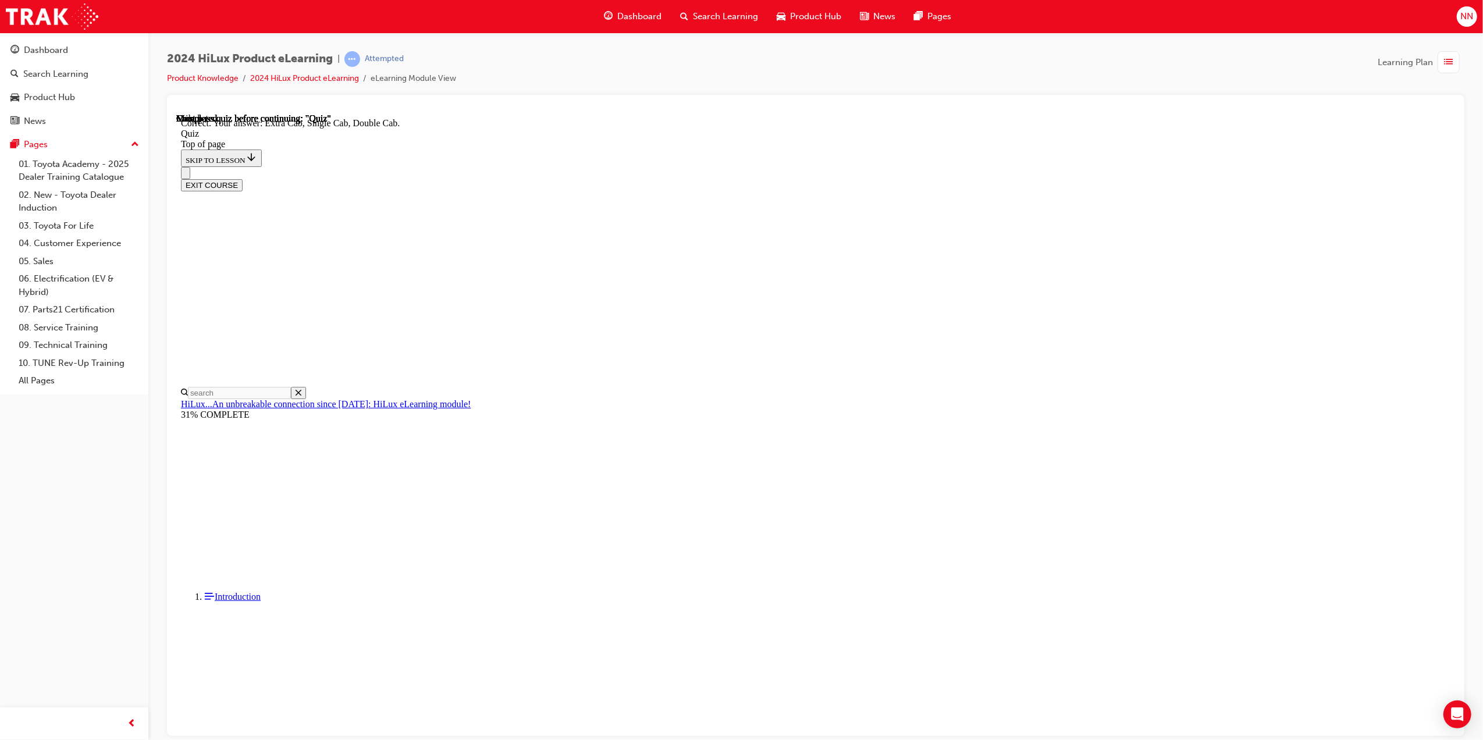
scroll to position [91, 0]
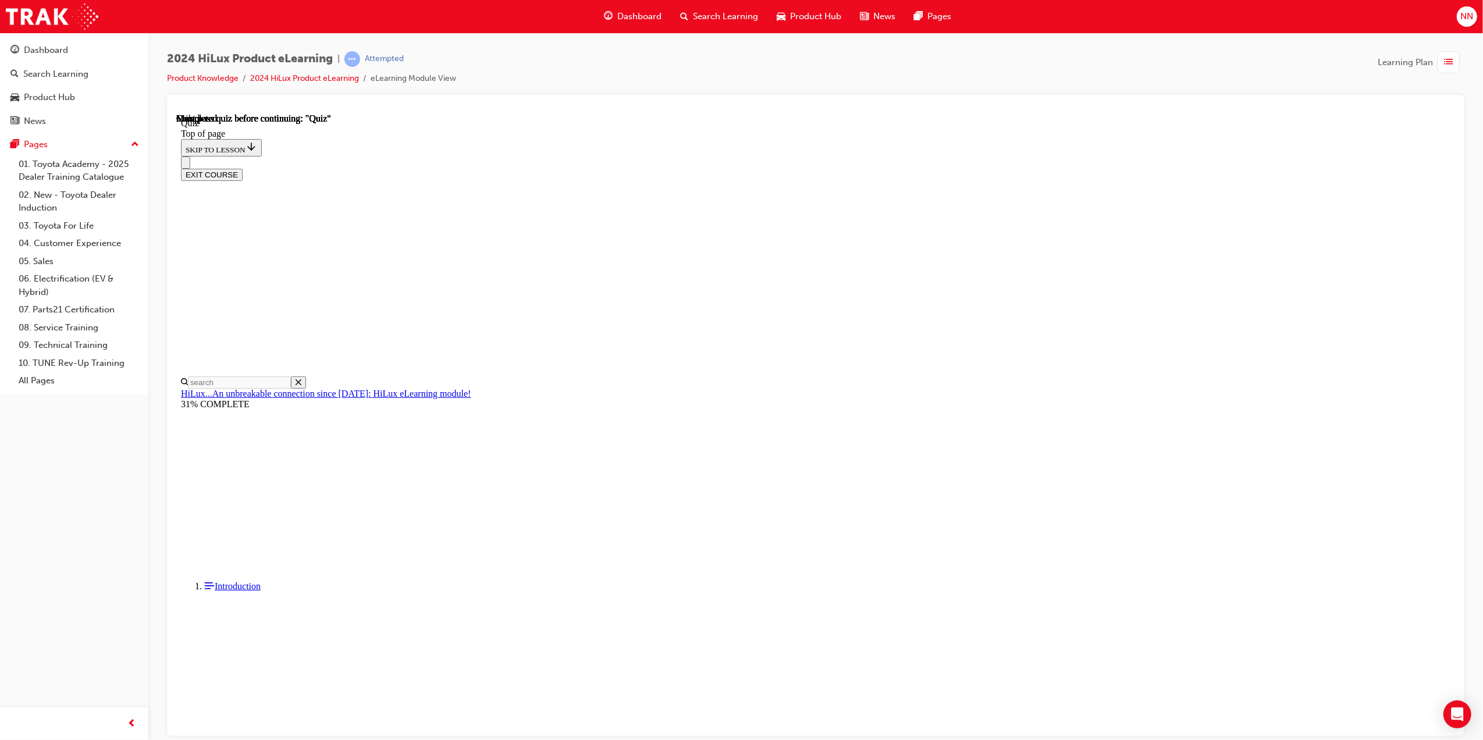
scroll to position [59, 0]
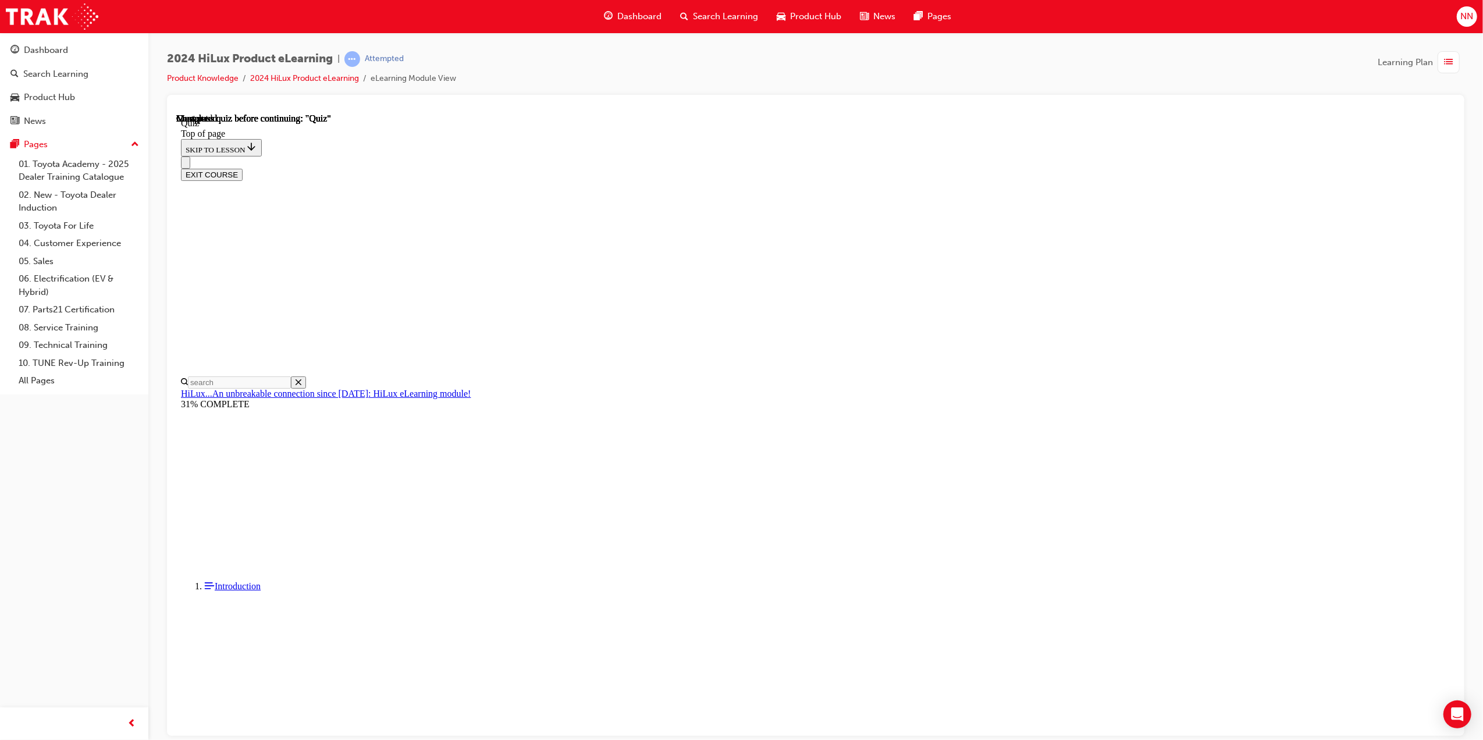
drag, startPoint x: 713, startPoint y: 430, endPoint x: 712, endPoint y: 340, distance: 90.2
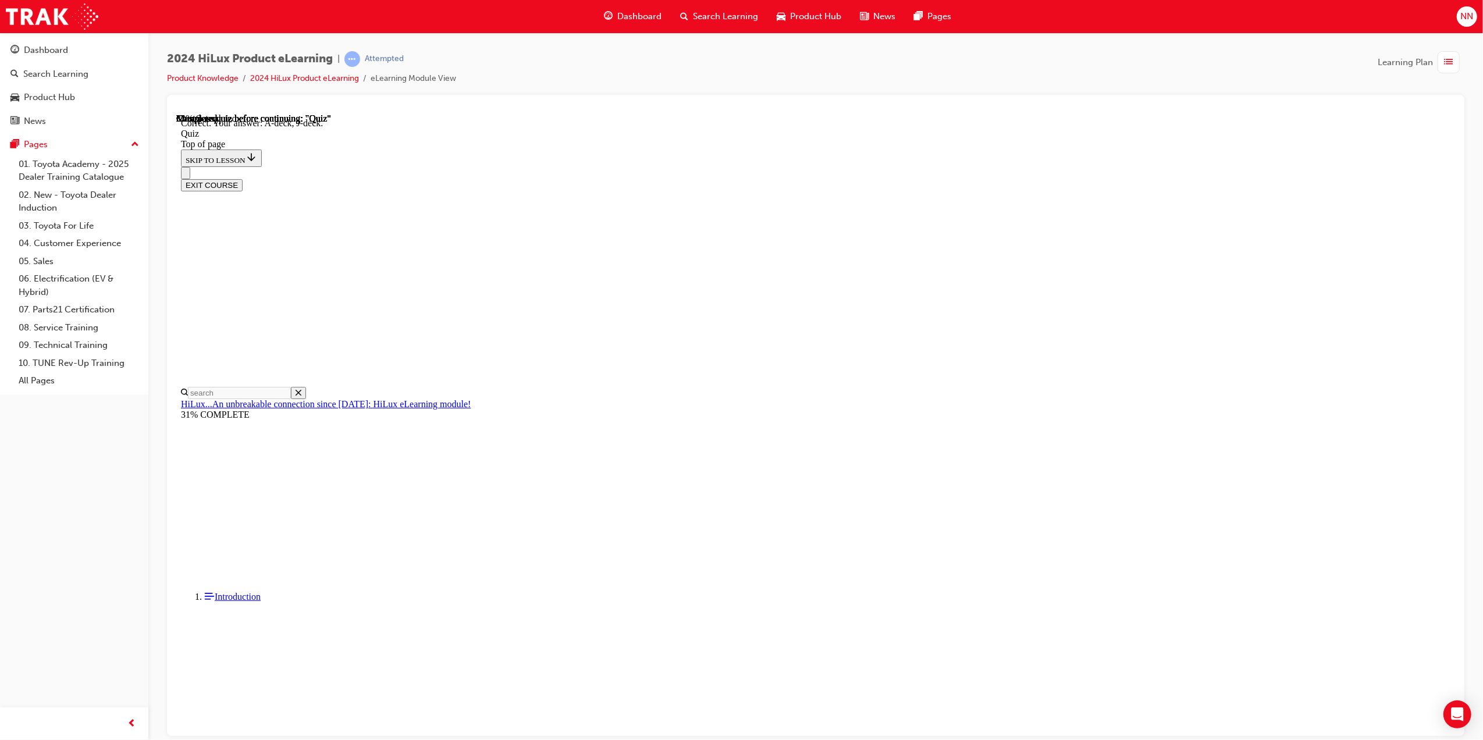
click at [176, 113] on div "SUBMIT NEXT" at bounding box center [176, 113] width 0 height 0
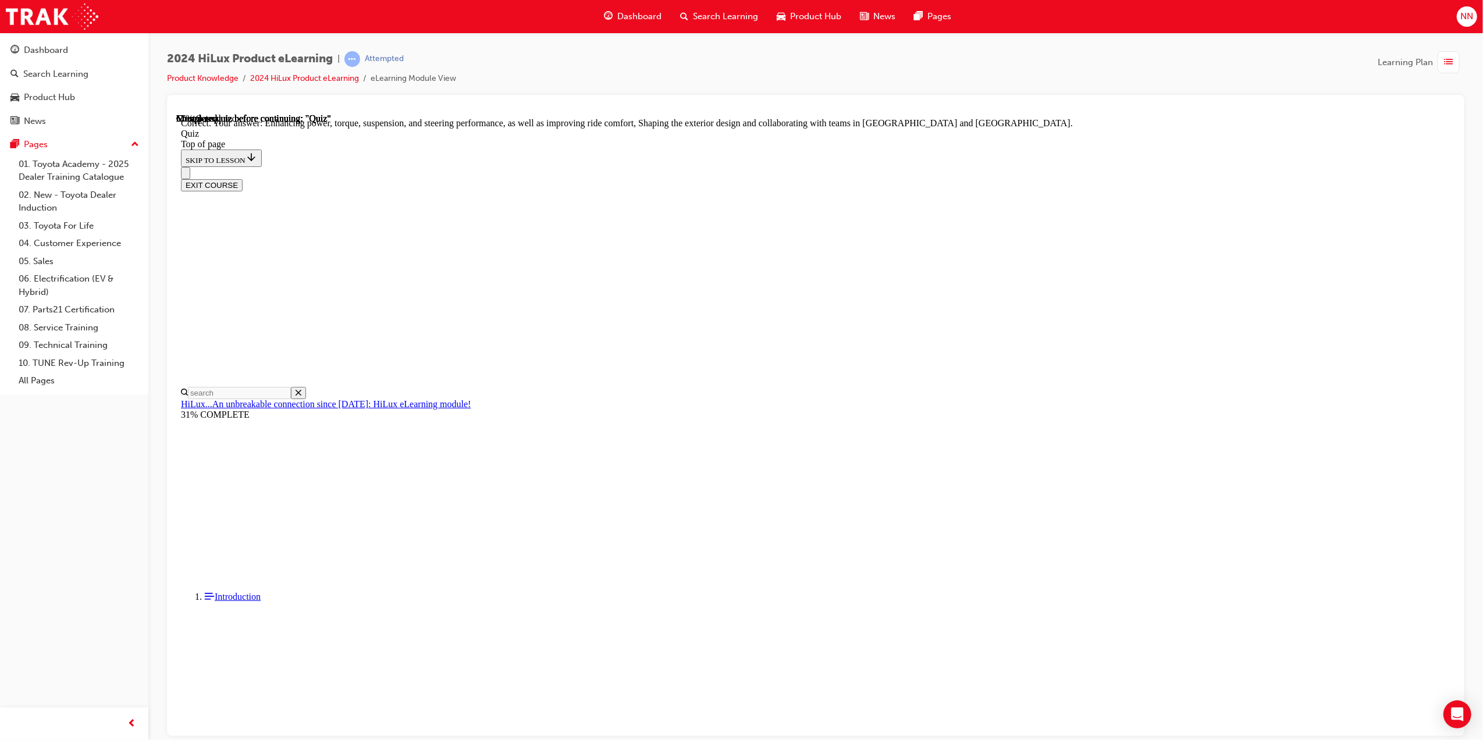
scroll to position [59, 0]
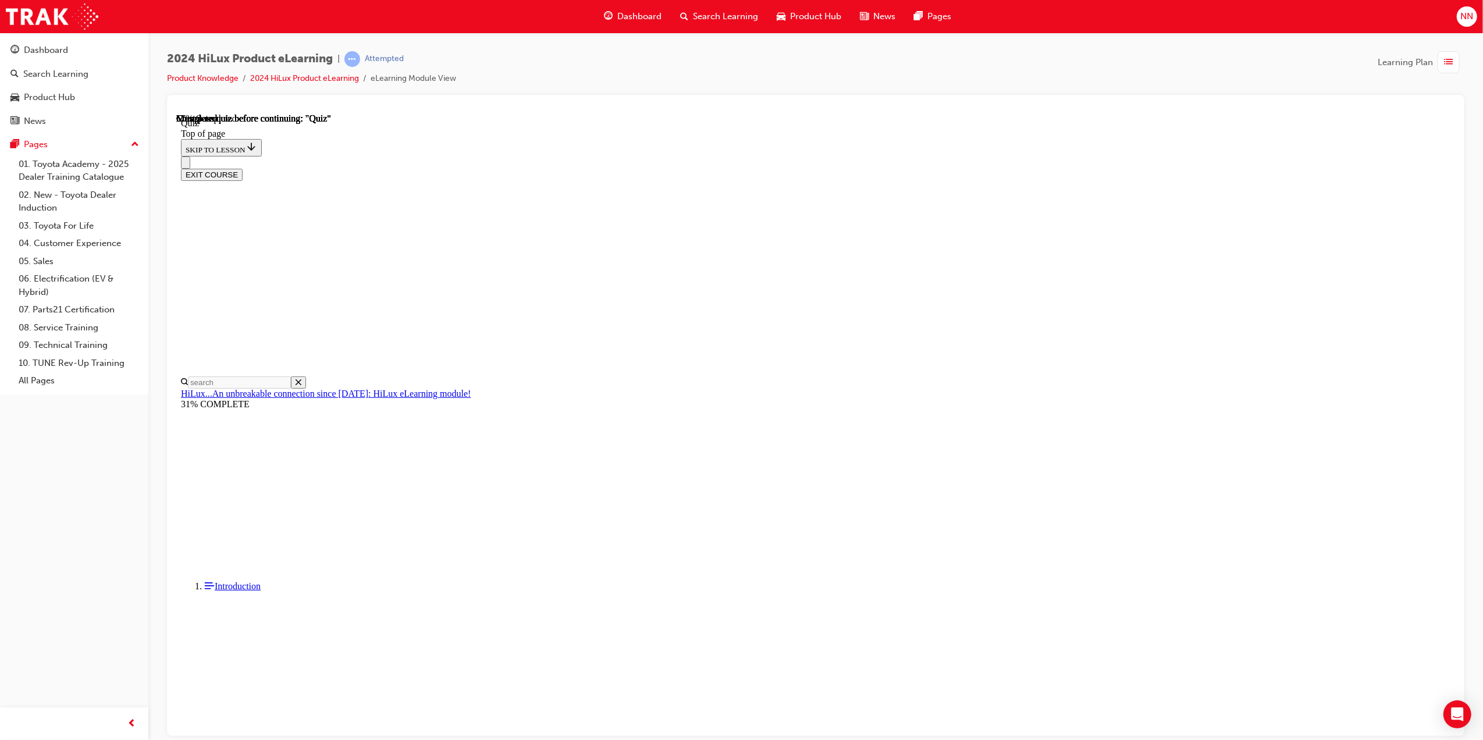
scroll to position [54, 0]
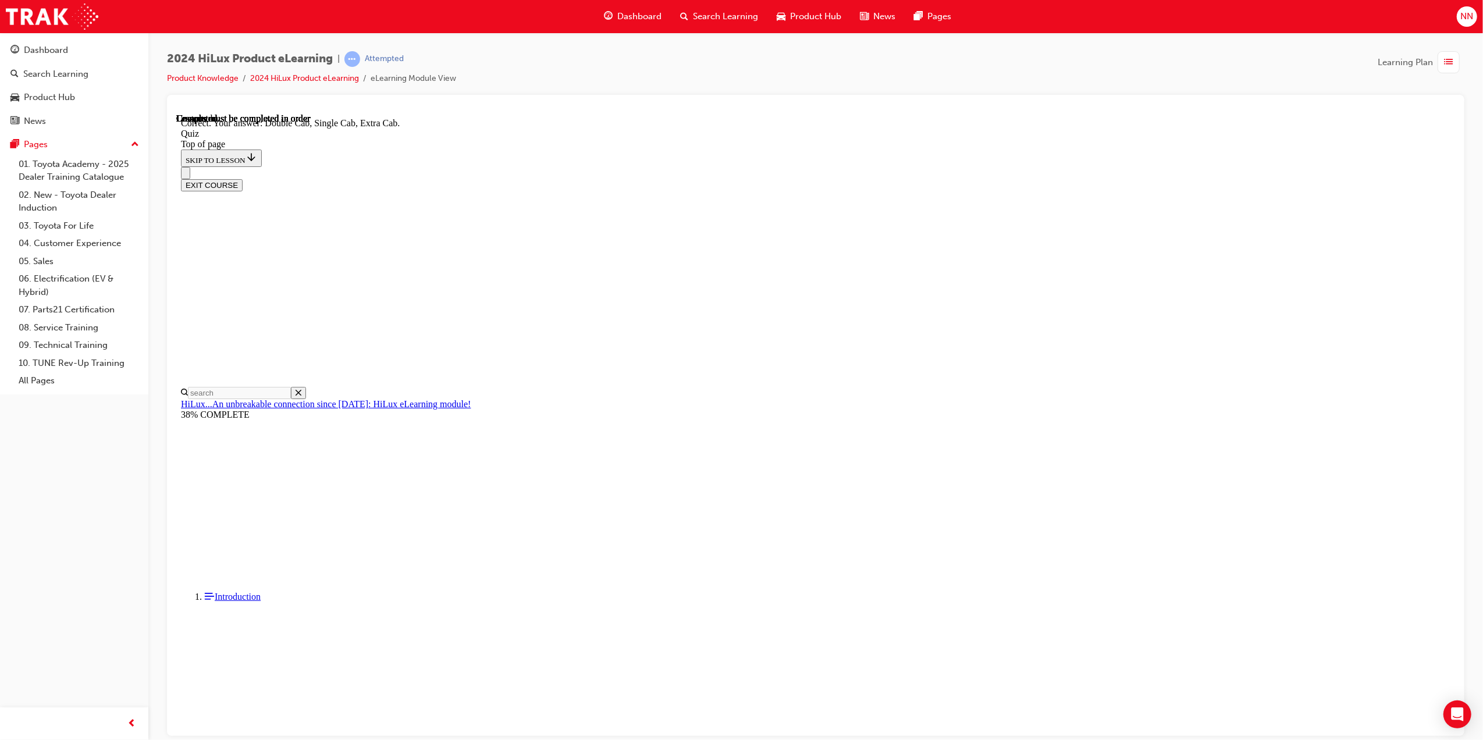
scroll to position [91, 0]
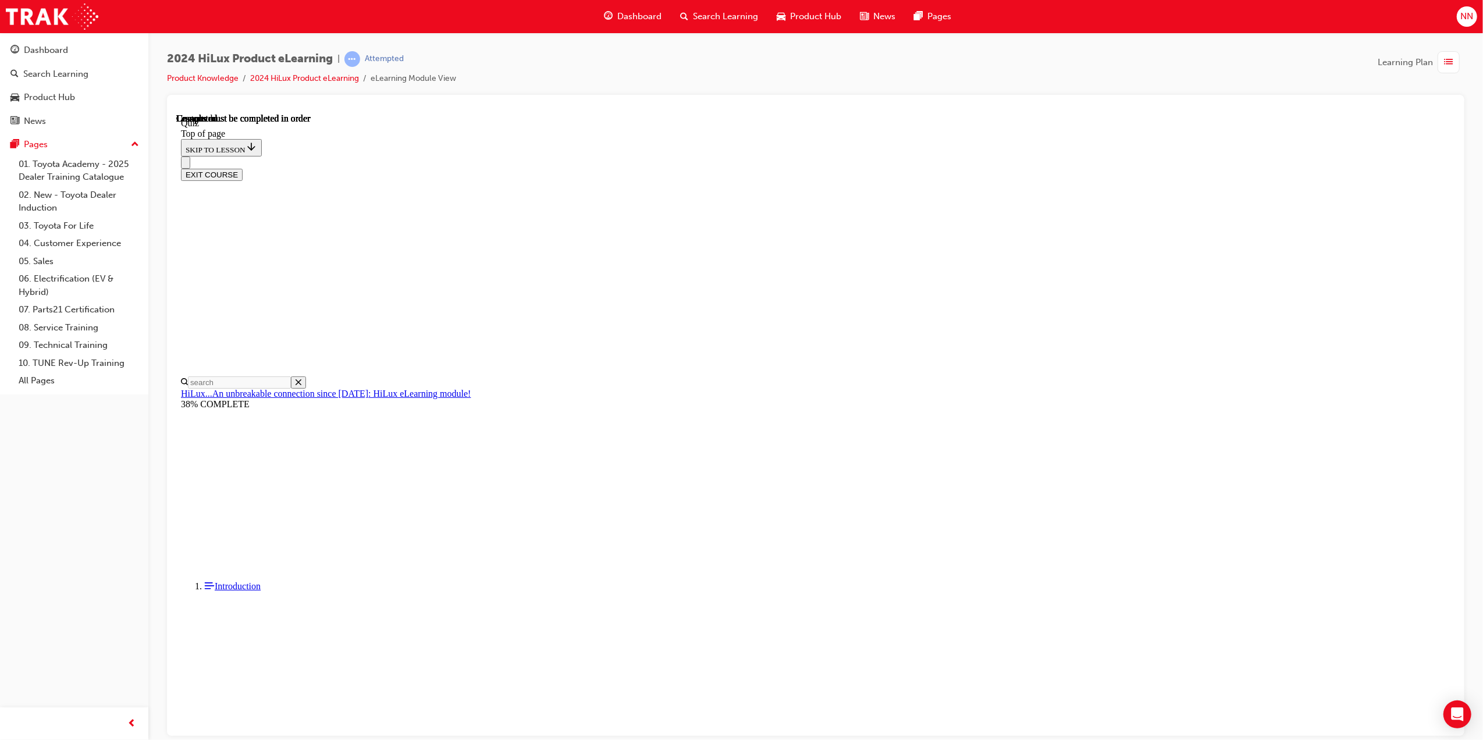
scroll to position [72, 0]
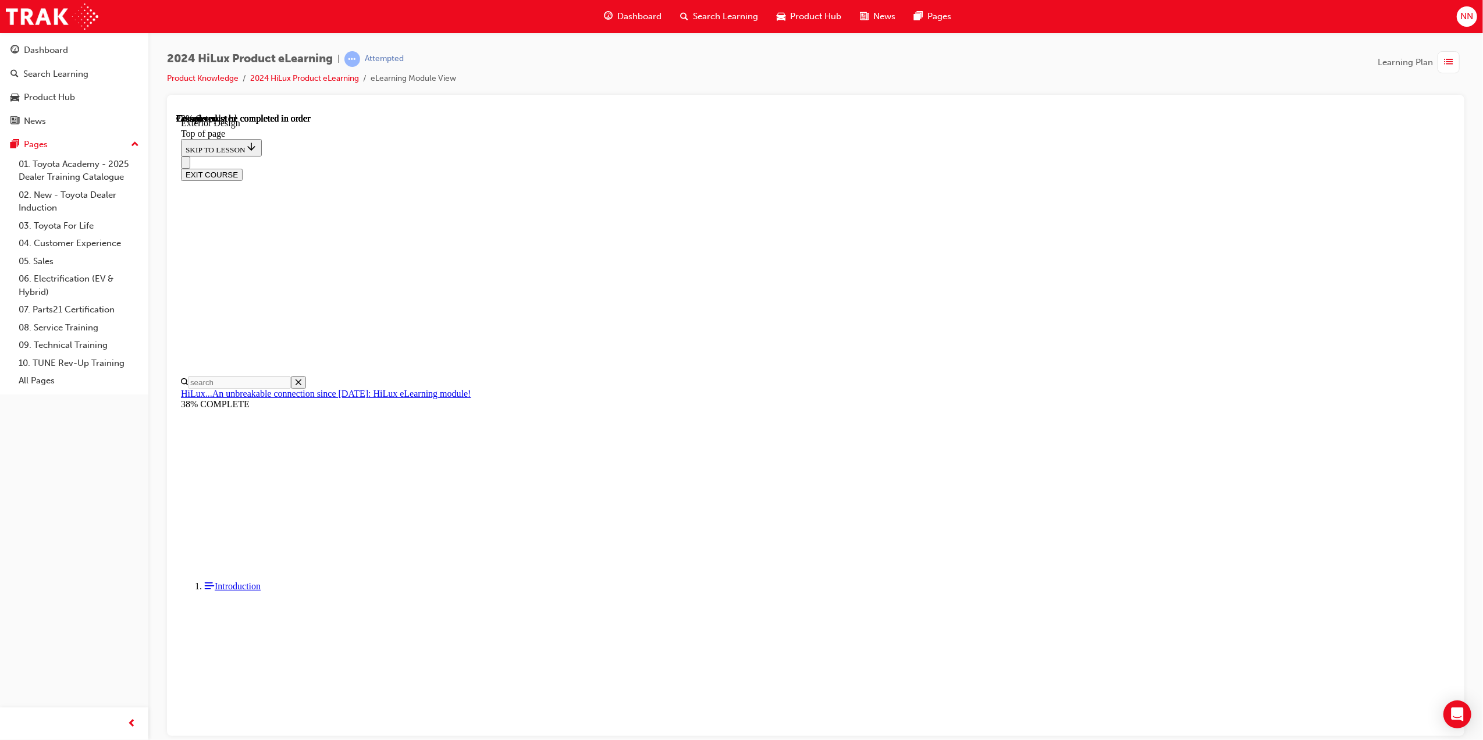
scroll to position [1278, 0]
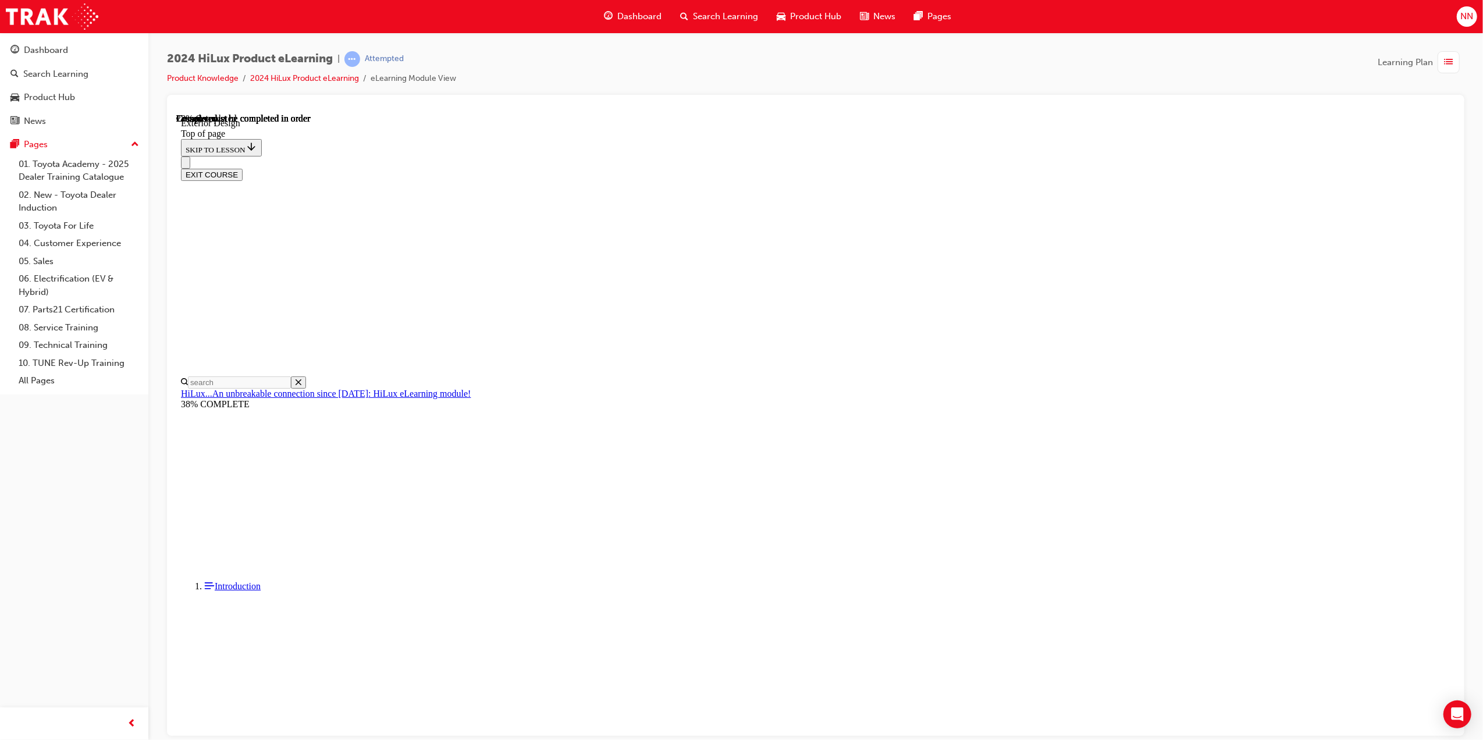
scroll to position [0, 66]
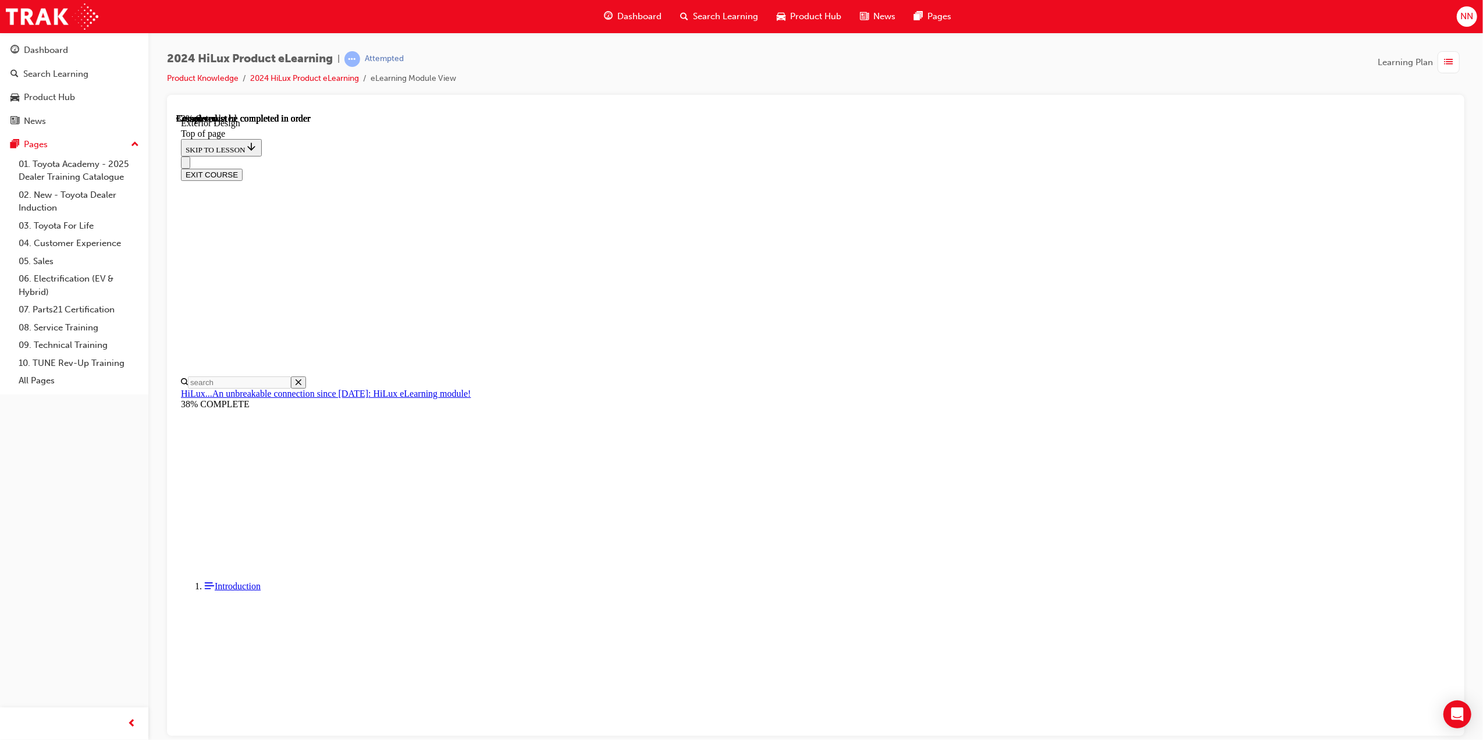
scroll to position [1637, 0]
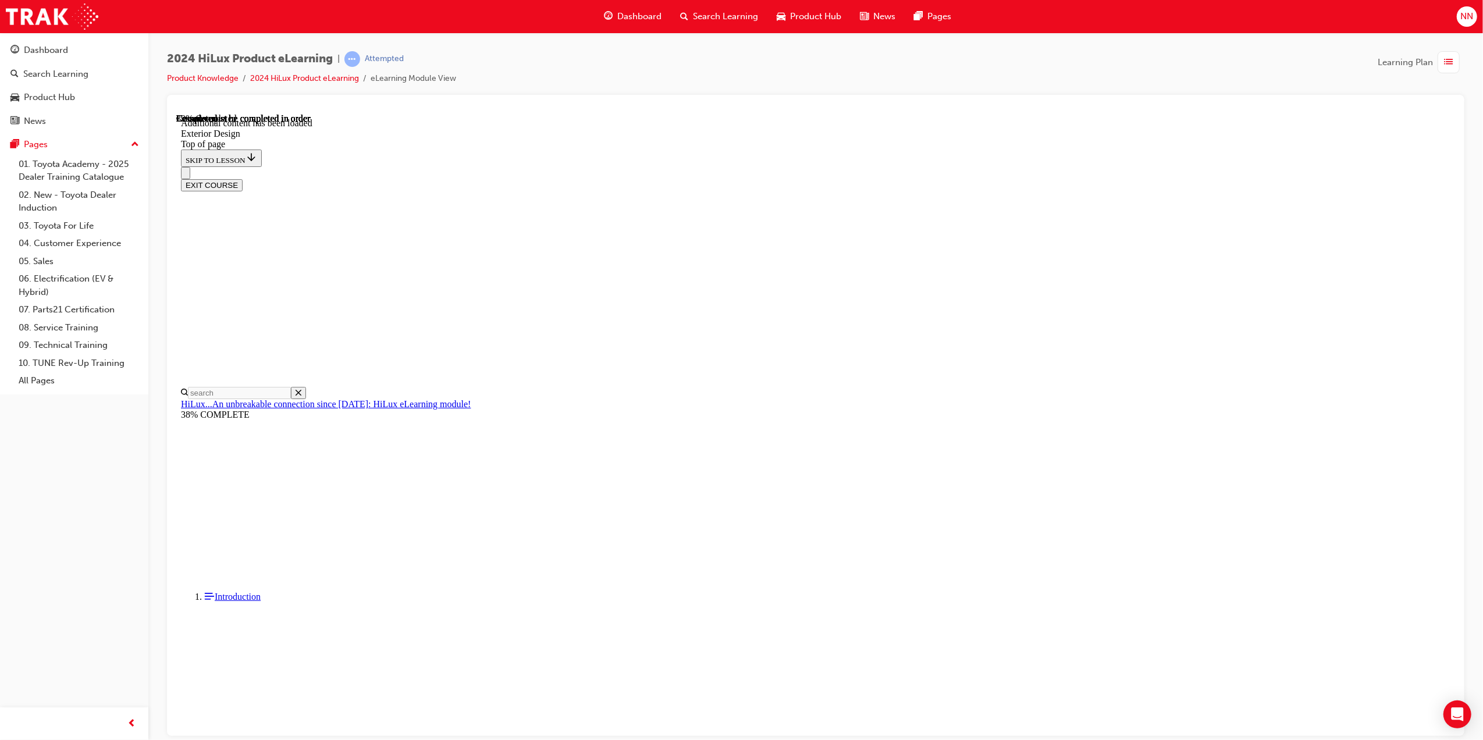
scroll to position [1947, 0]
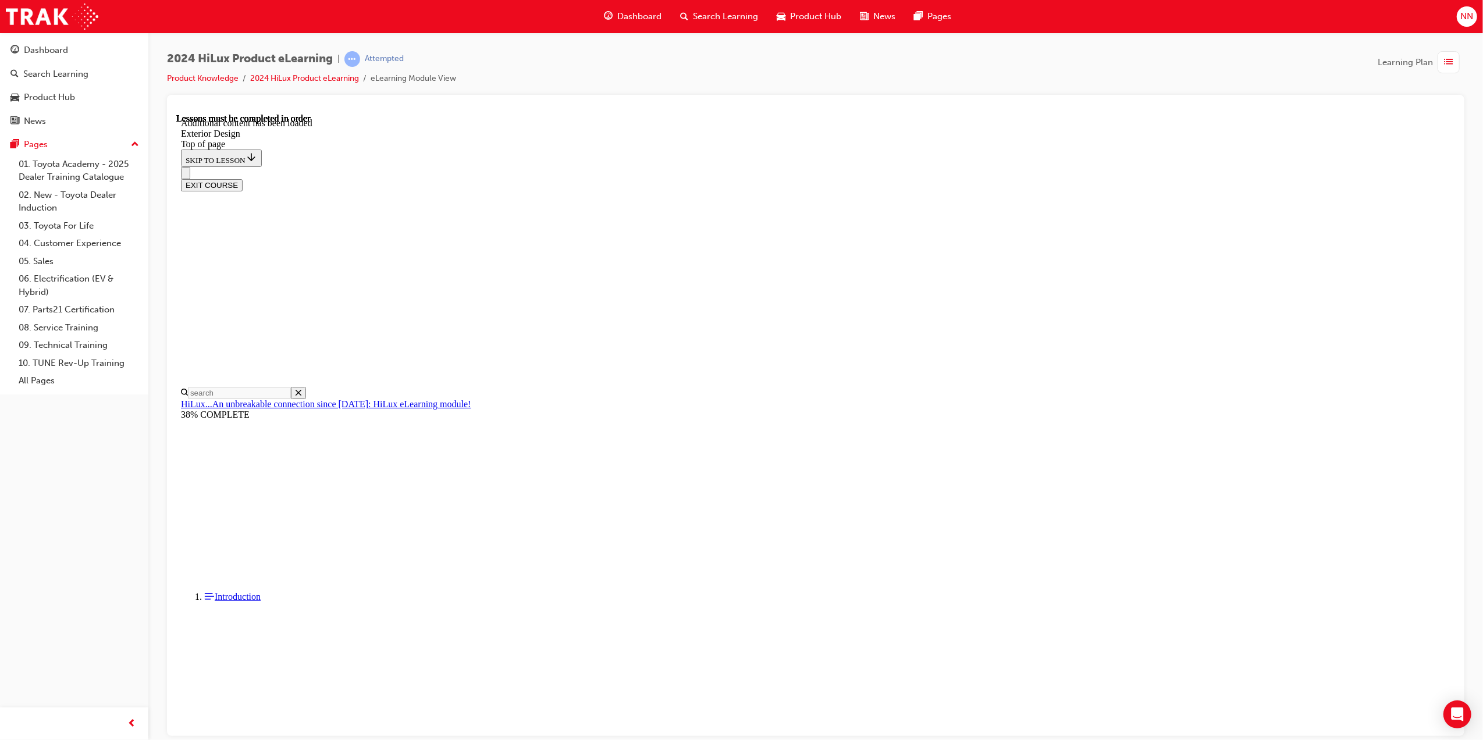
scroll to position [2975, 0]
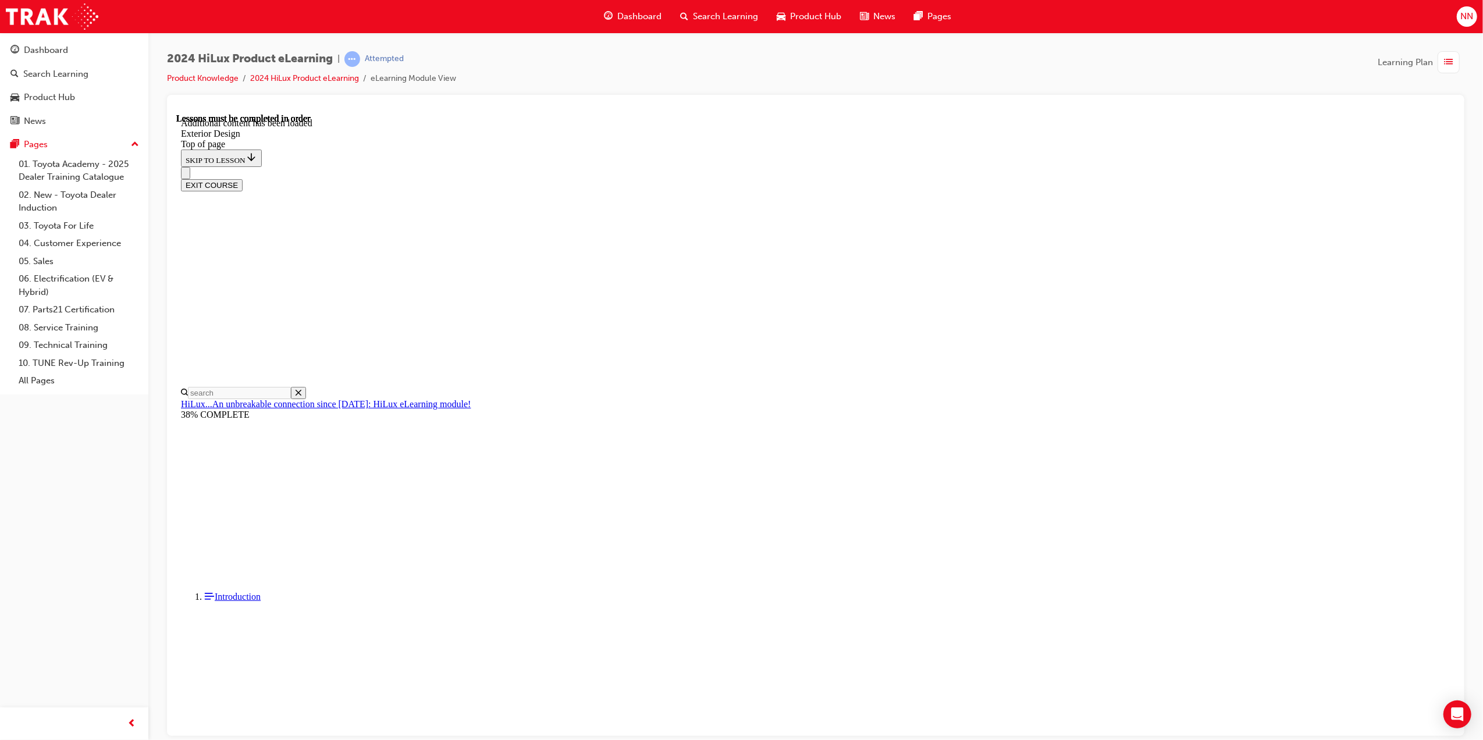
scroll to position [61, 0]
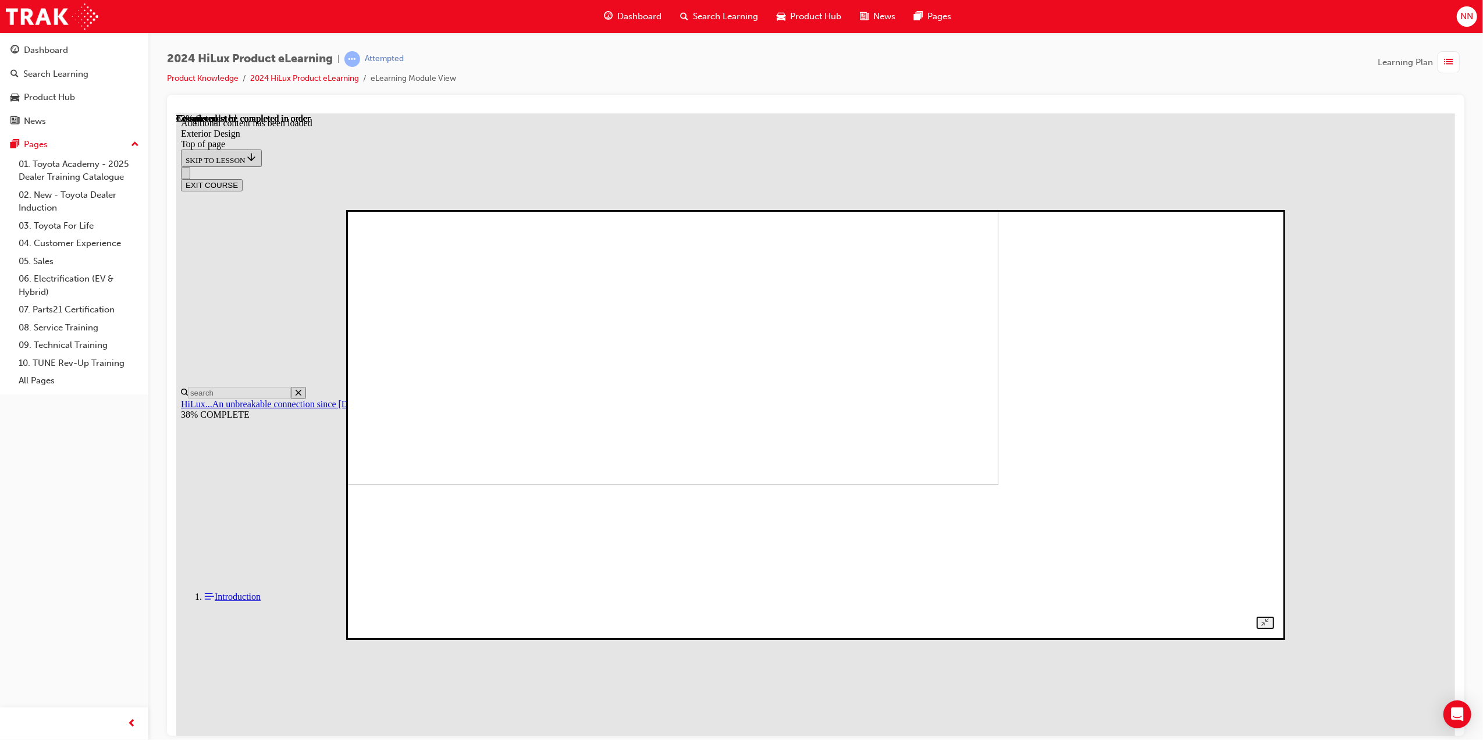
click at [805, 484] on img at bounding box center [549, 282] width 900 height 404
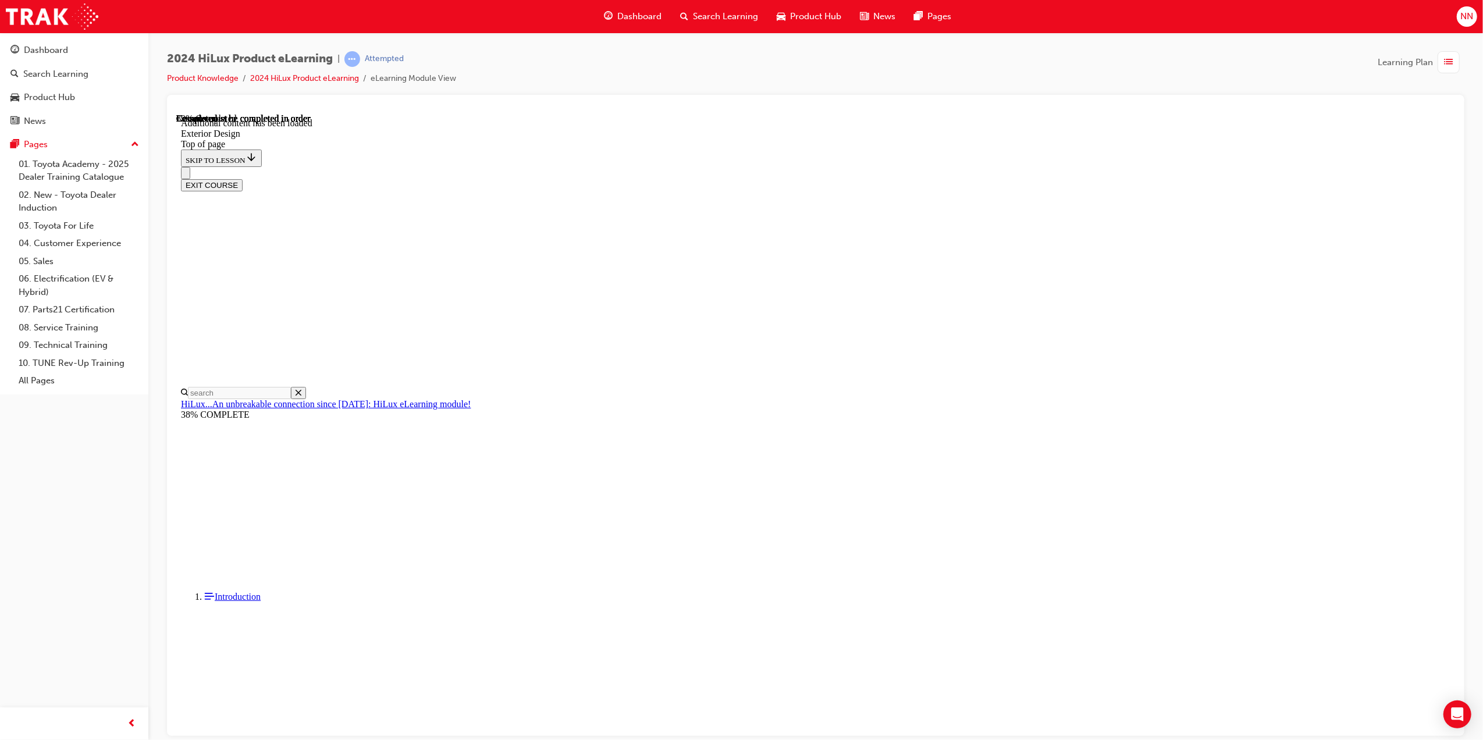
scroll to position [4092, 0]
drag, startPoint x: 970, startPoint y: 331, endPoint x: 1082, endPoint y: 333, distance: 111.7
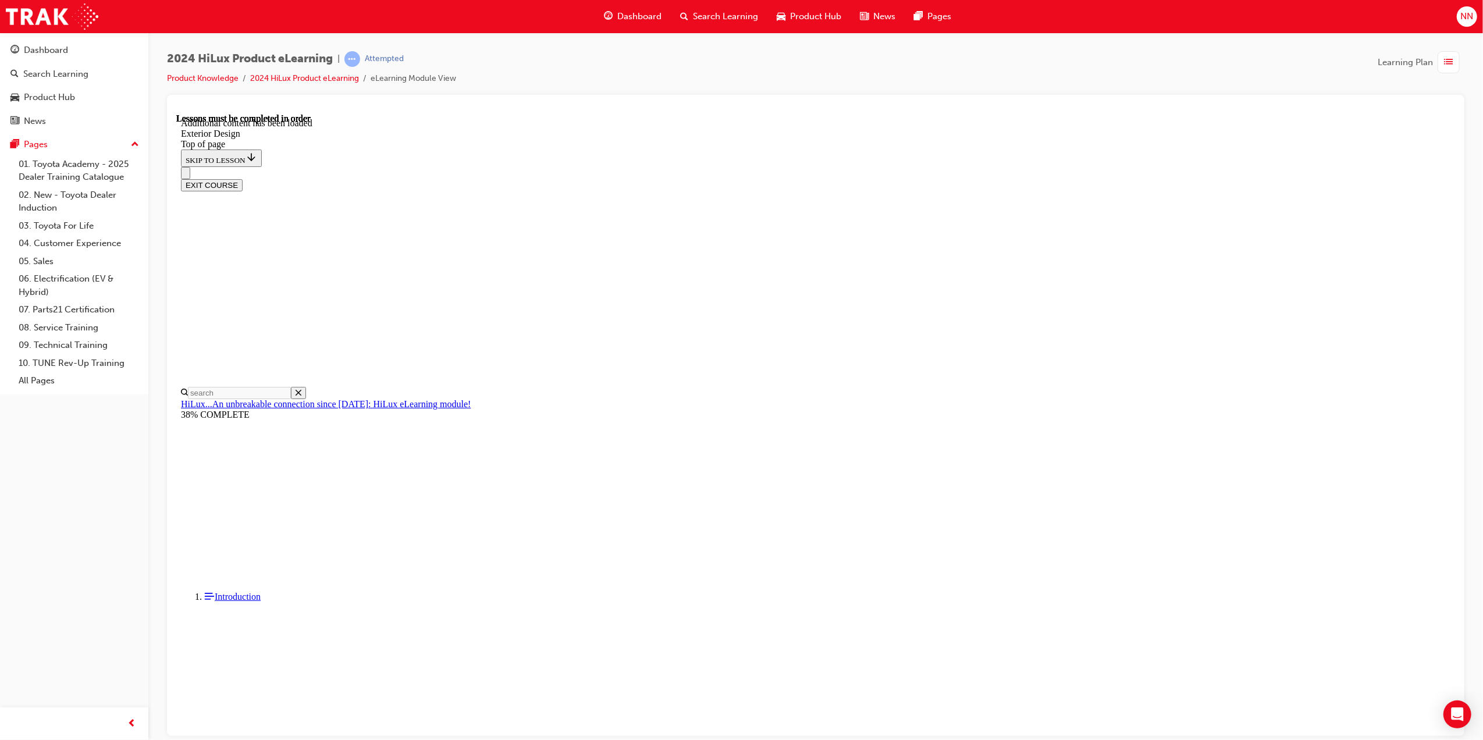
drag, startPoint x: 1232, startPoint y: 318, endPoint x: 991, endPoint y: 358, distance: 244.2
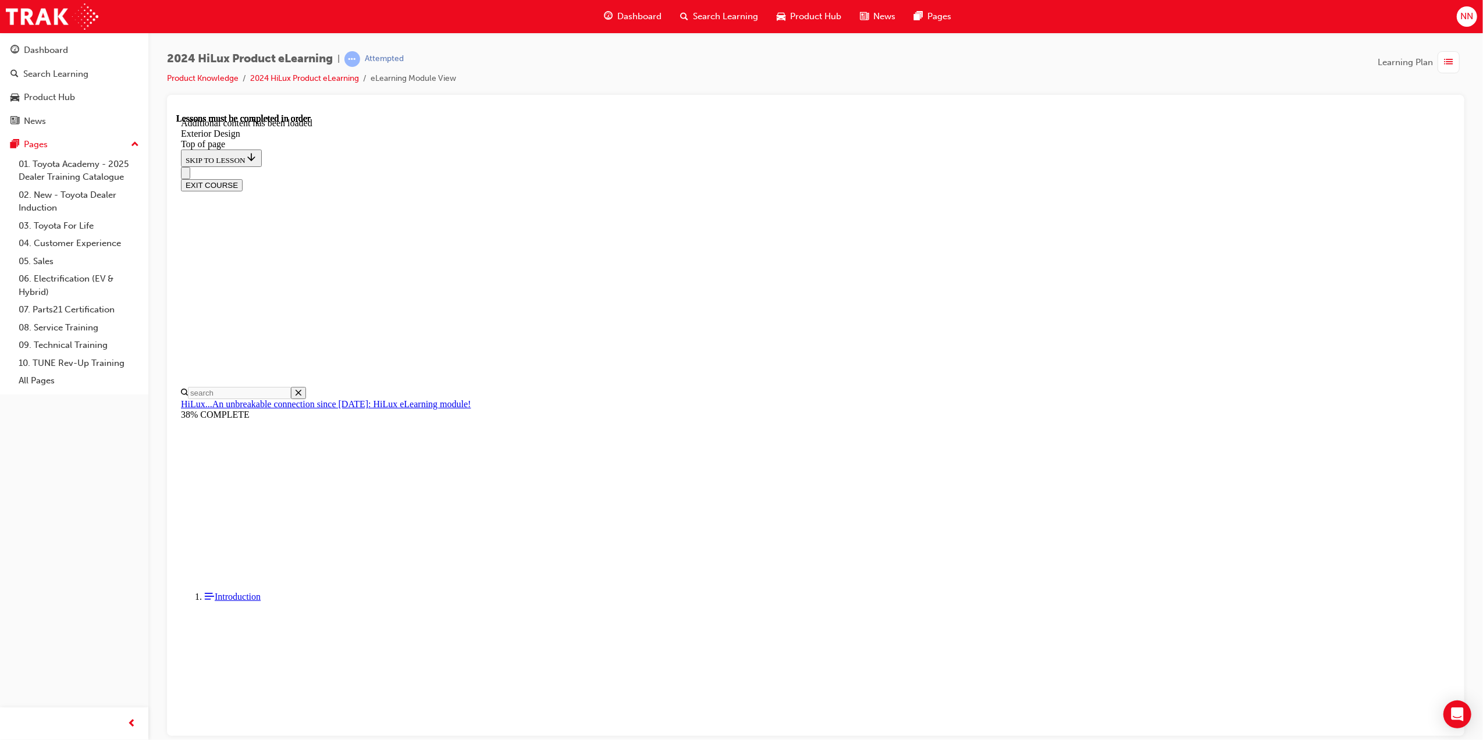
drag, startPoint x: 850, startPoint y: 659, endPoint x: 854, endPoint y: 652, distance: 7.6
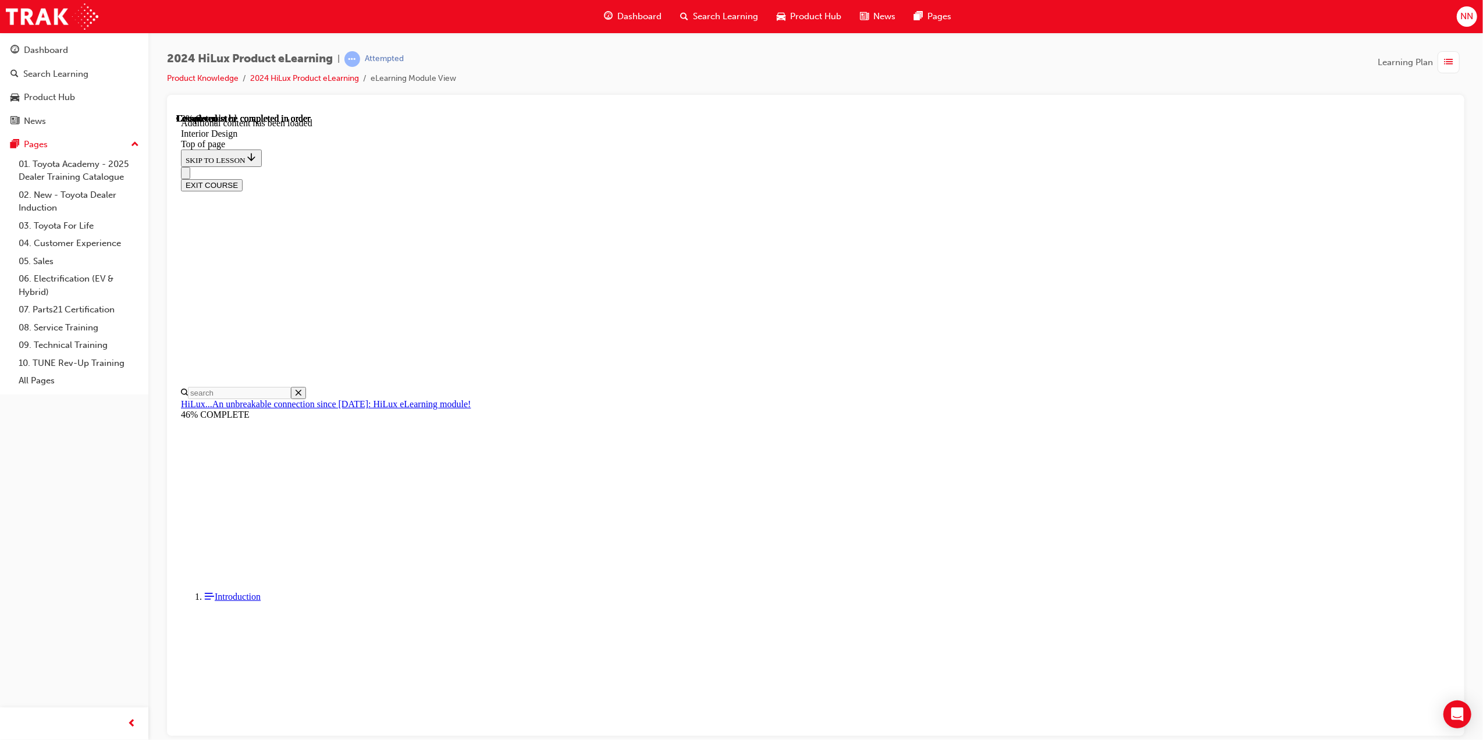
scroll to position [36, 0]
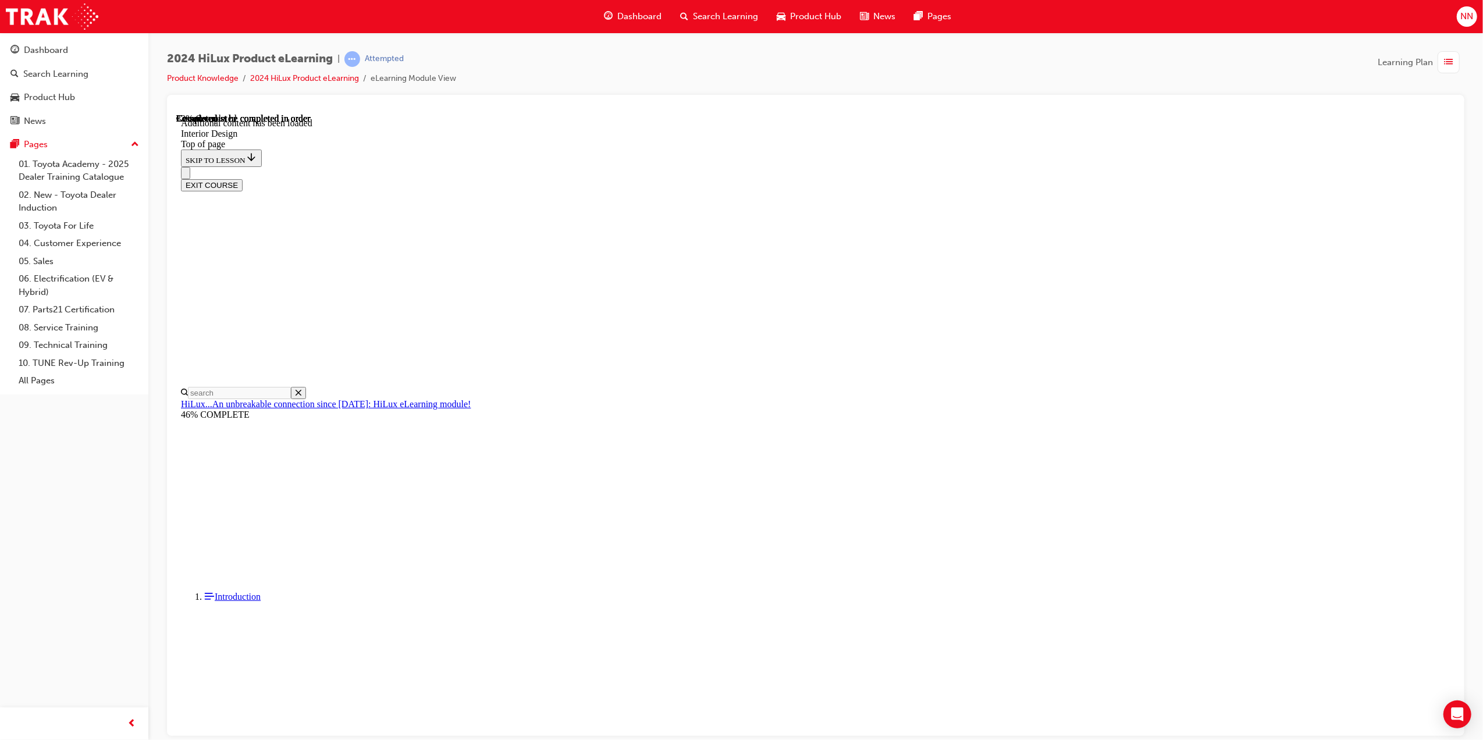
scroll to position [541, 0]
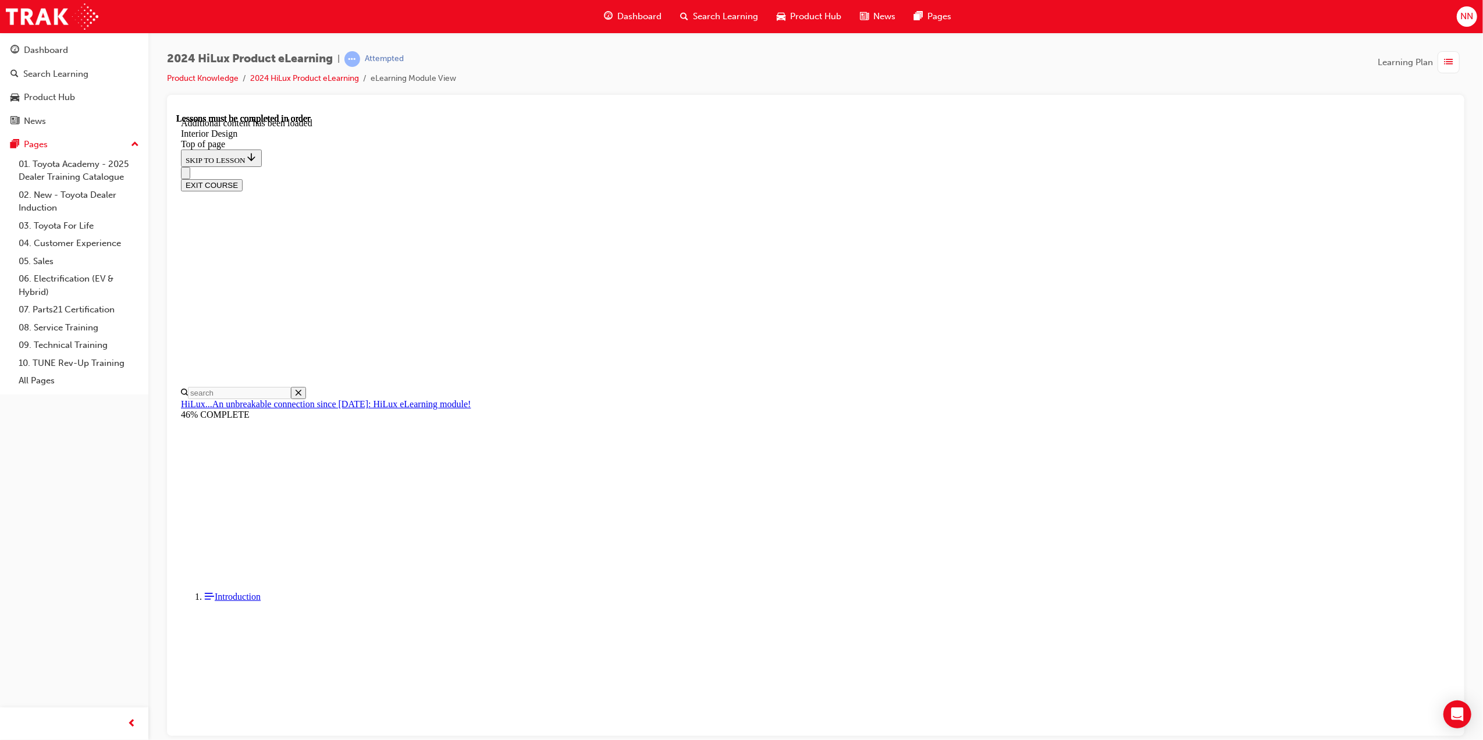
scroll to position [886, 0]
